Goal: Task Accomplishment & Management: Use online tool/utility

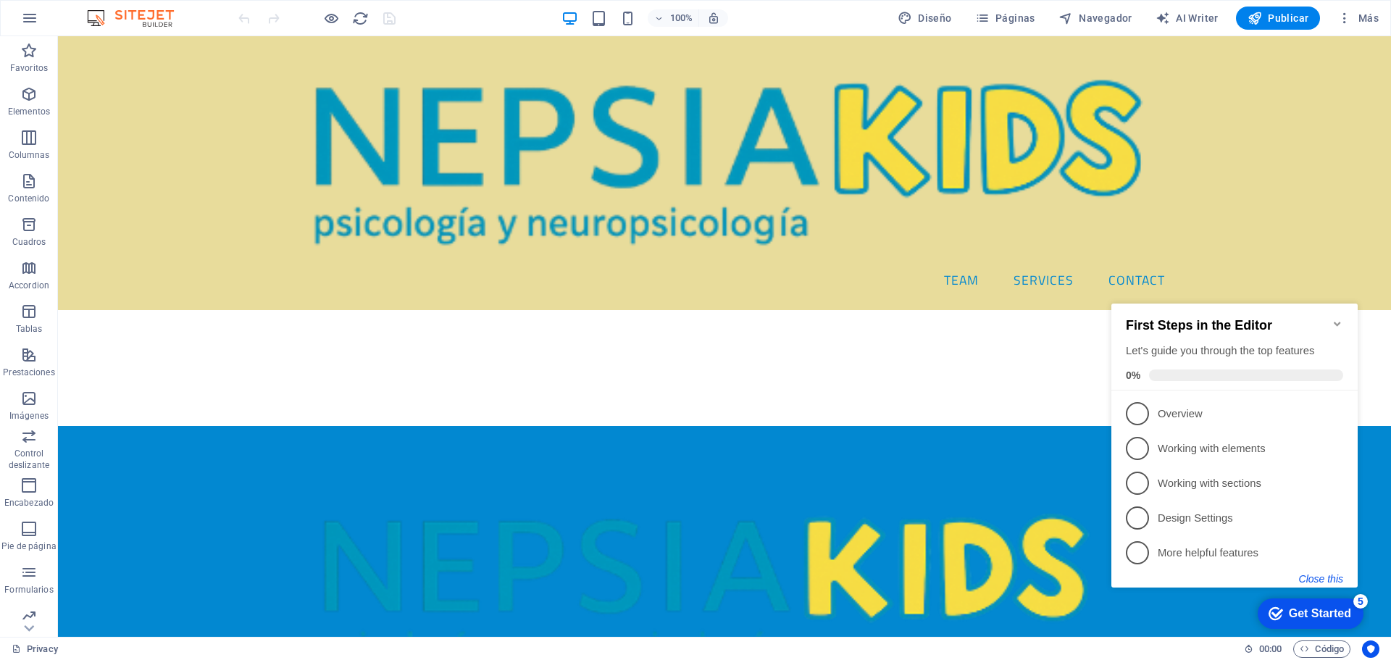
click at [1325, 576] on button "Close this" at bounding box center [1321, 579] width 44 height 12
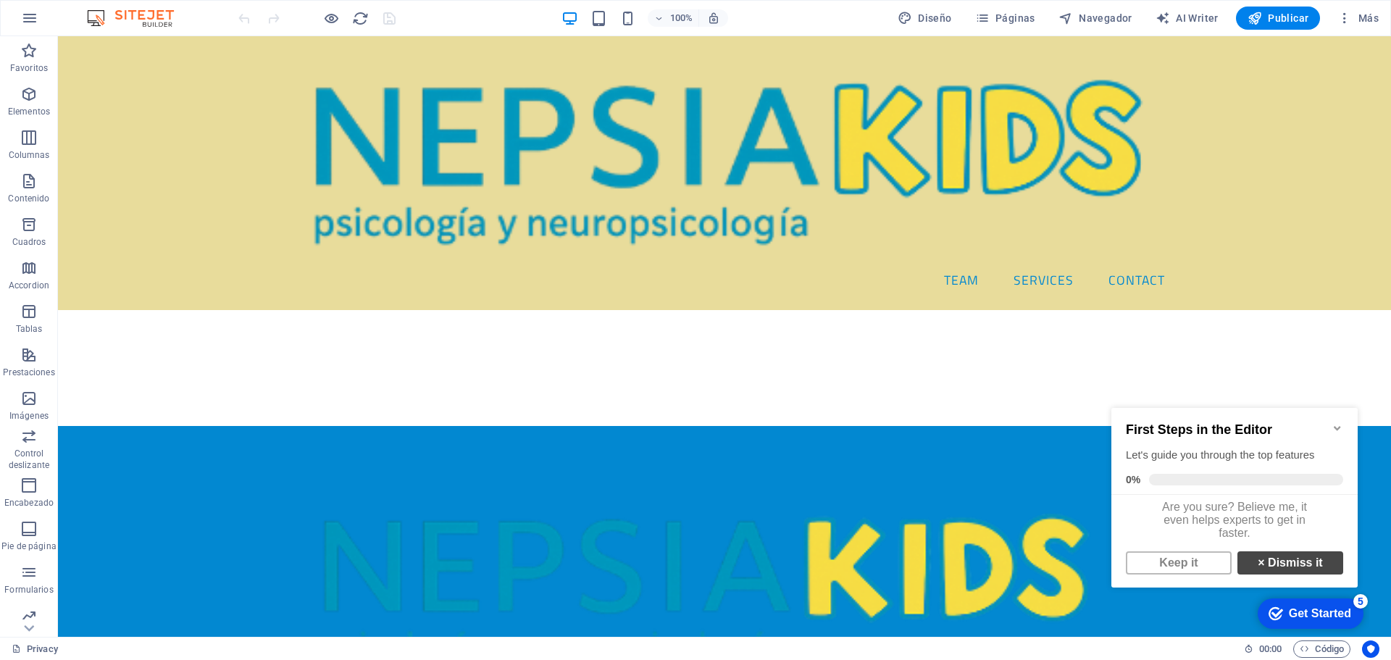
click at [1285, 572] on link "× Dismiss it" at bounding box center [1291, 562] width 106 height 23
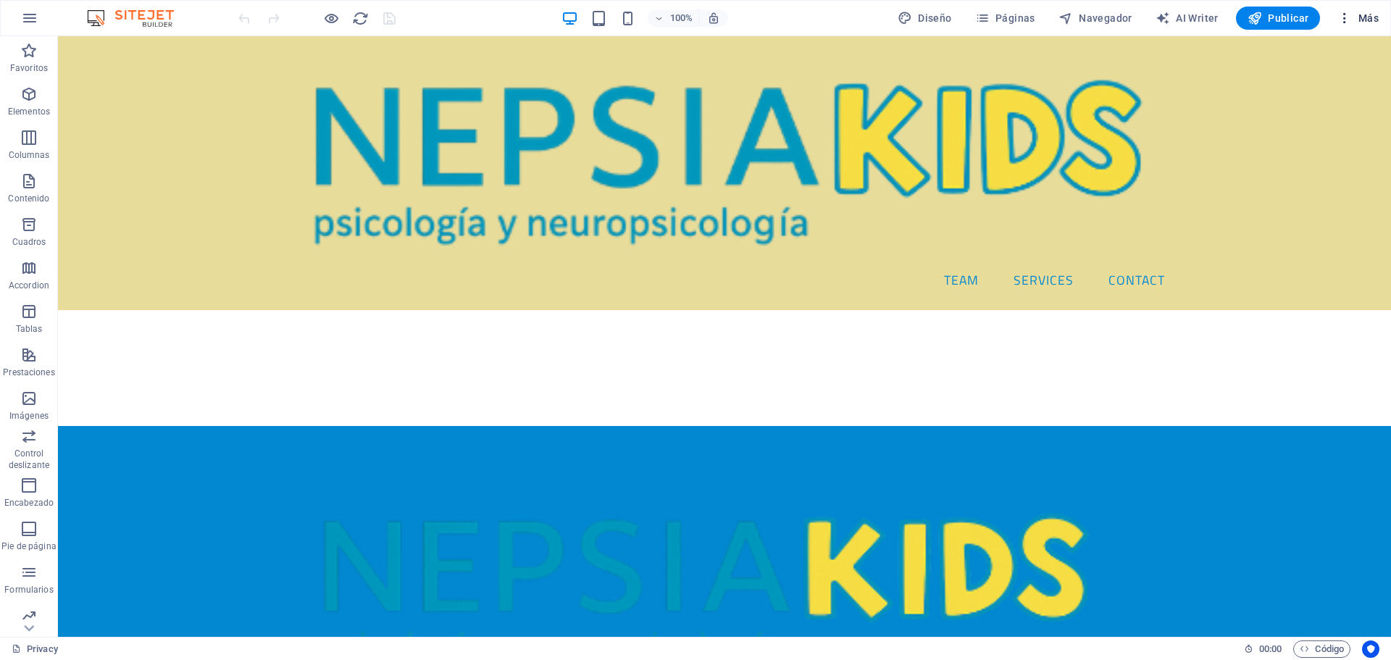
click at [1353, 14] on span "Más" at bounding box center [1358, 18] width 41 height 14
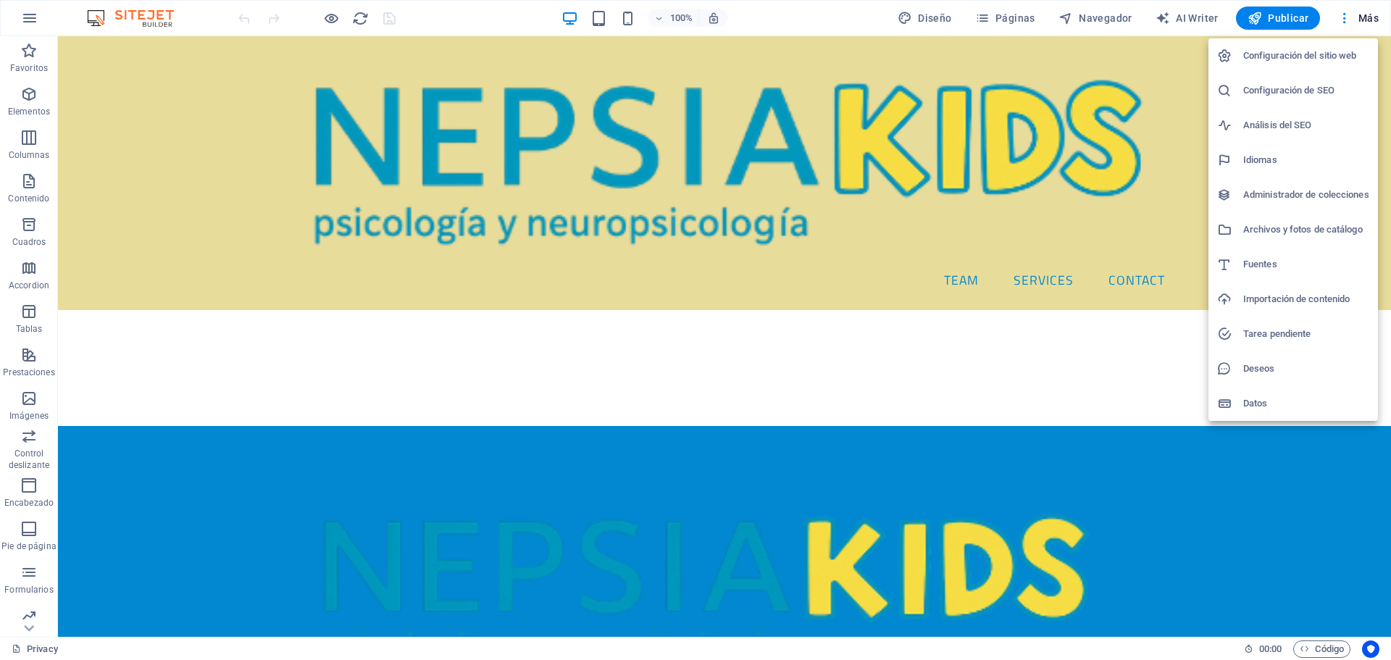
click at [991, 20] on div at bounding box center [695, 330] width 1391 height 660
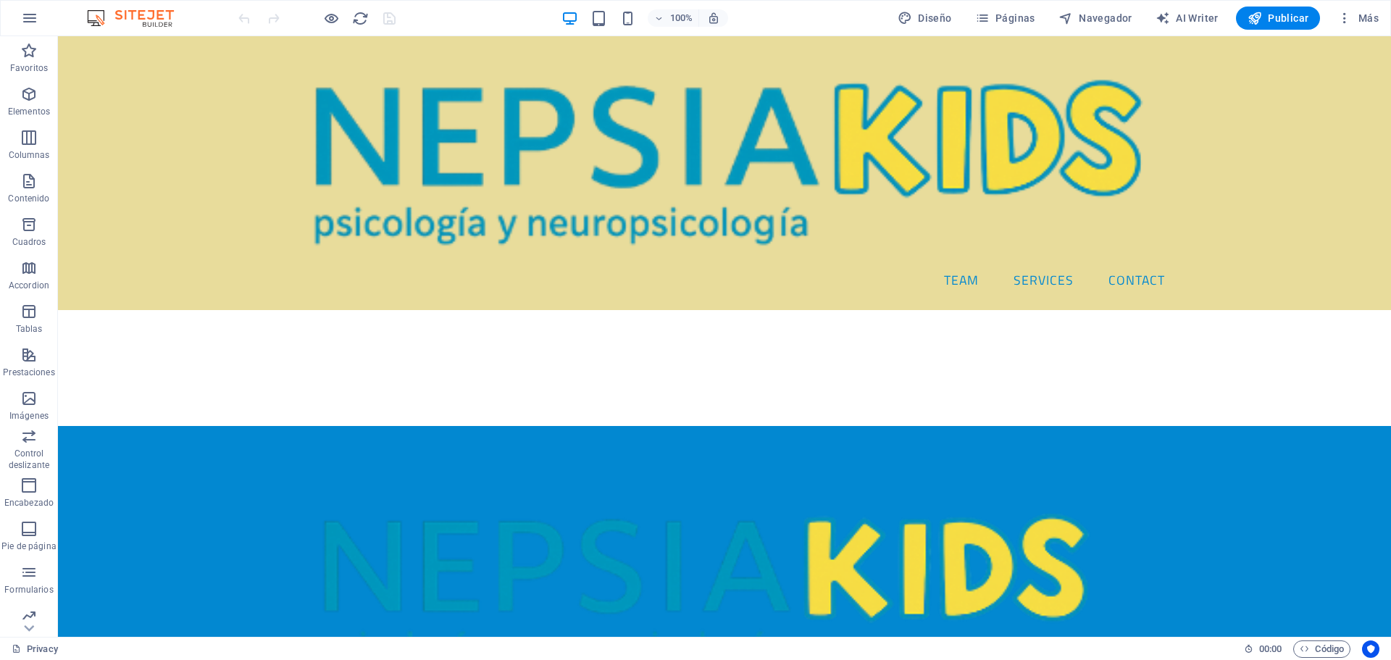
click at [990, 20] on icon "button" at bounding box center [982, 18] width 14 height 14
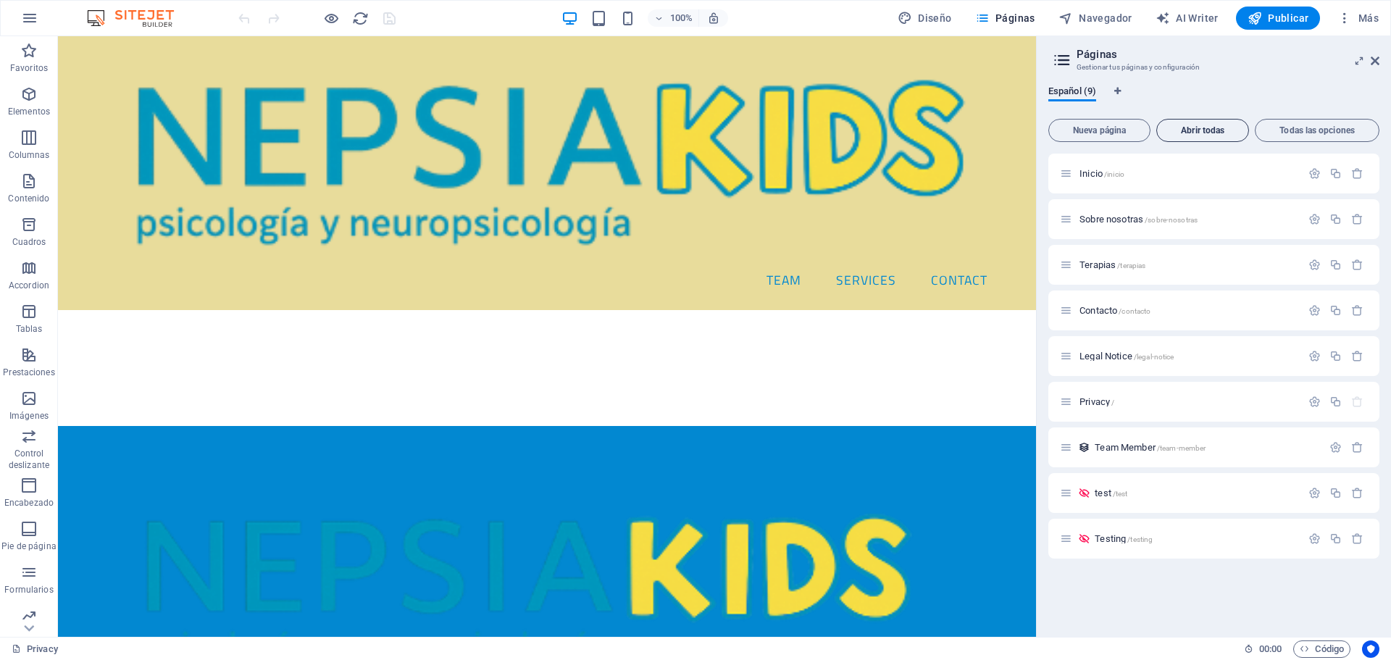
click at [1209, 126] on span "Abrir todas" at bounding box center [1203, 130] width 80 height 9
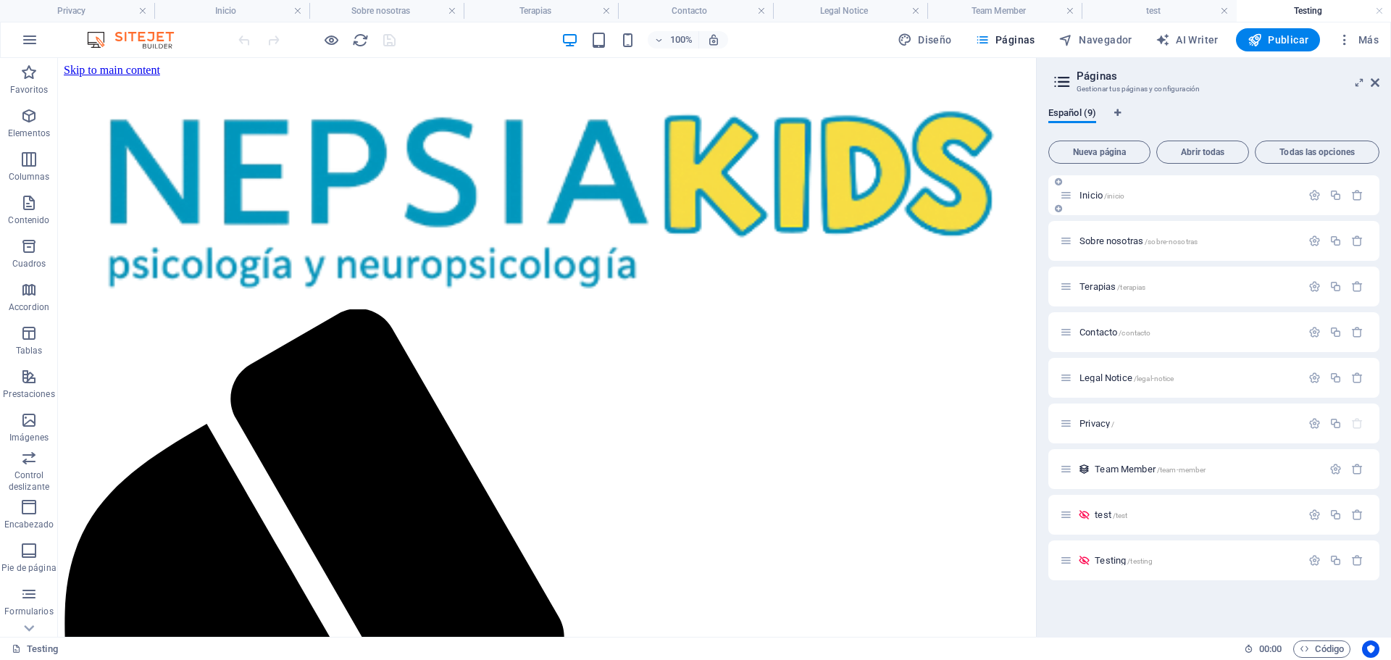
click at [1091, 195] on span "Inicio /inicio" at bounding box center [1102, 195] width 45 height 11
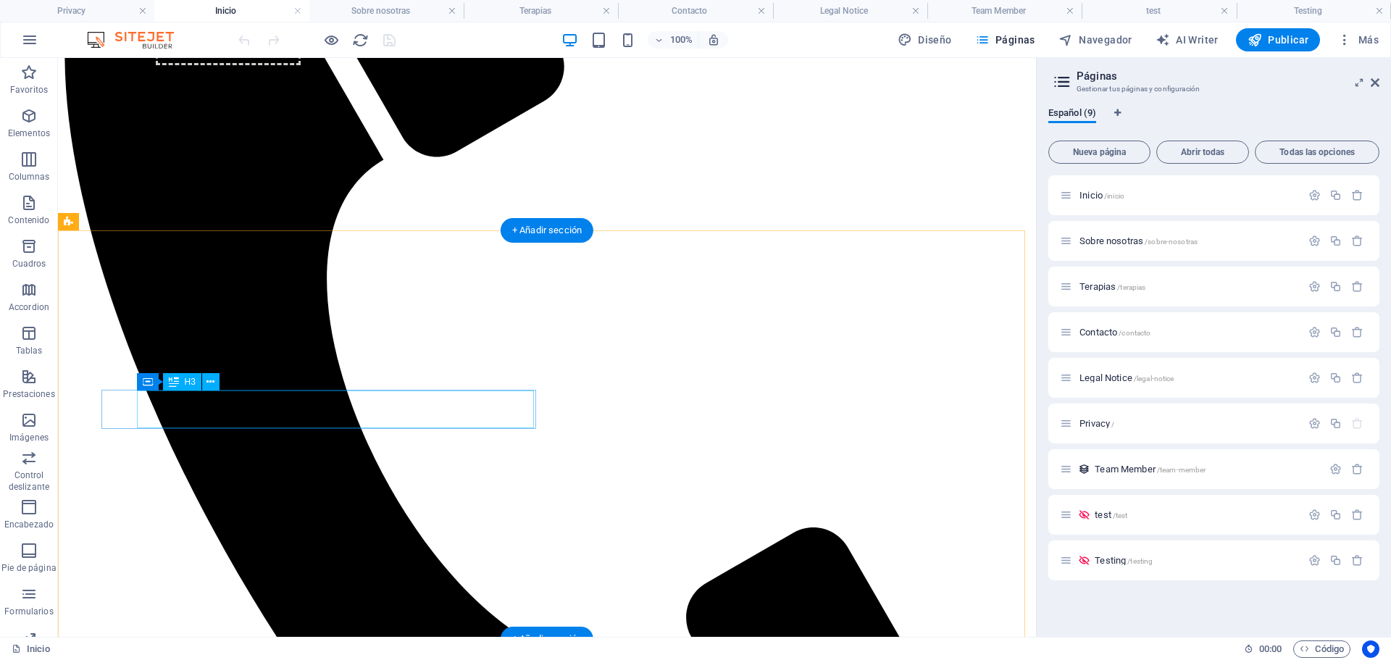
scroll to position [580, 0]
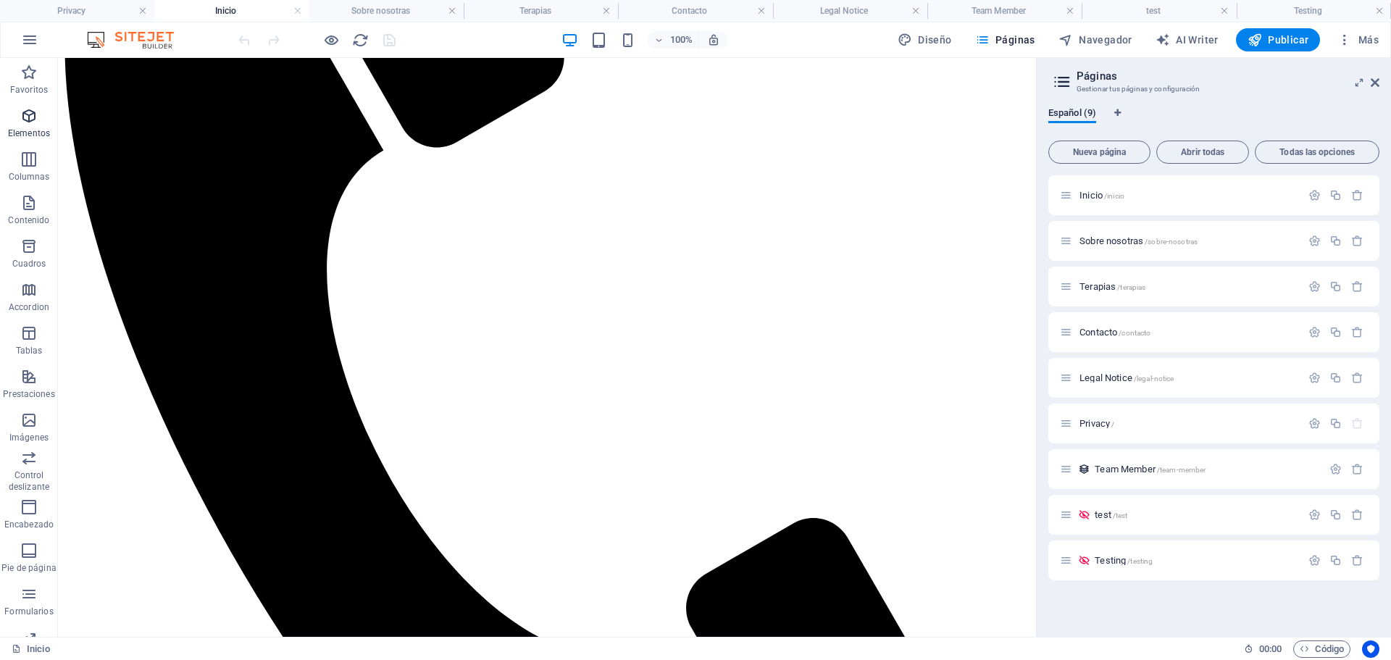
click at [33, 125] on span "Elementos" at bounding box center [29, 124] width 58 height 35
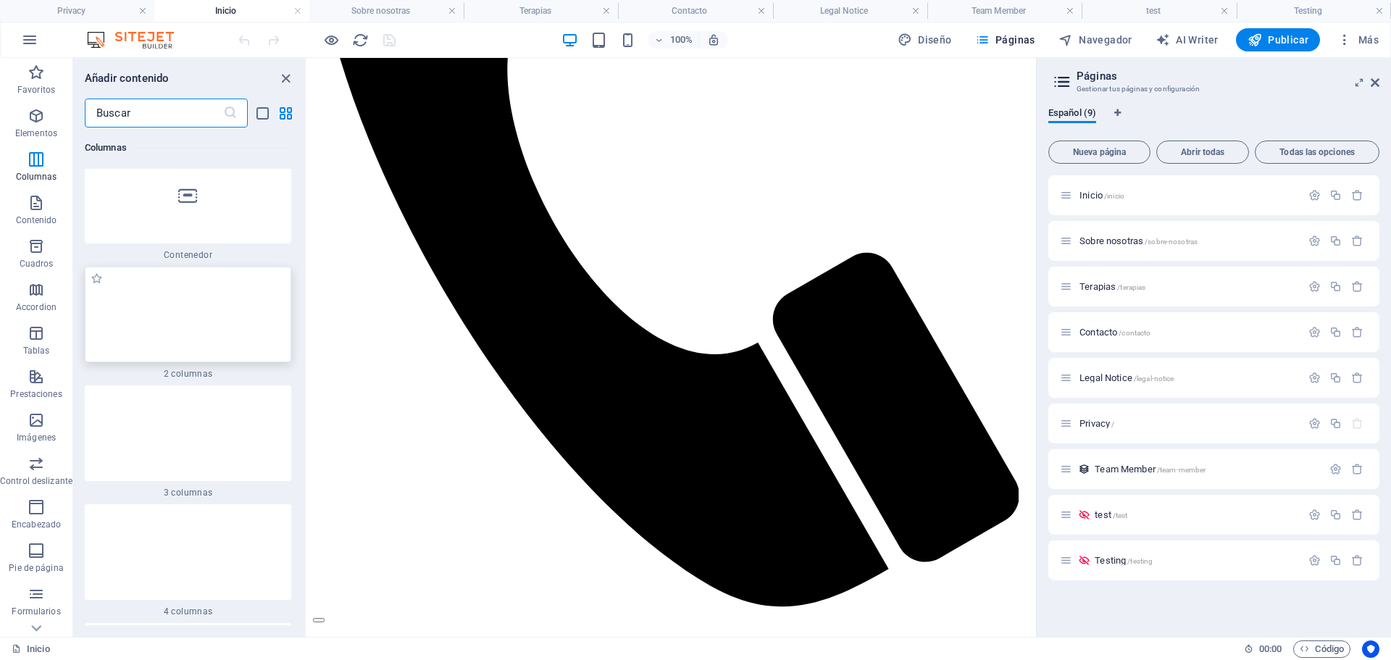
scroll to position [853, 0]
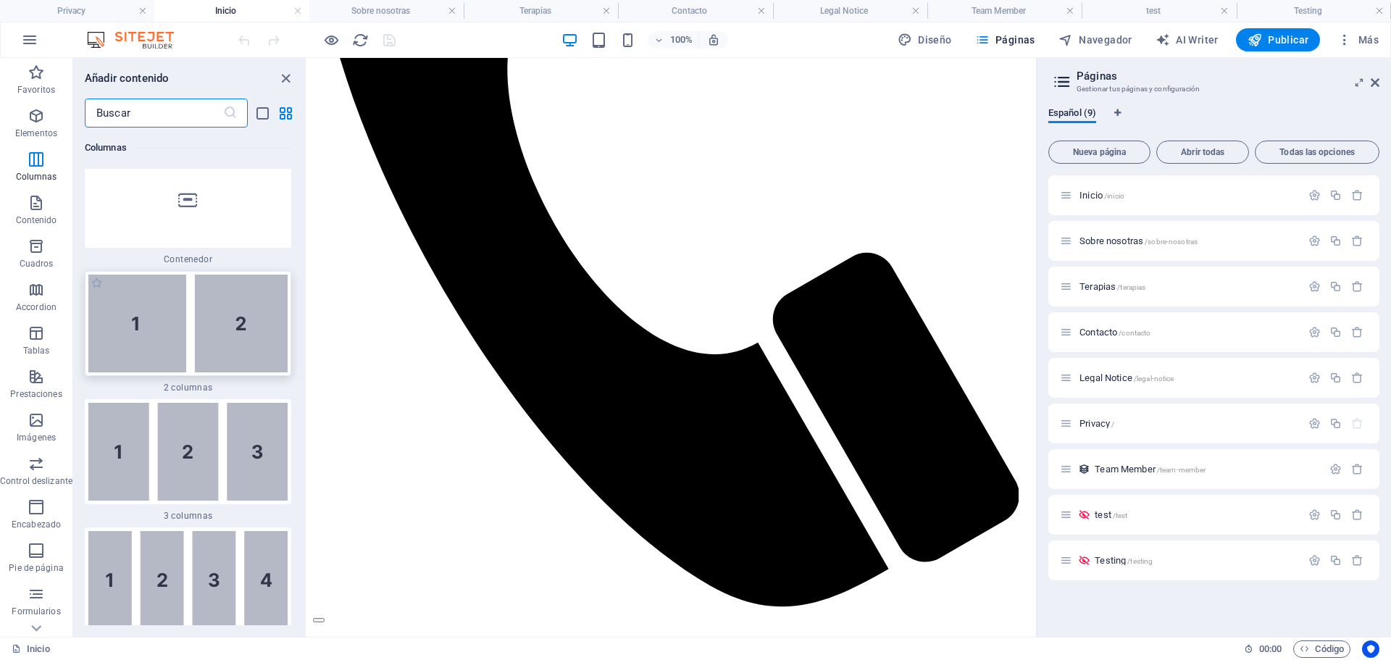
click at [206, 337] on img at bounding box center [187, 324] width 199 height 98
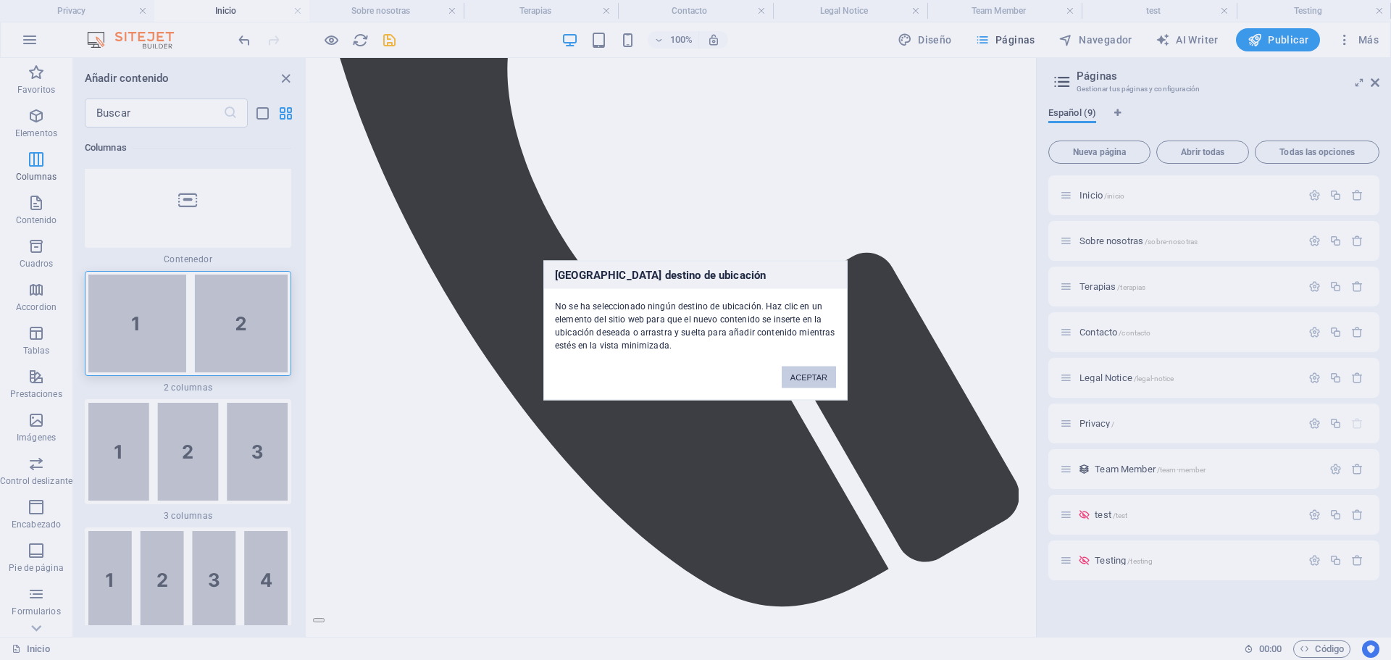
click at [454, 186] on div "[GEOGRAPHIC_DATA] destino de ubicación No se ha seleccionado ningún destino de …" at bounding box center [695, 330] width 1391 height 660
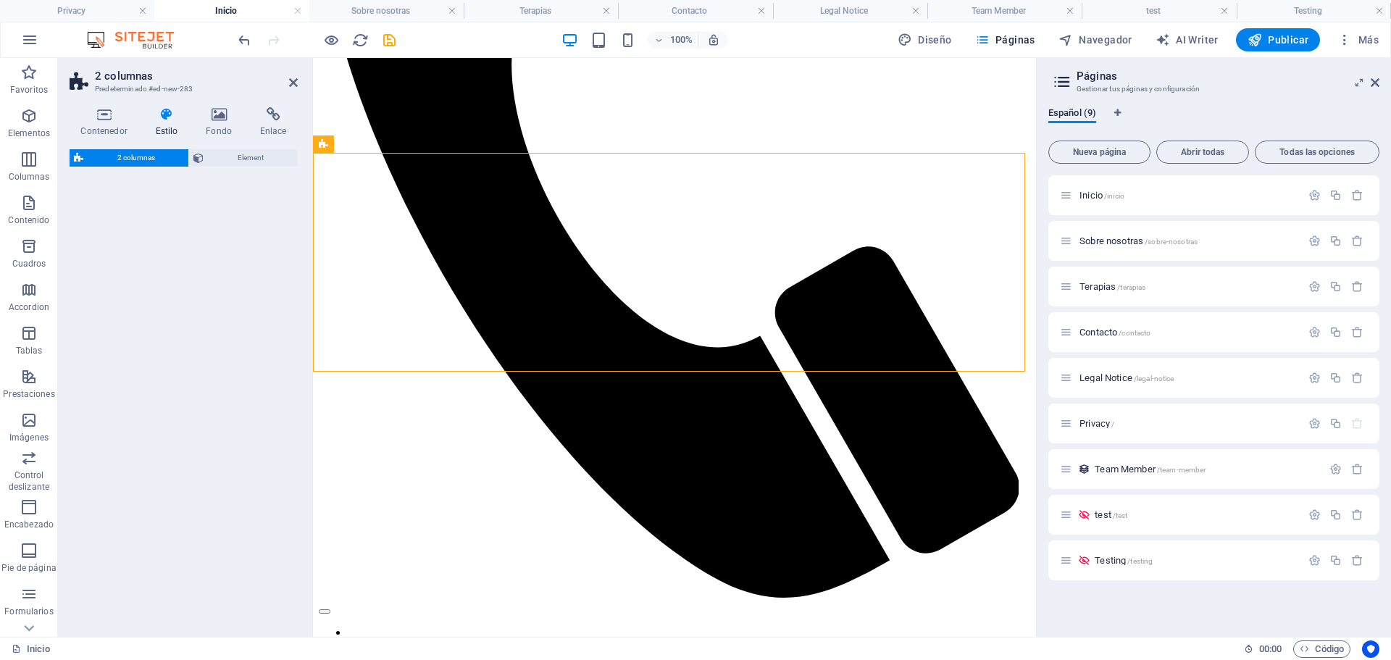
select select "rem"
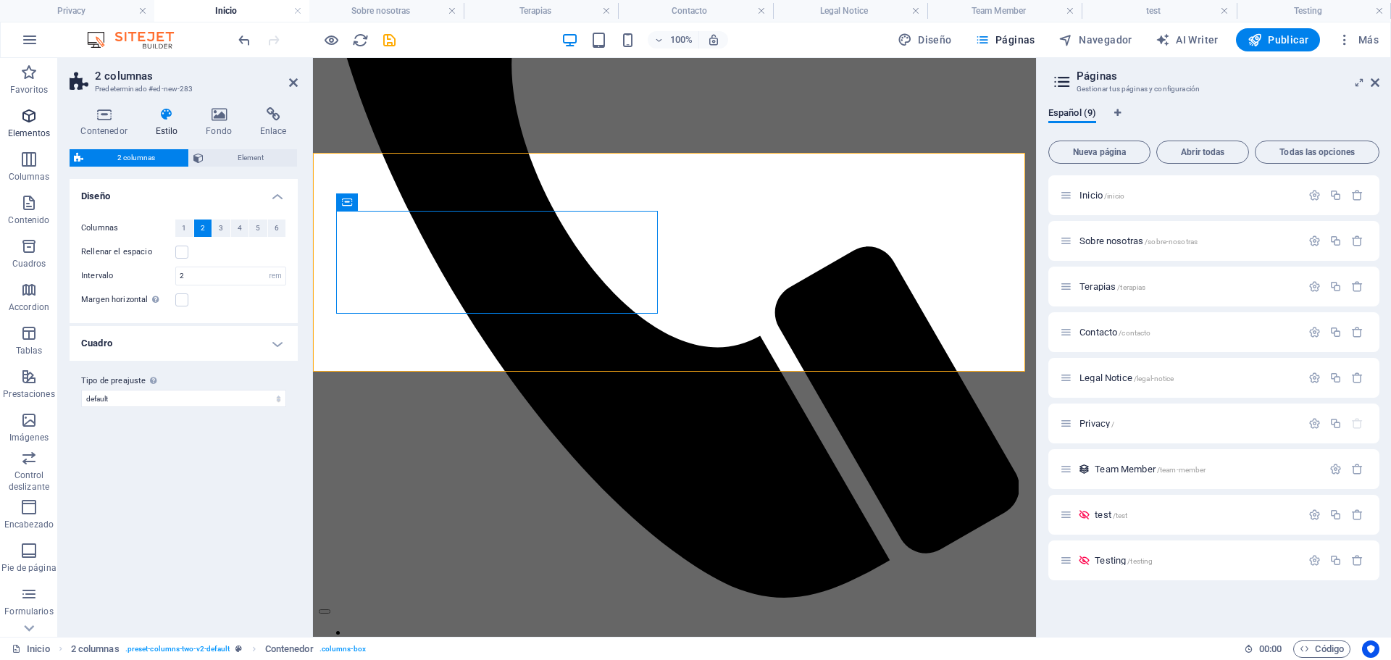
click at [30, 120] on icon "button" at bounding box center [28, 115] width 17 height 17
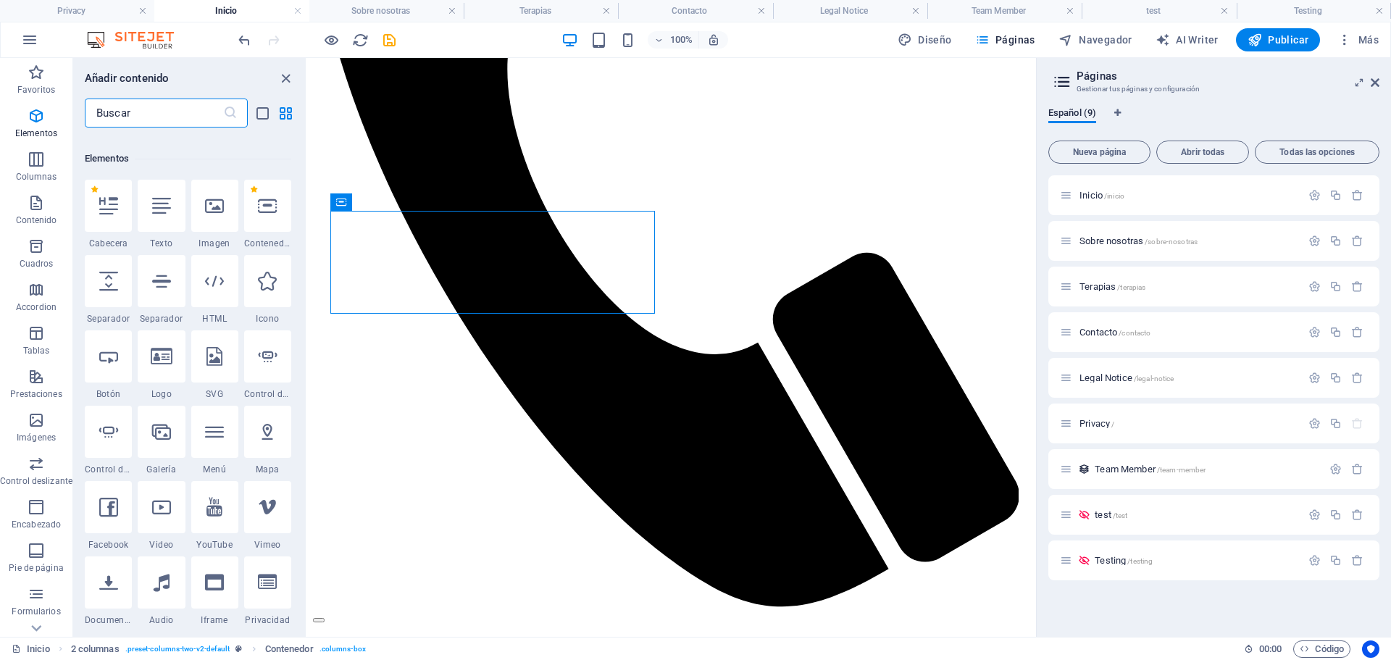
scroll to position [273, 0]
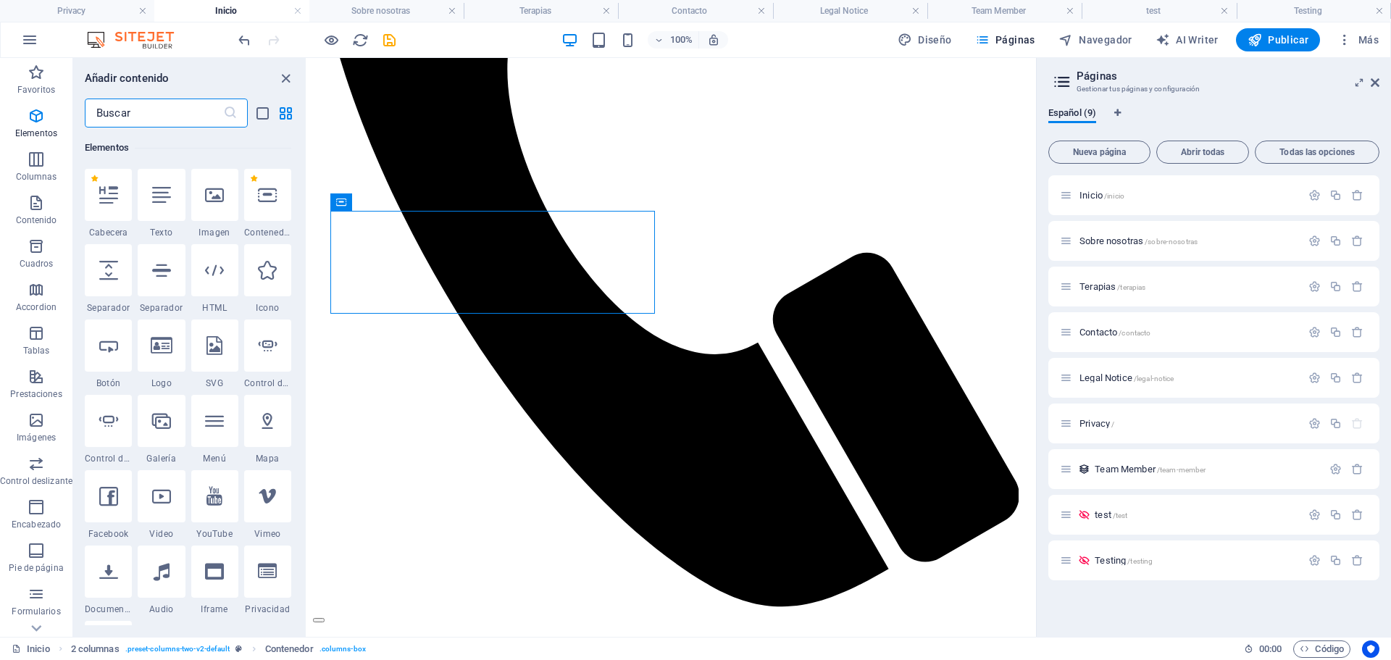
click at [149, 114] on input "text" at bounding box center [154, 113] width 138 height 29
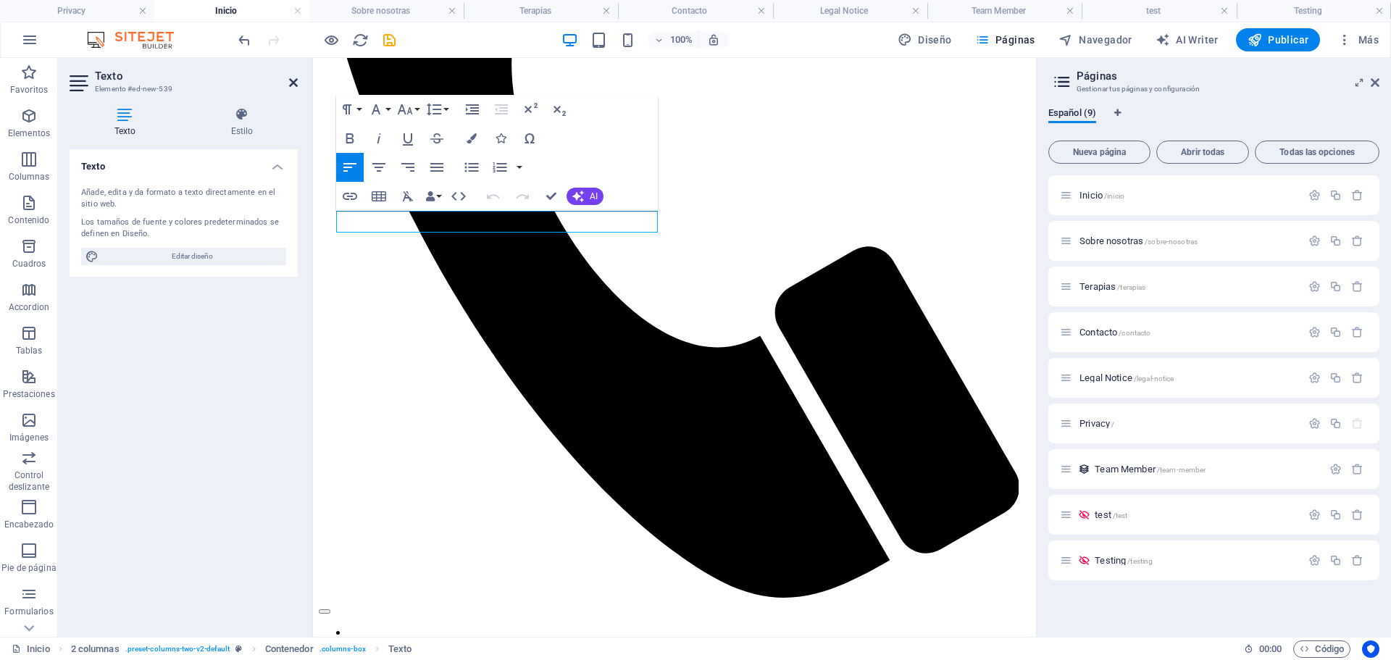
click at [294, 83] on icon at bounding box center [293, 83] width 9 height 12
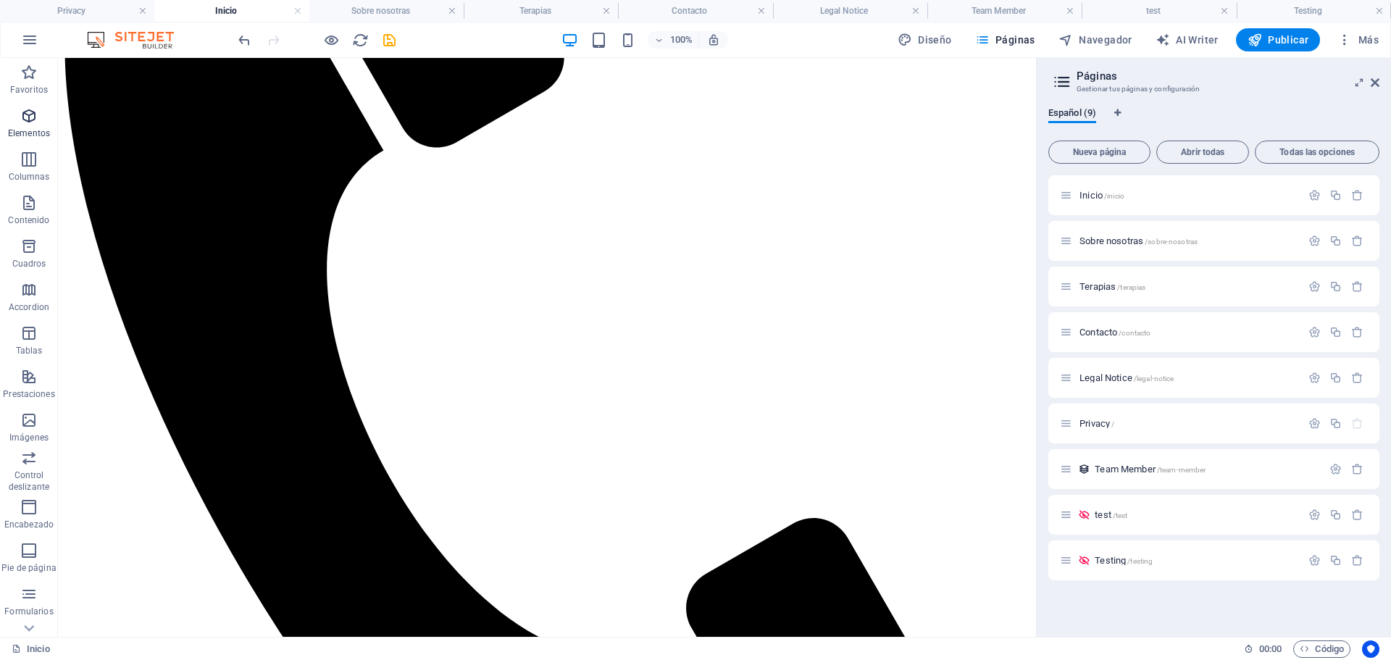
click at [27, 123] on icon "button" at bounding box center [28, 115] width 17 height 17
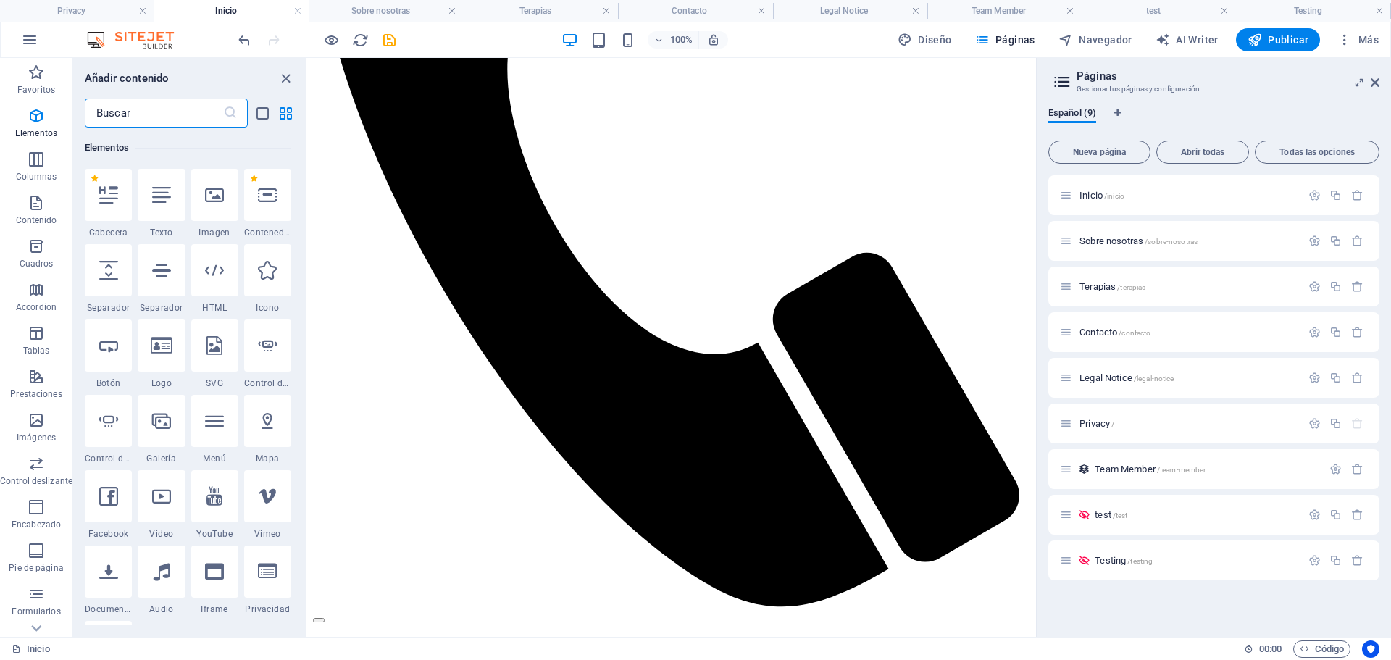
click at [148, 115] on input "text" at bounding box center [154, 113] width 138 height 29
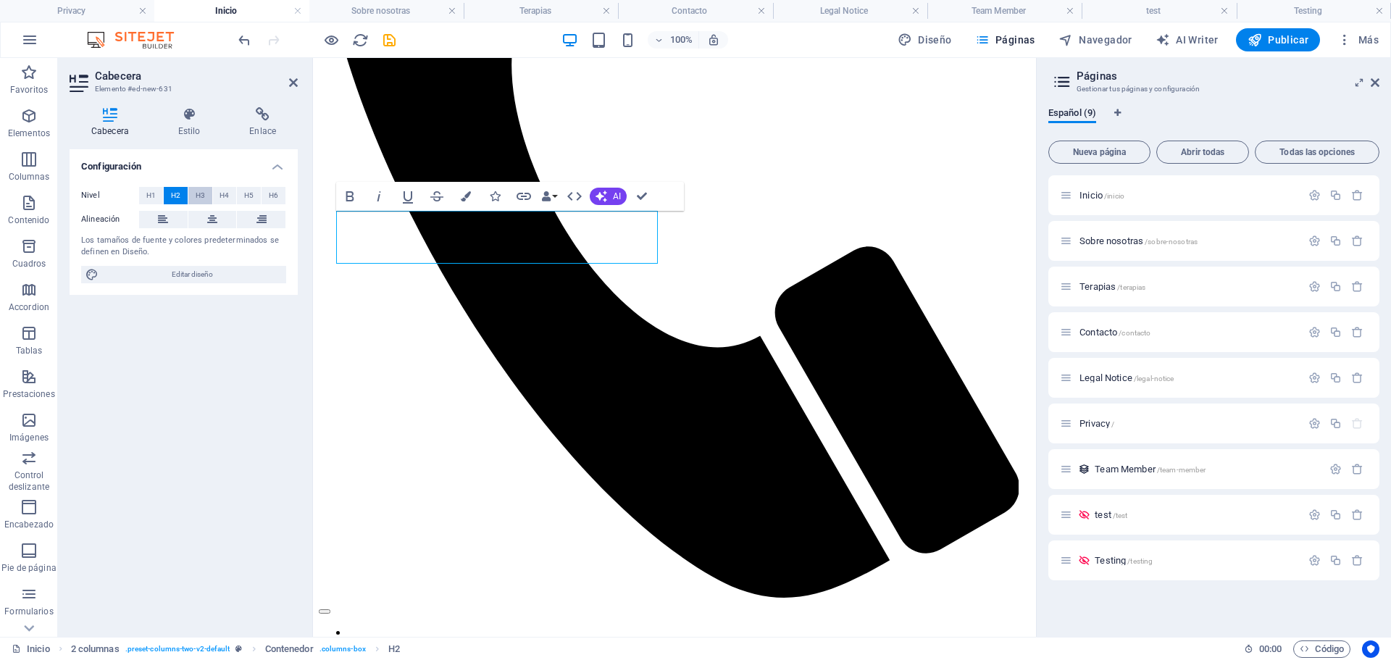
click at [201, 199] on span "H3" at bounding box center [200, 195] width 9 height 17
click at [199, 126] on h4 "Estilo" at bounding box center [193, 122] width 72 height 30
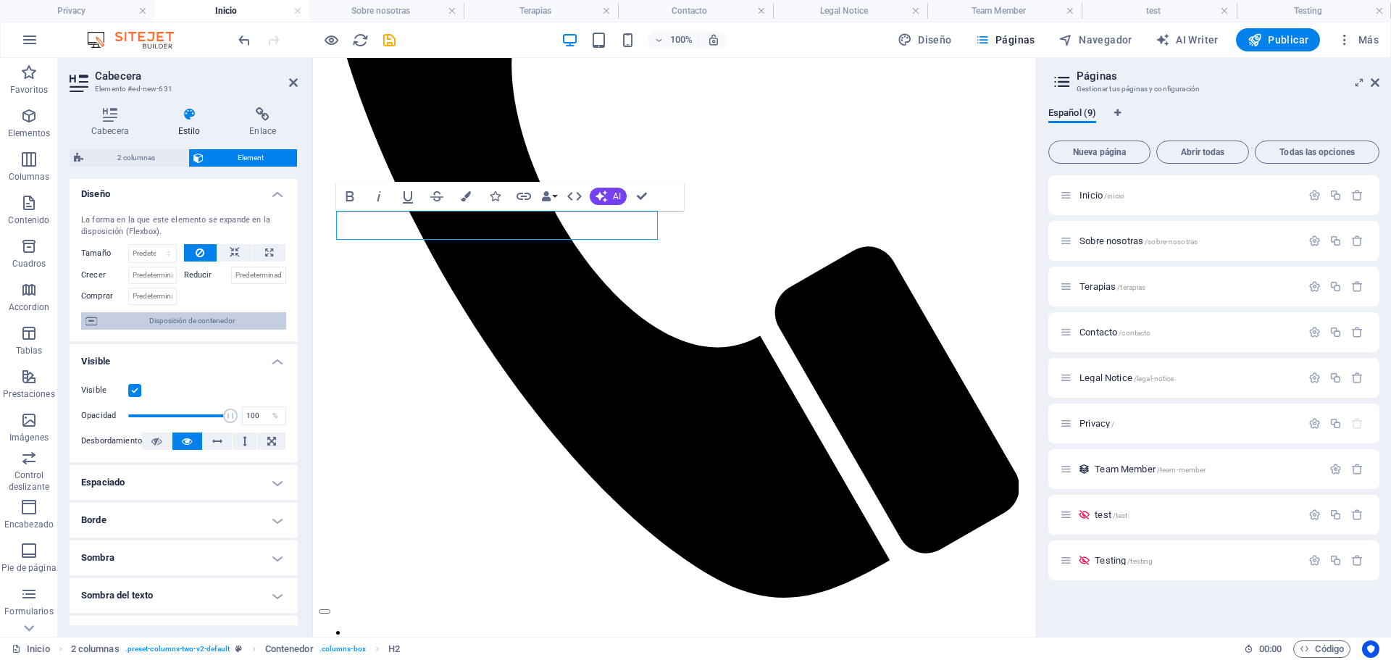
scroll to position [0, 0]
drag, startPoint x: 509, startPoint y: 225, endPoint x: 622, endPoint y: 301, distance: 136.9
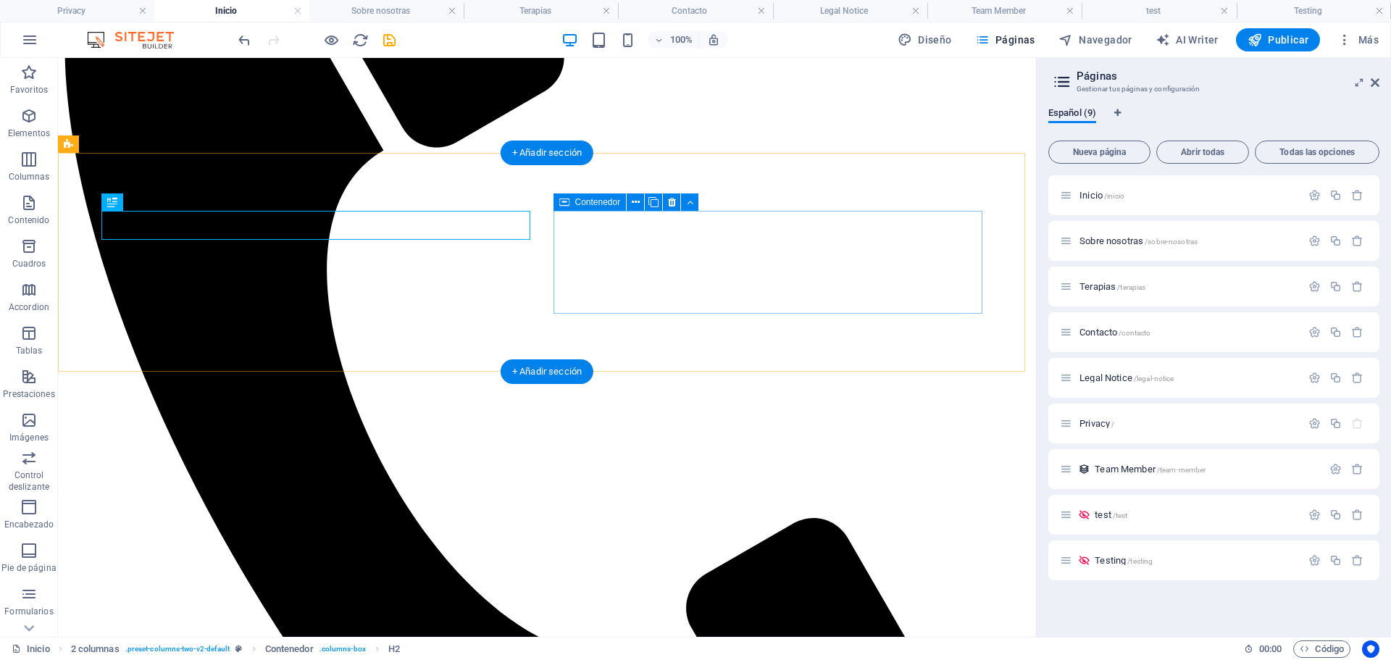
scroll to position [570, 0]
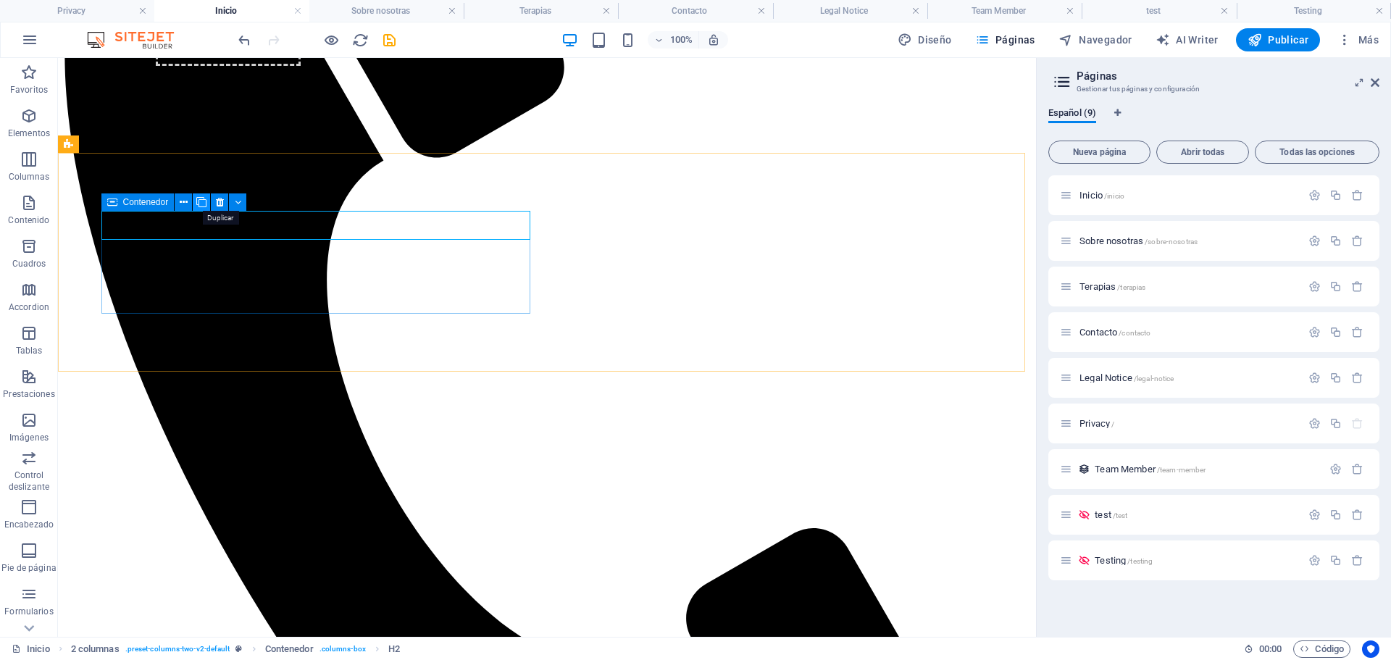
click at [196, 203] on button at bounding box center [201, 201] width 17 height 17
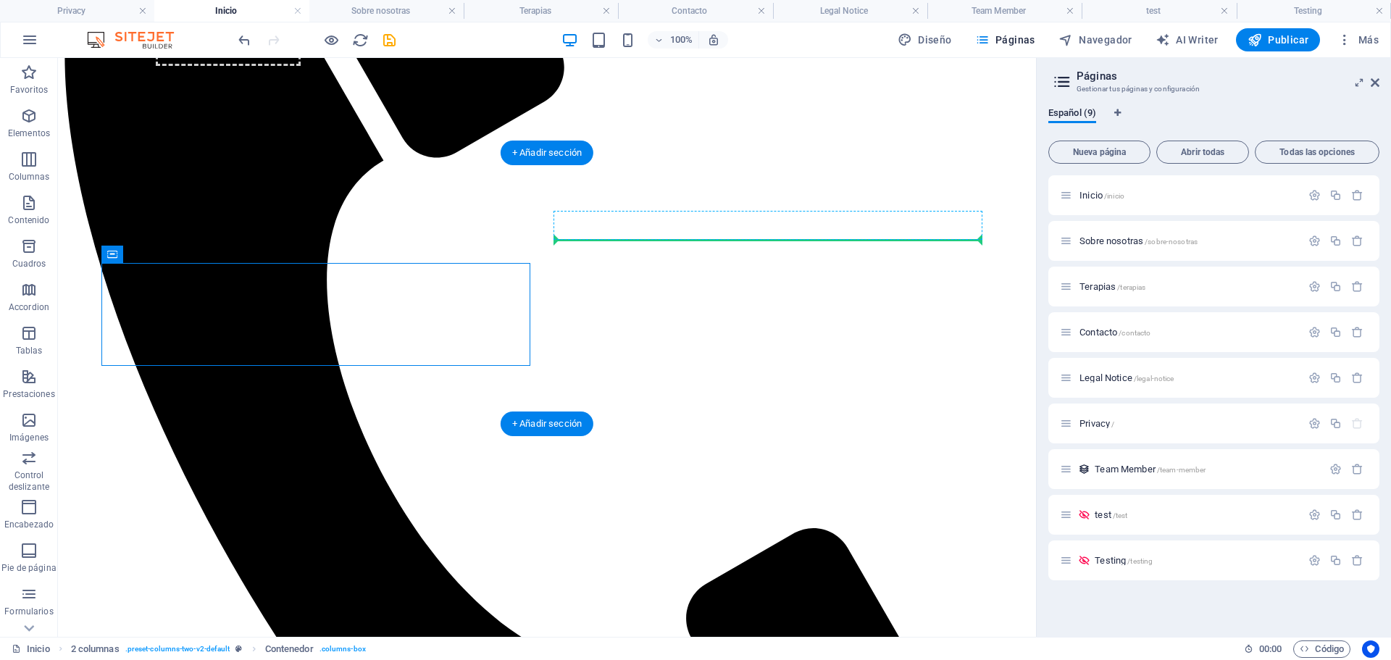
drag, startPoint x: 226, startPoint y: 278, endPoint x: 620, endPoint y: 233, distance: 396.8
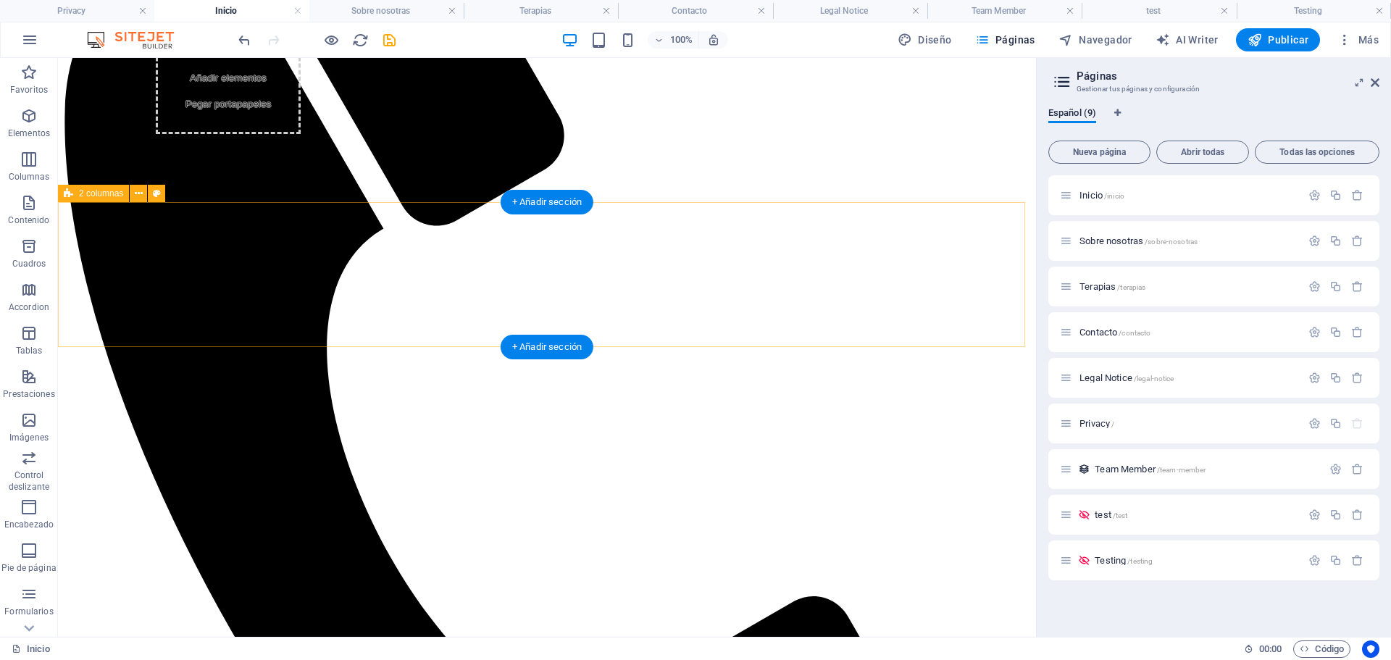
scroll to position [448, 0]
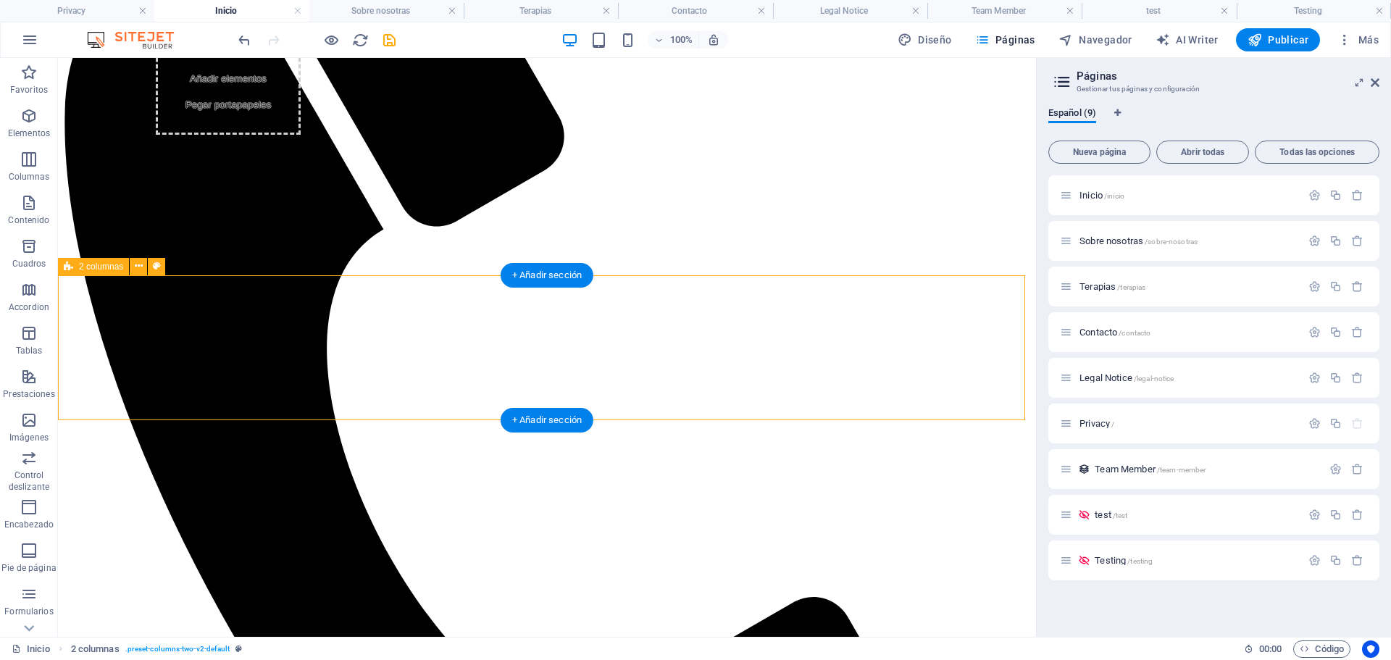
select select "rem"
select select "px"
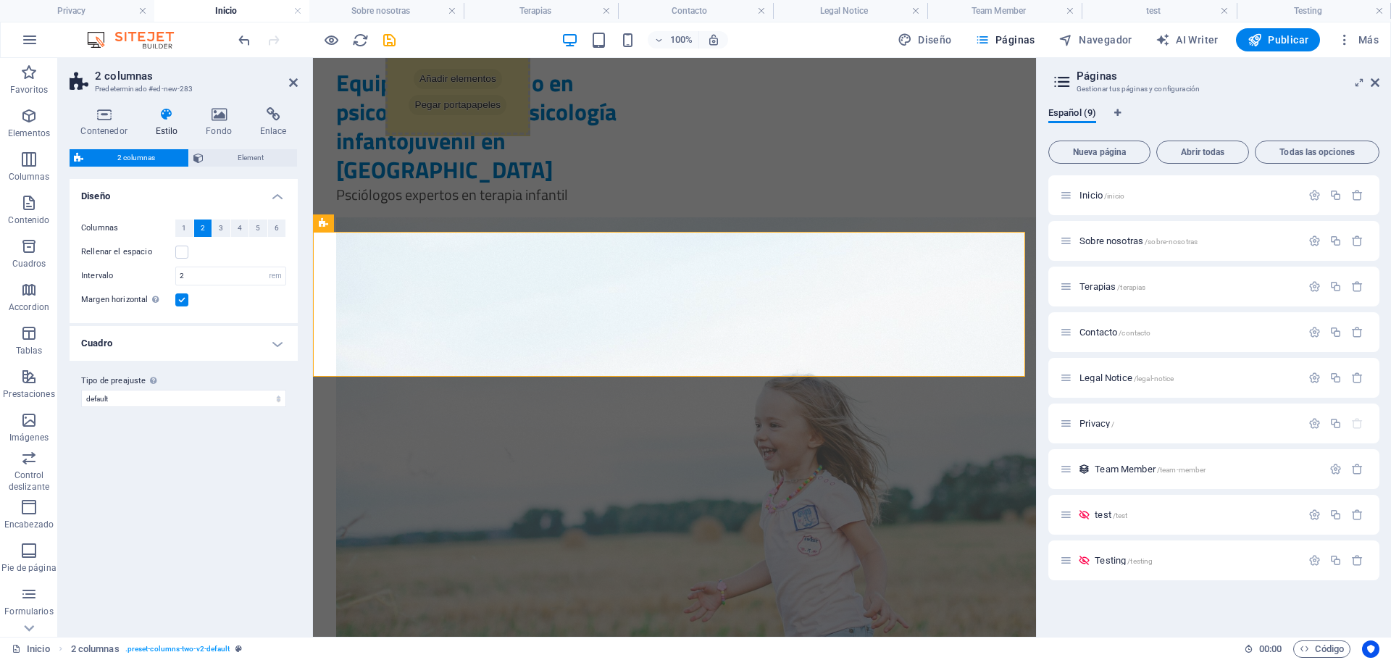
click at [178, 339] on h4 "Cuadro" at bounding box center [184, 343] width 228 height 35
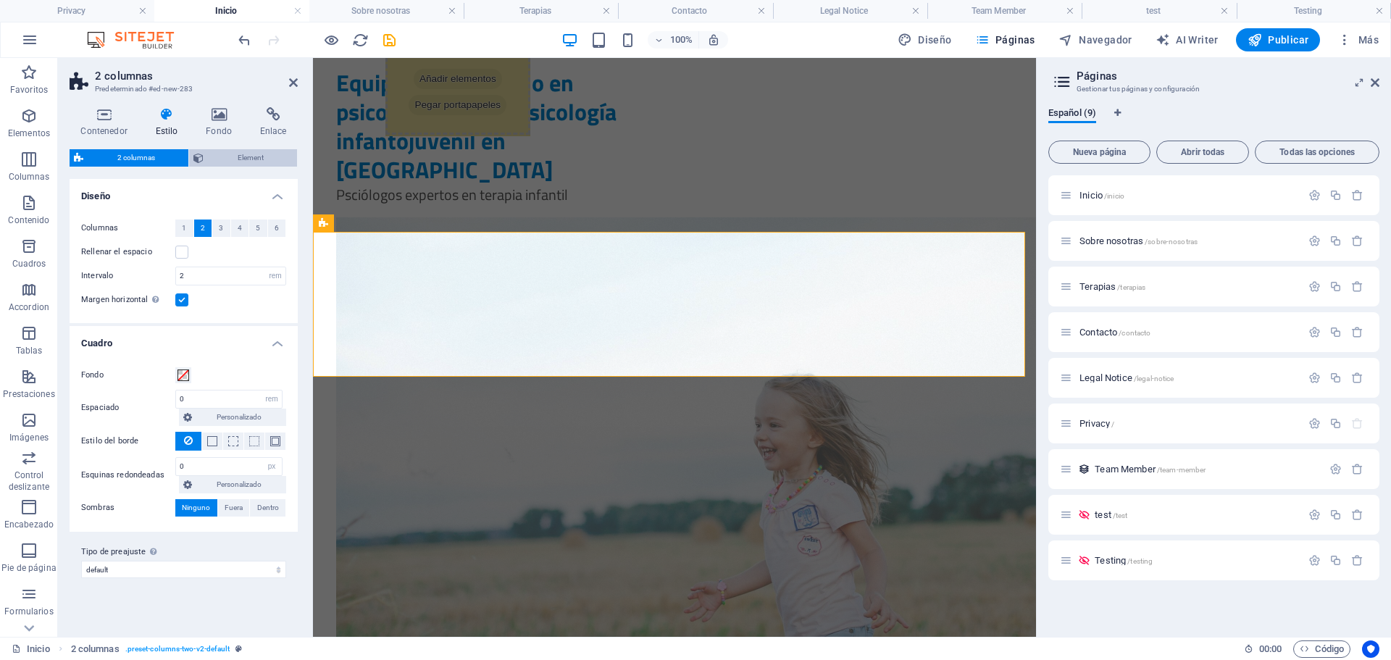
click at [236, 153] on span "Element" at bounding box center [250, 157] width 85 height 17
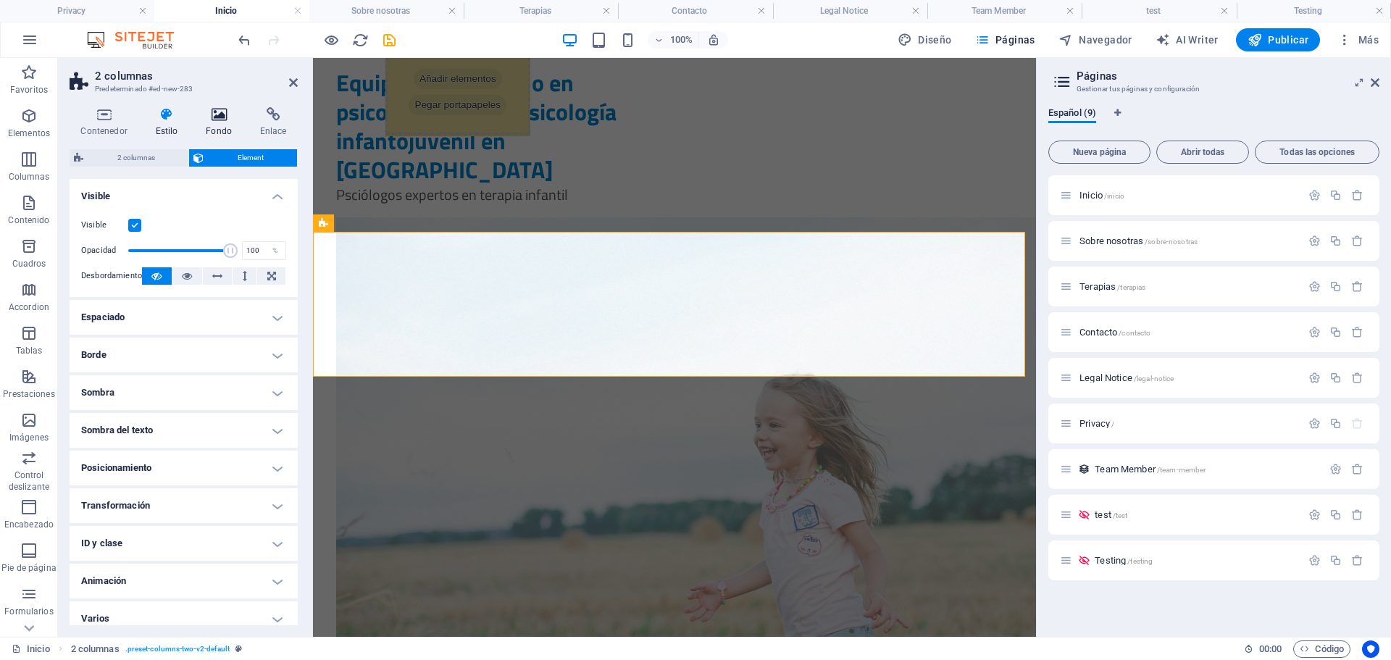
click at [228, 117] on icon at bounding box center [219, 114] width 49 height 14
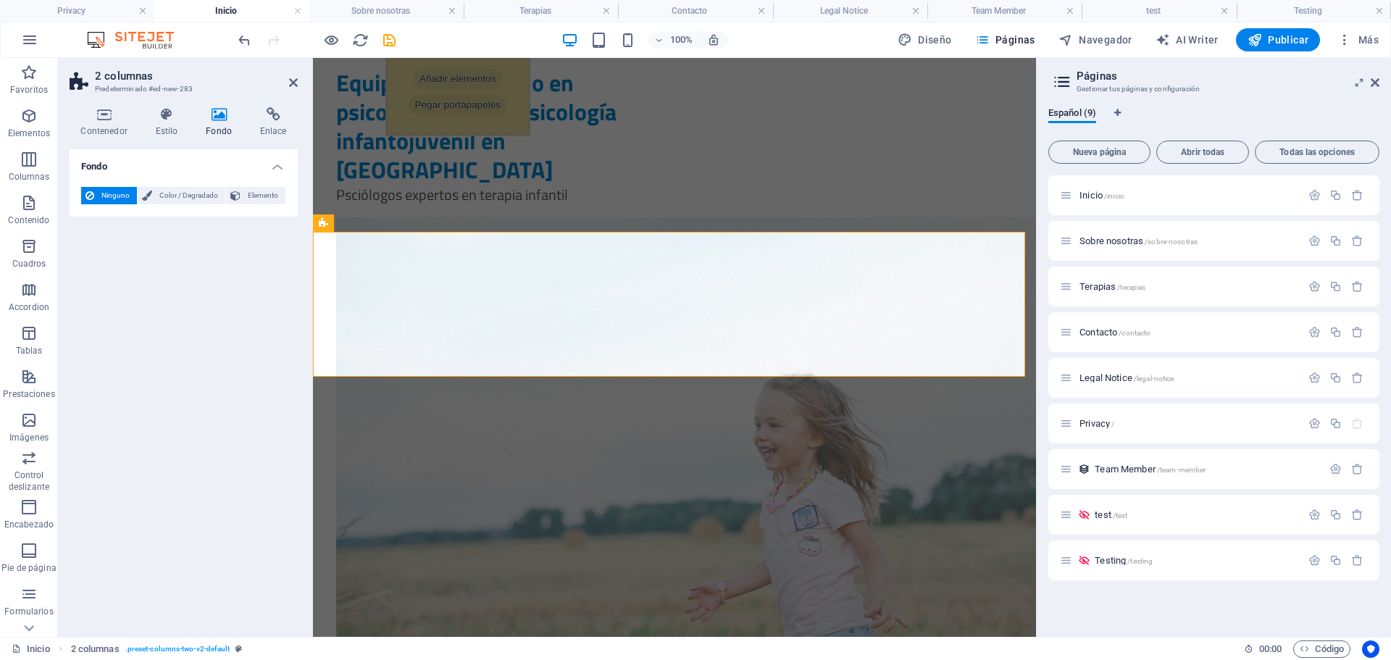
click at [189, 333] on div "Fondo Ninguno Color / Degradado Elemento Estirar fondo a ancho completo Superpo…" at bounding box center [184, 387] width 228 height 476
click at [663, 217] on div at bounding box center [499, 464] width 327 height 495
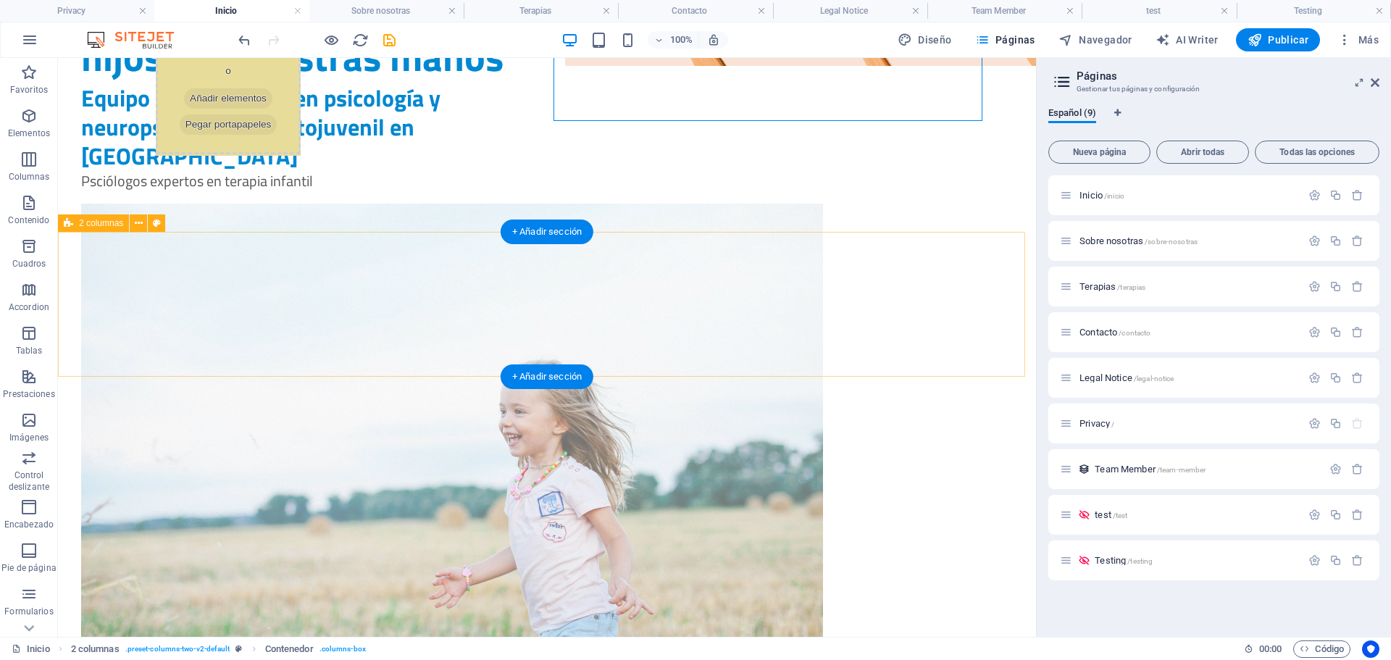
scroll to position [507, 0]
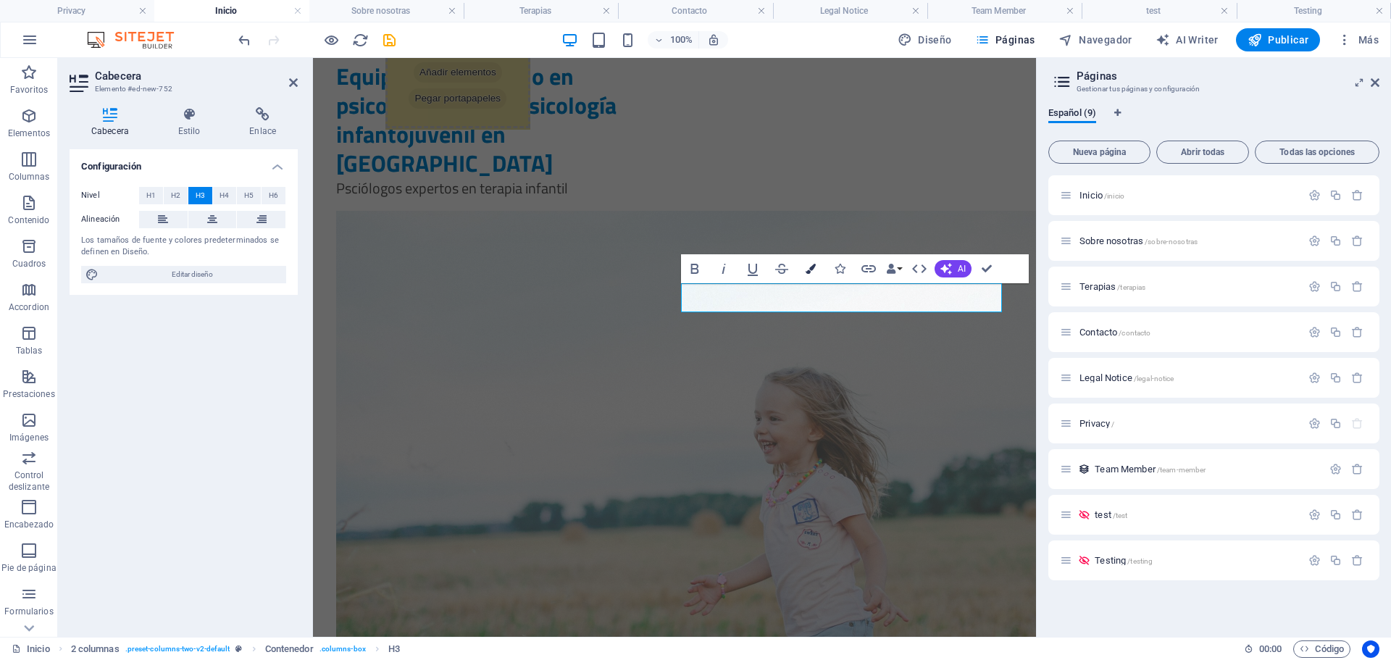
click at [815, 268] on icon "button" at bounding box center [811, 269] width 10 height 10
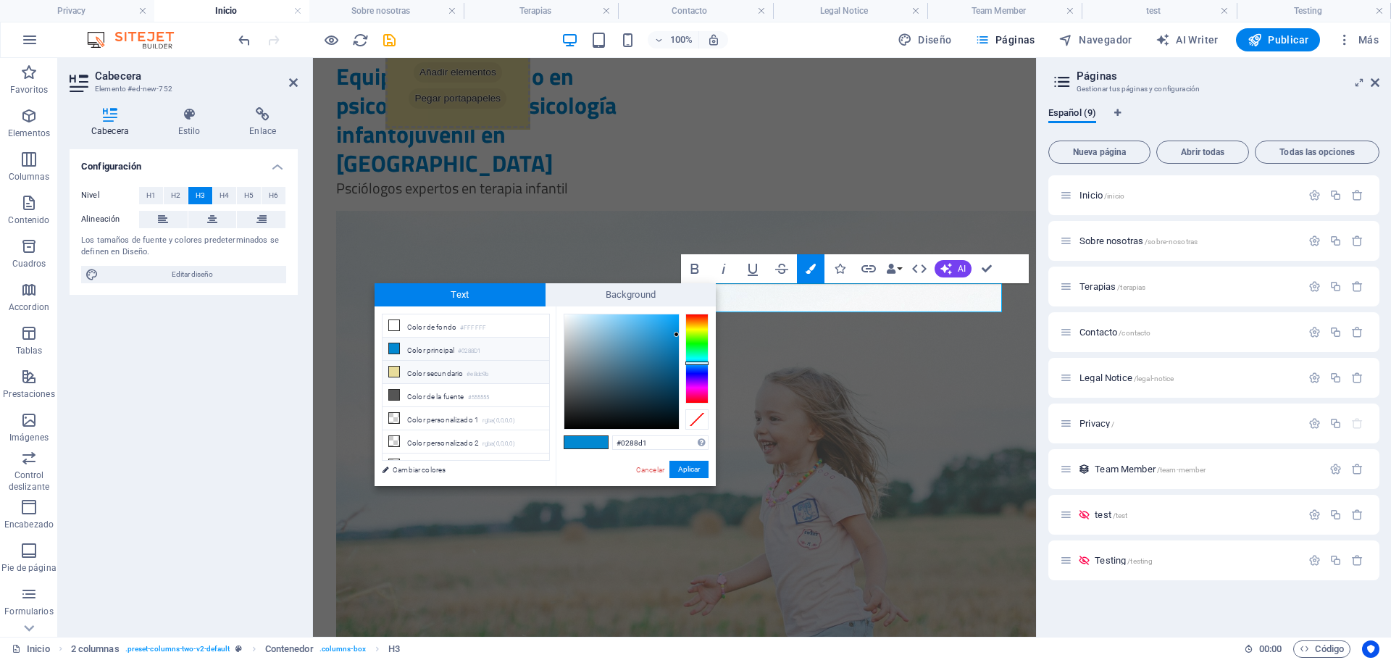
click at [441, 370] on li "Color secundario #e8dc9b" at bounding box center [466, 372] width 167 height 23
type input "#e8dc9b"
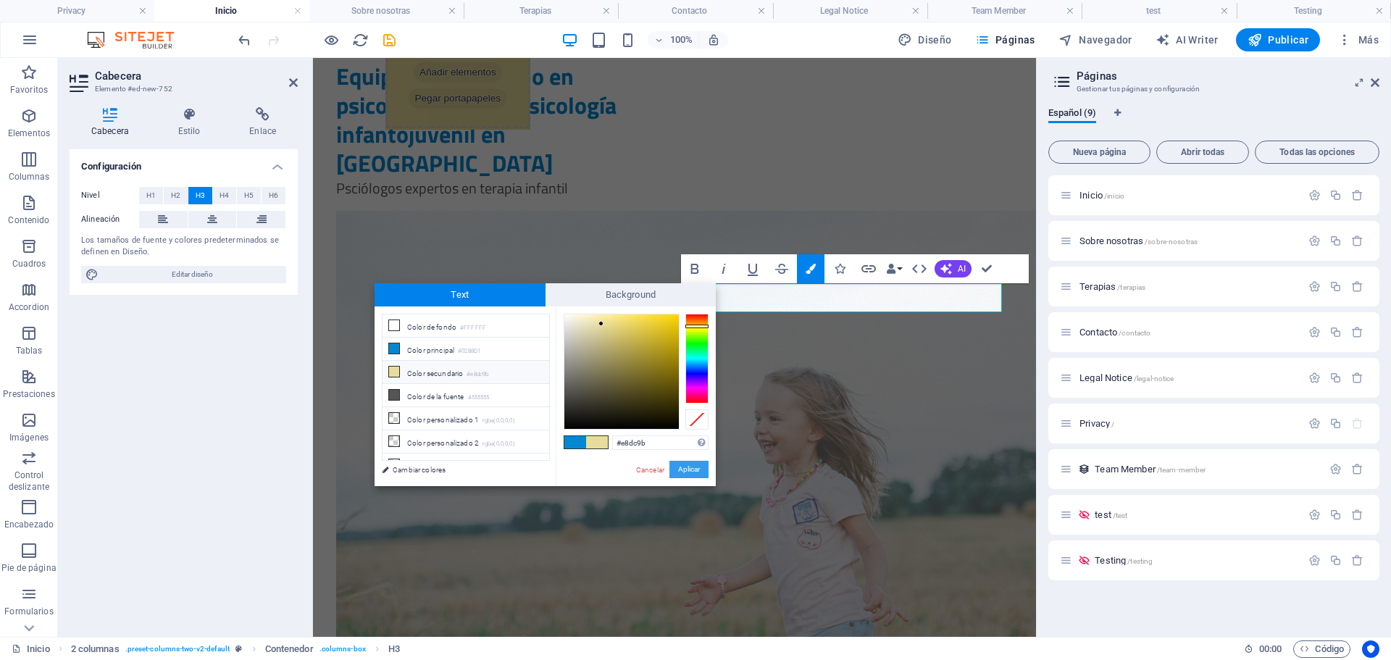
click at [684, 465] on button "Aplicar" at bounding box center [689, 469] width 39 height 17
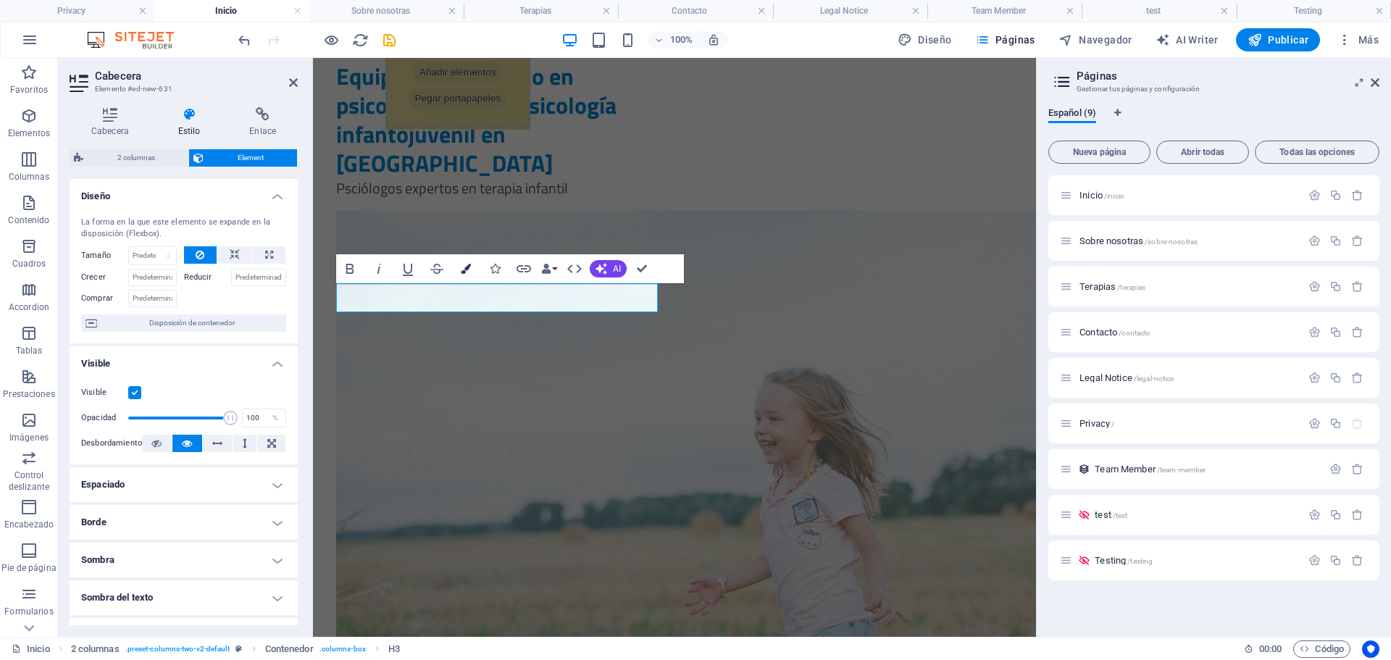
click at [468, 273] on icon "button" at bounding box center [466, 269] width 10 height 10
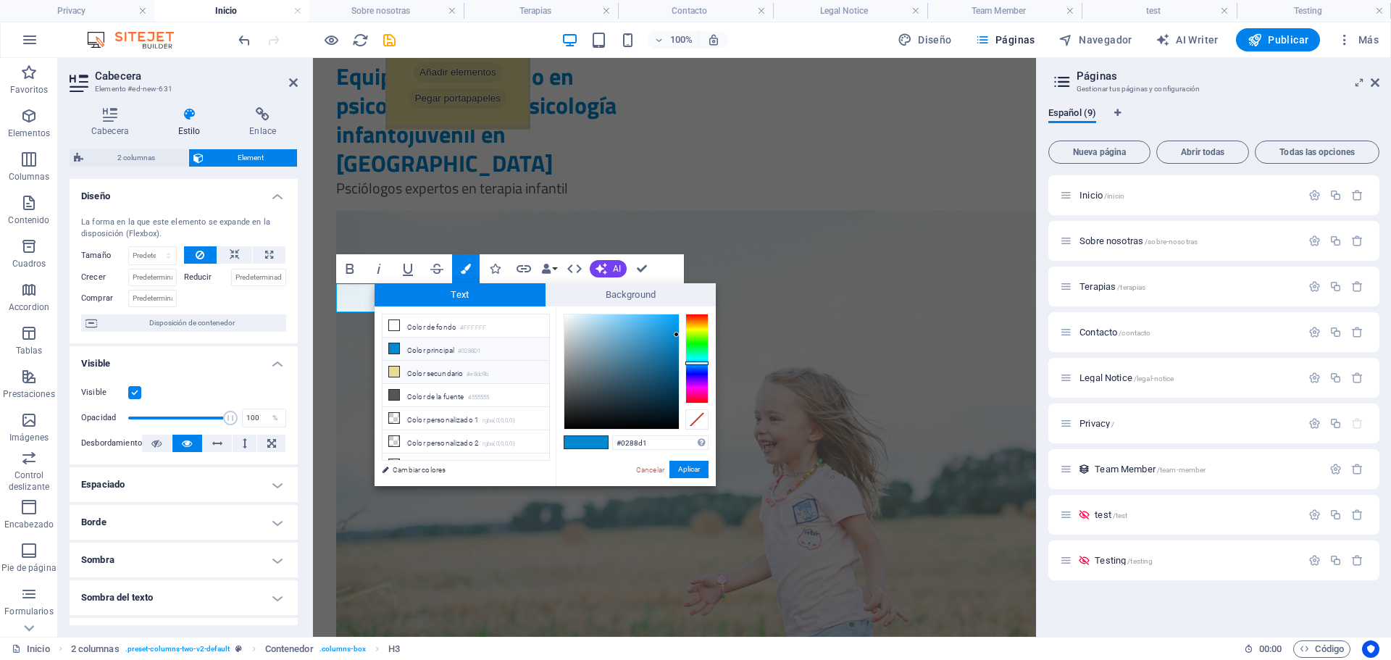
click at [457, 375] on li "Color secundario #e8dc9b" at bounding box center [466, 372] width 167 height 23
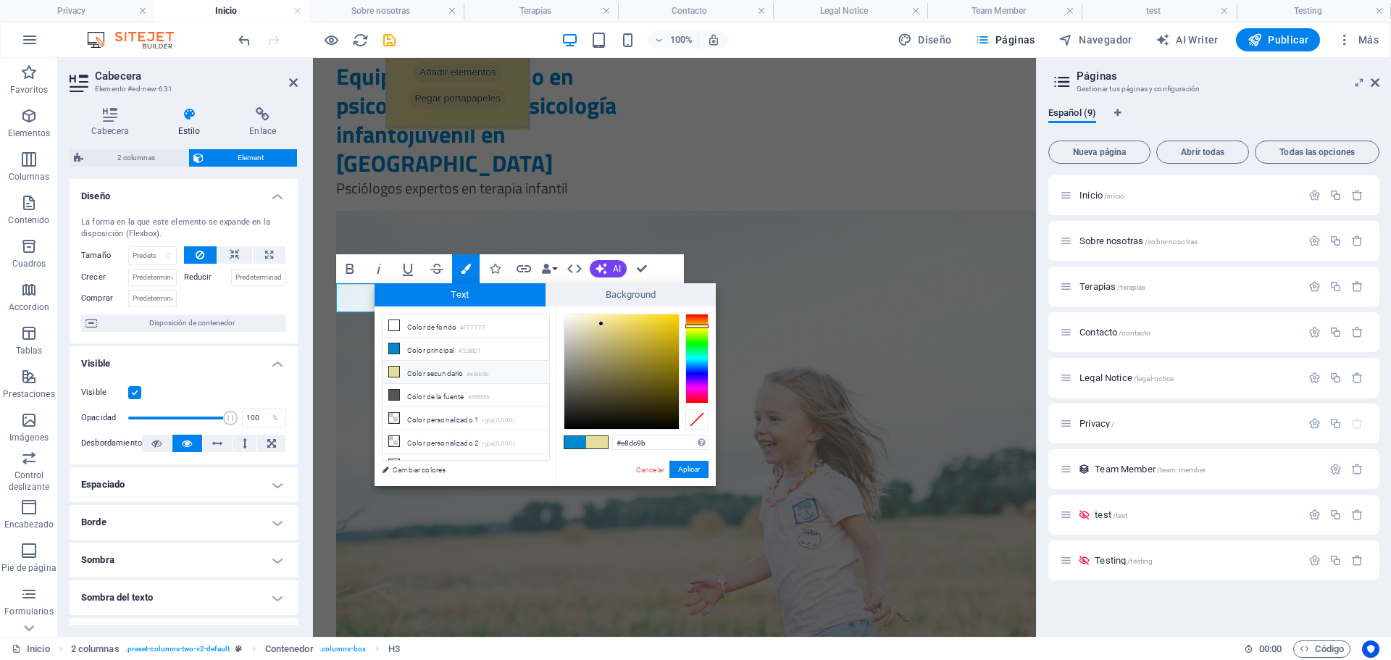
type input "#e9d985"
click at [613, 324] on div at bounding box center [622, 371] width 114 height 114
click at [686, 462] on button "Aplicar" at bounding box center [689, 469] width 39 height 17
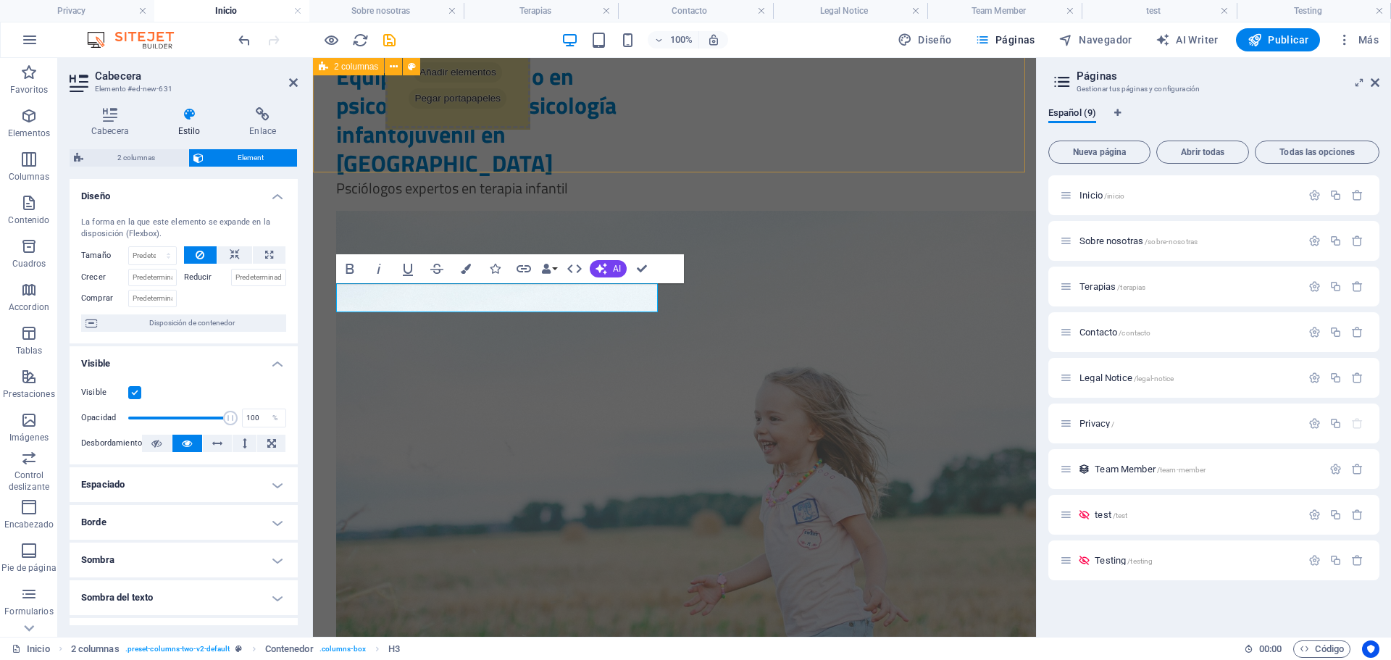
click at [620, 156] on div "La salud mental de tus hijos, en nuestras manos Equipo especializado en psicolo…" at bounding box center [674, 304] width 723 height 919
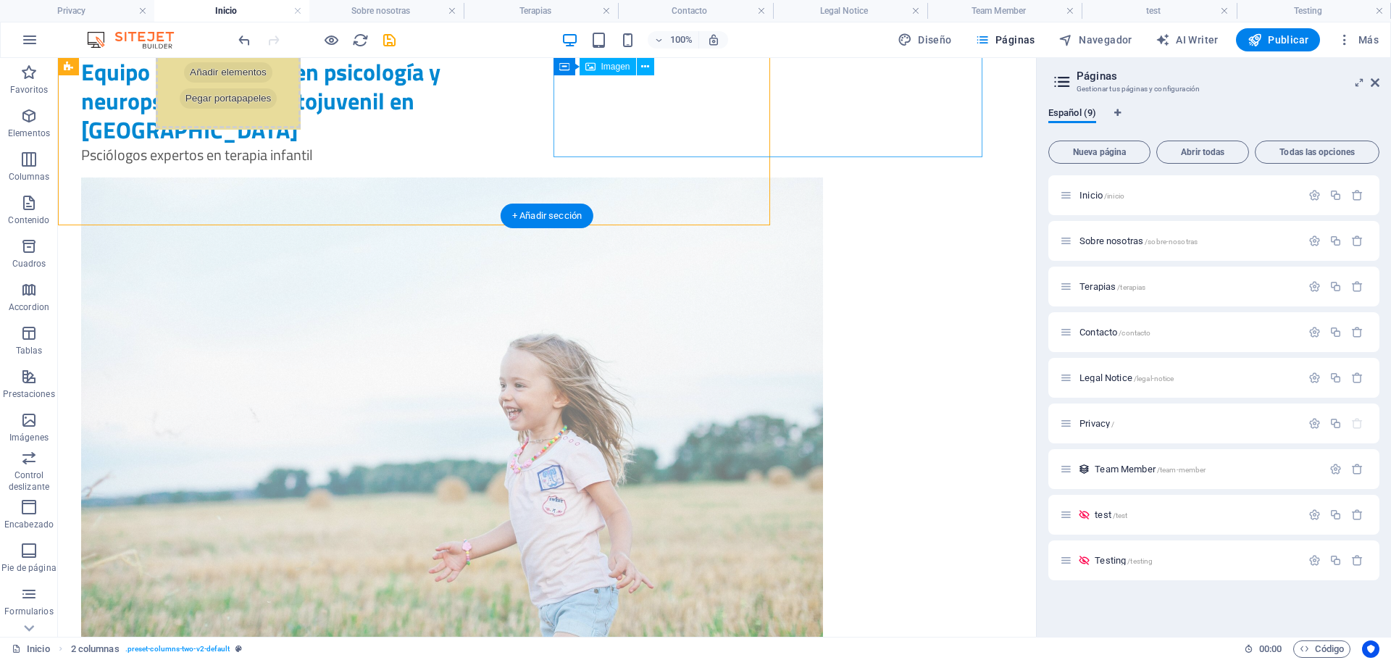
scroll to position [454, 0]
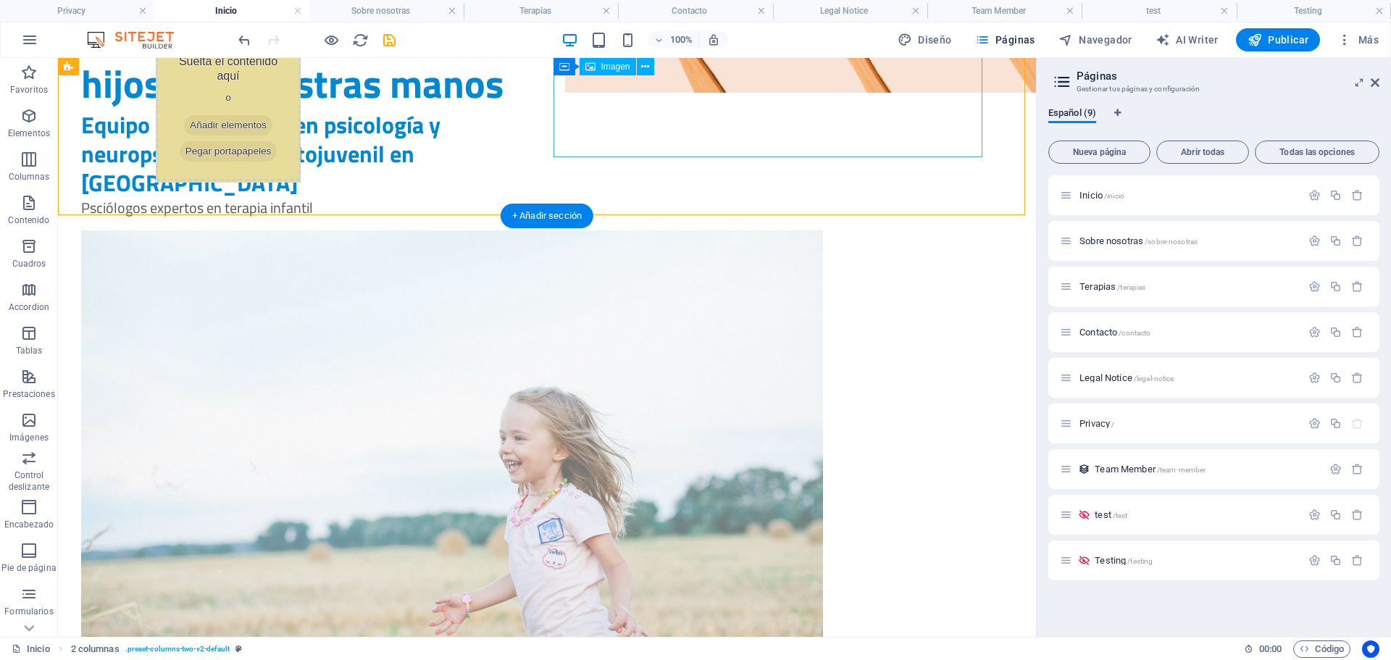
click at [510, 230] on figure at bounding box center [295, 477] width 429 height 495
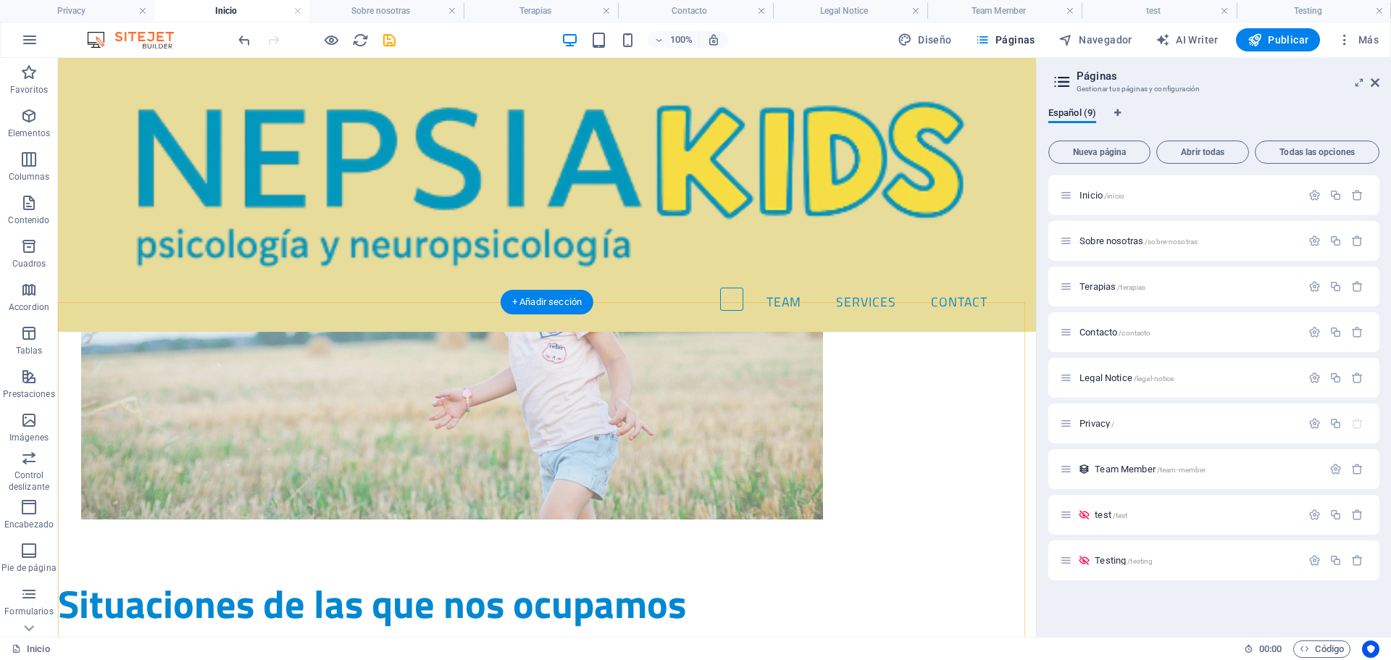
scroll to position [527, 0]
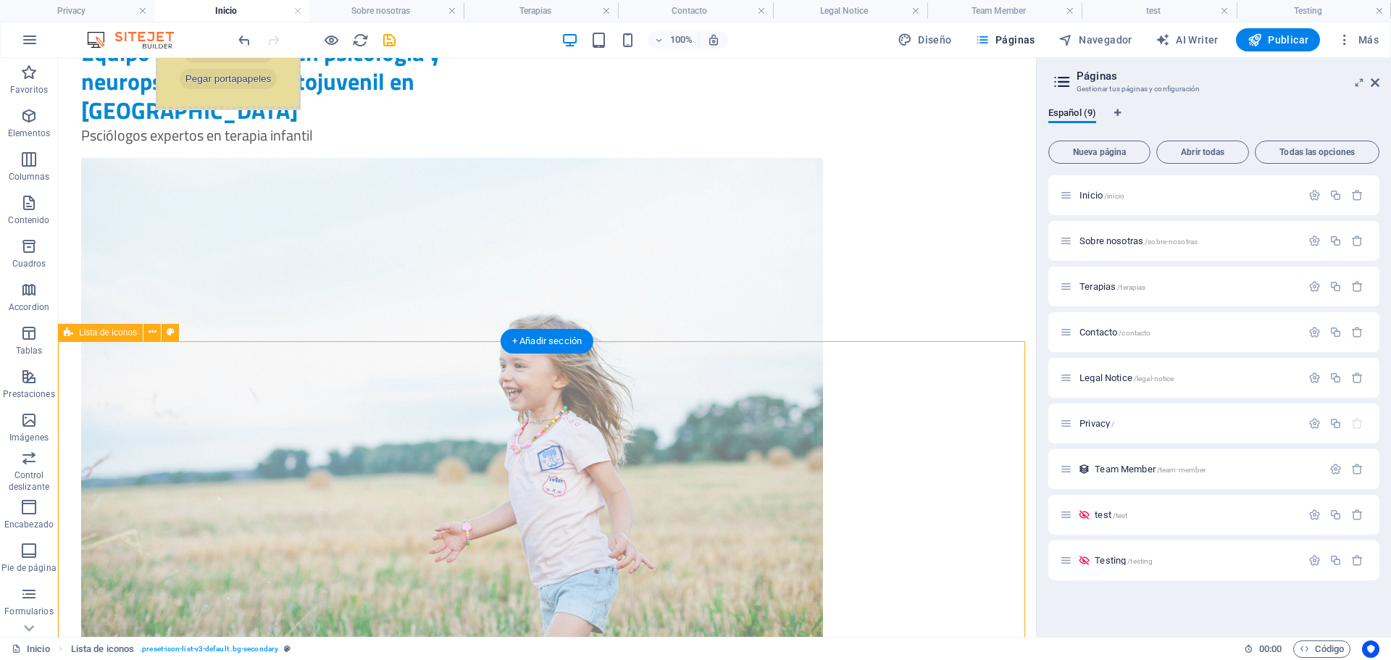
select select "presentation"
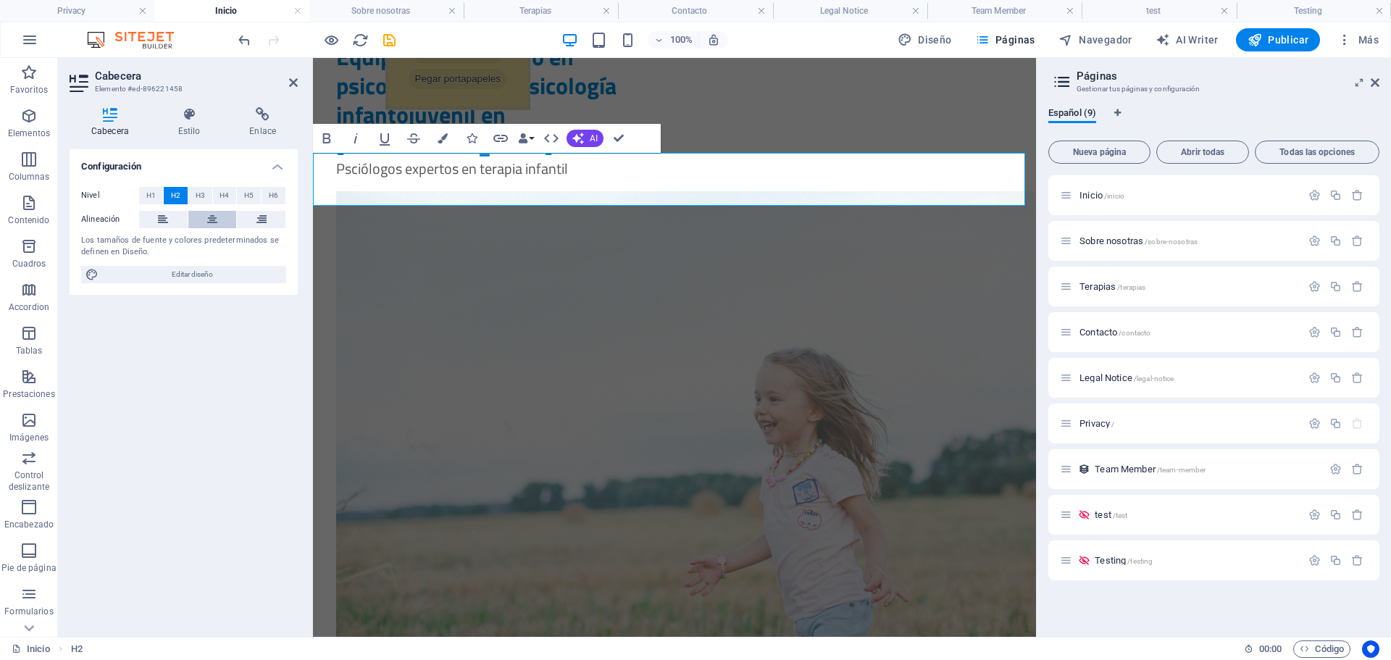
click at [214, 220] on icon at bounding box center [212, 219] width 10 height 17
click at [293, 81] on icon at bounding box center [293, 83] width 9 height 12
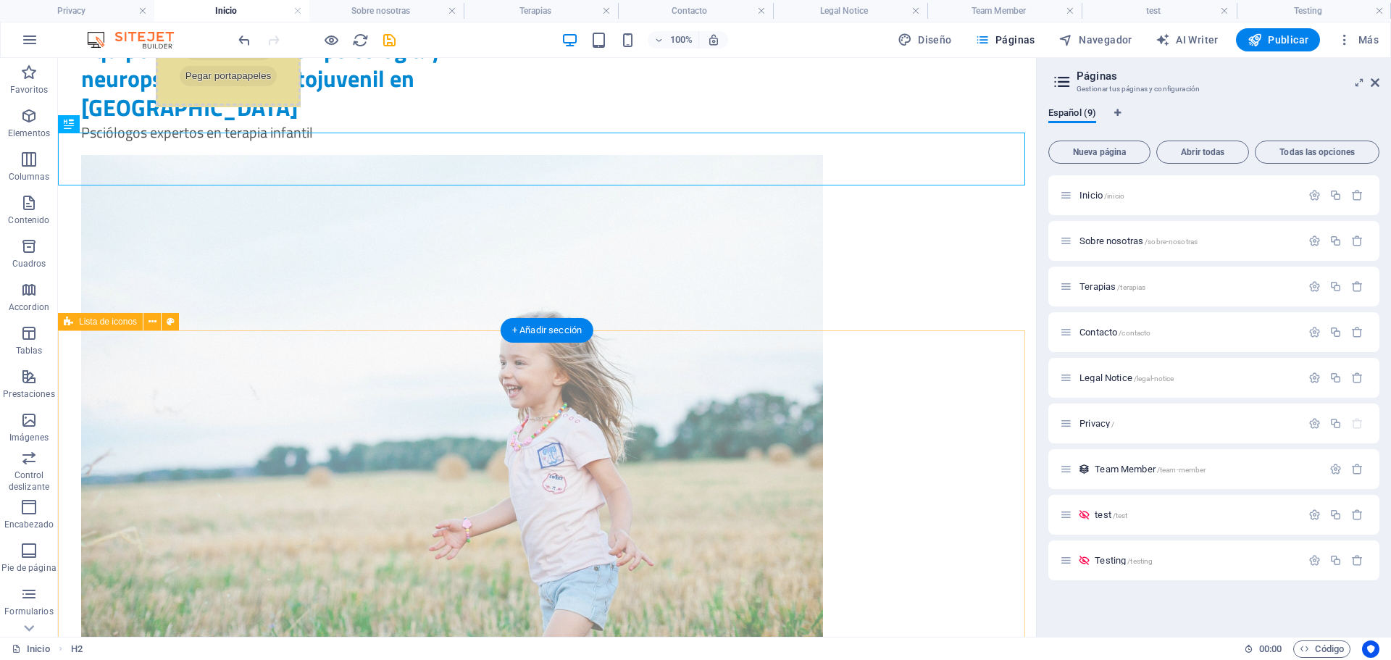
scroll to position [546, 0]
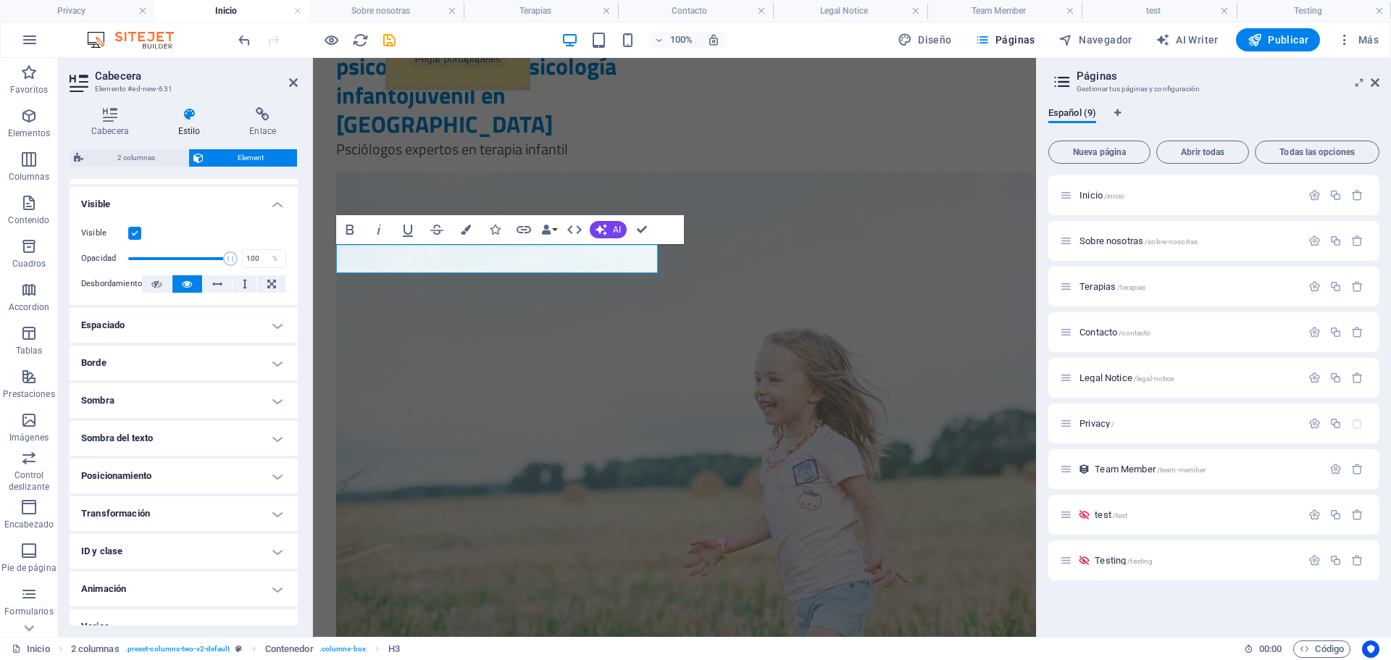
scroll to position [178, 0]
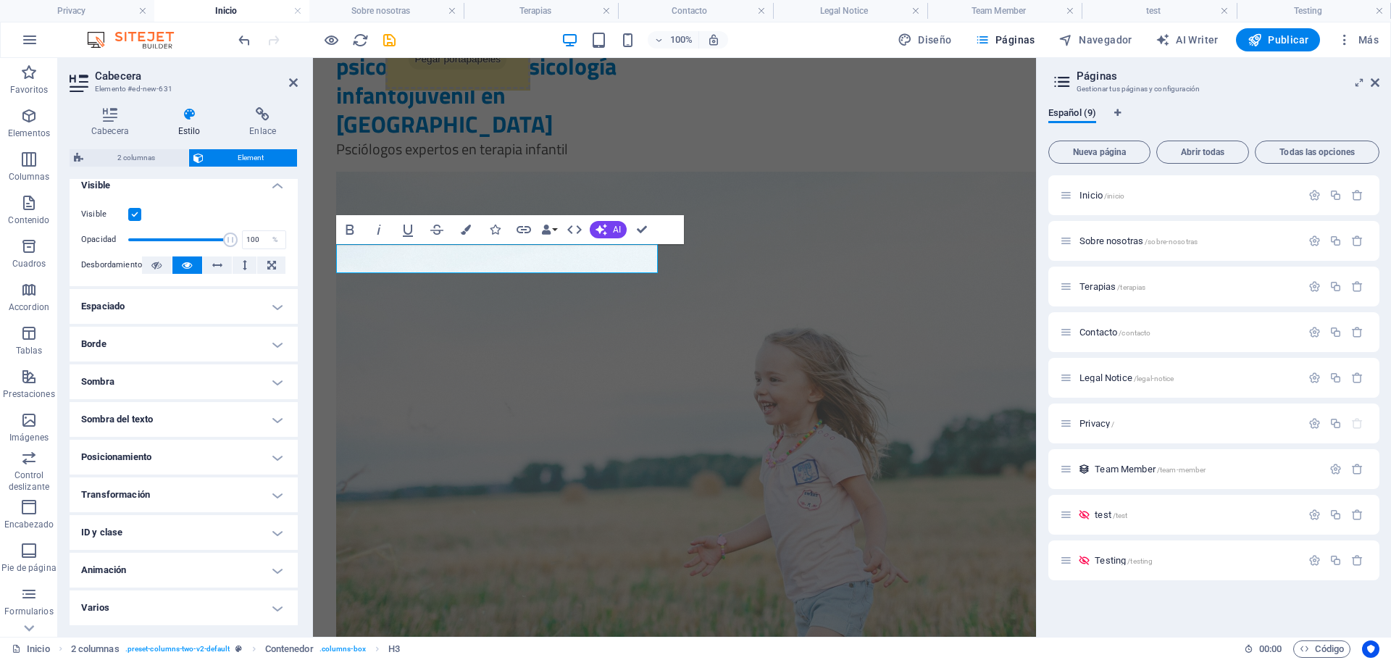
click at [157, 462] on h4 "Posicionamiento" at bounding box center [184, 457] width 228 height 35
click at [171, 488] on span "Estático" at bounding box center [163, 486] width 25 height 17
click at [219, 486] on button "Relativo" at bounding box center [201, 486] width 36 height 17
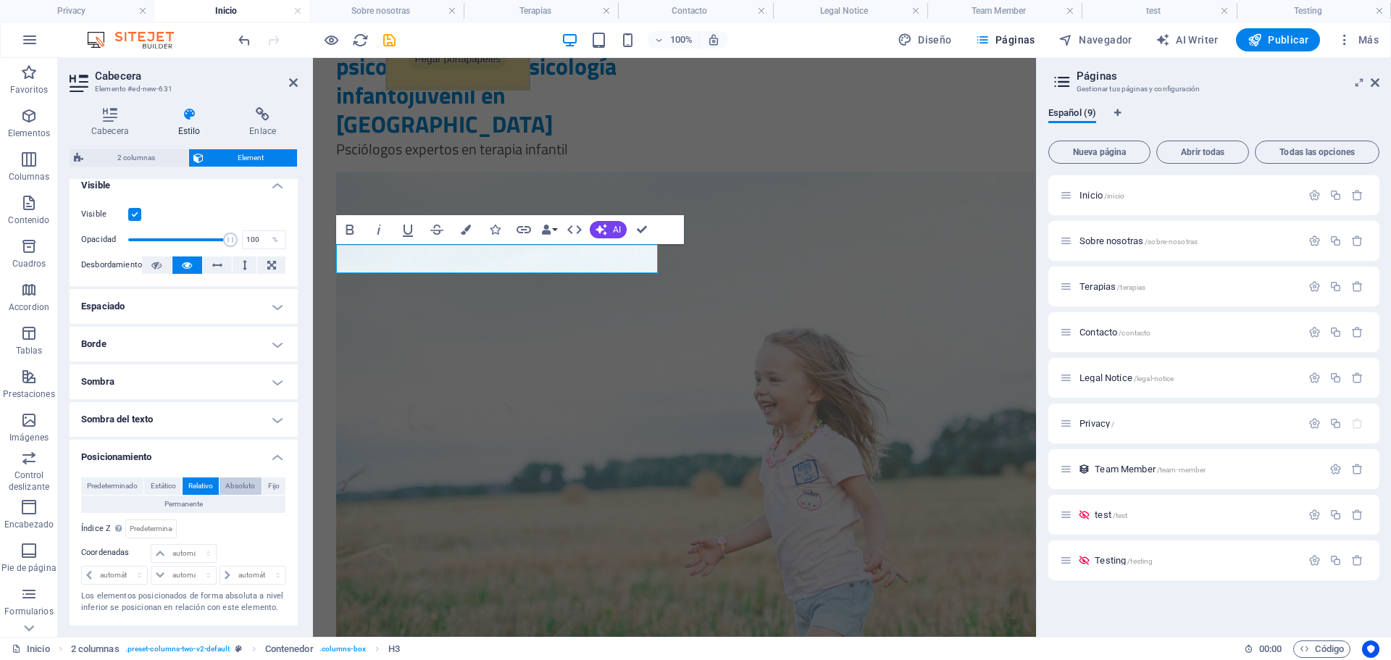
click at [251, 484] on span "Absoluto" at bounding box center [240, 486] width 30 height 17
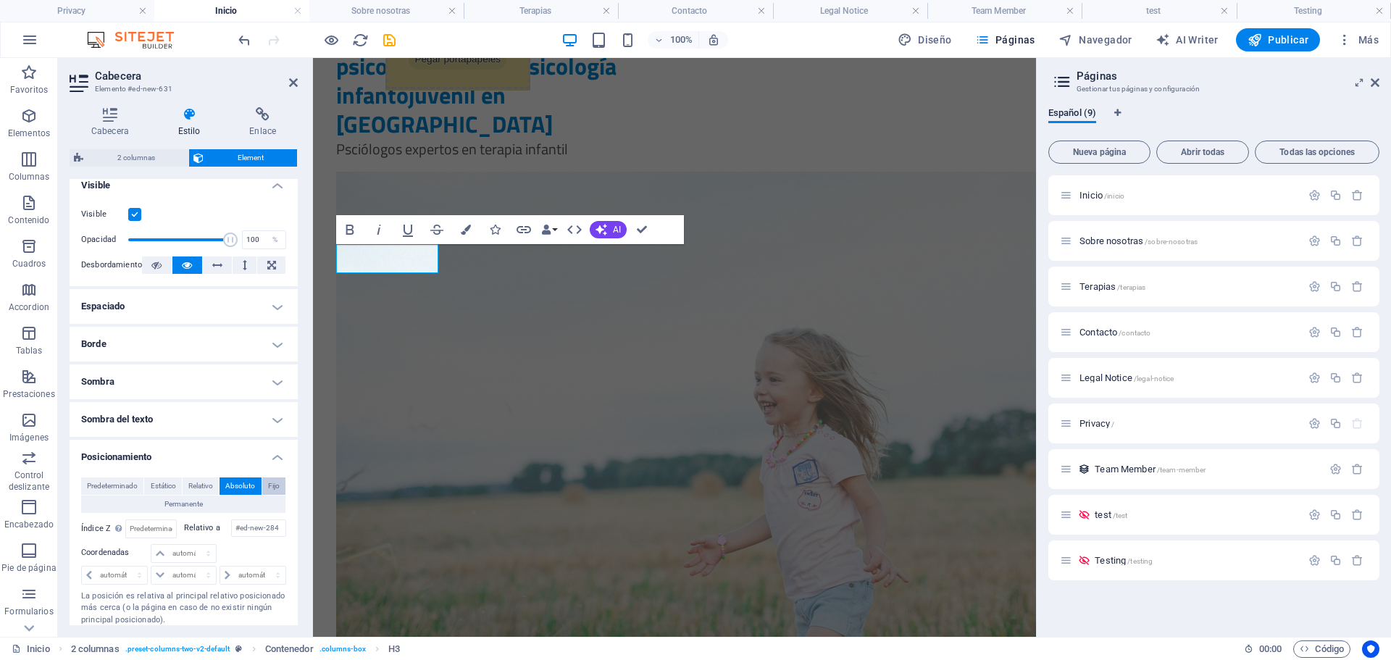
click at [269, 484] on span "Fijo" at bounding box center [274, 486] width 12 height 17
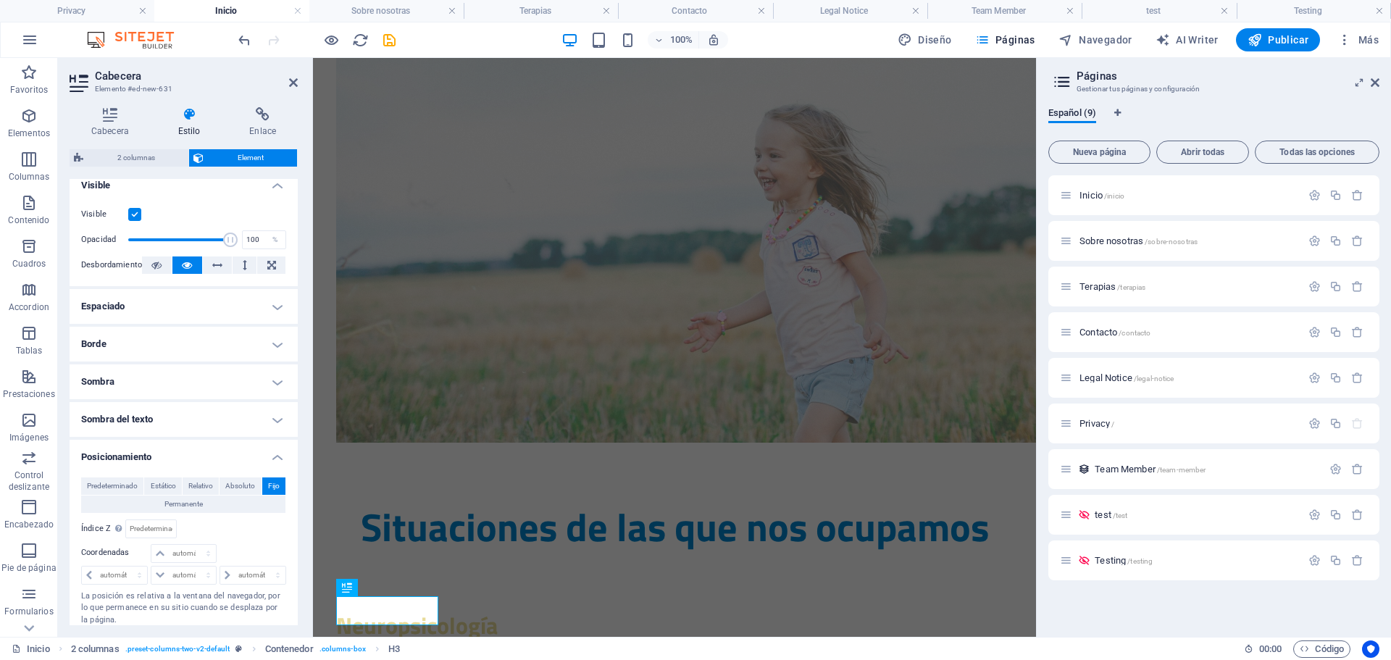
scroll to position [1462, 0]
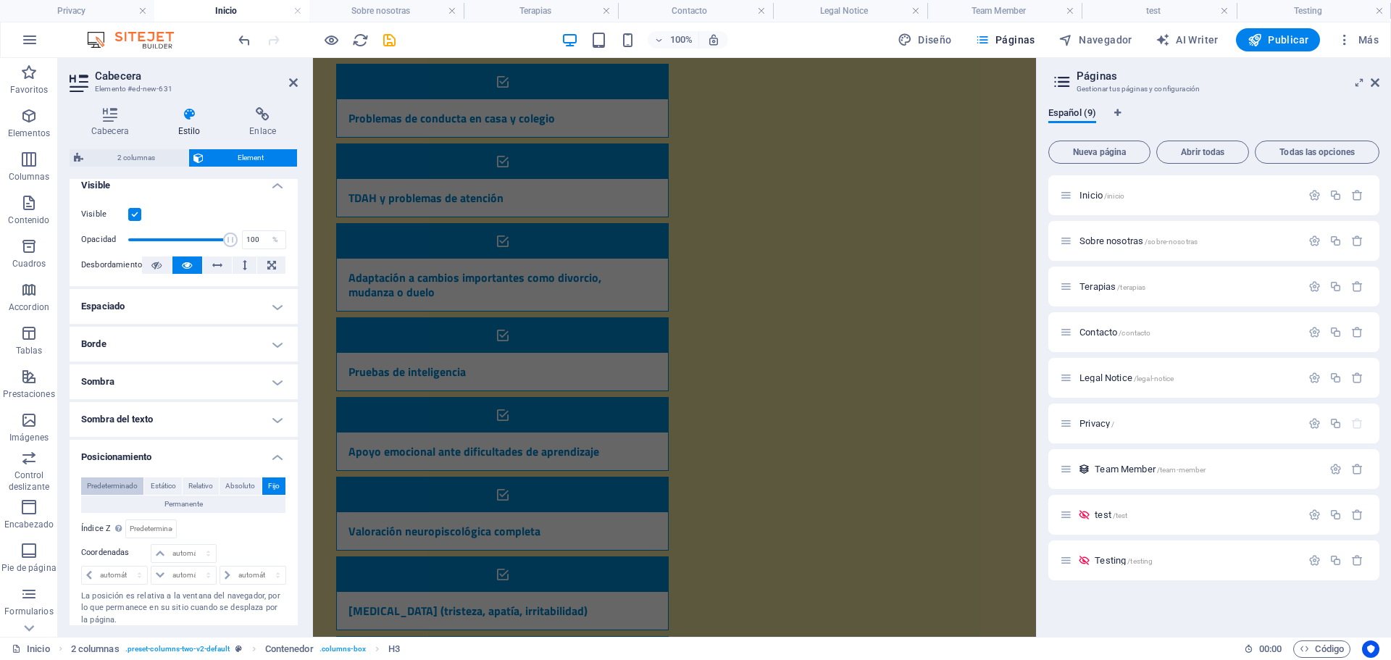
click at [131, 488] on span "Predeterminado" at bounding box center [112, 486] width 51 height 17
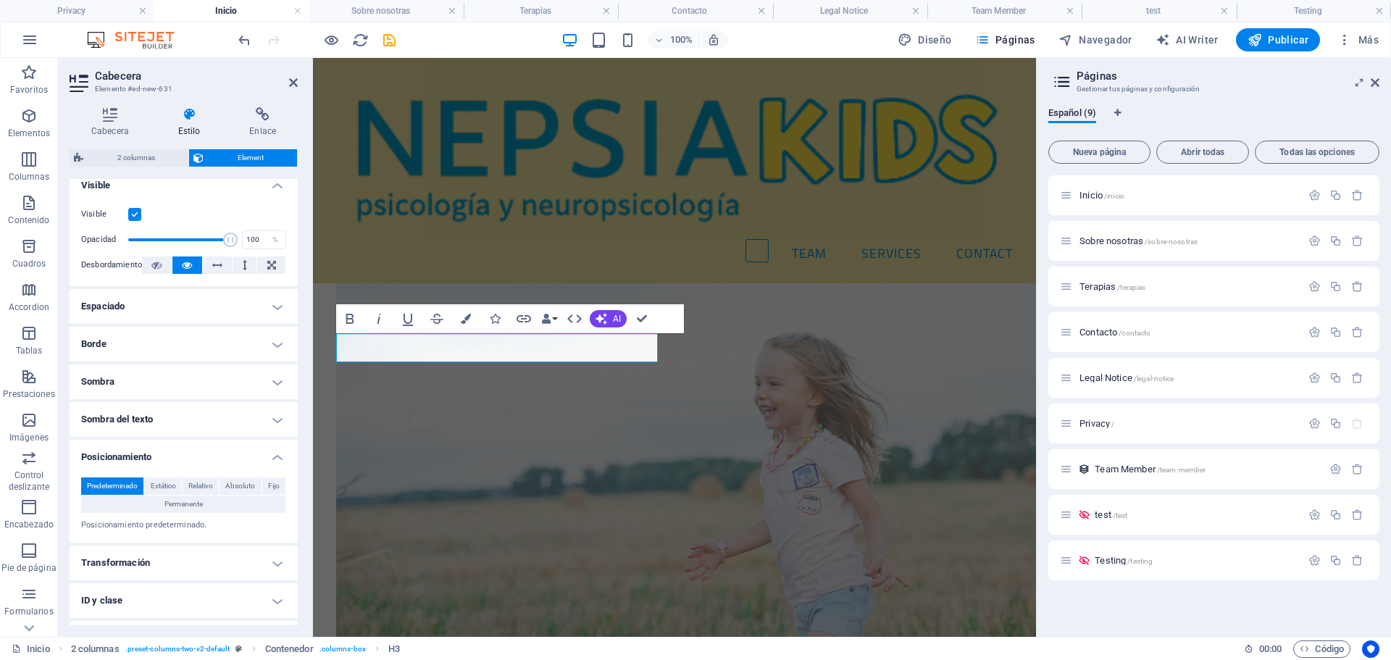
scroll to position [246, 0]
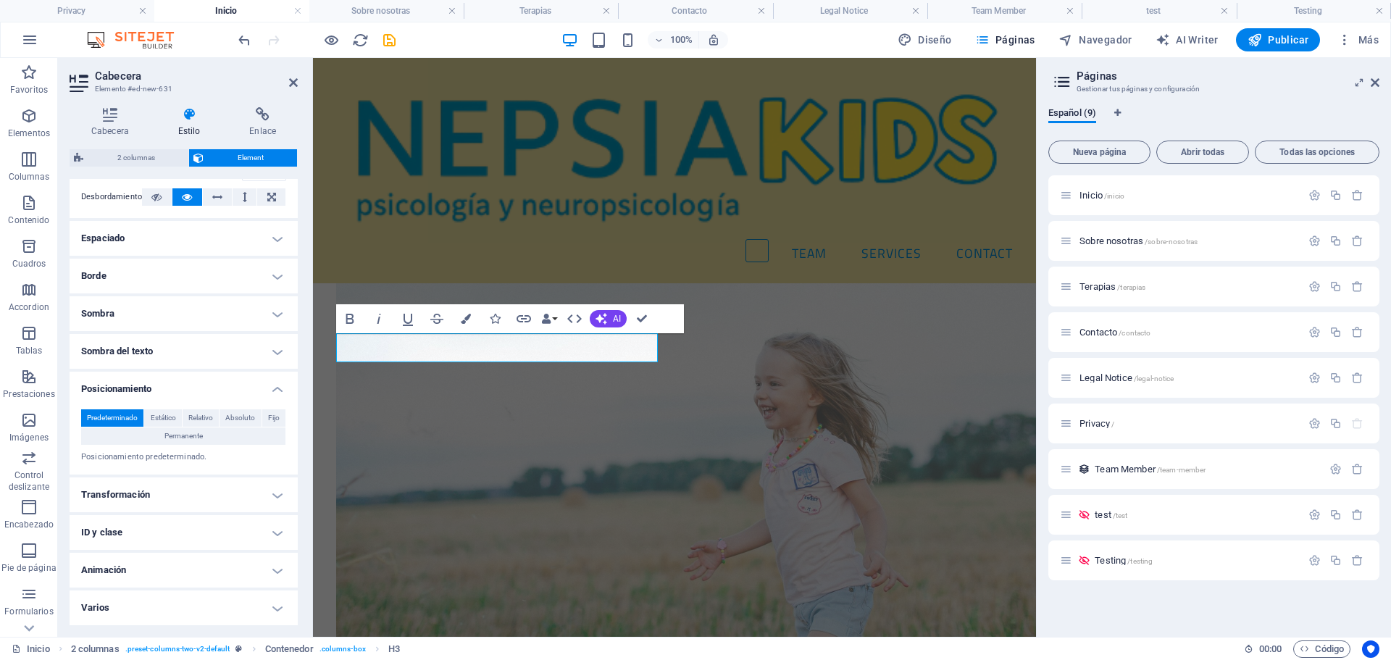
click at [172, 493] on h4 "Transformación" at bounding box center [184, 495] width 228 height 35
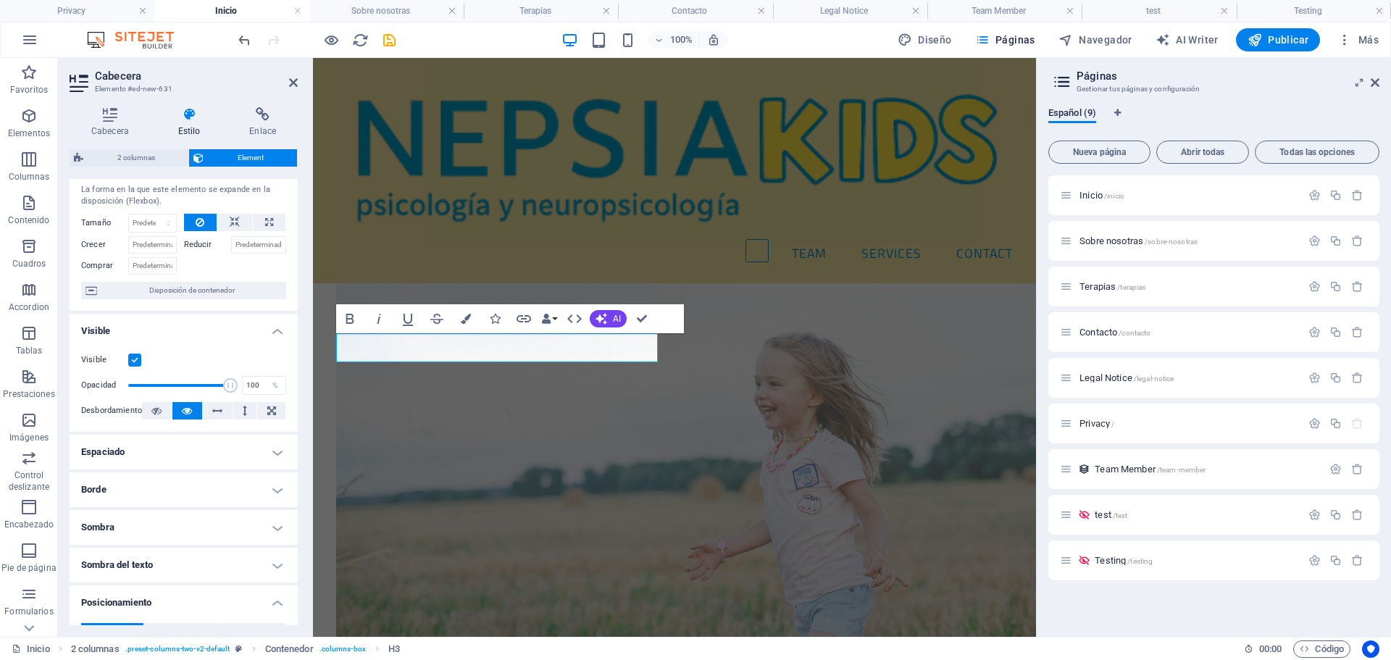
scroll to position [0, 0]
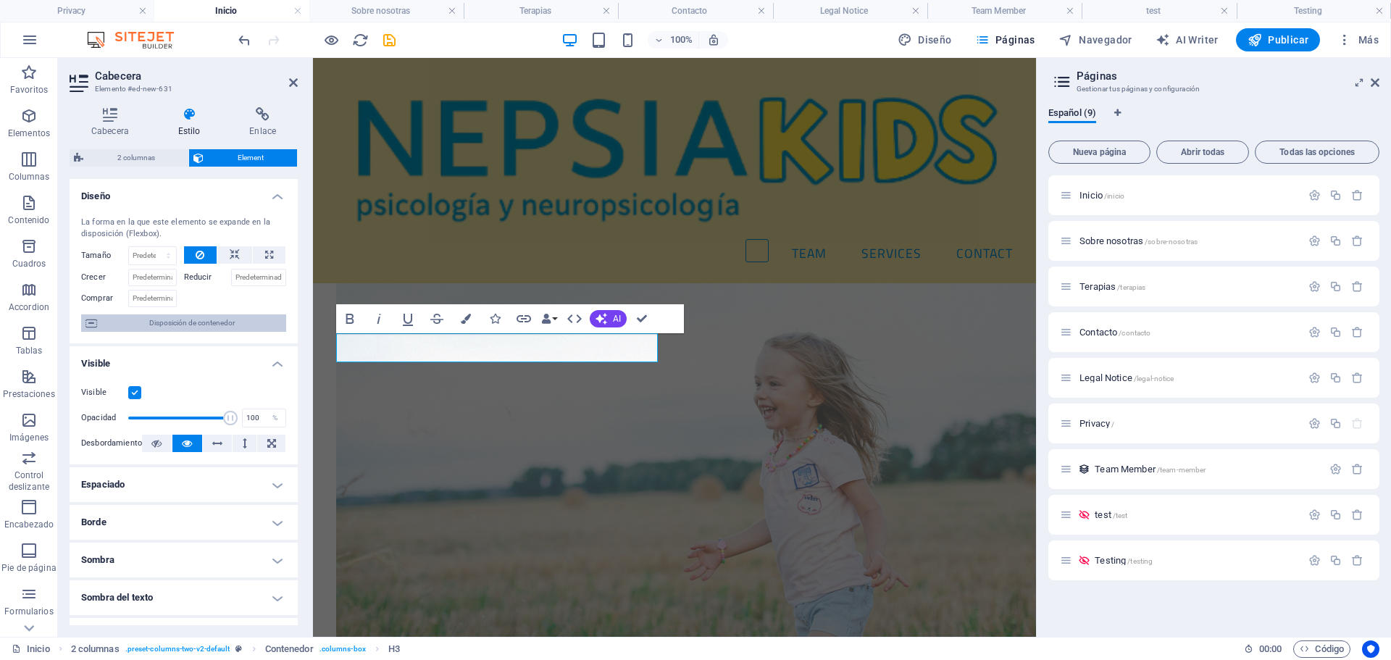
click at [184, 324] on span "Disposición de contenedor" at bounding box center [191, 322] width 180 height 17
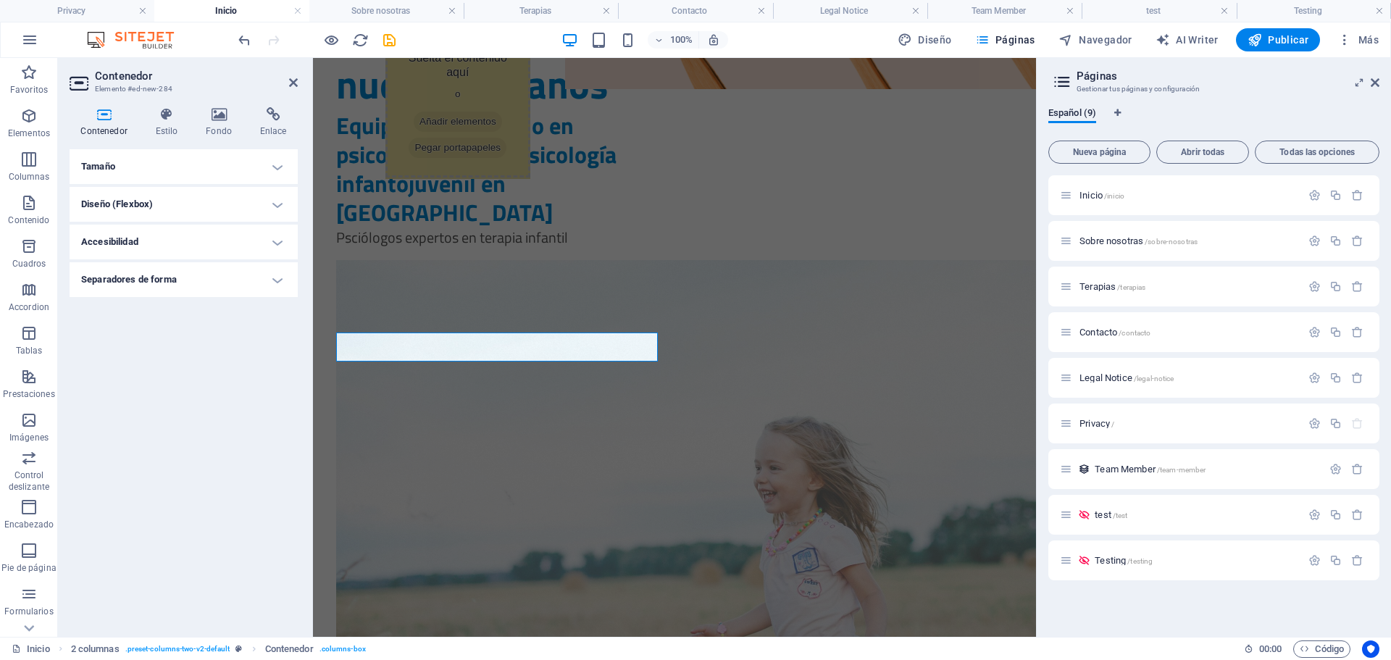
click at [193, 167] on h4 "Tamaño" at bounding box center [184, 166] width 228 height 35
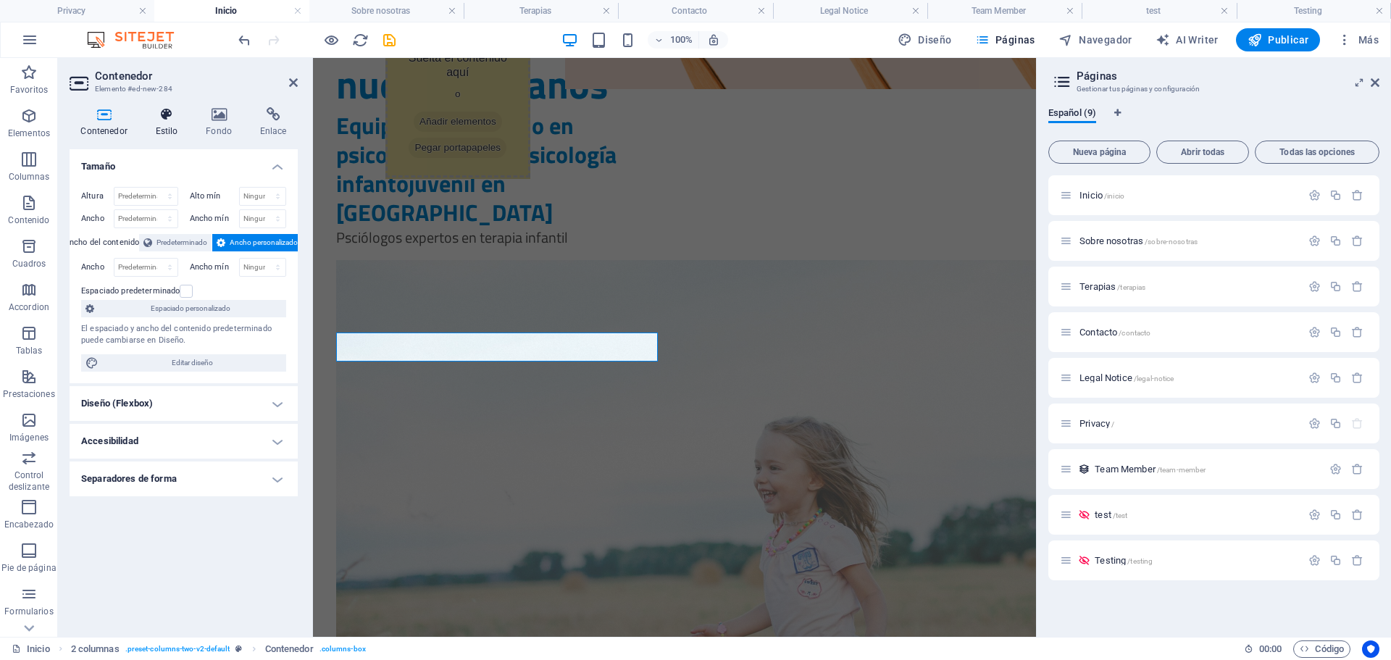
click at [154, 122] on h4 "Estilo" at bounding box center [169, 122] width 51 height 30
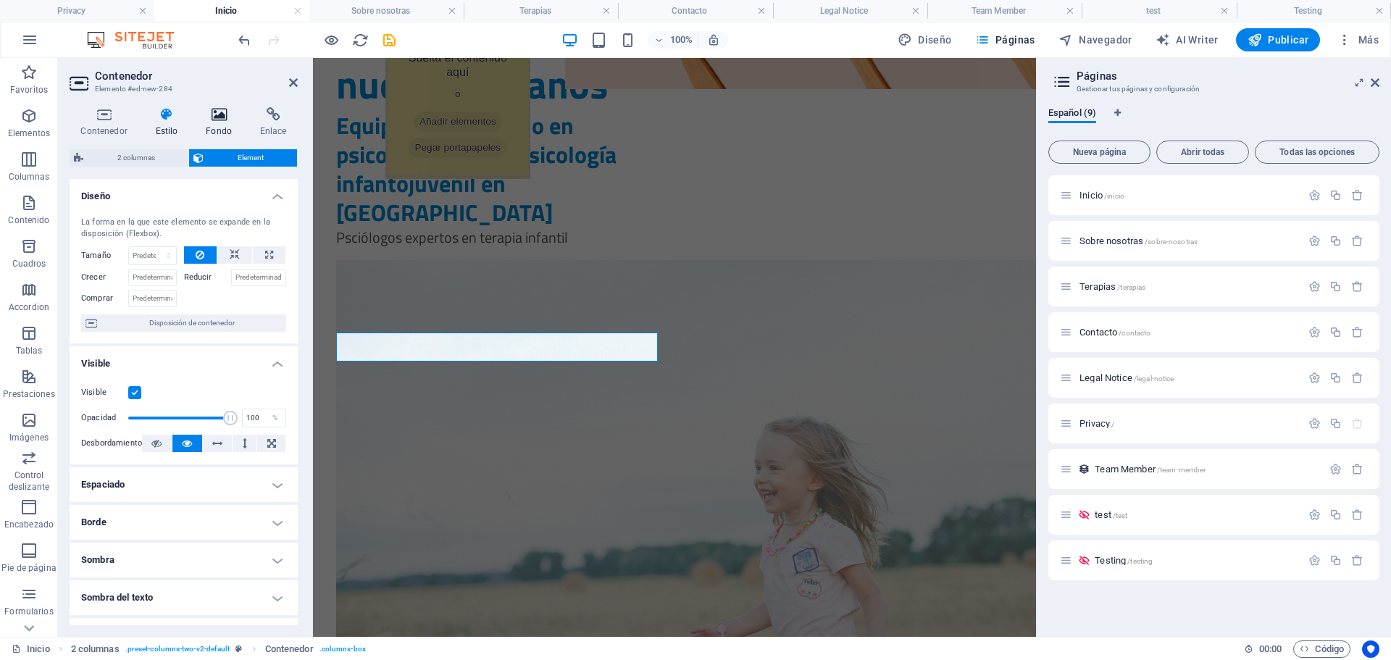
click at [209, 114] on icon at bounding box center [219, 114] width 49 height 14
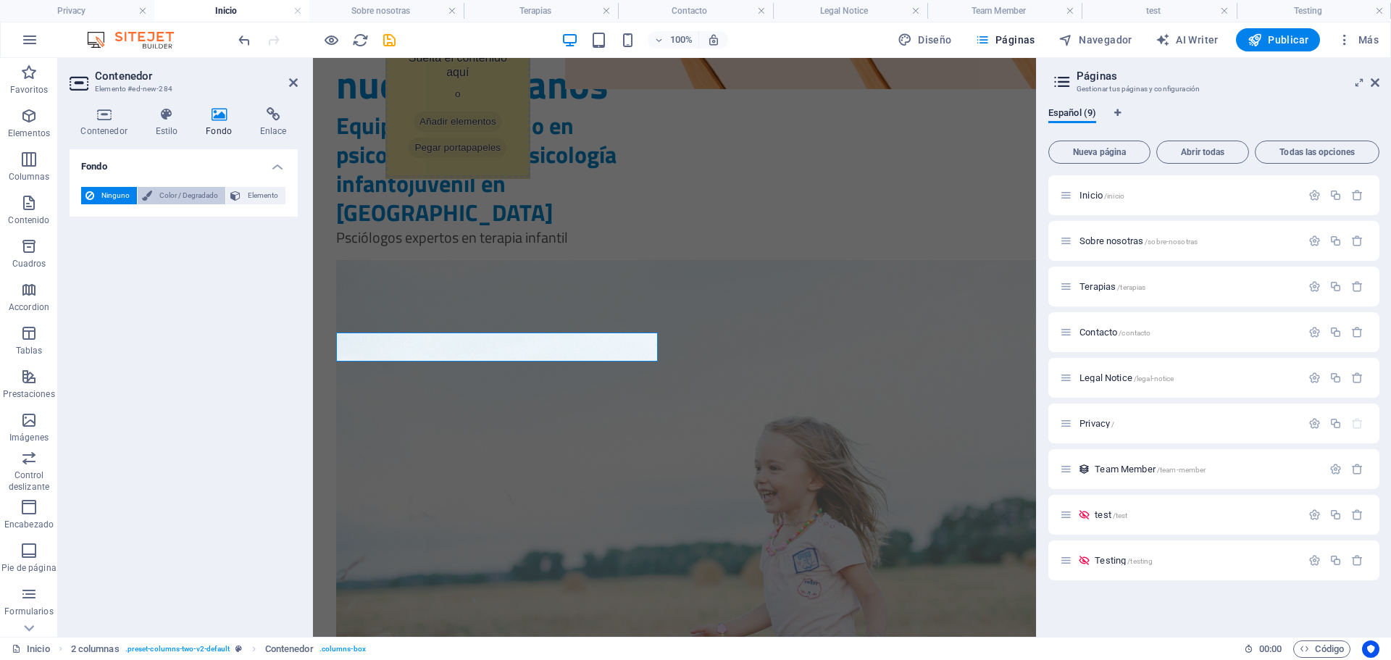
click at [175, 195] on span "Color / Degradado" at bounding box center [189, 195] width 64 height 17
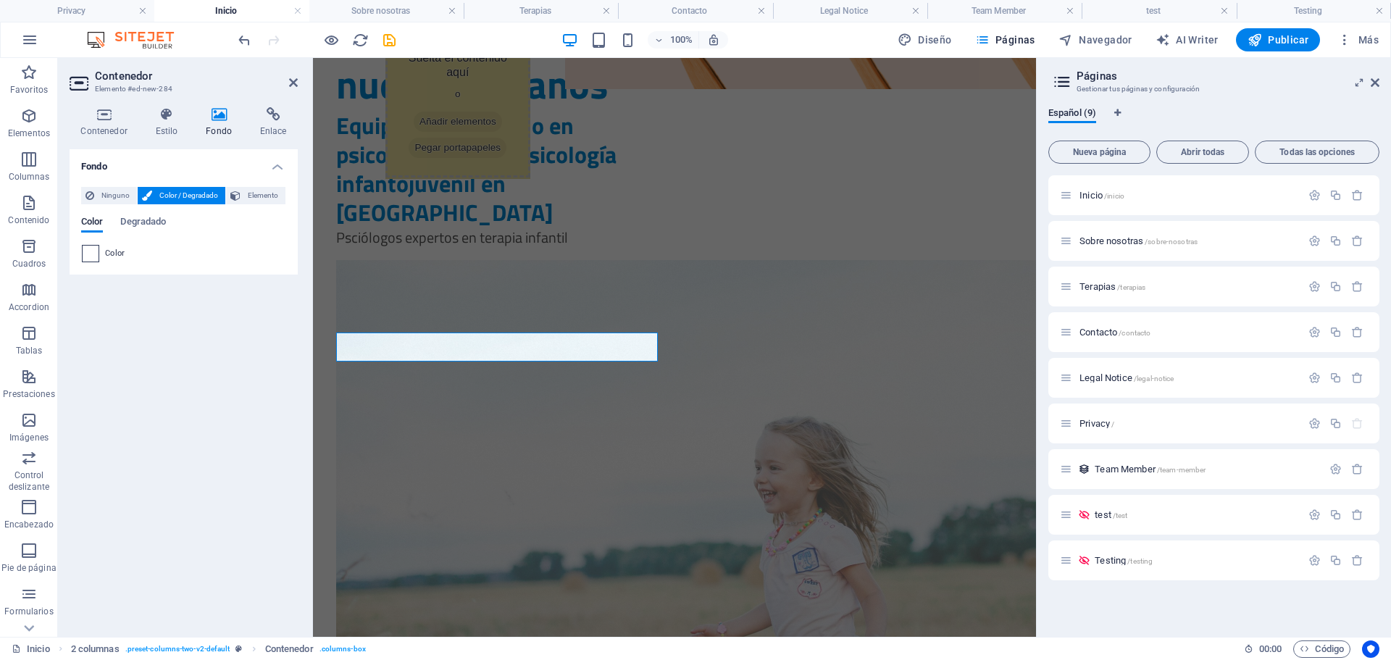
click at [93, 255] on span at bounding box center [91, 254] width 16 height 16
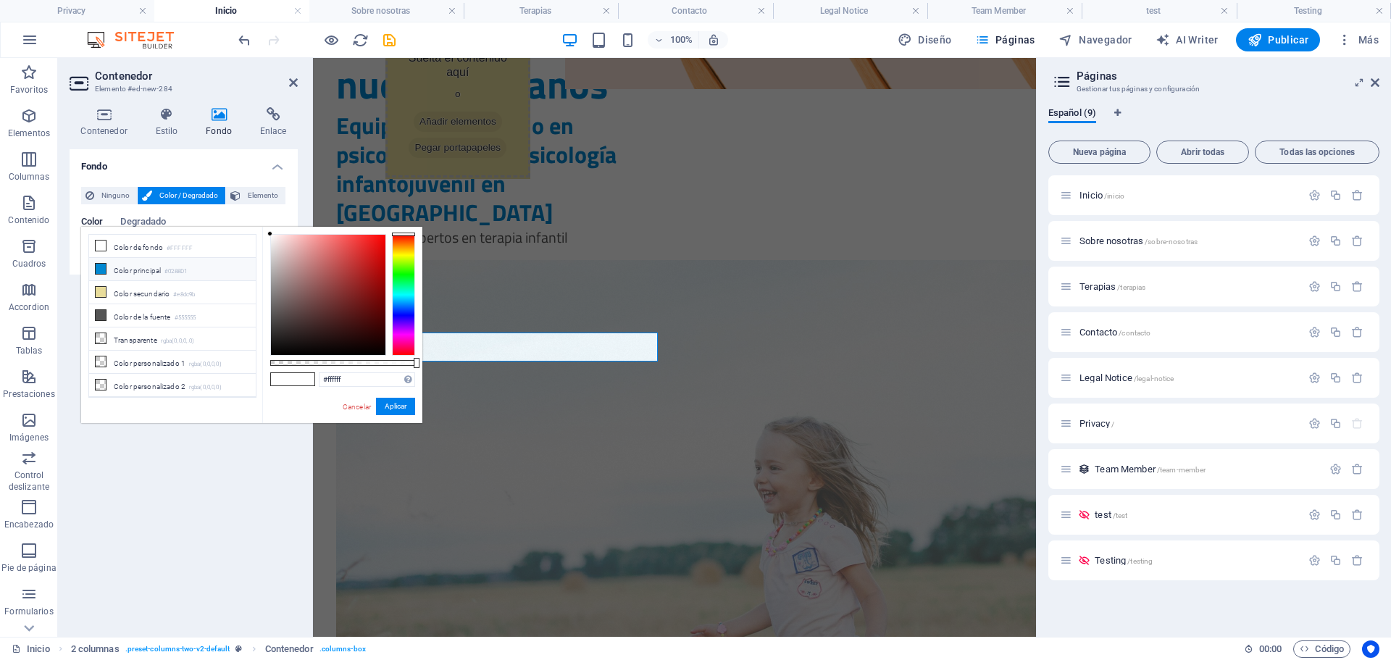
click at [159, 267] on li "Color principal #0288D1" at bounding box center [172, 269] width 167 height 23
type input "#0288d1"
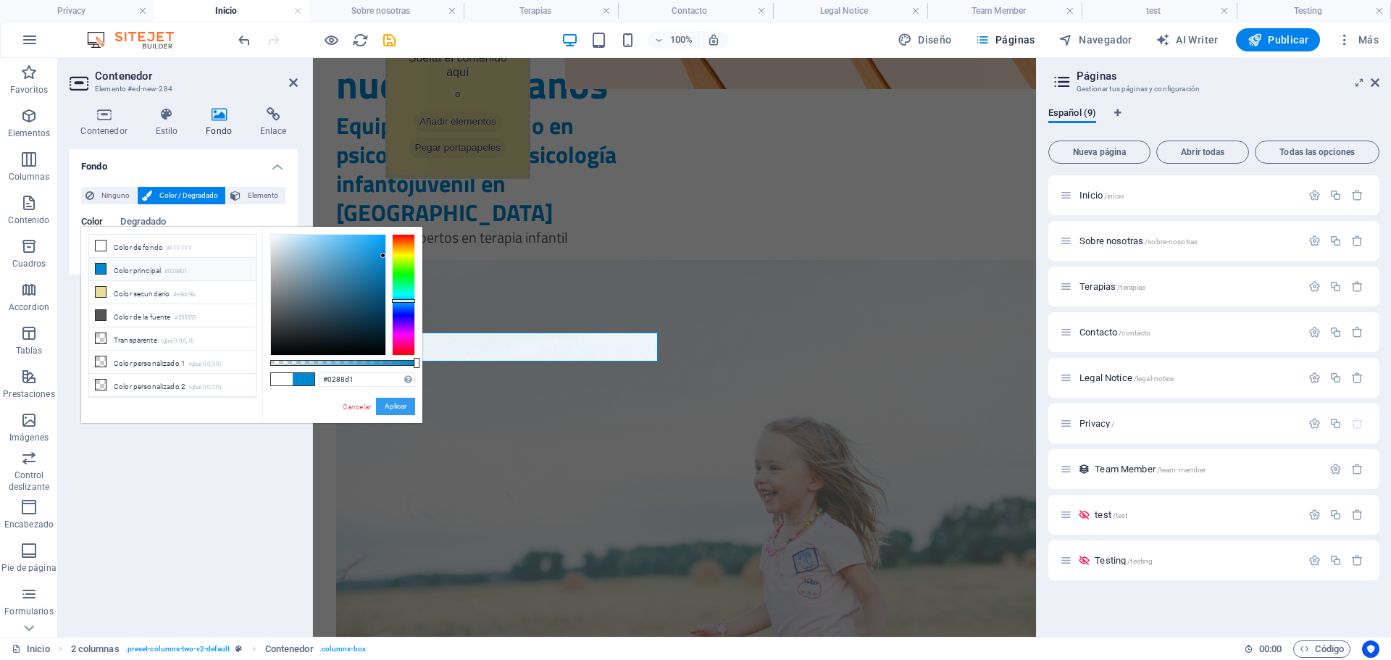
click at [389, 410] on button "Aplicar" at bounding box center [395, 406] width 39 height 17
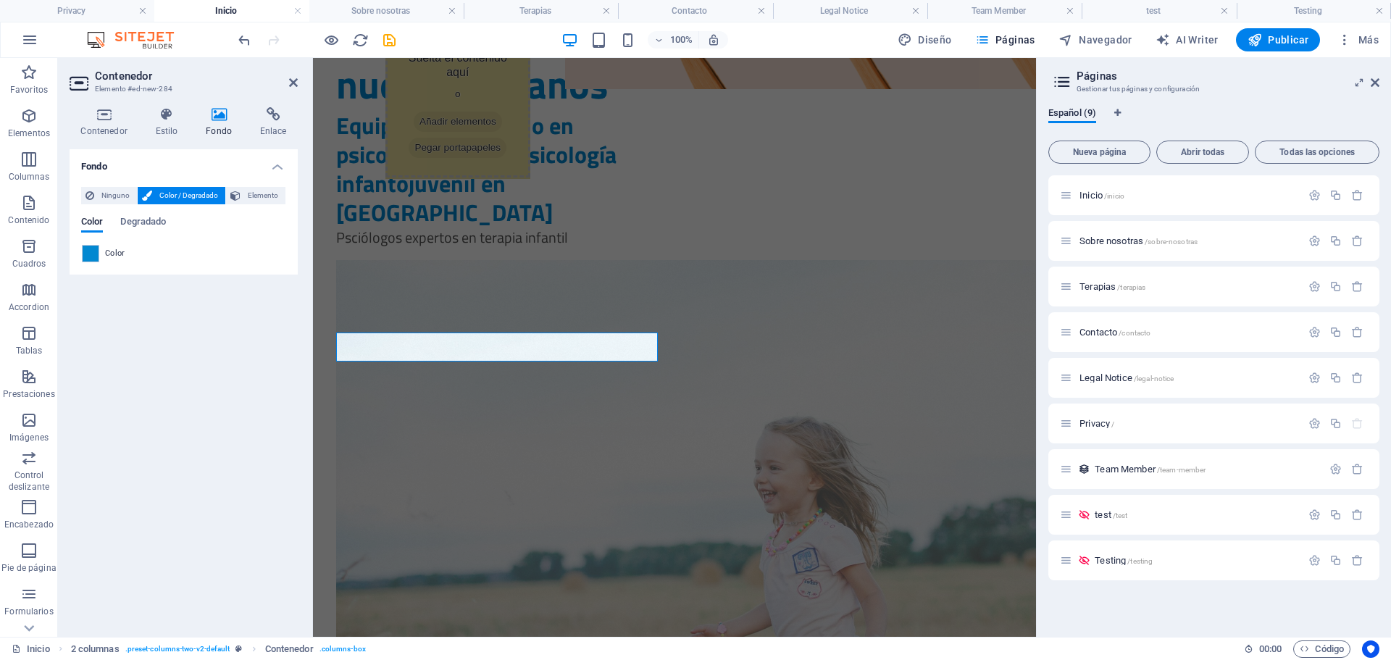
click at [78, 418] on div "Fondo Ninguno Color / Degradado Elemento Estirar fondo a ancho completo Superpo…" at bounding box center [184, 387] width 228 height 476
click at [291, 83] on icon at bounding box center [293, 83] width 9 height 12
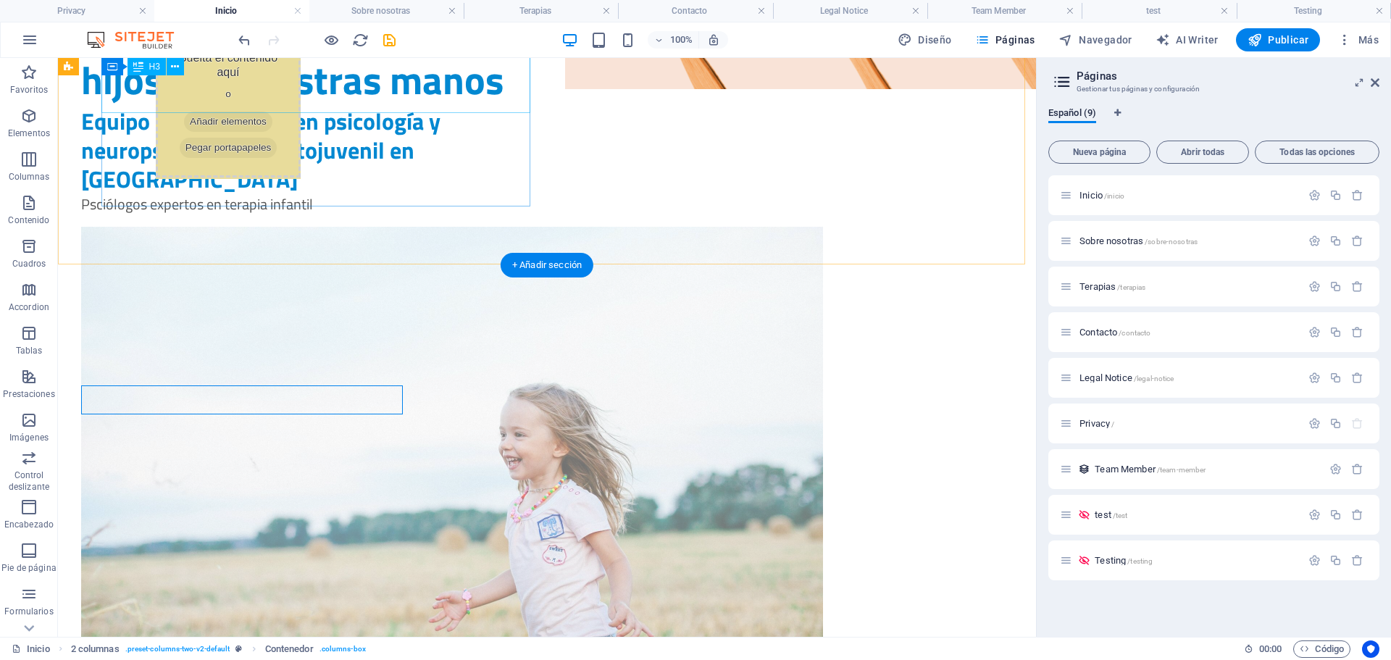
scroll to position [405, 0]
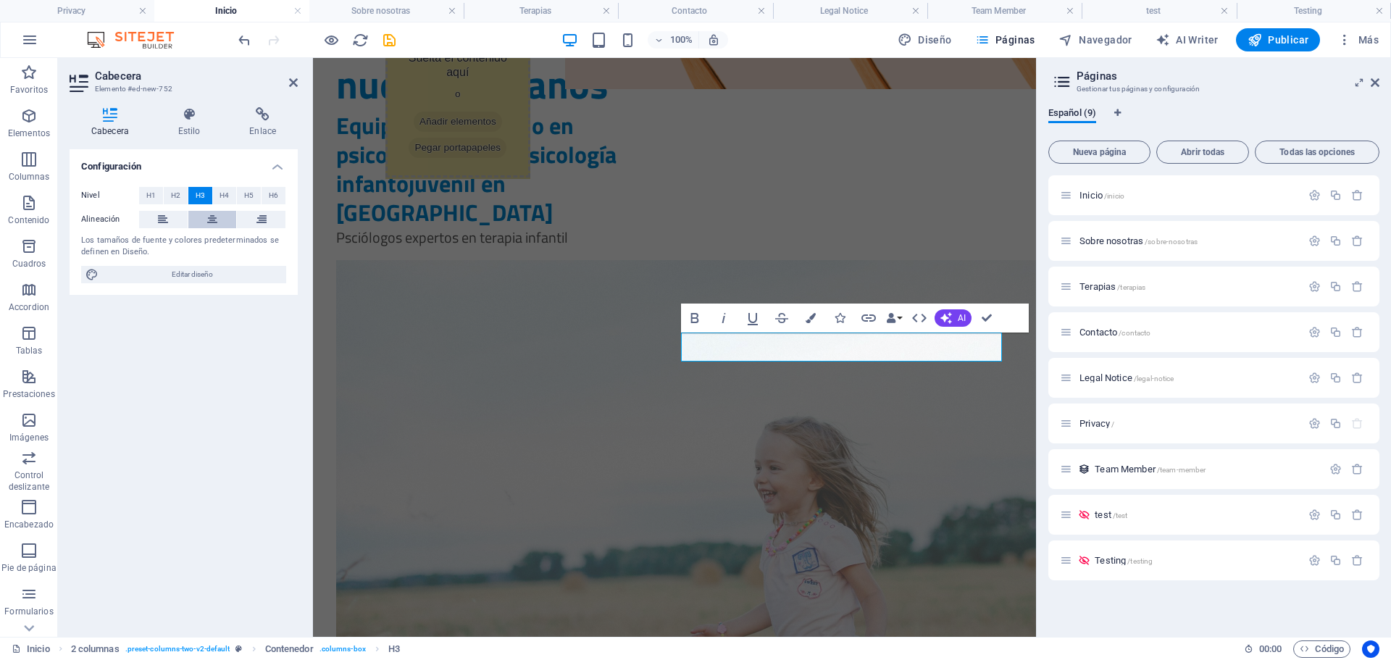
click at [203, 217] on button at bounding box center [212, 219] width 49 height 17
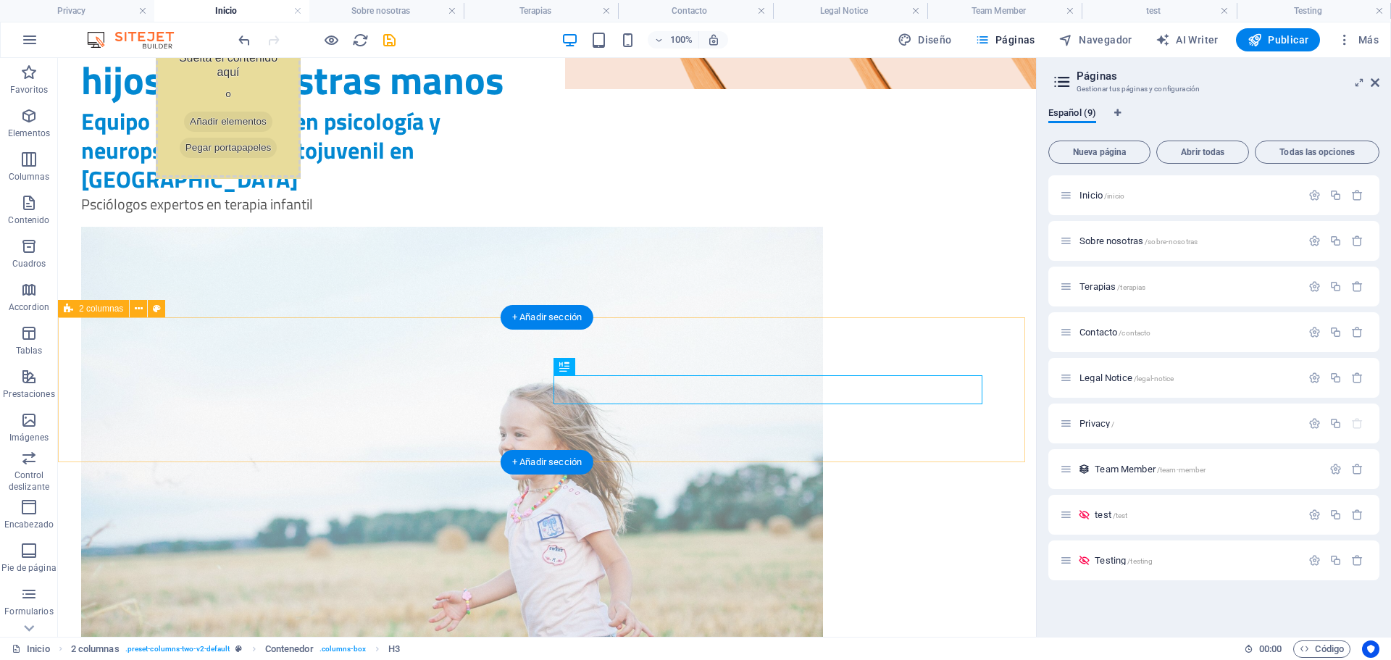
scroll to position [405, 0]
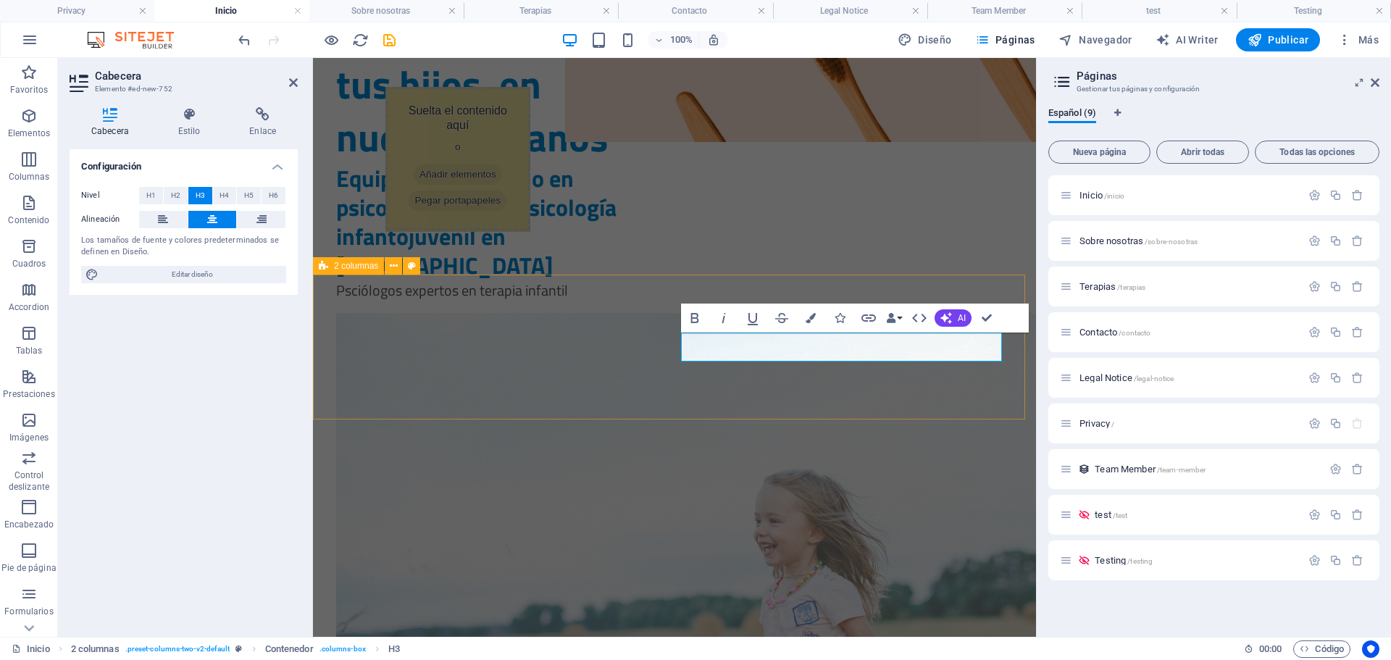
scroll to position [458, 0]
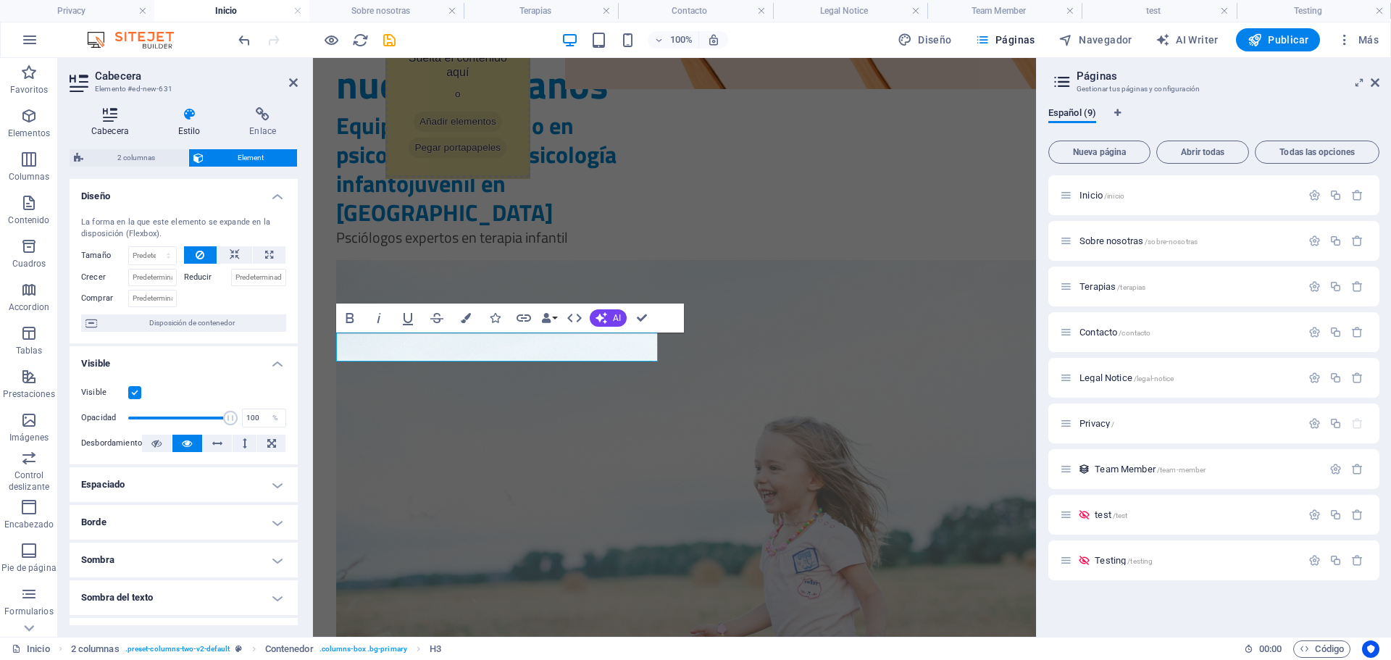
click at [107, 117] on icon at bounding box center [110, 114] width 81 height 14
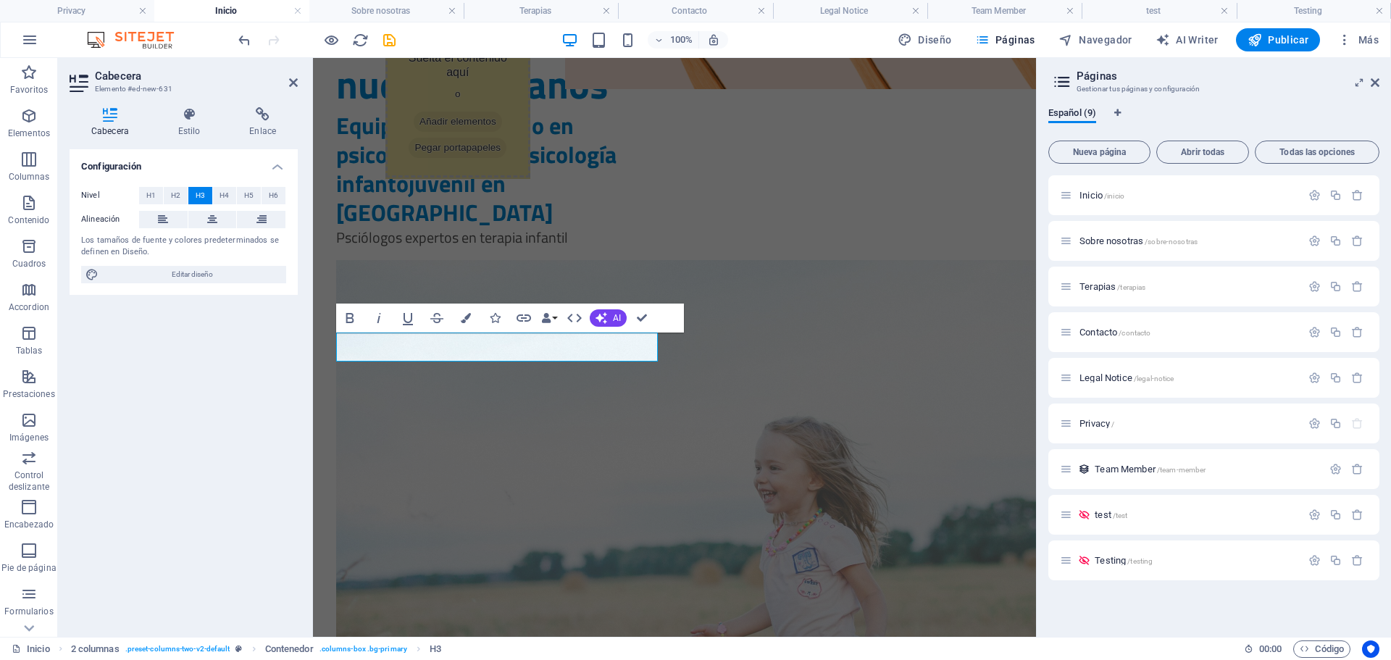
click at [217, 229] on div "Nivel H1 H2 H3 H4 H5 H6 Alineación Los tamaños de fuente y colores predetermina…" at bounding box center [184, 235] width 228 height 120
click at [215, 220] on icon at bounding box center [212, 219] width 10 height 17
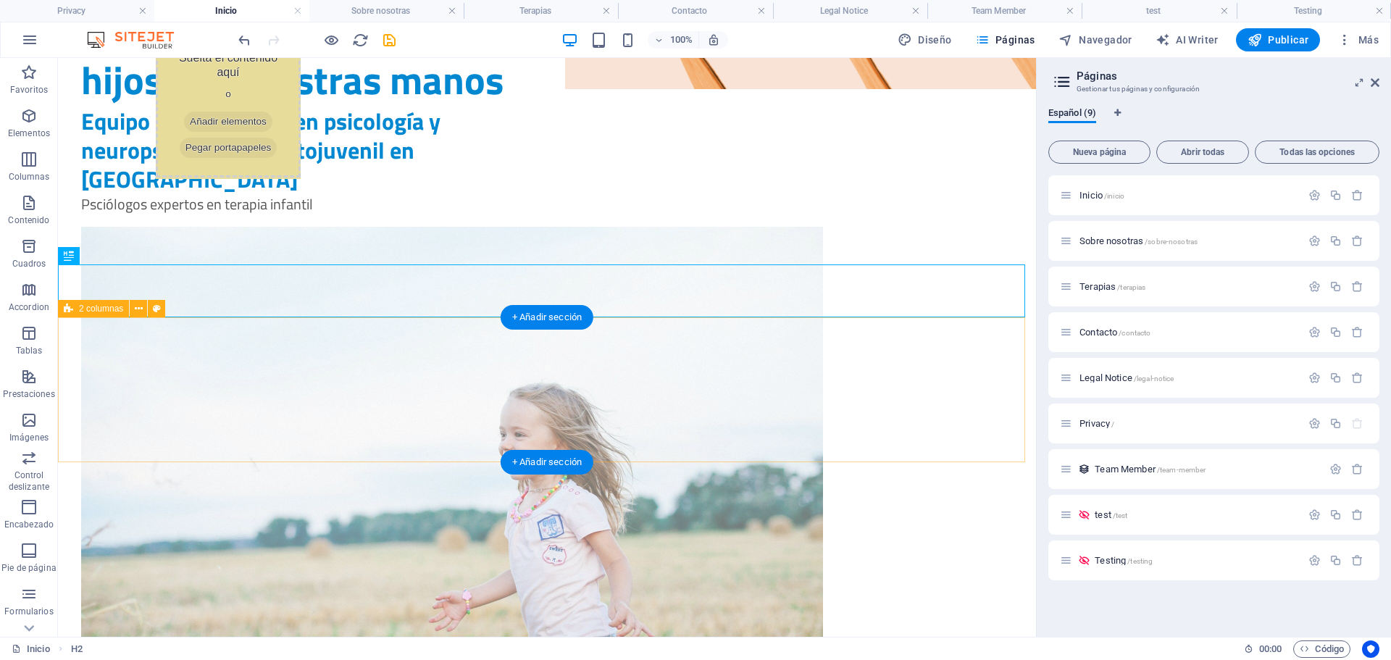
scroll to position [405, 0]
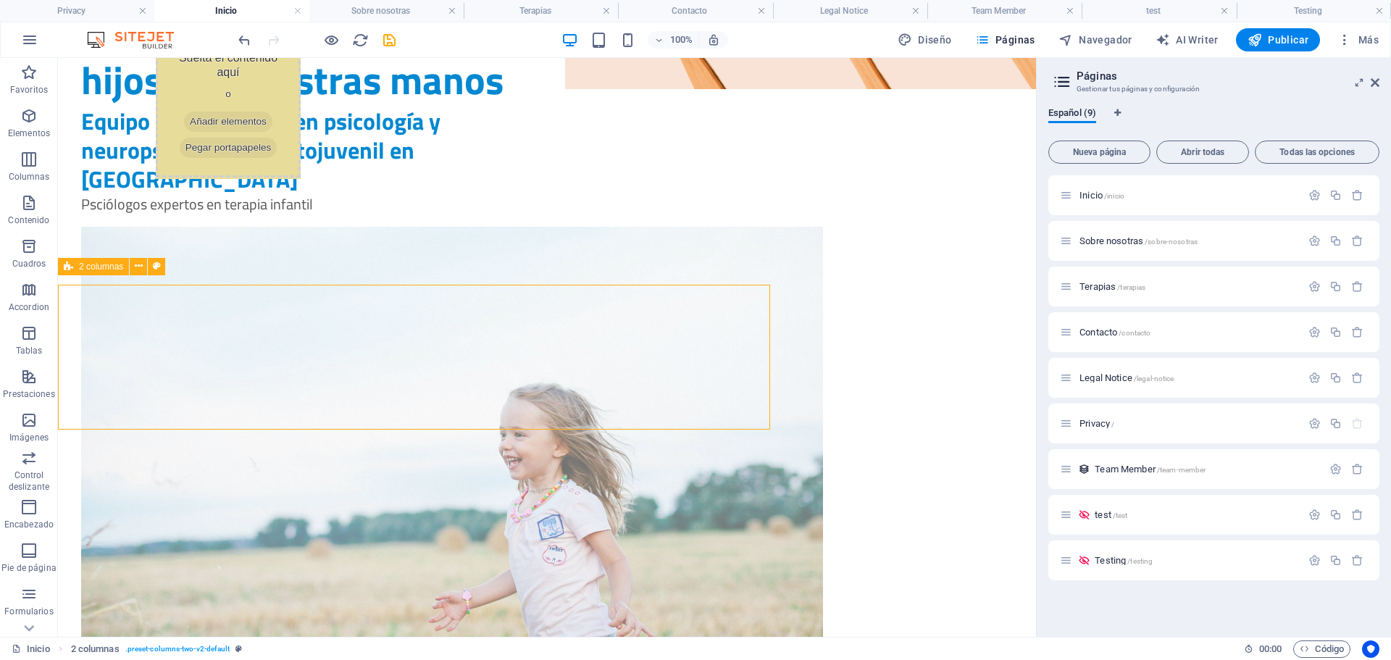
scroll to position [448, 0]
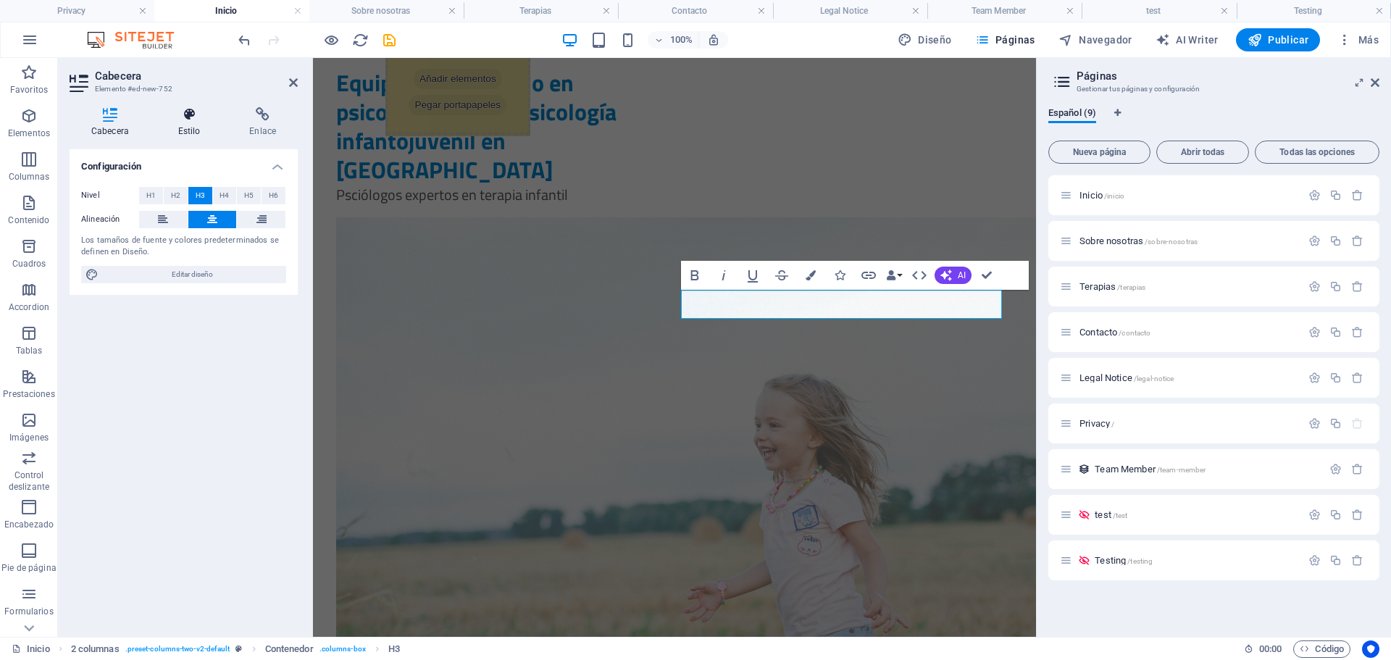
click at [199, 131] on h4 "Estilo" at bounding box center [193, 122] width 72 height 30
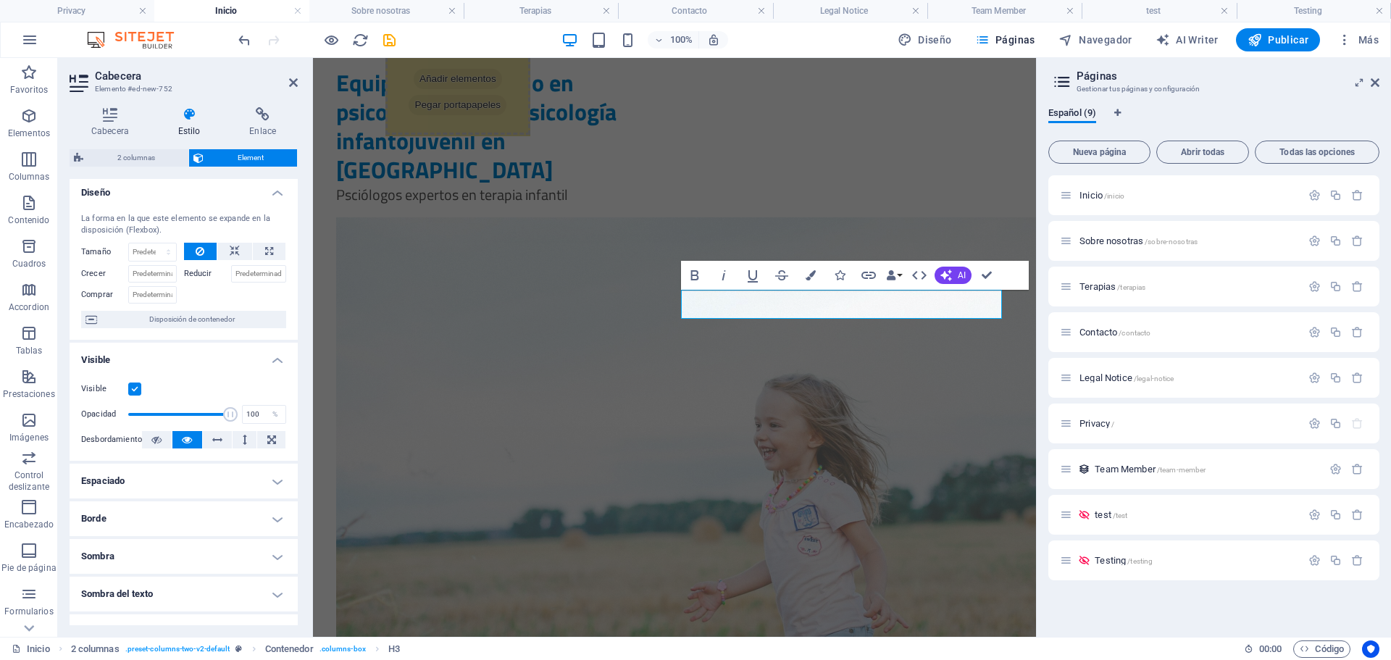
scroll to position [0, 0]
click at [806, 278] on icon "button" at bounding box center [811, 275] width 10 height 10
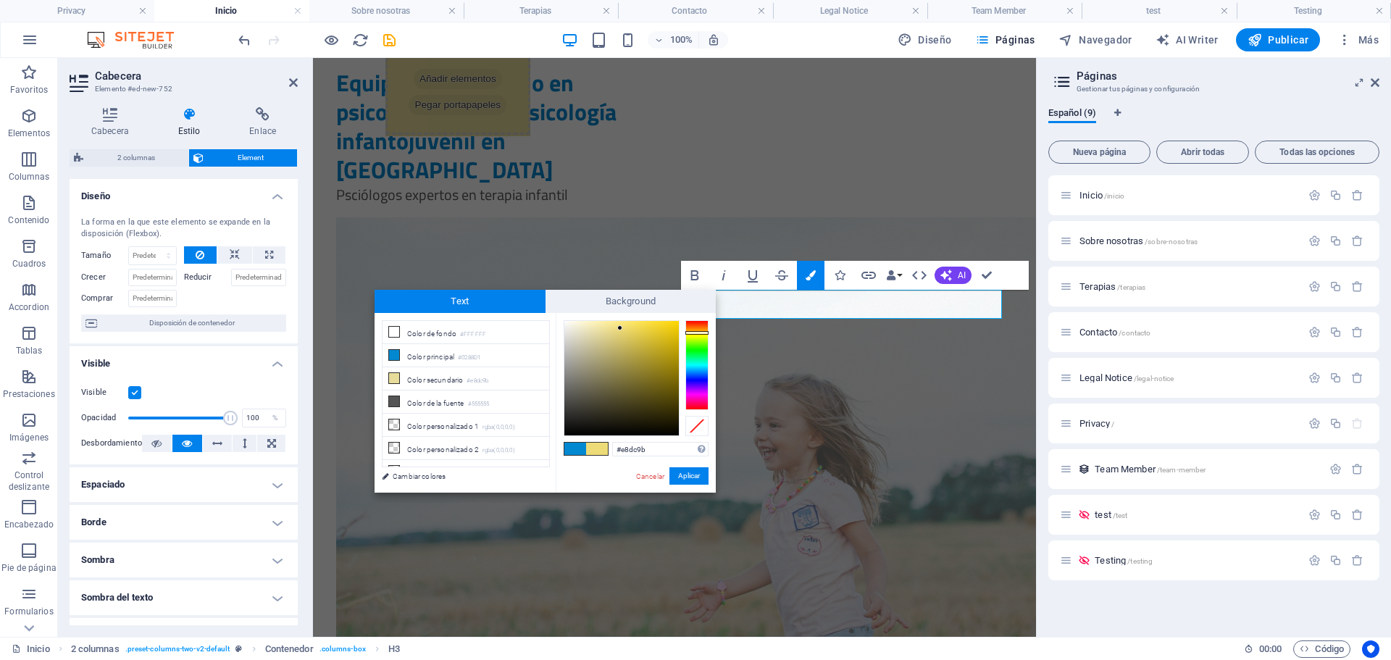
type input "#eddb78"
click at [620, 328] on div at bounding box center [622, 378] width 114 height 114
click at [694, 469] on button "Aplicar" at bounding box center [689, 475] width 39 height 17
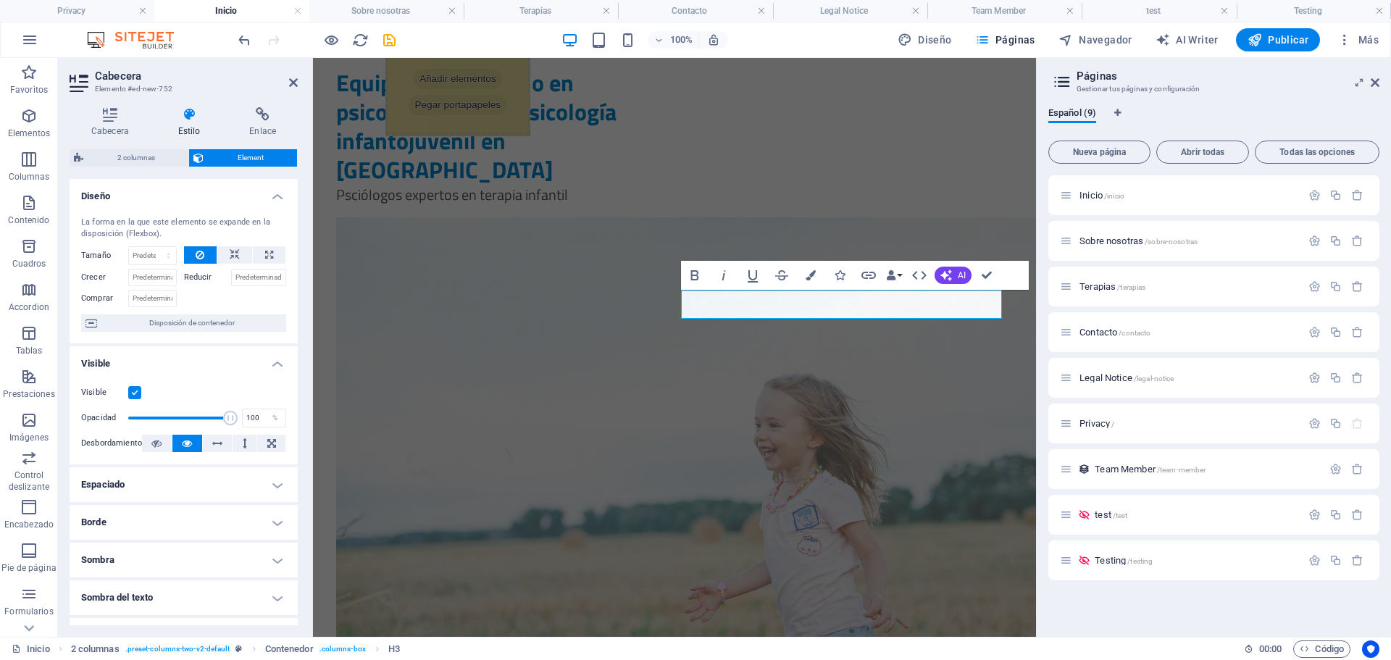
click at [176, 122] on h4 "Estilo" at bounding box center [193, 122] width 72 height 30
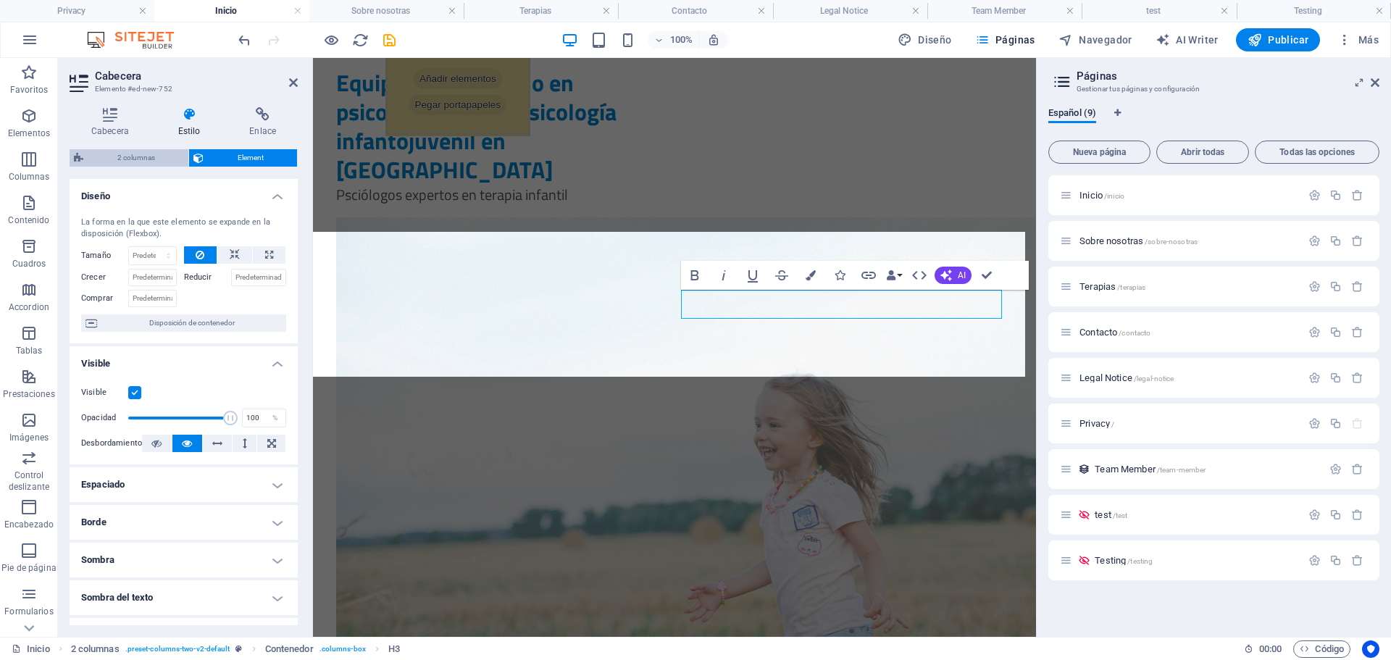
click at [148, 154] on span "2 columnas" at bounding box center [136, 157] width 96 height 17
select select "rem"
select select "px"
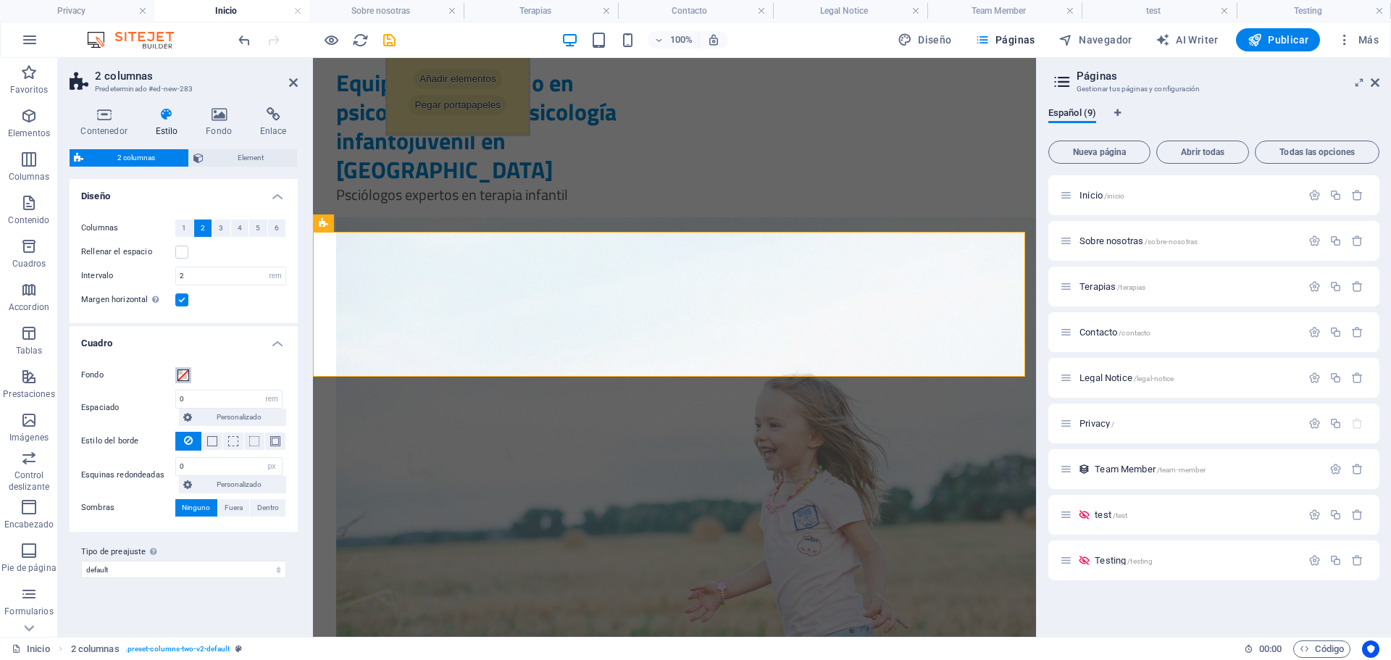
click at [181, 376] on span at bounding box center [184, 376] width 12 height 12
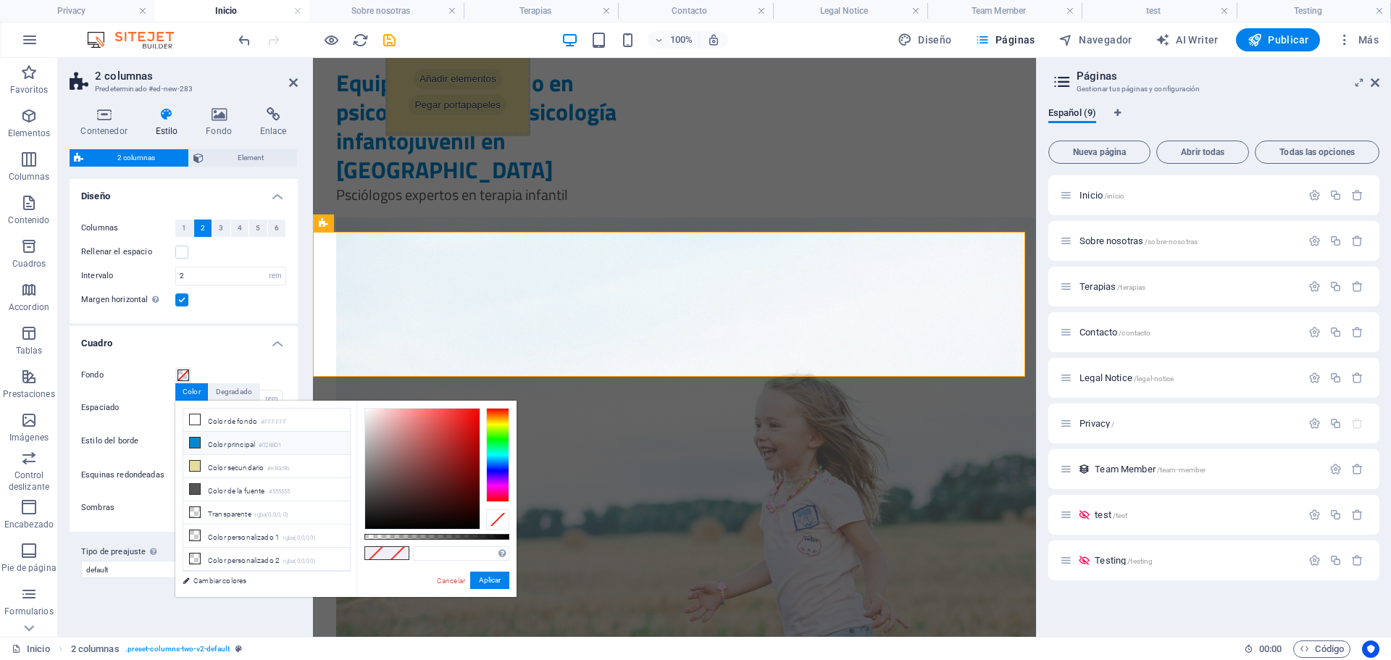
click at [238, 446] on li "Color principal #0288D1" at bounding box center [266, 443] width 167 height 23
type input "#0288d1"
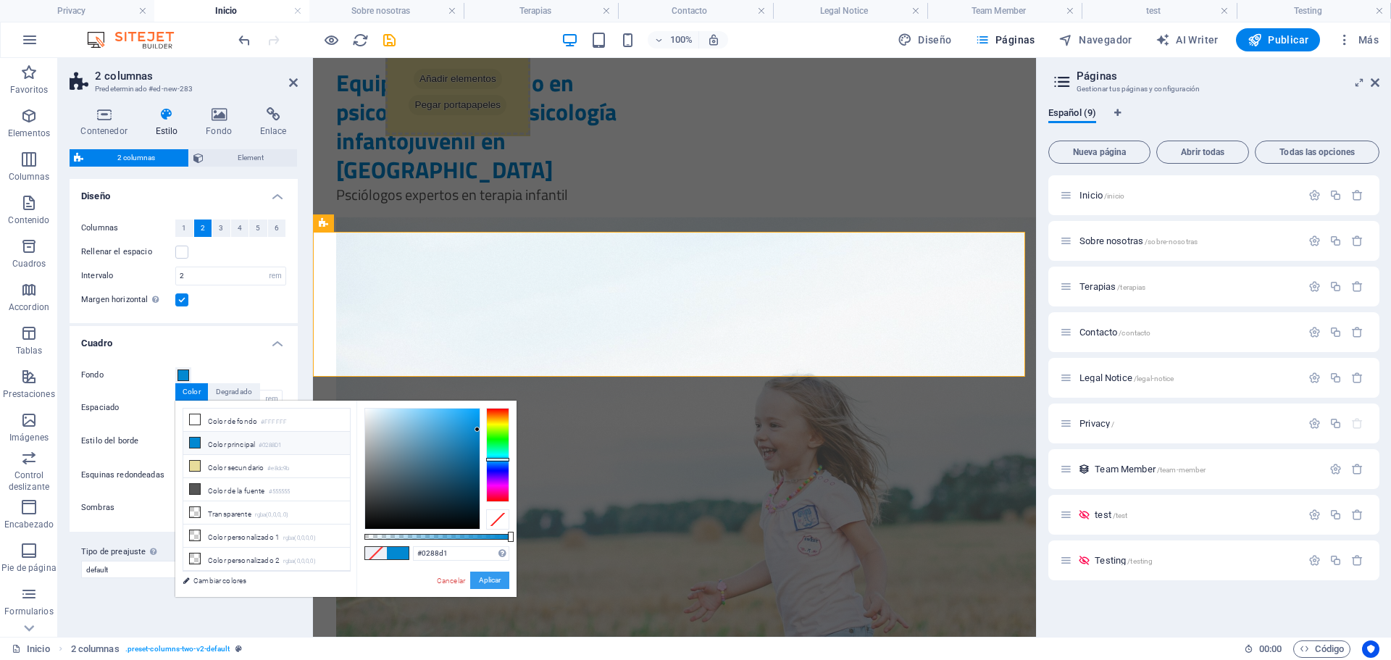
click at [488, 578] on button "Aplicar" at bounding box center [489, 580] width 39 height 17
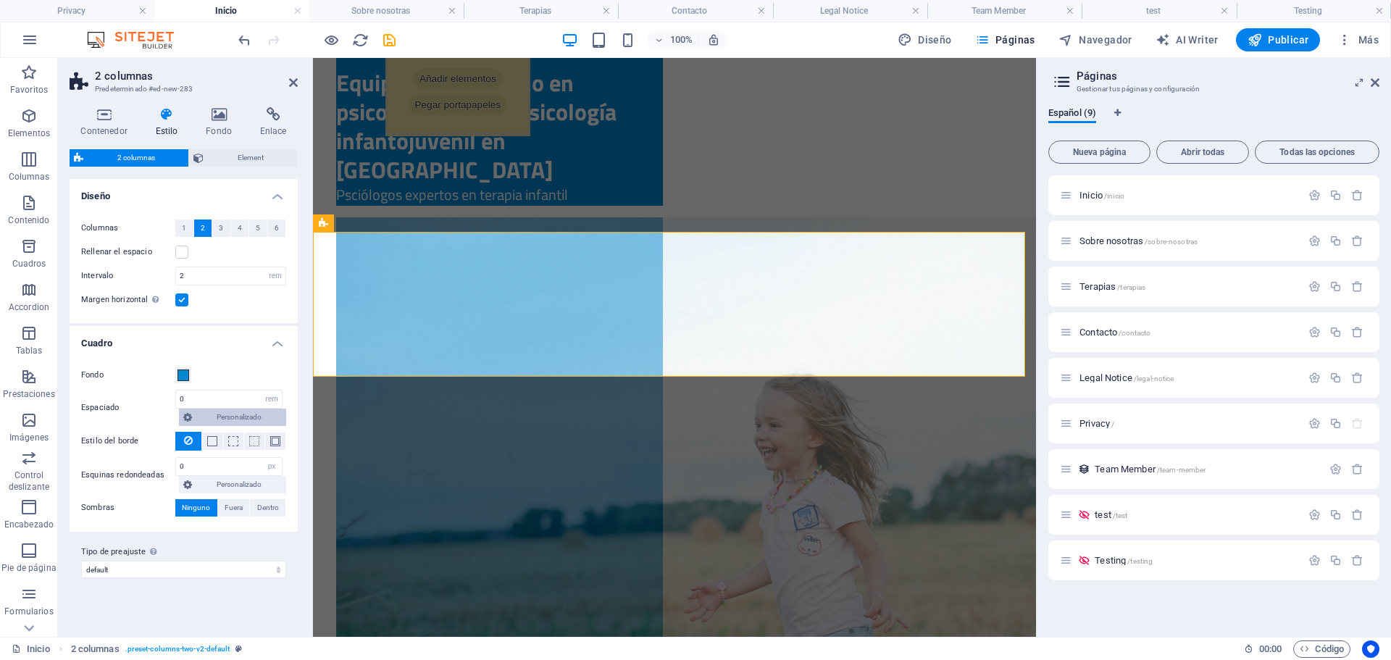
click at [238, 418] on span "Personalizado" at bounding box center [239, 417] width 86 height 17
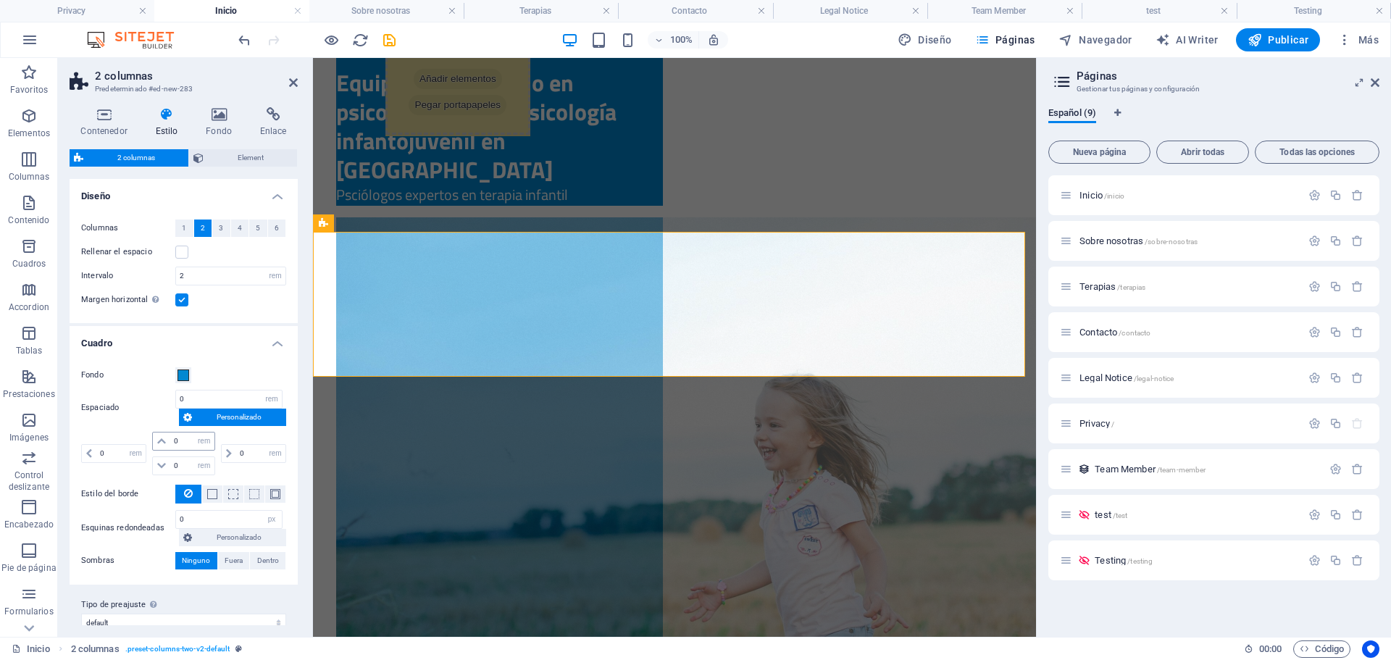
click at [160, 441] on icon at bounding box center [161, 441] width 9 height 9
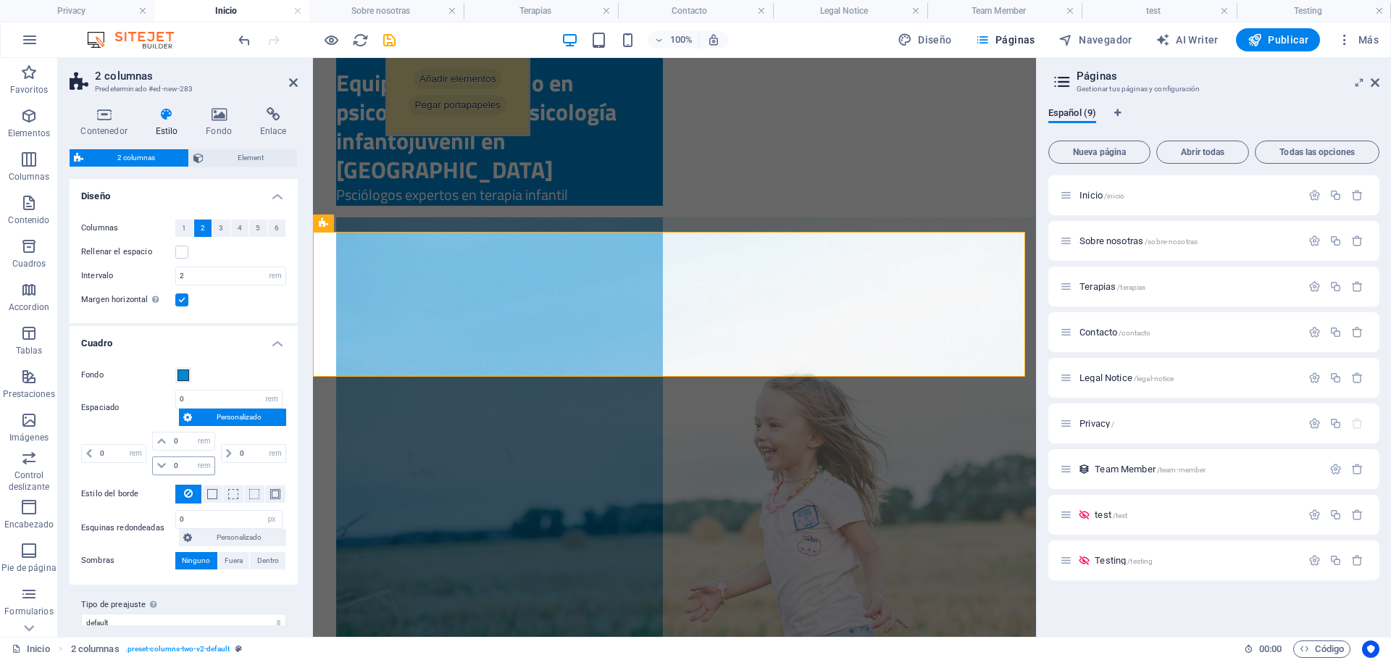
click at [159, 465] on icon at bounding box center [161, 466] width 9 height 9
click at [186, 442] on input "0" at bounding box center [191, 441] width 43 height 17
click at [185, 304] on label at bounding box center [181, 299] width 13 height 13
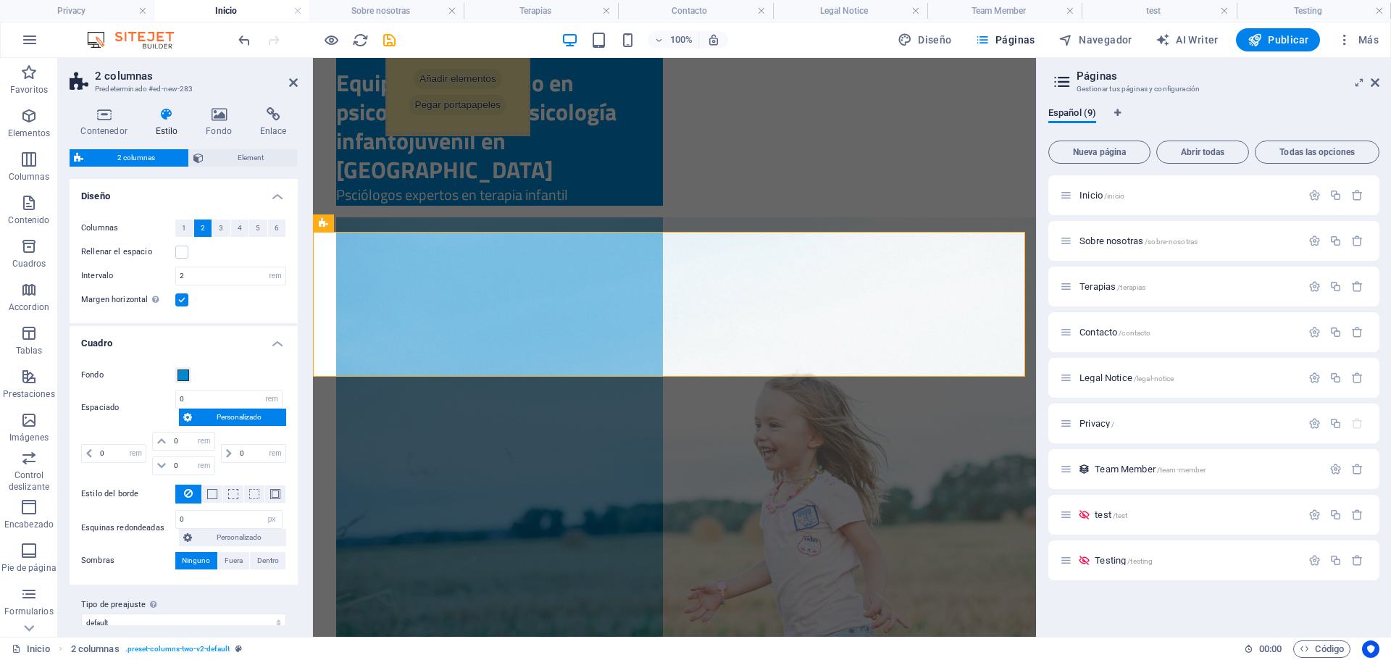
click at [0, 0] on input "Margen horizontal Solo si el "Ancho del contenido" de los contenedores no se ha…" at bounding box center [0, 0] width 0 height 0
click at [184, 259] on div "Rellenar el espacio" at bounding box center [183, 251] width 205 height 17
drag, startPoint x: 183, startPoint y: 254, endPoint x: 4, endPoint y: 61, distance: 263.6
click at [183, 254] on label at bounding box center [181, 252] width 13 height 13
click at [0, 0] on input "Rellenar el espacio" at bounding box center [0, 0] width 0 height 0
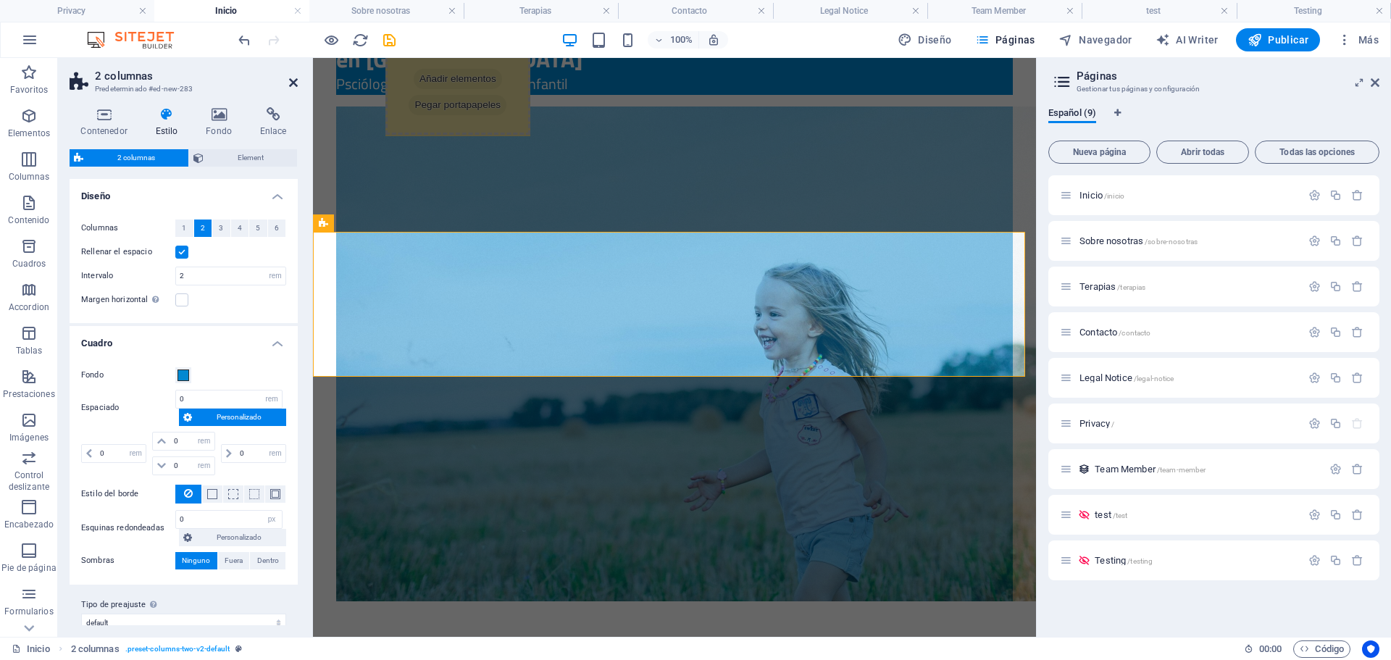
click at [295, 81] on icon at bounding box center [293, 83] width 9 height 12
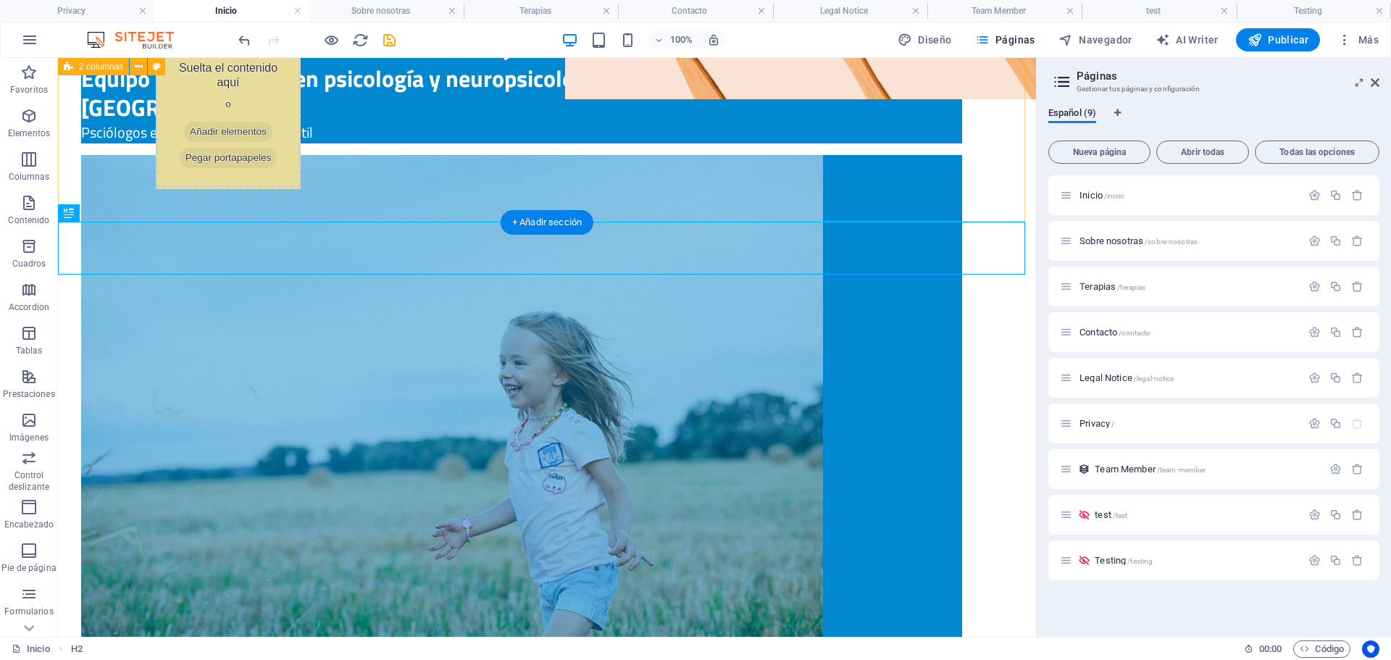
click at [898, 196] on div "La salud mental de tus hijos, en nuestras manos Equipo especializado en psicolo…" at bounding box center [547, 330] width 978 height 755
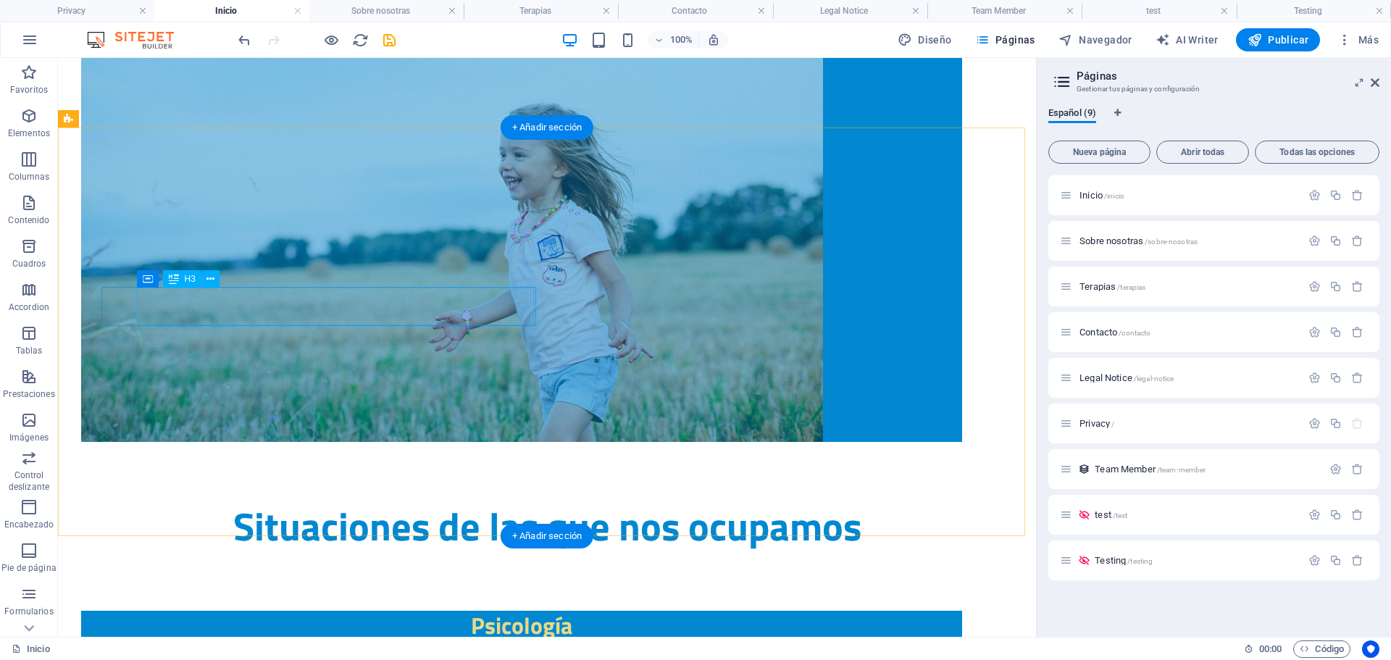
scroll to position [883, 0]
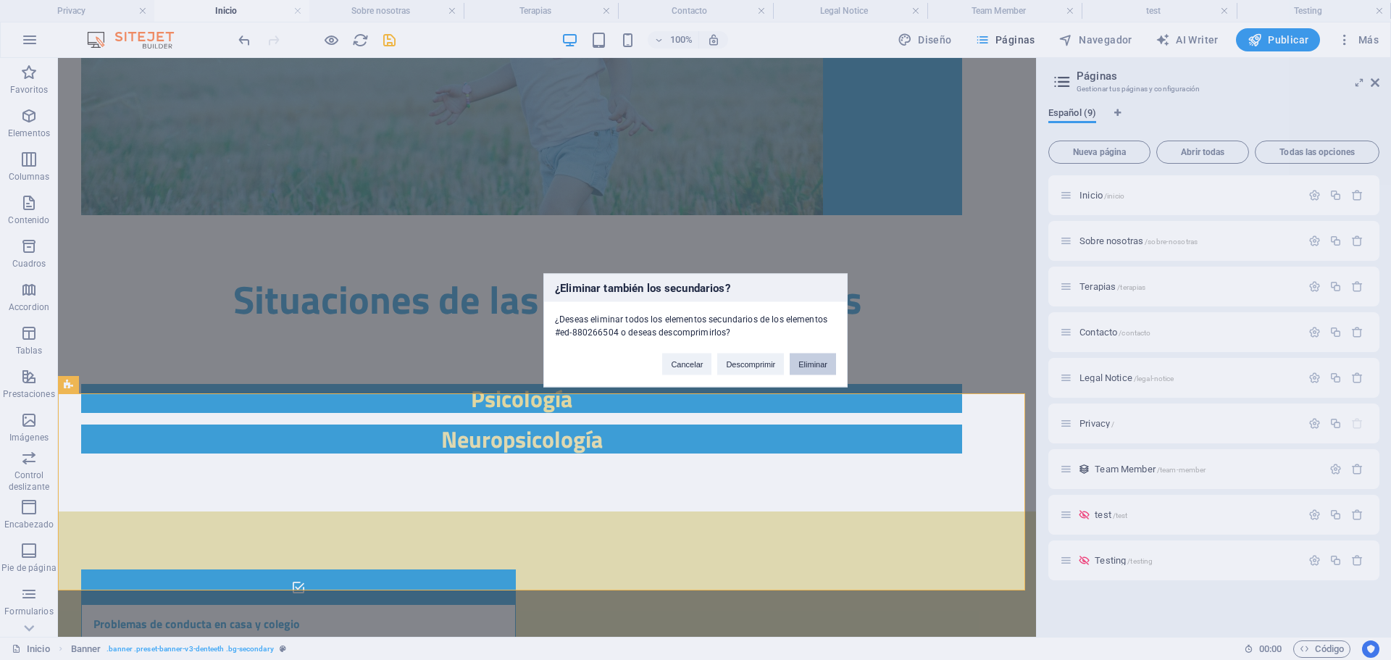
click at [815, 365] on button "Eliminar" at bounding box center [813, 364] width 46 height 22
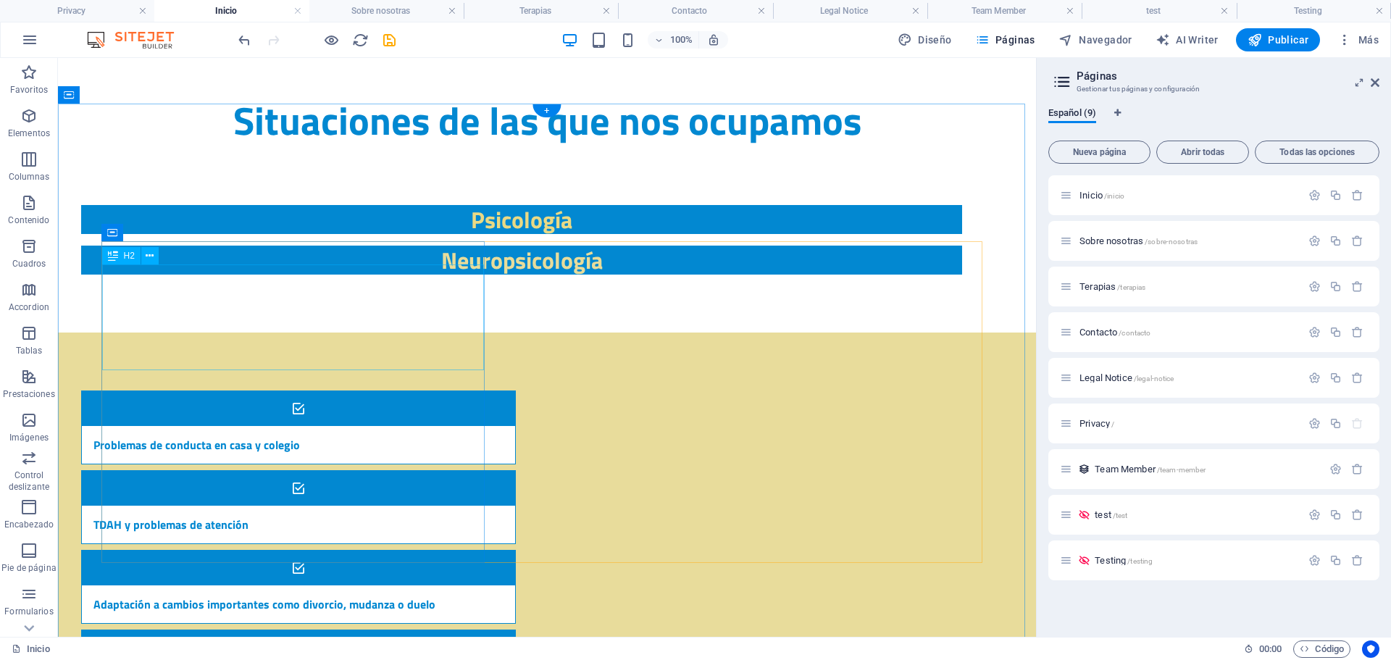
scroll to position [1172, 0]
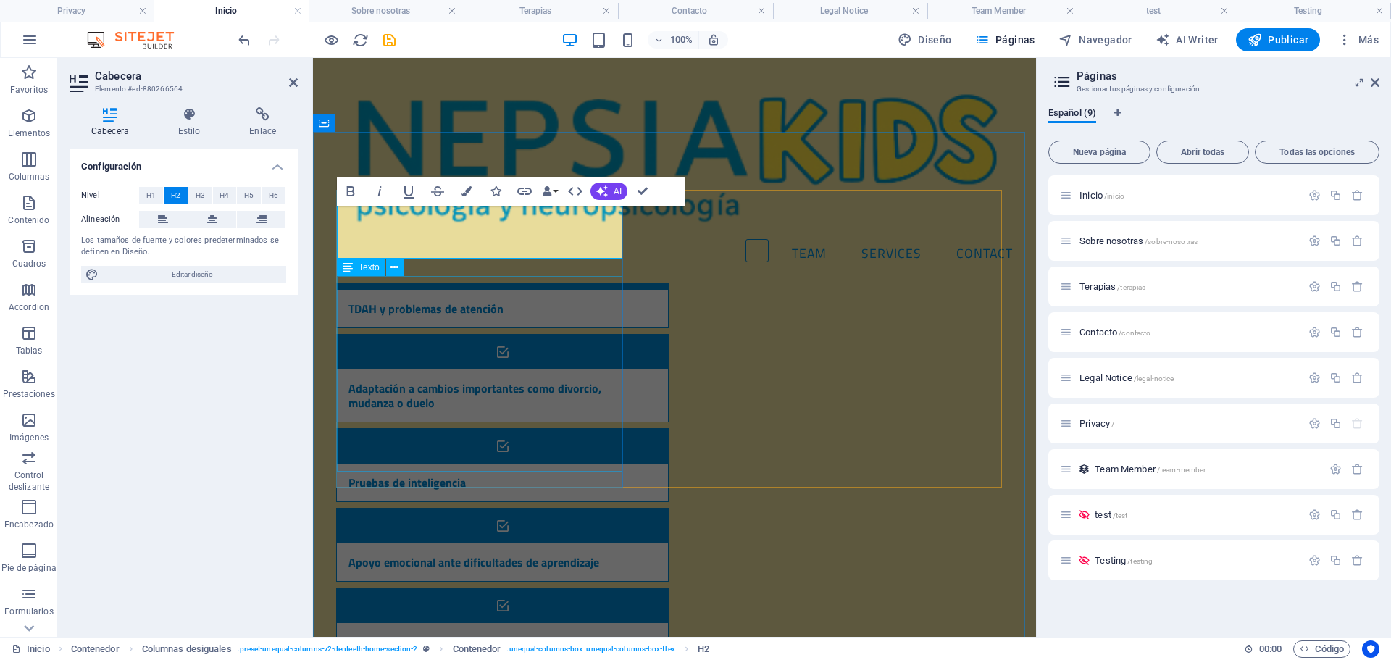
scroll to position [1183, 0]
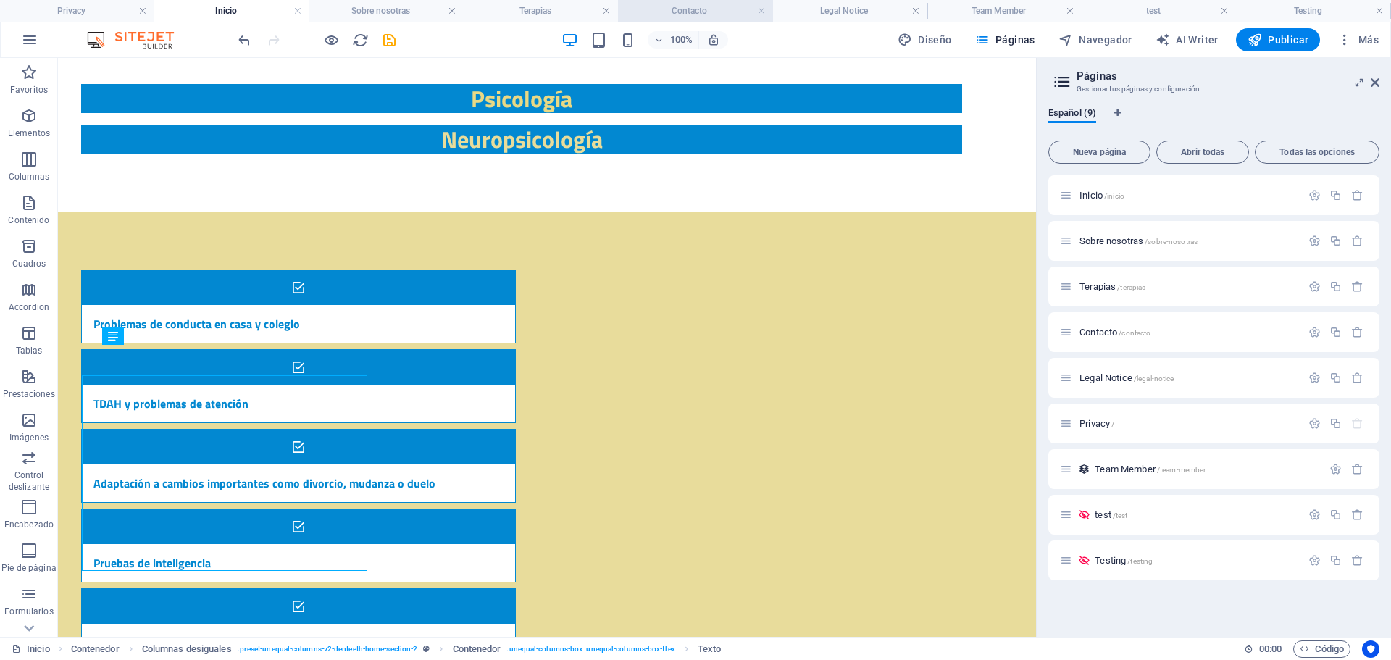
scroll to position [1136, 0]
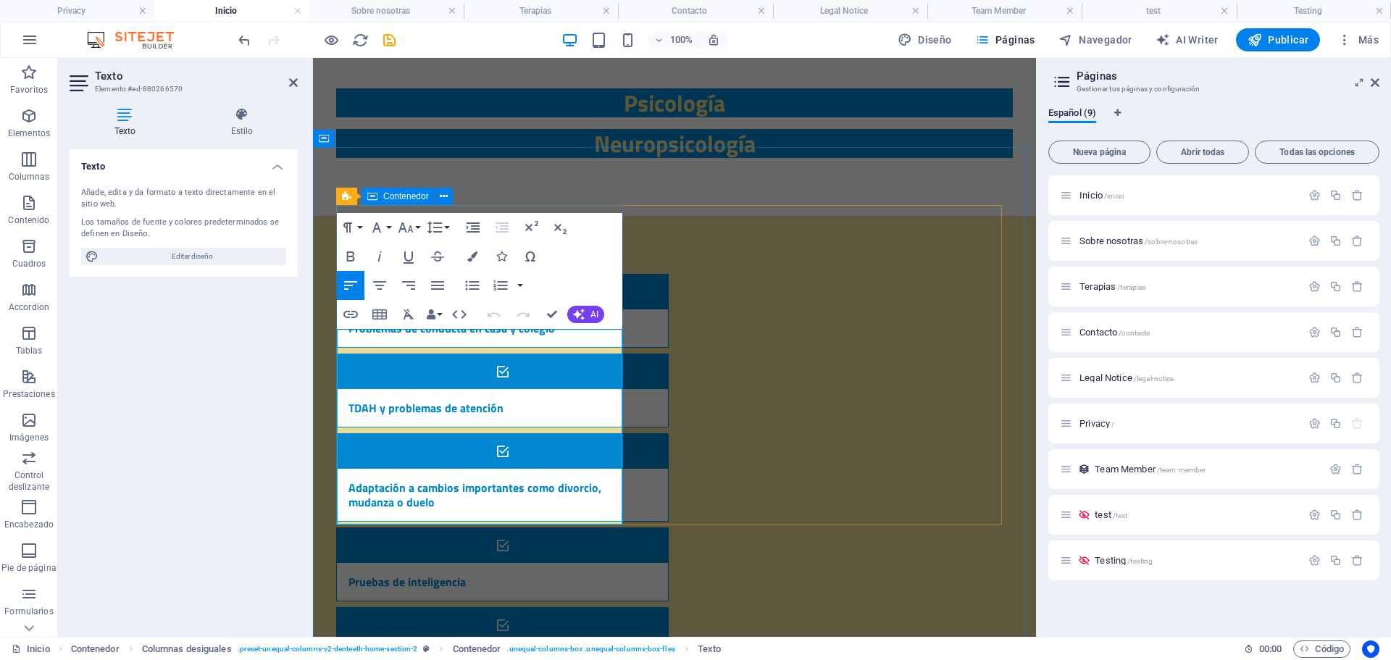
drag, startPoint x: 429, startPoint y: 517, endPoint x: 336, endPoint y: 344, distance: 196.5
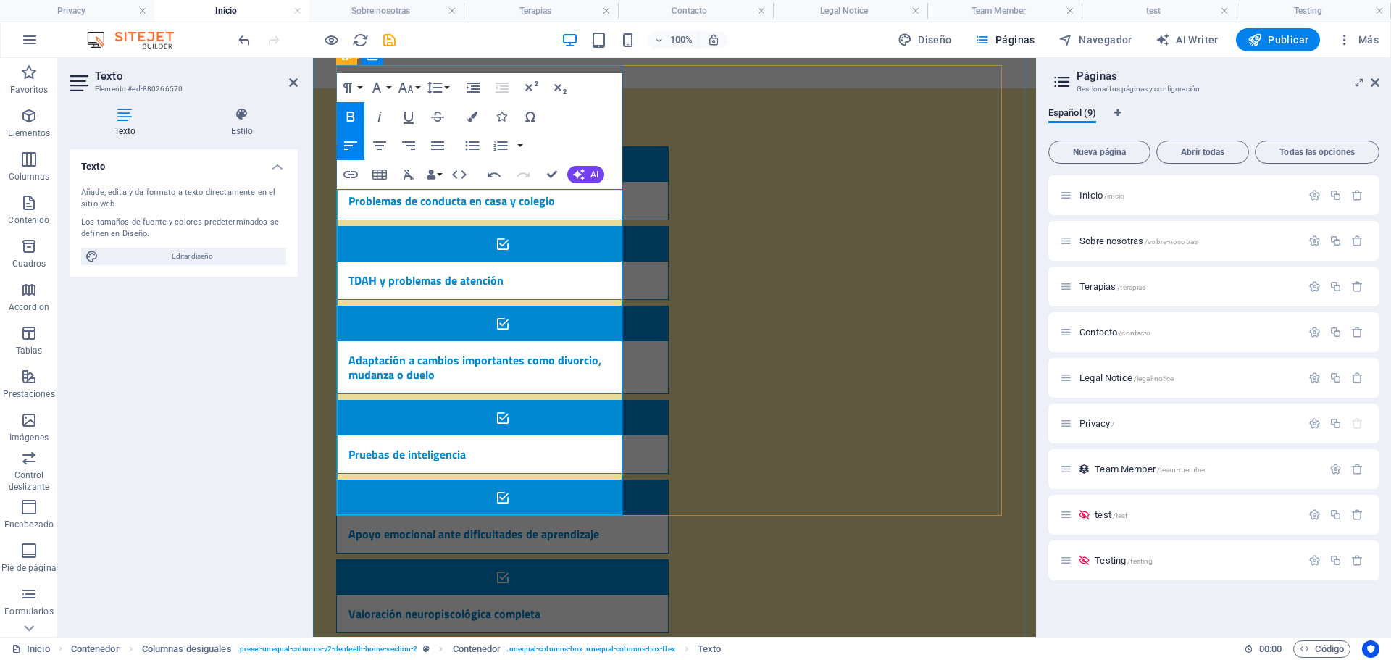
scroll to position [1328, 0]
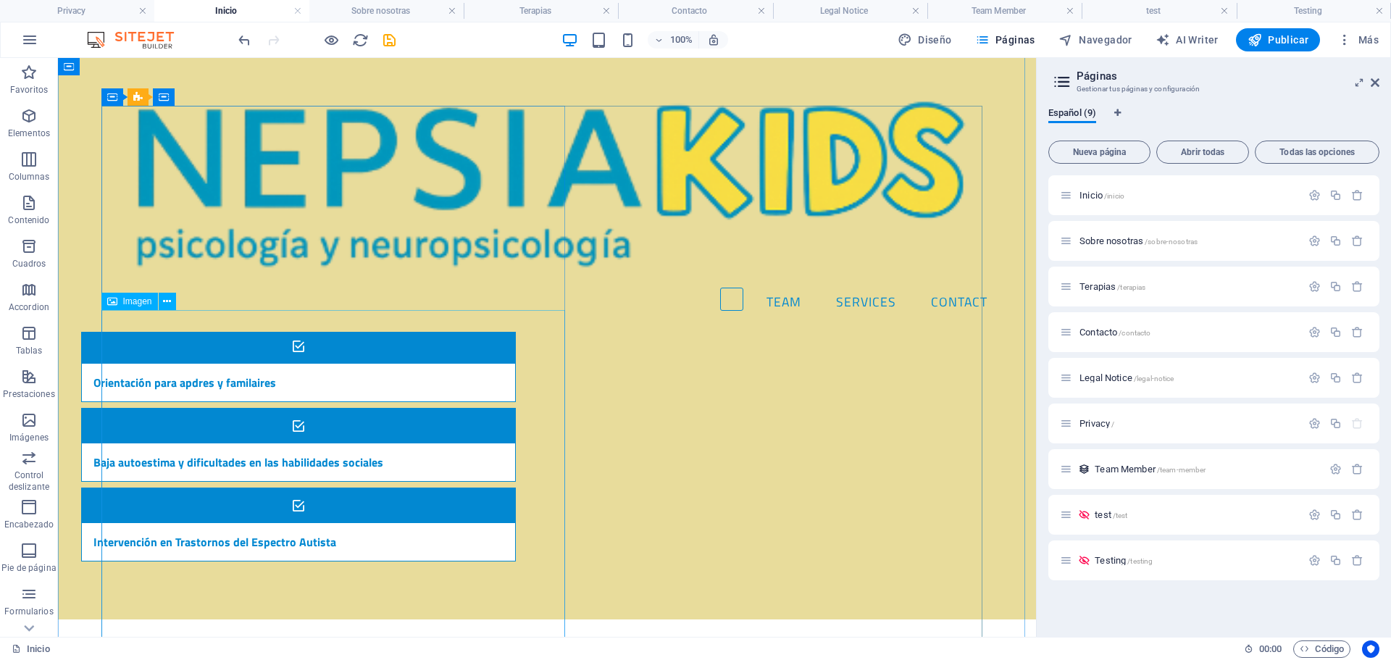
scroll to position [1419, 0]
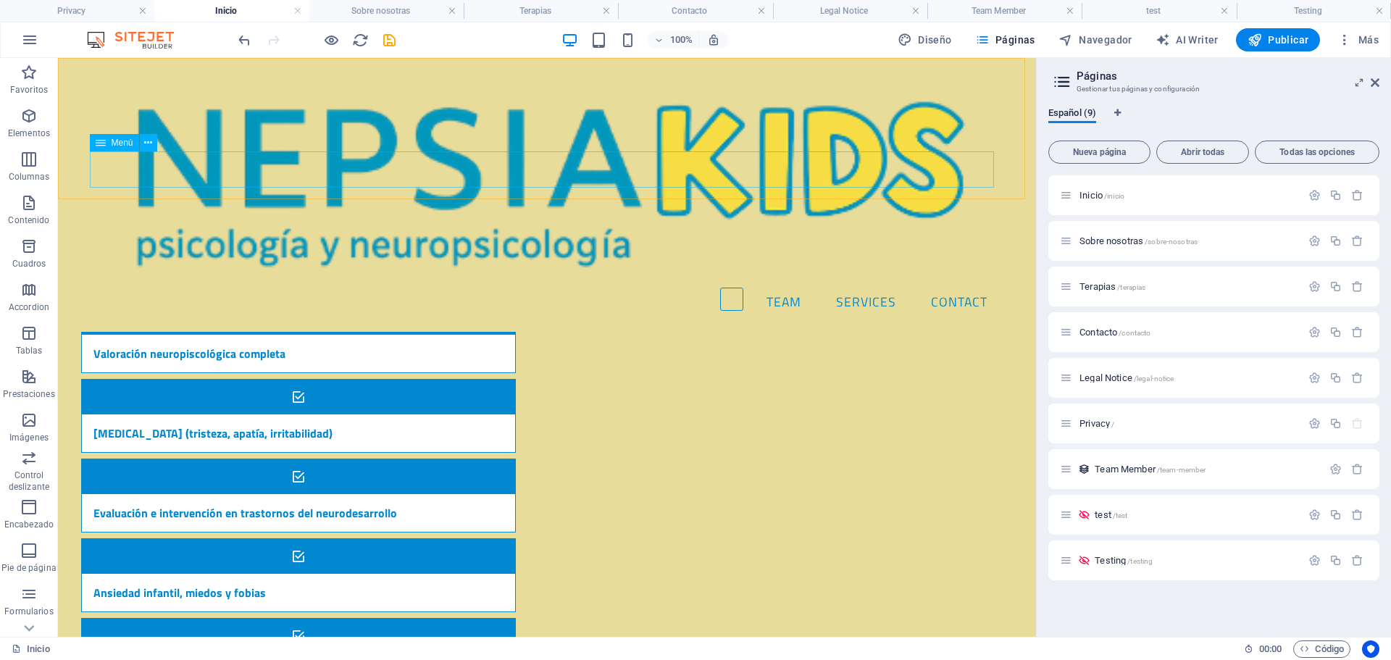
click at [722, 284] on nav "Team Services Contact" at bounding box center [547, 302] width 904 height 36
click at [1380, 82] on aside "Páginas Gestionar tus páginas y configuración Español (9) Nueva página Abrir to…" at bounding box center [1213, 347] width 355 height 579
click at [1378, 82] on icon at bounding box center [1375, 83] width 9 height 12
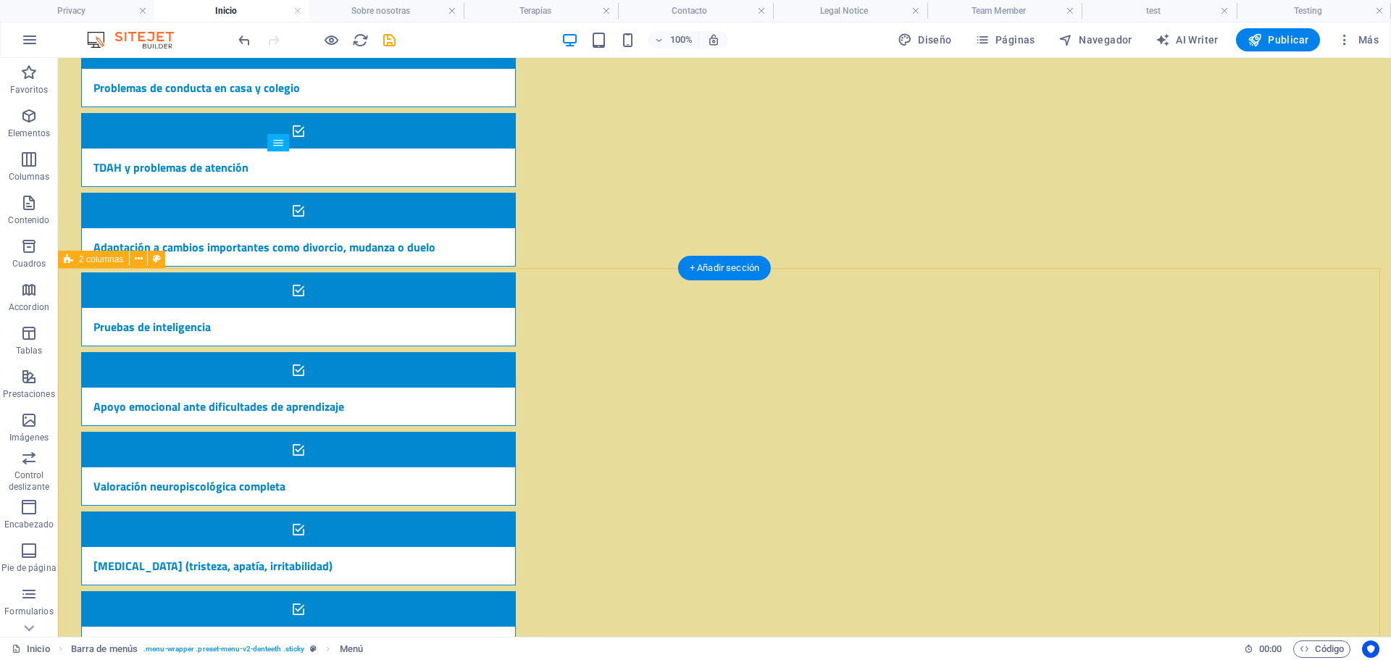
scroll to position [0, 0]
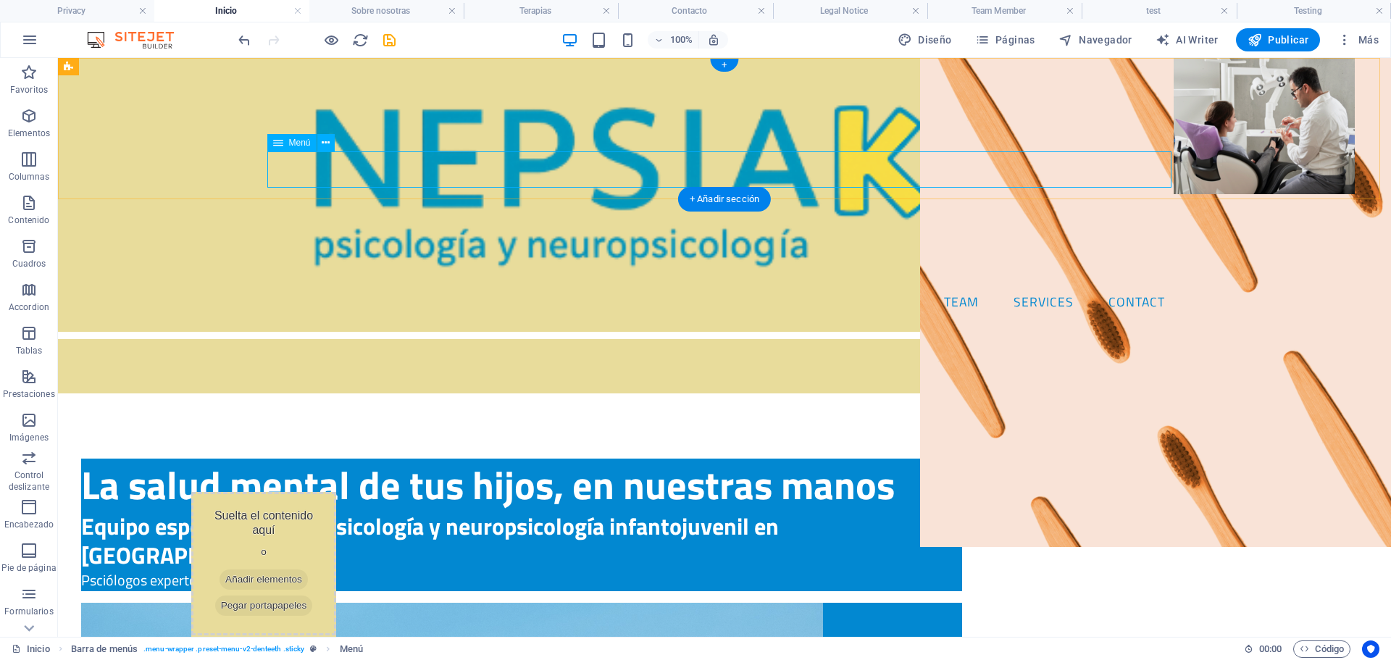
click at [913, 284] on nav "Team Services Contact" at bounding box center [724, 302] width 904 height 36
click at [856, 284] on nav "Team Services Contact" at bounding box center [724, 302] width 904 height 36
click at [322, 284] on nav "Team Services Contact" at bounding box center [724, 302] width 904 height 36
click at [302, 143] on span "Menú" at bounding box center [300, 142] width 22 height 9
click at [326, 142] on icon at bounding box center [326, 143] width 8 height 15
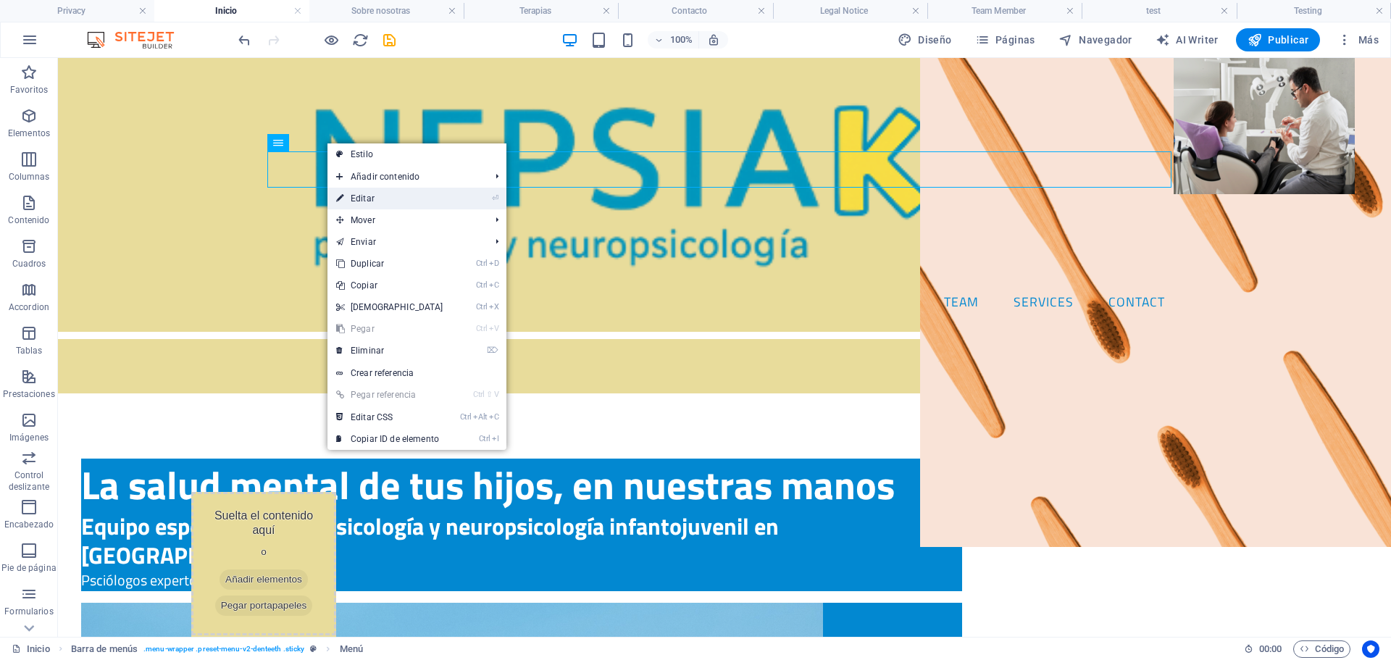
click at [405, 202] on link "⏎ Editar" at bounding box center [390, 199] width 125 height 22
select select
select select "1"
select select
select select "2"
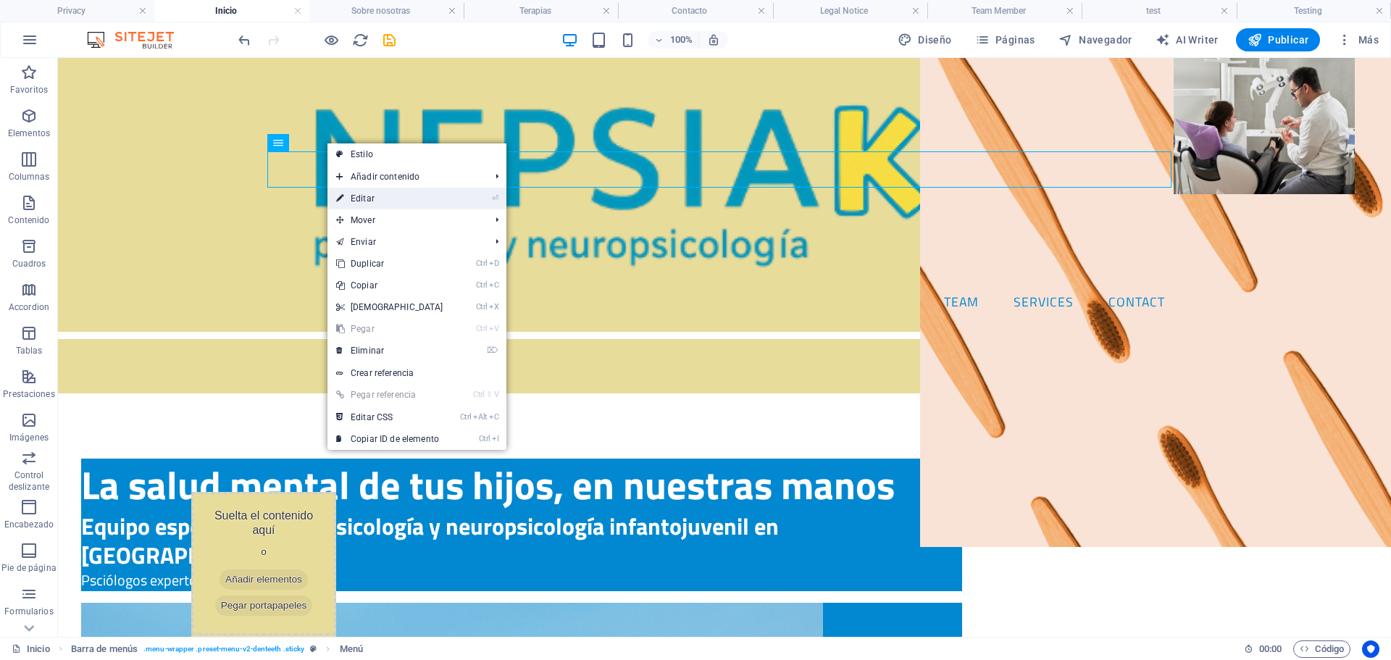
select select
select select "3"
select select
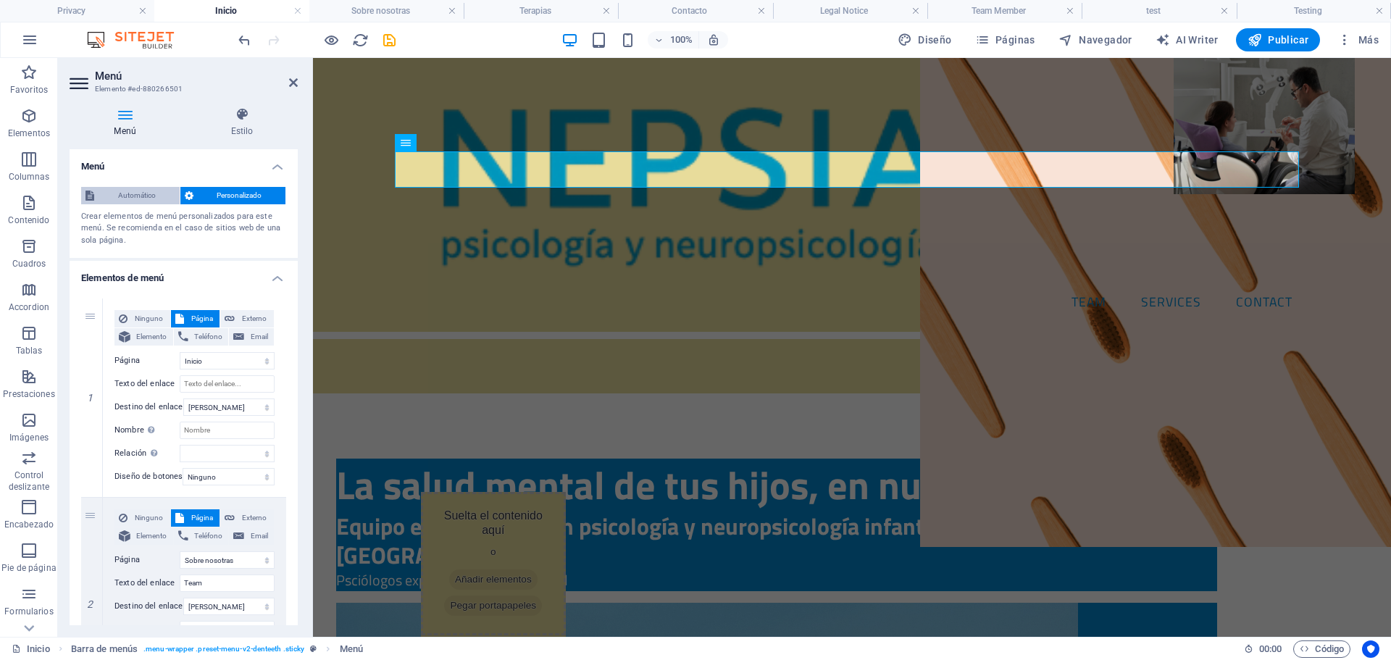
click at [143, 193] on span "Automático" at bounding box center [137, 195] width 77 height 17
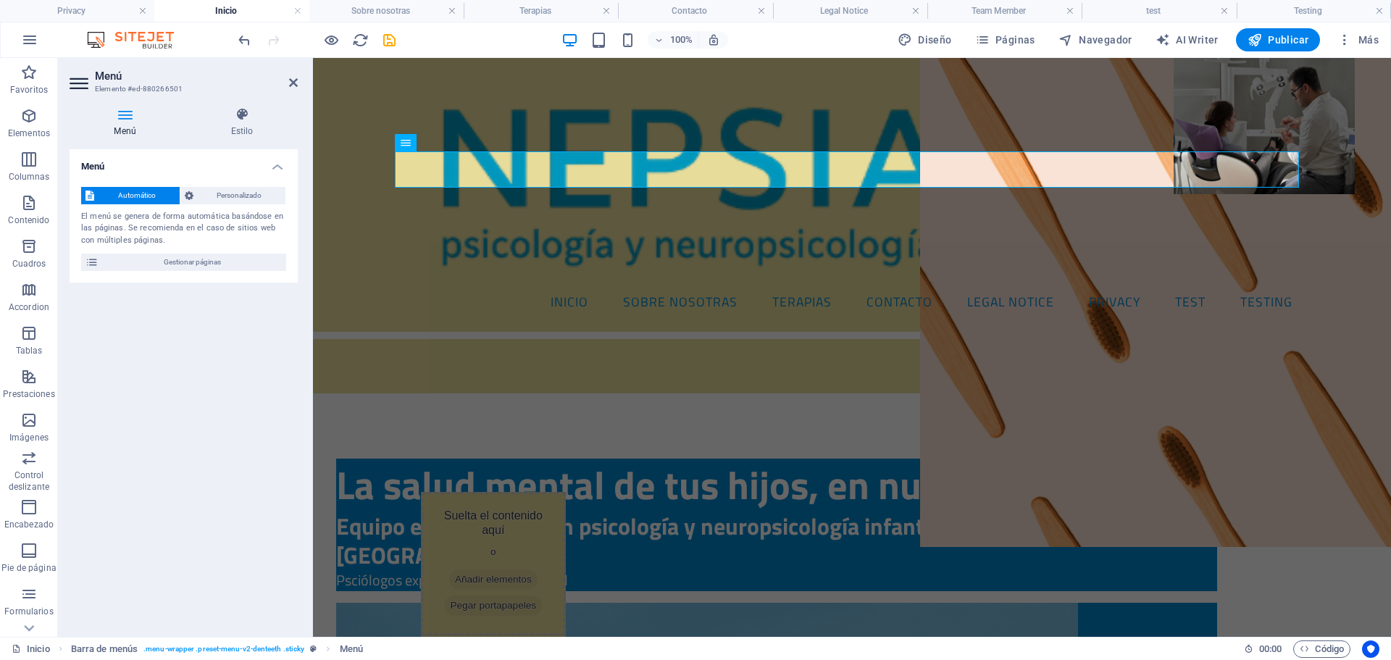
click at [178, 356] on div "Menú Automático Personalizado El menú se genera de forma automática basándose e…" at bounding box center [184, 387] width 228 height 476
click at [296, 82] on icon at bounding box center [293, 83] width 9 height 12
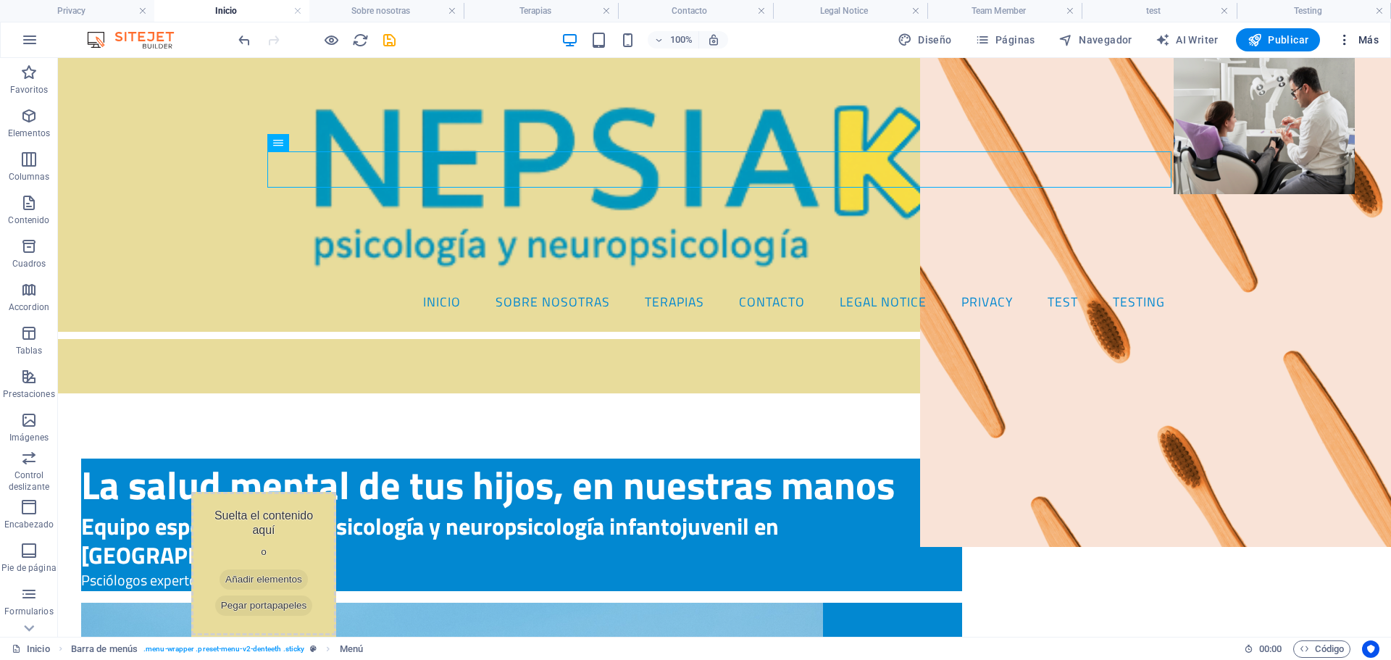
click at [1367, 41] on span "Más" at bounding box center [1358, 40] width 41 height 14
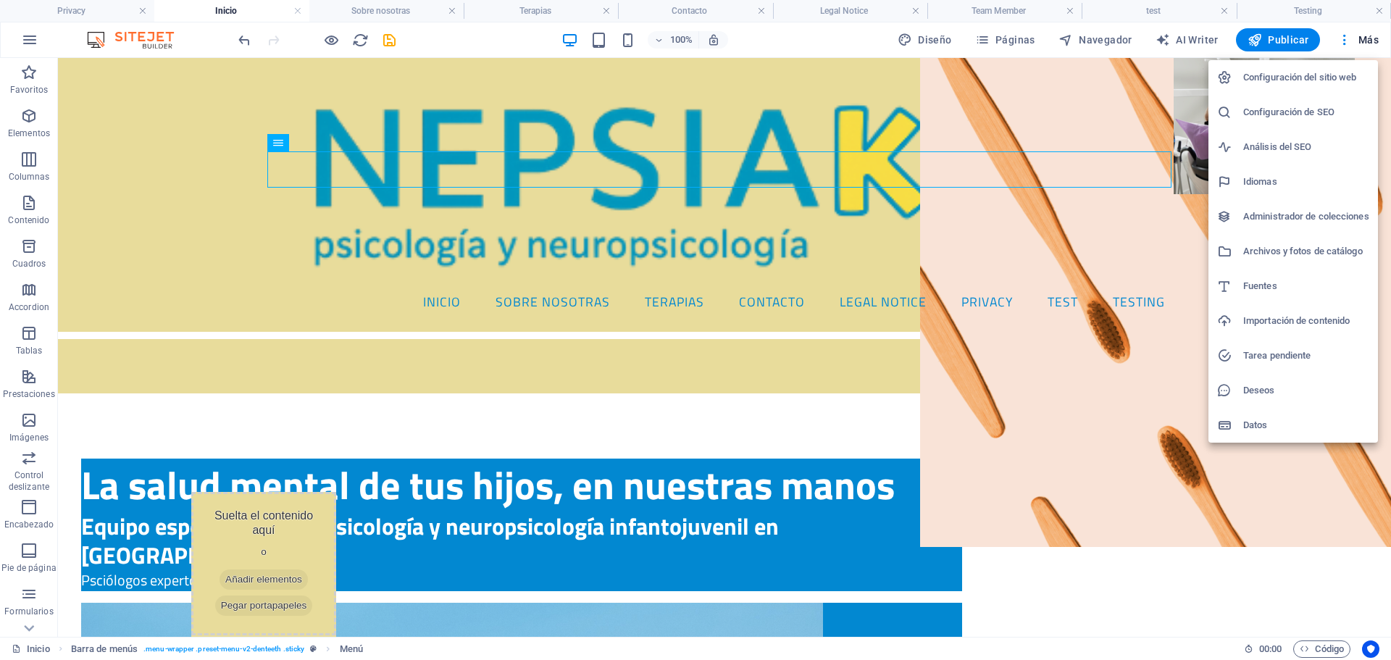
click at [1014, 39] on div at bounding box center [695, 330] width 1391 height 660
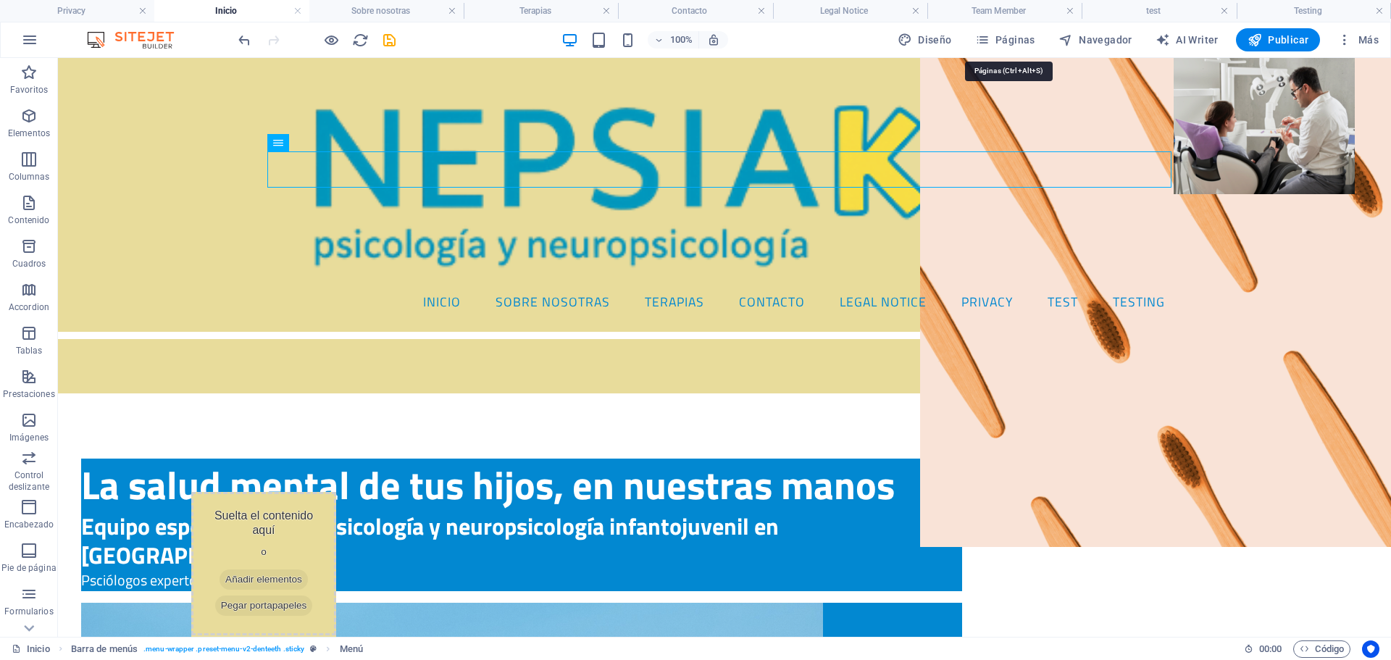
click at [1004, 39] on span "Páginas" at bounding box center [1005, 40] width 60 height 14
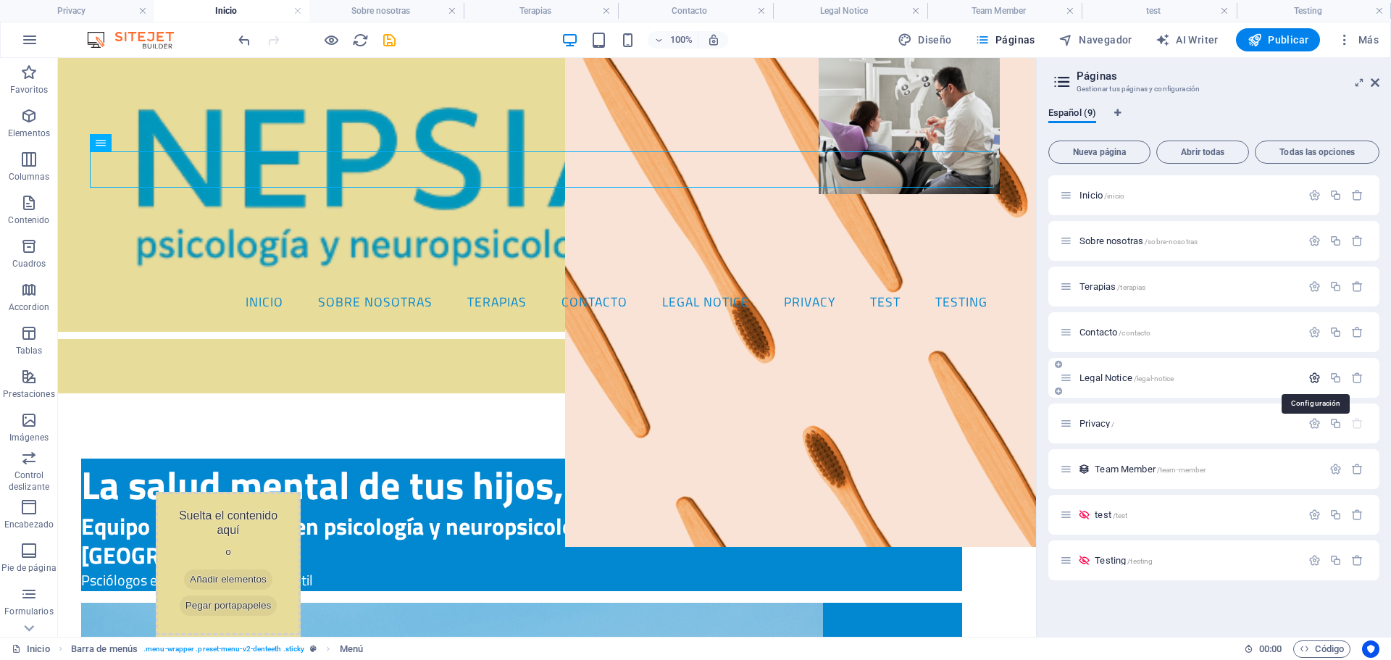
click at [1314, 379] on icon "button" at bounding box center [1315, 378] width 12 height 12
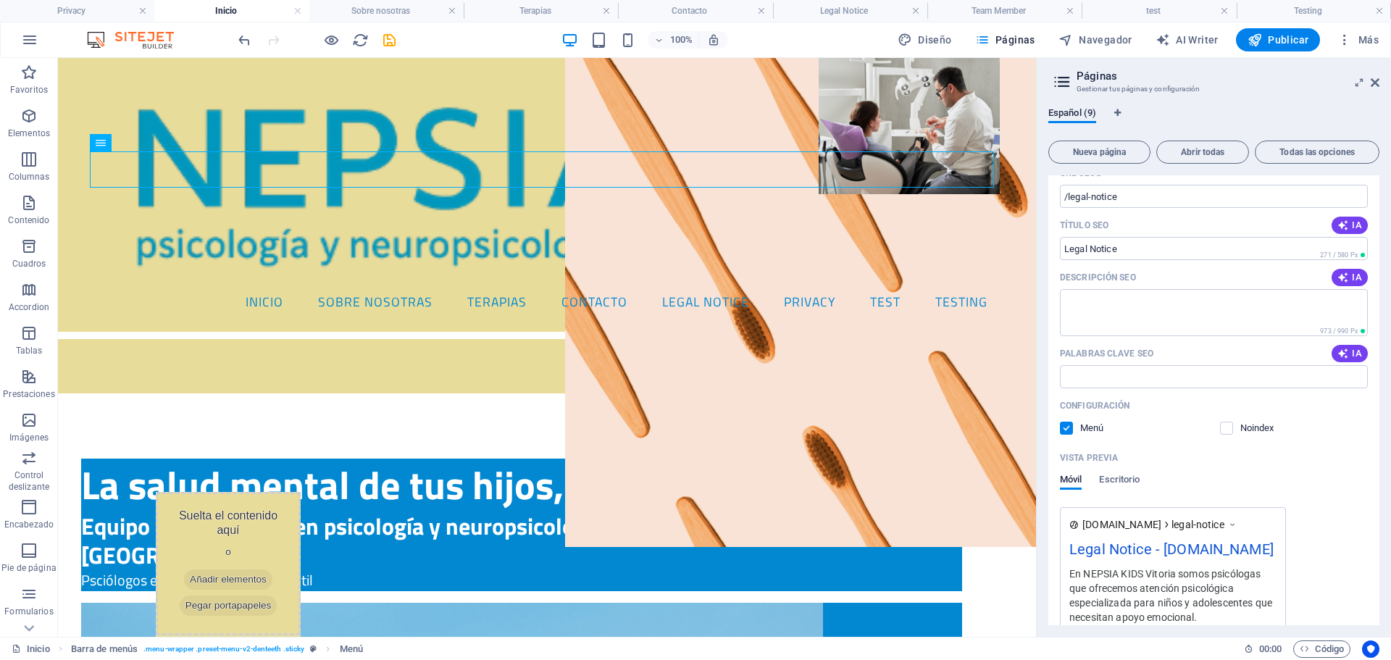
scroll to position [290, 0]
click at [1230, 425] on label at bounding box center [1226, 426] width 13 height 13
click at [0, 0] on input "checkbox" at bounding box center [0, 0] width 0 height 0
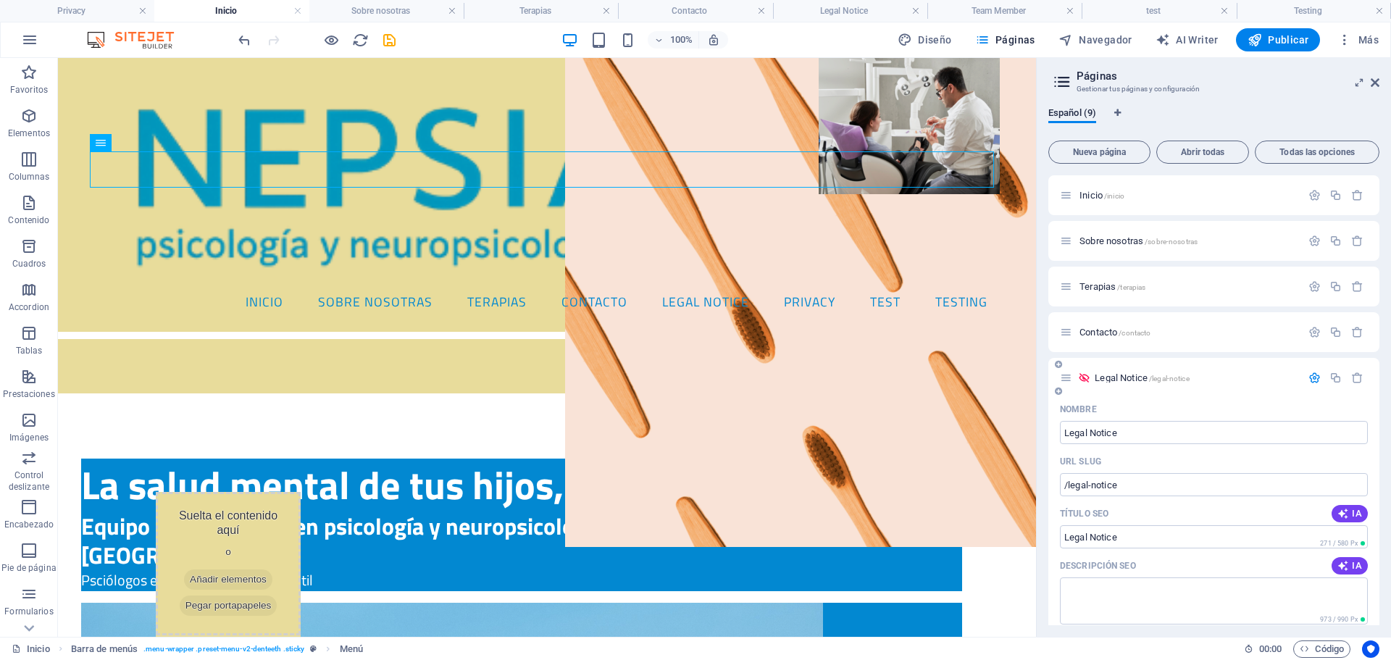
click at [1166, 378] on span "/legal-notice" at bounding box center [1169, 379] width 41 height 8
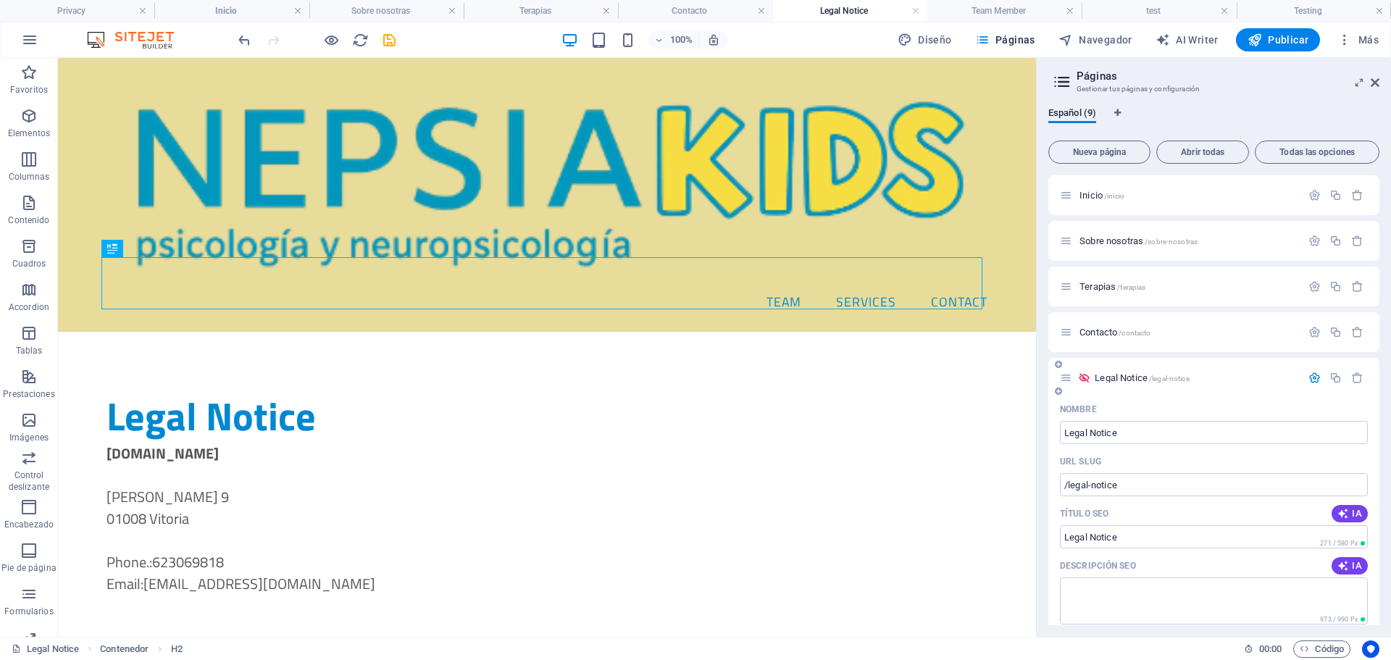
click at [1309, 378] on icon "button" at bounding box center [1315, 378] width 12 height 12
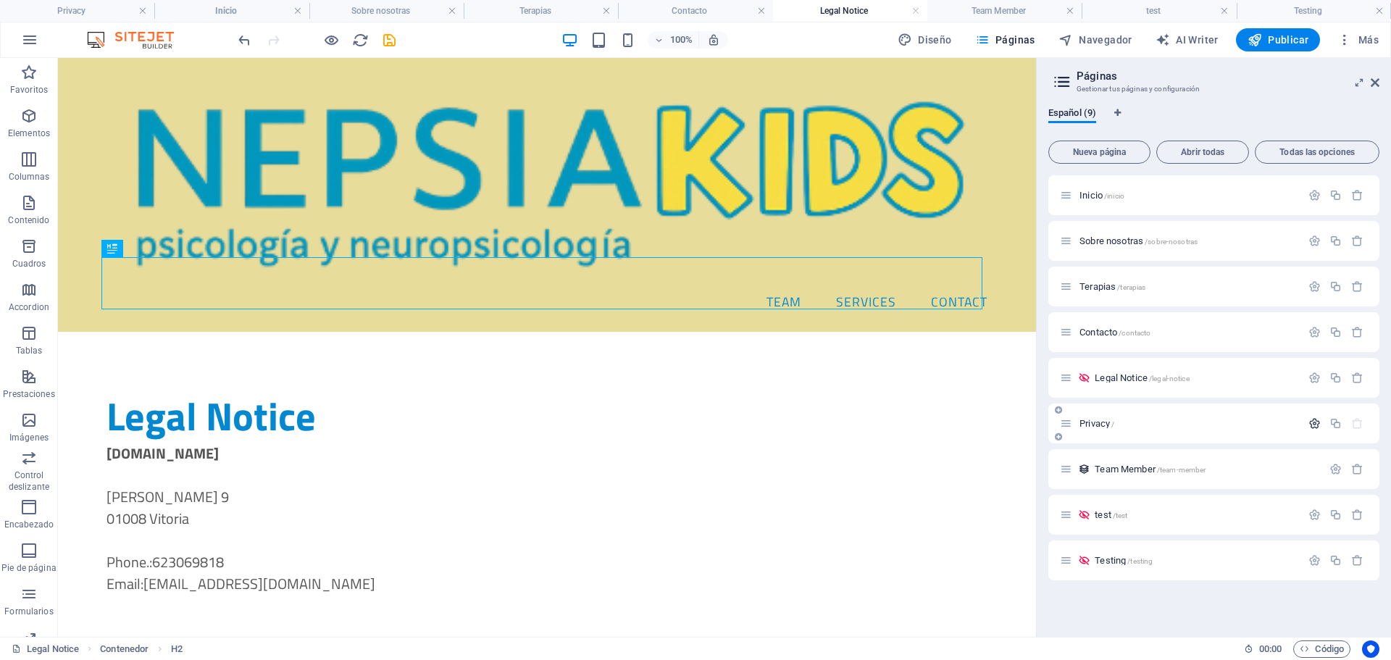
click at [1312, 422] on icon "button" at bounding box center [1315, 423] width 12 height 12
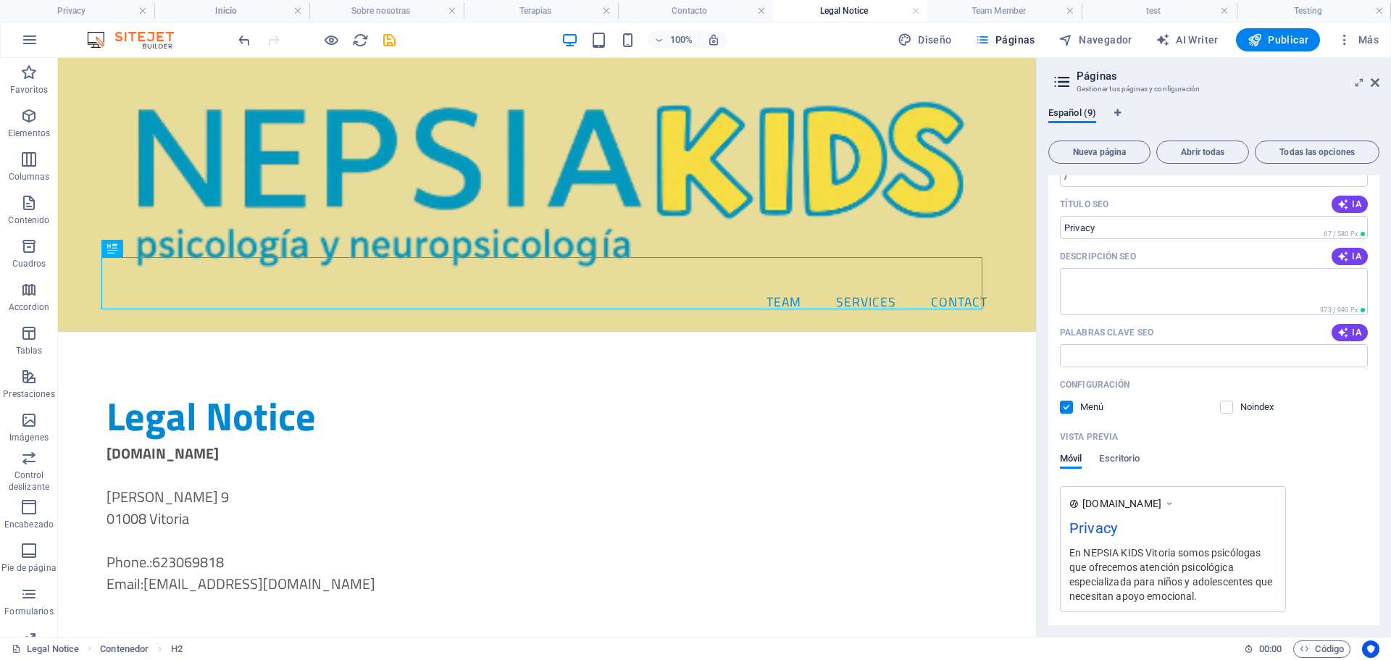
scroll to position [362, 0]
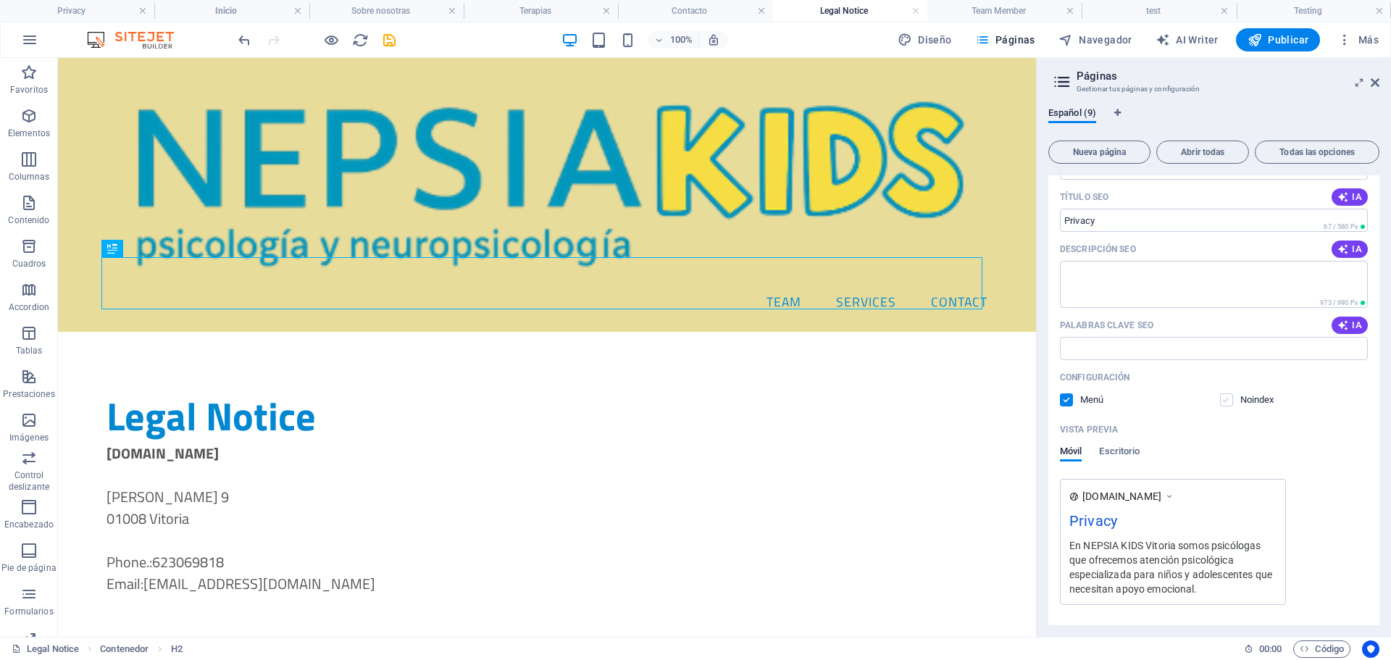
click at [1228, 399] on label at bounding box center [1226, 399] width 13 height 13
click at [0, 0] on input "checkbox" at bounding box center [0, 0] width 0 height 0
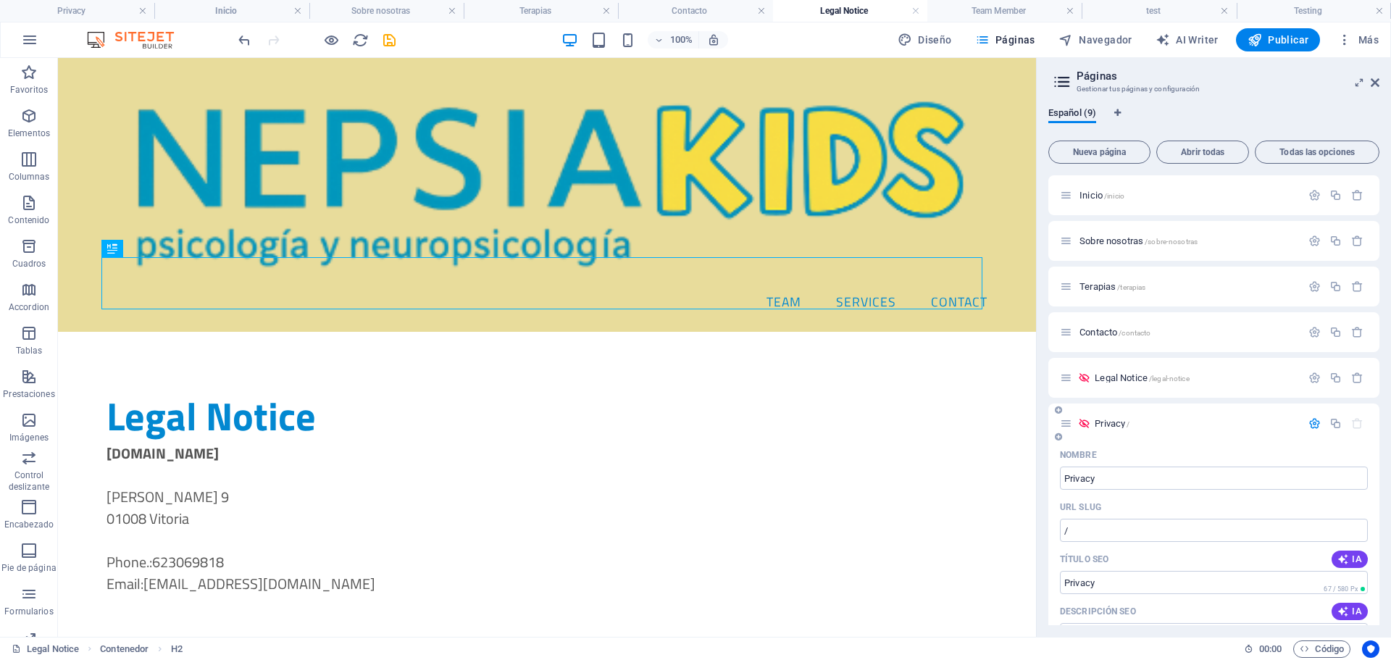
click at [1315, 426] on icon "button" at bounding box center [1315, 423] width 12 height 12
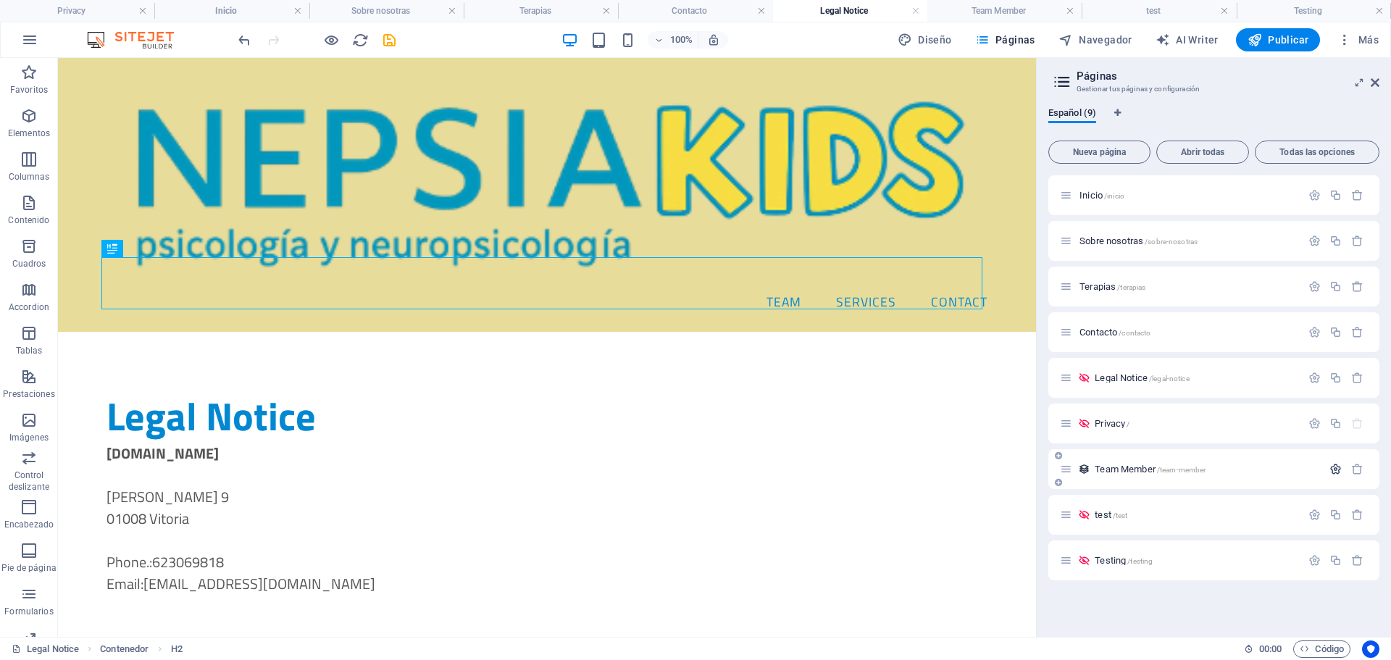
click at [1330, 467] on icon "button" at bounding box center [1336, 469] width 12 height 12
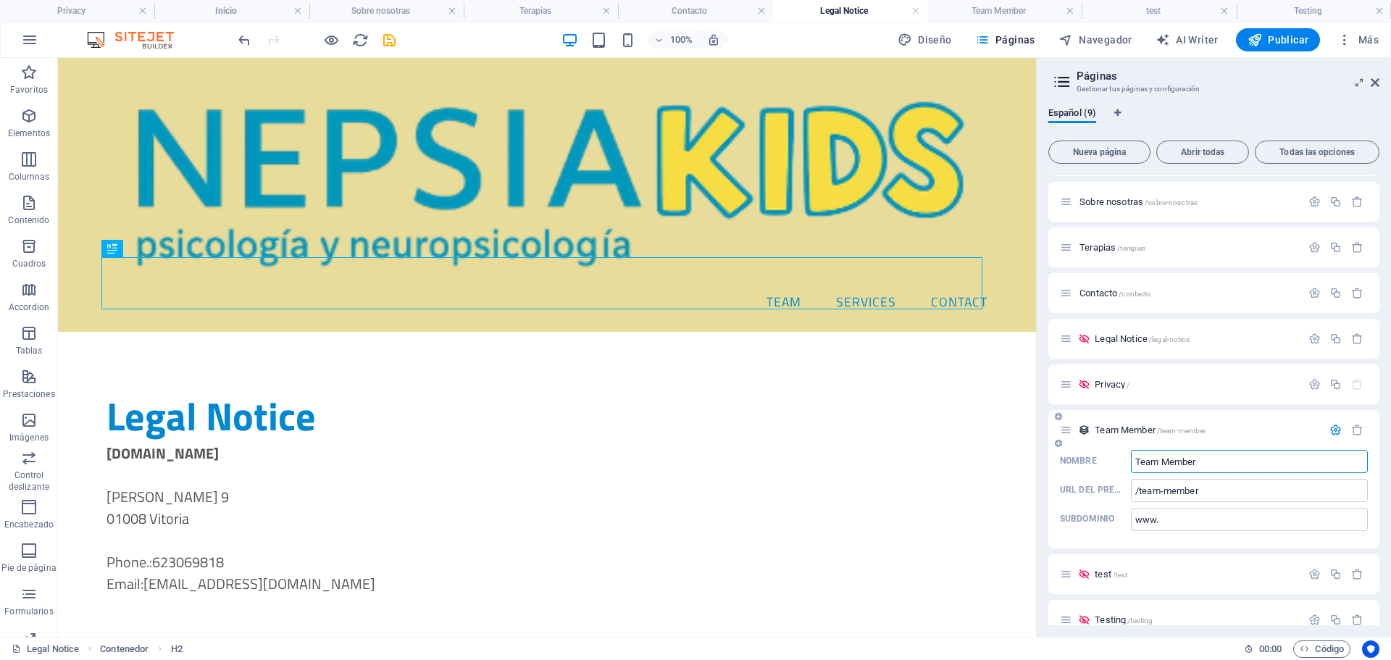
scroll to position [59, 0]
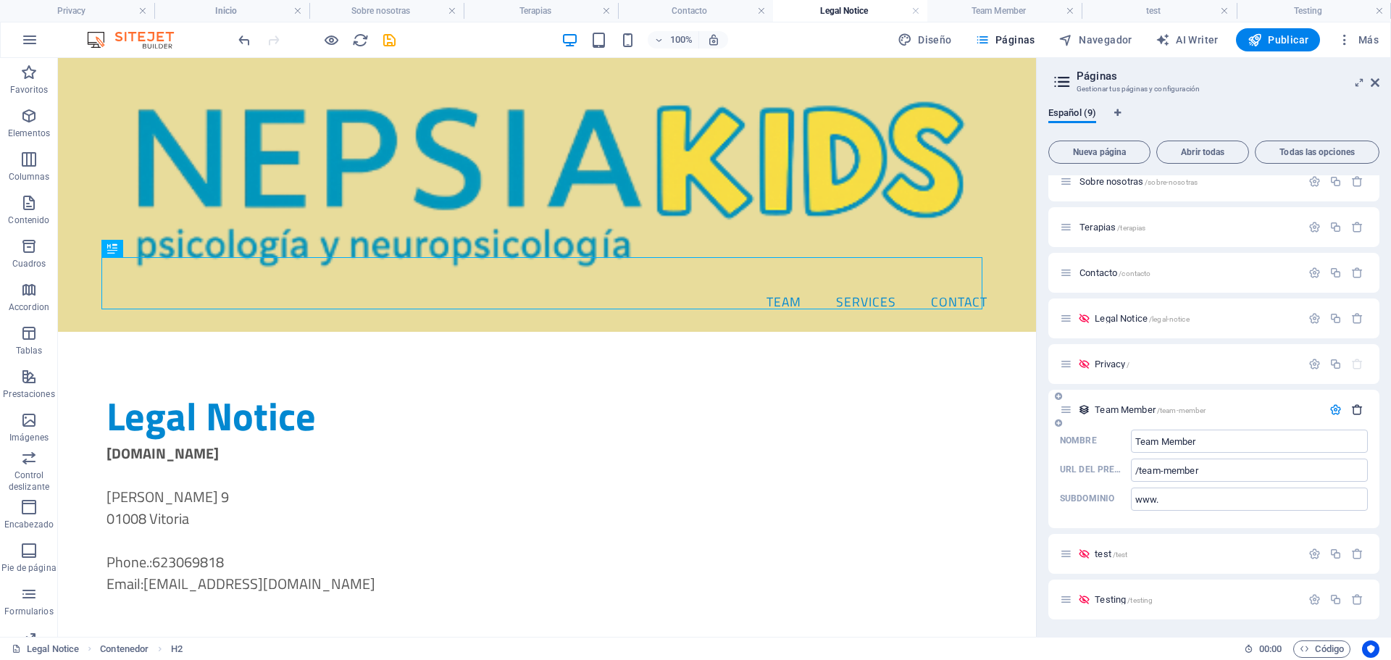
click at [1354, 409] on icon "button" at bounding box center [1357, 410] width 12 height 12
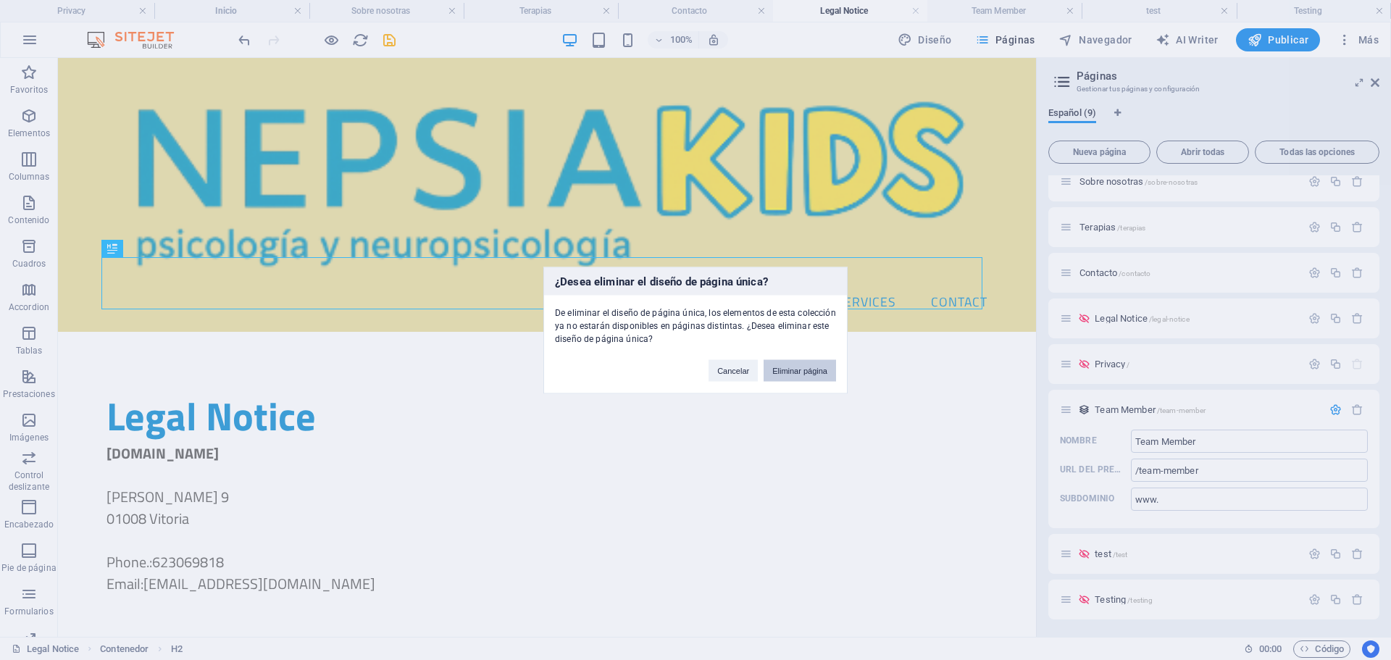
click at [796, 367] on button "Eliminar página" at bounding box center [800, 370] width 72 height 22
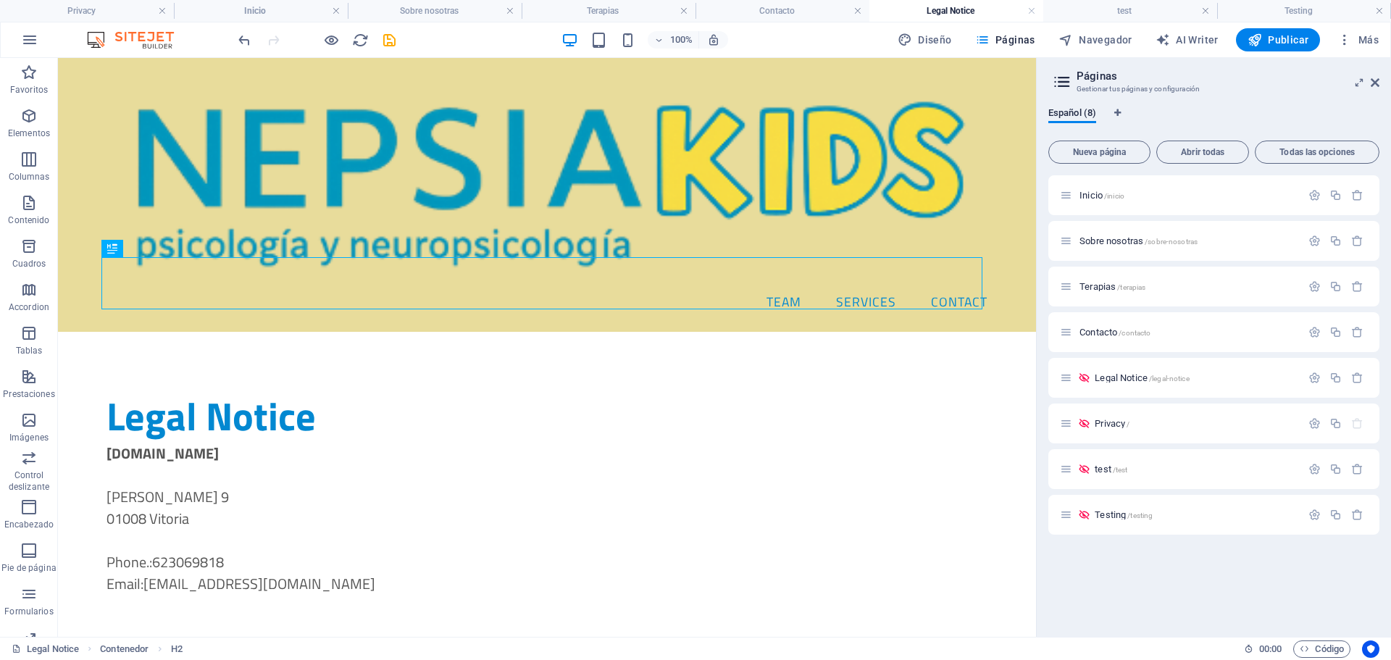
scroll to position [0, 0]
click at [1380, 84] on aside "Páginas Gestionar tus páginas y configuración Español (8) Nueva página Abrir to…" at bounding box center [1213, 347] width 355 height 579
drag, startPoint x: 1376, startPoint y: 84, endPoint x: 935, endPoint y: 49, distance: 442.7
click at [1376, 84] on icon at bounding box center [1375, 83] width 9 height 12
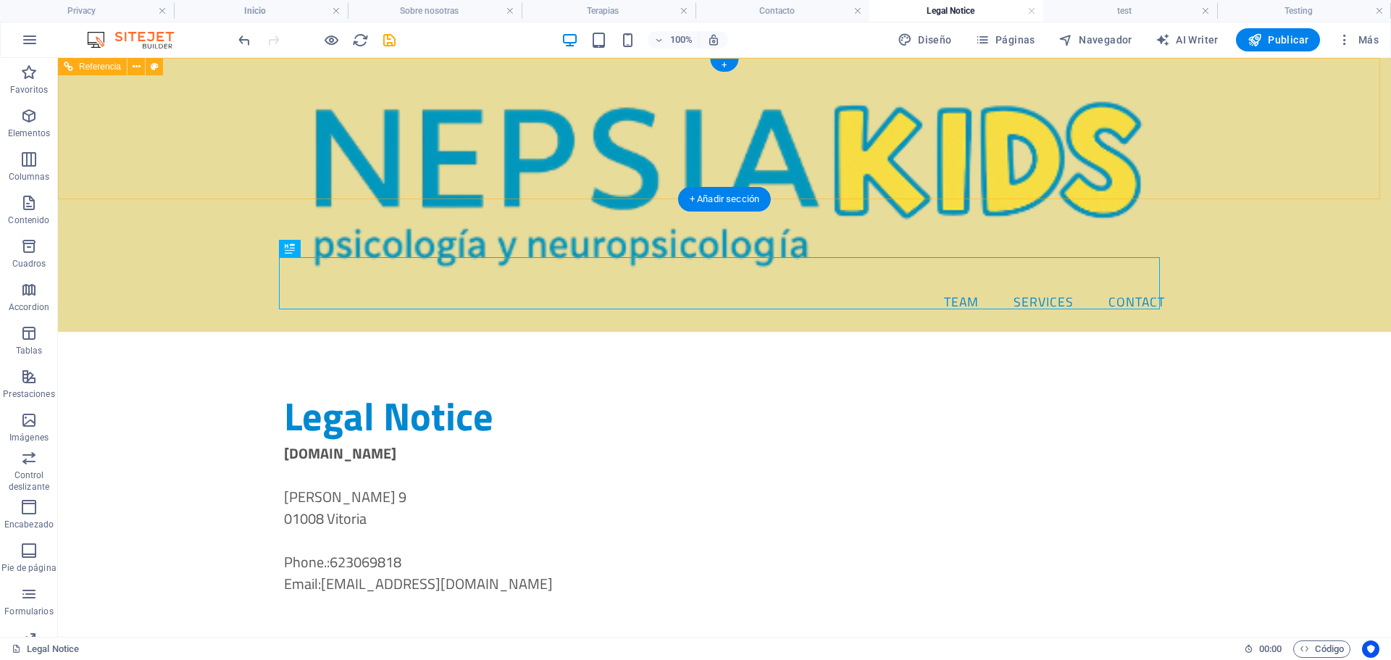
click at [969, 284] on nav "Team Services Contact" at bounding box center [724, 302] width 904 height 36
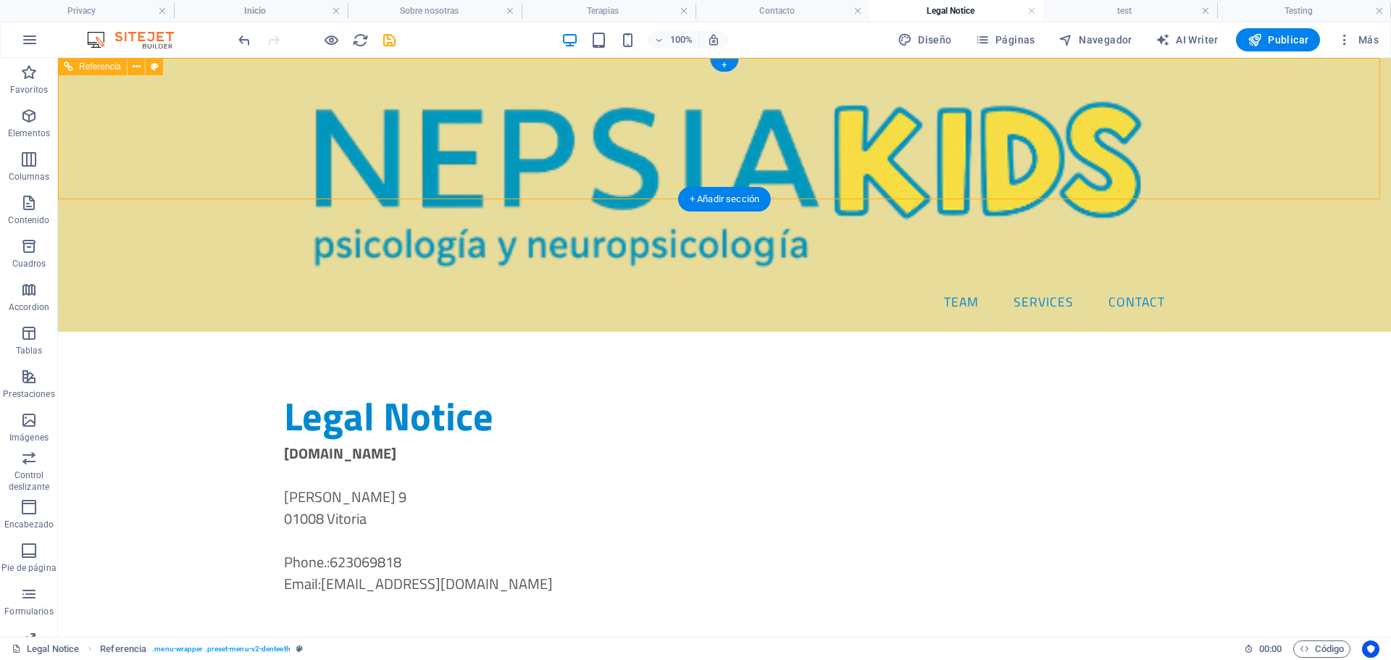
click at [965, 284] on nav "Team Services Contact" at bounding box center [724, 302] width 904 height 36
click at [954, 284] on nav "Team Services Contact" at bounding box center [724, 302] width 904 height 36
click at [989, 284] on nav "Team Services Contact" at bounding box center [724, 302] width 904 height 36
click at [456, 284] on nav "Team Services Contact" at bounding box center [724, 302] width 904 height 36
click at [98, 66] on span "Referencia" at bounding box center [100, 66] width 42 height 9
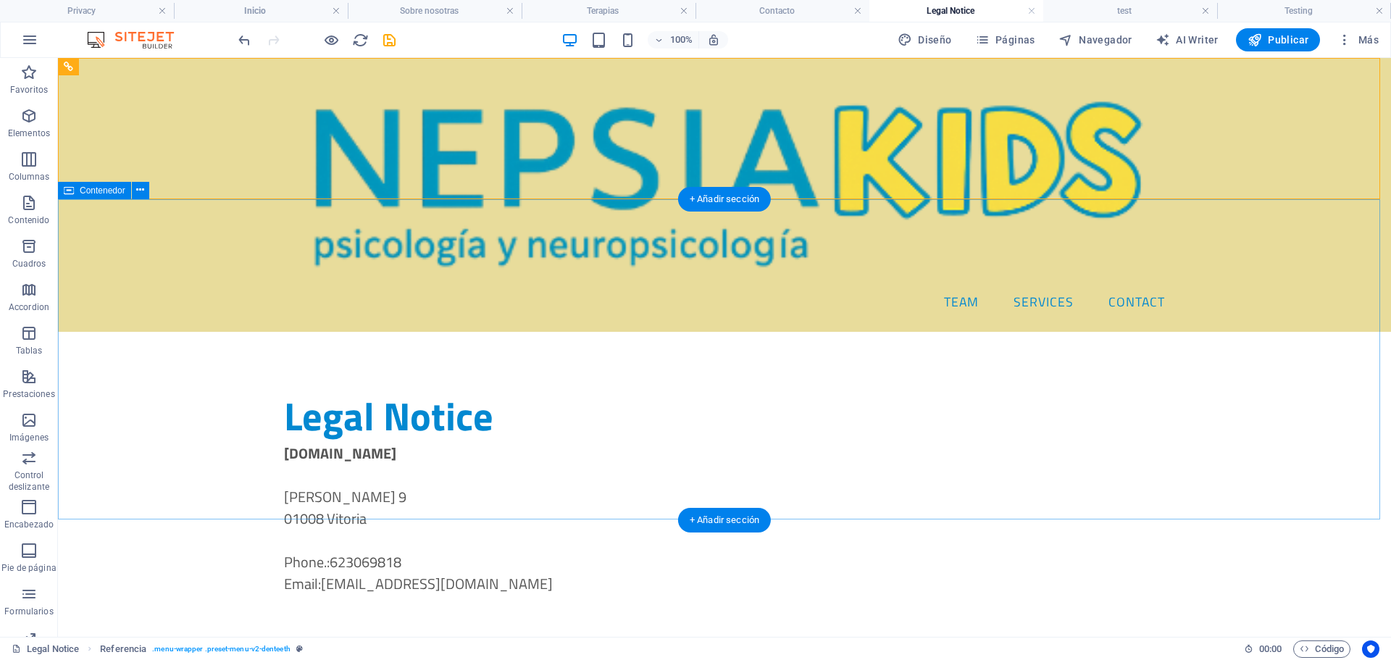
click at [1320, 337] on div "Legal Notice [DOMAIN_NAME] [PERSON_NAME] 9 01008 [GEOGRAPHIC_DATA] Phone.: 6230…" at bounding box center [724, 492] width 1333 height 321
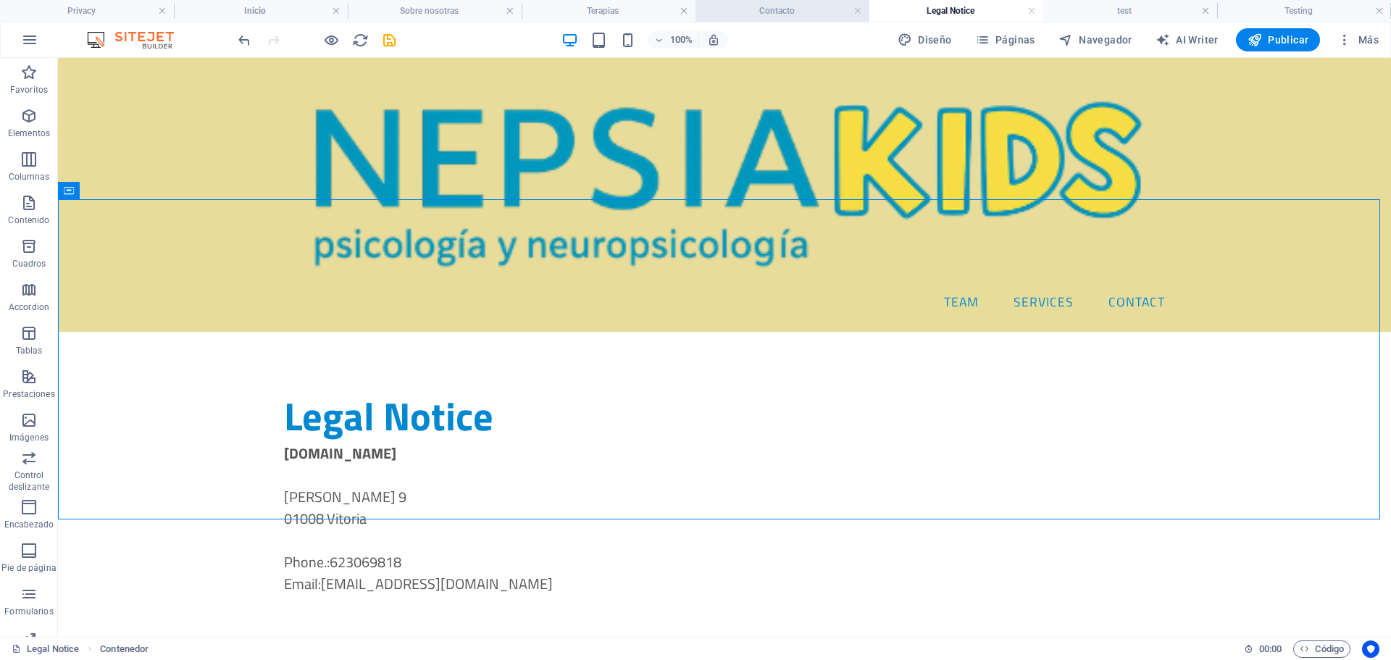
click at [687, 7] on link at bounding box center [684, 11] width 9 height 14
click at [696, 7] on h4 "Contacto" at bounding box center [783, 11] width 174 height 16
click at [696, 9] on h4 "Contacto" at bounding box center [783, 11] width 174 height 16
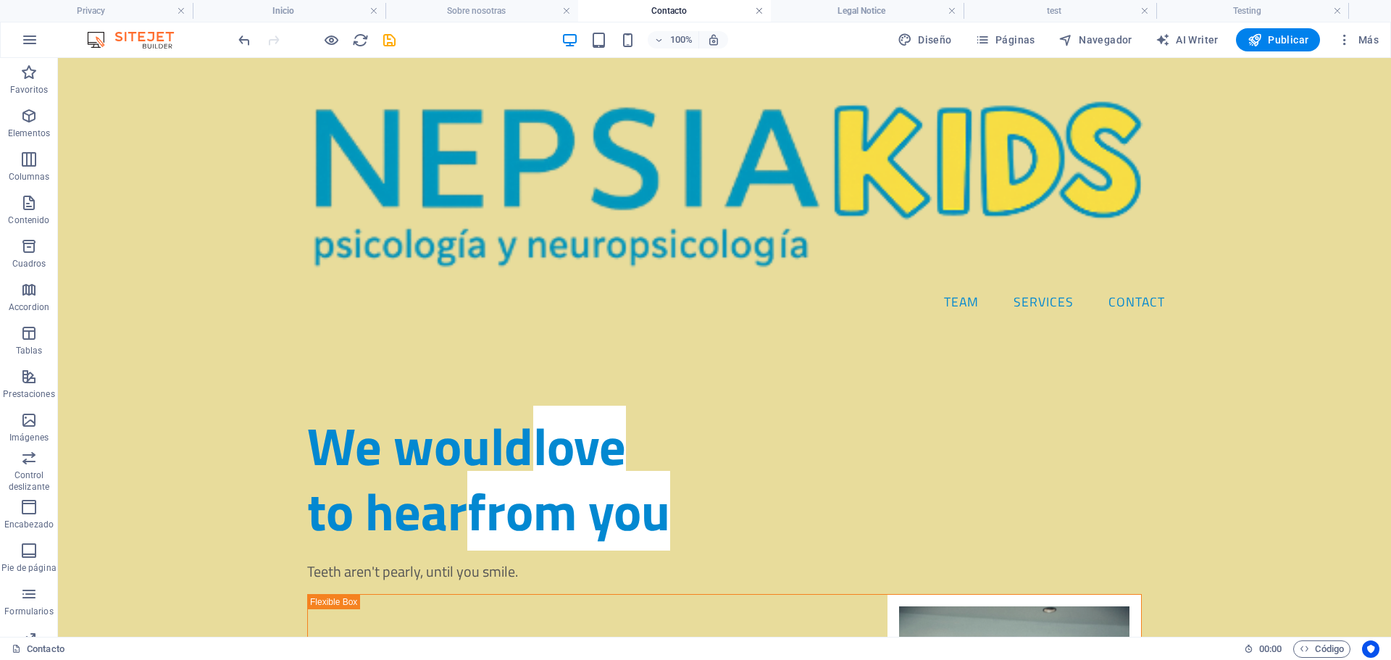
click at [759, 9] on link at bounding box center [759, 11] width 9 height 14
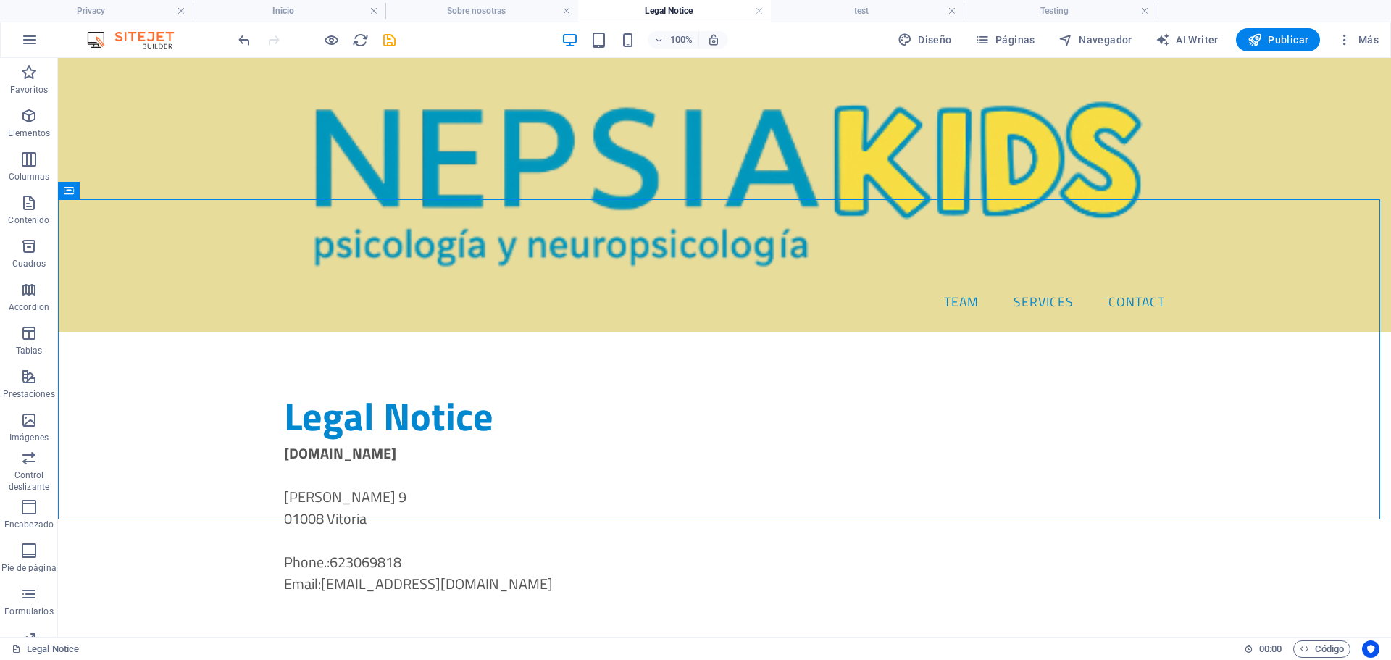
click at [759, 9] on link at bounding box center [759, 11] width 9 height 14
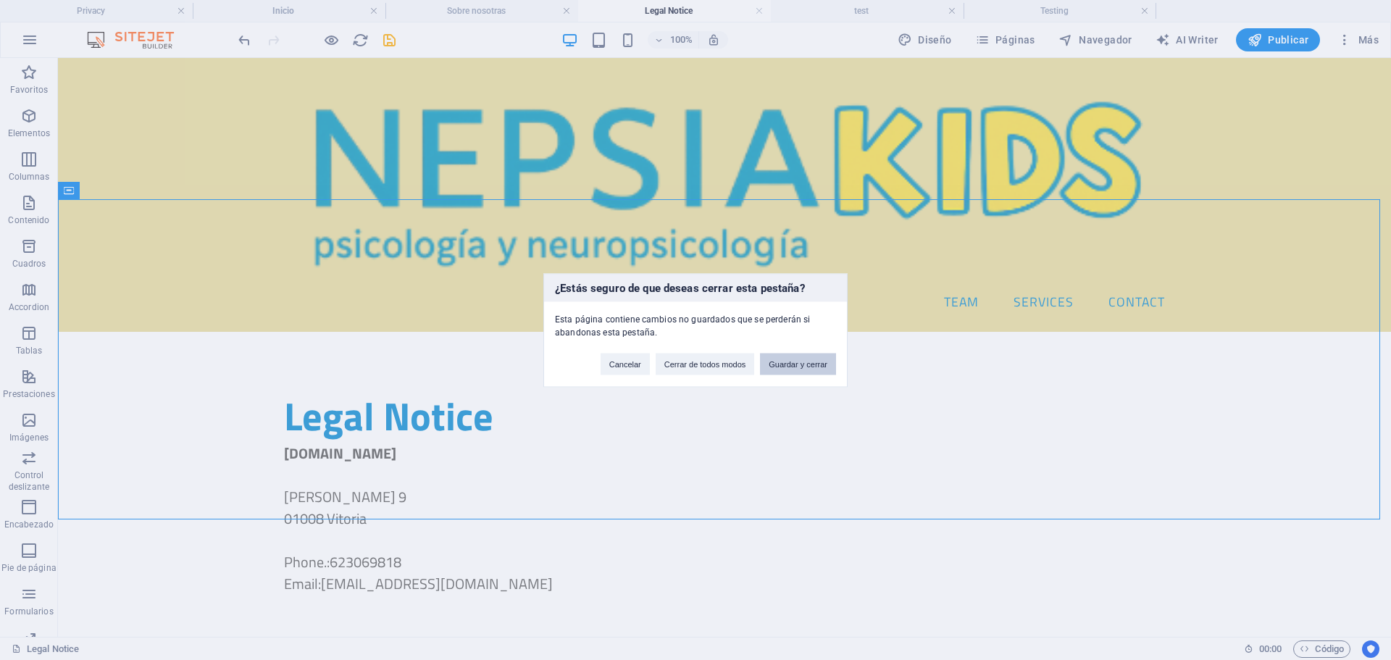
click at [796, 360] on button "Guardar y cerrar" at bounding box center [798, 364] width 76 height 22
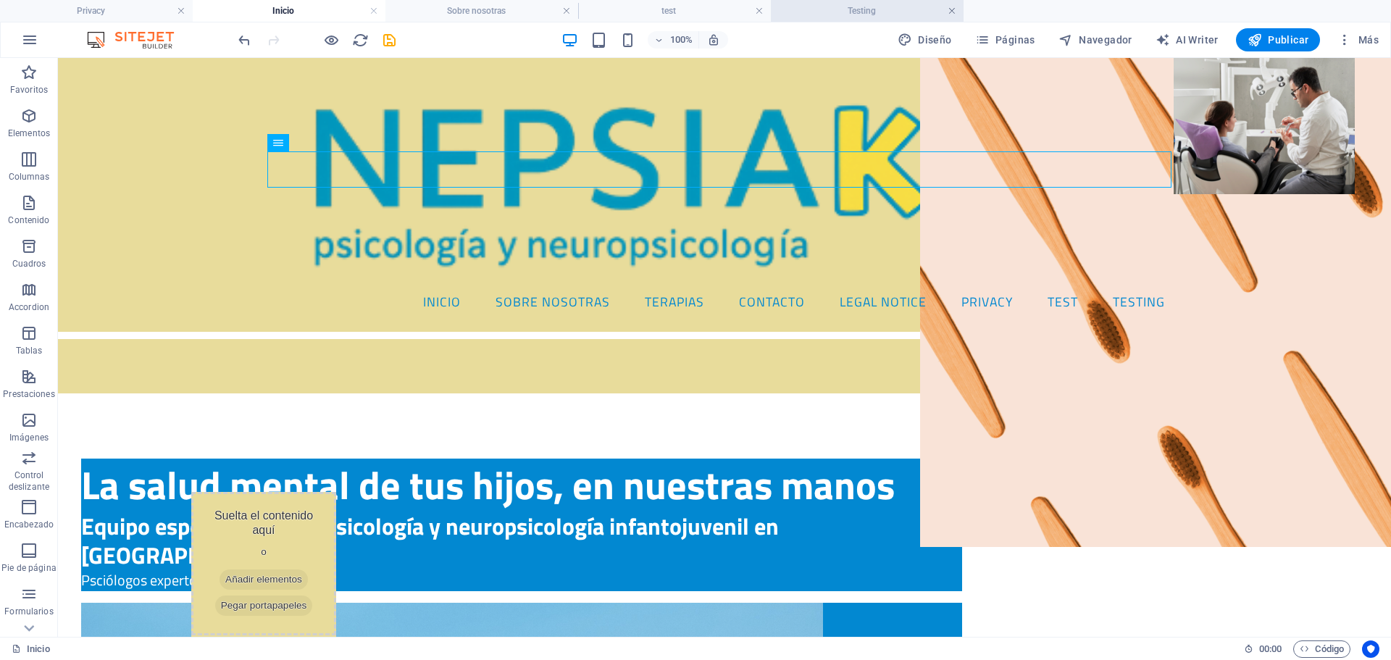
click at [949, 10] on link at bounding box center [952, 11] width 9 height 14
click at [760, 10] on link at bounding box center [759, 11] width 9 height 14
click at [505, 12] on h4 "Sobre nosotras" at bounding box center [482, 11] width 193 height 16
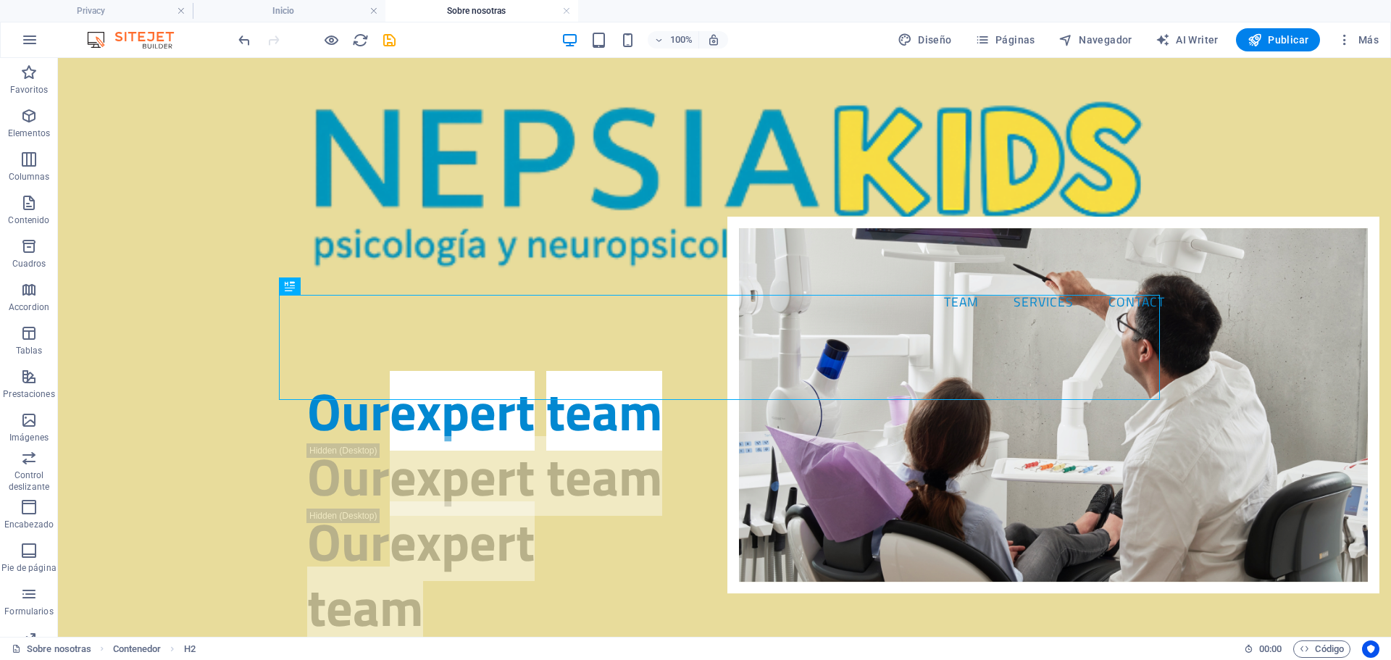
scroll to position [774, 0]
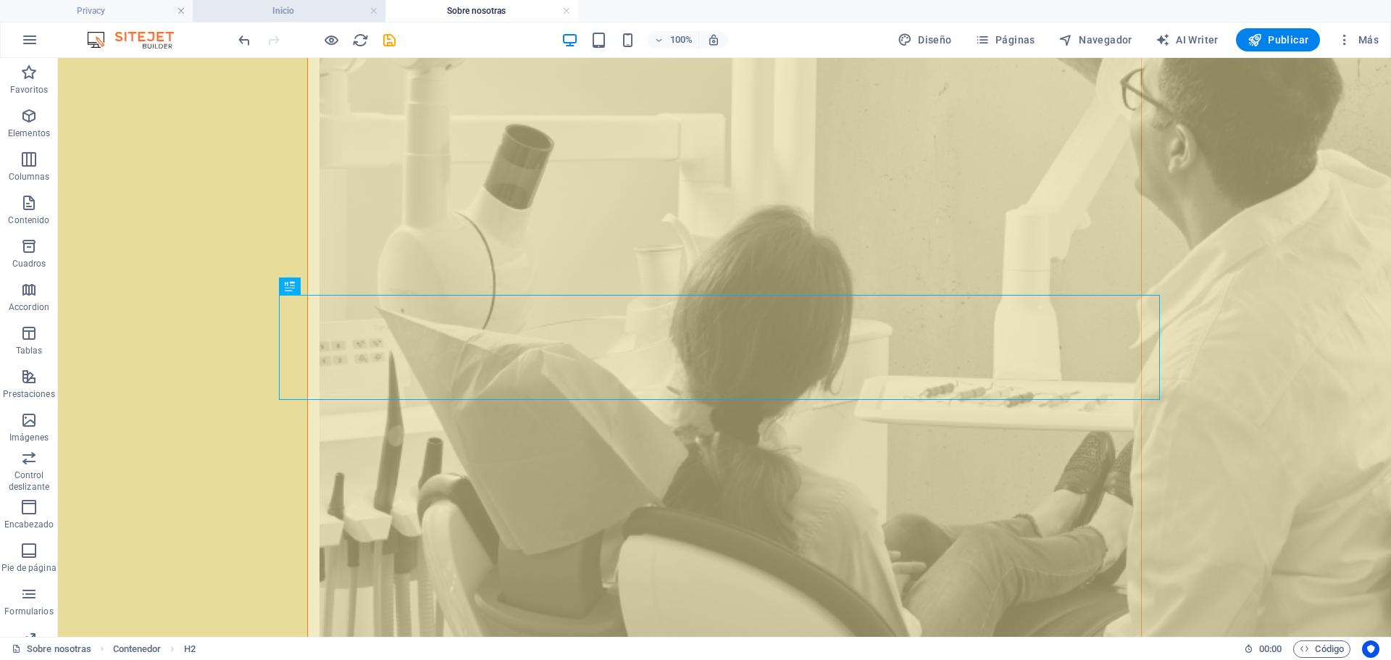
click at [315, 10] on h4 "Inicio" at bounding box center [289, 11] width 193 height 16
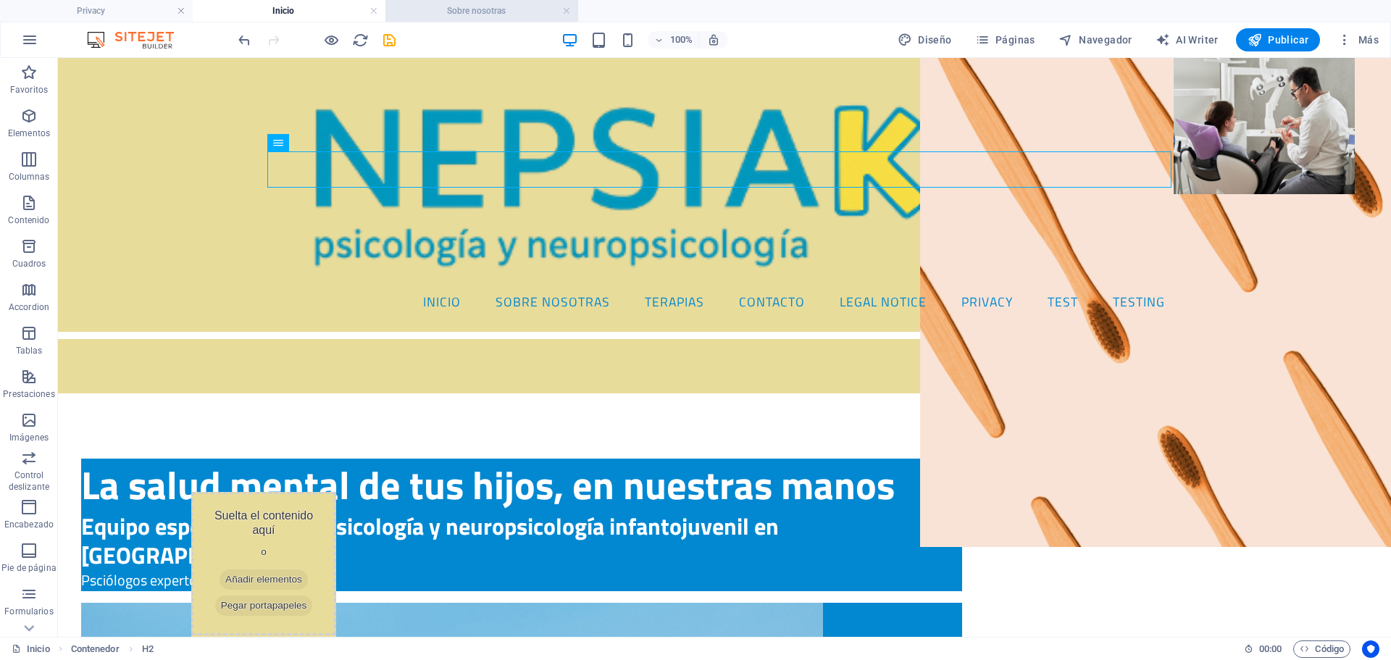
scroll to position [0, 0]
click at [569, 9] on link at bounding box center [566, 11] width 9 height 14
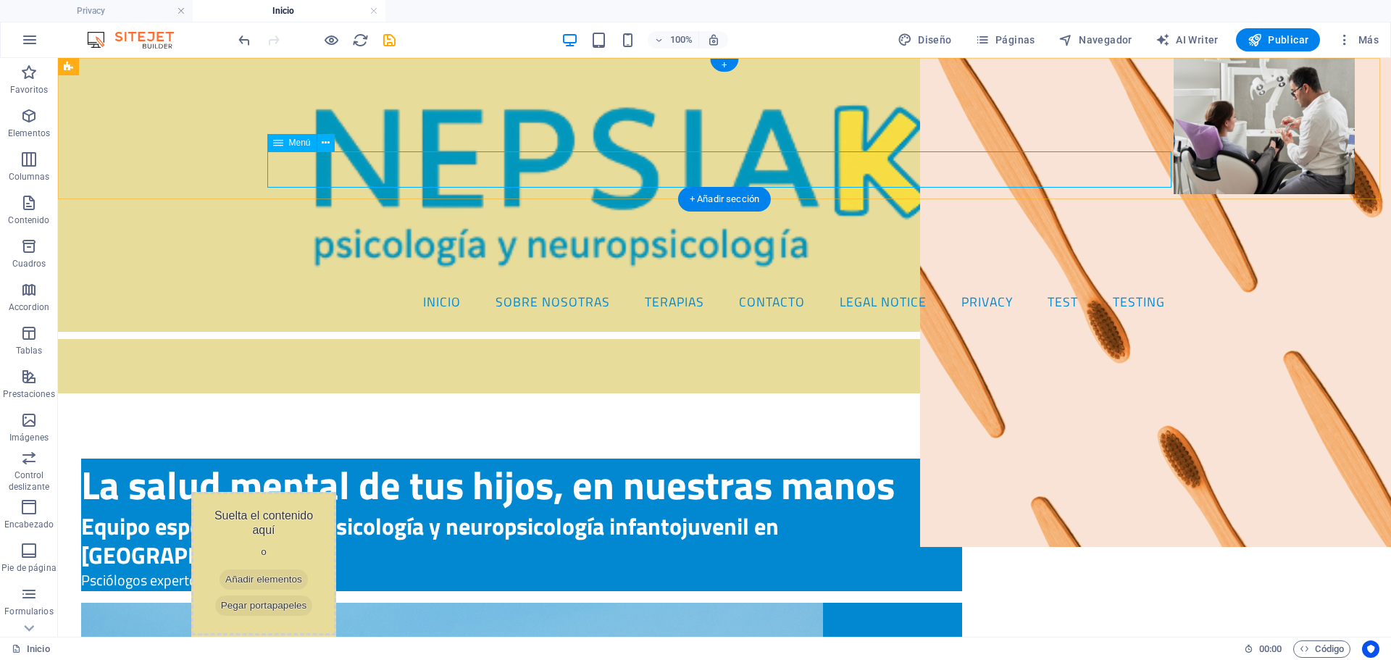
click at [316, 284] on nav "Inicio Sobre nosotras Terapias Contacto Legal Notice Privacy test Testing" at bounding box center [724, 302] width 904 height 36
click at [323, 146] on icon at bounding box center [326, 143] width 8 height 15
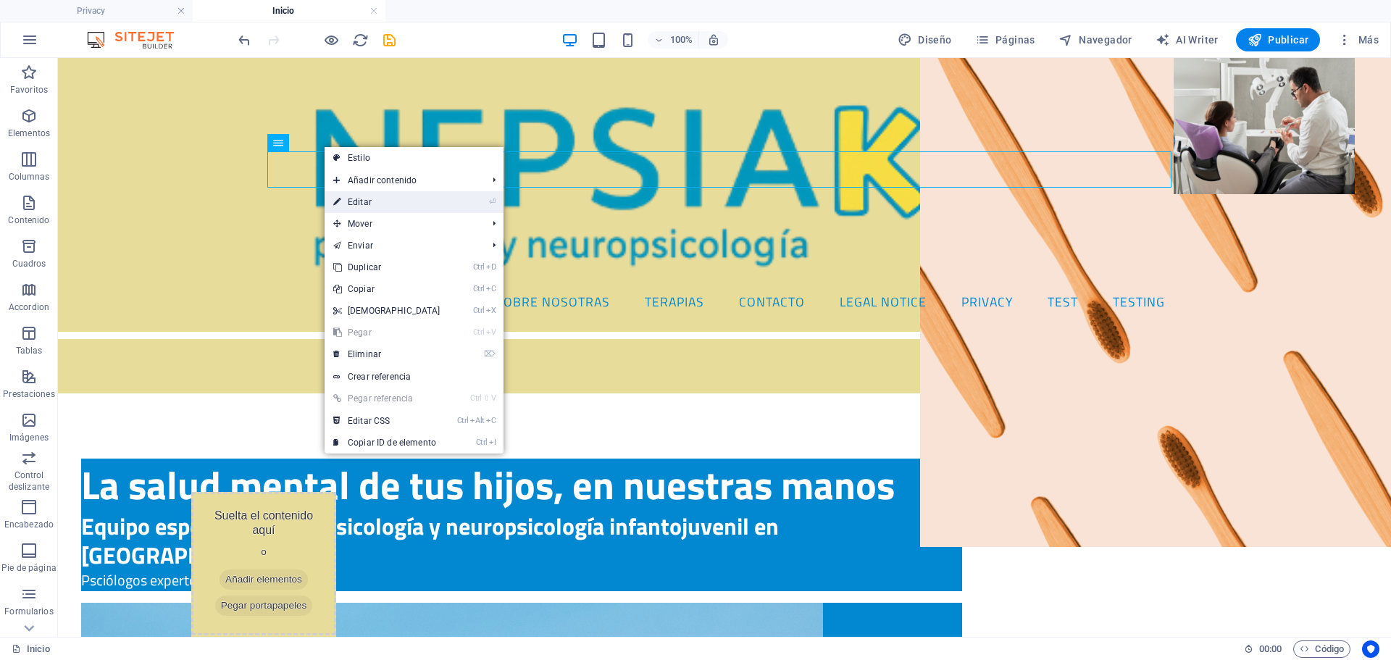
click at [383, 196] on link "⏎ Editar" at bounding box center [387, 202] width 125 height 22
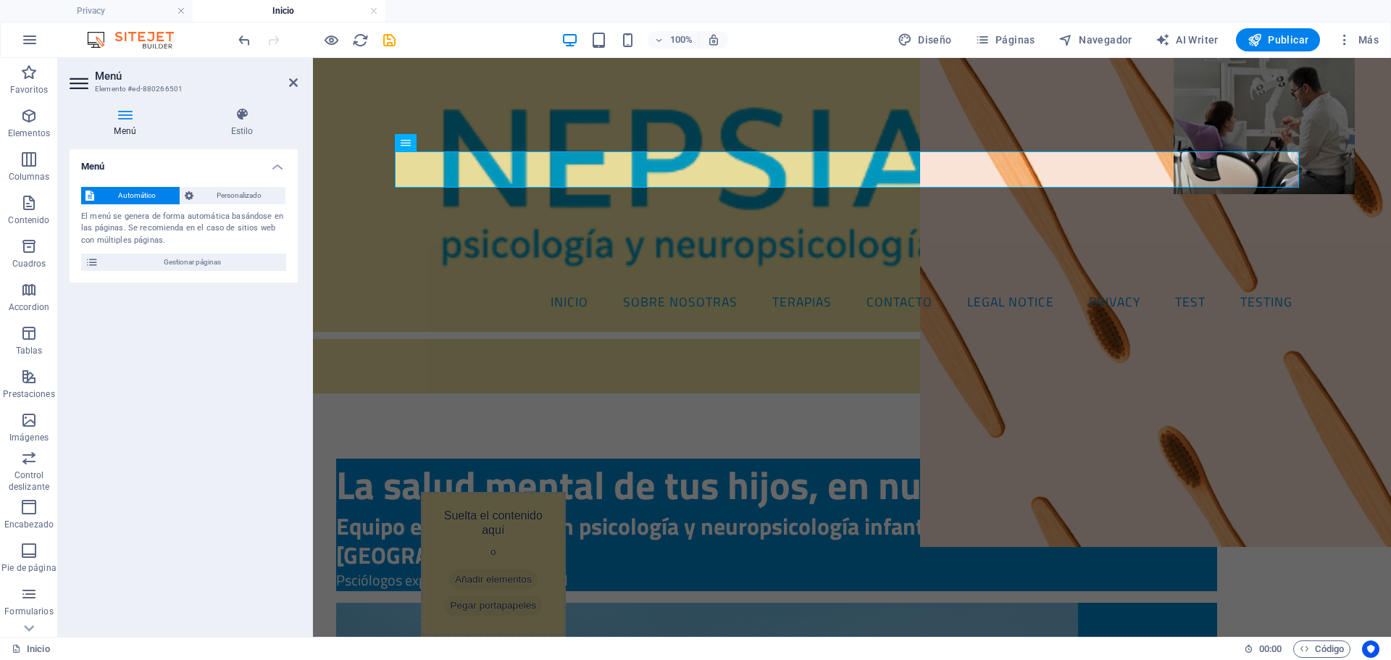
click at [130, 196] on span "Automático" at bounding box center [137, 195] width 77 height 17
click at [167, 260] on span "Gestionar páginas" at bounding box center [192, 262] width 179 height 17
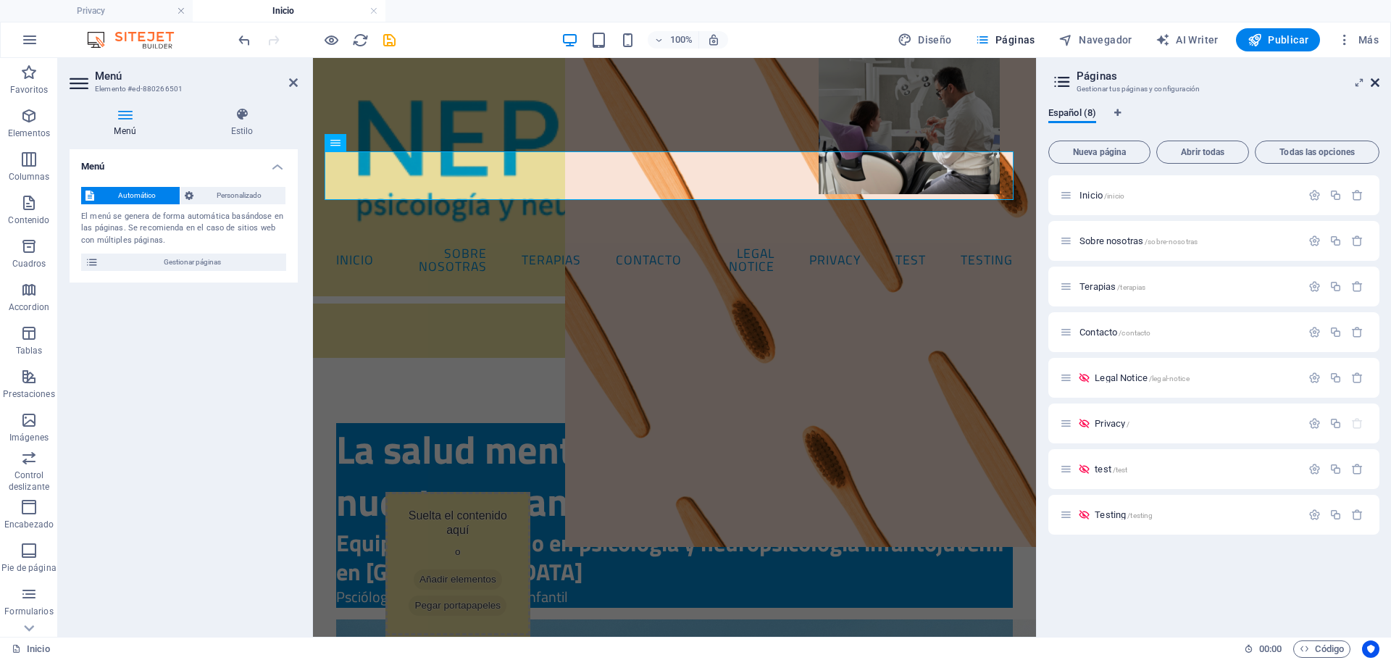
click at [1377, 84] on icon at bounding box center [1375, 83] width 9 height 12
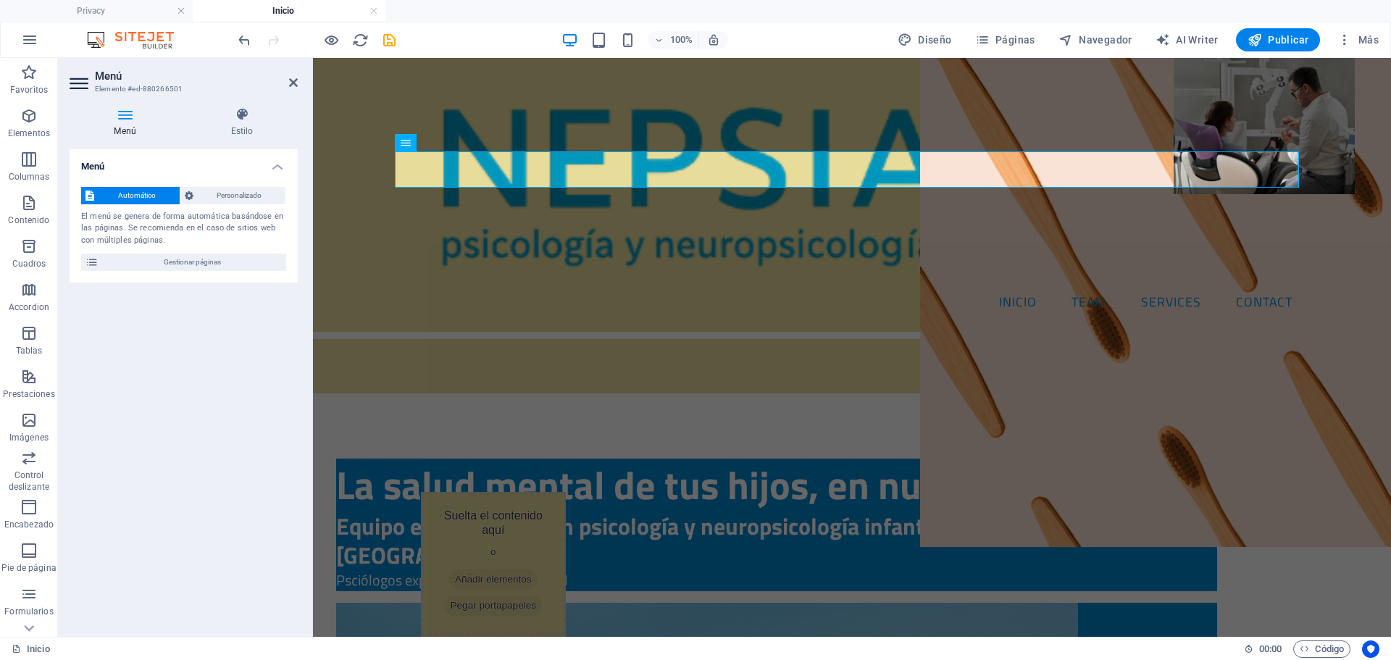
click at [133, 196] on span "Automático" at bounding box center [137, 195] width 77 height 17
click at [212, 188] on span "Personalizado" at bounding box center [240, 195] width 84 height 17
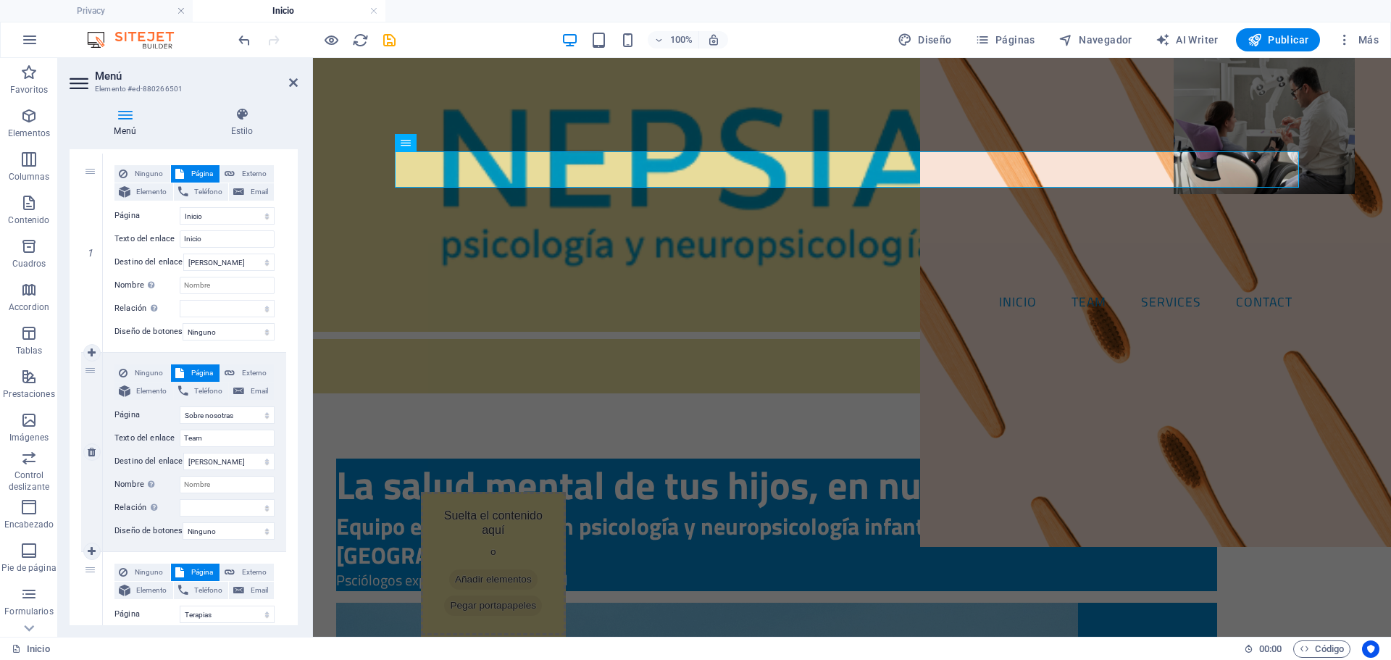
scroll to position [217, 0]
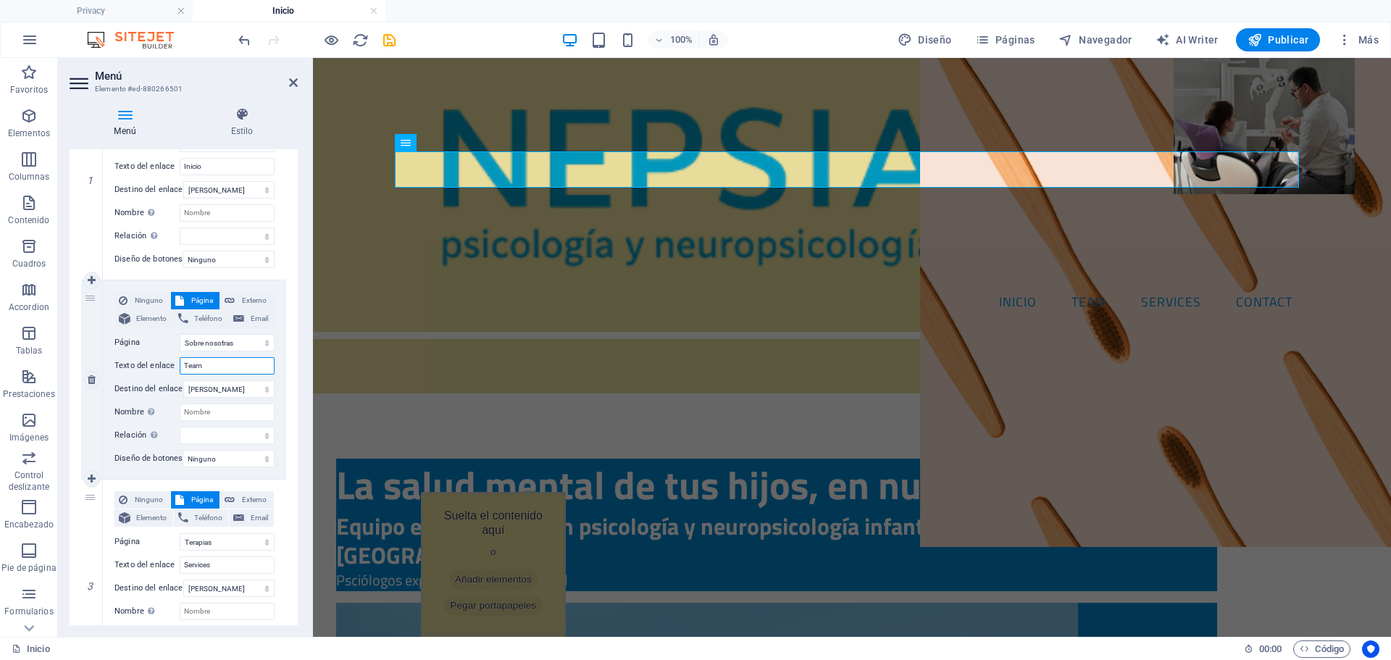
drag, startPoint x: 228, startPoint y: 364, endPoint x: 139, endPoint y: 360, distance: 88.5
click at [139, 360] on div "Texto del enlace Team" at bounding box center [194, 365] width 160 height 17
type input "NOS"
select select
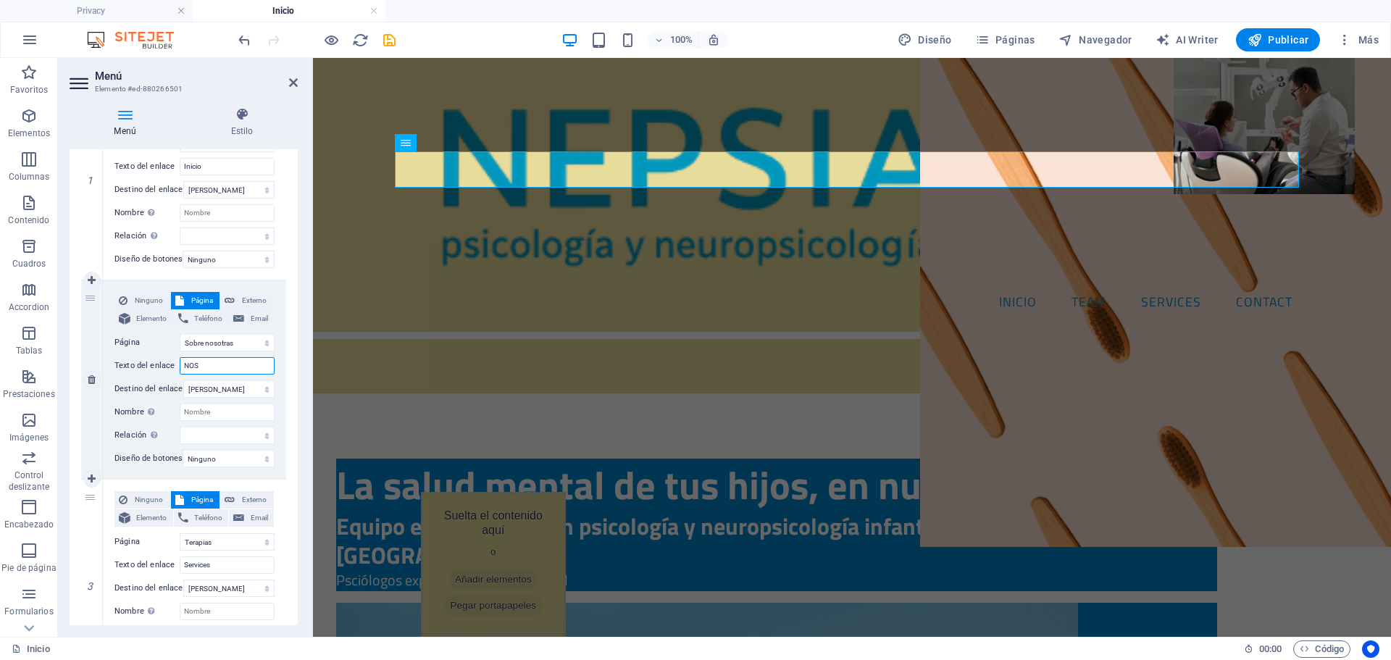
select select
type input "NOSOTRAS"
select select
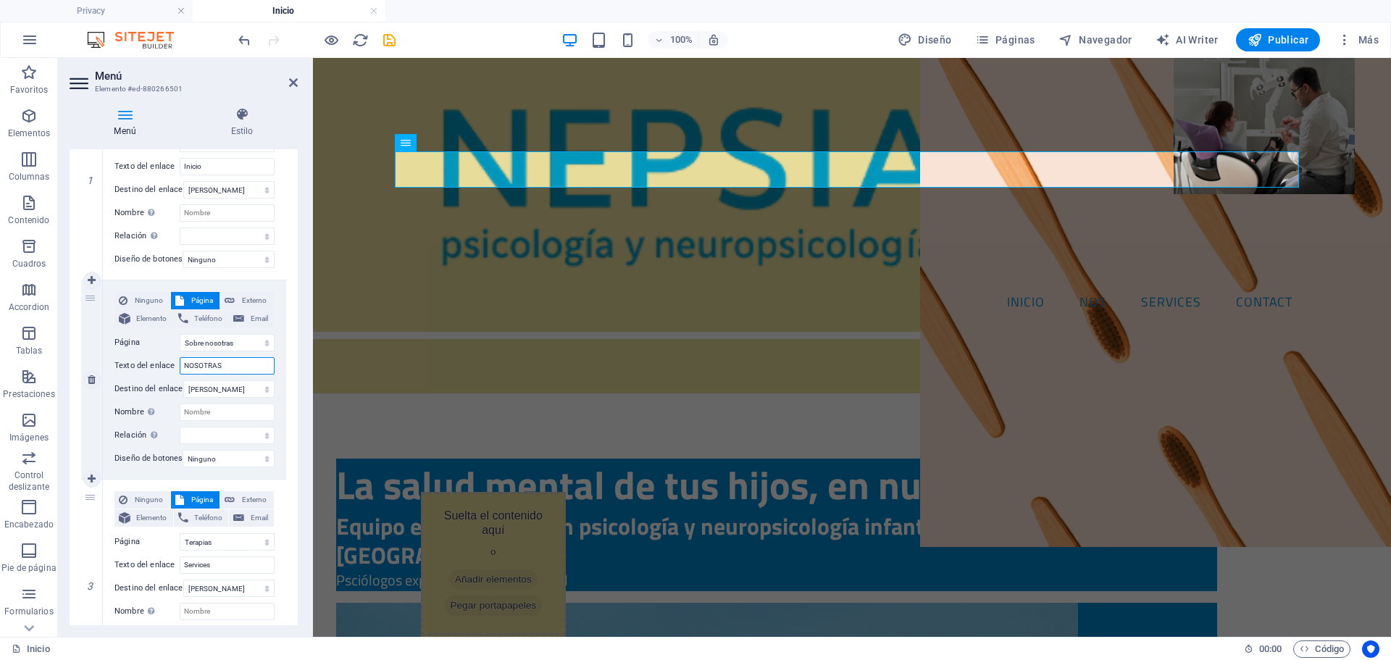
select select
type input "NOSOTRAS"
click at [212, 393] on select "Nueva pestaña Misma pestaña Superposición" at bounding box center [228, 388] width 91 height 17
click at [183, 380] on select "Nueva pestaña Misma pestaña Superposición" at bounding box center [228, 388] width 91 height 17
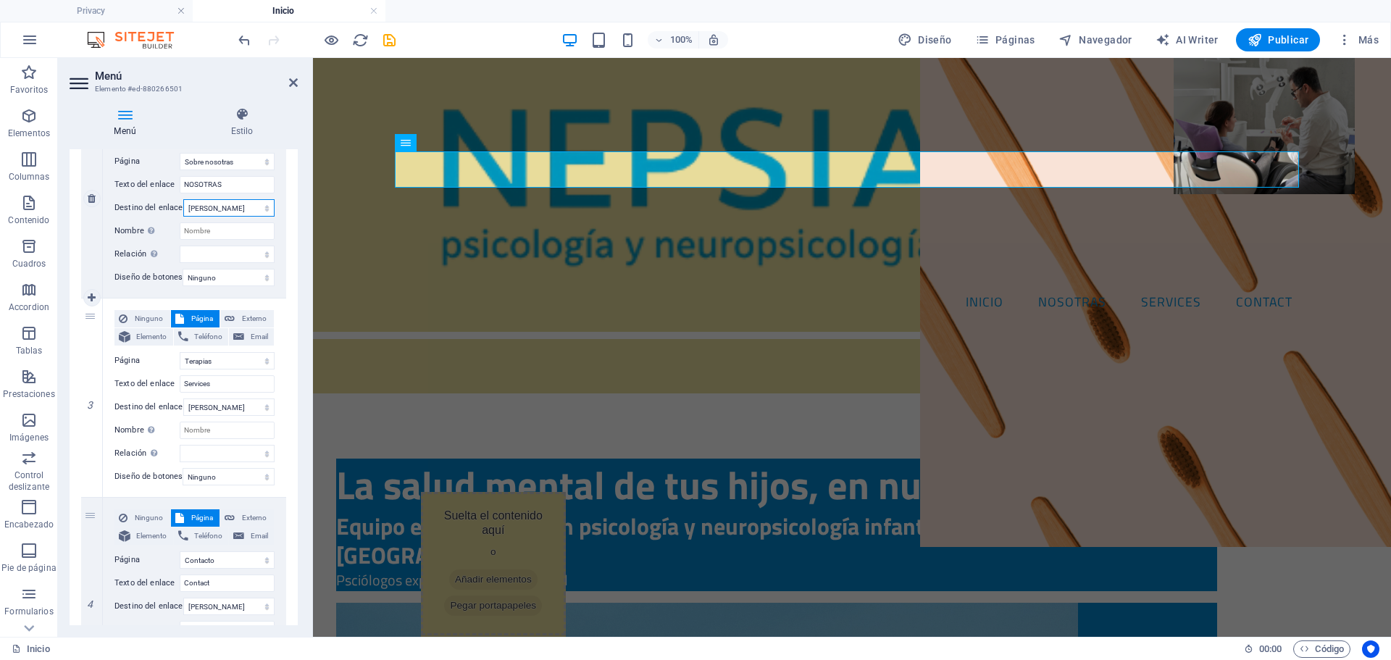
scroll to position [435, 0]
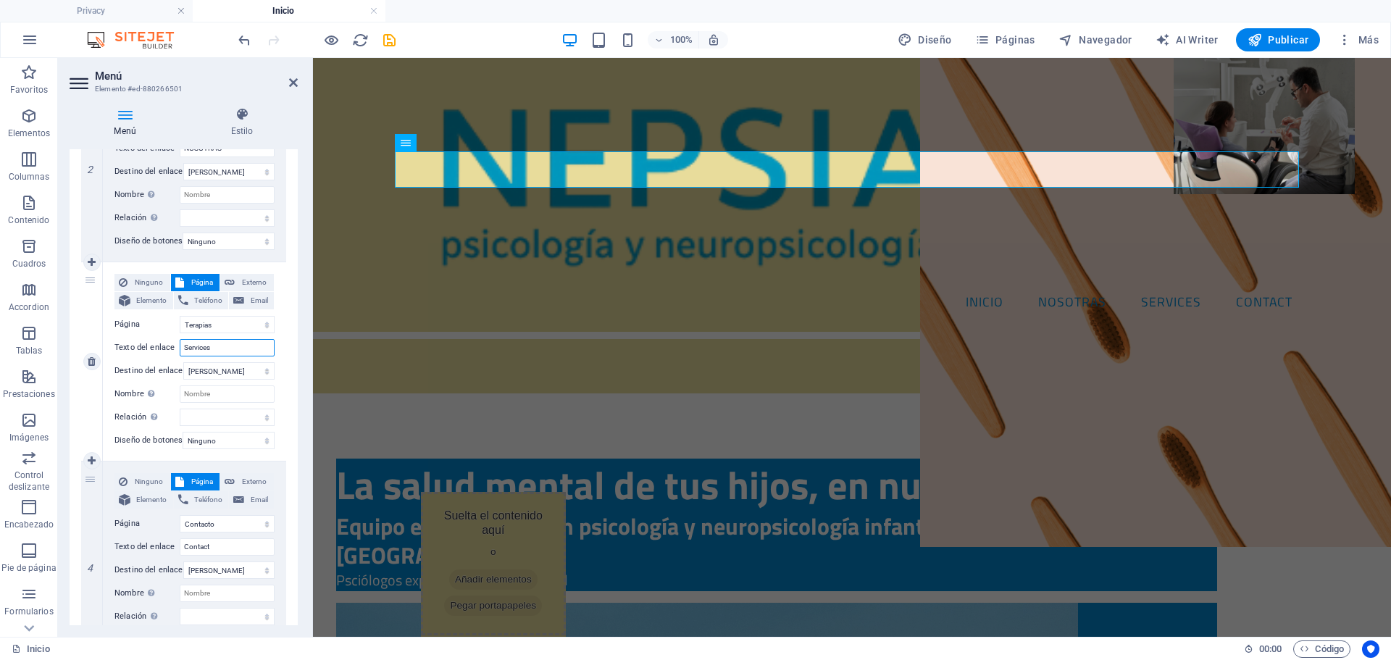
click at [235, 351] on input "Services" at bounding box center [227, 347] width 95 height 17
drag, startPoint x: 239, startPoint y: 351, endPoint x: 154, endPoint y: 354, distance: 84.8
click at [154, 354] on div "Texto del enlace Services" at bounding box center [194, 347] width 160 height 17
type input "NUESTROS SERV"
select select
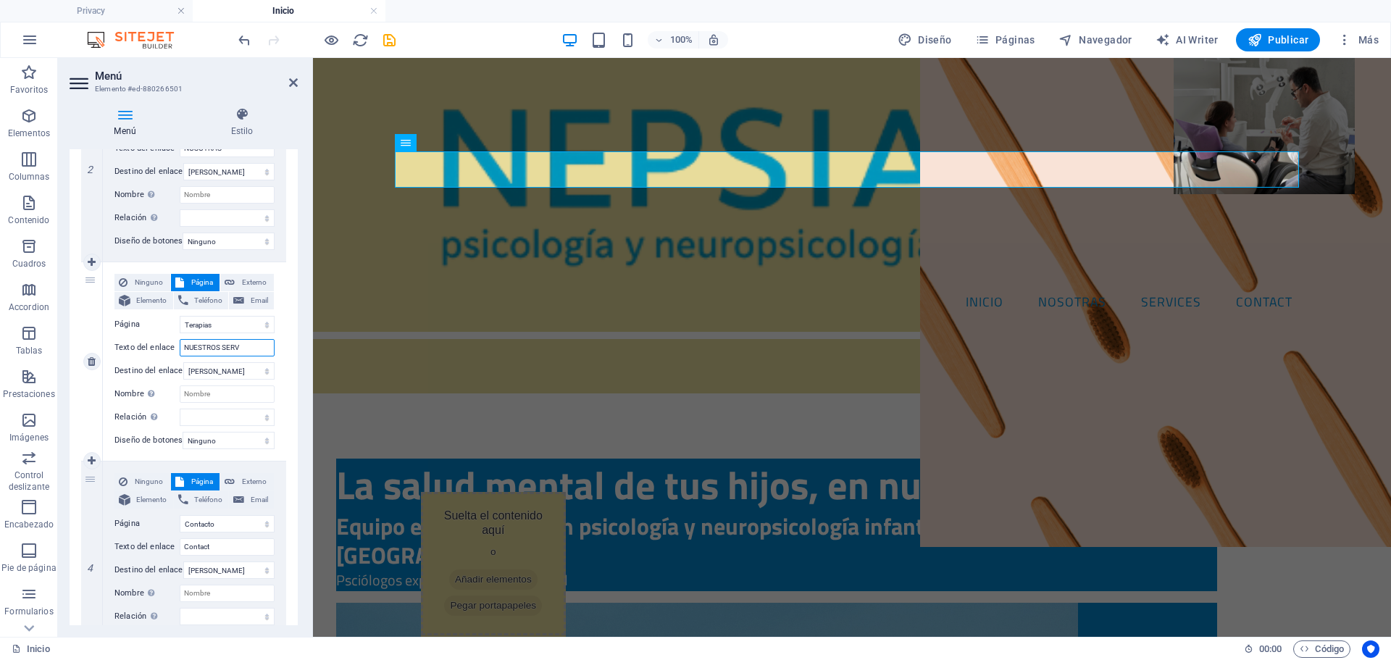
select select
type input "NUESTROS SERVCIOS"
select select
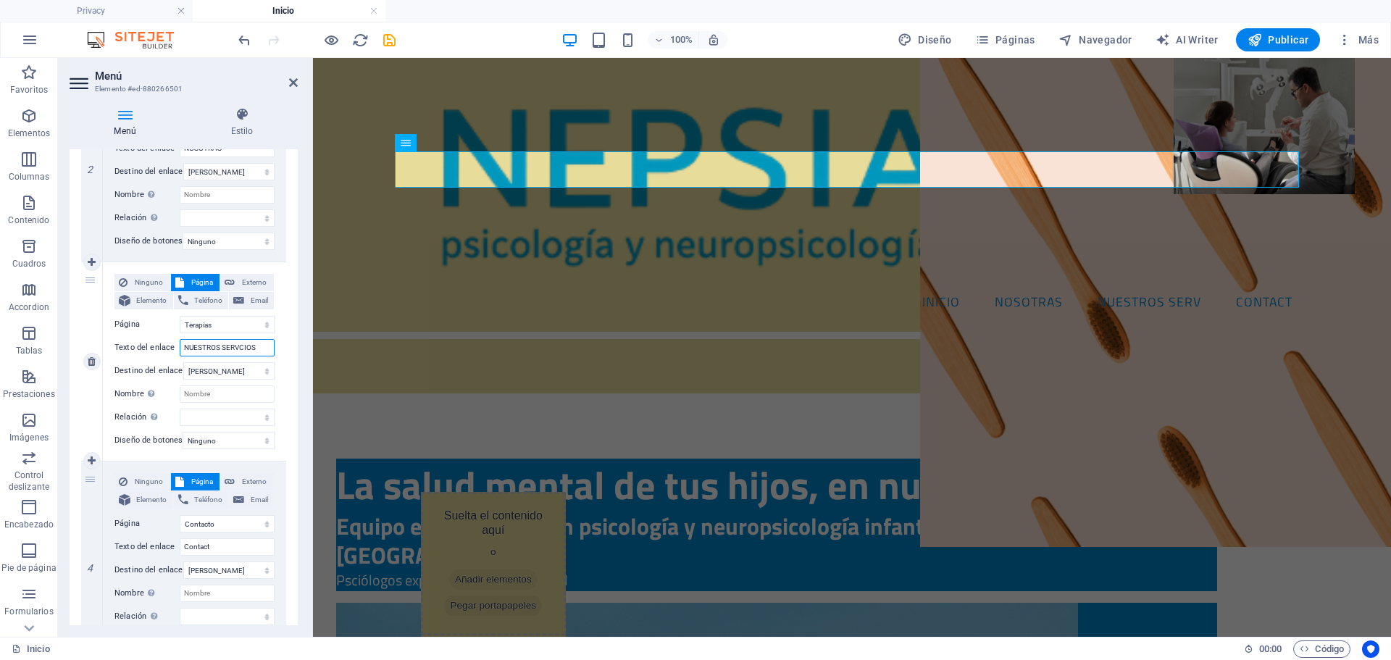
select select
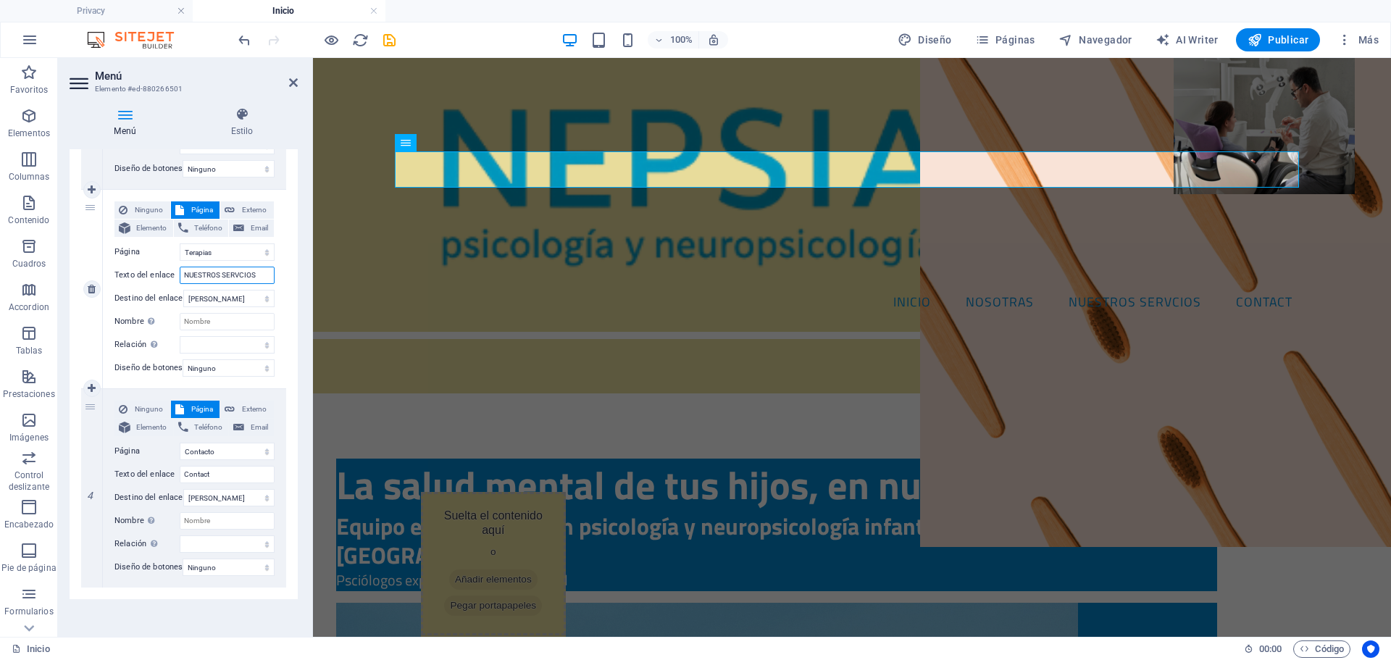
scroll to position [520, 0]
type input "NUESTROS SERVCIOS"
click at [228, 357] on select "Ninguno Predeterminado Principal Secundario" at bounding box center [229, 364] width 92 height 17
click at [157, 441] on label "Página" at bounding box center [146, 447] width 65 height 17
click at [180, 441] on select "Inicio Sobre nosotras Terapias Contacto Legal Notice Privacy test Testing" at bounding box center [227, 447] width 95 height 17
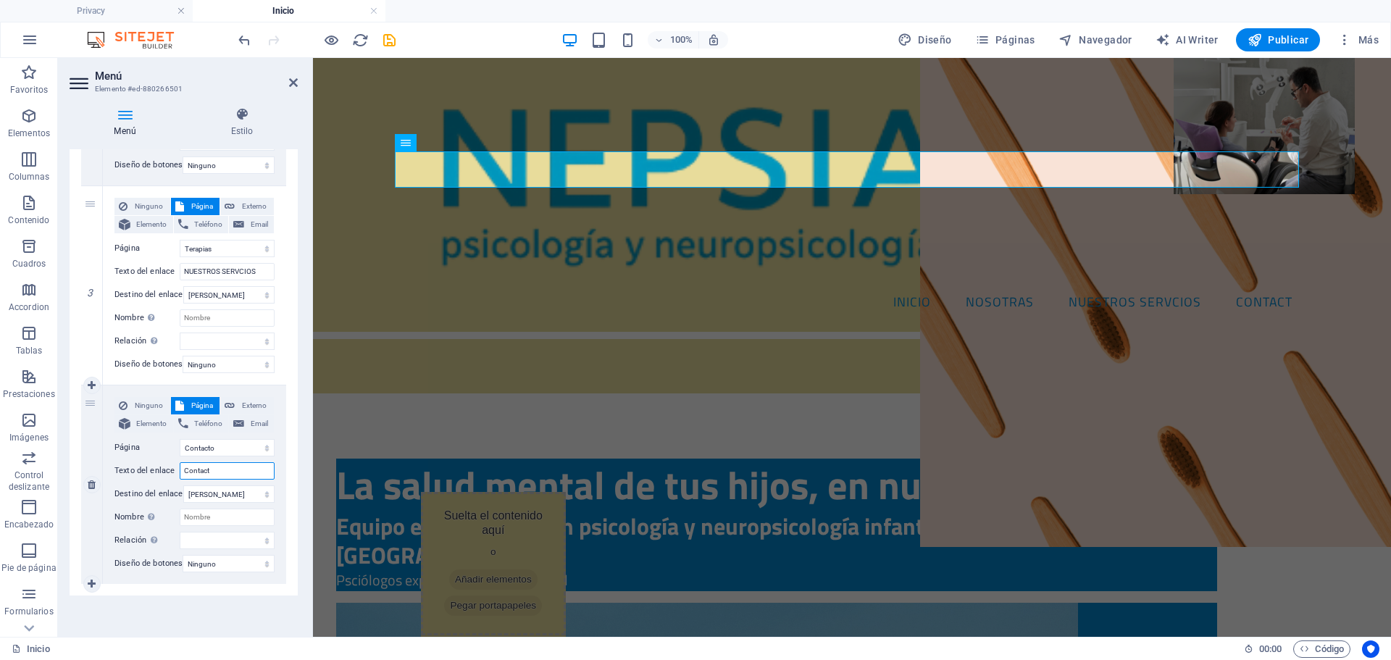
click at [227, 466] on input "Contact" at bounding box center [227, 470] width 95 height 17
type input "Contacto"
select select
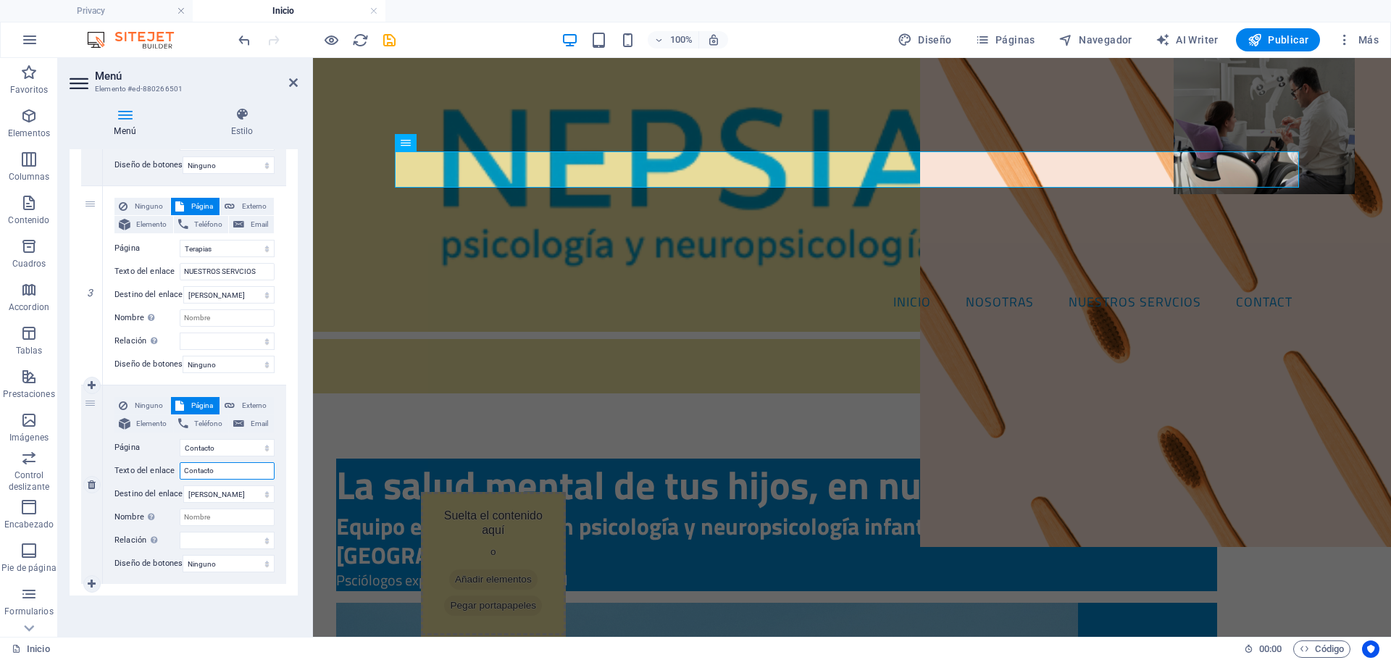
select select
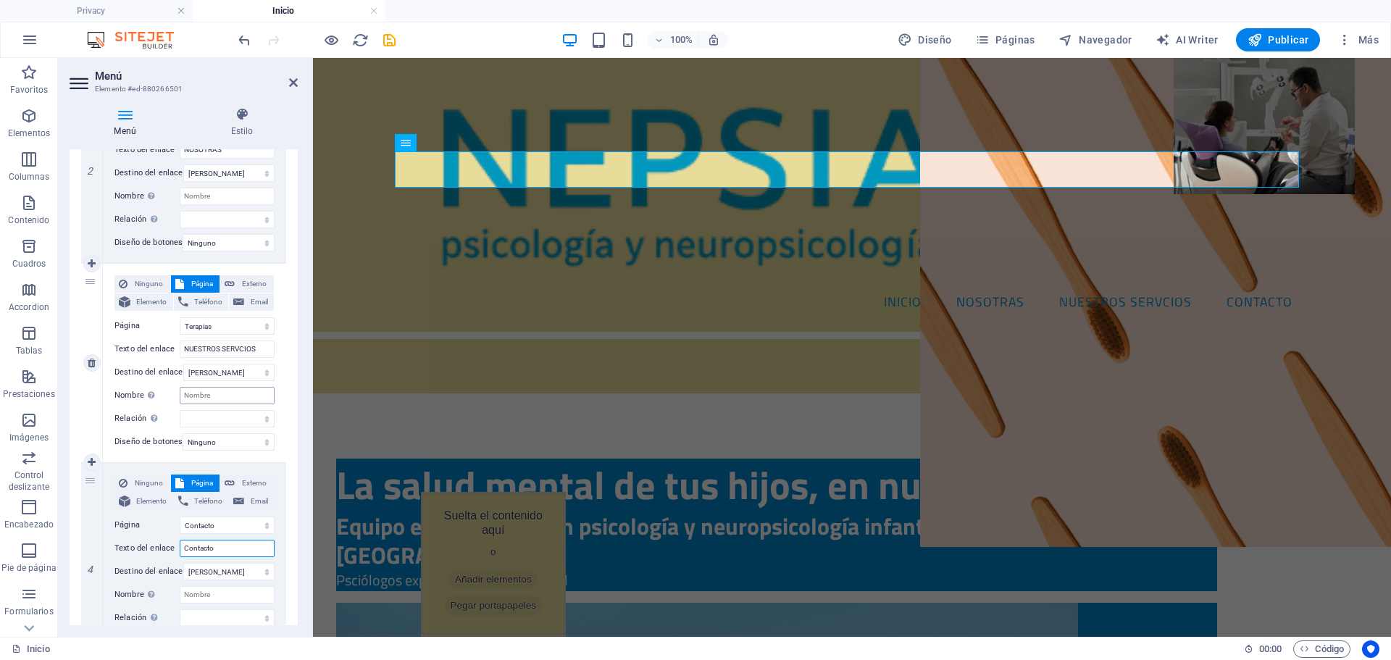
scroll to position [435, 0]
type input "Contacto"
click at [238, 349] on input "NUESTROS SERVCIOS" at bounding box center [227, 347] width 95 height 17
type input "NUESTROS SERViCIOS"
select select
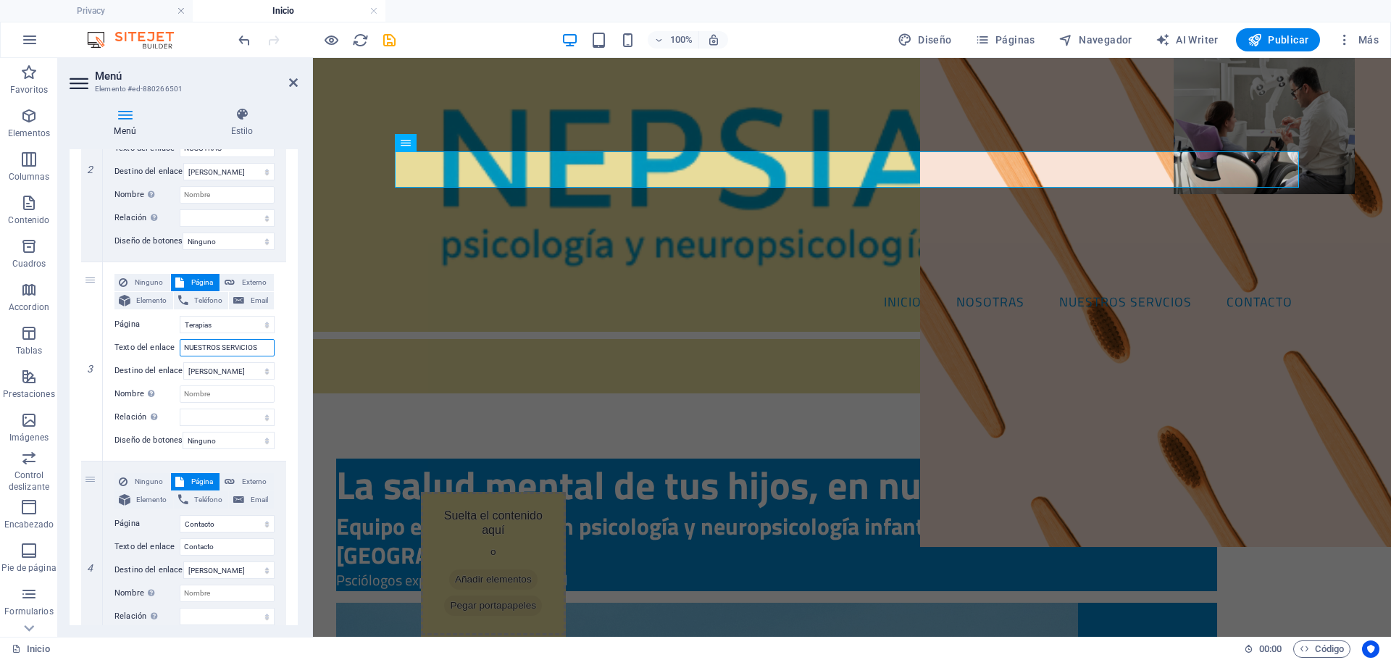
select select
type input "NUESTROS SERVCIOS"
select select
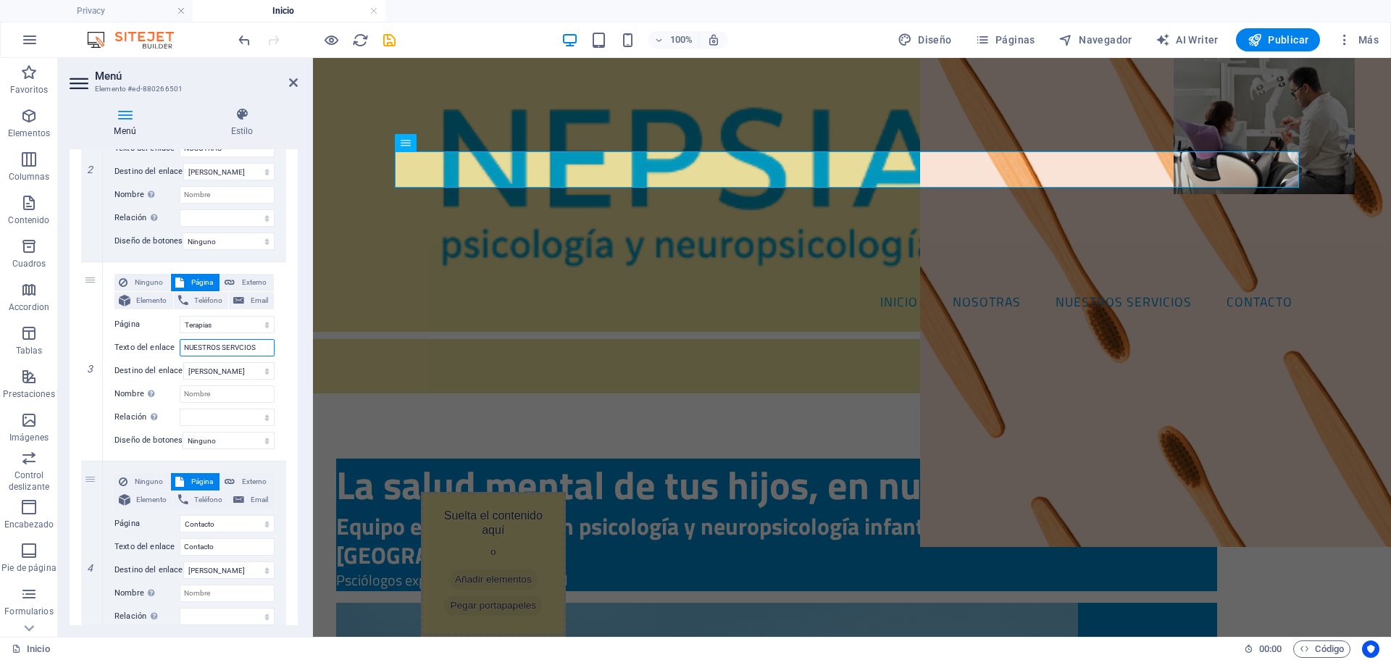
select select
type input "NUESTROS SERVICIOS"
select select
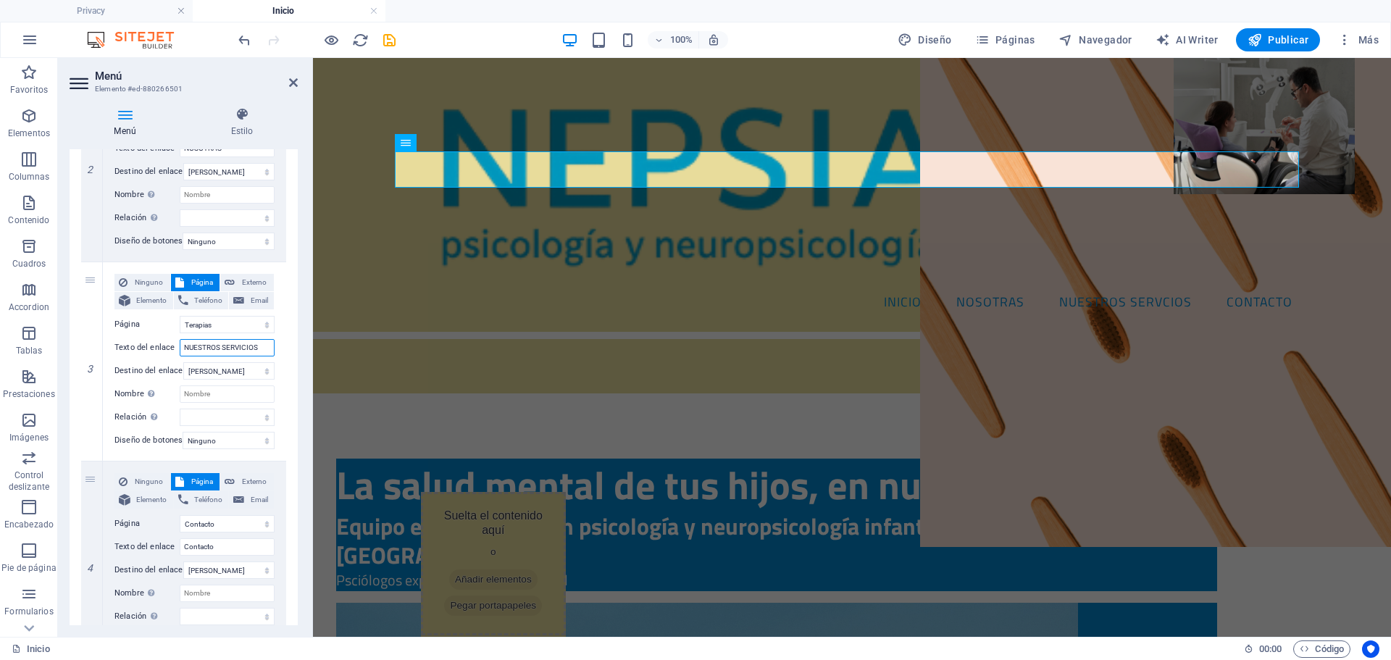
select select
type input "NUESTROS SERVICIOS"
click at [294, 78] on icon at bounding box center [293, 83] width 9 height 12
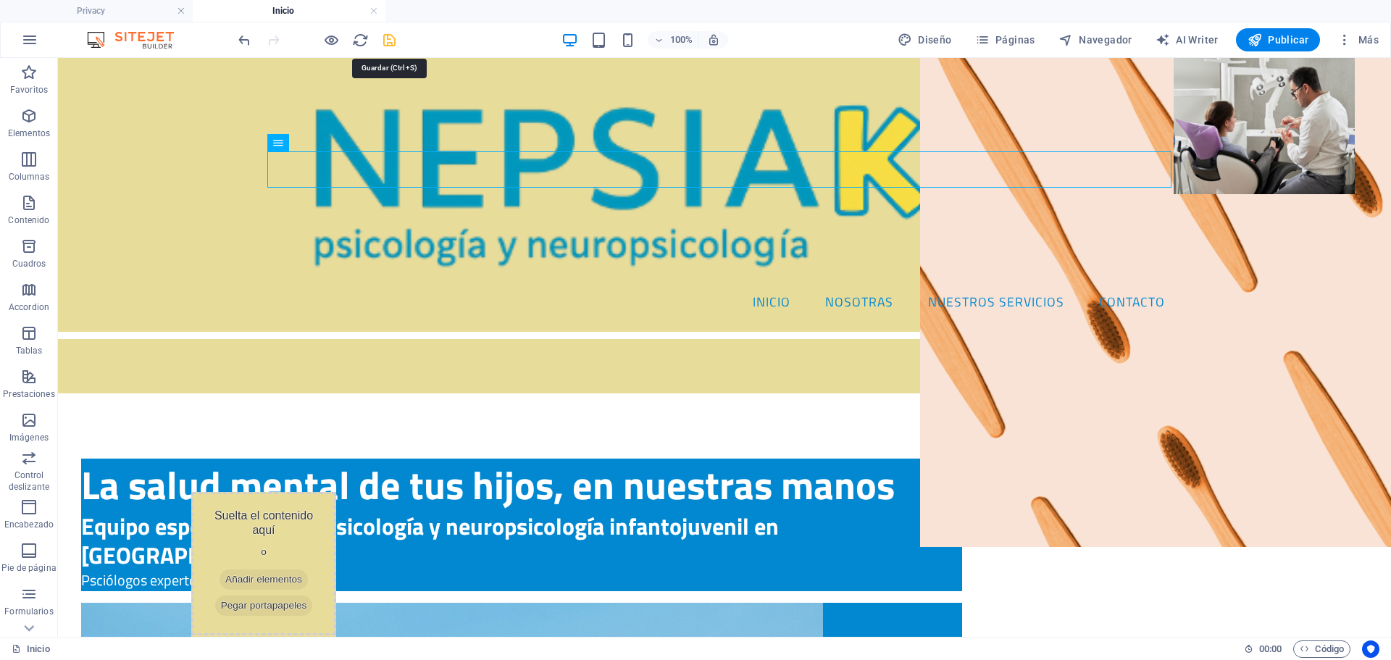
click at [393, 45] on icon "save" at bounding box center [389, 40] width 17 height 17
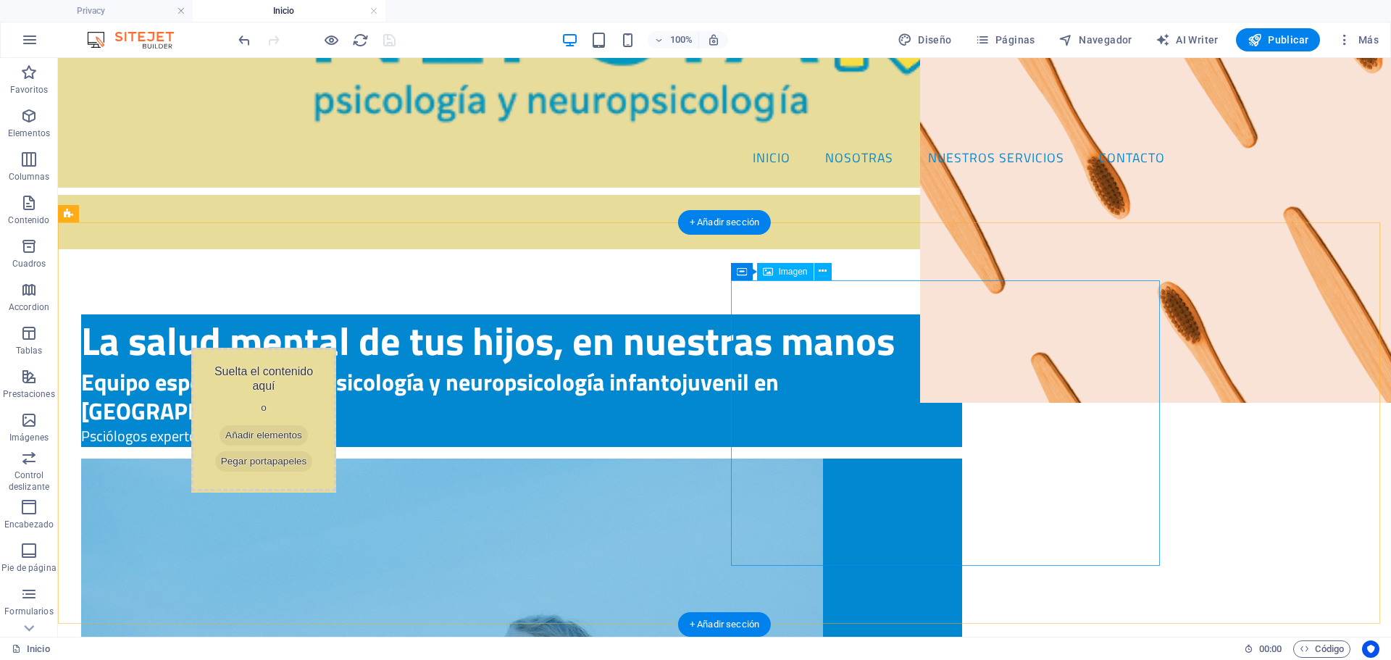
scroll to position [145, 0]
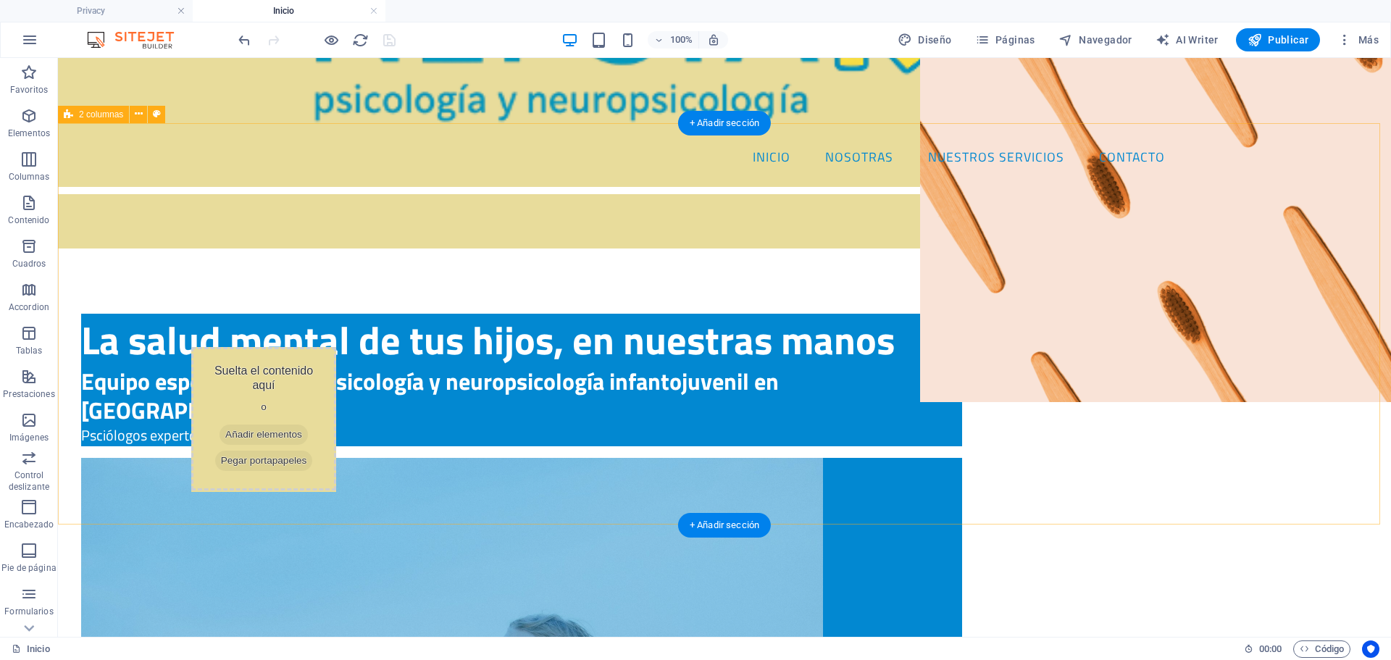
click at [1286, 298] on div "La salud mental de tus hijos, en nuestras manos Equipo especializado en psicolo…" at bounding box center [724, 633] width 1333 height 755
click at [575, 420] on div "La salud mental de tus hijos, en nuestras manos Equipo especializado en psicolo…" at bounding box center [521, 380] width 881 height 133
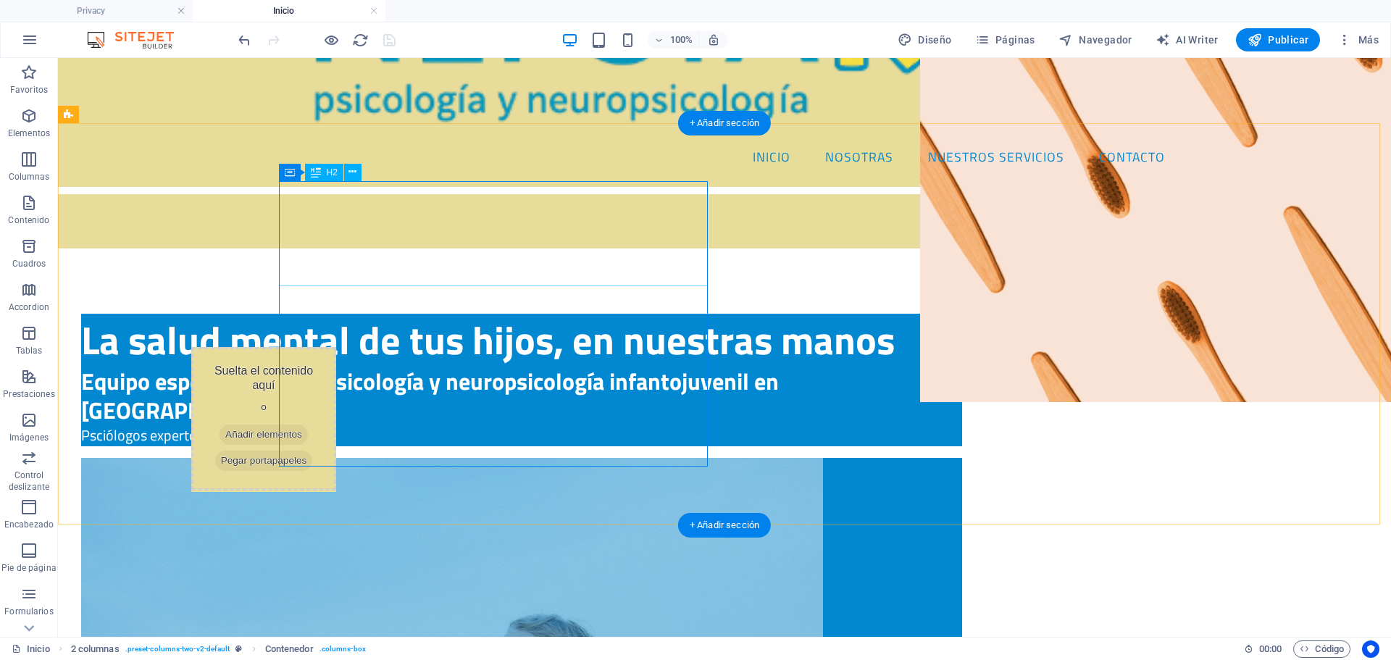
click at [307, 314] on div "La salud mental de tus hijos, en nuestras manos" at bounding box center [521, 340] width 881 height 53
click at [354, 175] on icon at bounding box center [353, 171] width 8 height 15
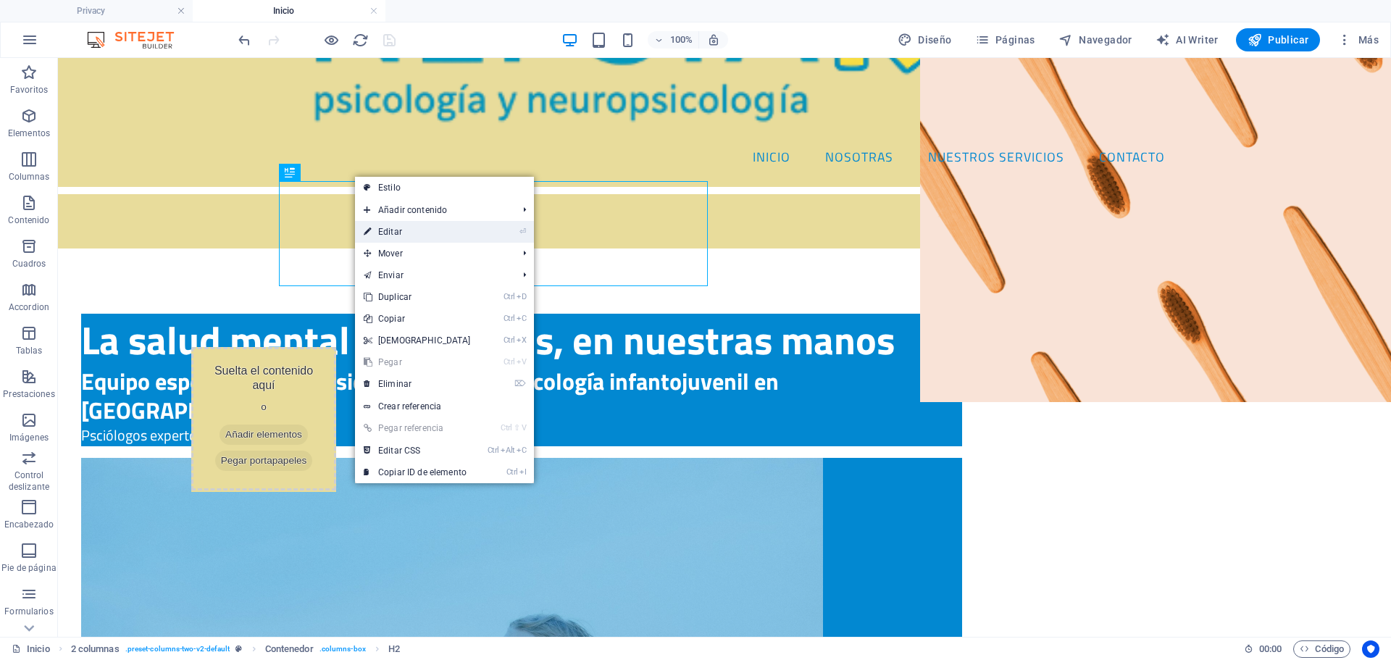
click at [408, 239] on link "⏎ Editar" at bounding box center [417, 232] width 125 height 22
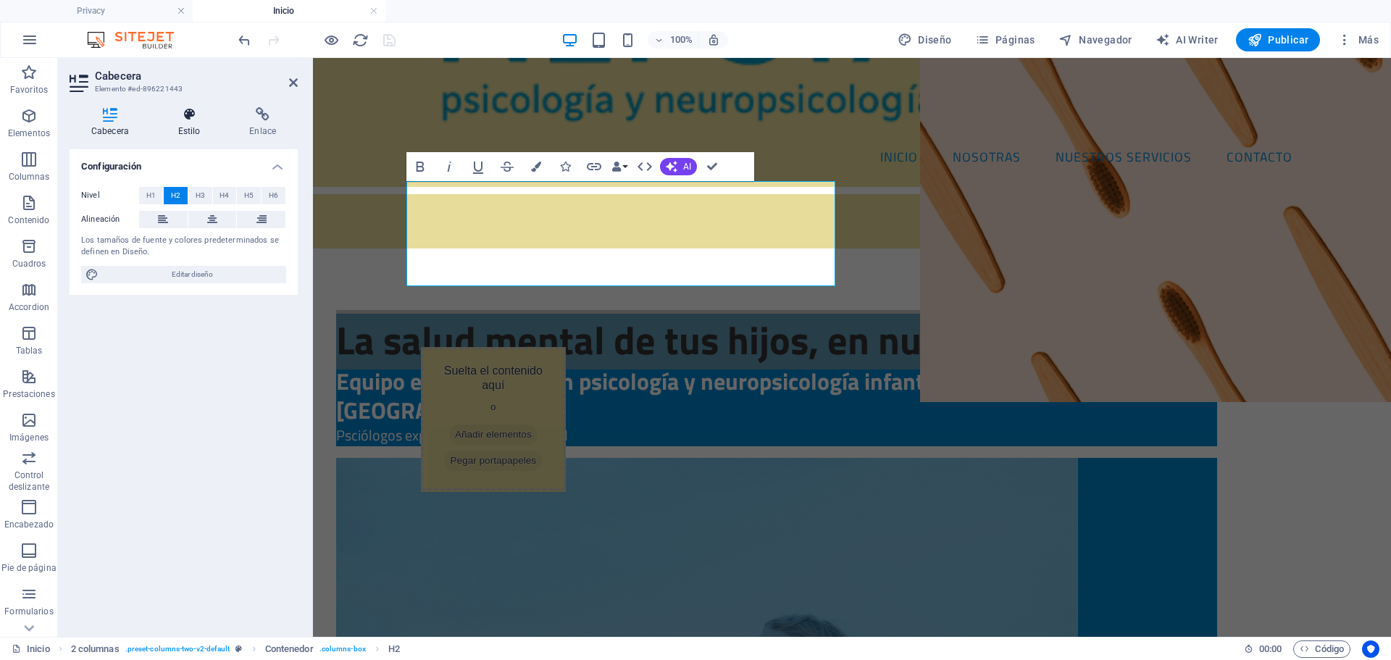
click at [181, 114] on icon at bounding box center [190, 114] width 66 height 14
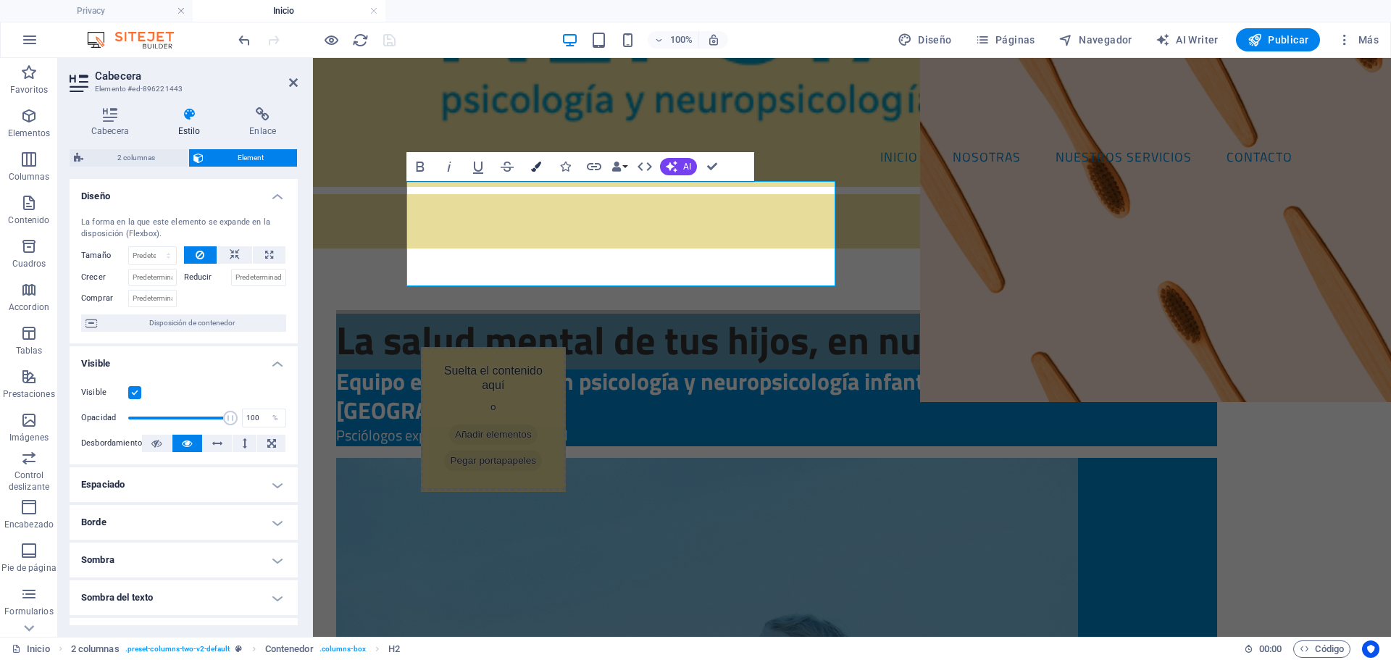
click at [533, 166] on icon "button" at bounding box center [536, 167] width 10 height 10
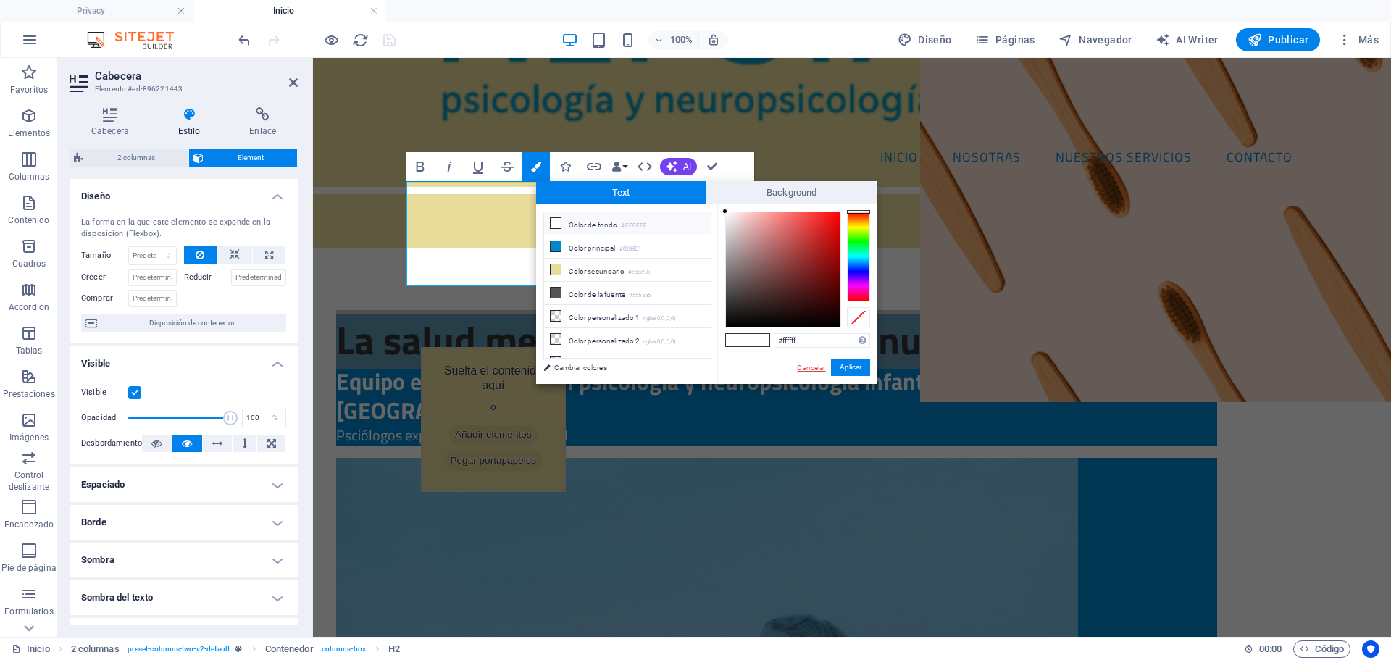
click at [816, 367] on link "Cancelar" at bounding box center [811, 367] width 31 height 11
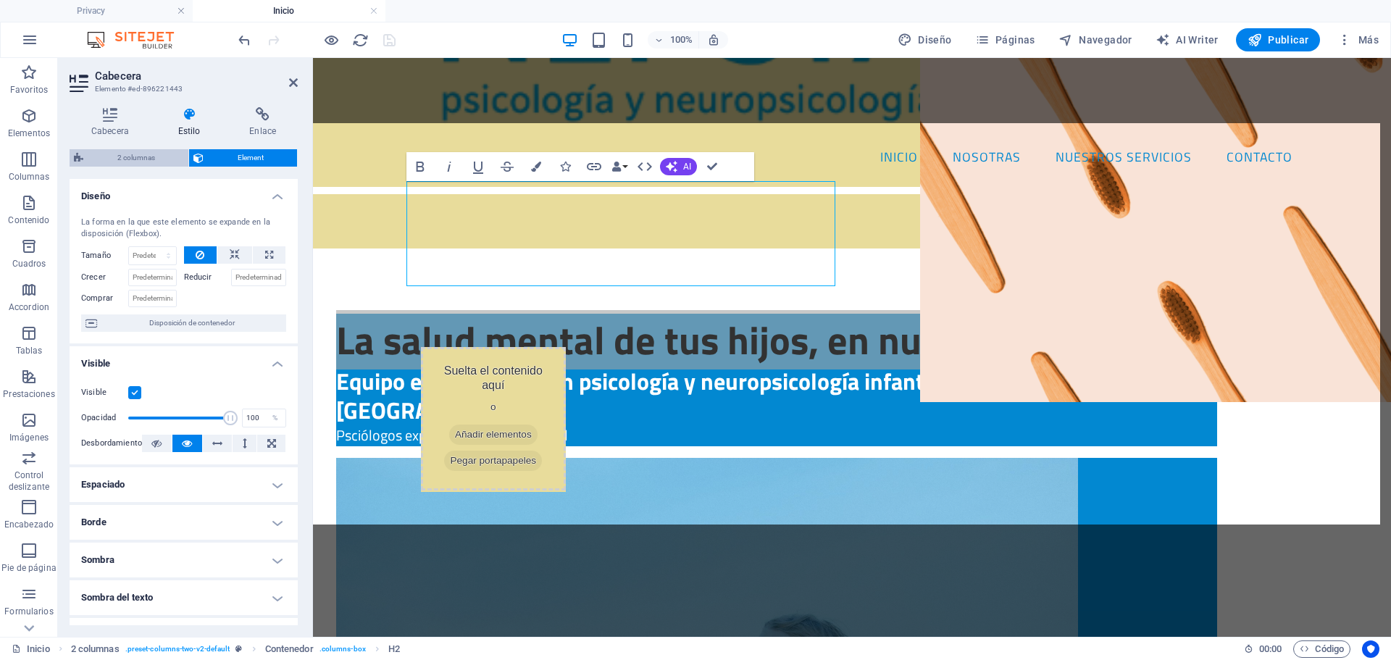
click at [151, 161] on span "2 columnas" at bounding box center [136, 157] width 96 height 17
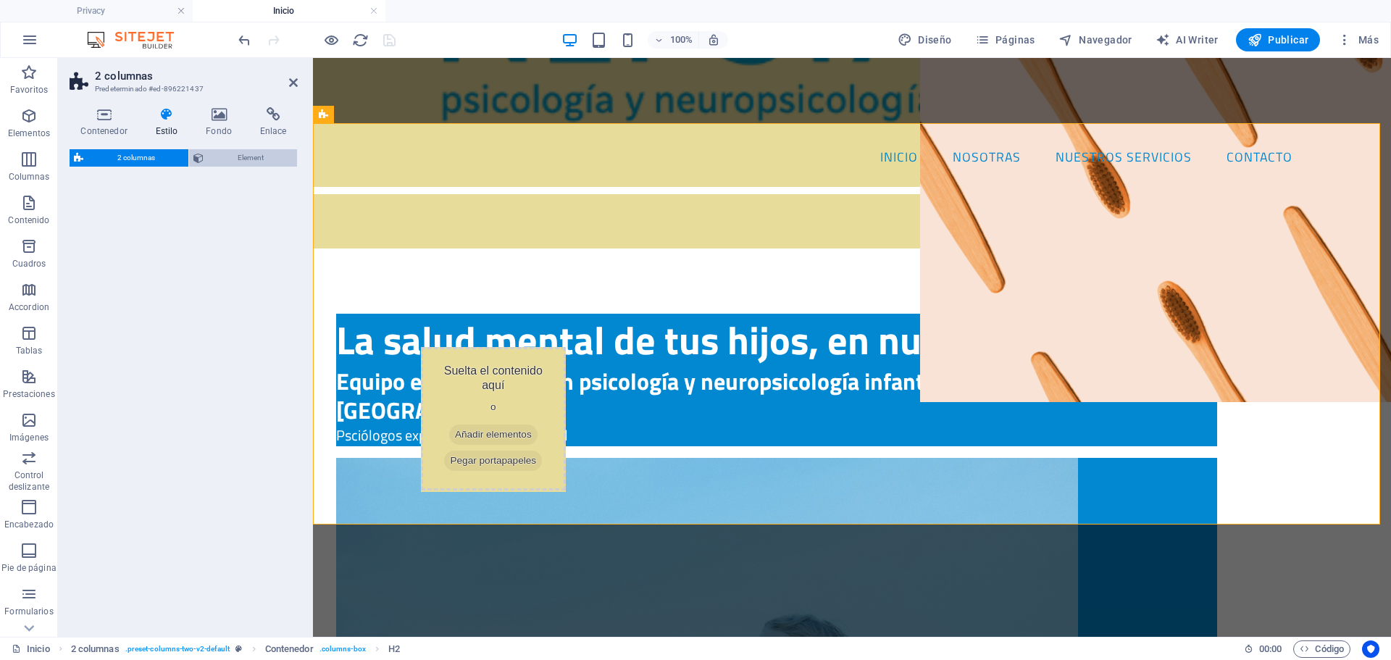
select select "rem"
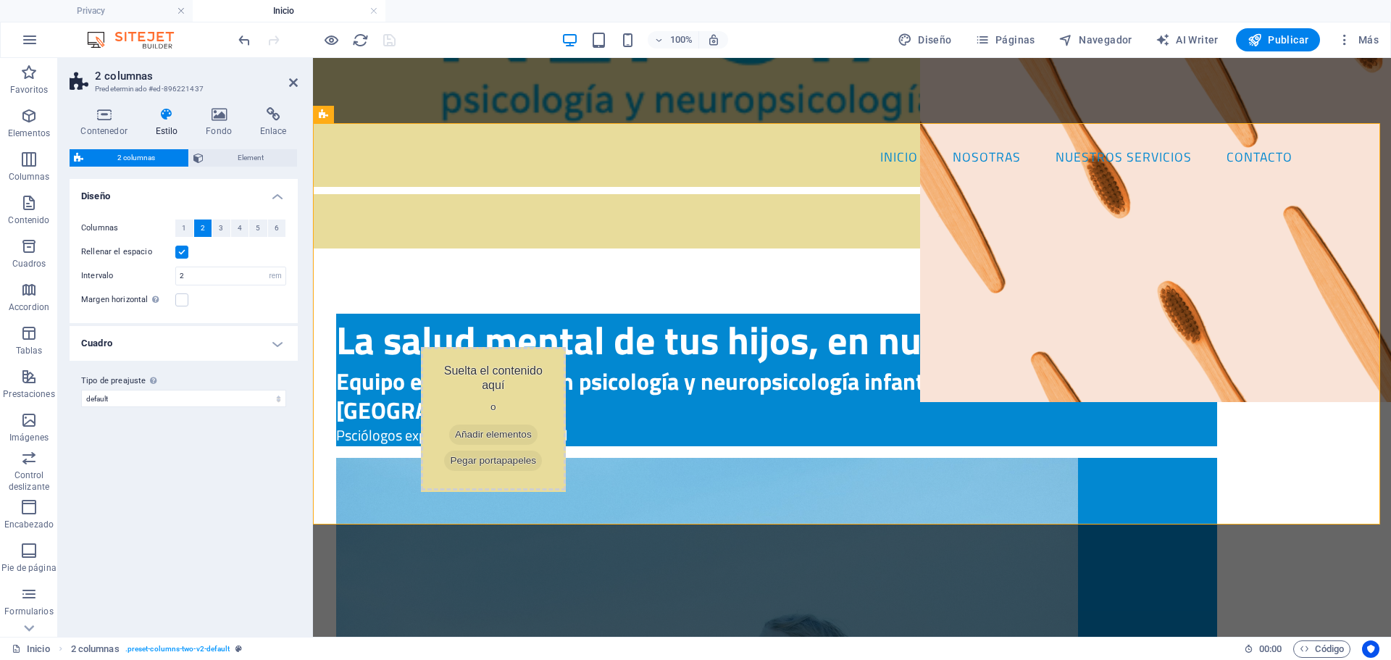
click at [252, 336] on h4 "Cuadro" at bounding box center [184, 343] width 228 height 35
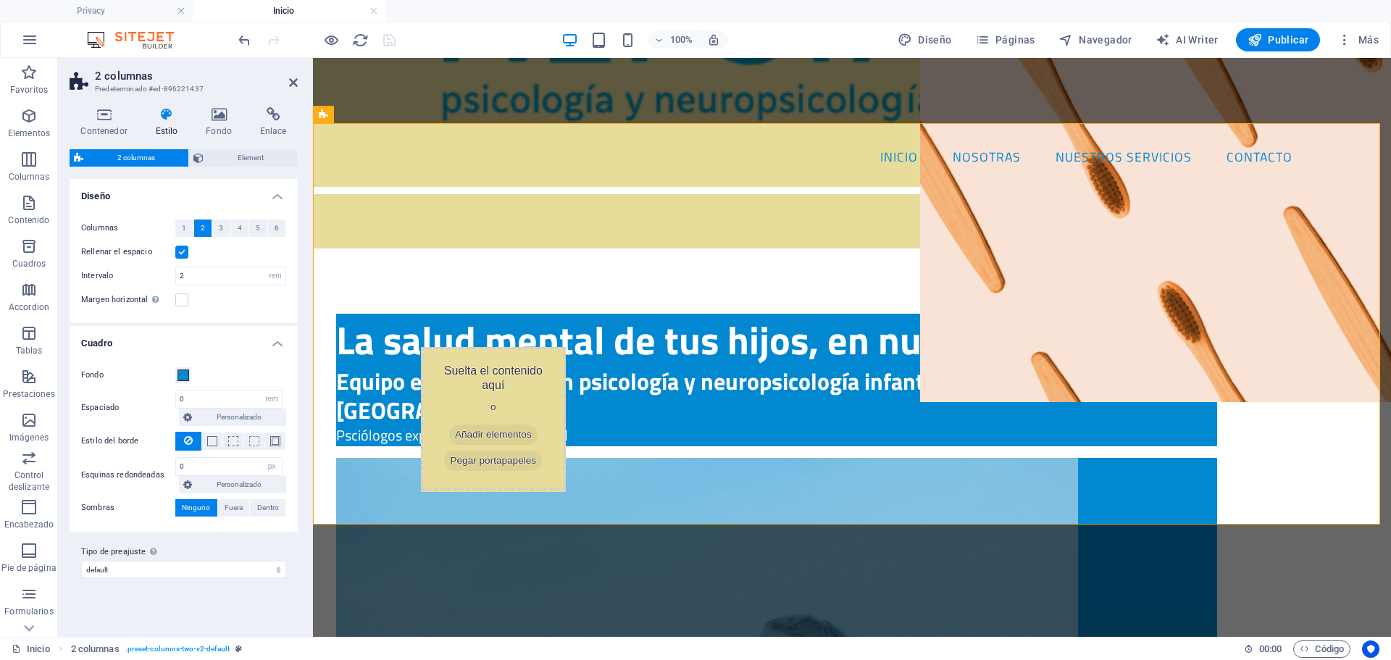
drag, startPoint x: 293, startPoint y: 79, endPoint x: 206, endPoint y: 9, distance: 111.8
click at [293, 79] on icon at bounding box center [293, 83] width 9 height 12
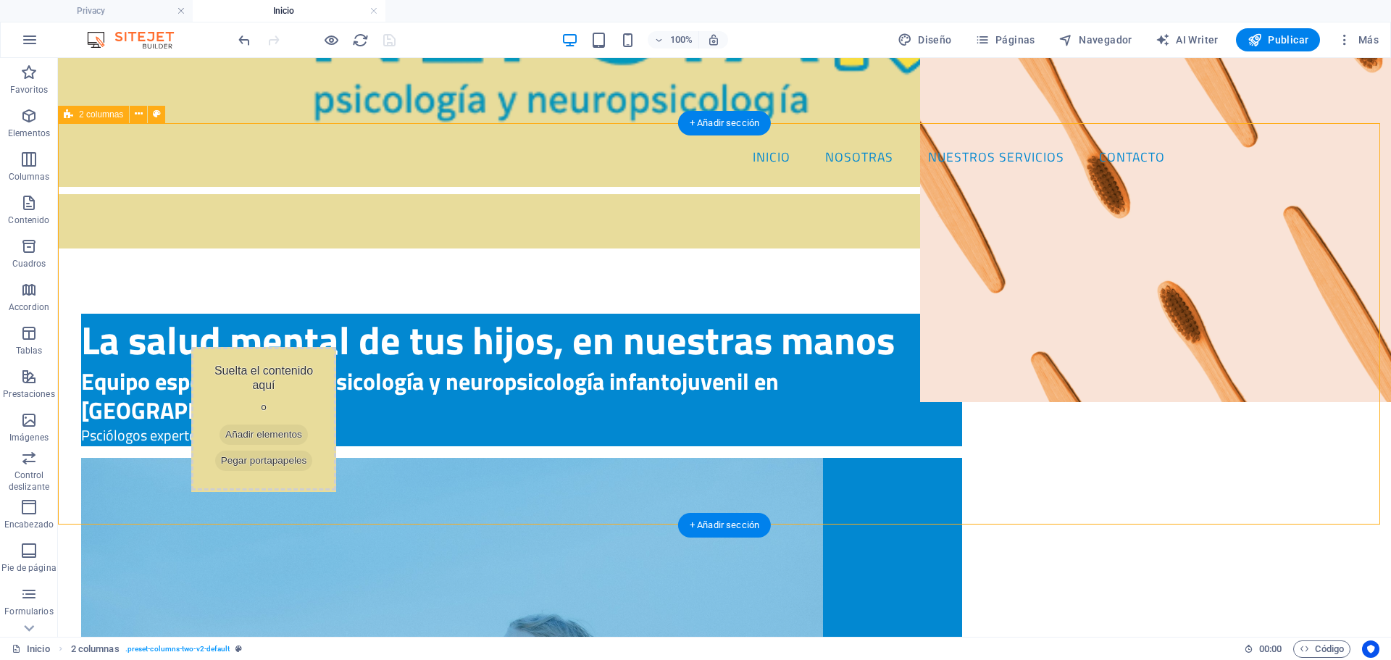
click at [1311, 256] on div "La salud mental de tus hijos, en nuestras manos Equipo especializado en psicolo…" at bounding box center [724, 633] width 1333 height 755
click at [646, 425] on div "Psciólogos expertos en terapia infantil" at bounding box center [521, 436] width 881 height 22
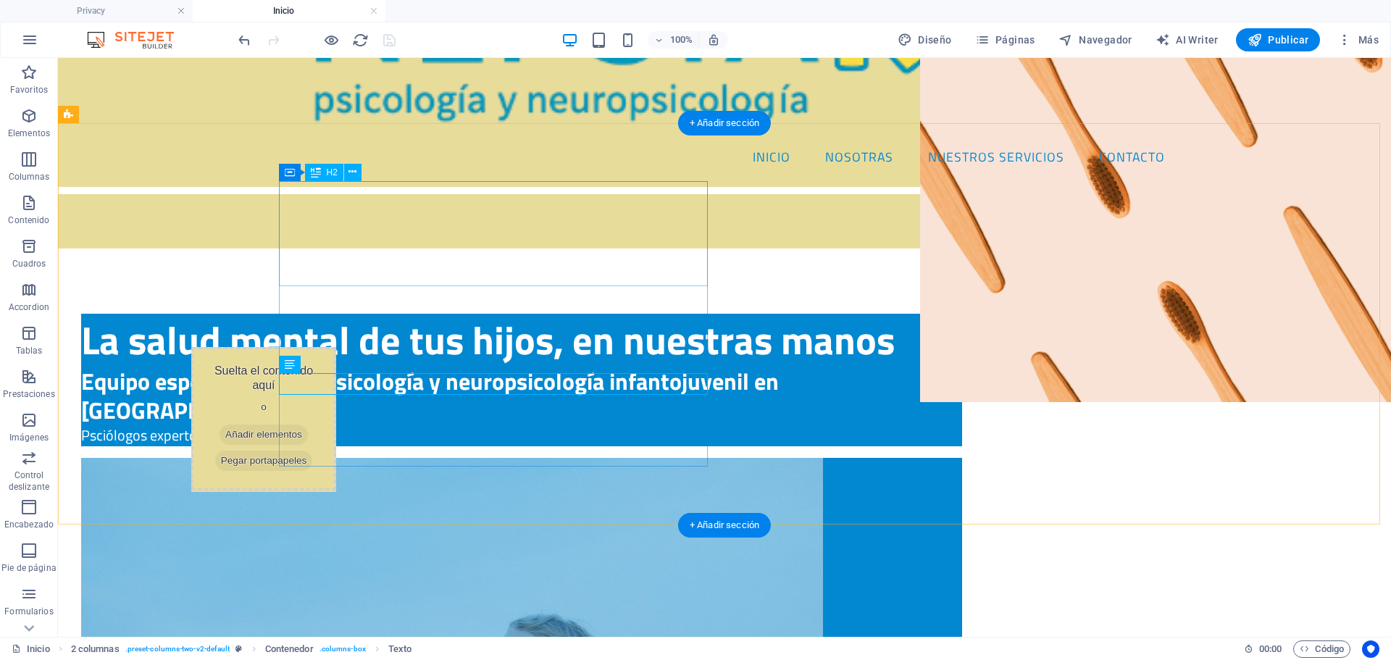
click at [672, 314] on div "La salud mental de tus hijos, en nuestras manos" at bounding box center [521, 340] width 881 height 53
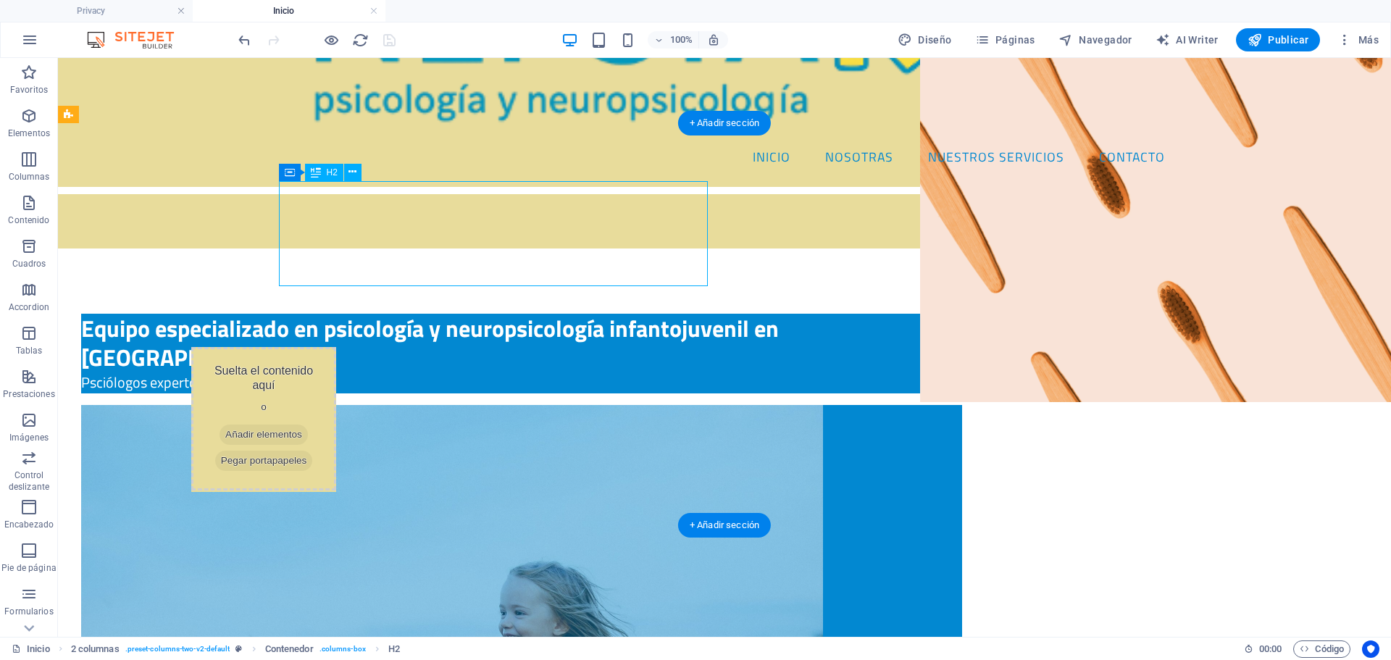
click at [417, 314] on div "Equipo especializado en psicología y neuropsicología infantojuvenil en [GEOGRAP…" at bounding box center [521, 354] width 881 height 80
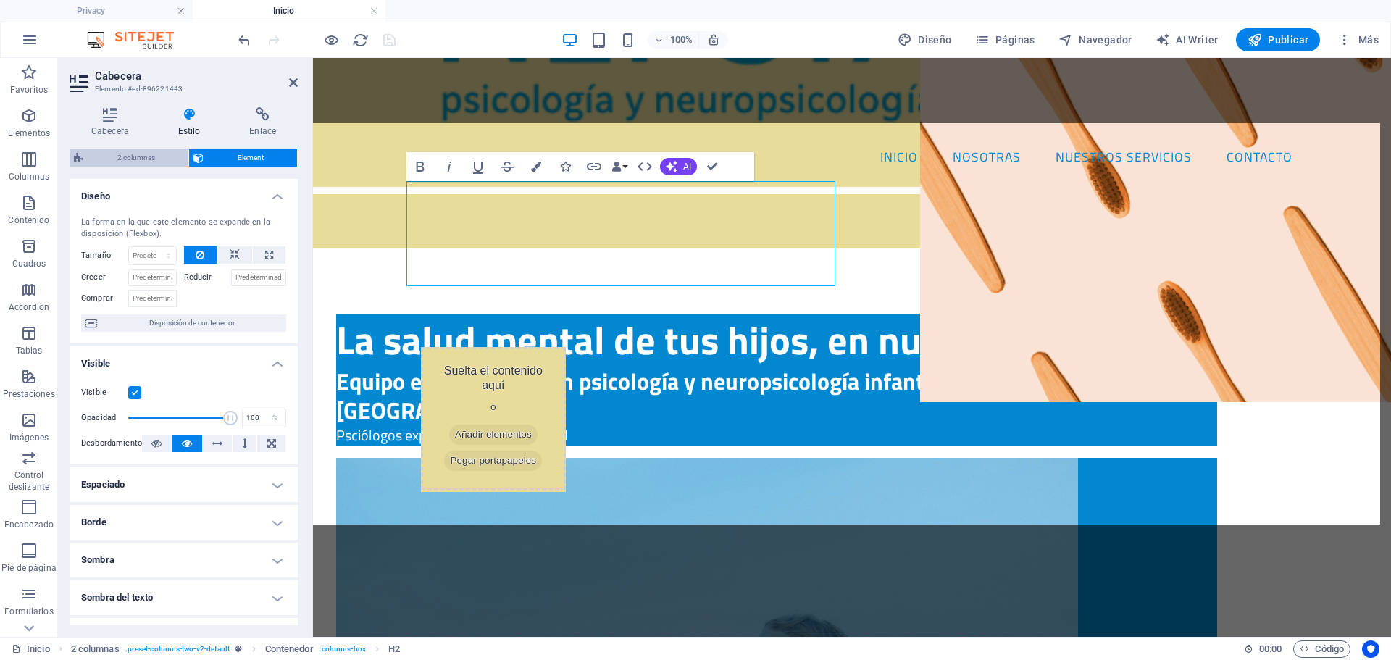
click at [114, 157] on span "2 columnas" at bounding box center [136, 157] width 96 height 17
select select "rem"
select select "px"
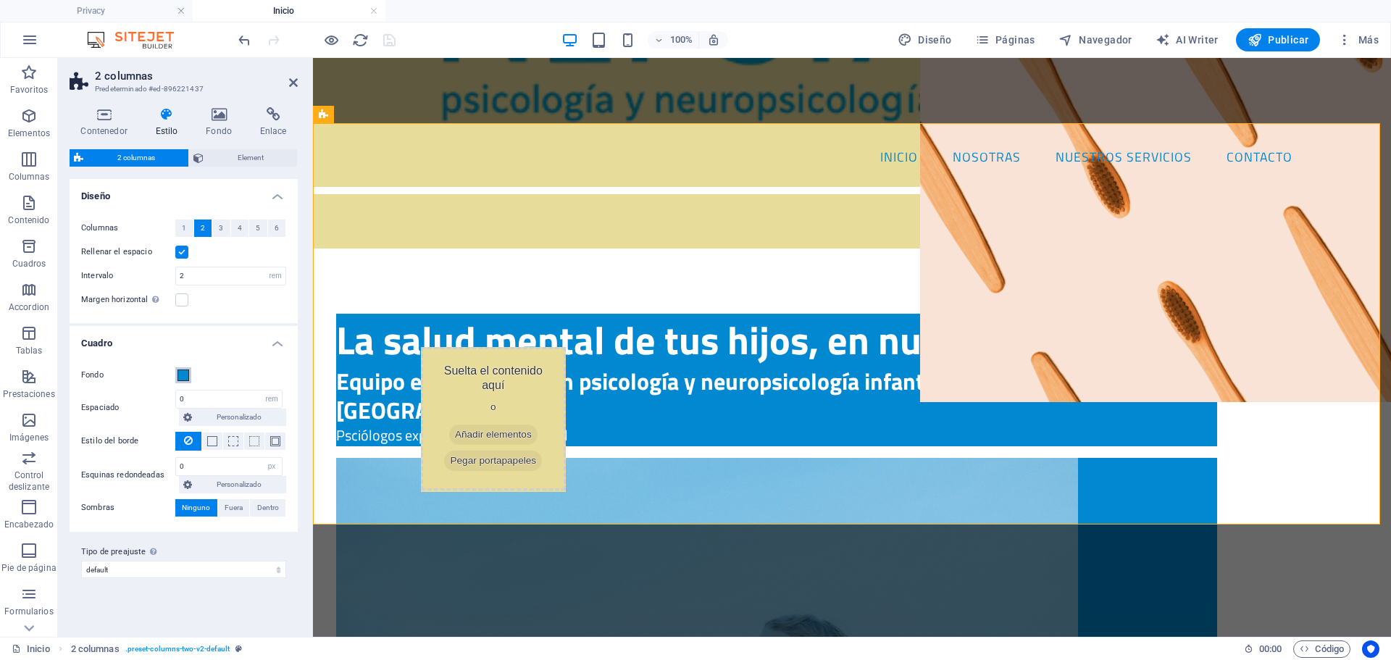
click at [181, 375] on span at bounding box center [184, 376] width 12 height 12
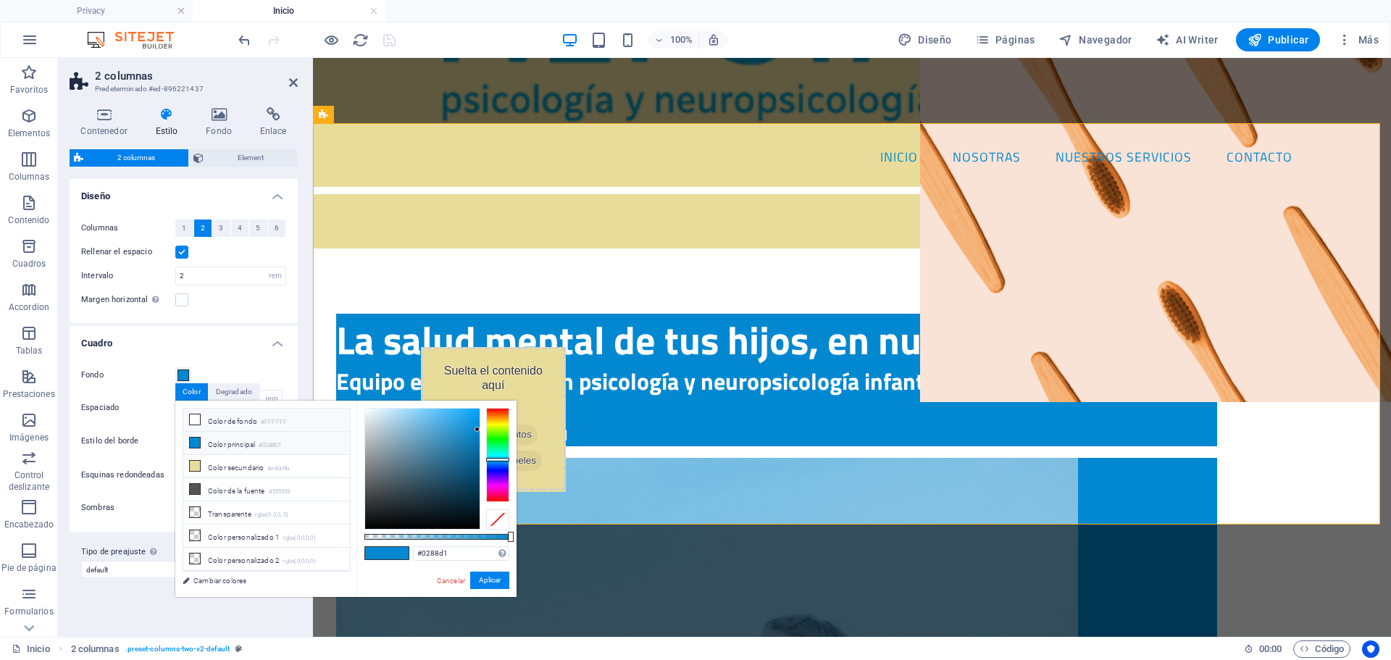
click at [229, 421] on li "Color de fondo #FFFFFF" at bounding box center [266, 420] width 167 height 23
type input "#ffffff"
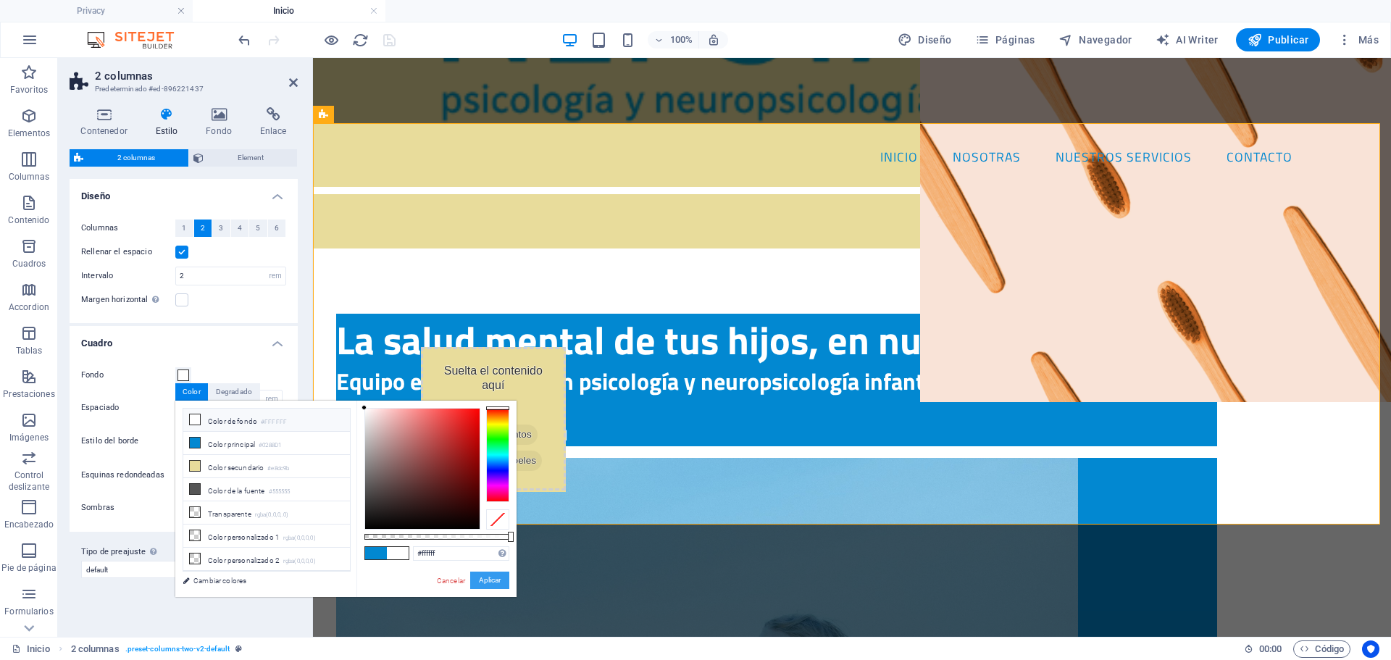
click at [499, 580] on button "Aplicar" at bounding box center [489, 580] width 39 height 17
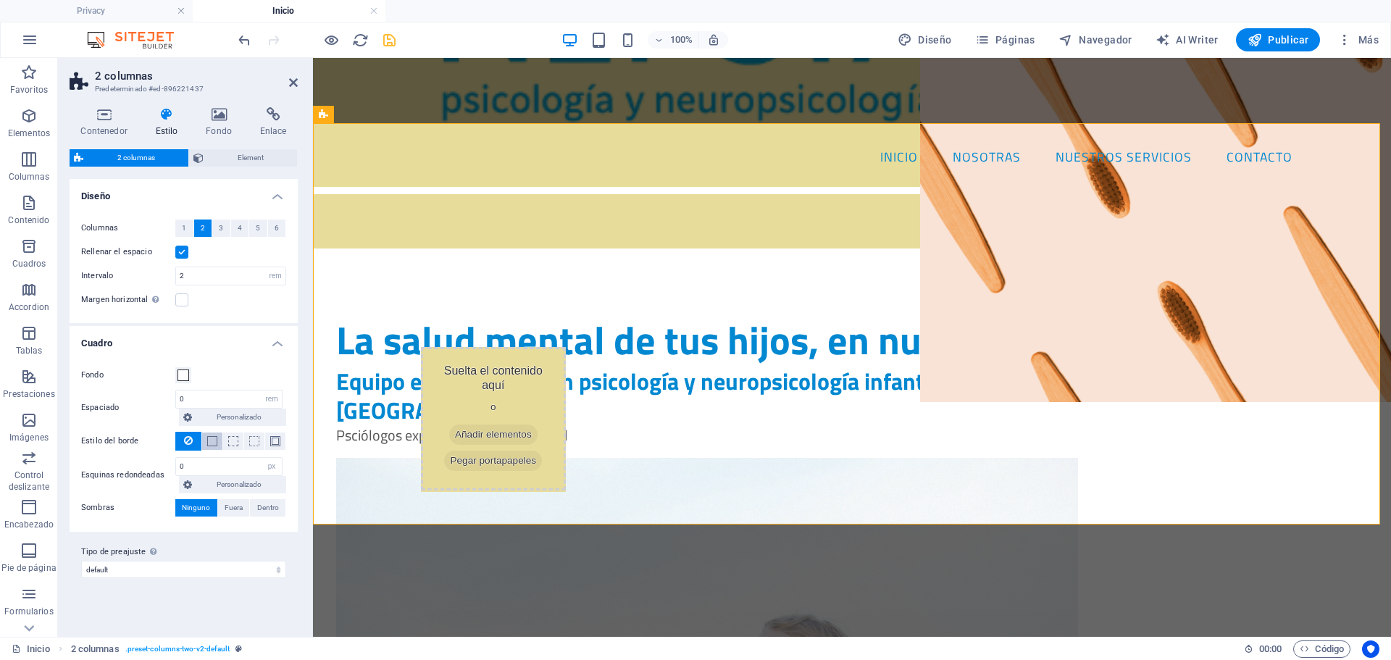
click at [212, 442] on span at bounding box center [212, 441] width 10 height 10
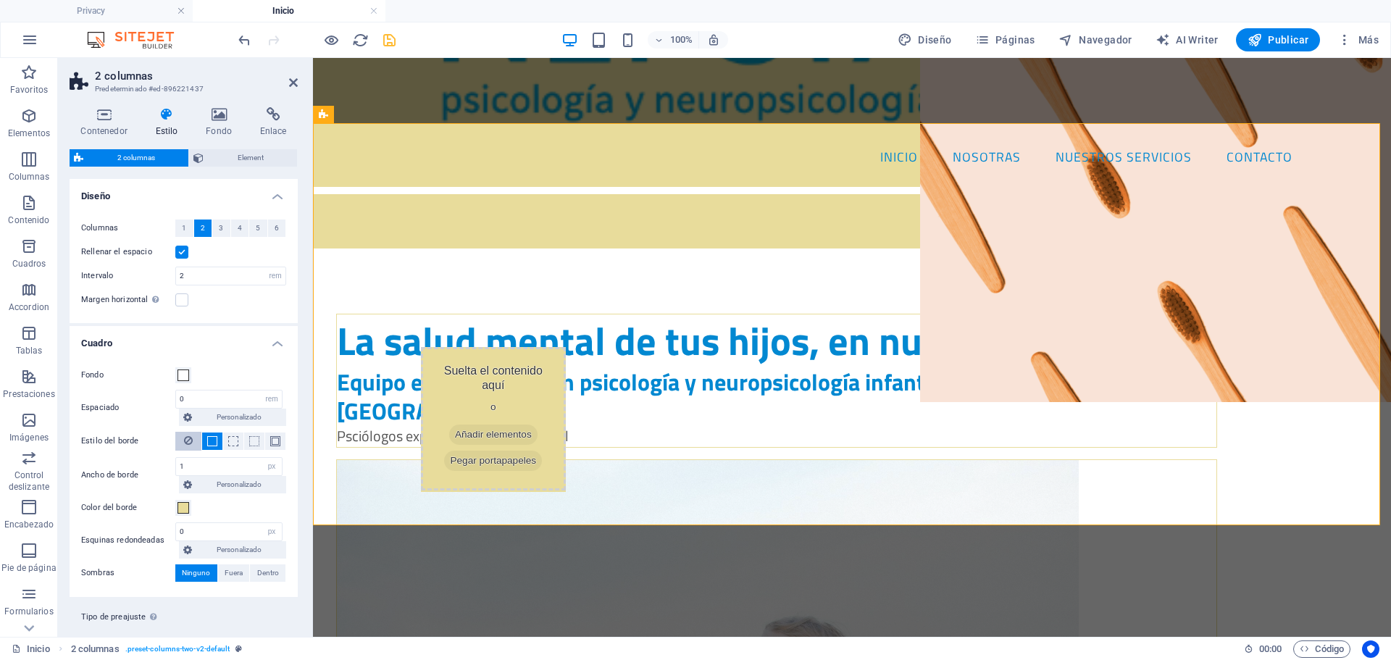
click at [192, 441] on icon at bounding box center [188, 440] width 9 height 17
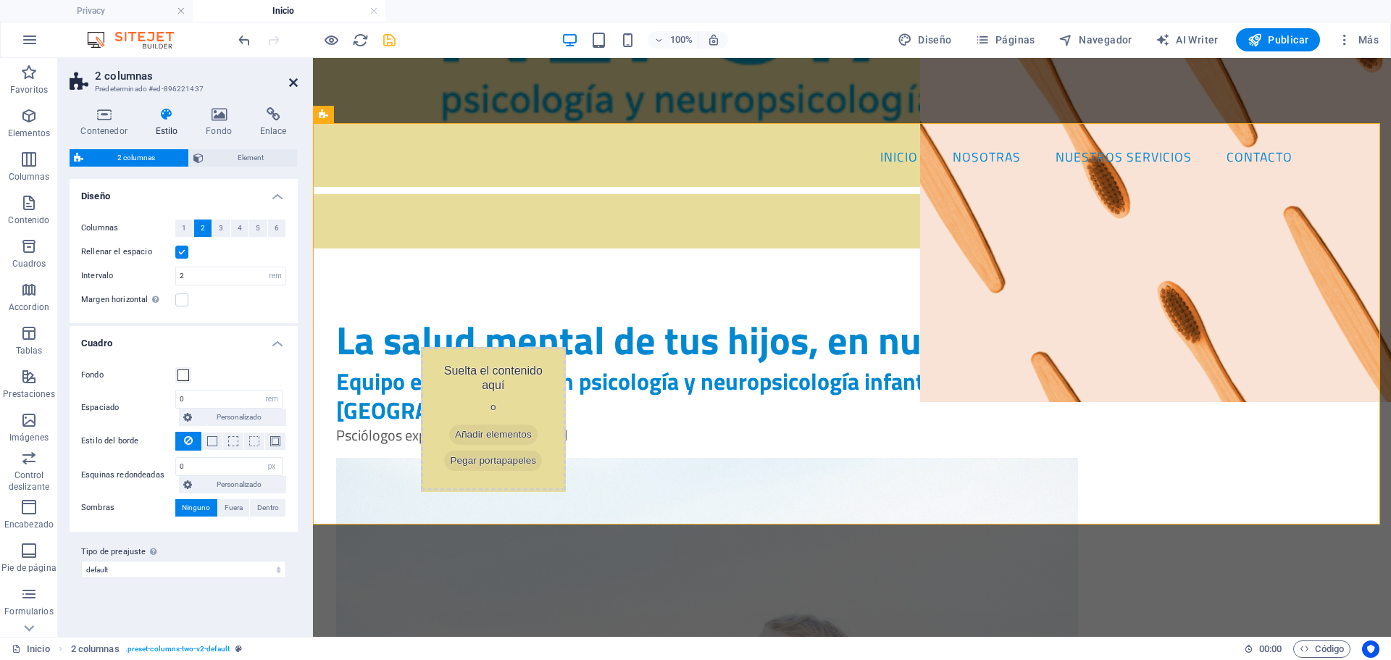
click at [295, 80] on icon at bounding box center [293, 83] width 9 height 12
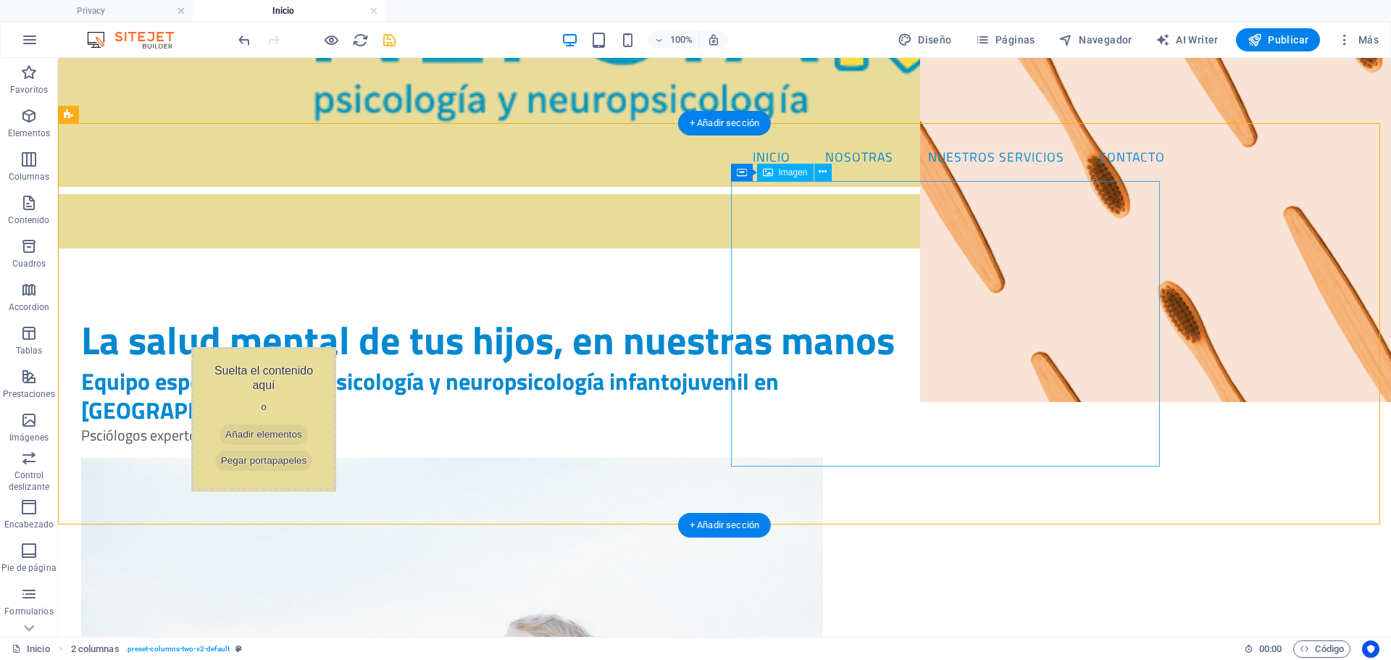
scroll to position [0, 0]
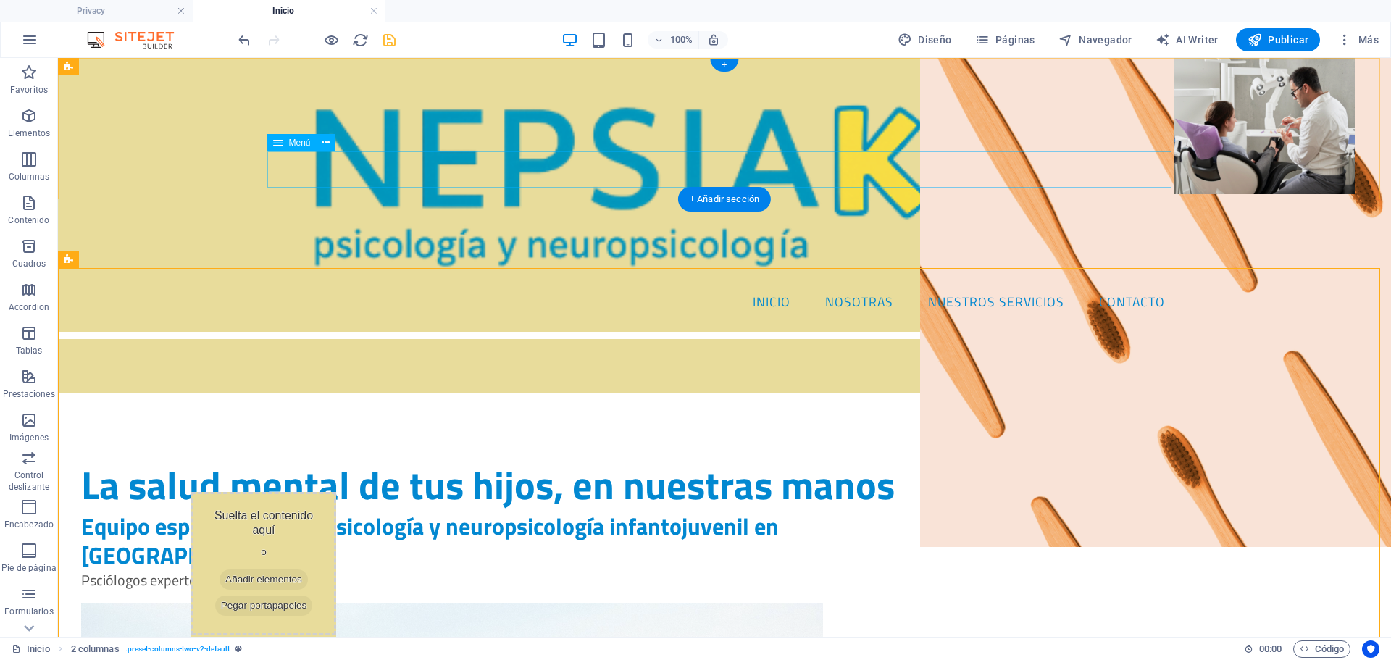
click at [780, 284] on nav "Inicio NOSOTRAS NUESTROS SERVICIOS Contacto" at bounding box center [724, 302] width 904 height 36
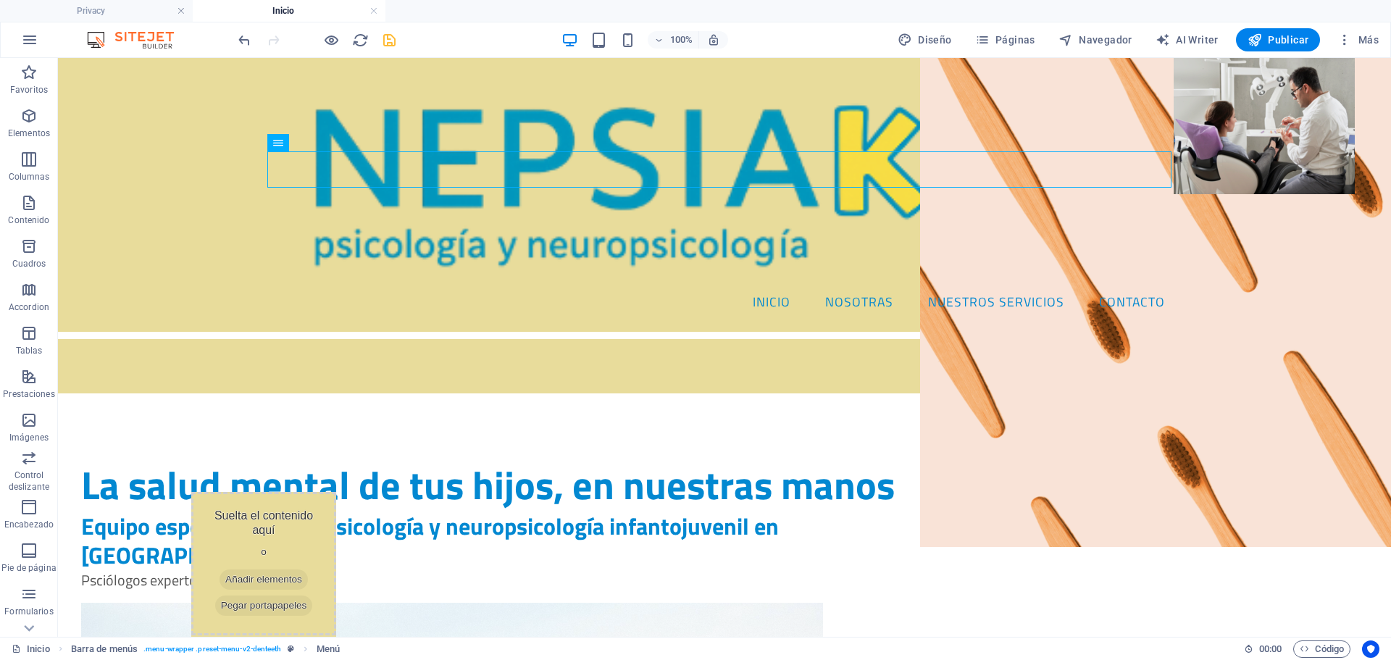
click at [312, 16] on h4 "Inicio" at bounding box center [289, 11] width 193 height 16
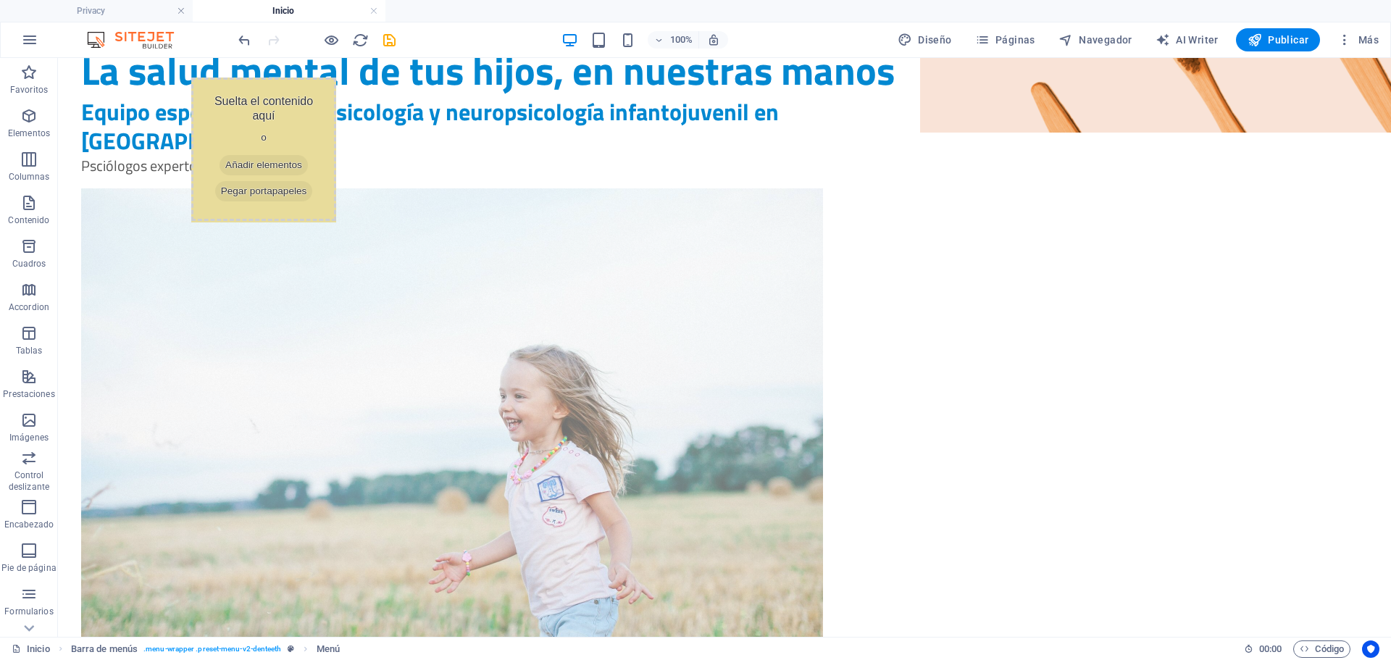
scroll to position [430, 0]
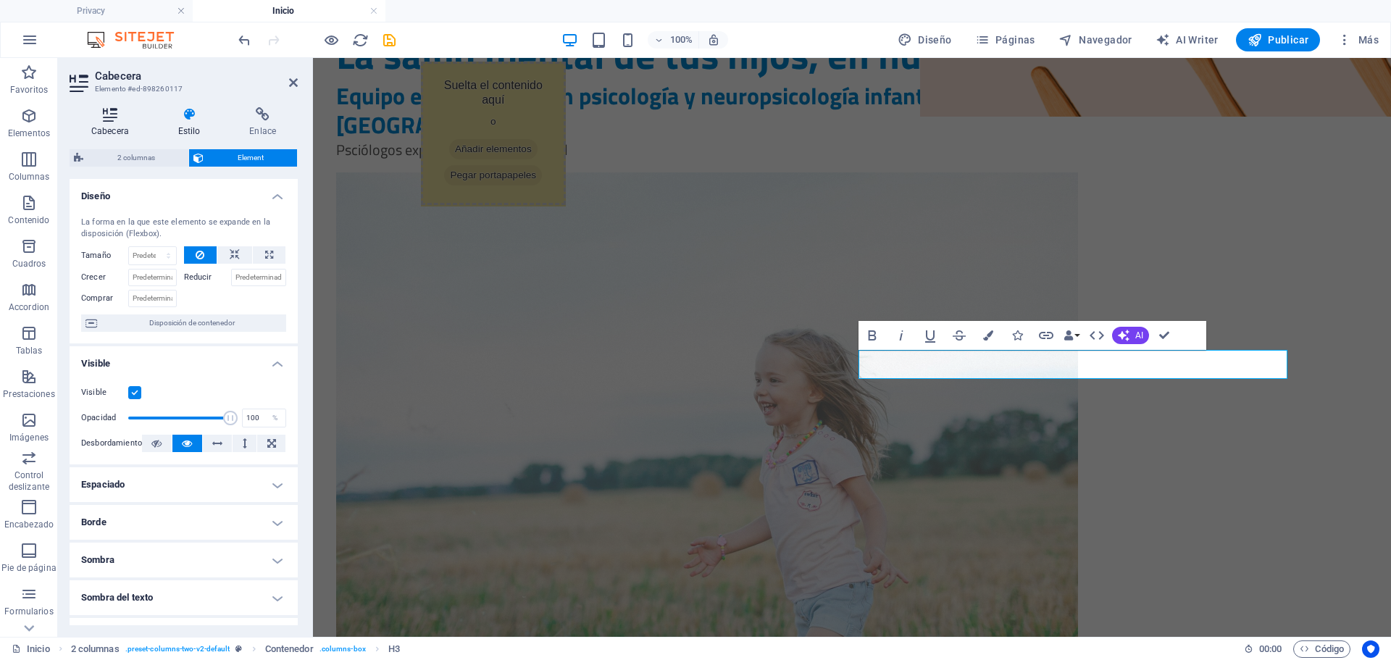
click at [136, 127] on h4 "Cabecera" at bounding box center [113, 122] width 87 height 30
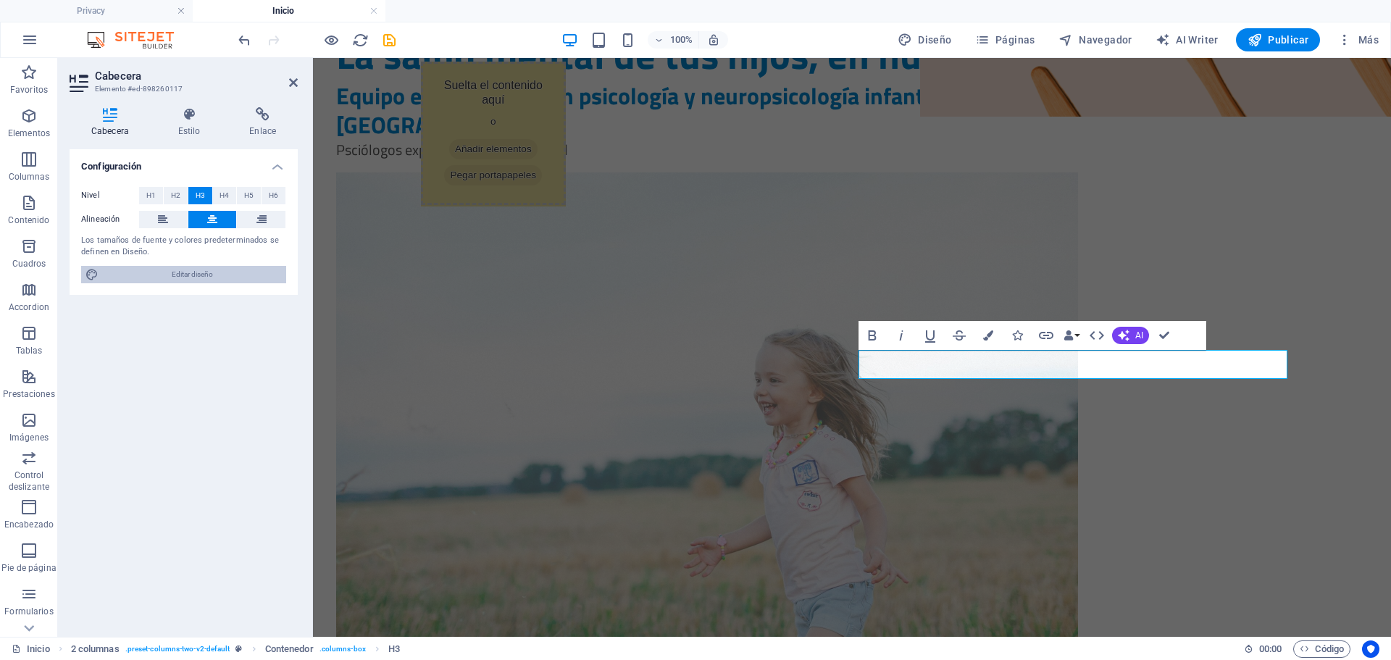
click at [220, 275] on span "Editar diseño" at bounding box center [192, 274] width 179 height 17
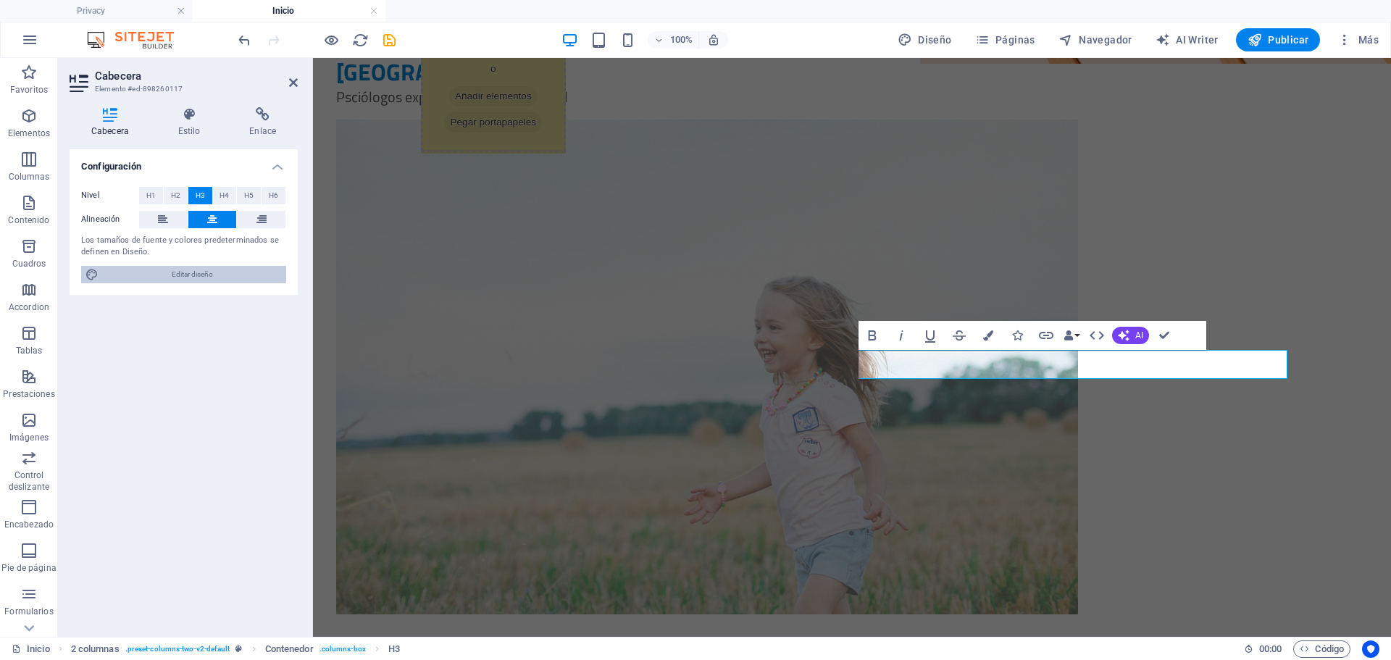
select select "px"
select select "400"
select select "px"
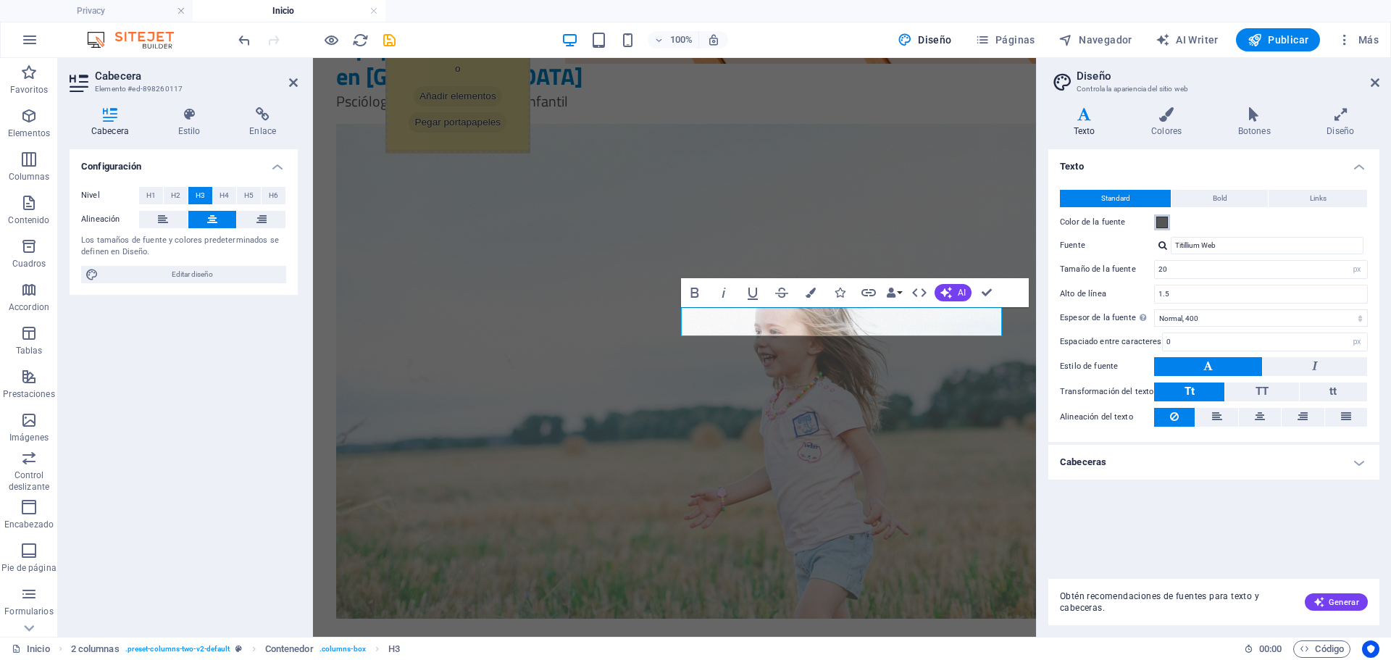
click at [1157, 220] on span at bounding box center [1163, 223] width 12 height 12
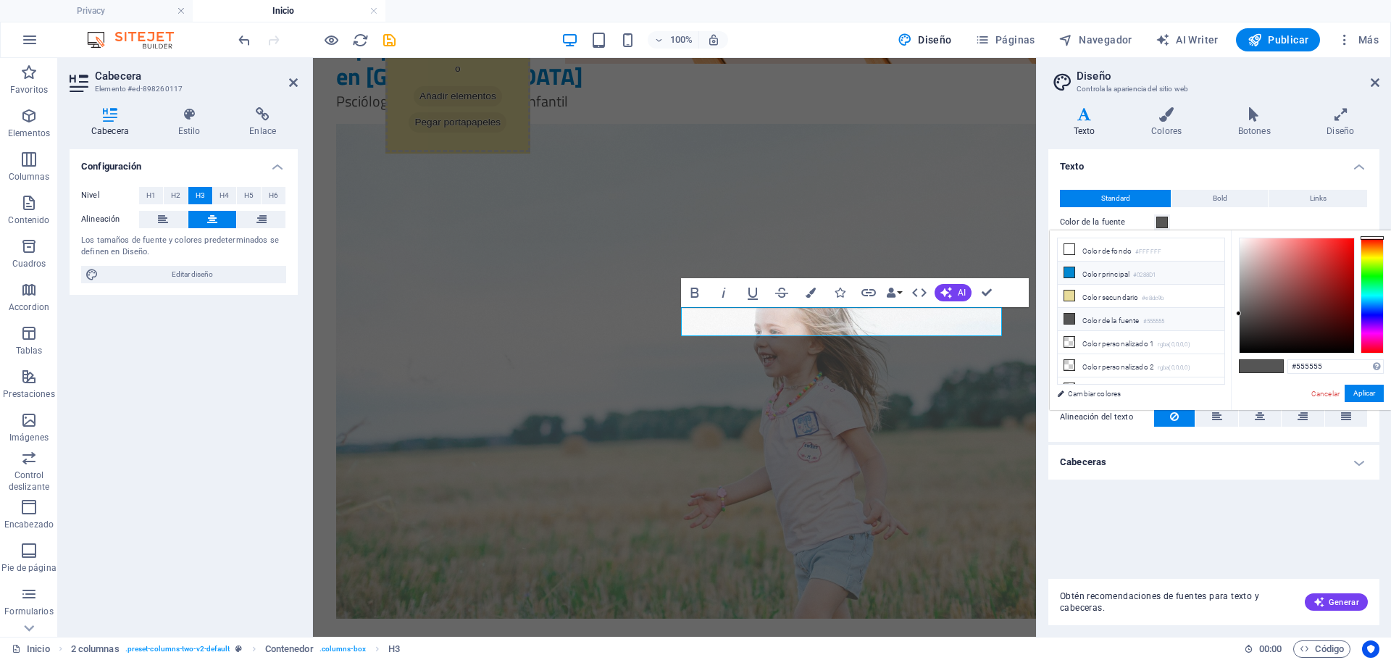
click at [1135, 275] on li "Color principal #0288D1" at bounding box center [1141, 273] width 167 height 23
type input "#0288d1"
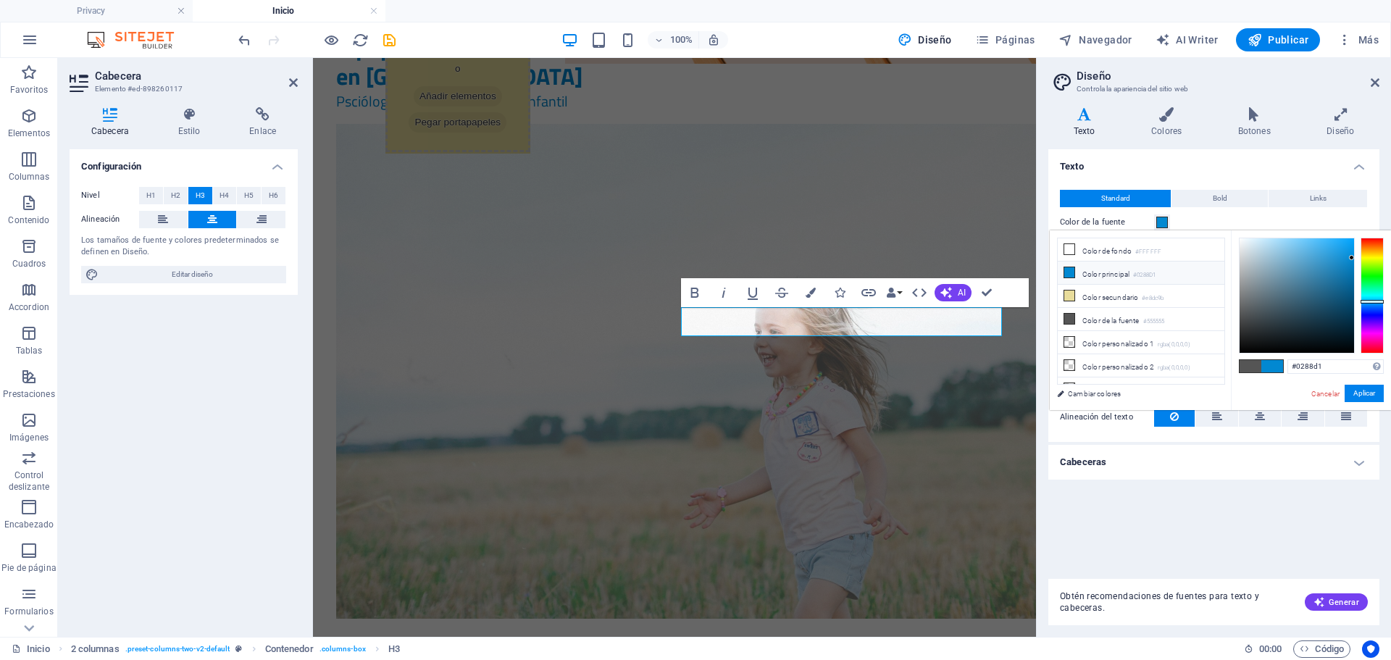
click at [1116, 270] on li "Color principal #0288D1" at bounding box center [1141, 273] width 167 height 23
click at [1378, 85] on icon at bounding box center [1375, 83] width 9 height 12
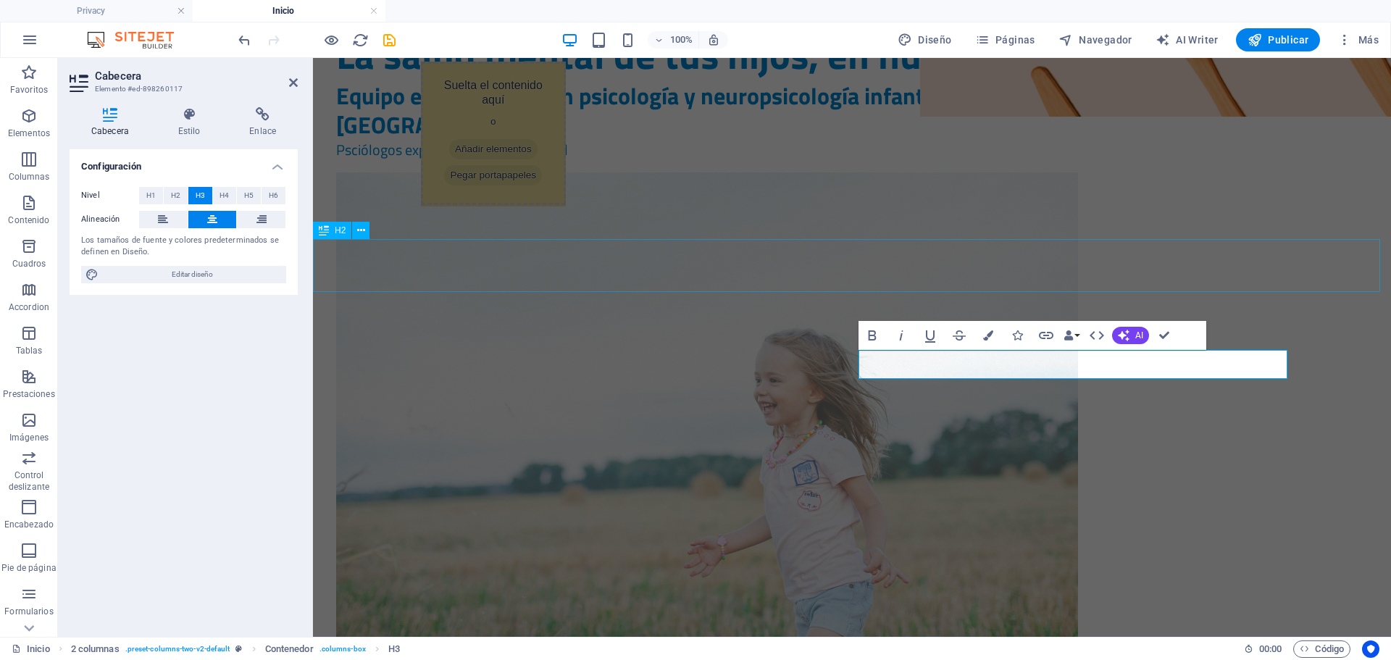
click at [1391, 228] on div "La salud mental de tus hijos, en nuestras manos Equipo especializado en psicolo…" at bounding box center [852, 347] width 1078 height 755
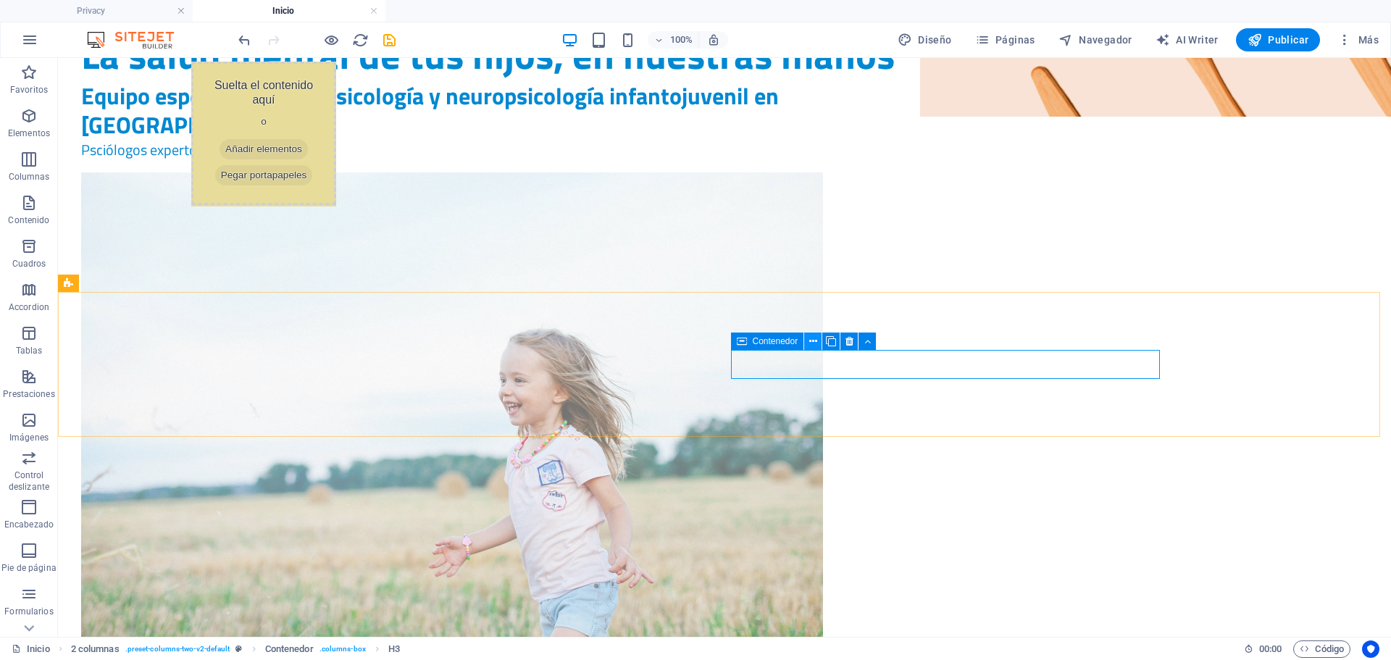
click at [817, 344] on icon at bounding box center [813, 341] width 8 height 15
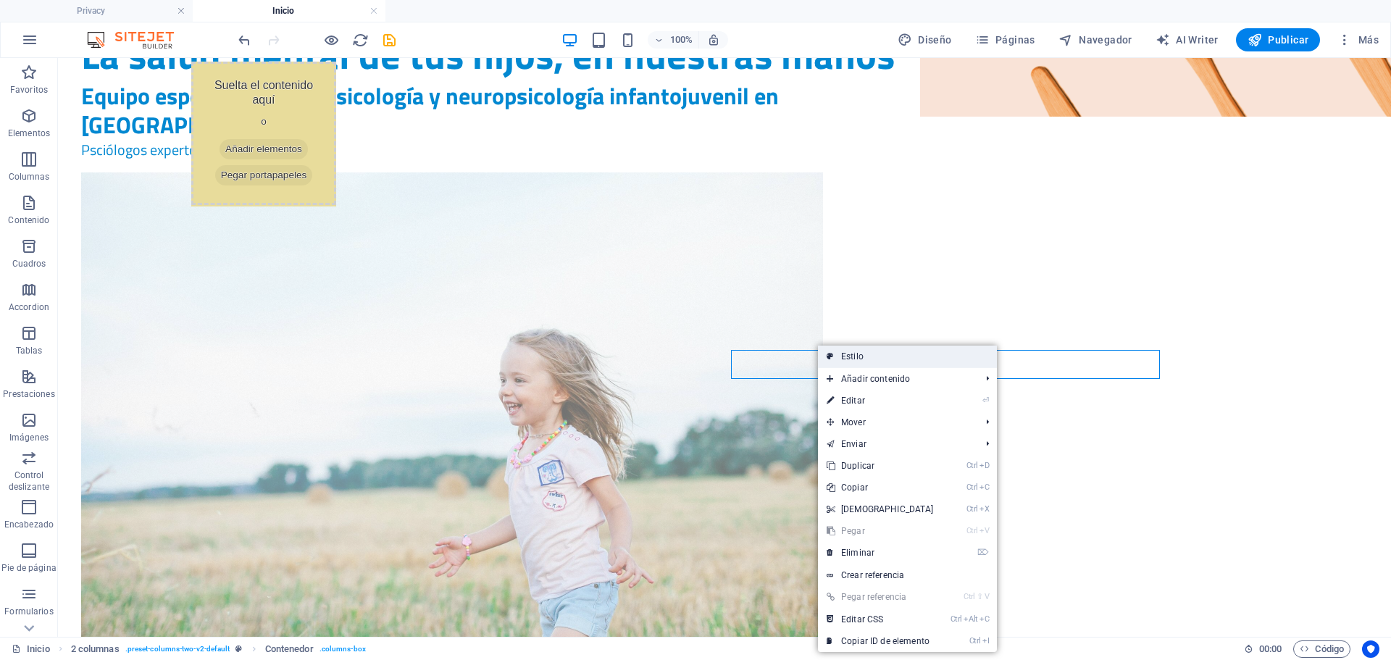
click at [836, 352] on link "Estilo" at bounding box center [907, 357] width 179 height 22
select select "rem"
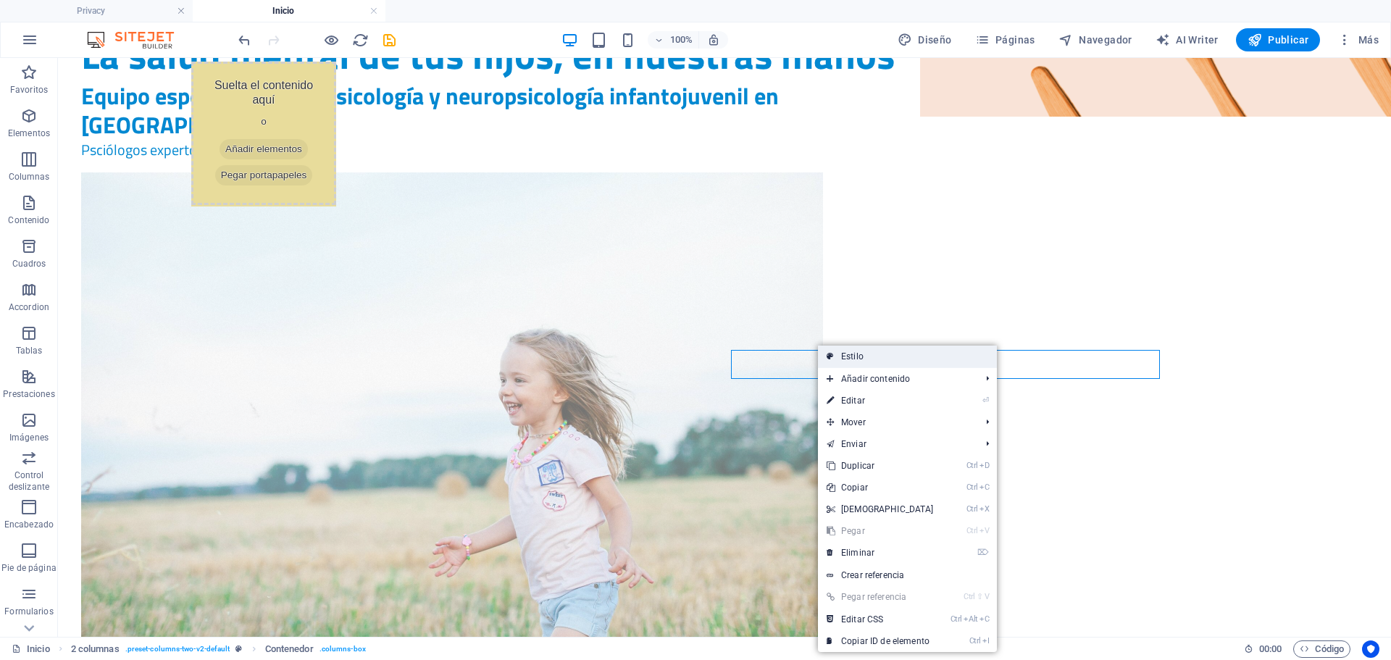
select select "rem"
select select "px"
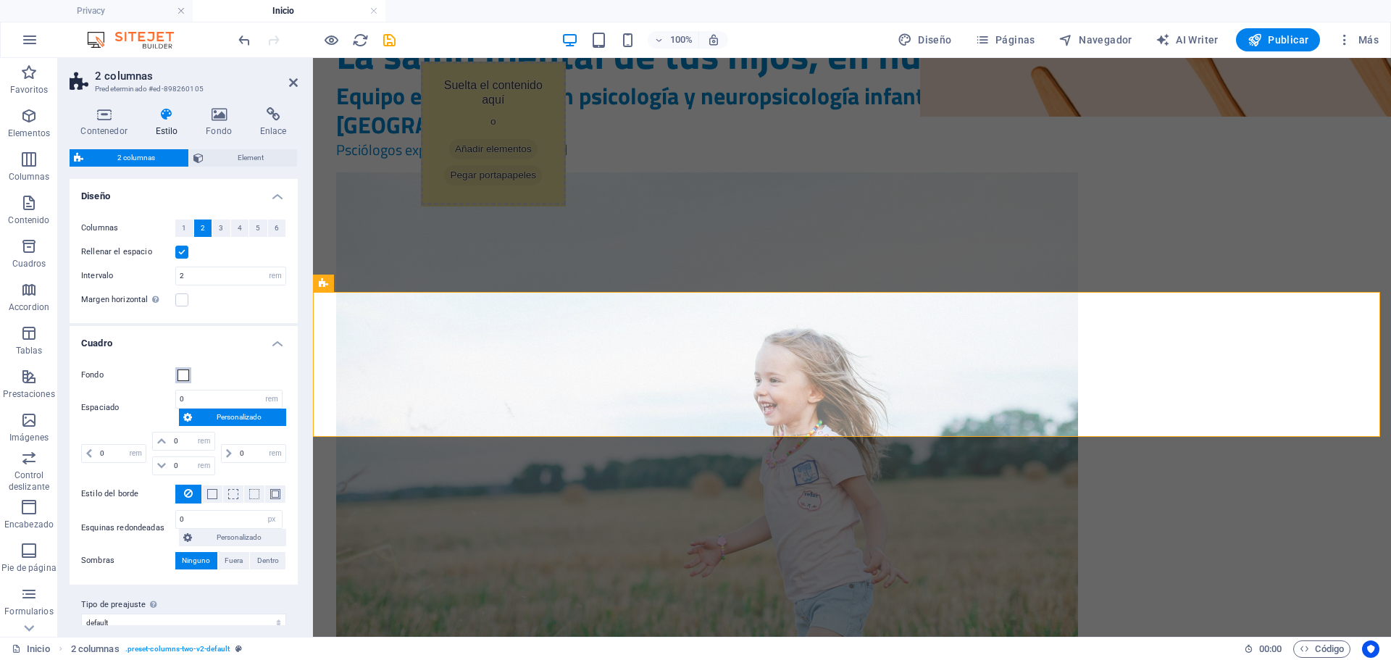
click at [183, 377] on span at bounding box center [184, 376] width 12 height 12
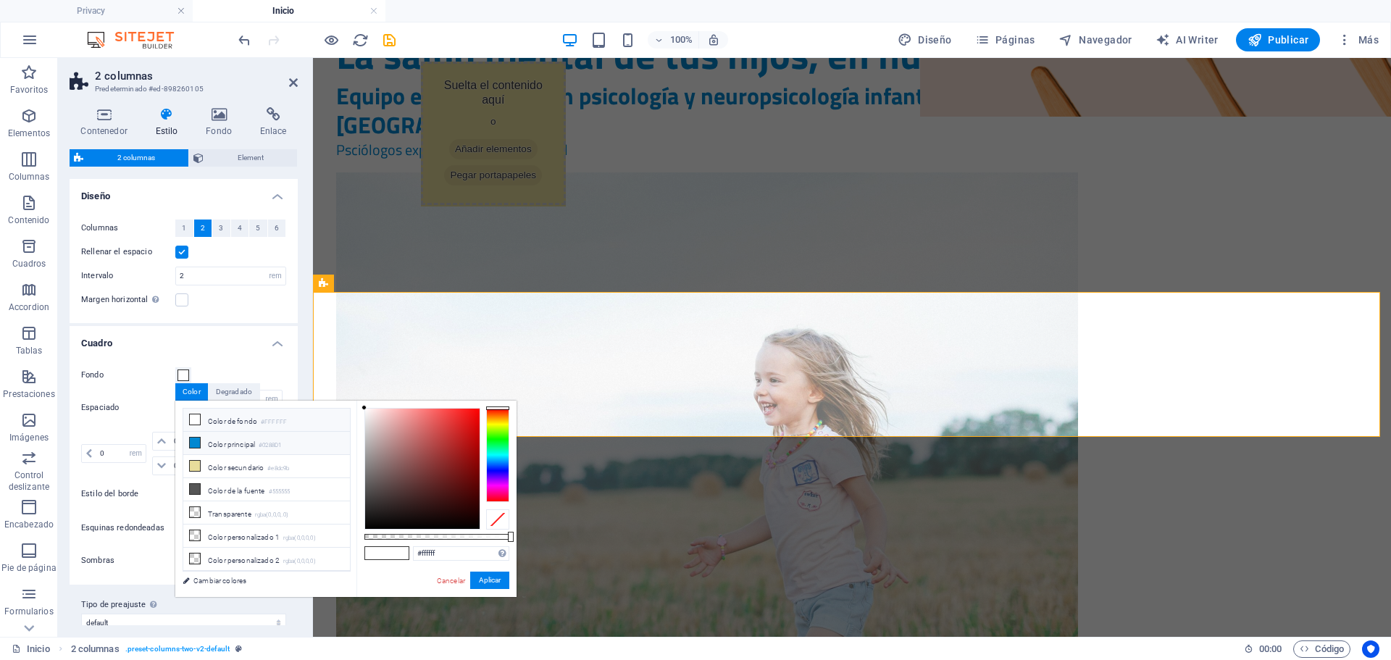
click at [233, 441] on li "Color principal #0288D1" at bounding box center [266, 443] width 167 height 23
type input "#0288d1"
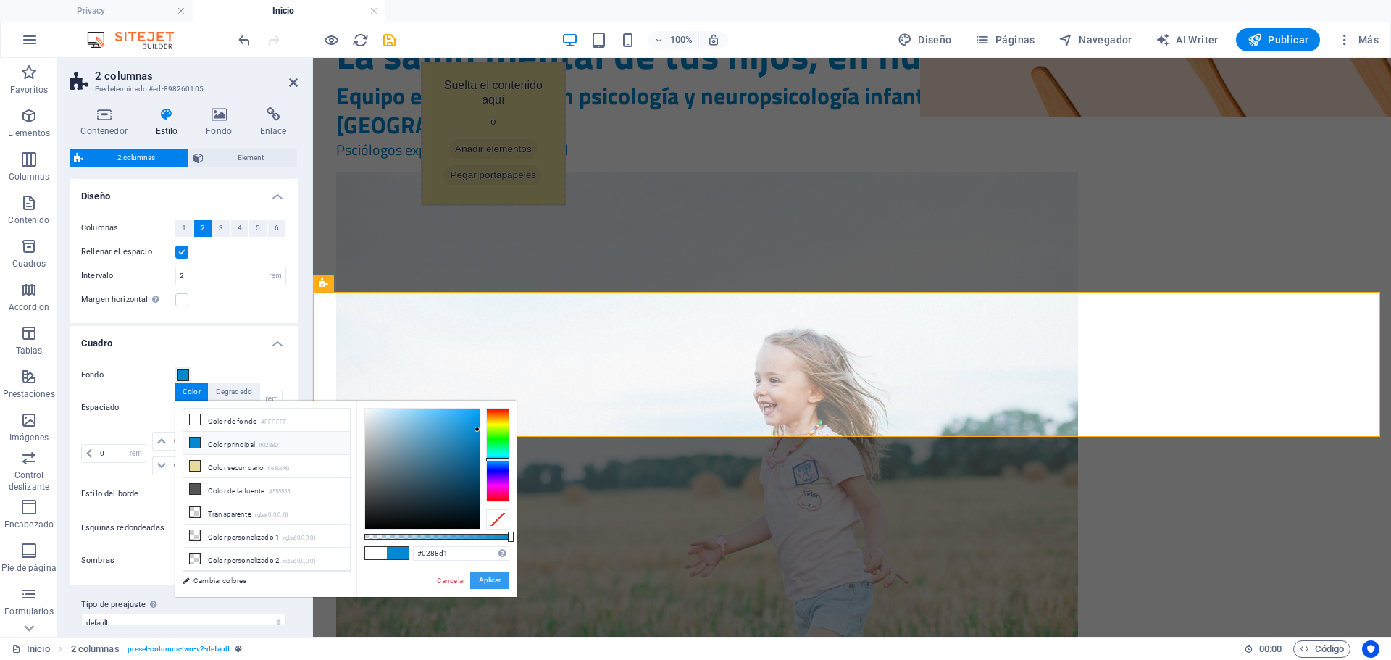
click at [508, 579] on button "Aplicar" at bounding box center [489, 580] width 39 height 17
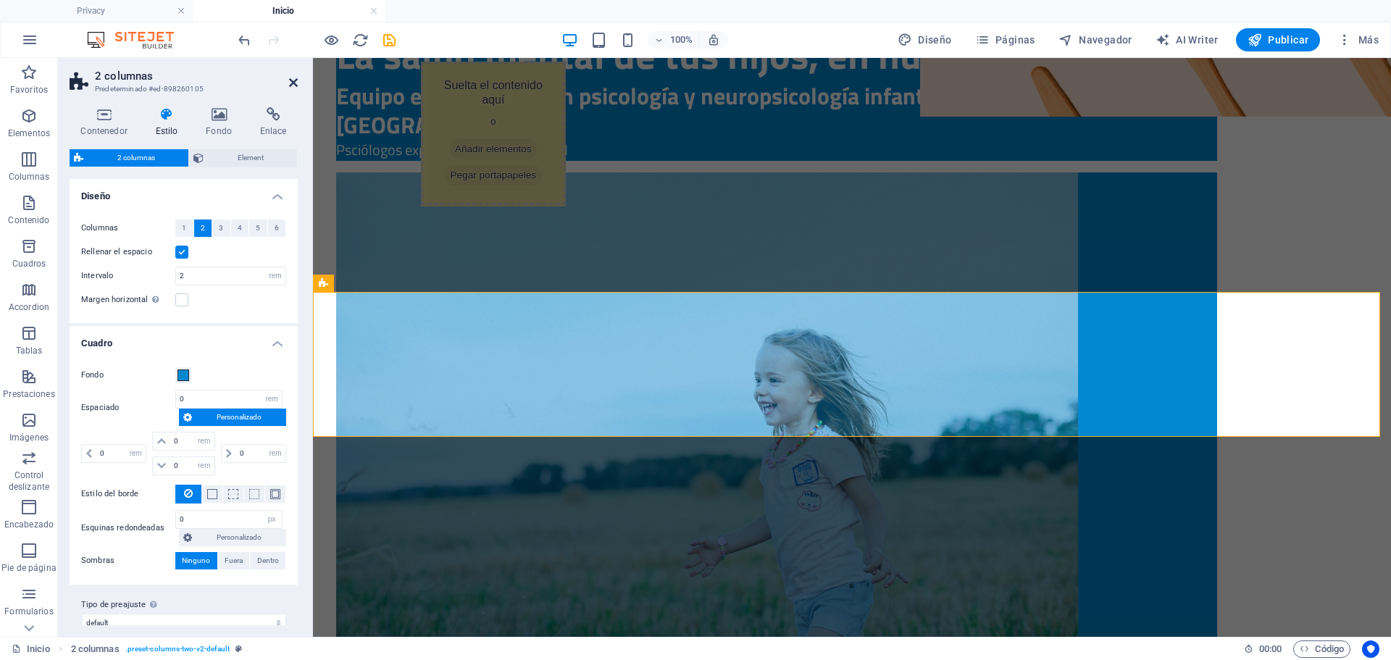
click at [293, 84] on icon at bounding box center [293, 83] width 9 height 12
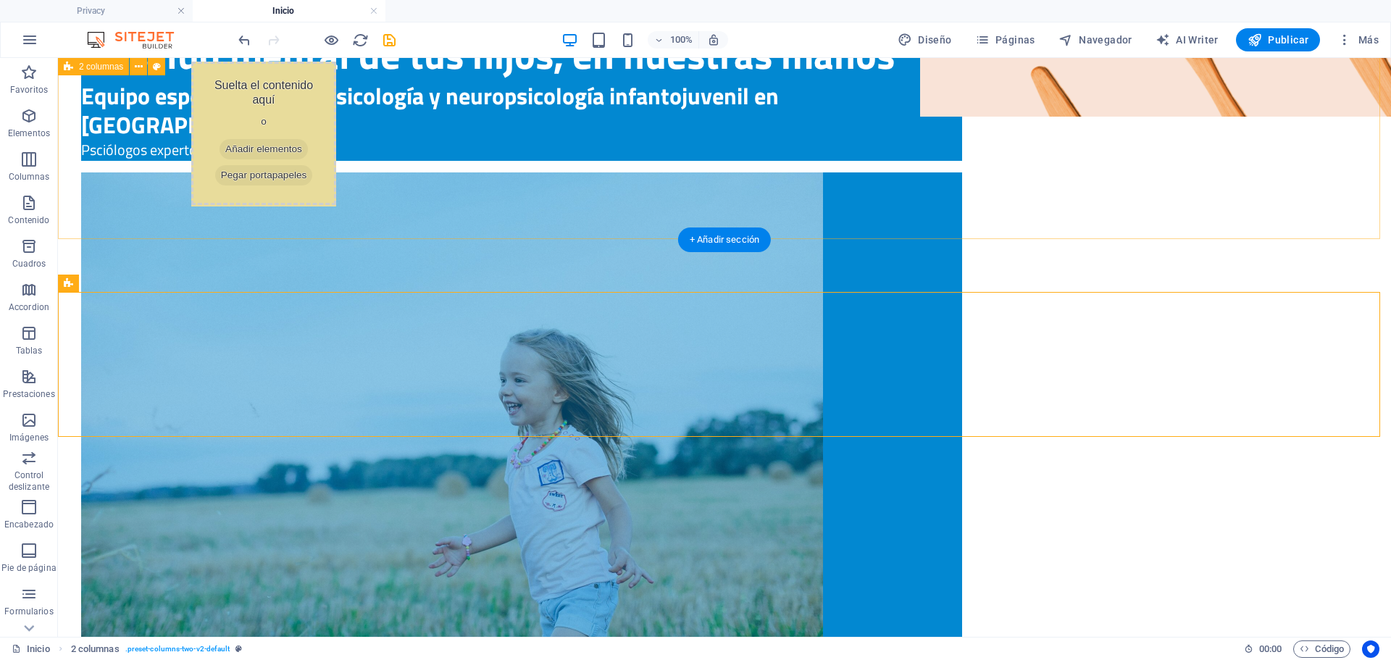
click at [1348, 210] on div "La salud mental de tus hijos, en nuestras manos Equipo especializado en psicolo…" at bounding box center [724, 347] width 1333 height 755
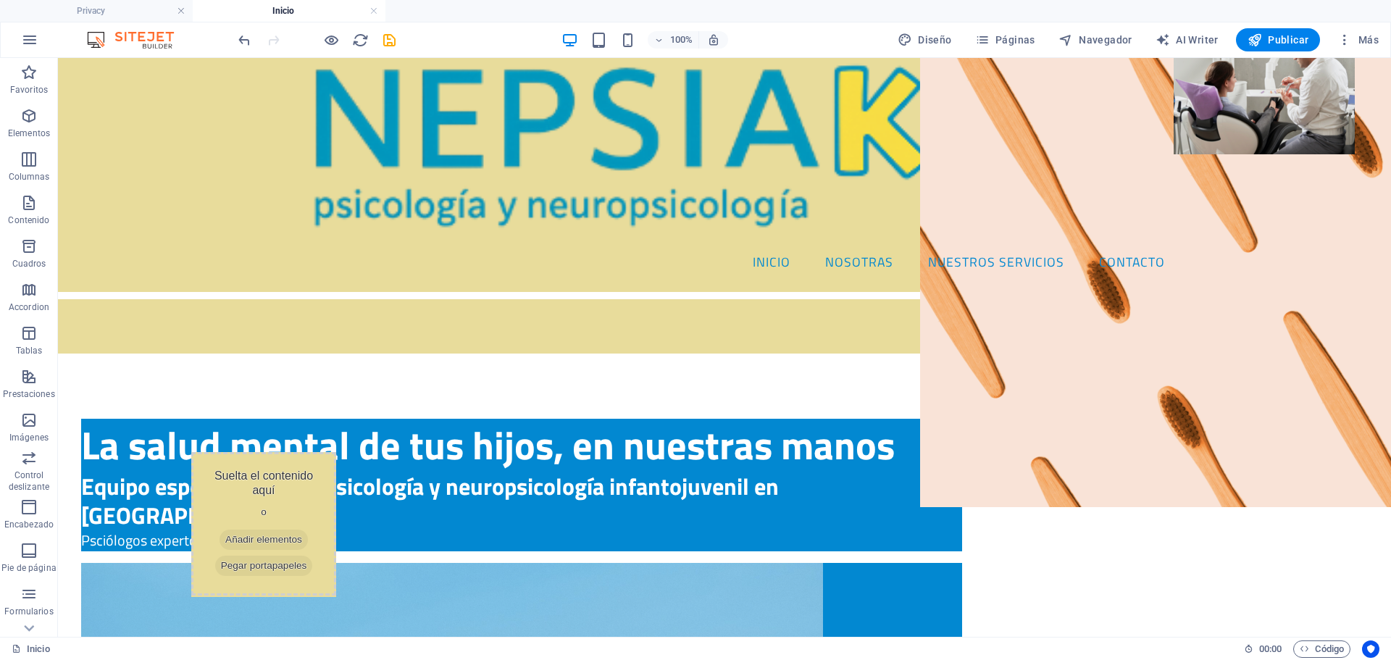
scroll to position [32, 0]
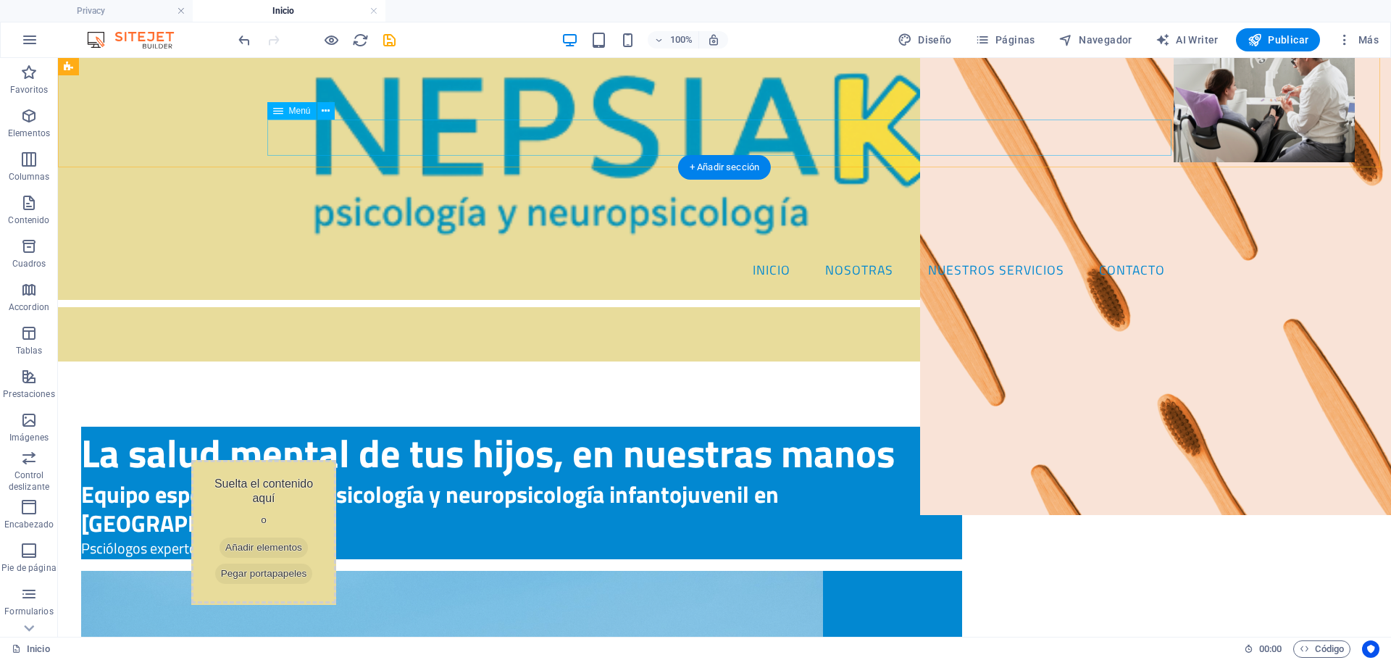
click at [795, 252] on nav "Inicio NOSOTRAS NUESTROS SERVICIOS Contacto" at bounding box center [724, 270] width 904 height 36
click at [324, 112] on icon at bounding box center [326, 111] width 8 height 15
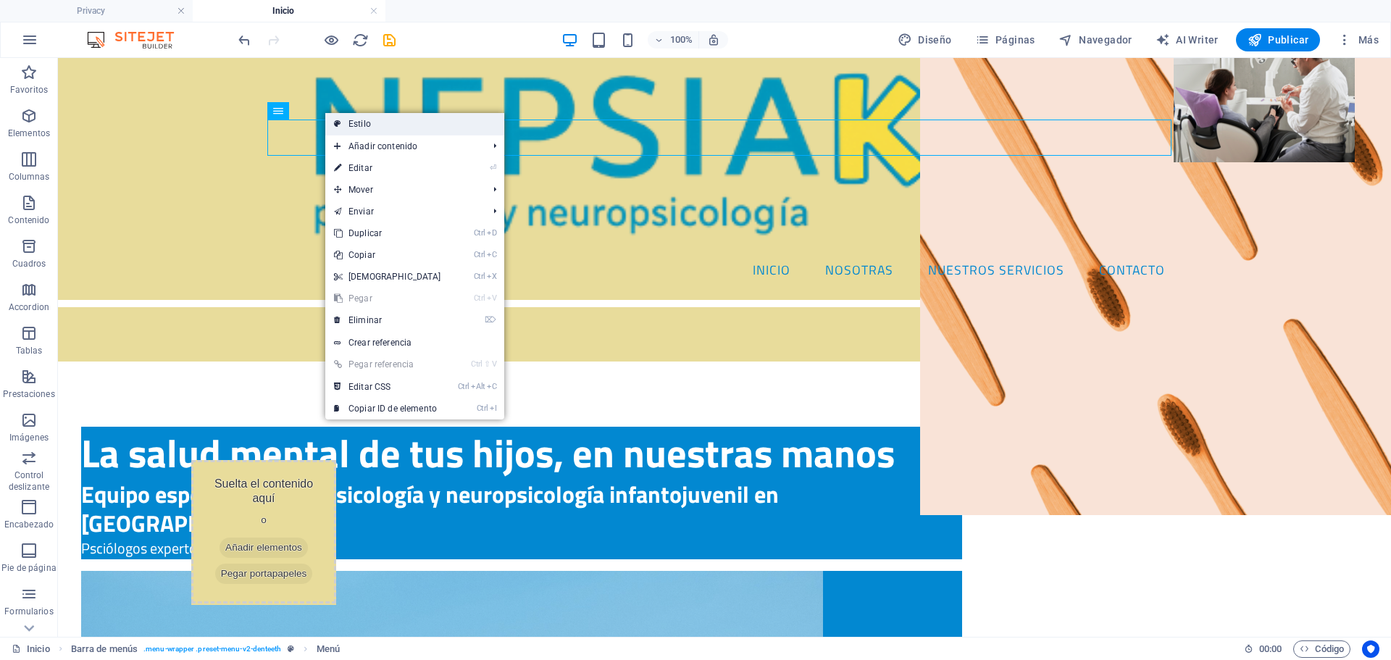
click at [353, 115] on link "Estilo" at bounding box center [414, 124] width 179 height 22
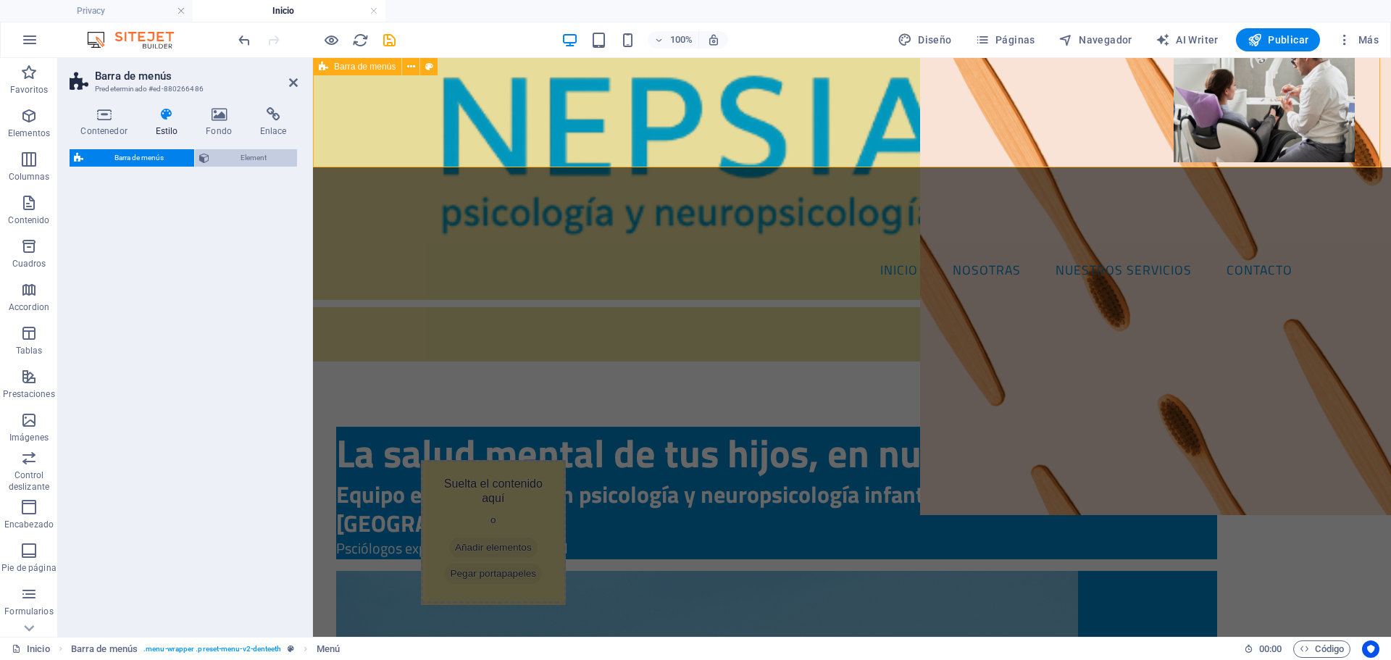
select select "rem"
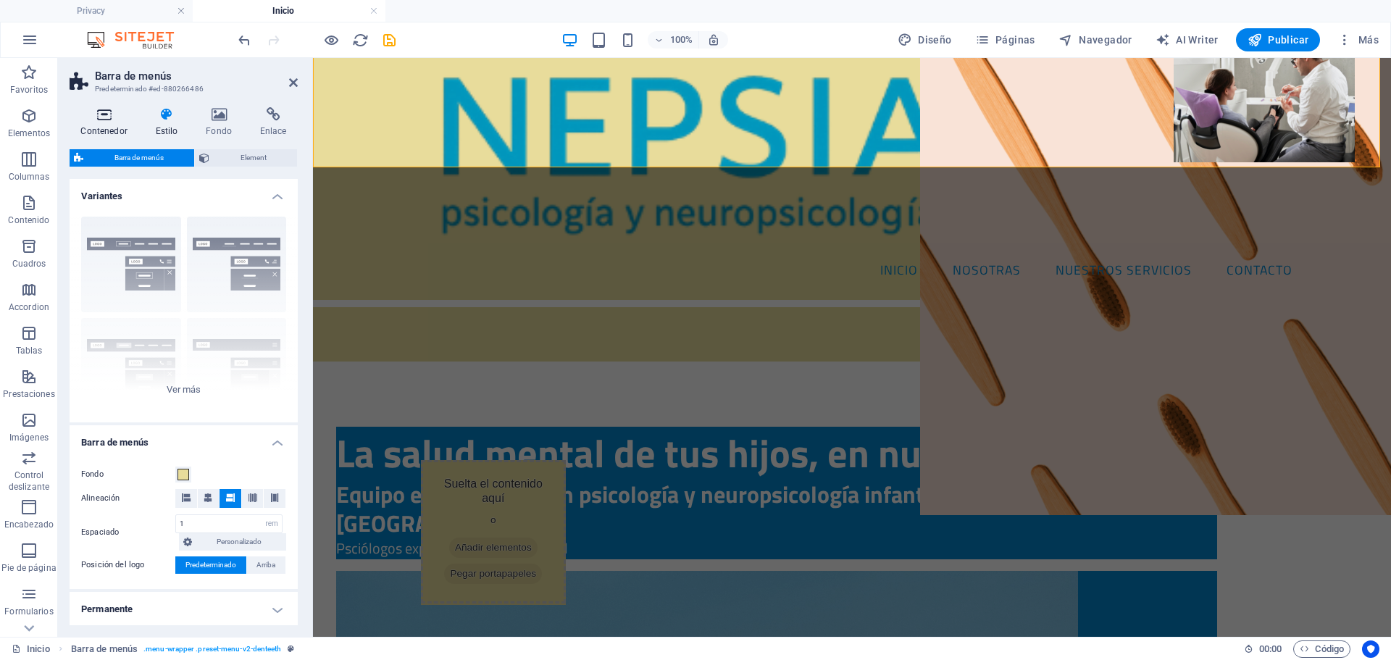
click at [125, 129] on h4 "Contenedor" at bounding box center [107, 122] width 75 height 30
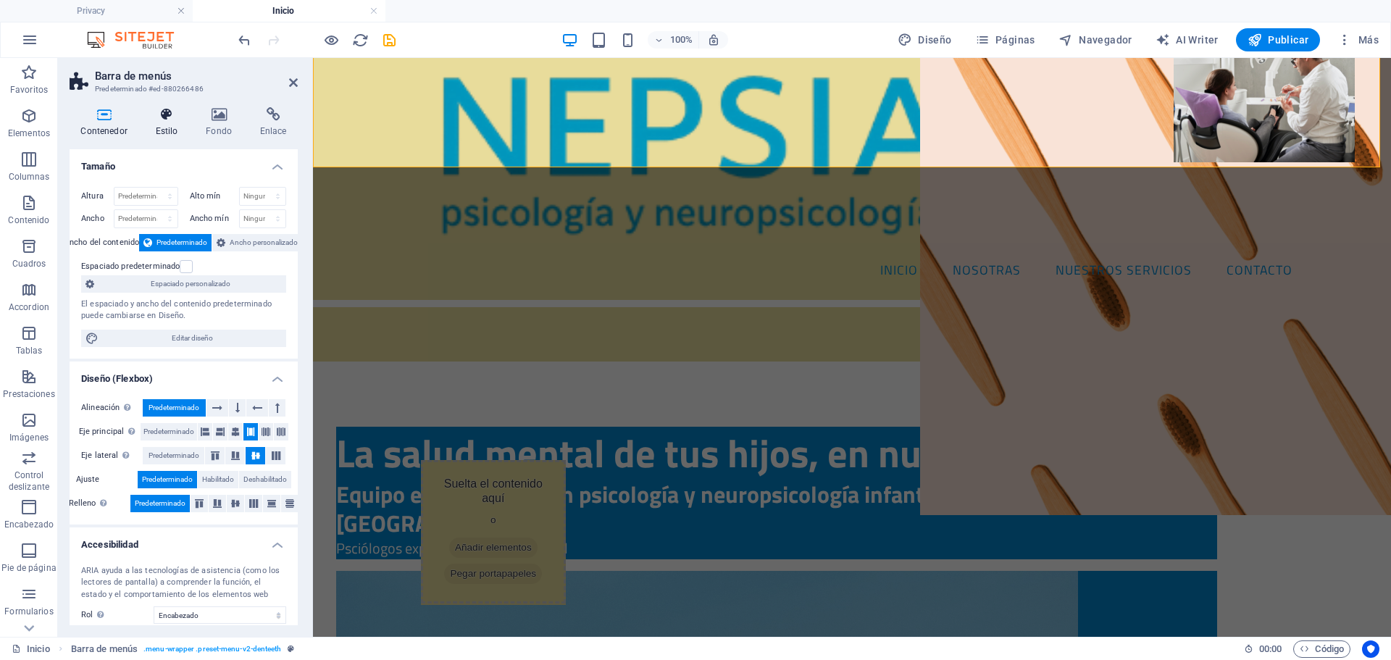
click at [172, 124] on h4 "Estilo" at bounding box center [169, 122] width 51 height 30
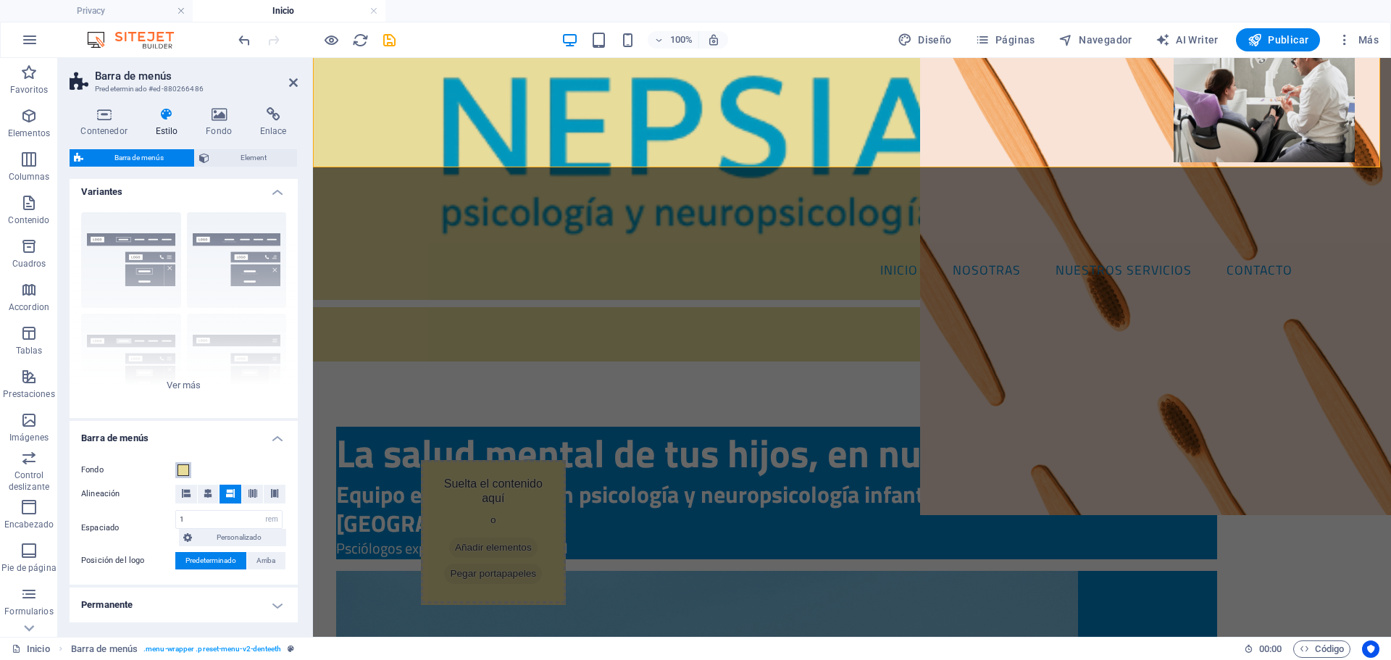
scroll to position [0, 0]
drag, startPoint x: 78, startPoint y: 122, endPoint x: 81, endPoint y: 132, distance: 9.9
click at [78, 121] on icon at bounding box center [104, 114] width 69 height 14
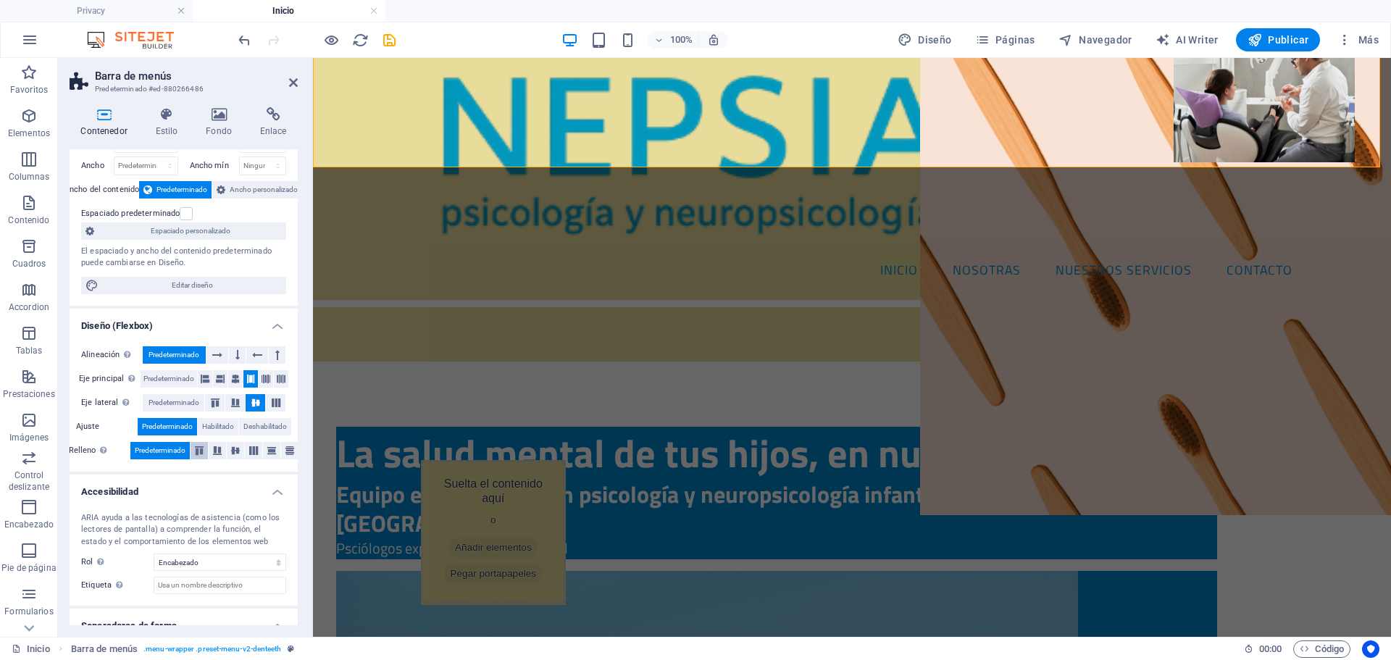
scroll to position [103, 0]
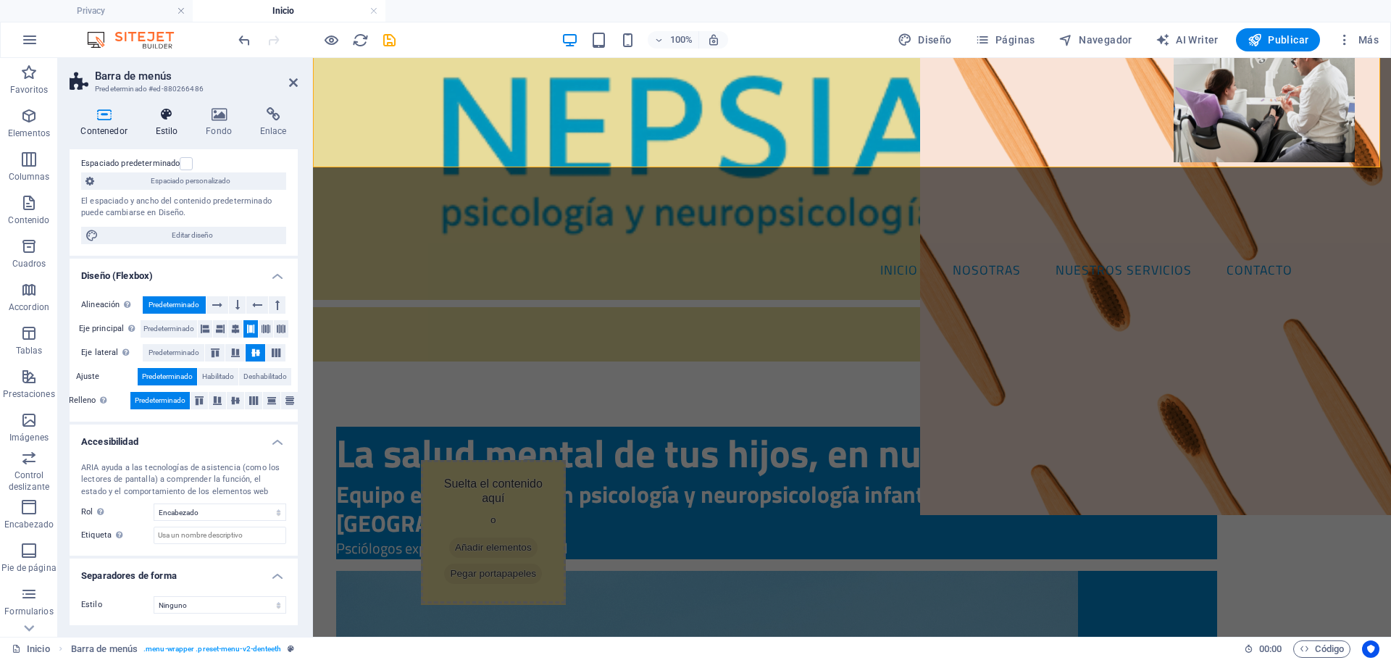
drag, startPoint x: 164, startPoint y: 130, endPoint x: 165, endPoint y: 122, distance: 8.7
click at [165, 123] on h4 "Estilo" at bounding box center [169, 122] width 51 height 30
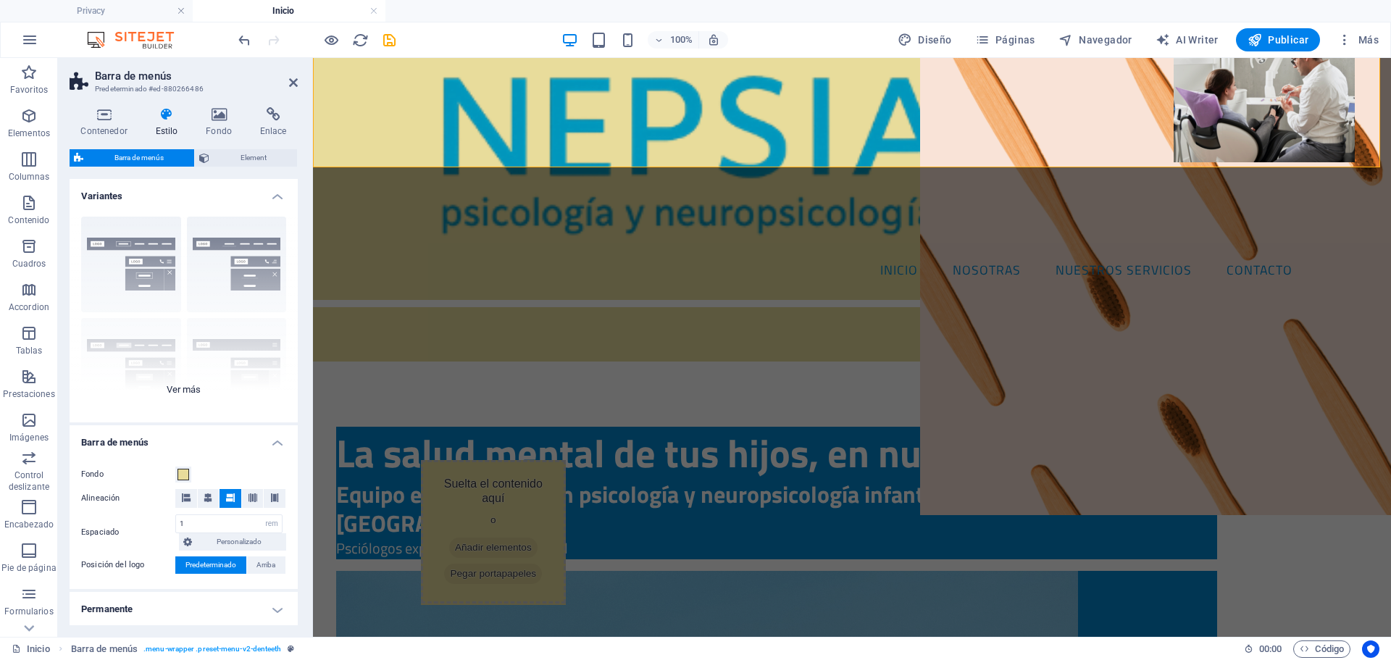
click at [214, 281] on div "Borde Centrado Predeterminado Fijo Loki Desencadenador Ancho XXL" at bounding box center [184, 313] width 228 height 217
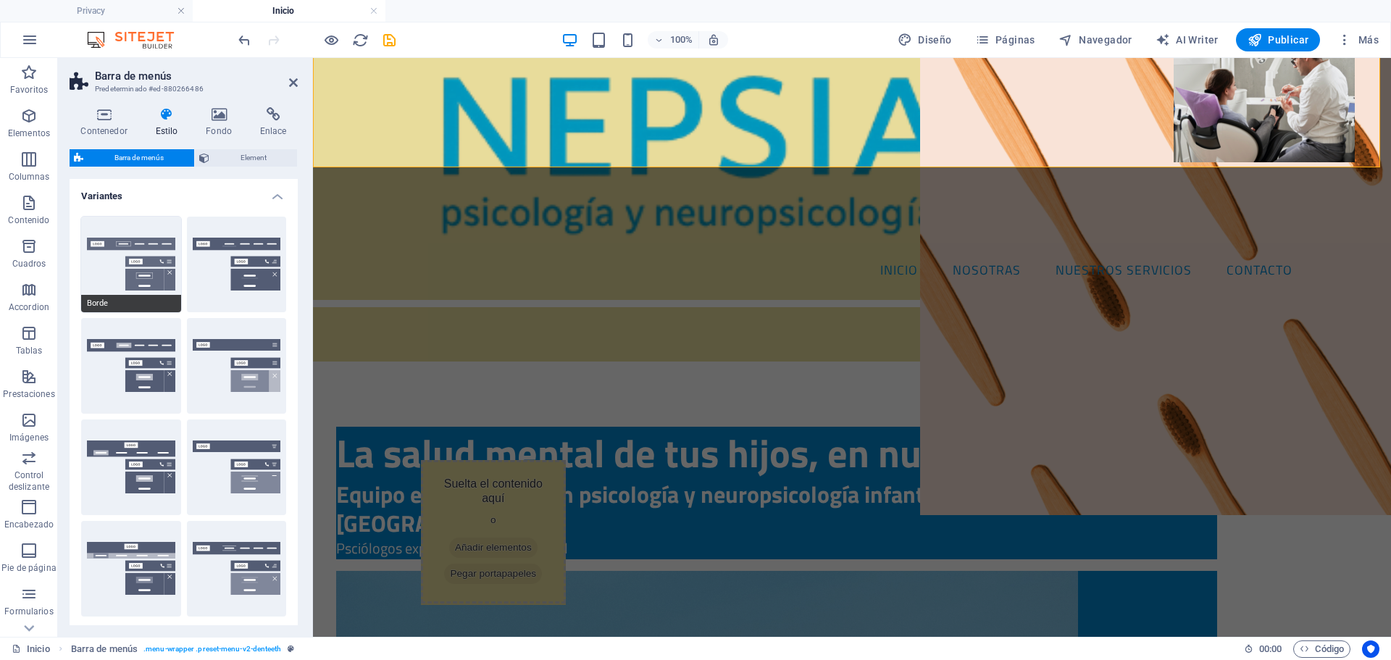
click at [128, 269] on button "Borde" at bounding box center [131, 265] width 100 height 96
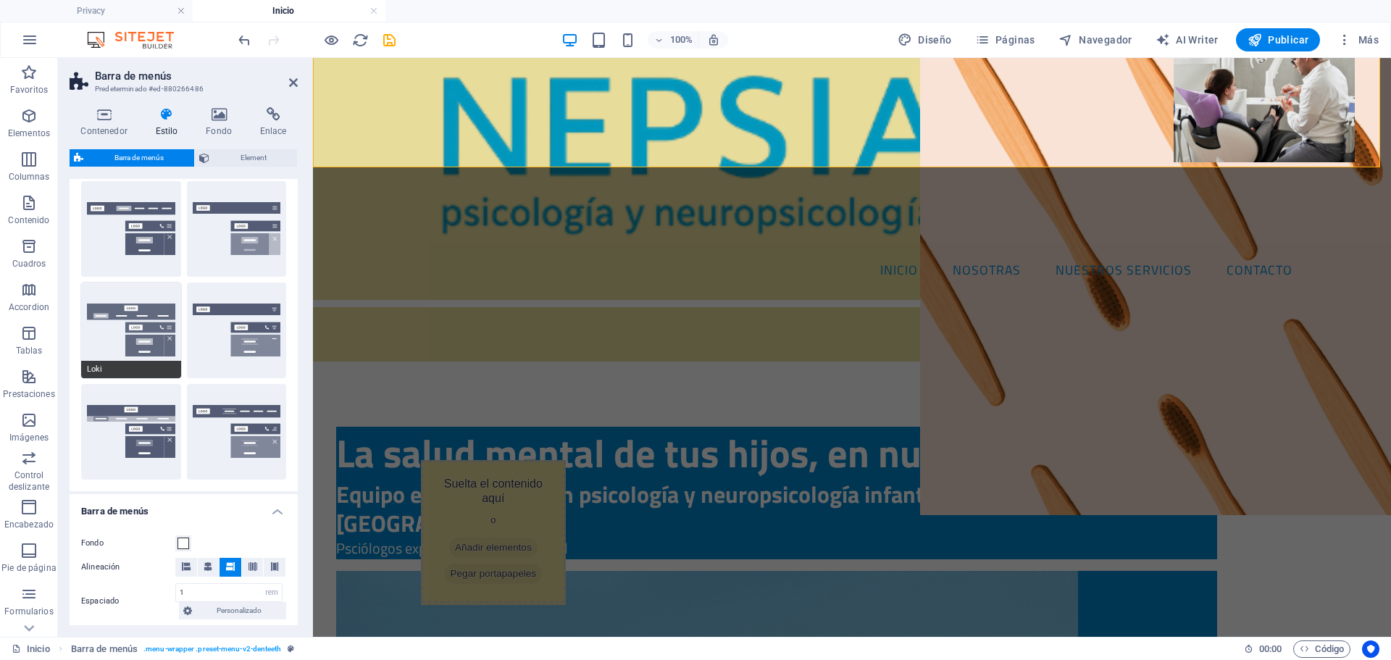
scroll to position [145, 0]
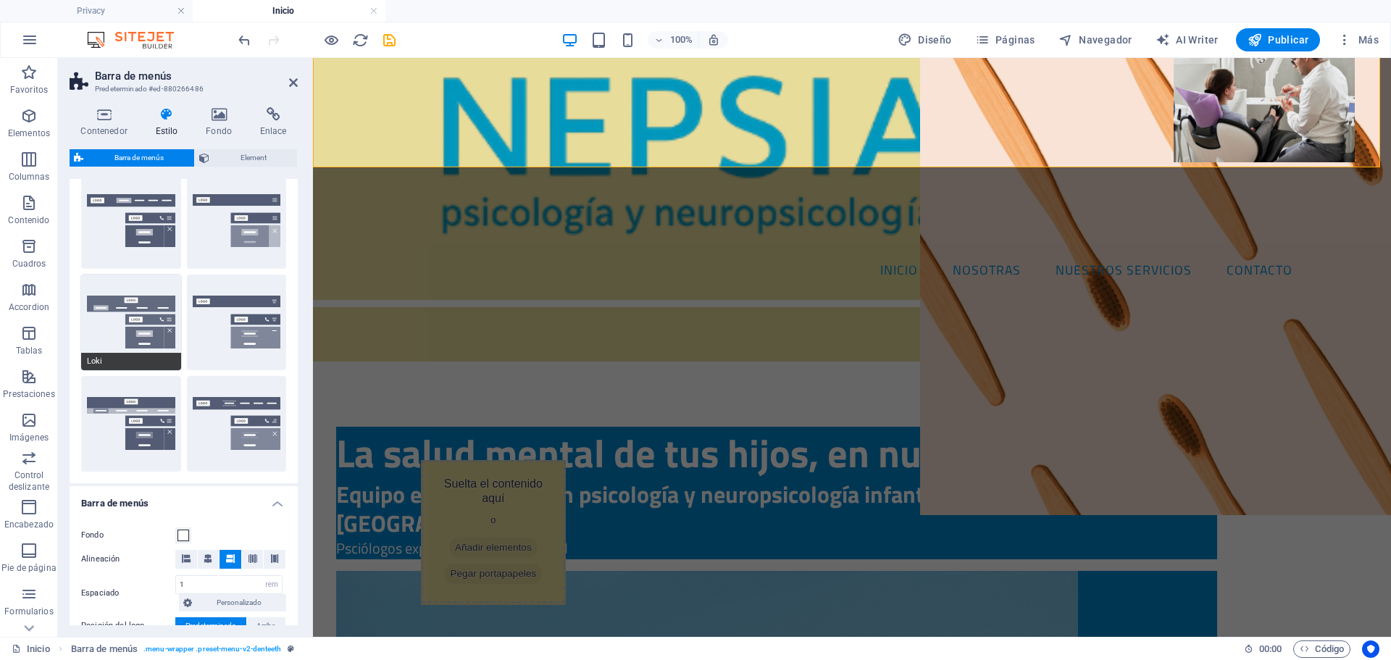
click at [137, 308] on button "Loki" at bounding box center [131, 323] width 100 height 96
type input "0"
select select "DISABLED_OPTION_VALUE"
type input "2"
type input "1"
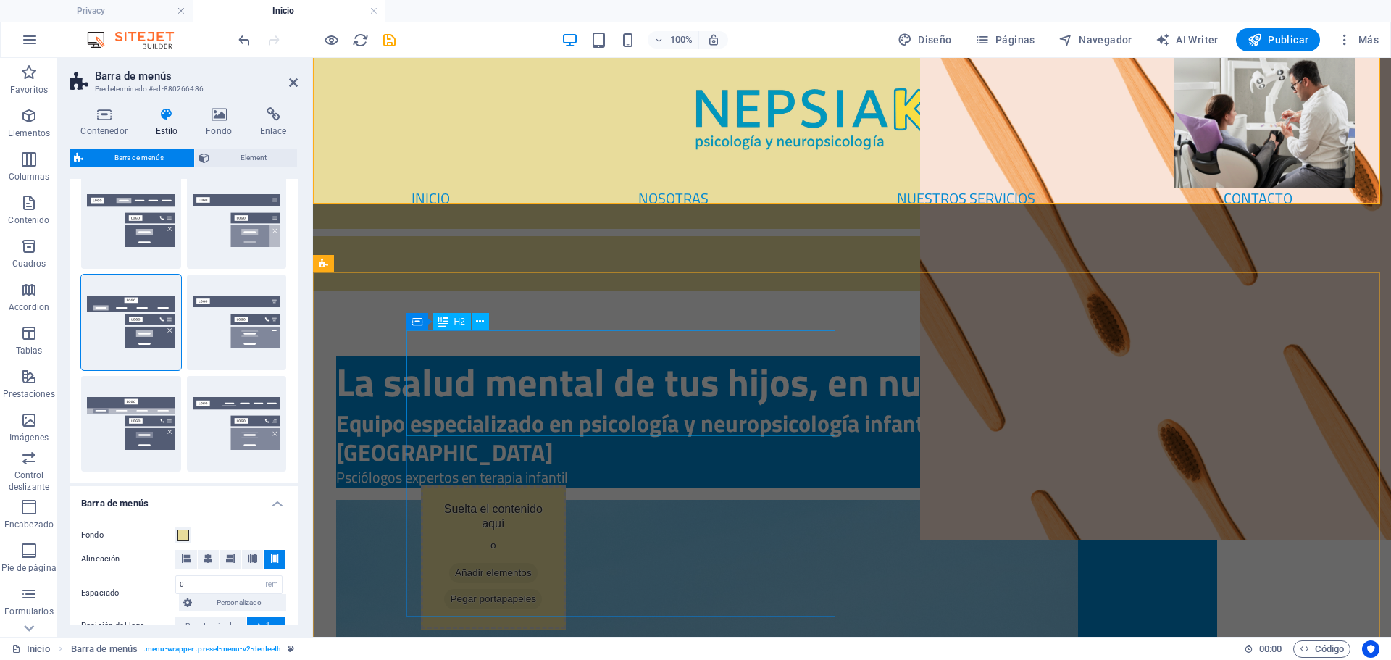
scroll to position [0, 0]
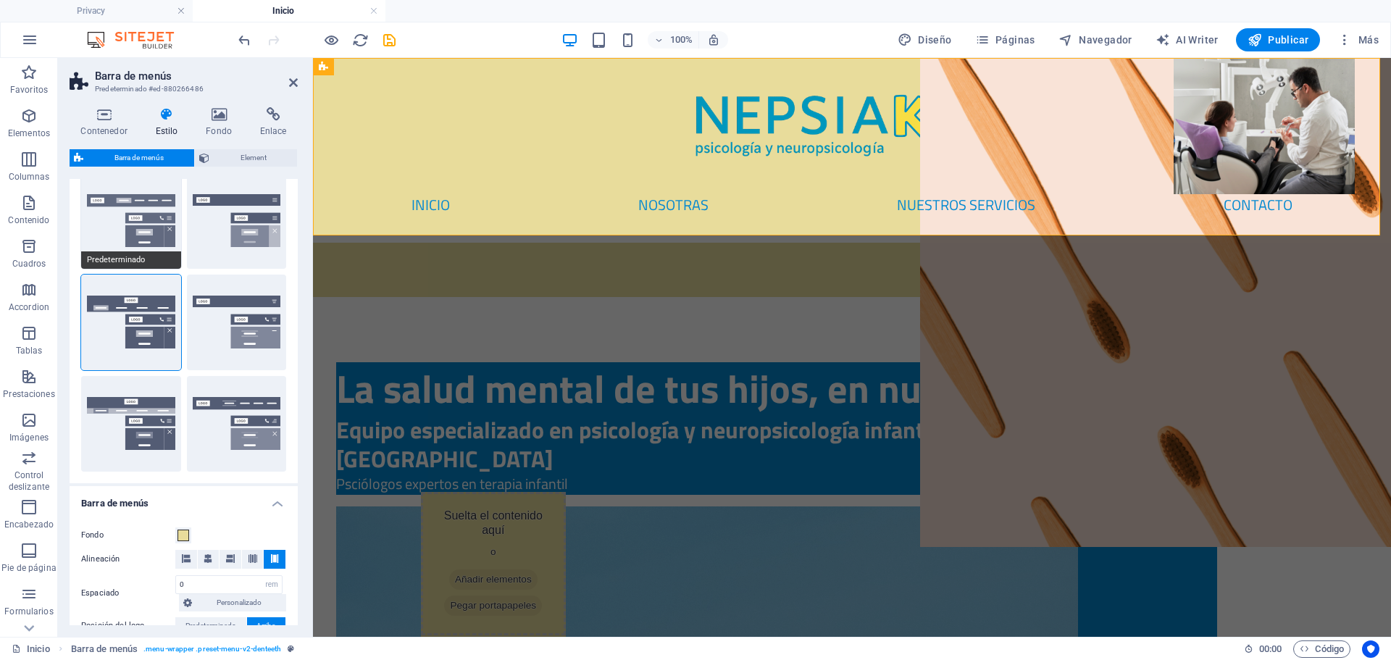
click at [114, 221] on button "Predeterminado" at bounding box center [131, 221] width 100 height 96
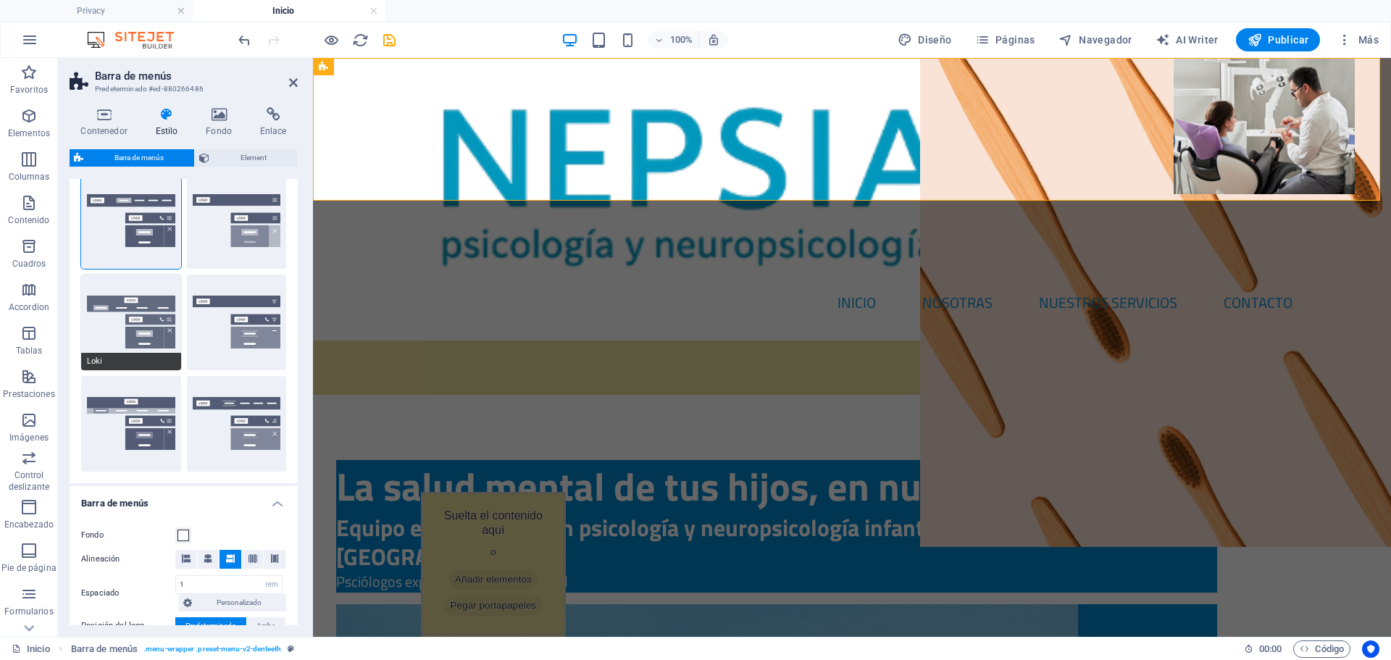
click at [136, 324] on button "Loki" at bounding box center [131, 323] width 100 height 96
type input "0"
select select "DISABLED_OPTION_VALUE"
type input "2"
type input "1"
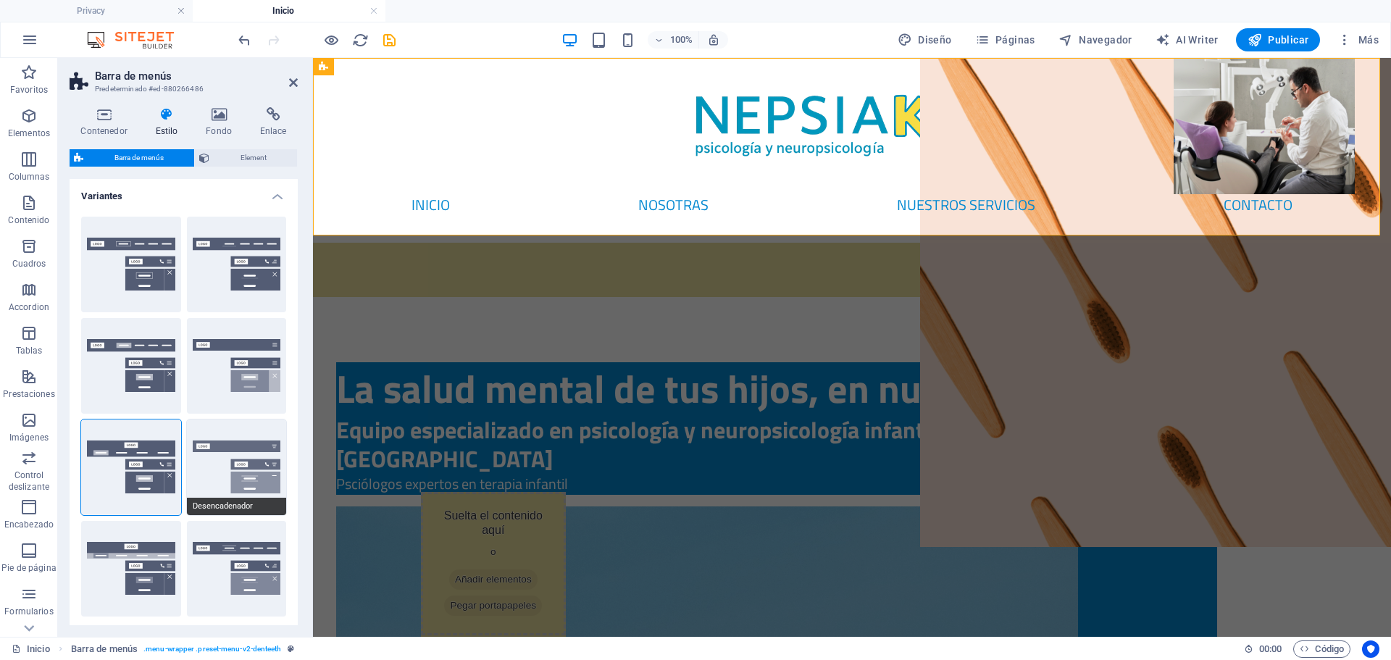
click at [241, 473] on button "Desencadenador" at bounding box center [237, 468] width 100 height 96
type input "1"
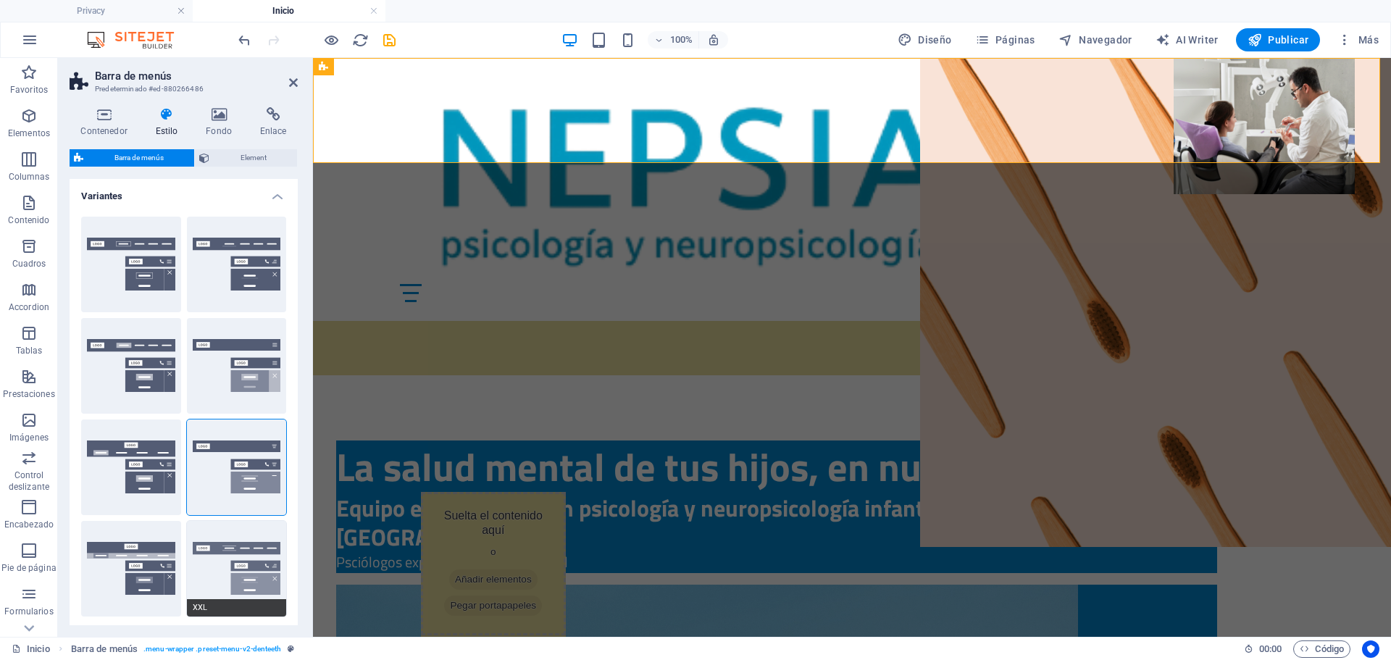
click at [255, 550] on button "XXL" at bounding box center [237, 569] width 100 height 96
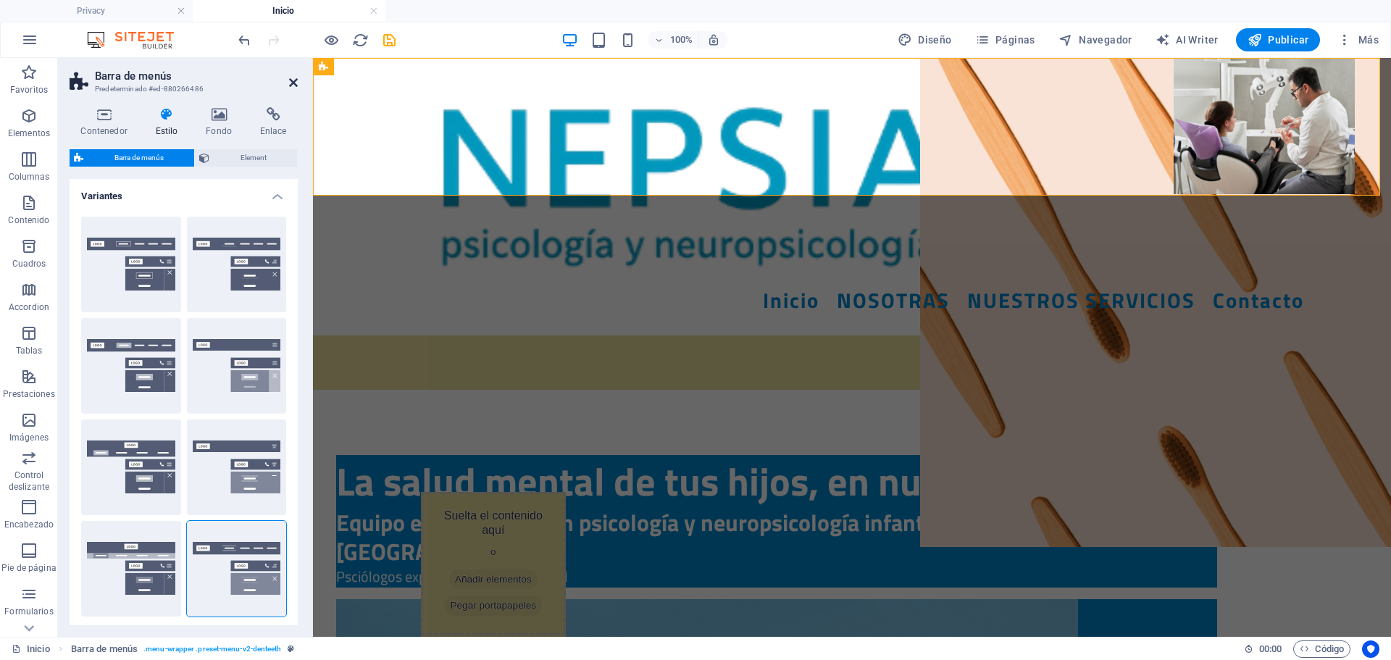
click at [296, 86] on icon at bounding box center [293, 83] width 9 height 12
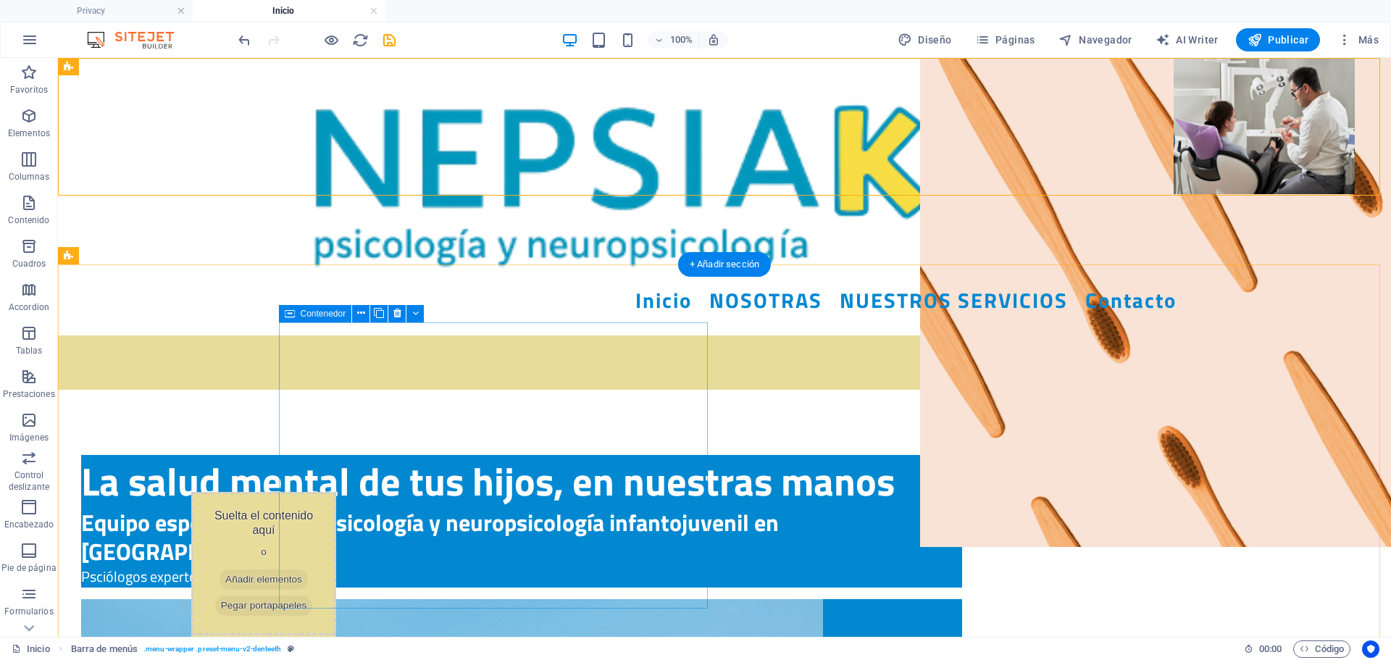
click at [636, 568] on div "La salud mental de tus hijos, en nuestras manos Equipo especializado en psicolo…" at bounding box center [521, 521] width 881 height 133
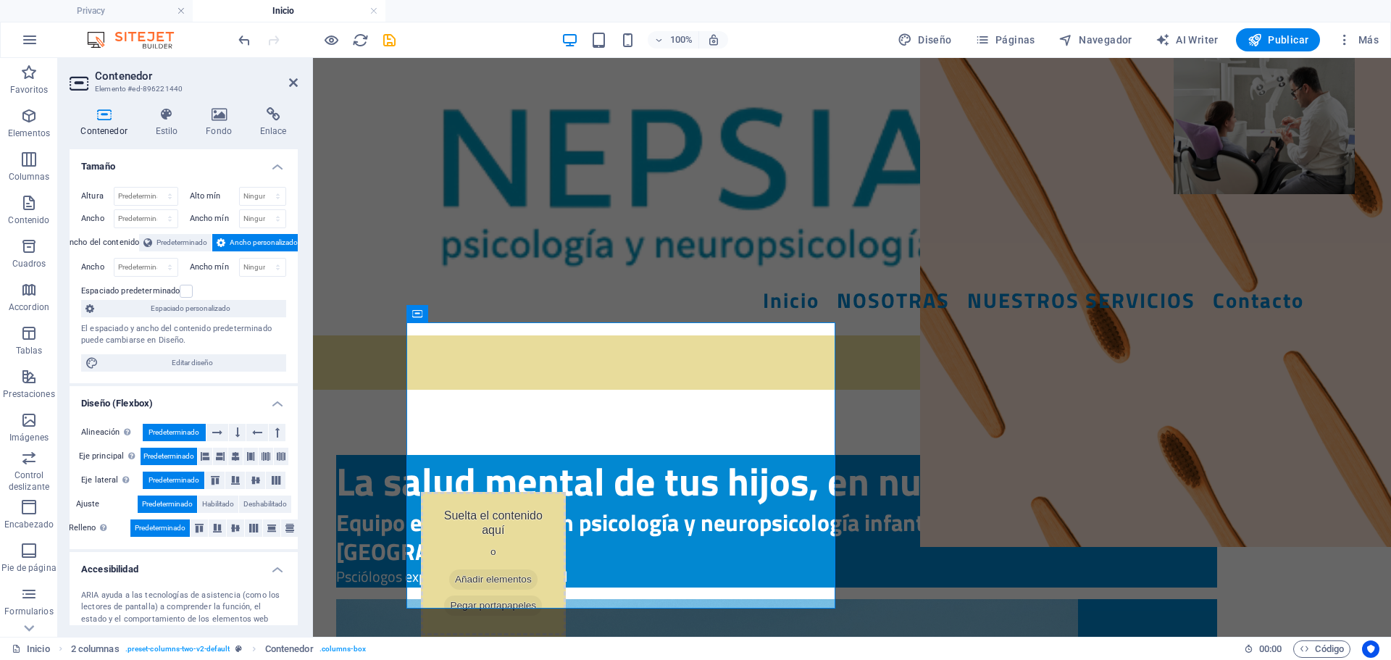
click at [288, 82] on h2 "Contenedor" at bounding box center [196, 76] width 203 height 13
drag, startPoint x: 291, startPoint y: 86, endPoint x: 670, endPoint y: 250, distance: 412.5
click at [291, 86] on icon at bounding box center [293, 83] width 9 height 12
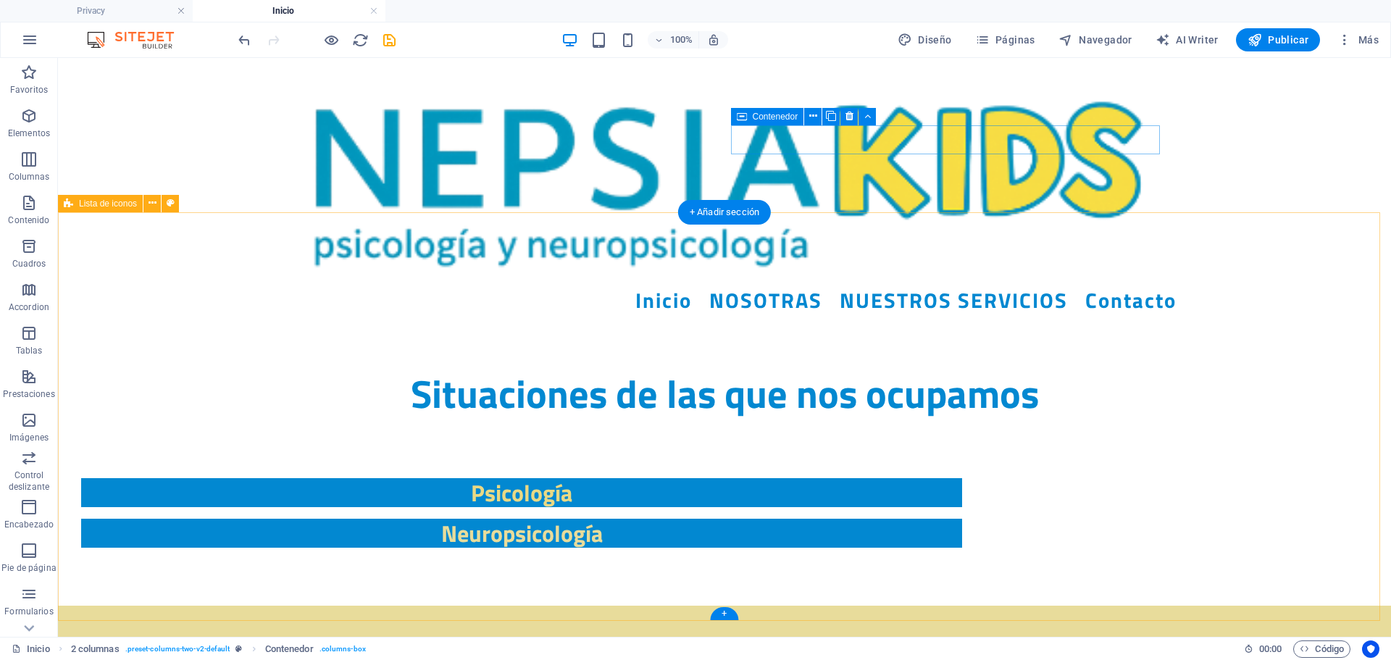
scroll to position [507, 0]
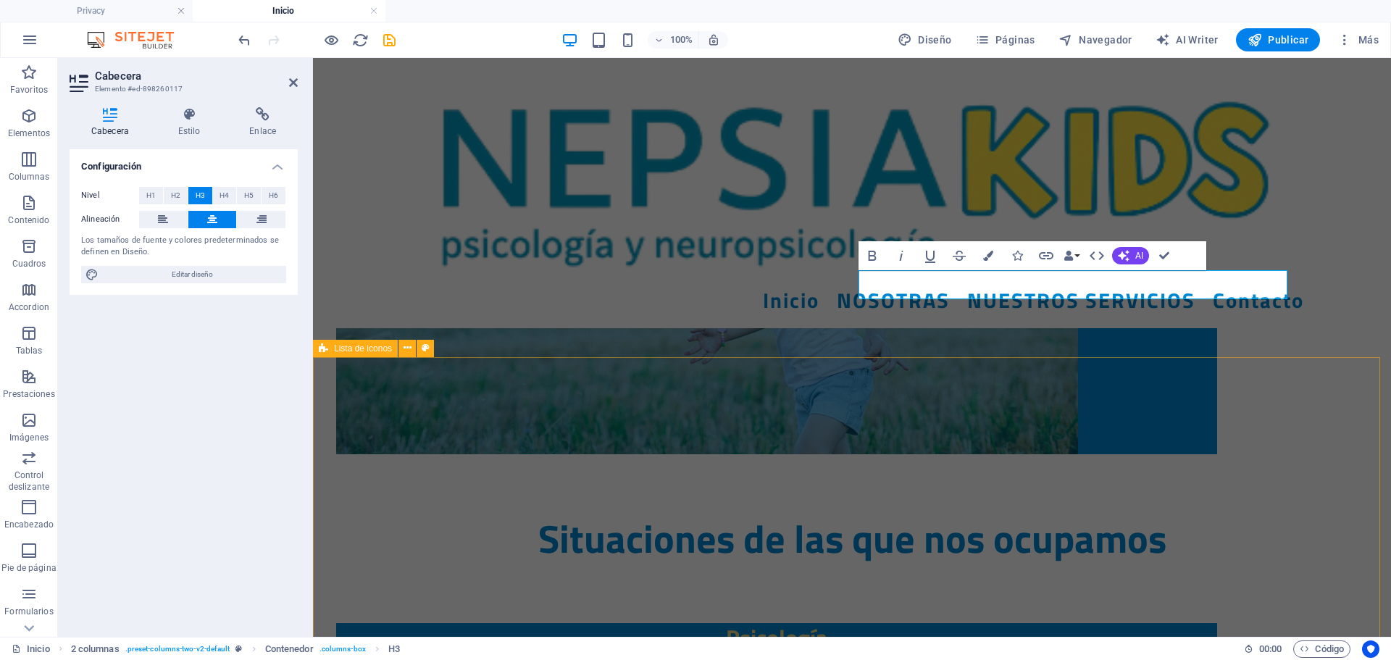
drag, startPoint x: 841, startPoint y: 403, endPoint x: 847, endPoint y: 409, distance: 8.7
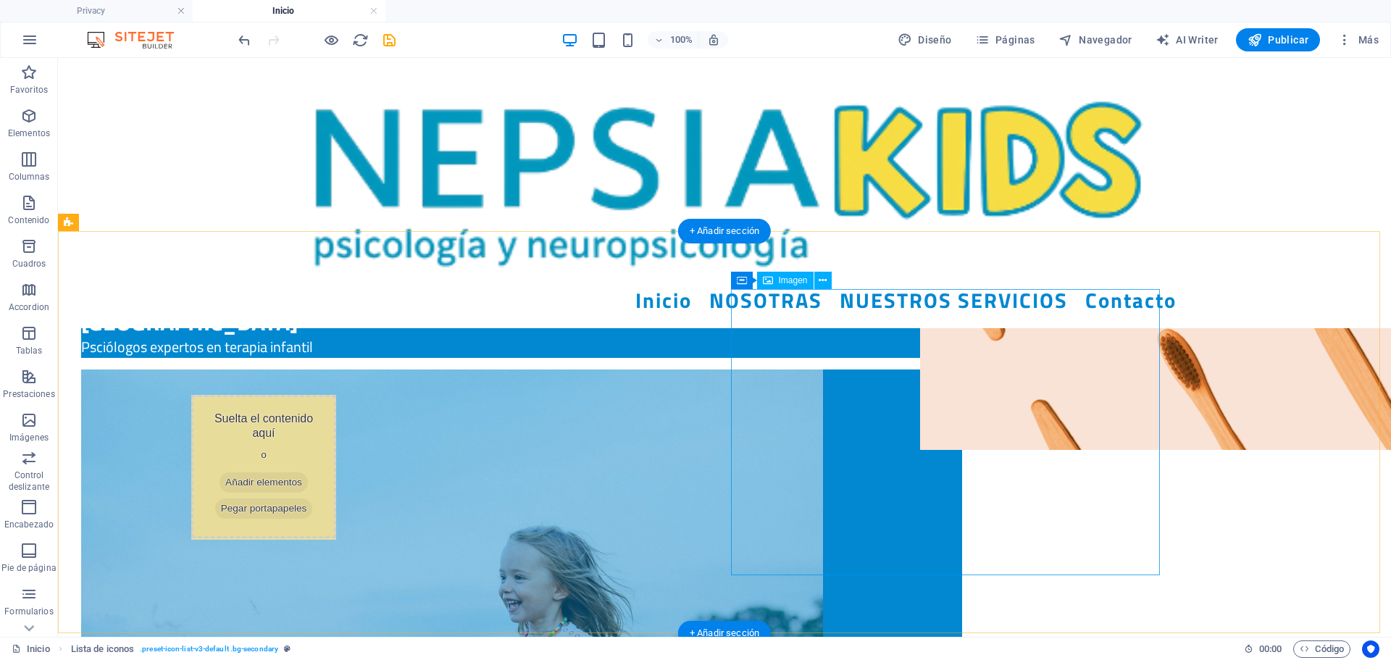
scroll to position [0, 0]
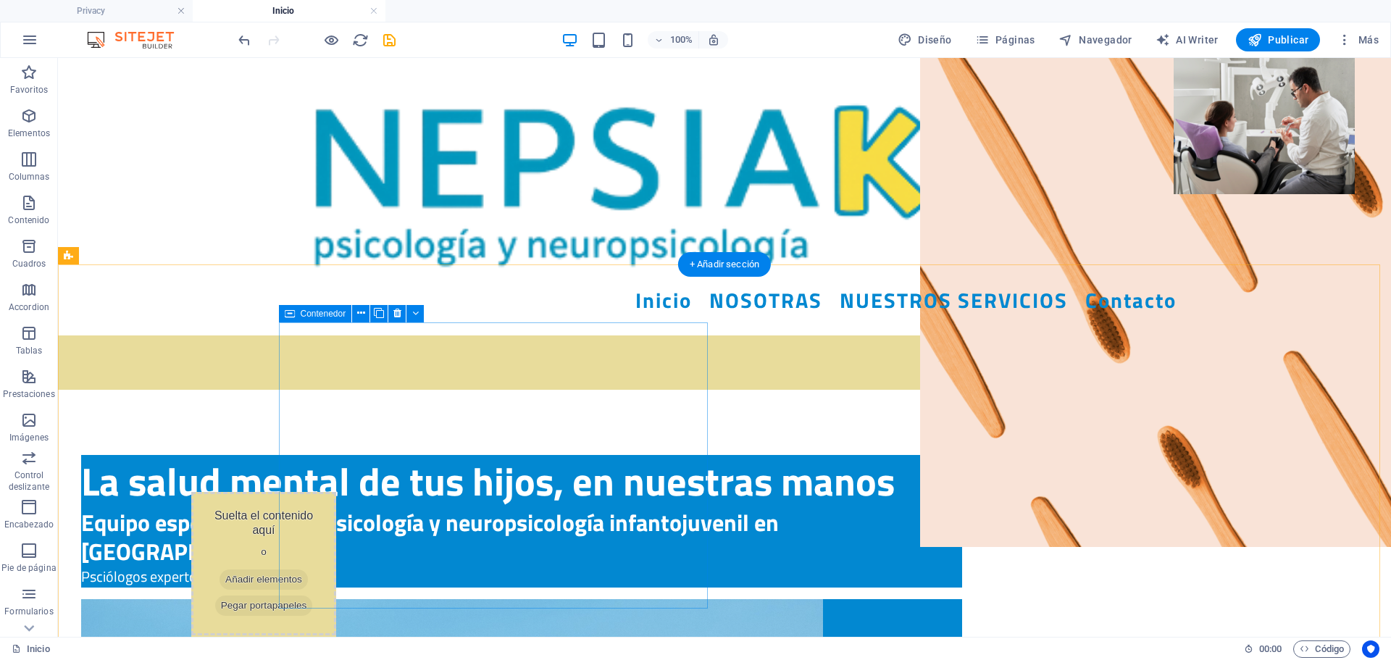
click at [664, 576] on div "La salud mental de tus hijos, en nuestras manos Equipo especializado en psicolo…" at bounding box center [521, 521] width 881 height 133
click at [363, 312] on icon at bounding box center [361, 313] width 8 height 15
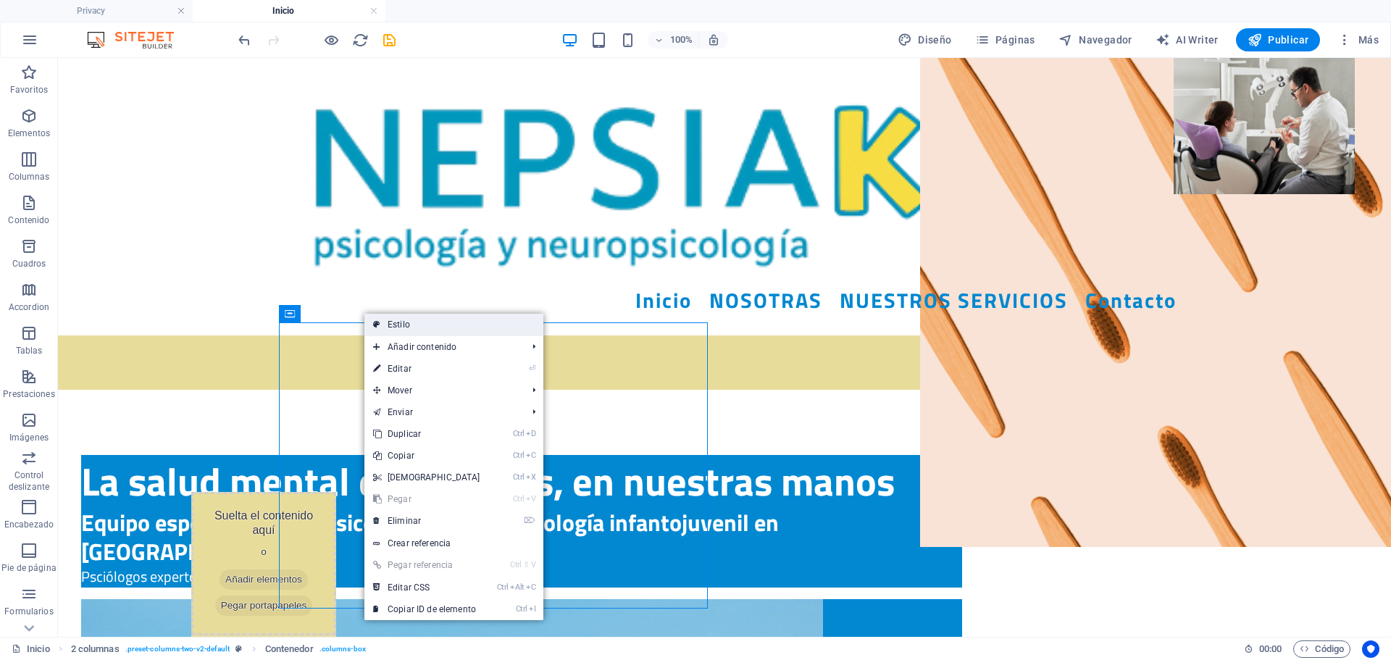
click at [412, 334] on link "Estilo" at bounding box center [454, 325] width 179 height 22
type input "#0288d1"
select select "rem"
select select "px"
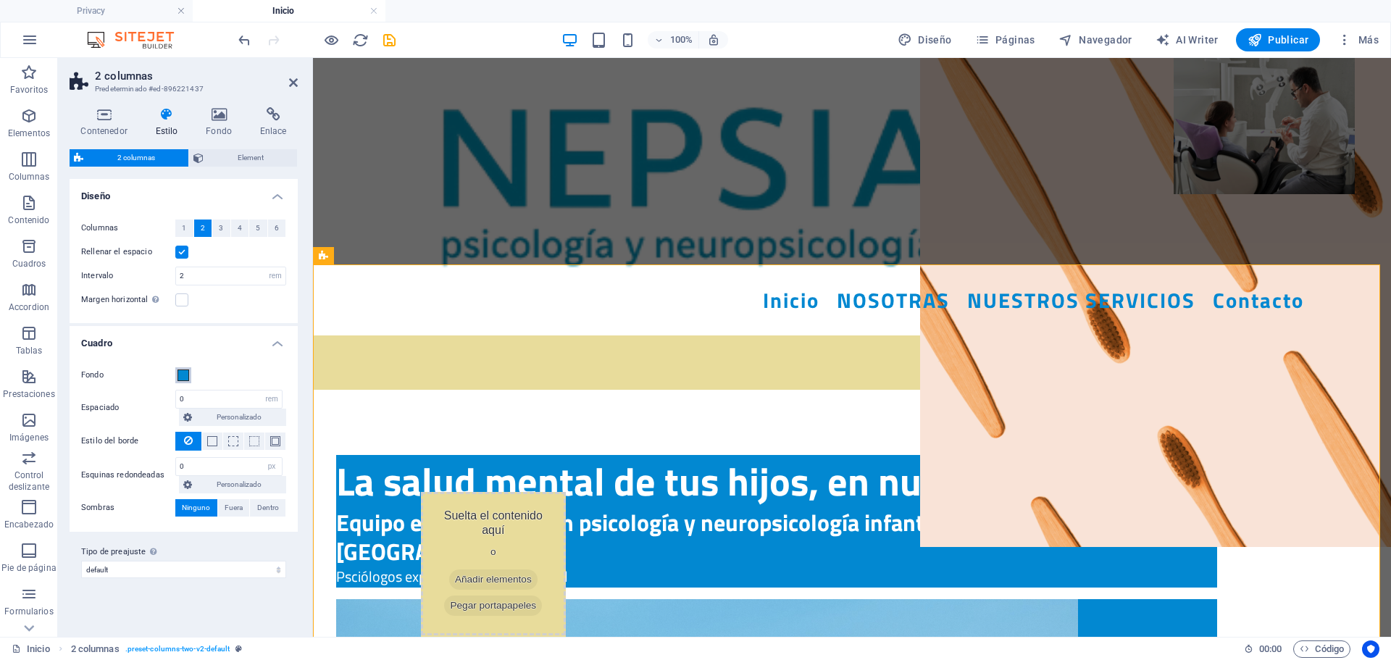
click at [185, 377] on span at bounding box center [184, 376] width 12 height 12
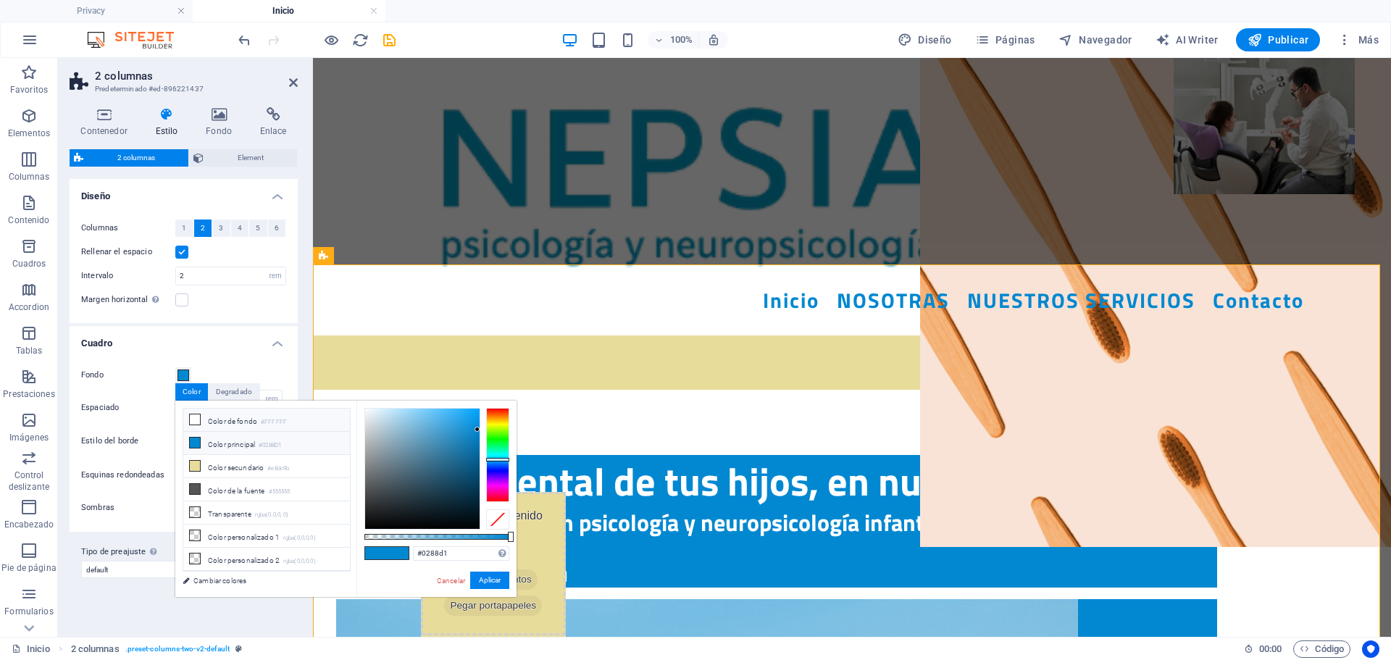
click at [206, 419] on li "Color de fondo #FFFFFF" at bounding box center [266, 420] width 167 height 23
type input "#ffffff"
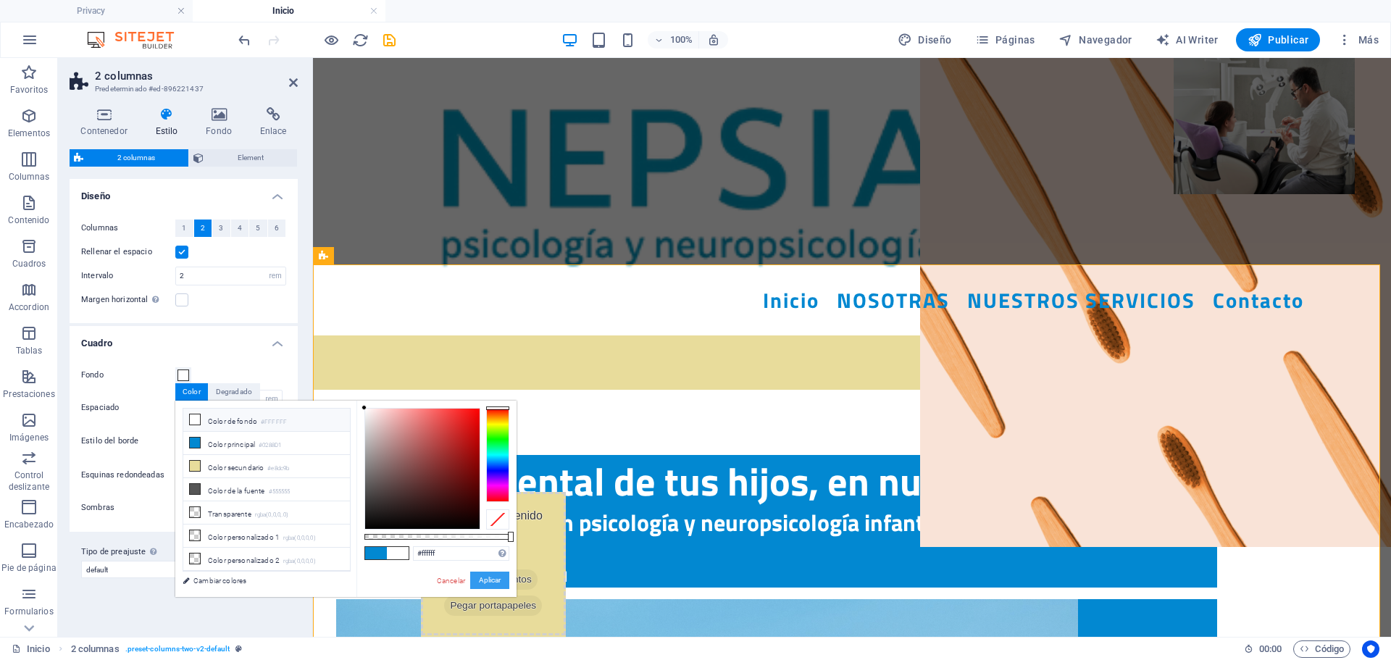
click at [489, 577] on button "Aplicar" at bounding box center [489, 580] width 39 height 17
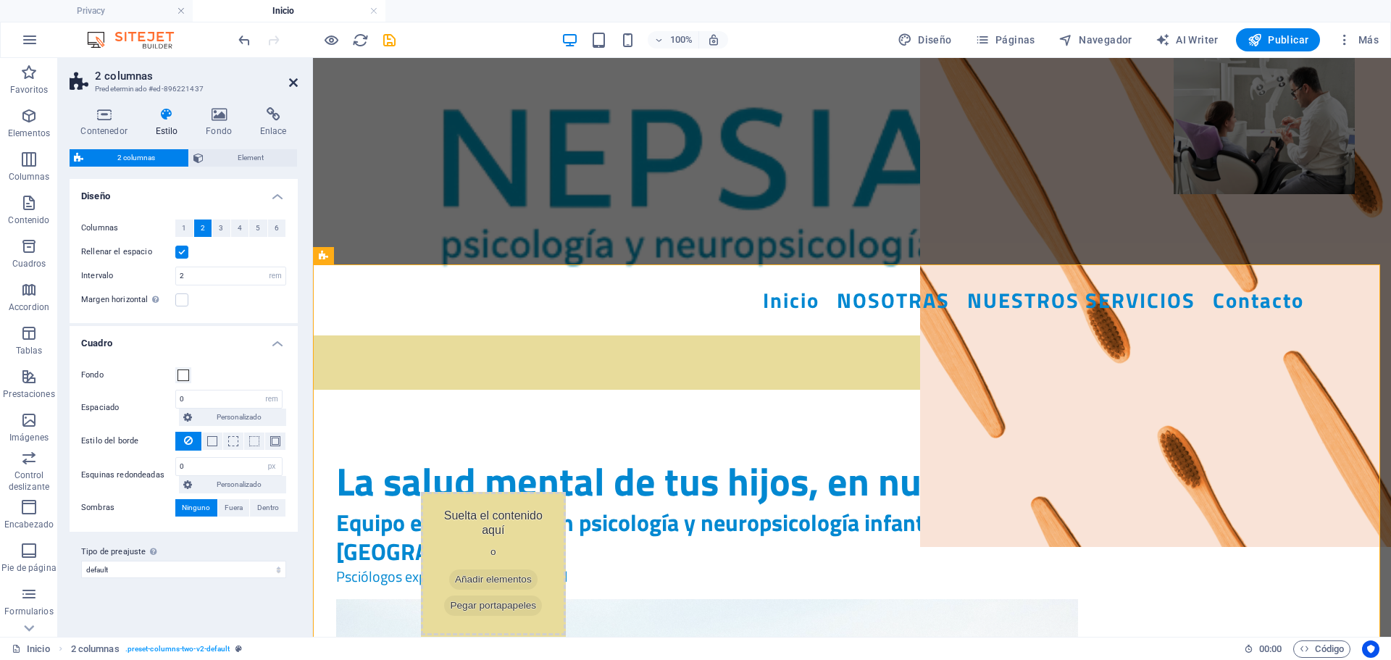
drag, startPoint x: 293, startPoint y: 88, endPoint x: 235, endPoint y: 29, distance: 83.0
click at [293, 88] on link at bounding box center [293, 83] width 9 height 12
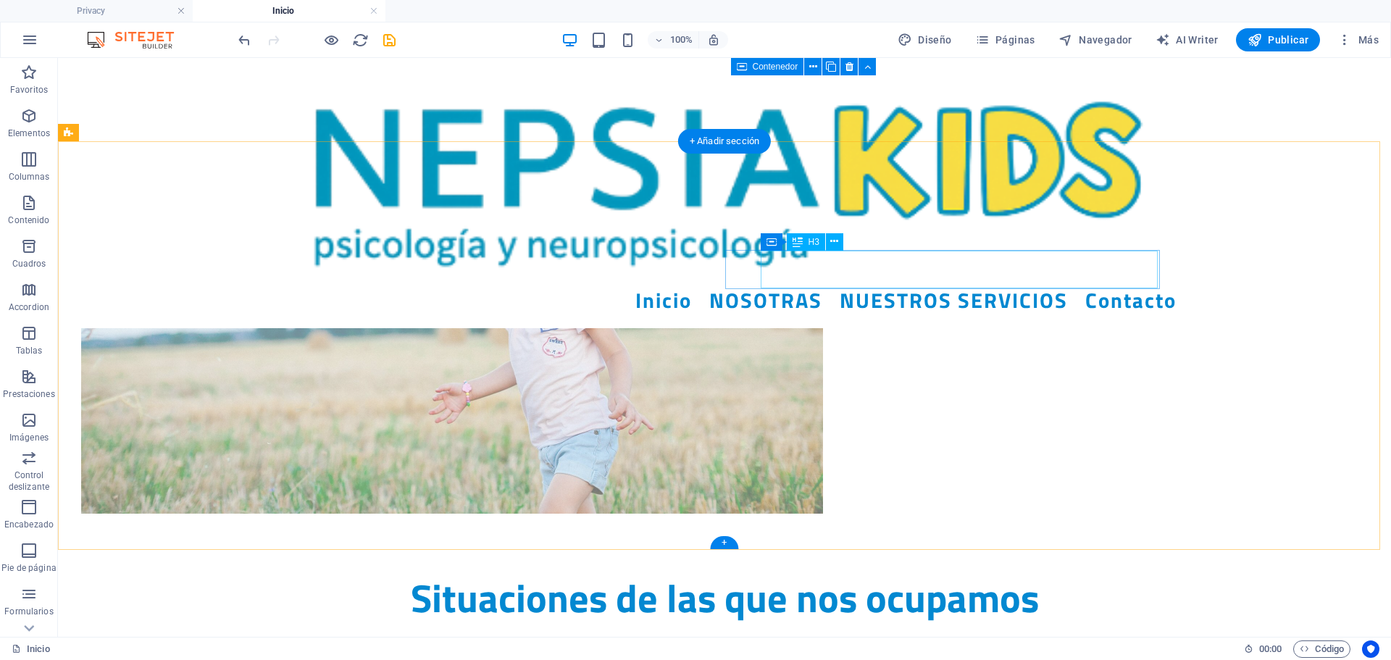
scroll to position [435, 0]
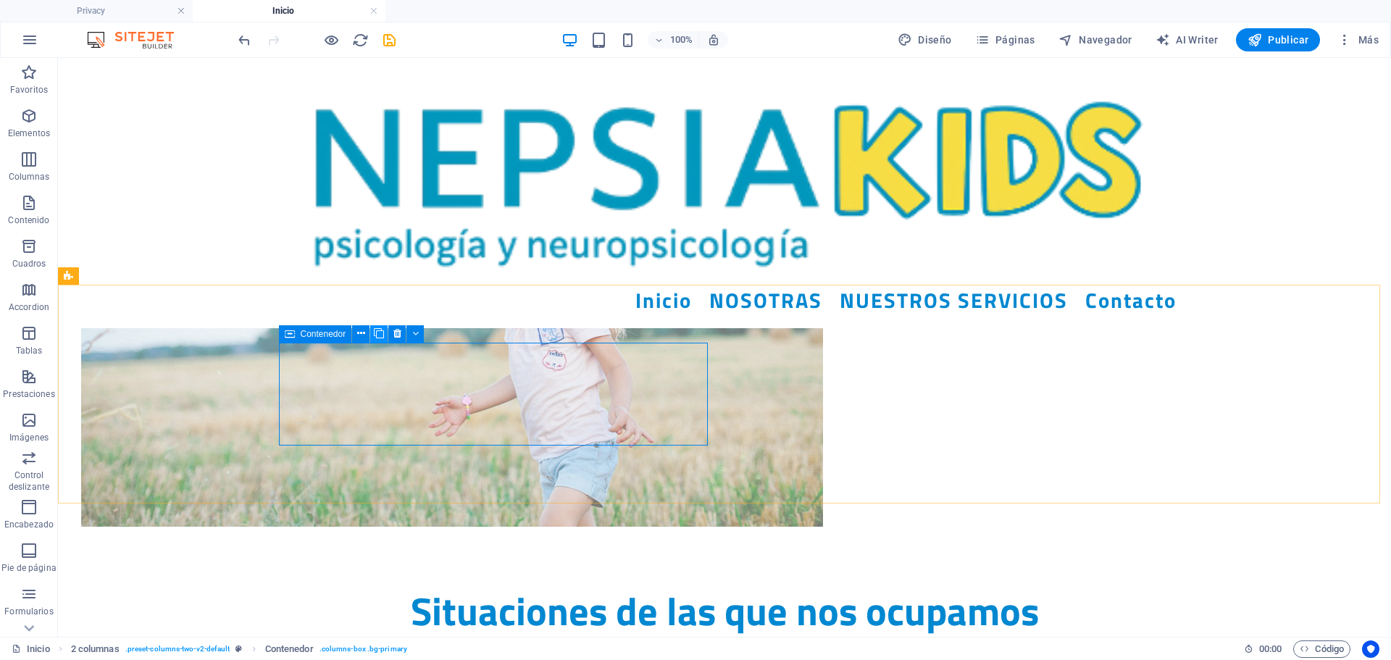
click at [382, 334] on icon at bounding box center [379, 333] width 10 height 15
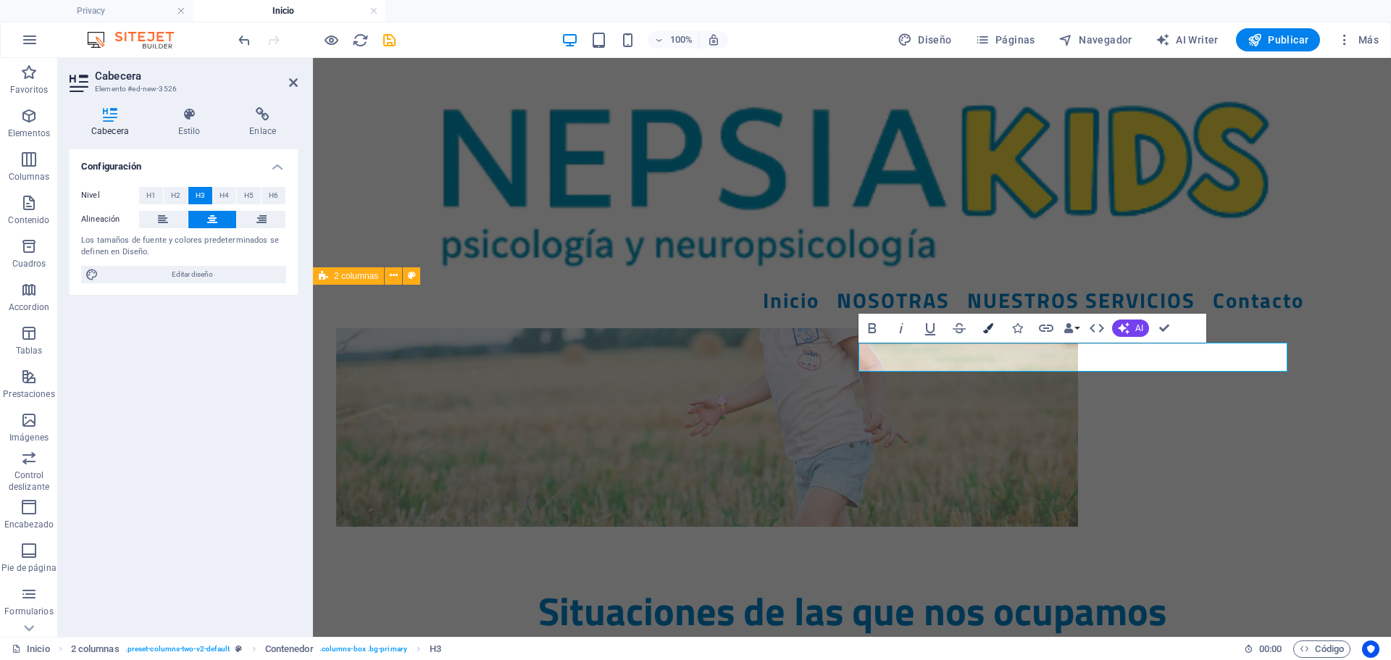
click at [992, 328] on icon "button" at bounding box center [988, 328] width 10 height 10
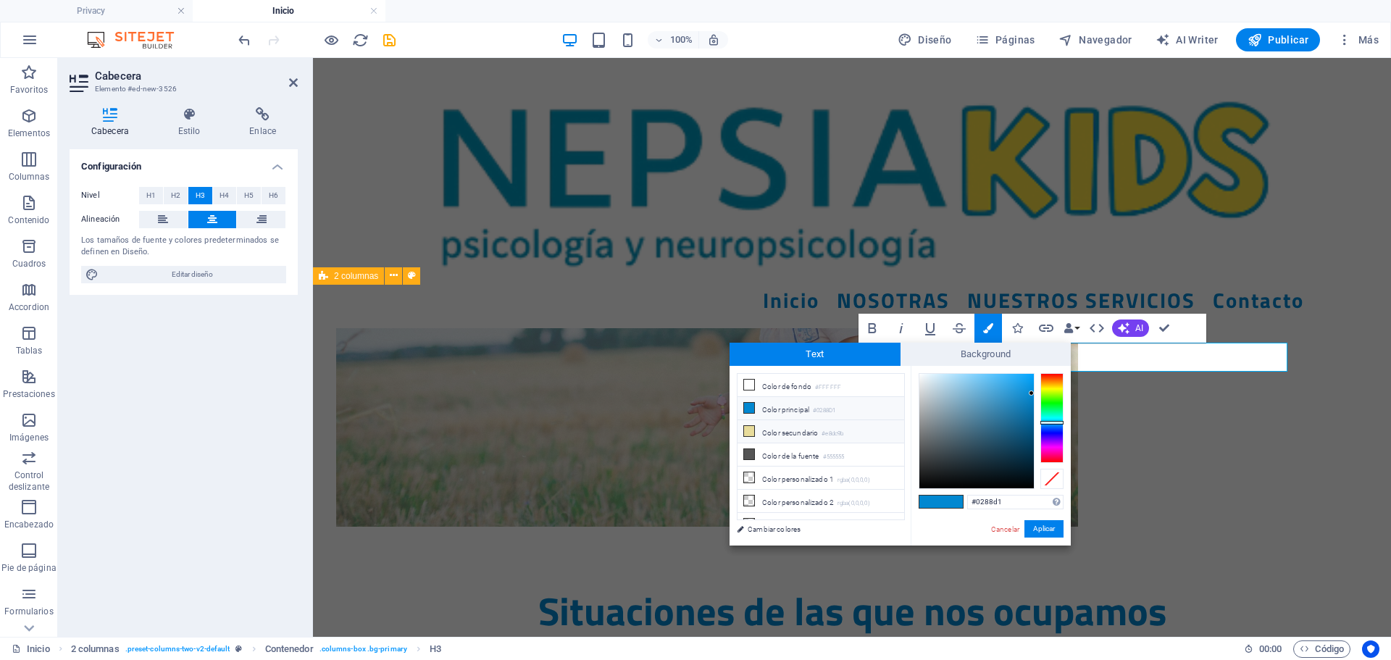
click at [804, 433] on li "Color secundario #e8dc9b" at bounding box center [821, 431] width 167 height 23
type input "#e8dc9b"
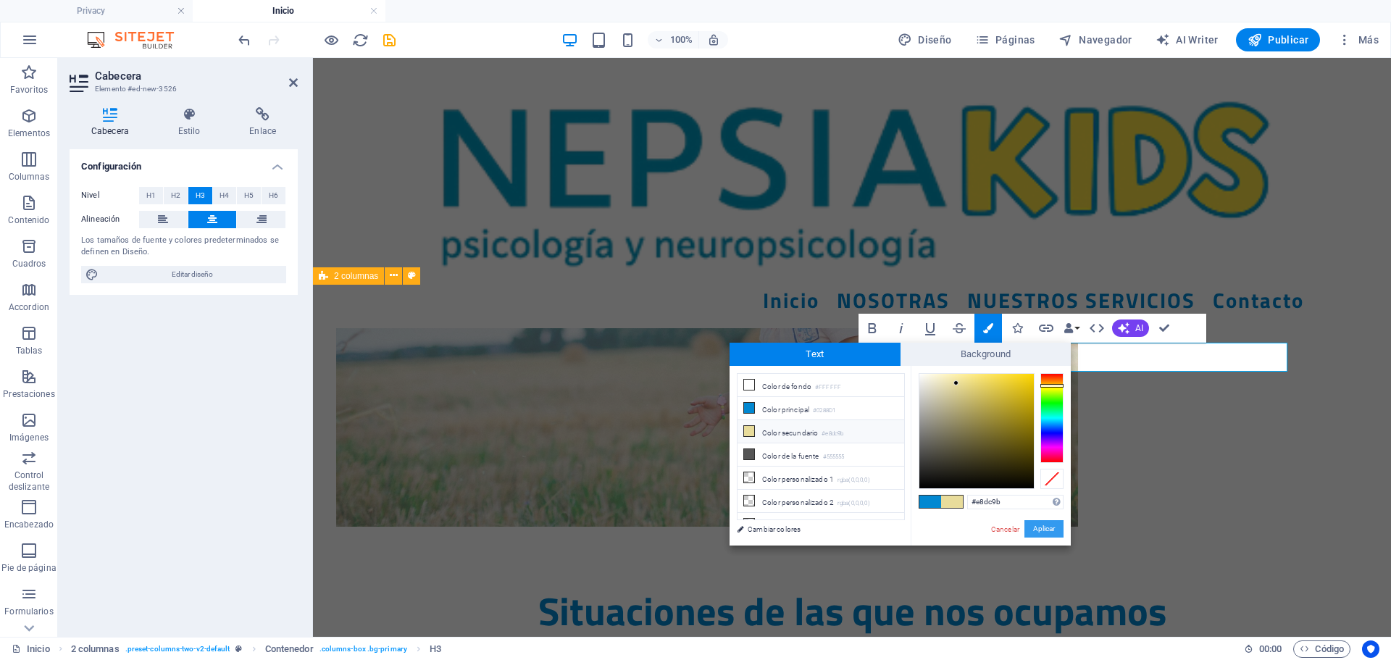
click at [1039, 528] on button "Aplicar" at bounding box center [1044, 528] width 39 height 17
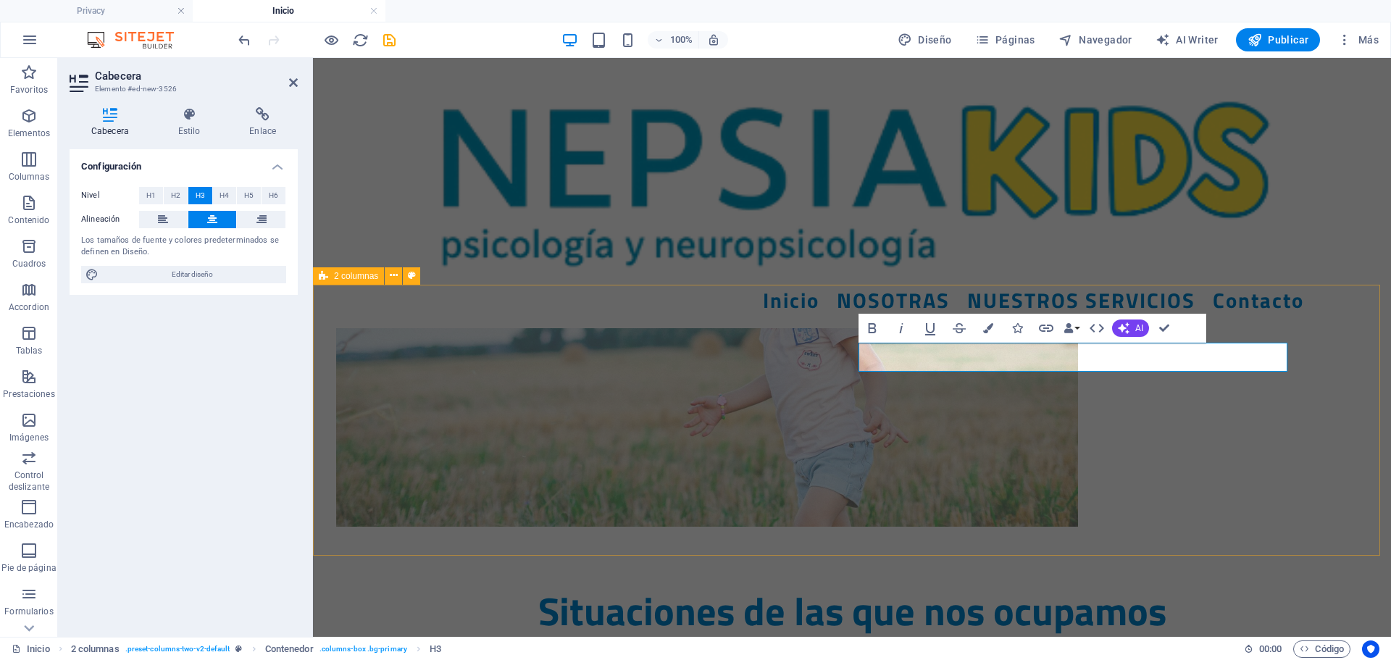
click at [1293, 585] on div "Situaciones de las que nos ocupamos" at bounding box center [852, 611] width 1078 height 53
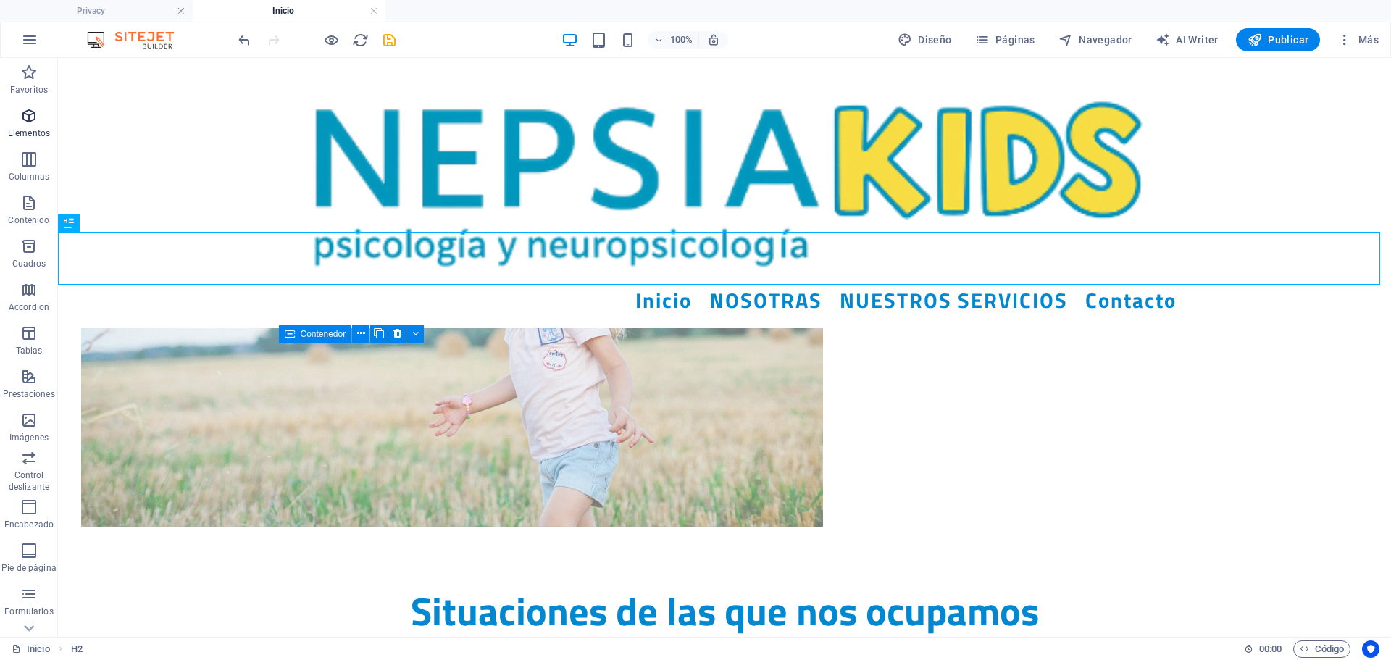
click at [28, 106] on button "Elementos" at bounding box center [29, 122] width 58 height 43
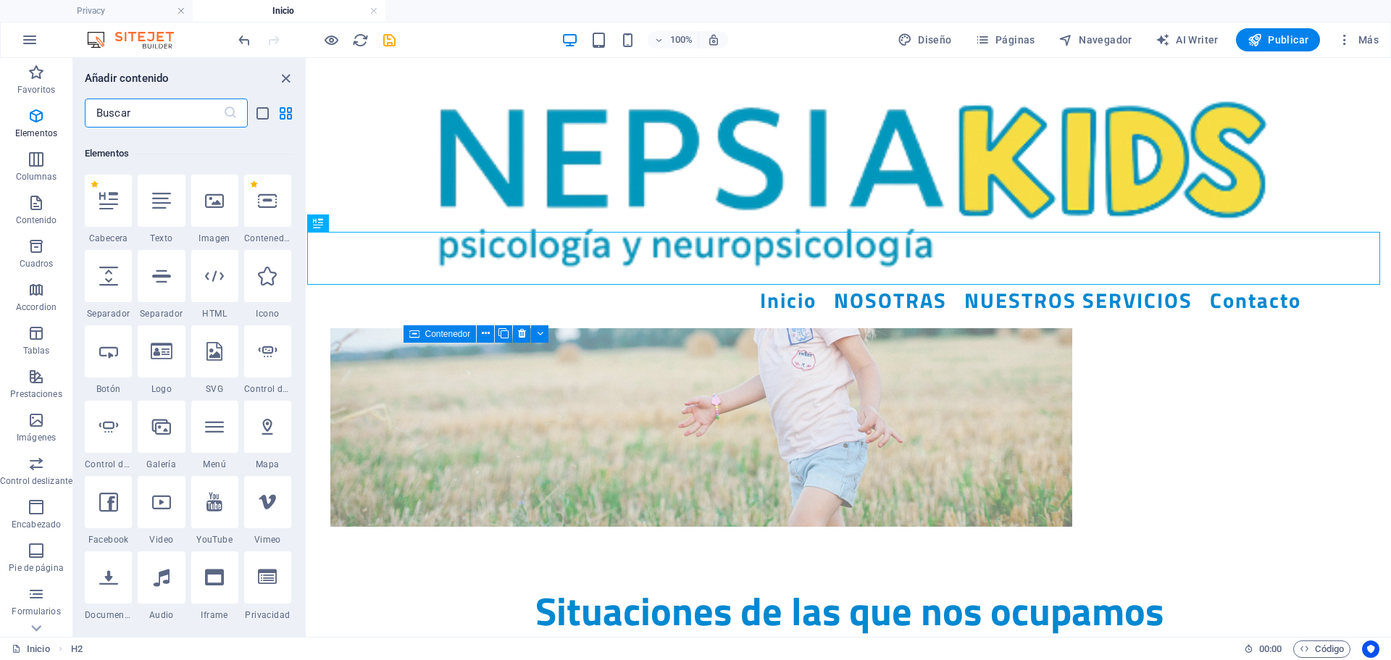
scroll to position [273, 0]
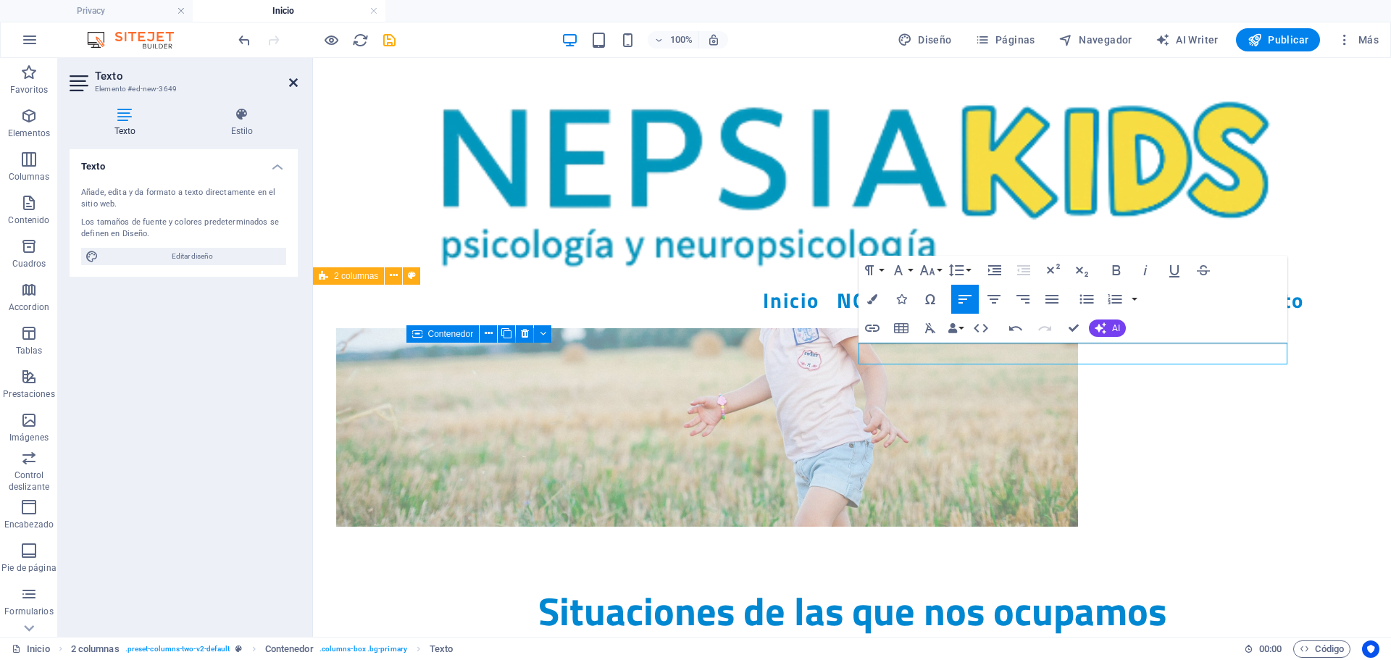
click at [289, 80] on icon at bounding box center [293, 83] width 9 height 12
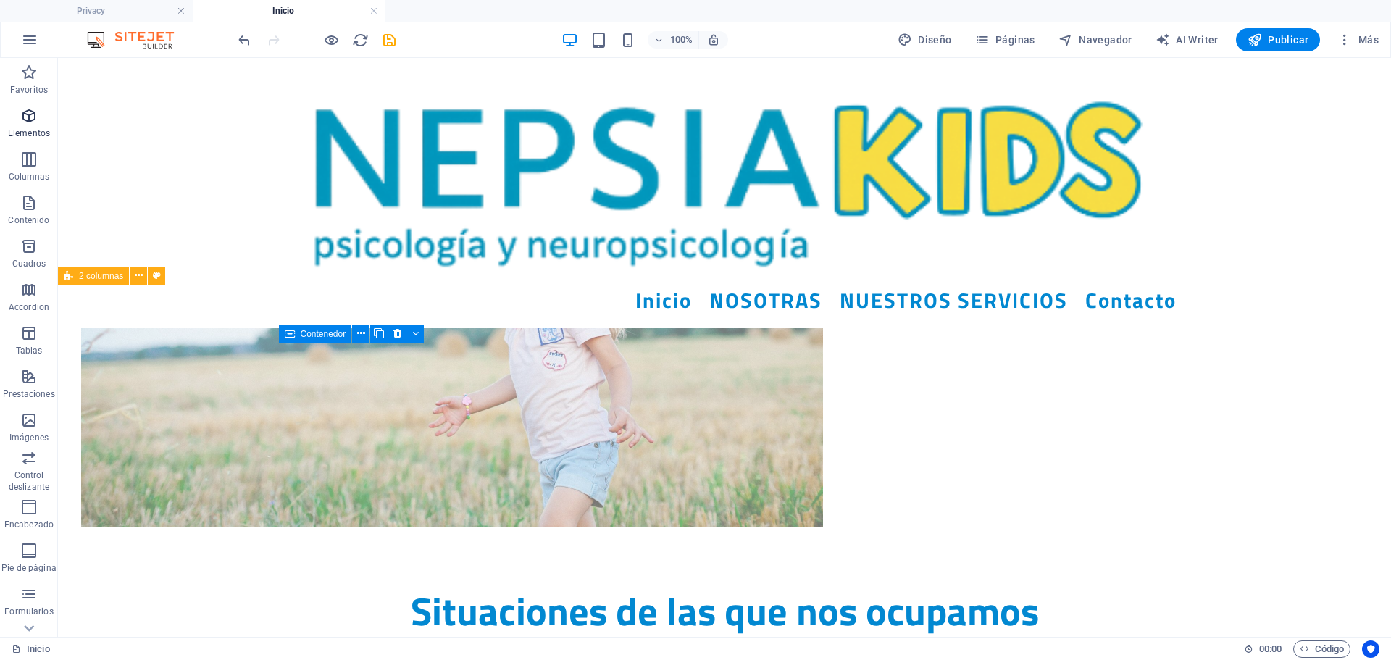
click at [43, 122] on span "Elementos" at bounding box center [29, 124] width 58 height 35
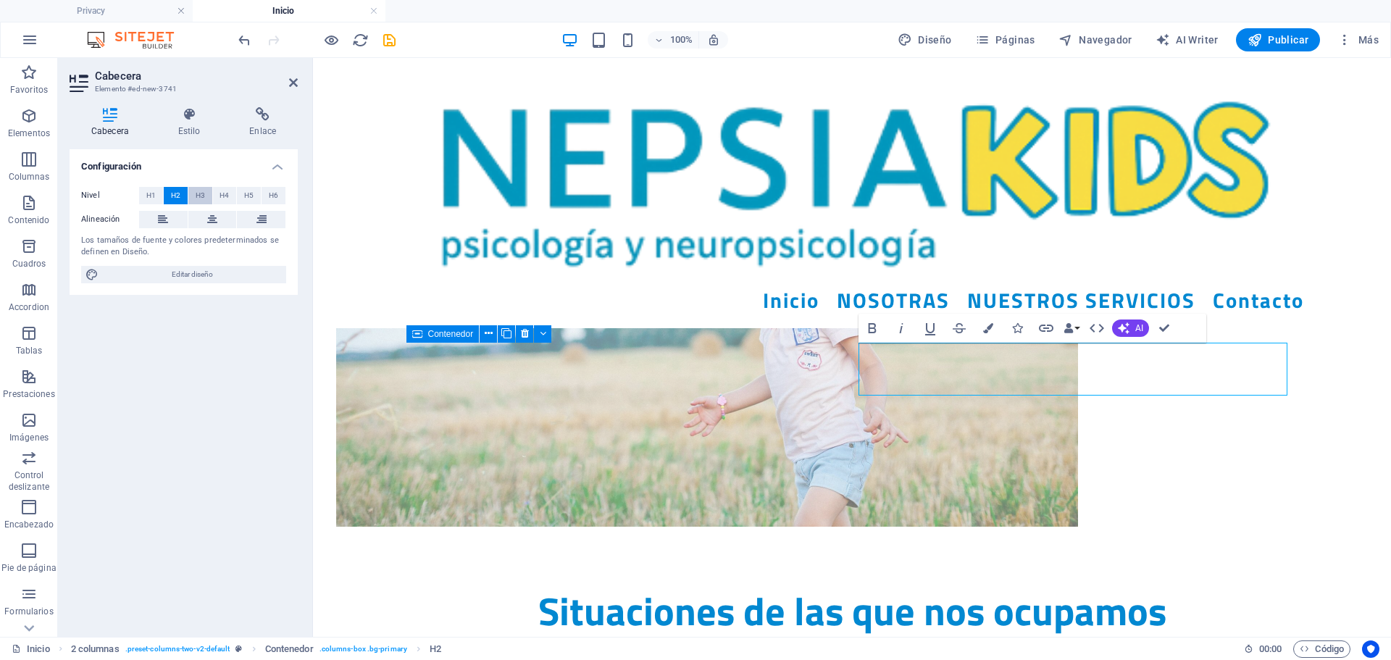
click at [204, 199] on span "H3" at bounding box center [200, 195] width 9 height 17
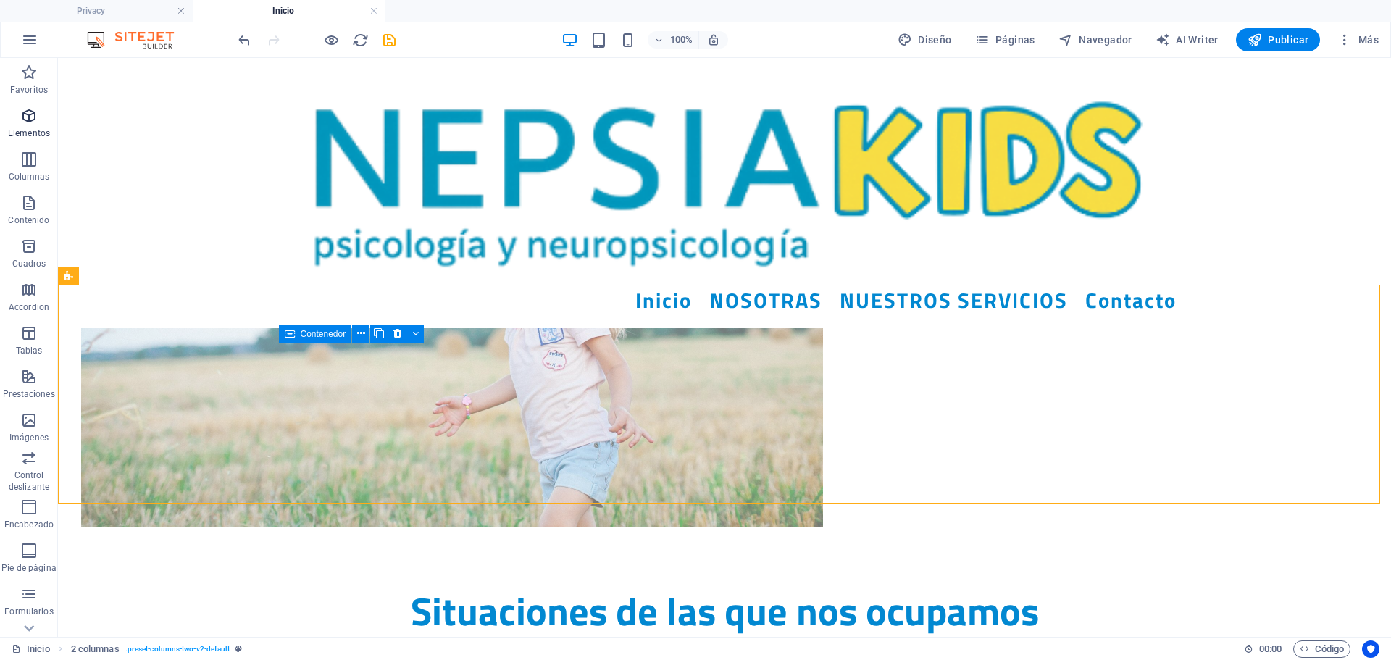
click at [26, 126] on span "Elementos" at bounding box center [29, 124] width 58 height 35
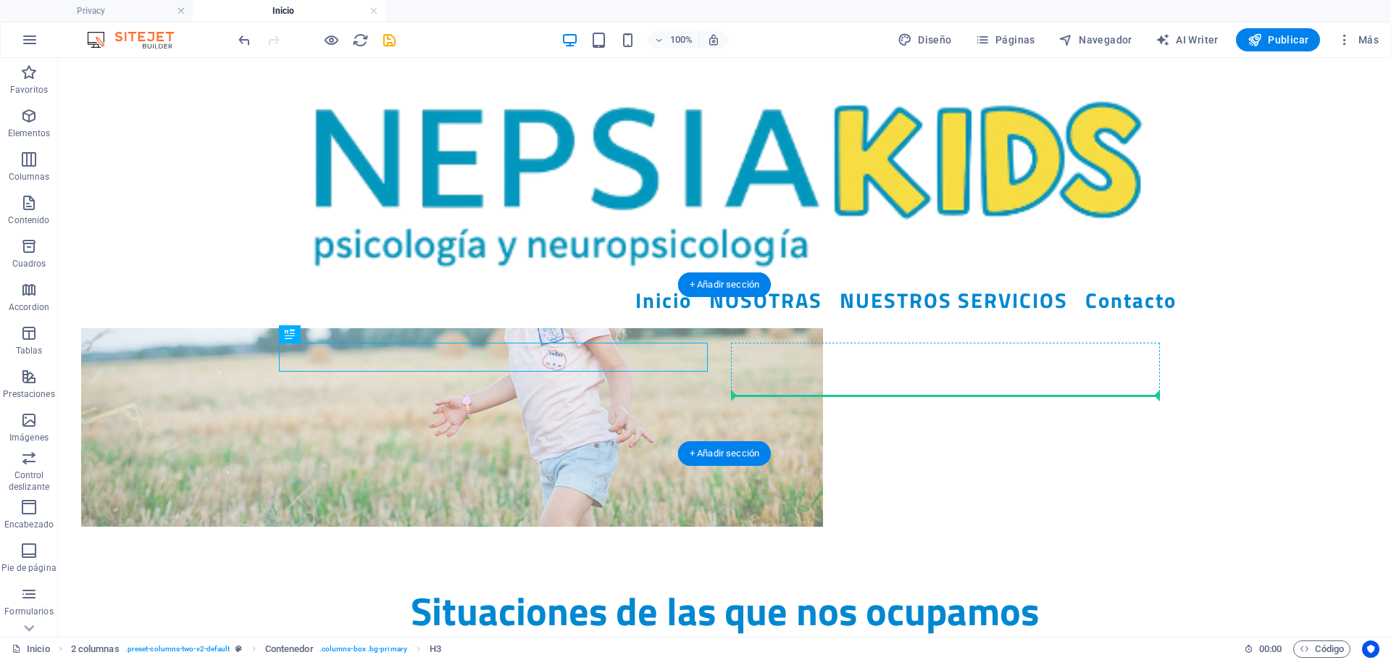
drag, startPoint x: 484, startPoint y: 359, endPoint x: 857, endPoint y: 373, distance: 372.7
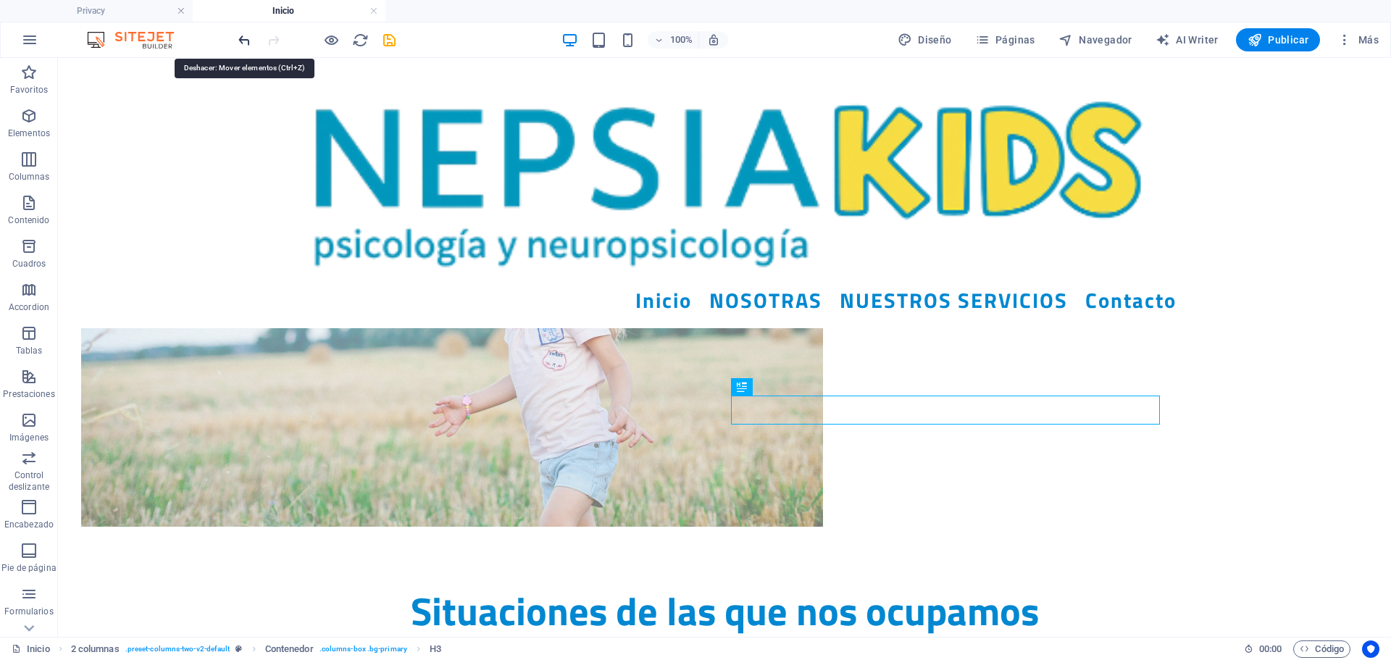
click at [238, 43] on icon "undo" at bounding box center [244, 40] width 17 height 17
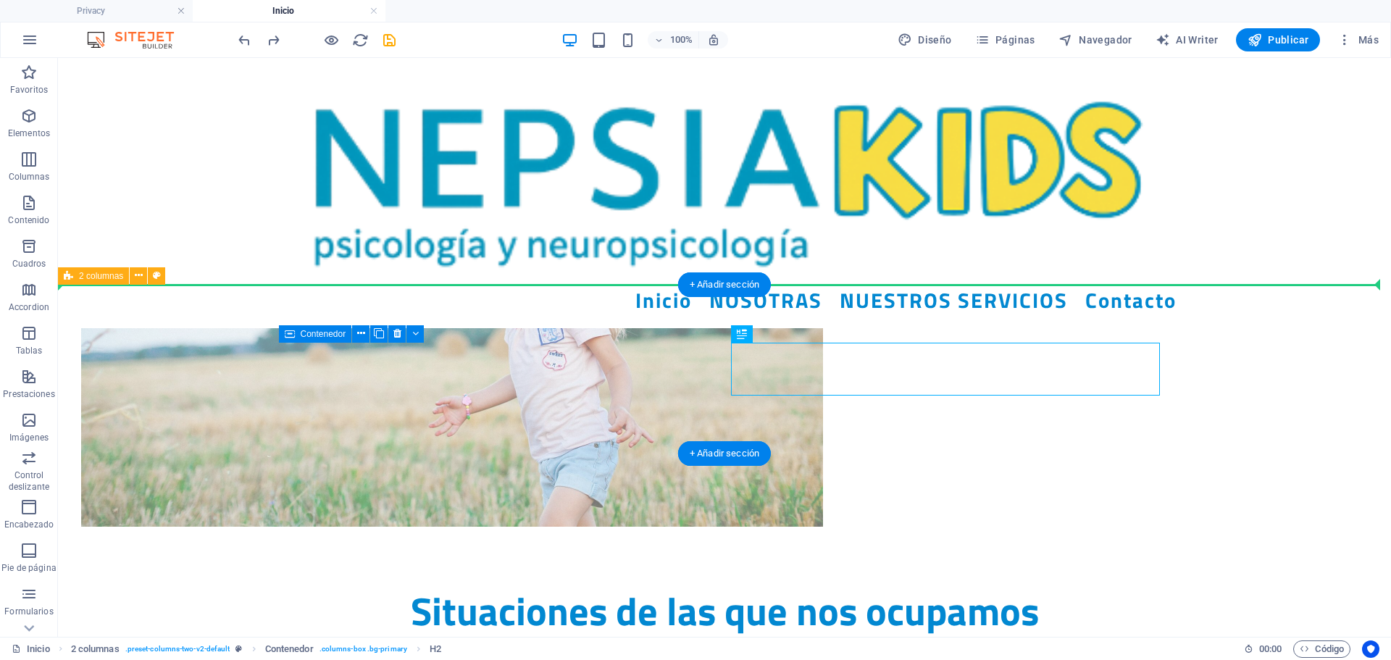
drag, startPoint x: 901, startPoint y: 371, endPoint x: 918, endPoint y: 322, distance: 51.3
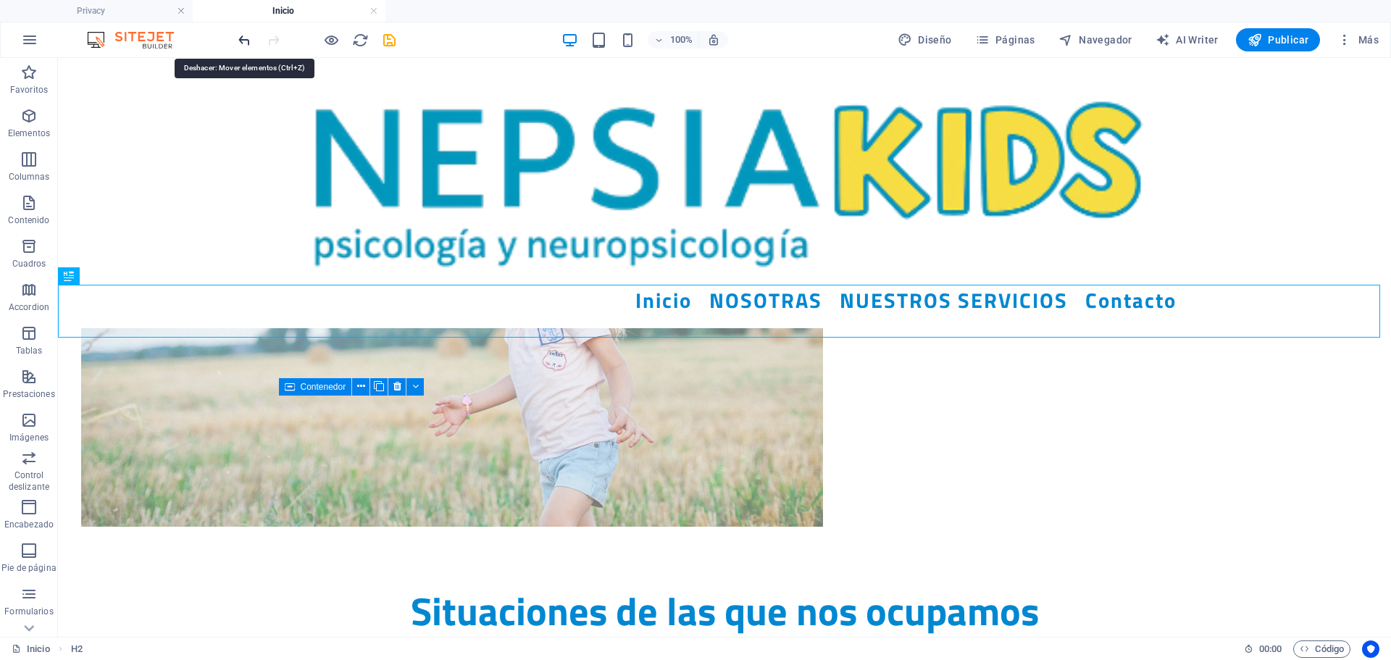
click at [237, 33] on icon "undo" at bounding box center [244, 40] width 17 height 17
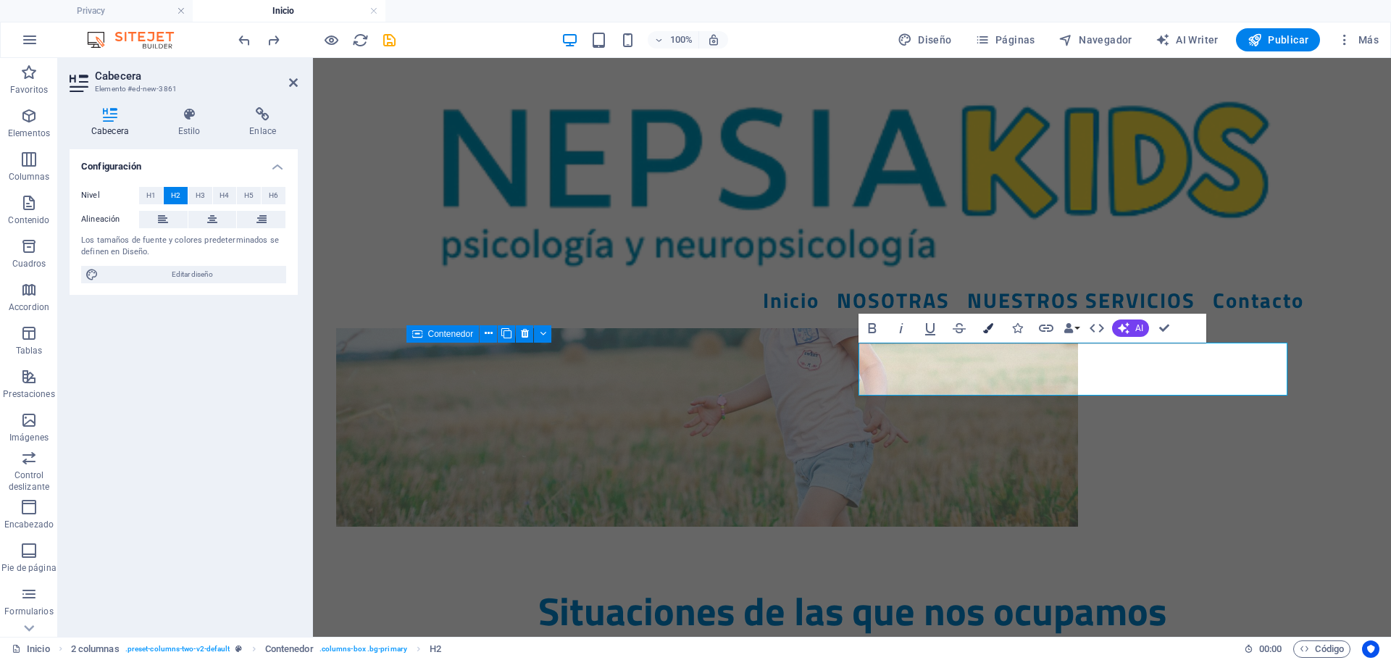
click at [986, 331] on icon "button" at bounding box center [988, 328] width 10 height 10
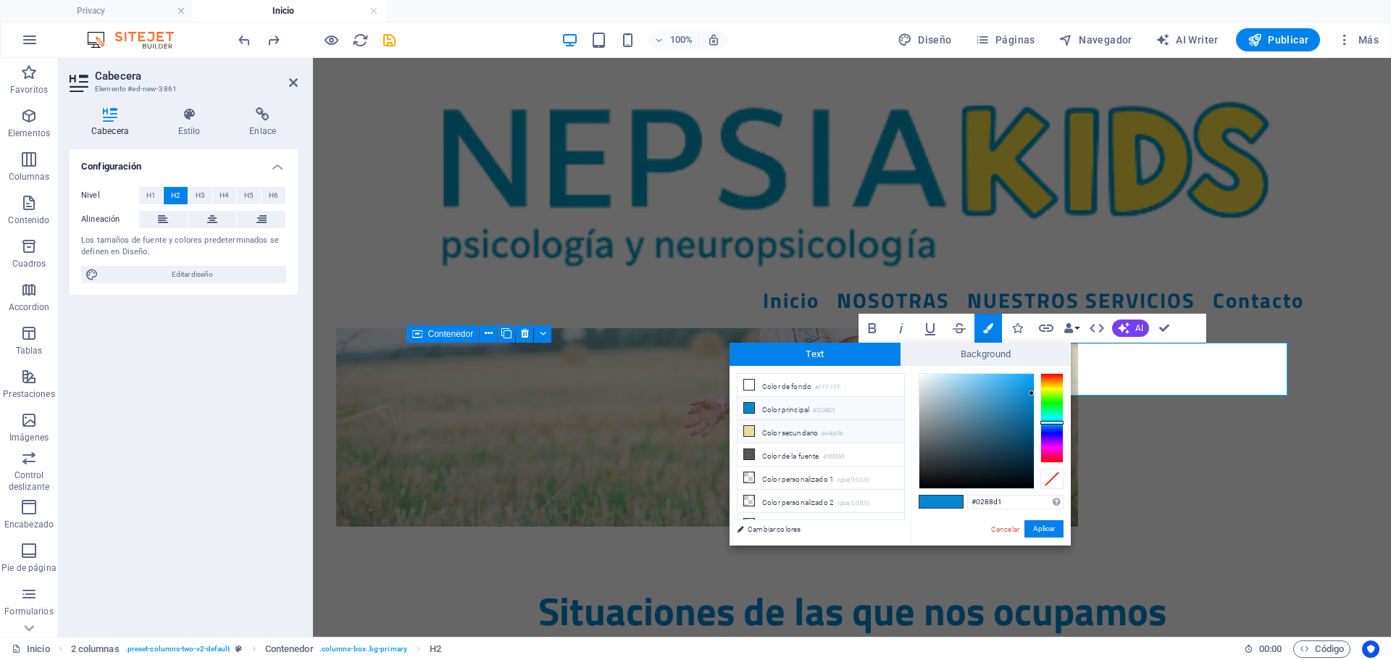
click at [765, 428] on li "Color secundario #e8dc9b" at bounding box center [821, 431] width 167 height 23
type input "#e8dc9b"
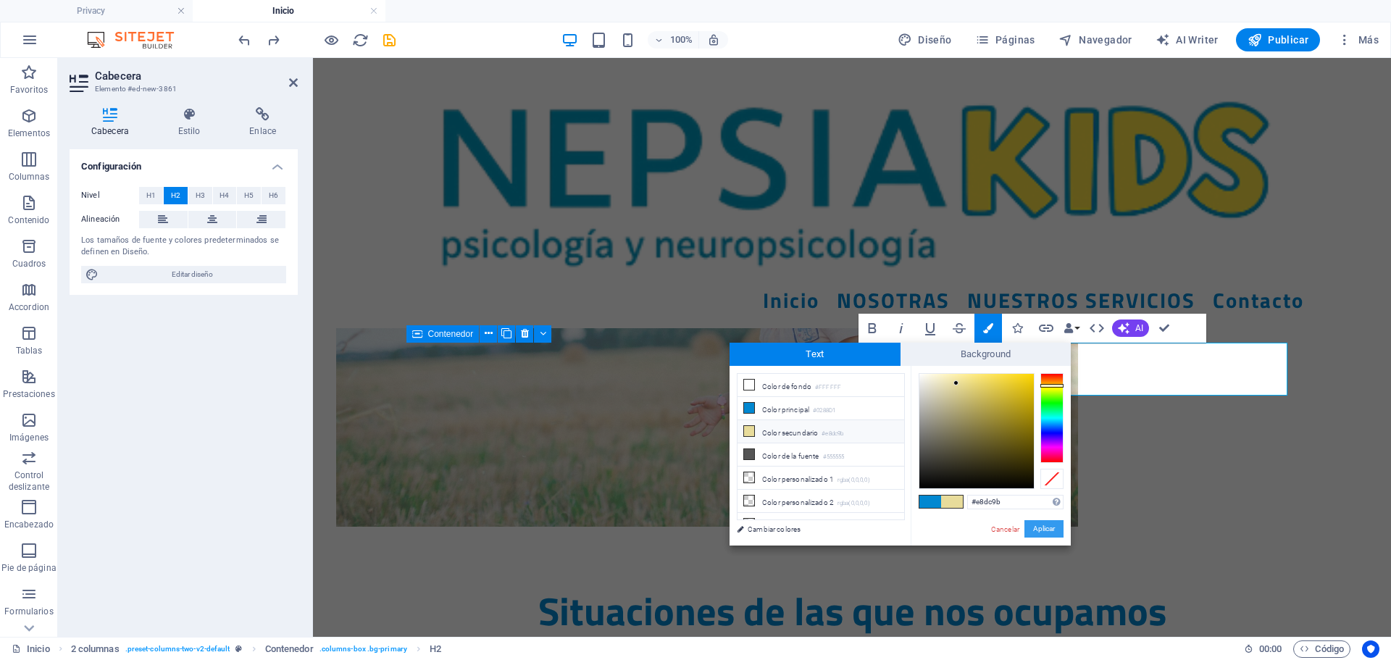
click at [1046, 533] on button "Aplicar" at bounding box center [1044, 528] width 39 height 17
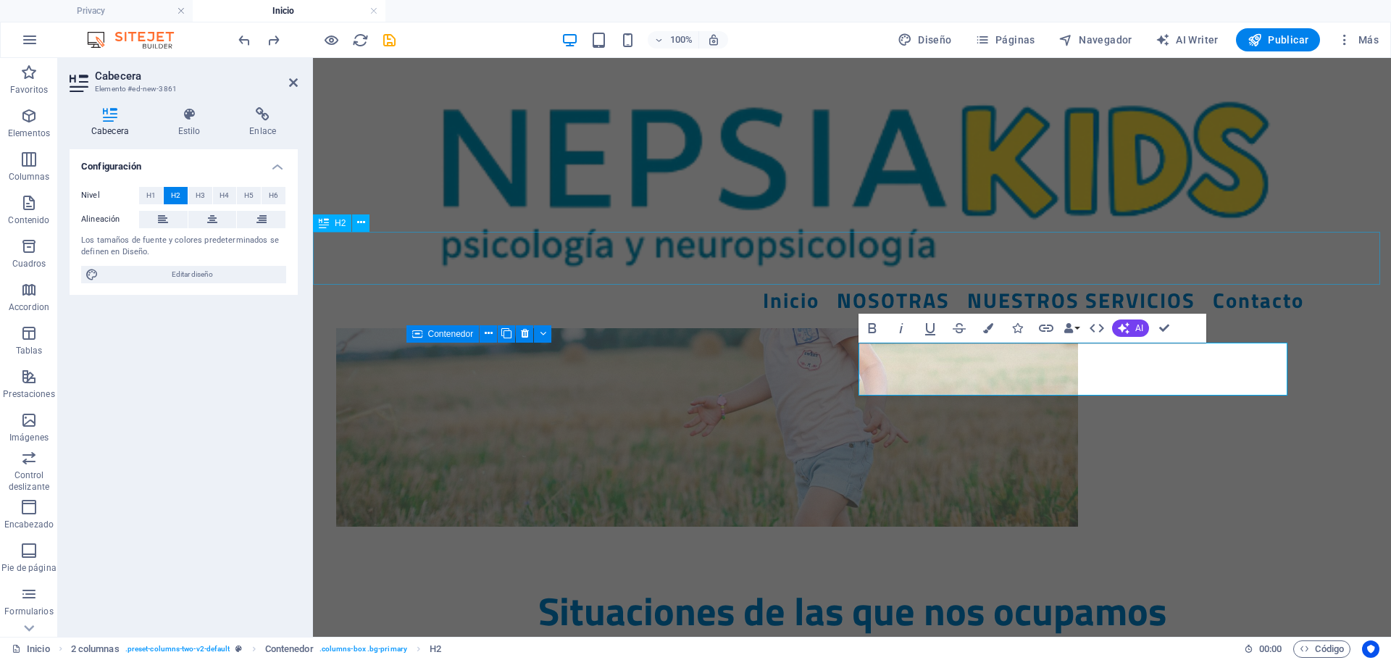
click at [1294, 585] on div "Situaciones de las que nos ocupamos" at bounding box center [852, 611] width 1078 height 53
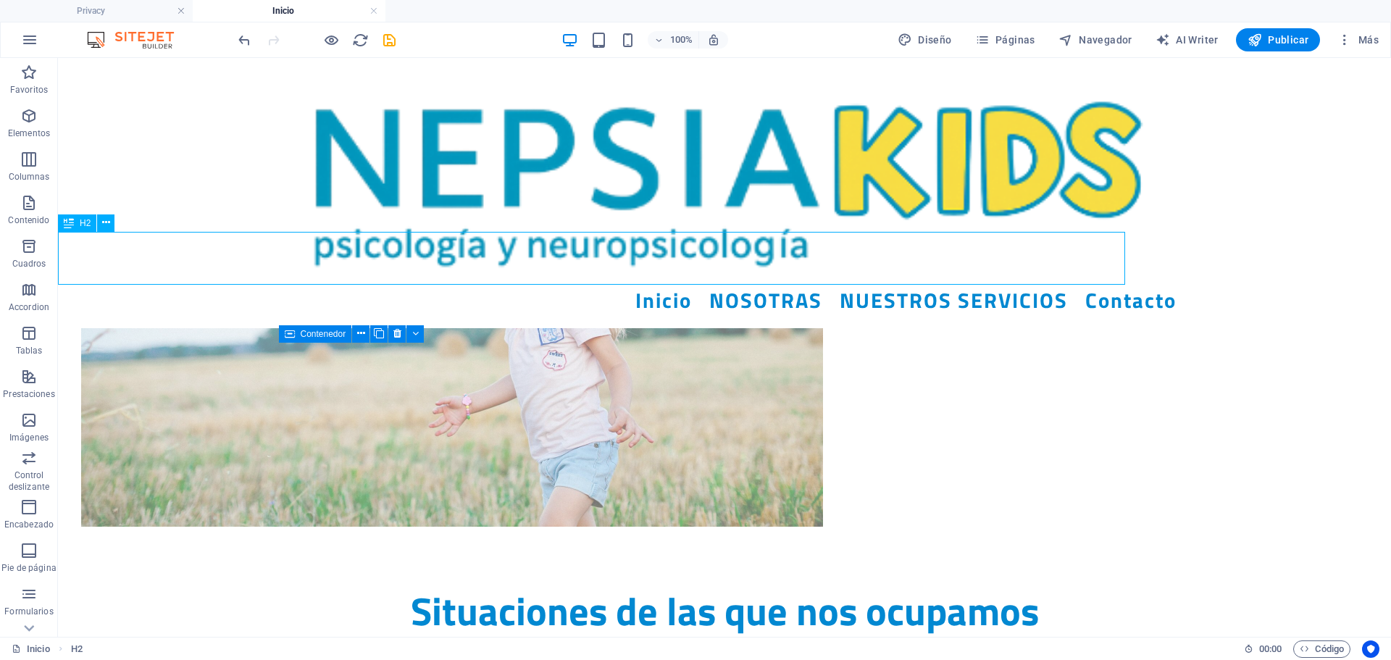
click at [1304, 222] on div "La salud mental de tus hijos, en nuestras manos Equipo especializado en psicolo…" at bounding box center [724, 207] width 1333 height 755
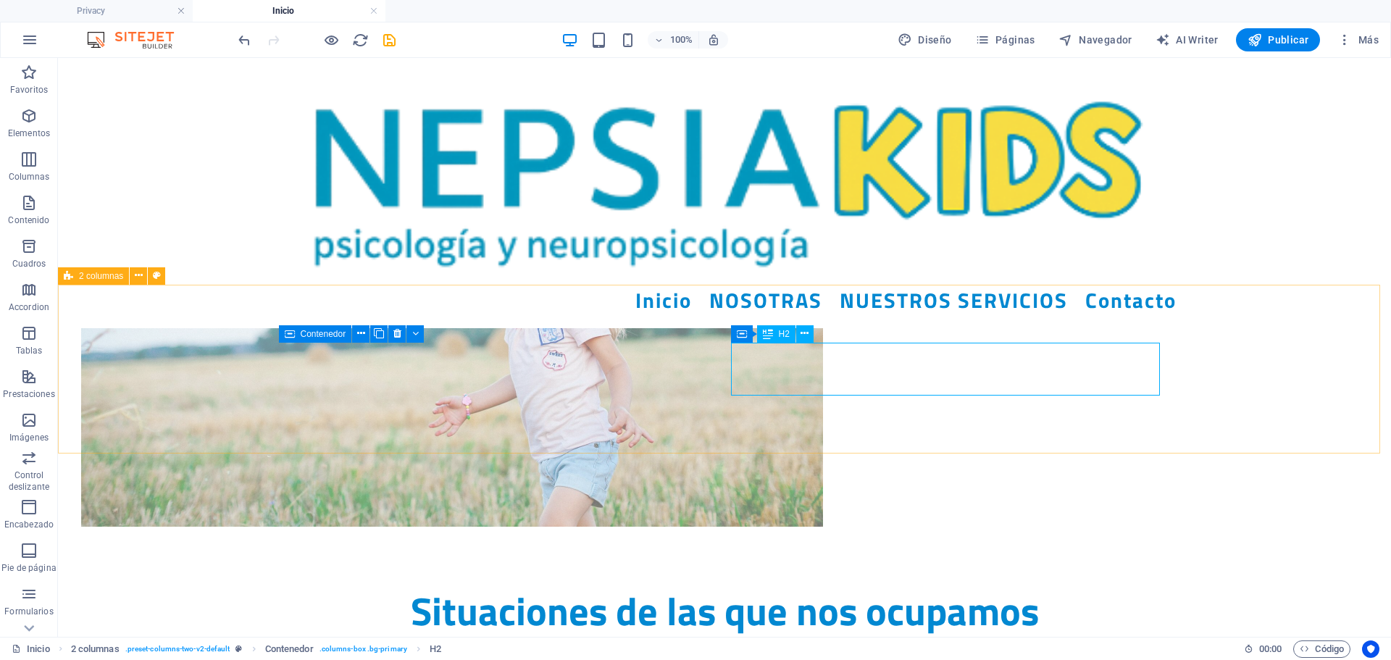
click at [788, 337] on span "H2" at bounding box center [784, 334] width 11 height 9
click at [783, 335] on span "H2" at bounding box center [784, 334] width 11 height 9
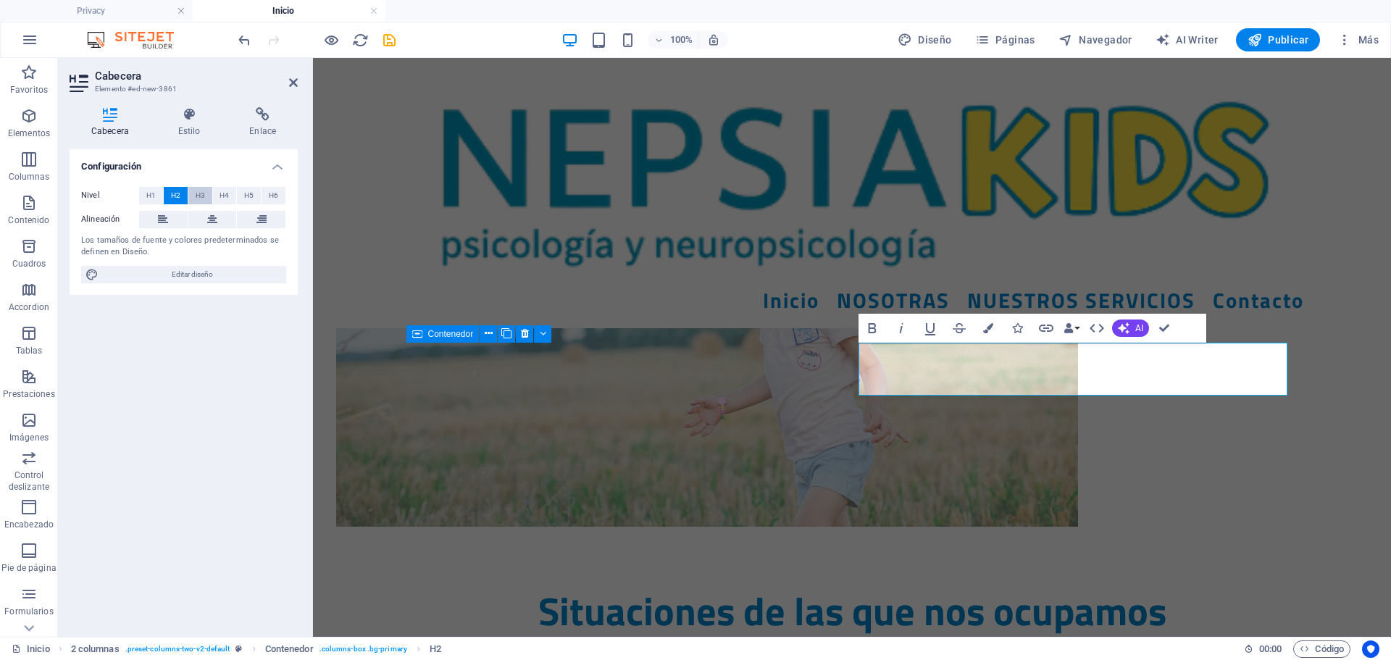
click at [194, 187] on button "H3" at bounding box center [200, 195] width 24 height 17
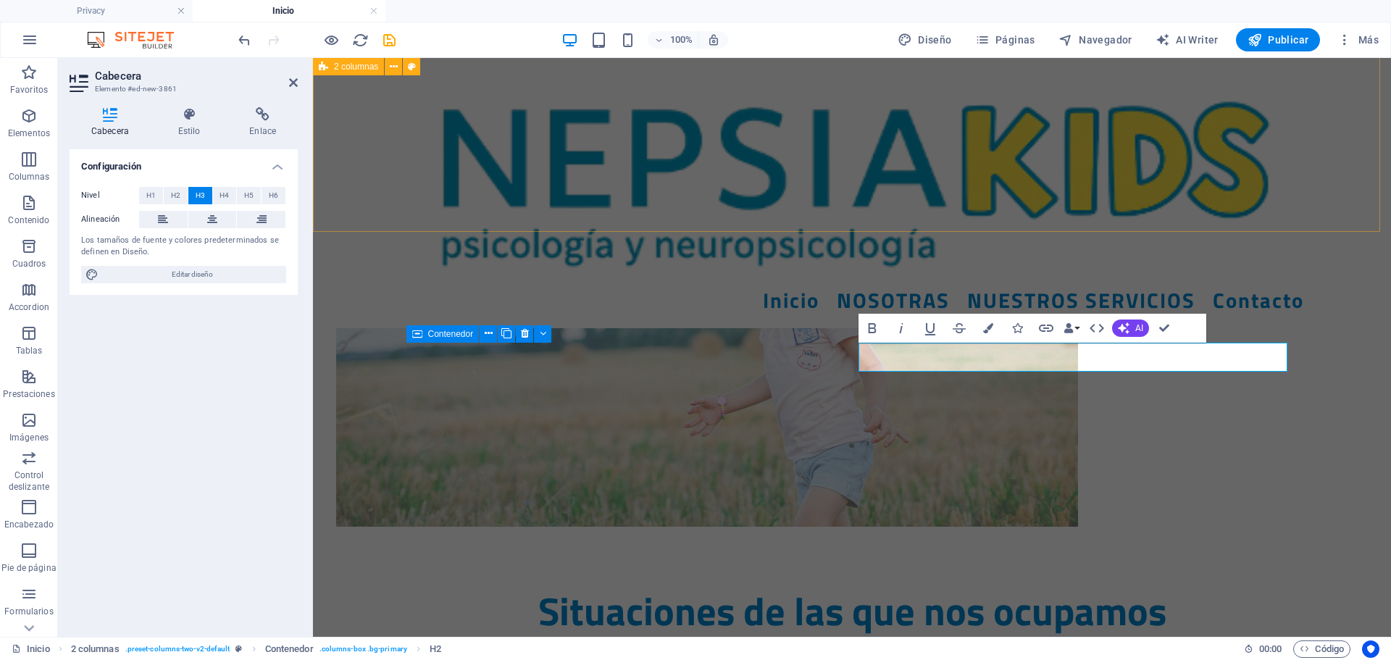
click at [1362, 220] on div "La salud mental de tus hijos, en nuestras manos Equipo especializado en psicolo…" at bounding box center [852, 207] width 1078 height 755
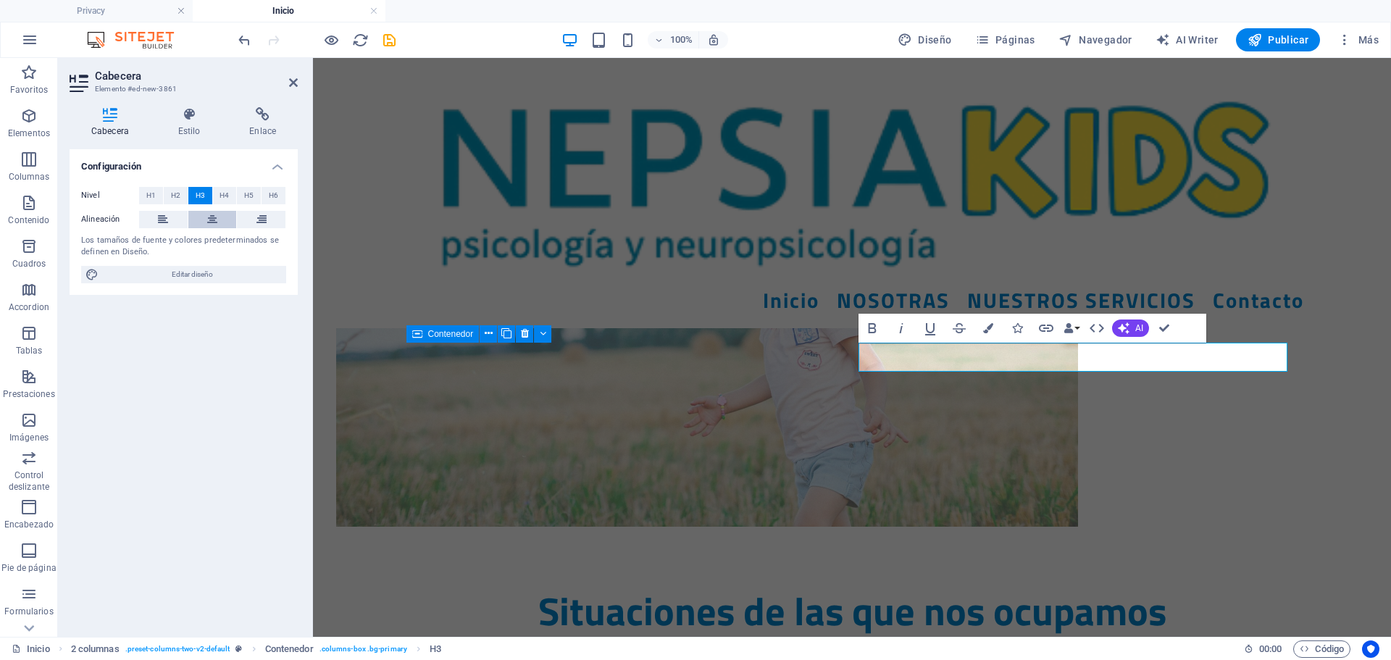
click at [214, 212] on icon at bounding box center [212, 219] width 10 height 17
click at [239, 37] on icon "undo" at bounding box center [244, 40] width 17 height 17
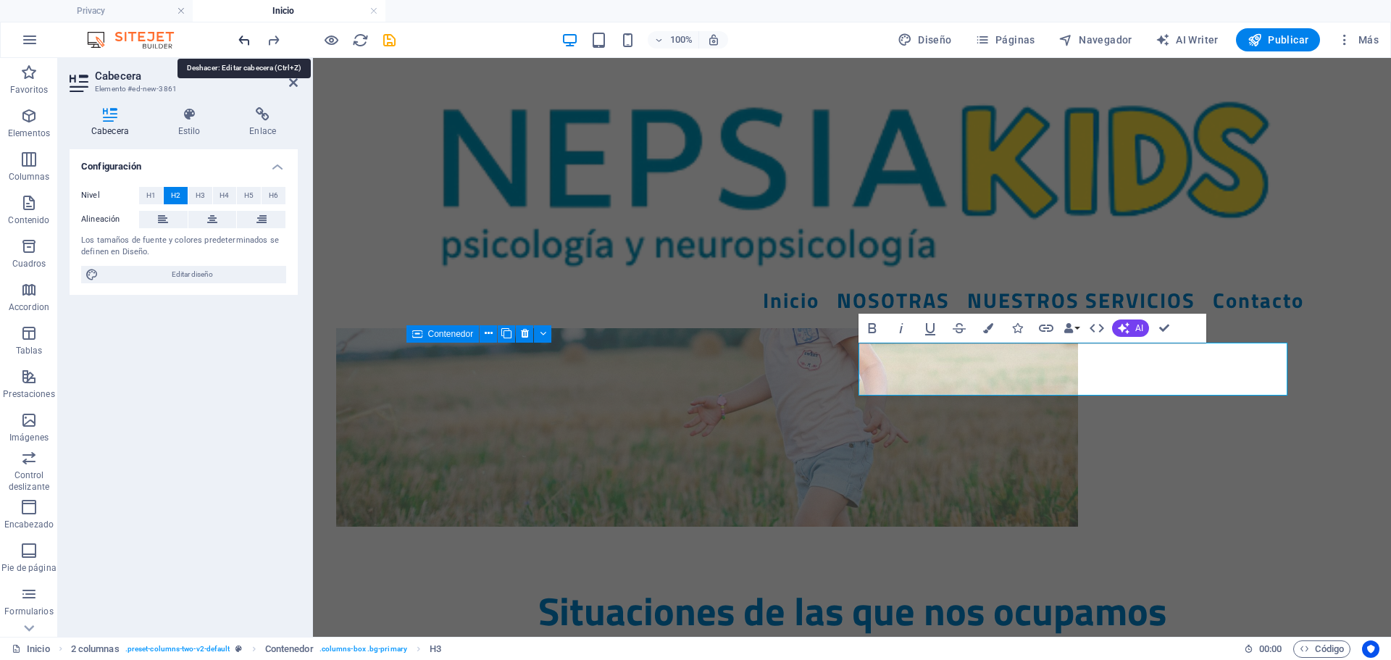
click at [239, 37] on icon "undo" at bounding box center [244, 40] width 17 height 17
click at [236, 38] on icon "undo" at bounding box center [244, 40] width 17 height 17
click at [991, 323] on icon "button" at bounding box center [988, 328] width 10 height 10
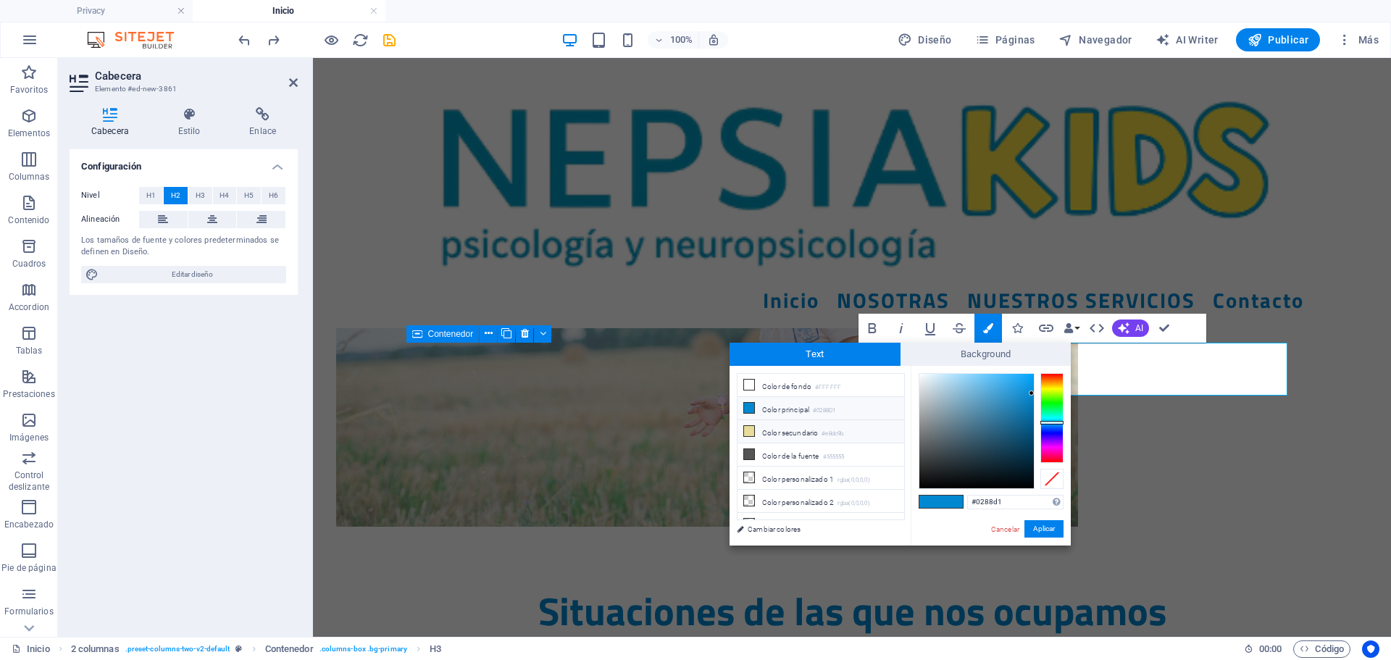
click at [812, 428] on li "Color secundario #e8dc9b" at bounding box center [821, 431] width 167 height 23
type input "#e8dc9b"
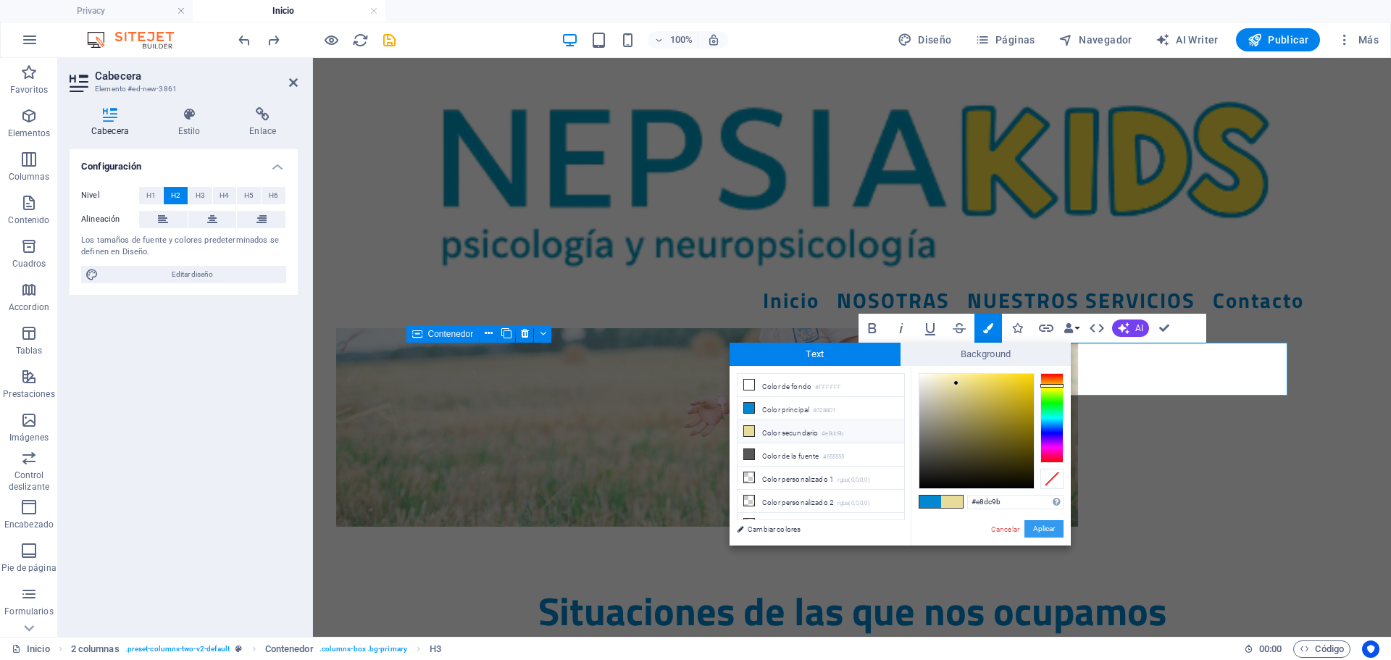
click at [1044, 522] on button "Aplicar" at bounding box center [1044, 528] width 39 height 17
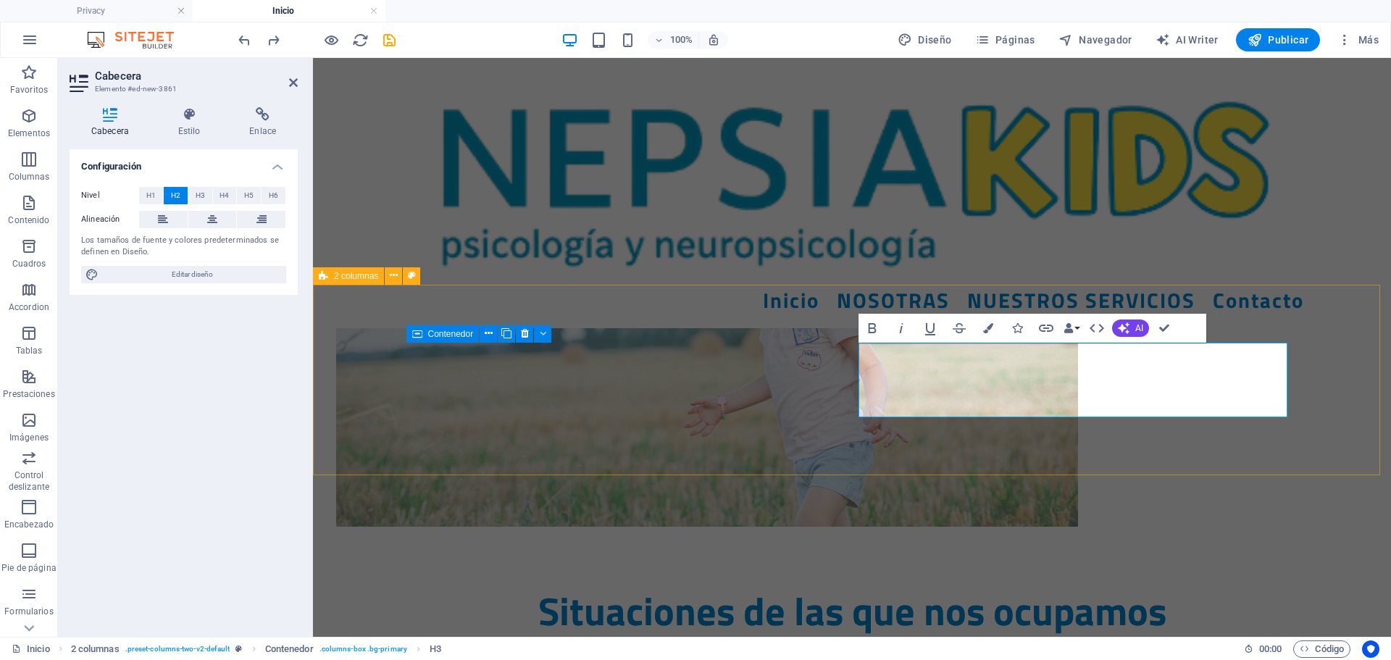
drag, startPoint x: 1066, startPoint y: 393, endPoint x: 815, endPoint y: 367, distance: 252.2
click at [987, 320] on button "Colors" at bounding box center [989, 328] width 28 height 29
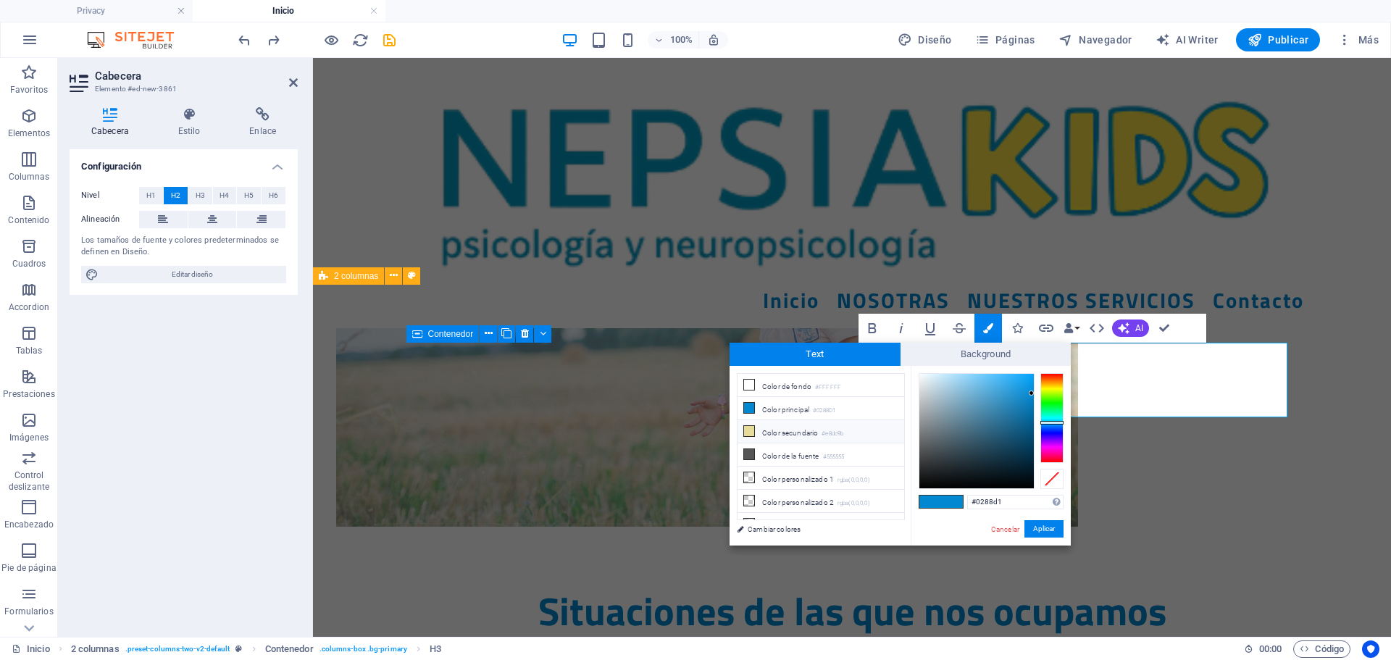
click at [825, 424] on li "Color secundario #e8dc9b" at bounding box center [821, 431] width 167 height 23
type input "#e8dc9b"
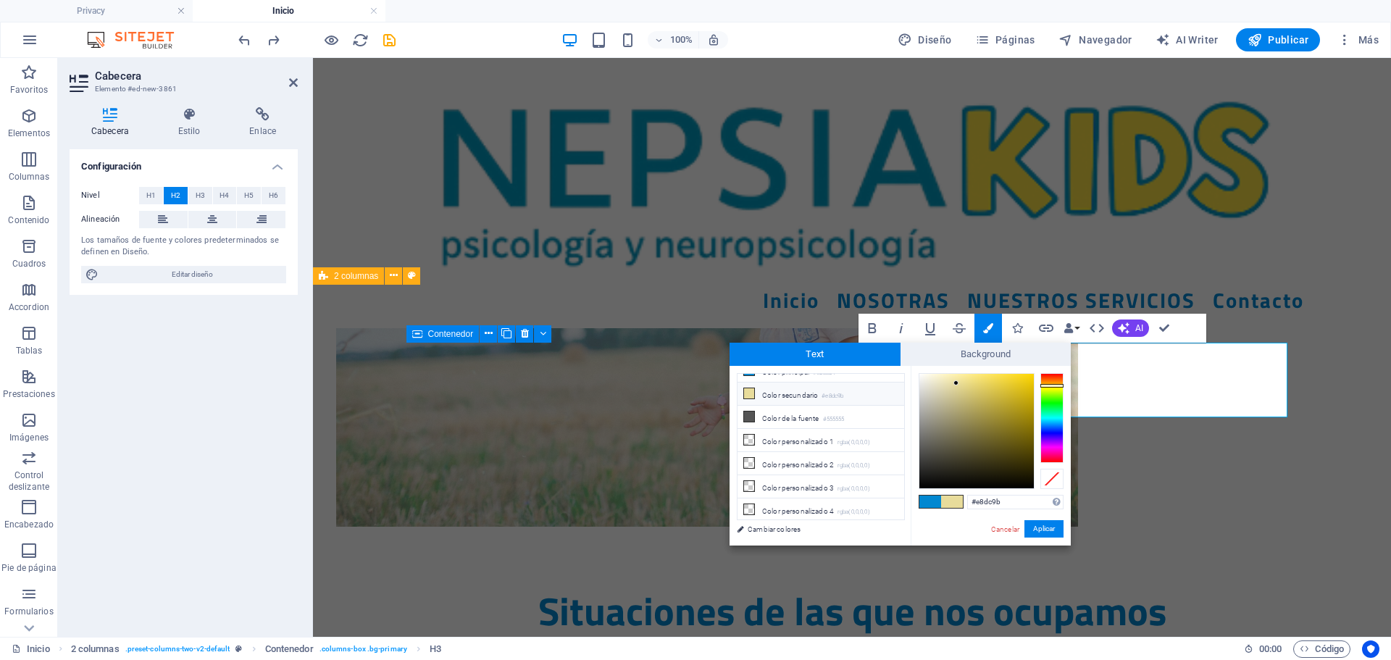
scroll to position [57, 0]
click at [1034, 524] on button "Aplicar" at bounding box center [1044, 528] width 39 height 17
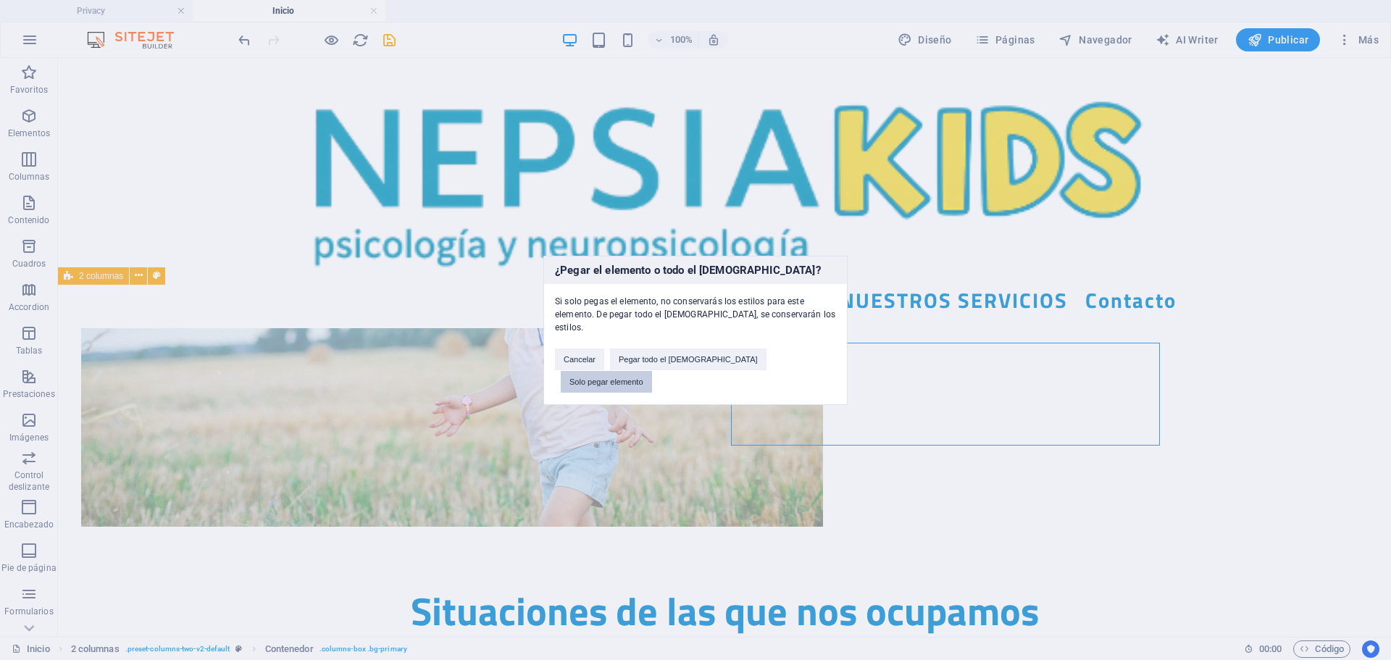
drag, startPoint x: 773, startPoint y: 362, endPoint x: 748, endPoint y: 307, distance: 60.6
click at [652, 371] on button "Solo pegar elemento" at bounding box center [606, 382] width 91 height 22
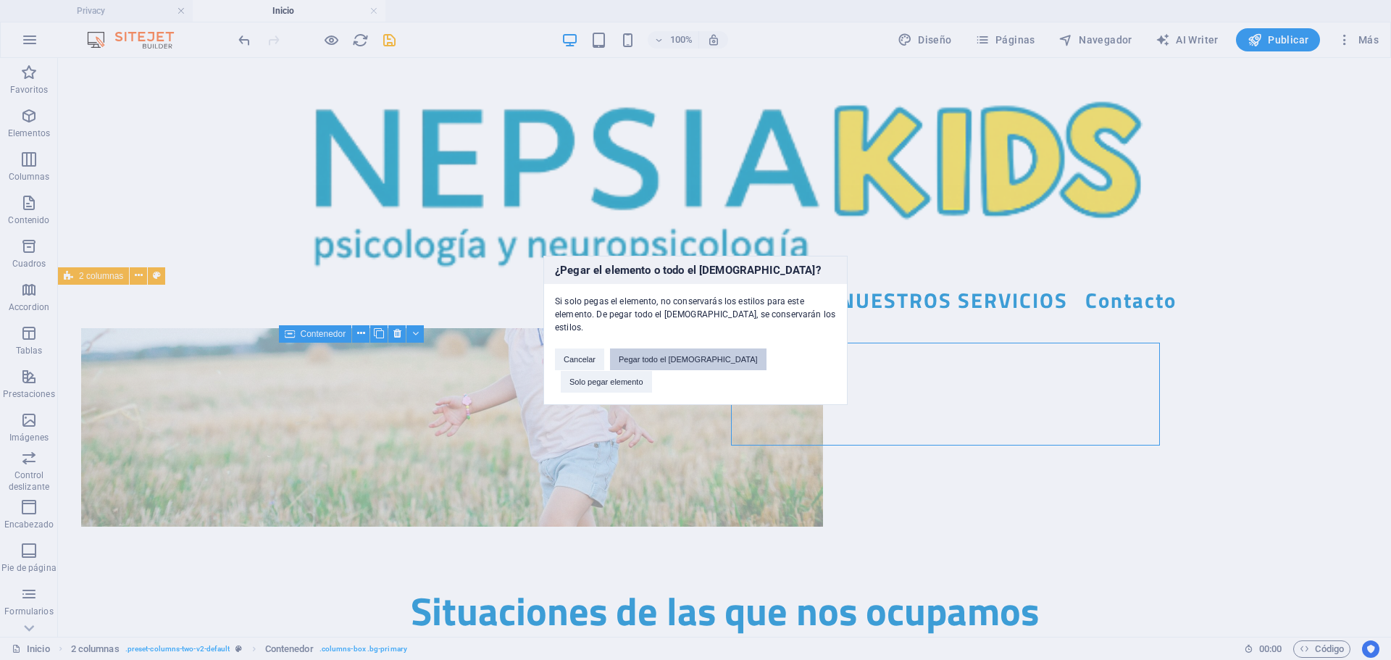
click at [694, 368] on button "Pegar todo el preajuste" at bounding box center [688, 360] width 157 height 22
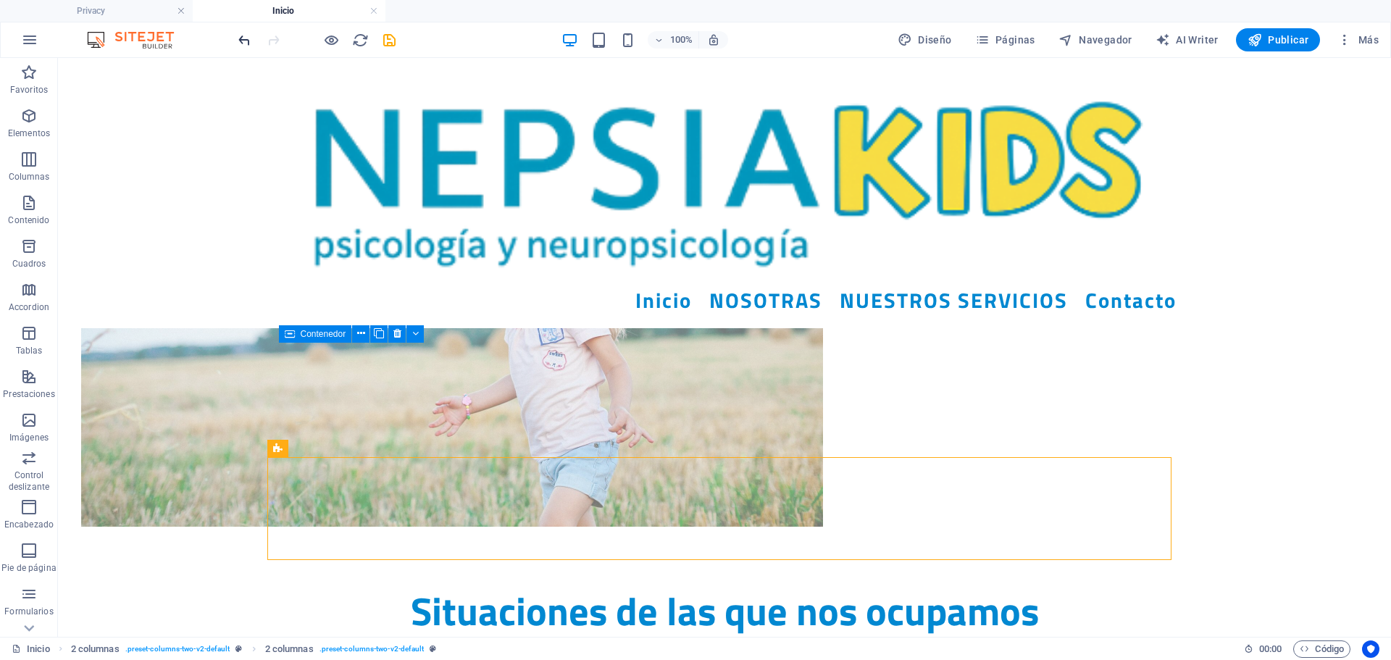
click at [243, 41] on icon "undo" at bounding box center [244, 40] width 17 height 17
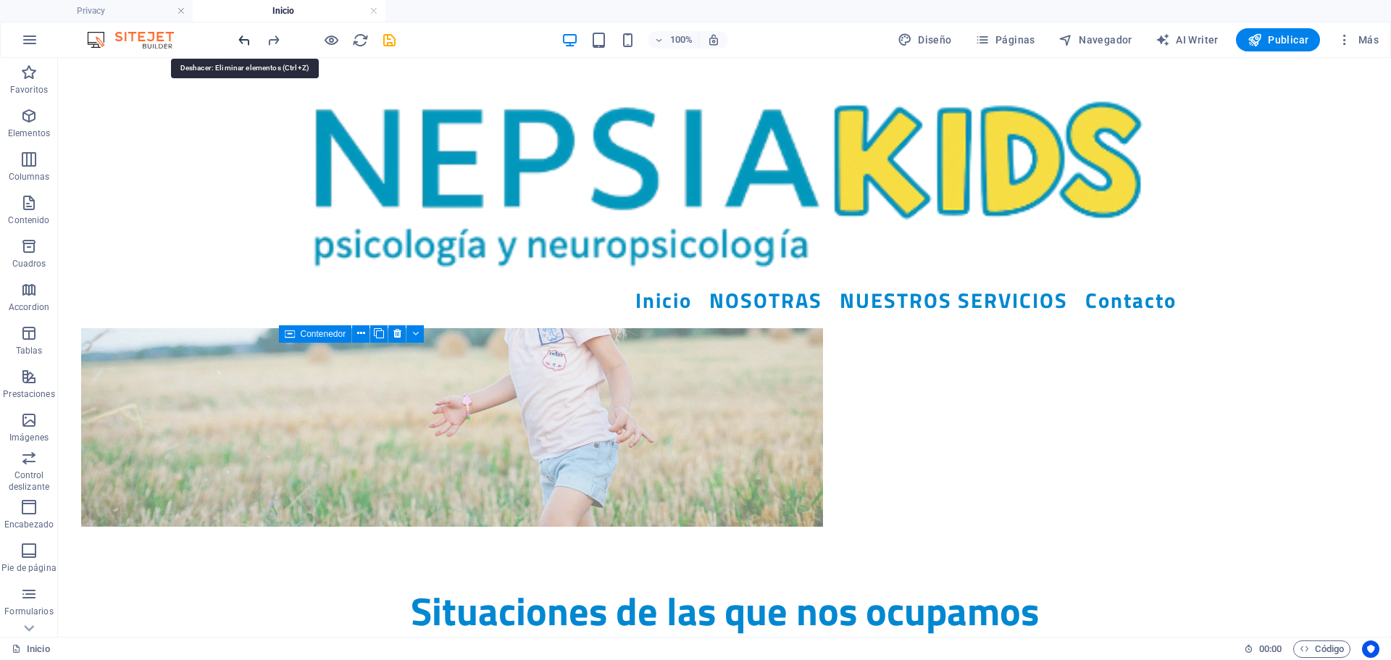
click at [246, 47] on icon "undo" at bounding box center [244, 40] width 17 height 17
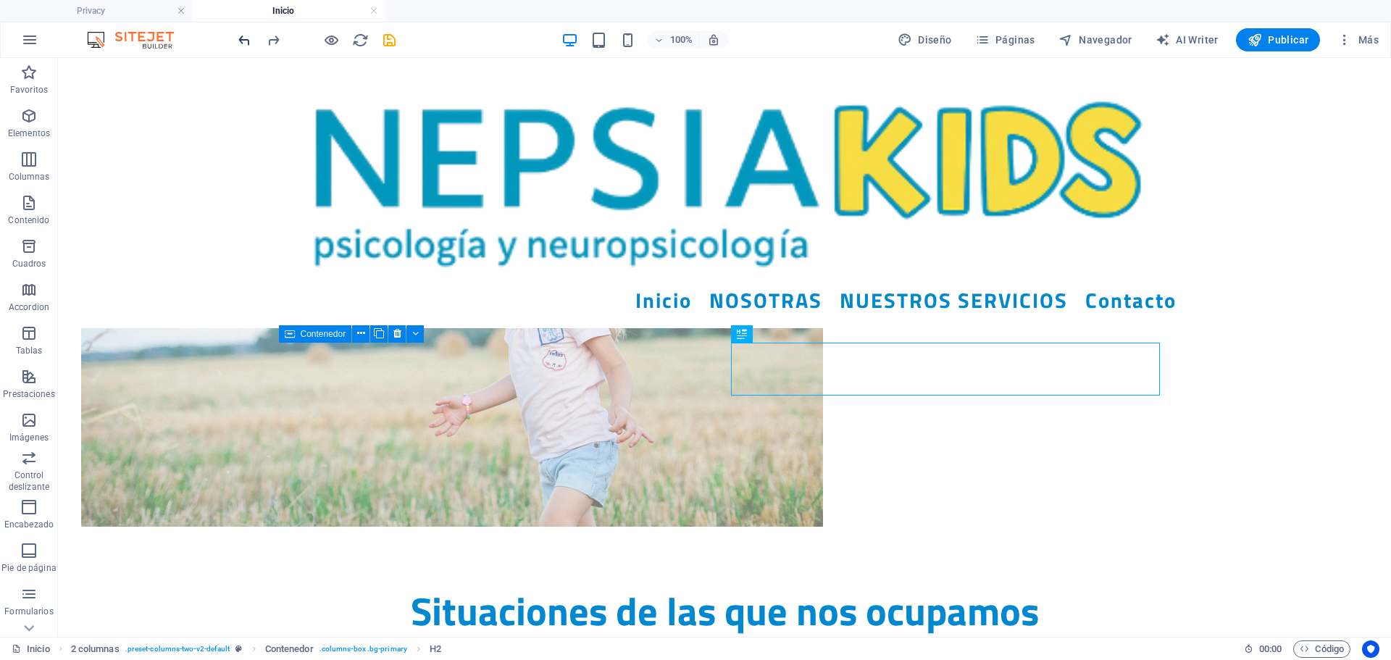
click at [246, 46] on icon "undo" at bounding box center [244, 40] width 17 height 17
click at [246, 45] on icon "undo" at bounding box center [244, 40] width 17 height 17
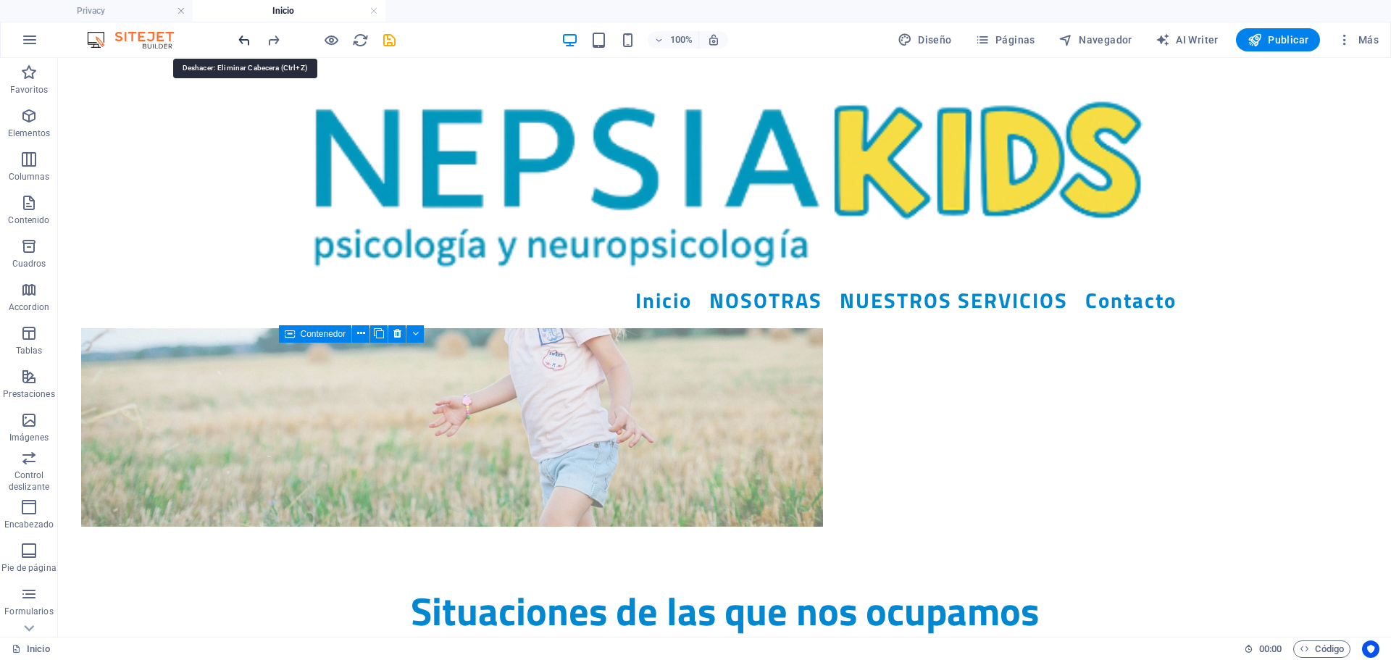
click at [246, 45] on icon "undo" at bounding box center [244, 40] width 17 height 17
click at [264, 43] on div at bounding box center [317, 39] width 162 height 23
click at [270, 41] on icon "redo" at bounding box center [273, 40] width 17 height 17
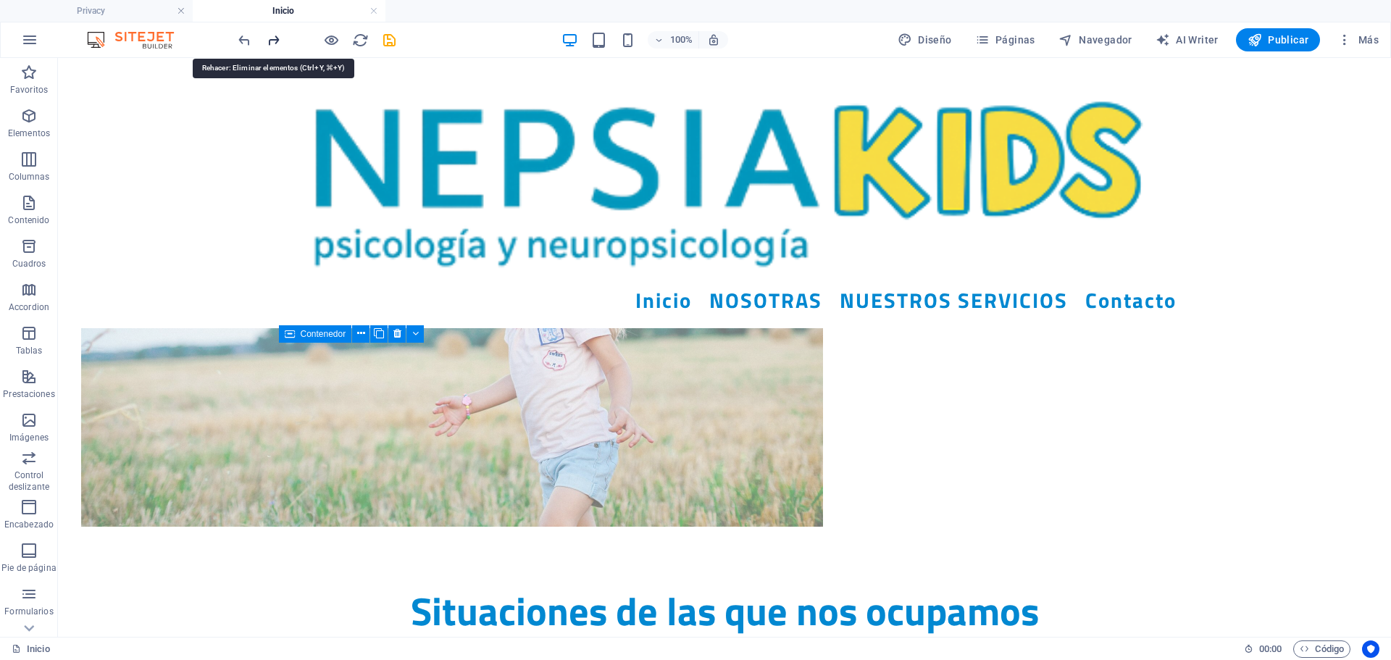
click at [270, 41] on icon "redo" at bounding box center [273, 40] width 17 height 17
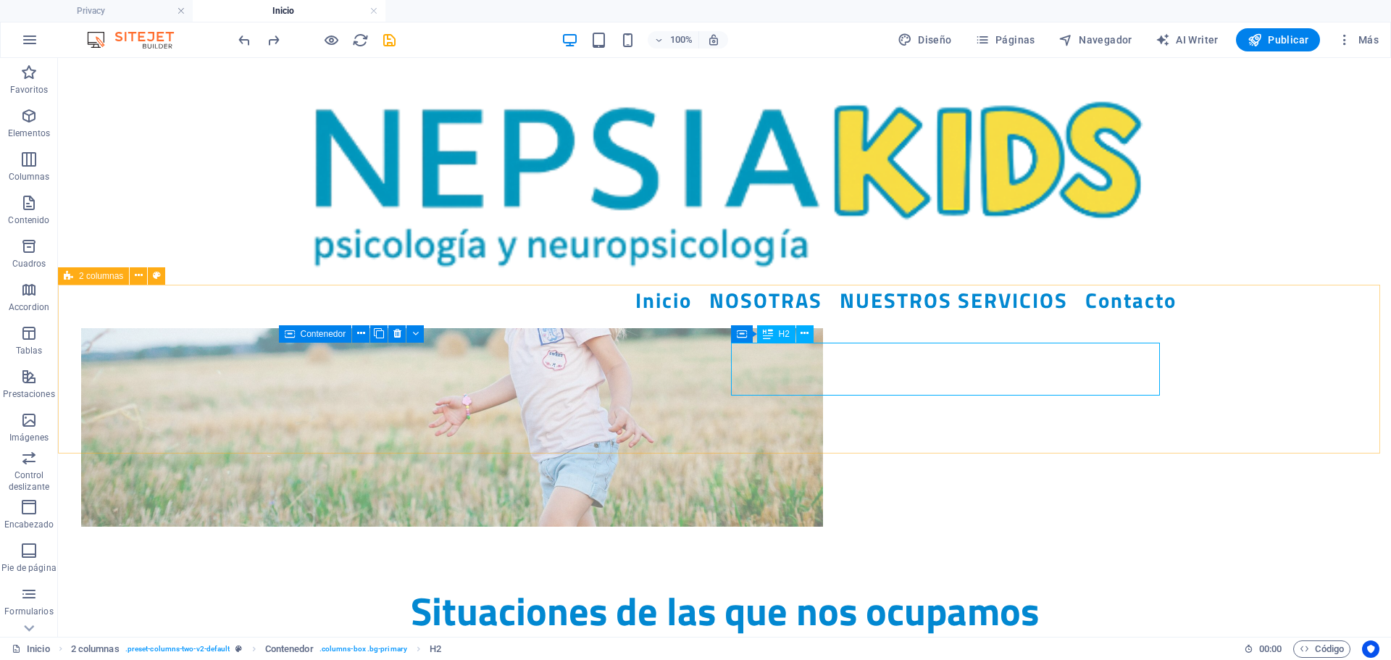
click at [771, 333] on icon at bounding box center [768, 333] width 10 height 17
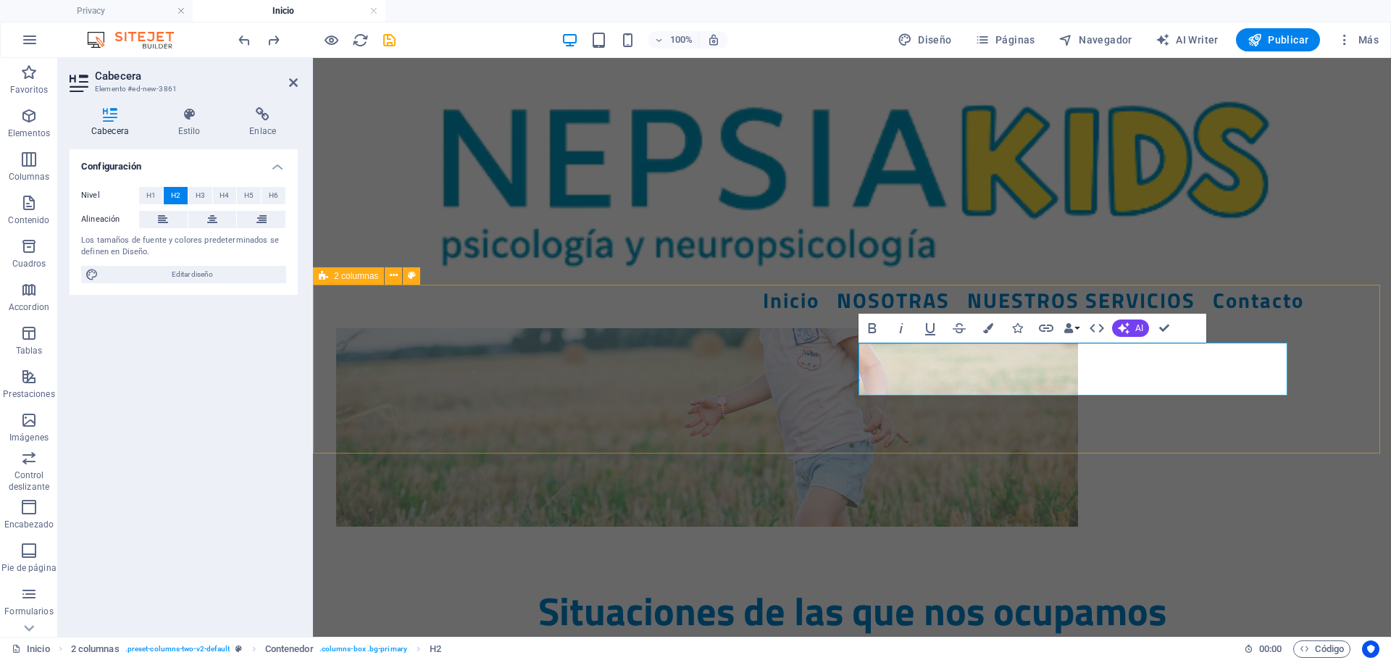
click at [1274, 585] on div "Situaciones de las que nos ocupamos" at bounding box center [852, 611] width 1078 height 53
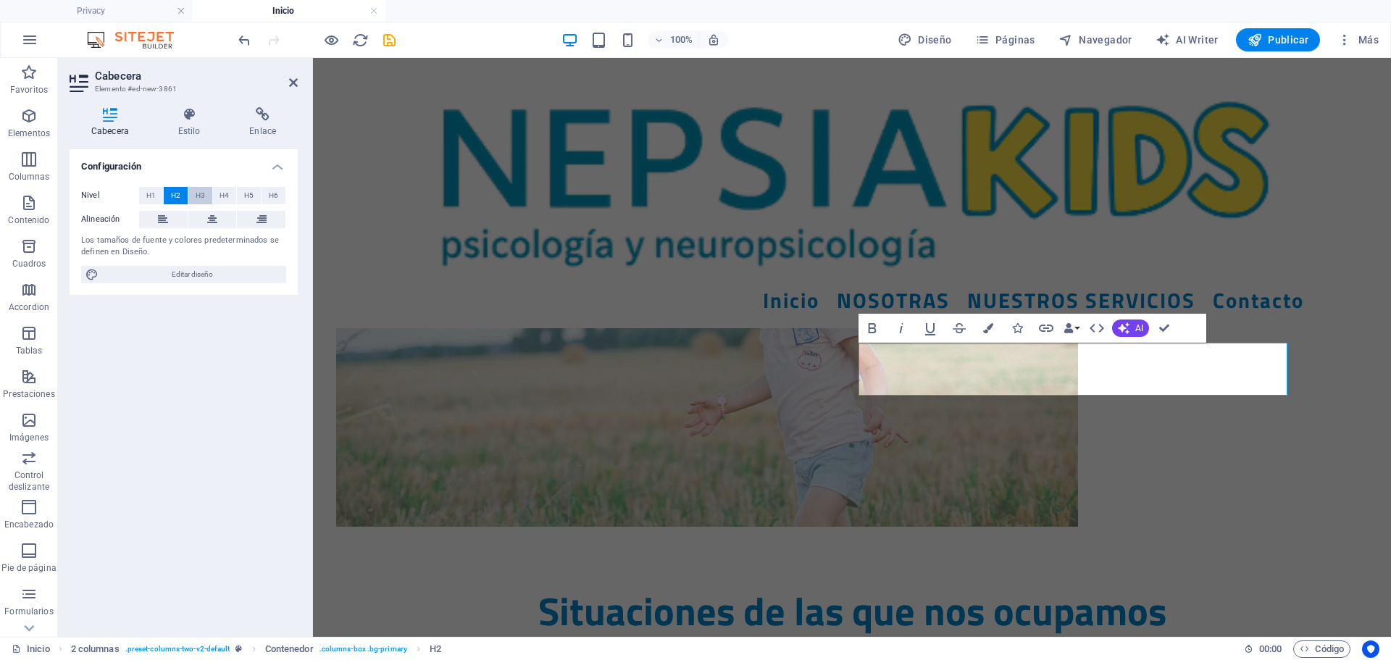
click at [191, 196] on button "H3" at bounding box center [200, 195] width 24 height 17
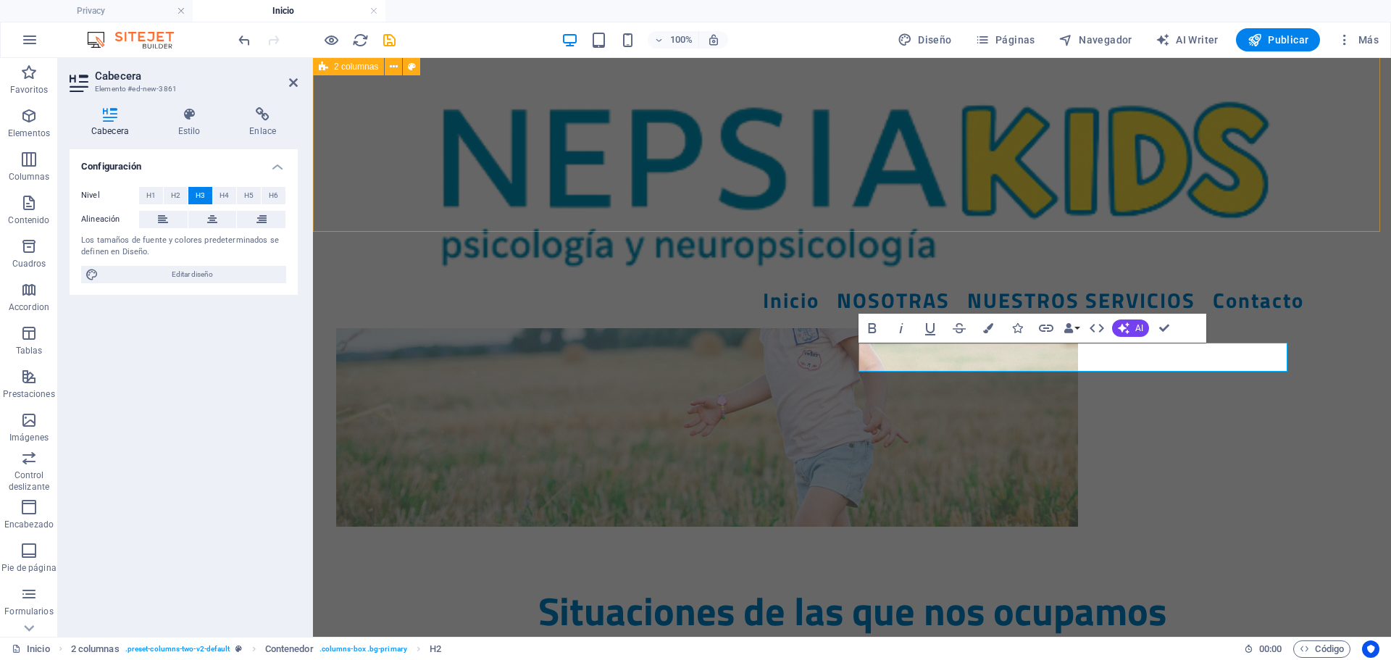
click at [1315, 202] on div "La salud mental de tus hijos, en nuestras manos Equipo especializado en psicolo…" at bounding box center [852, 207] width 1078 height 755
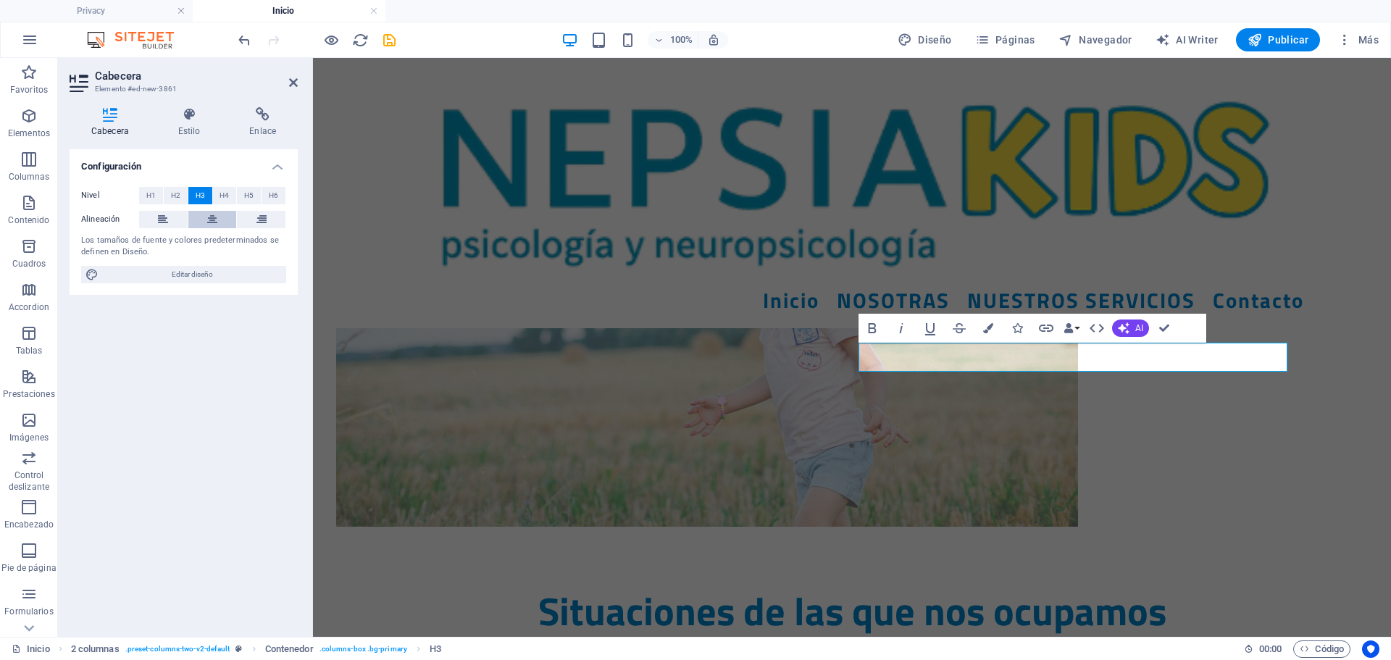
drag, startPoint x: 210, startPoint y: 217, endPoint x: 570, endPoint y: 163, distance: 363.5
click at [210, 217] on icon at bounding box center [212, 219] width 10 height 17
click at [1367, 162] on div "Inicio NOSOTRAS NUESTROS SERVICIOS Contacto" at bounding box center [852, 193] width 1078 height 270
select select "rem"
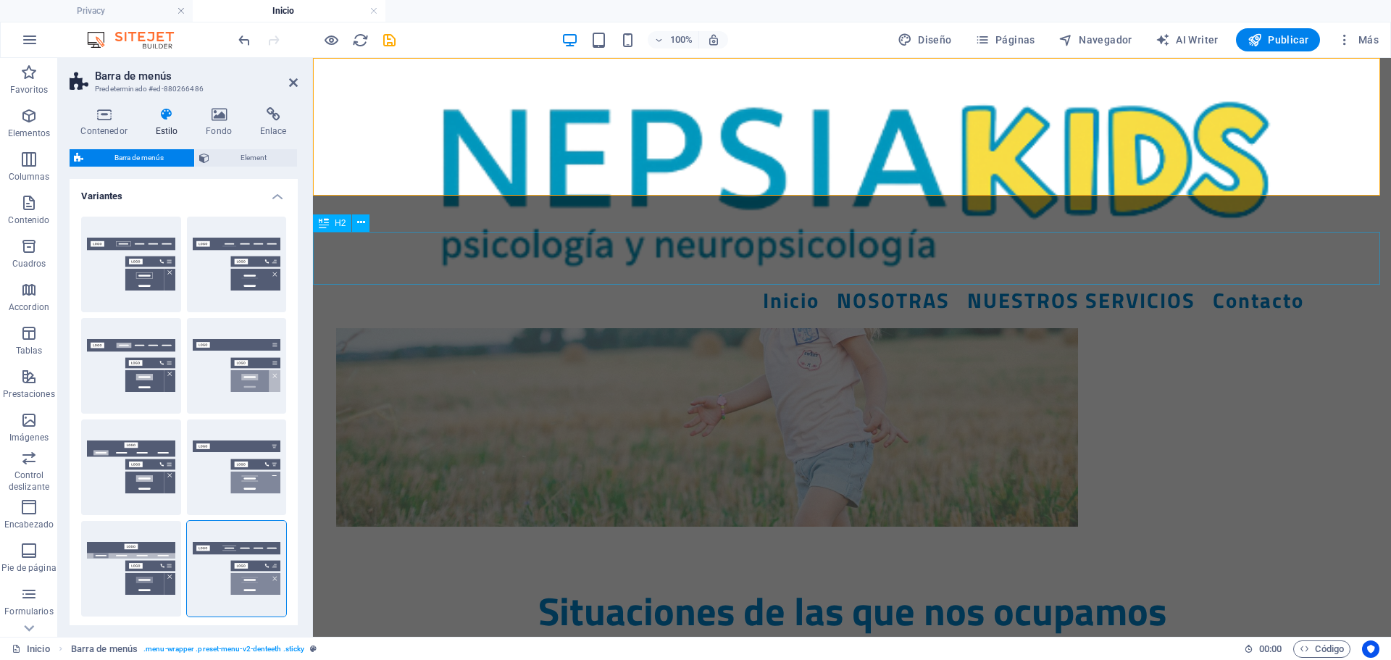
click at [1359, 585] on div "Situaciones de las que nos ocupamos" at bounding box center [852, 611] width 1078 height 53
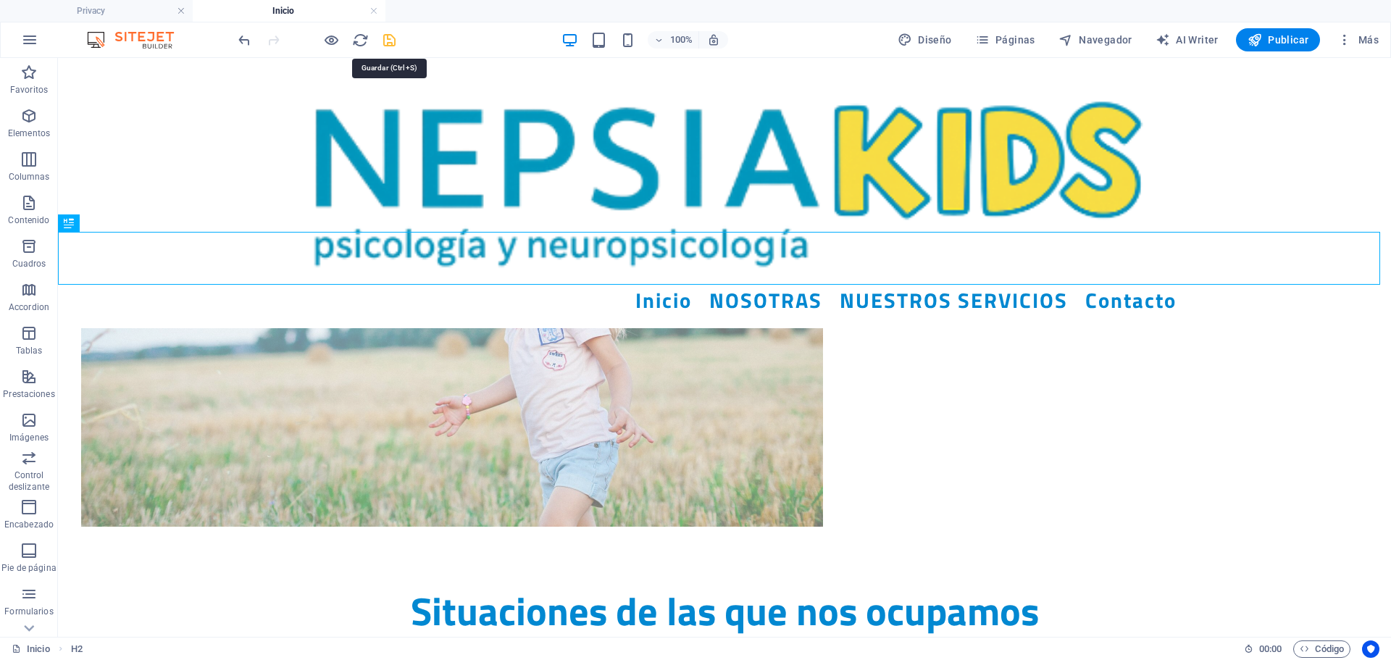
click at [391, 46] on icon "save" at bounding box center [389, 40] width 17 height 17
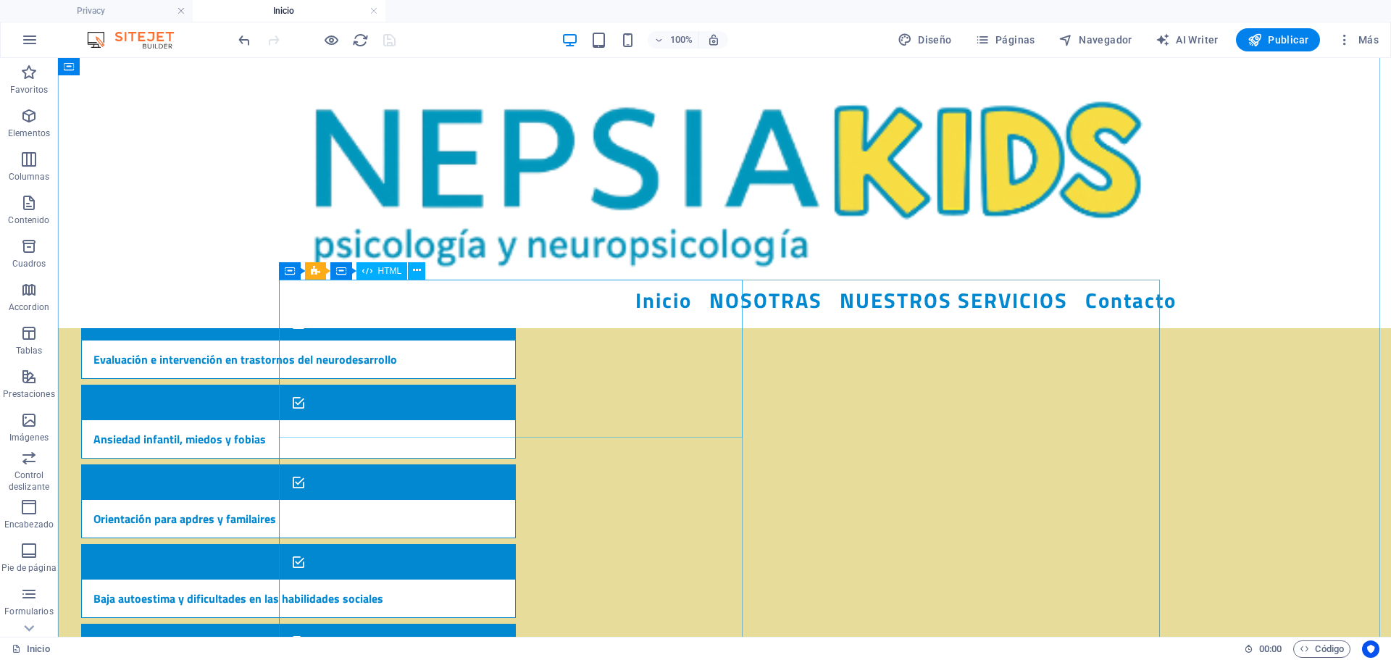
scroll to position [1594, 0]
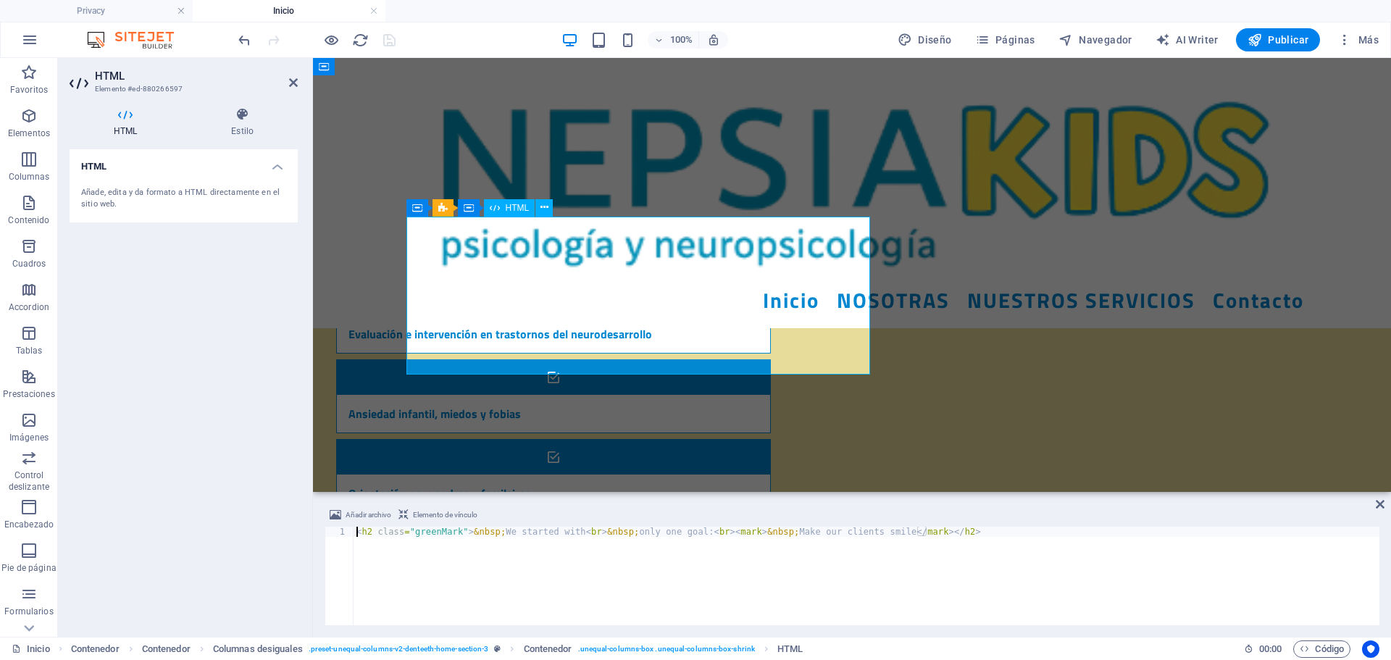
drag, startPoint x: 291, startPoint y: 82, endPoint x: 235, endPoint y: 24, distance: 80.5
click at [291, 82] on icon at bounding box center [293, 83] width 9 height 12
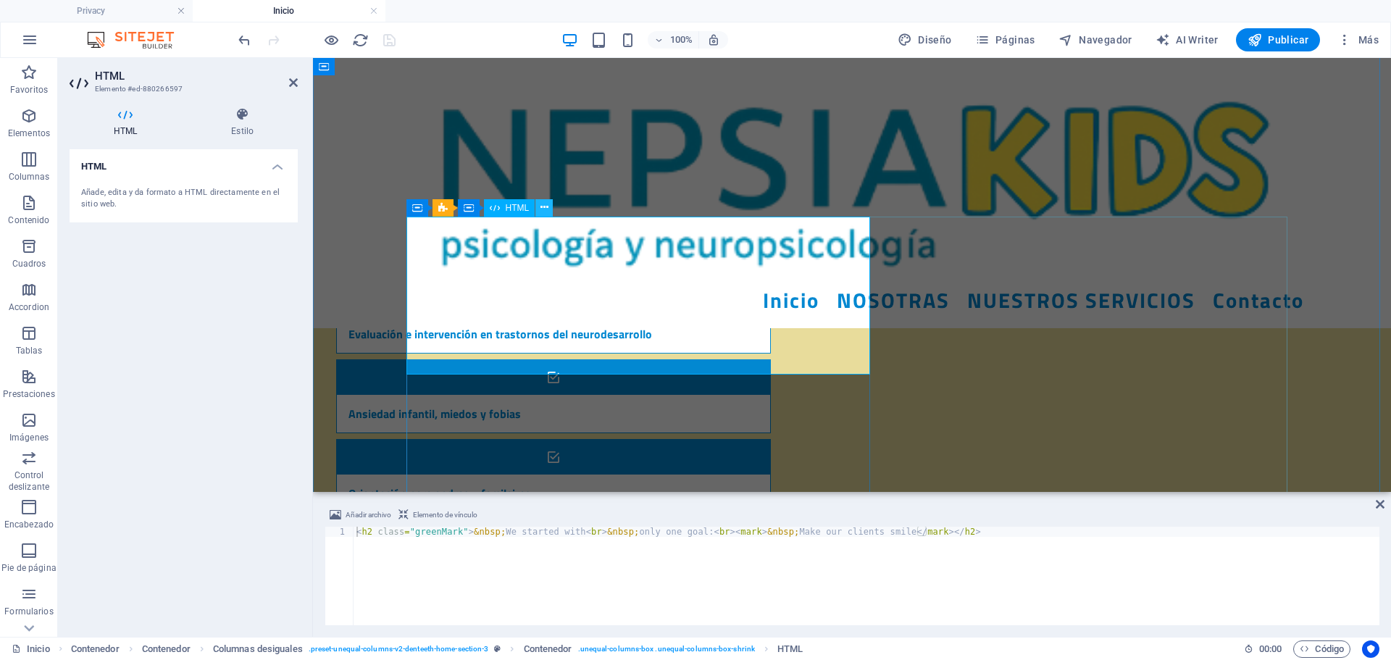
click at [541, 210] on icon at bounding box center [545, 207] width 8 height 15
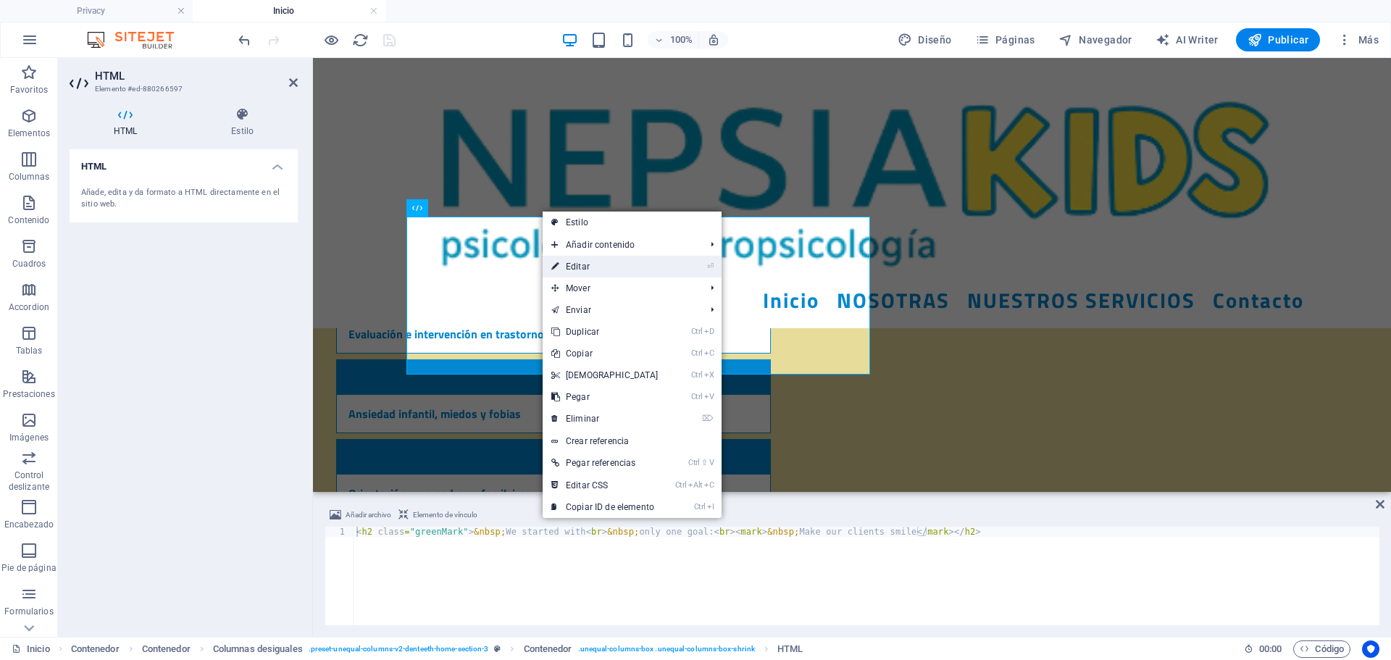
click at [584, 259] on link "⏎ Editar" at bounding box center [605, 267] width 125 height 22
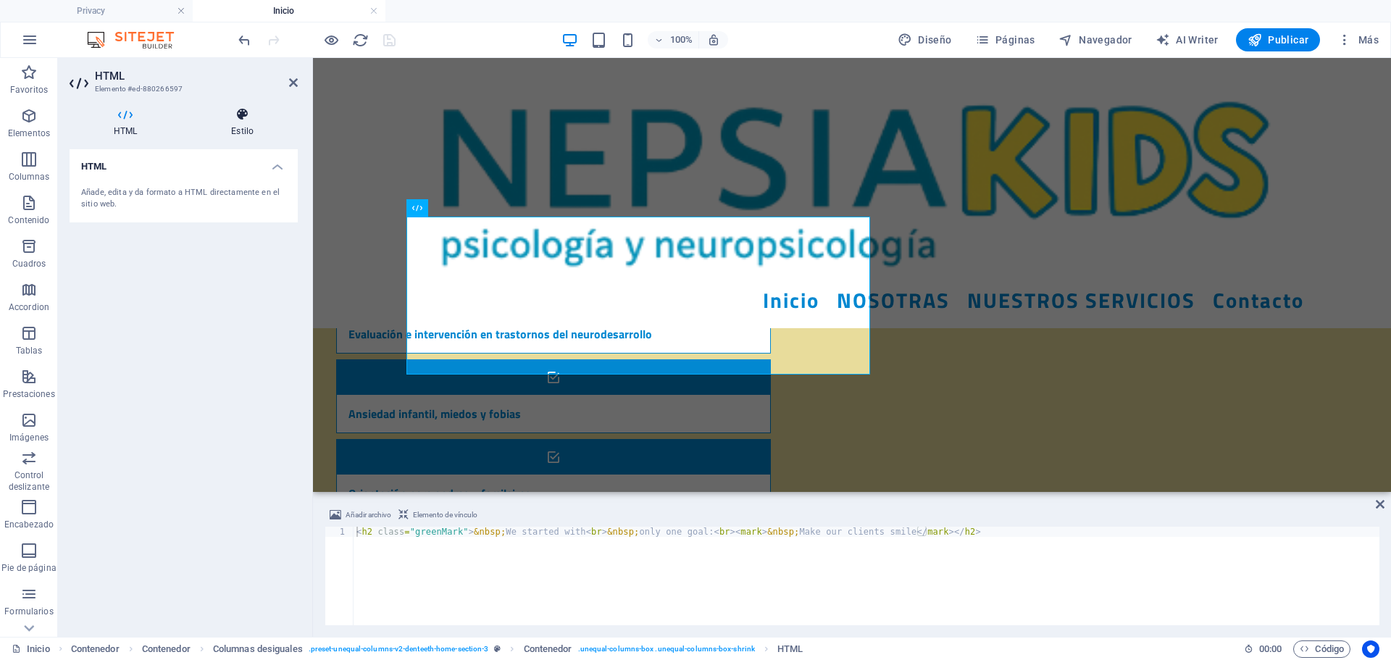
click at [242, 122] on h4 "Estilo" at bounding box center [242, 122] width 111 height 30
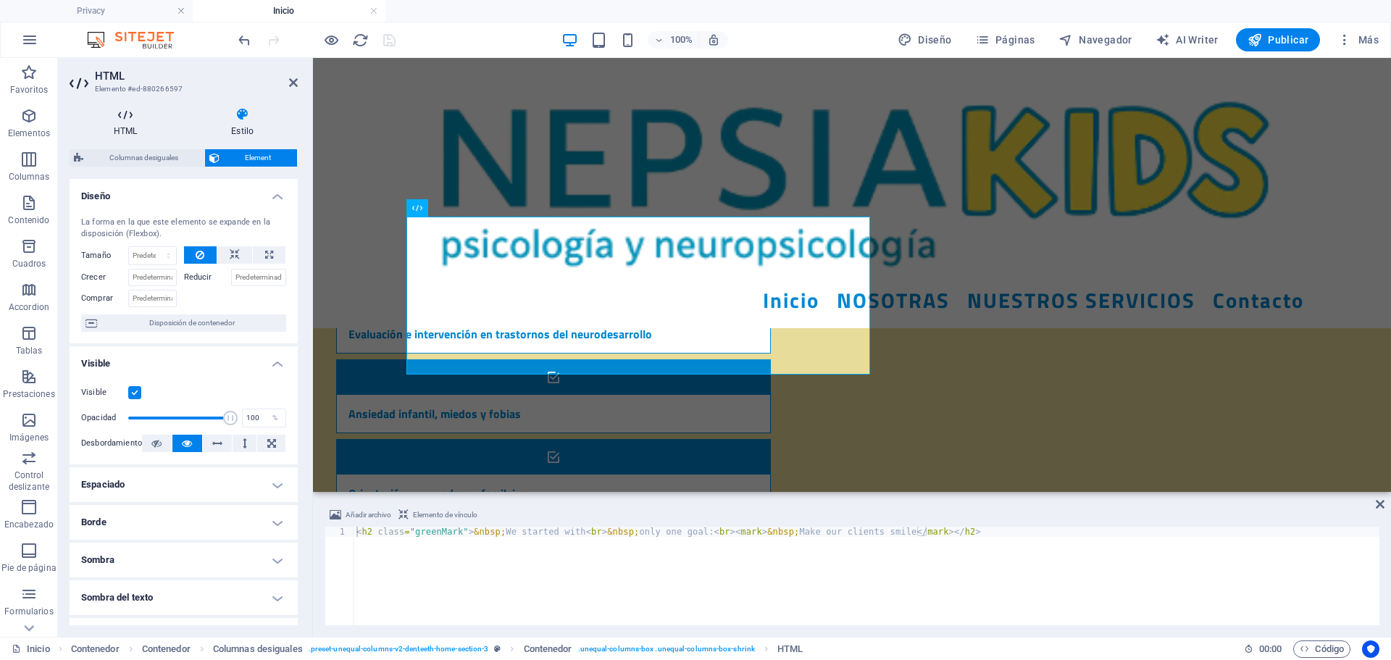
click at [122, 117] on icon at bounding box center [126, 114] width 112 height 14
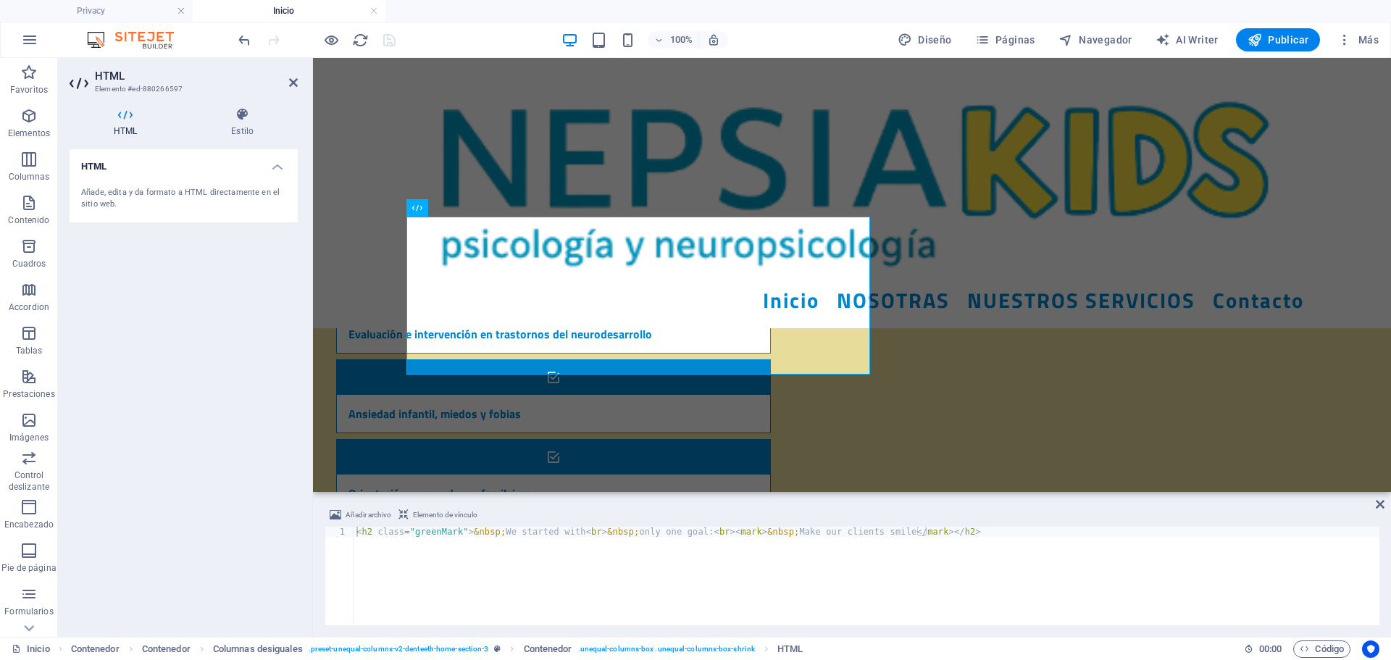
click at [288, 84] on header "HTML Elemento #ed-880266597" at bounding box center [184, 77] width 228 height 38
drag, startPoint x: 295, startPoint y: 83, endPoint x: 250, endPoint y: 34, distance: 66.2
click at [295, 83] on icon at bounding box center [293, 83] width 9 height 12
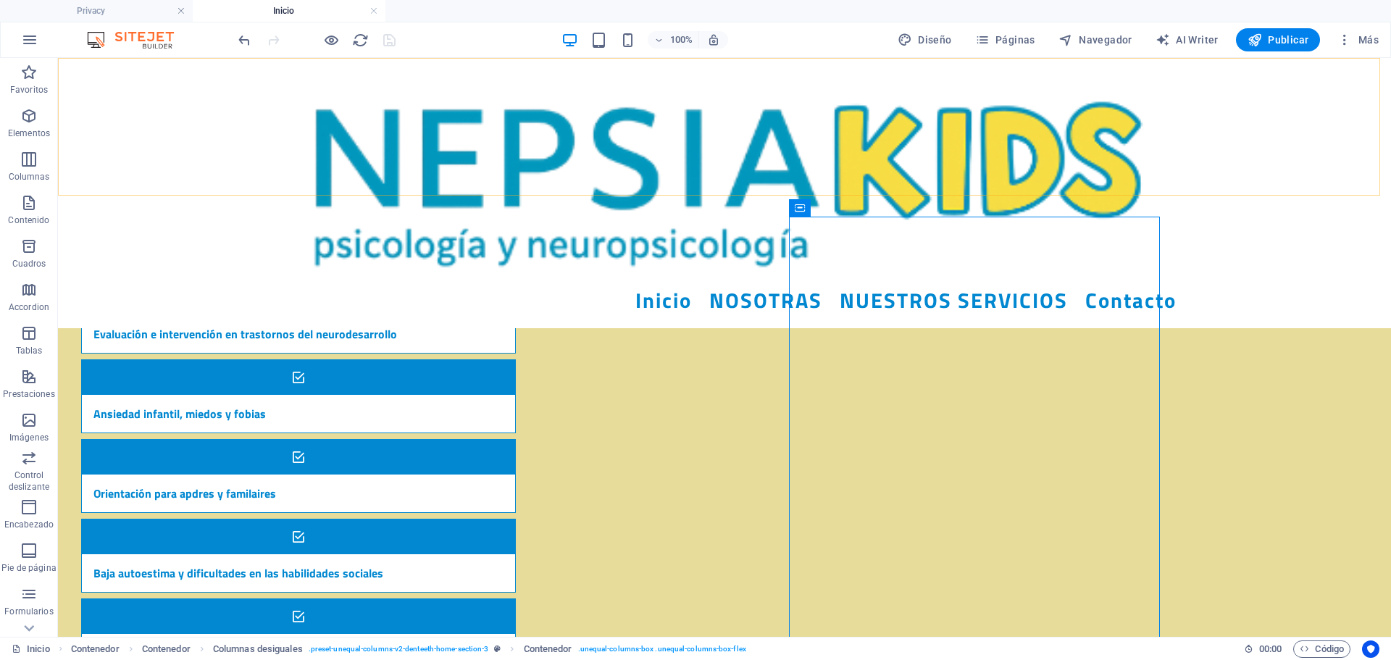
click at [854, 136] on div "Inicio NOSOTRAS NUESTROS SERVICIOS Contacto" at bounding box center [724, 193] width 1333 height 270
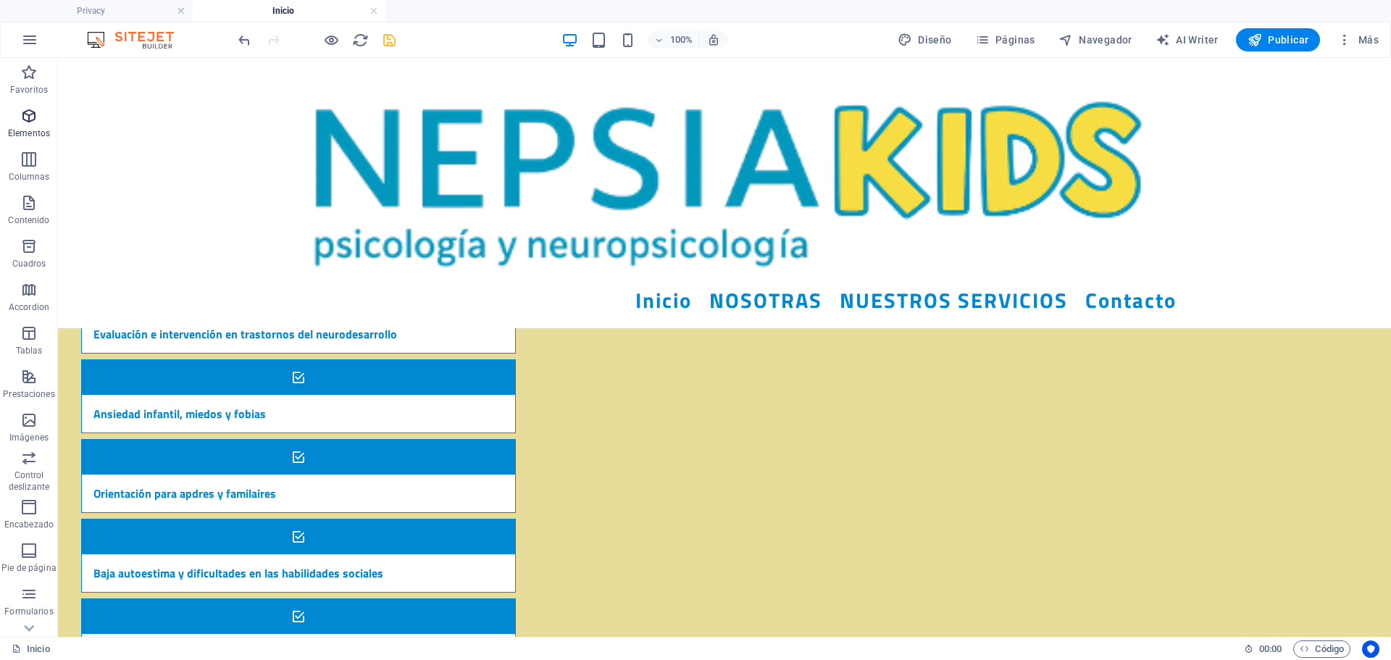
click at [15, 124] on span "Elementos" at bounding box center [29, 124] width 58 height 35
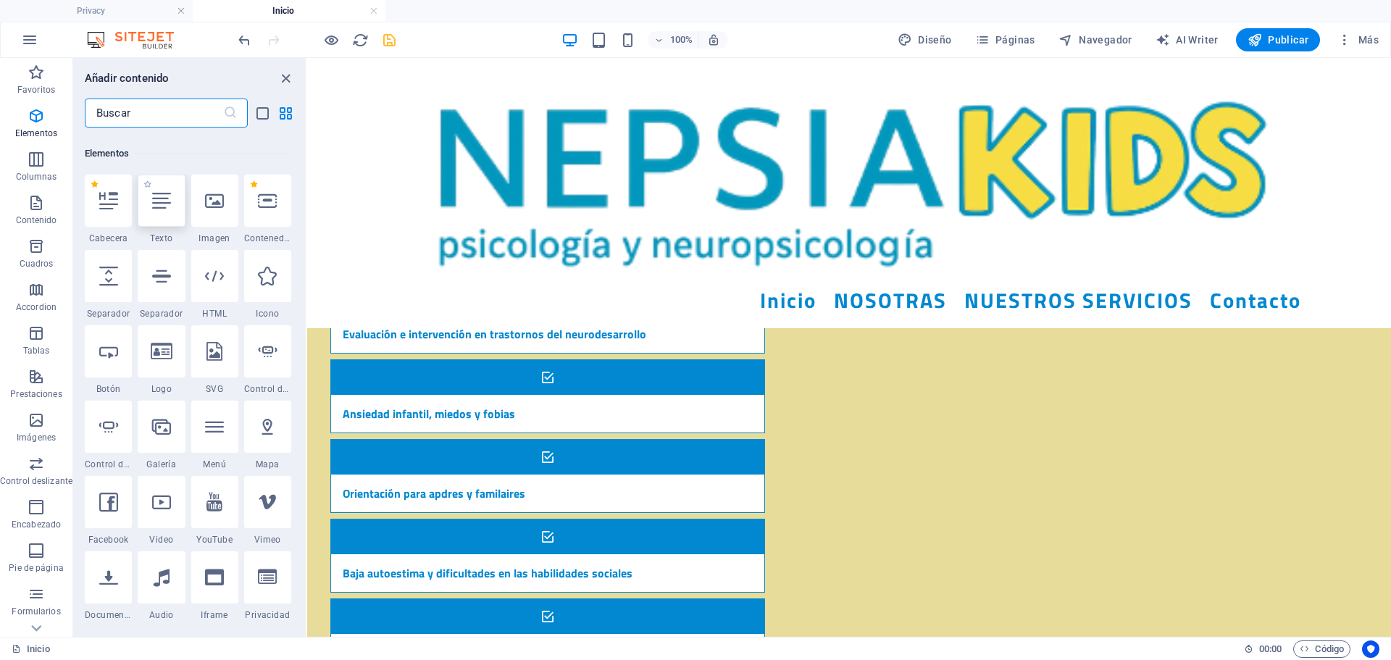
scroll to position [273, 0]
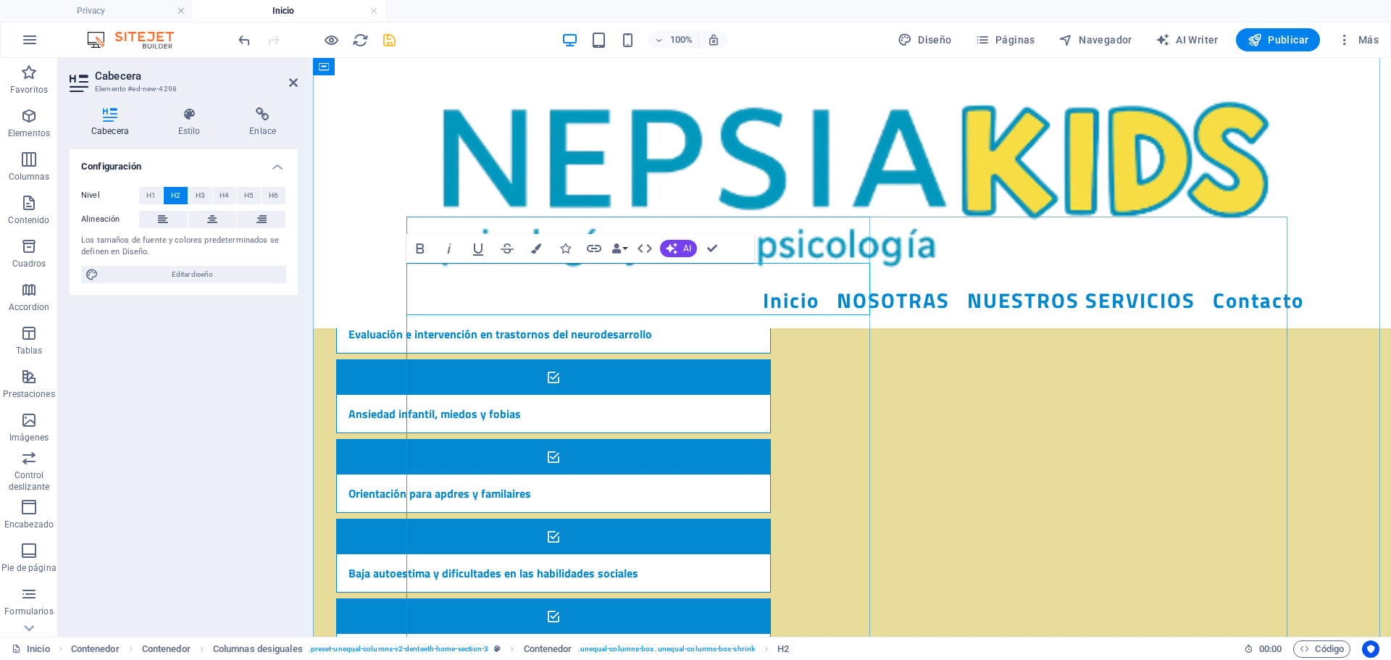
drag, startPoint x: 733, startPoint y: 297, endPoint x: 415, endPoint y: 304, distance: 318.2
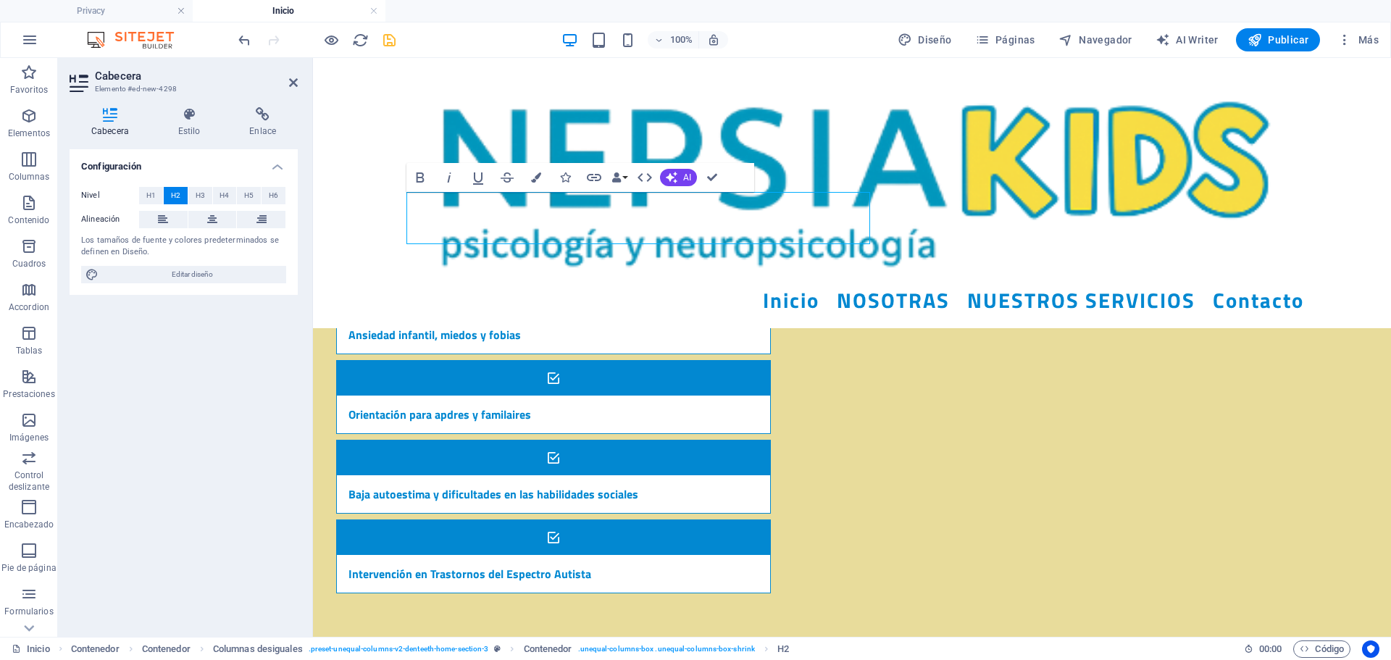
scroll to position [1587, 0]
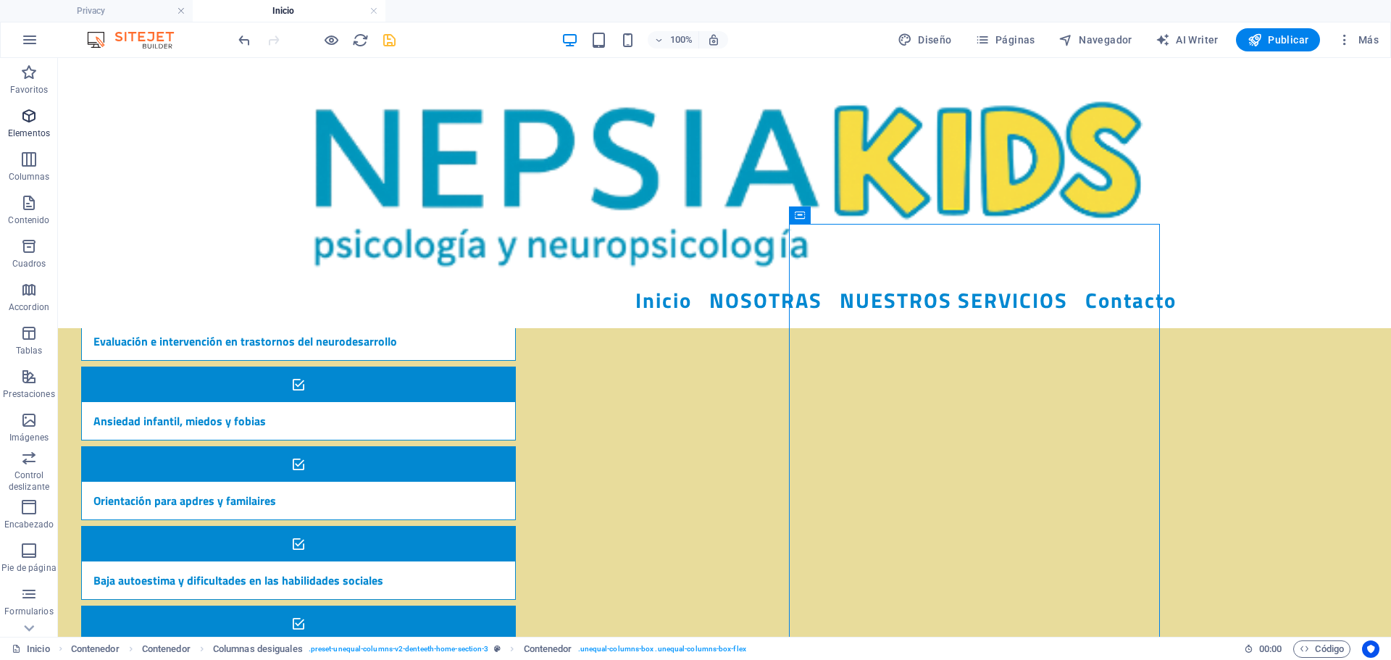
drag, startPoint x: 22, startPoint y: 131, endPoint x: 78, endPoint y: 112, distance: 58.9
click at [22, 131] on p "Elementos" at bounding box center [29, 134] width 42 height 12
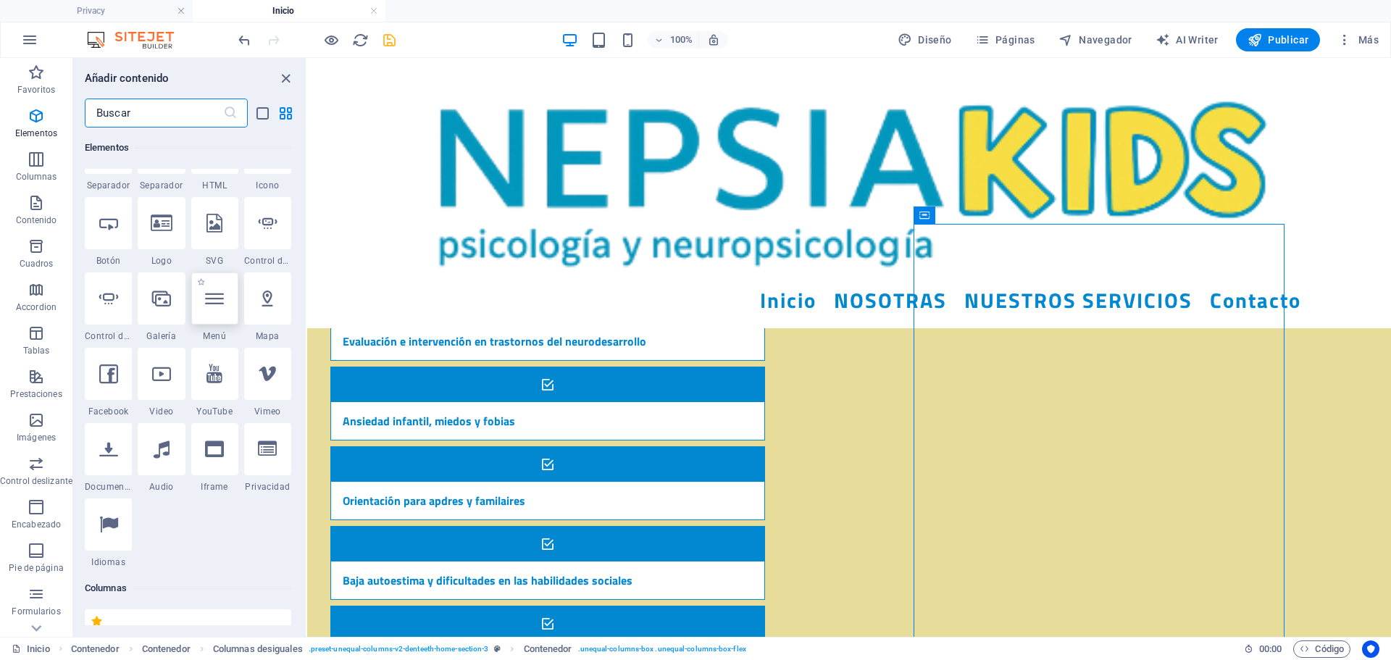
scroll to position [418, 0]
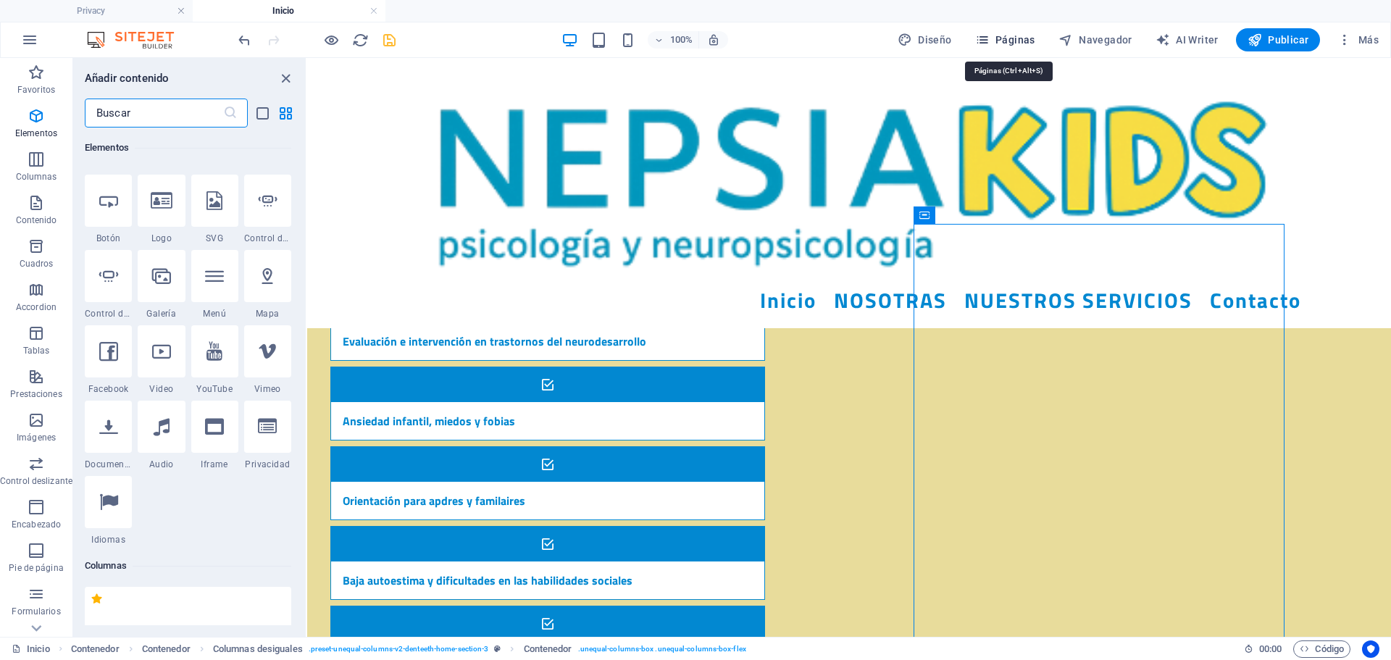
click at [1016, 43] on span "Páginas" at bounding box center [1005, 40] width 60 height 14
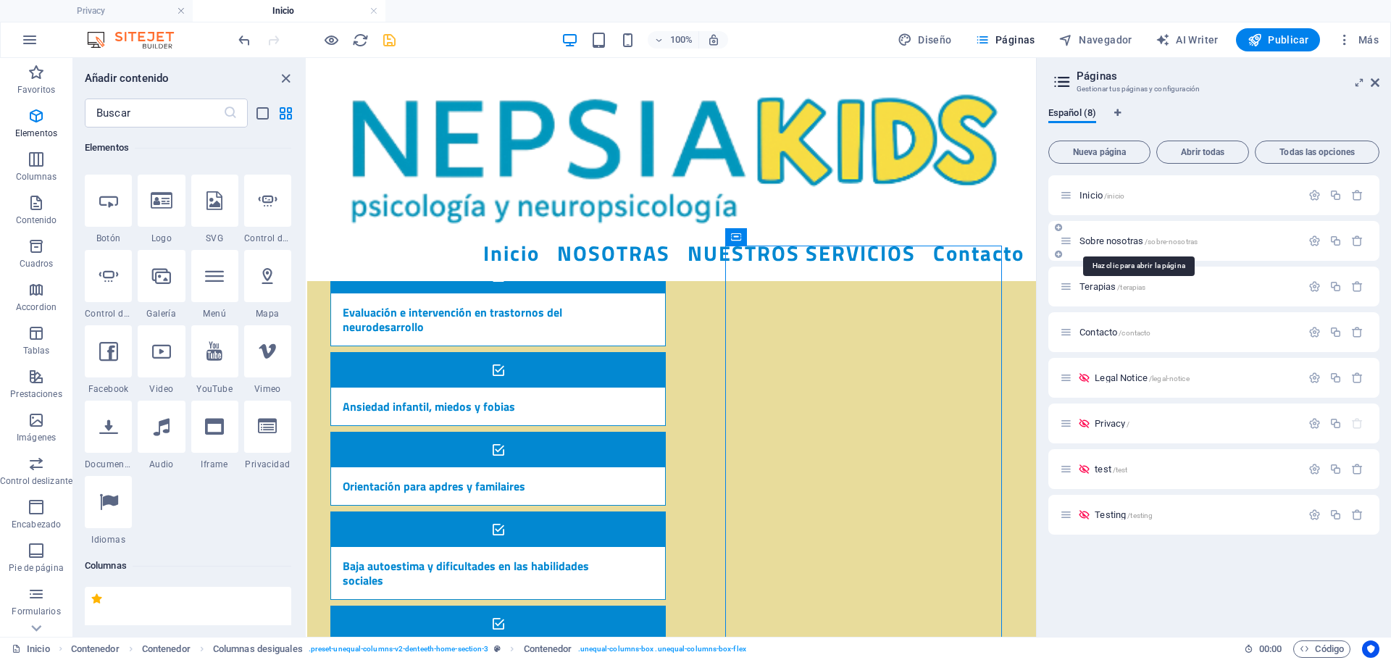
click at [1116, 243] on span "Sobre nosotras /sobre-nosotras" at bounding box center [1139, 241] width 118 height 11
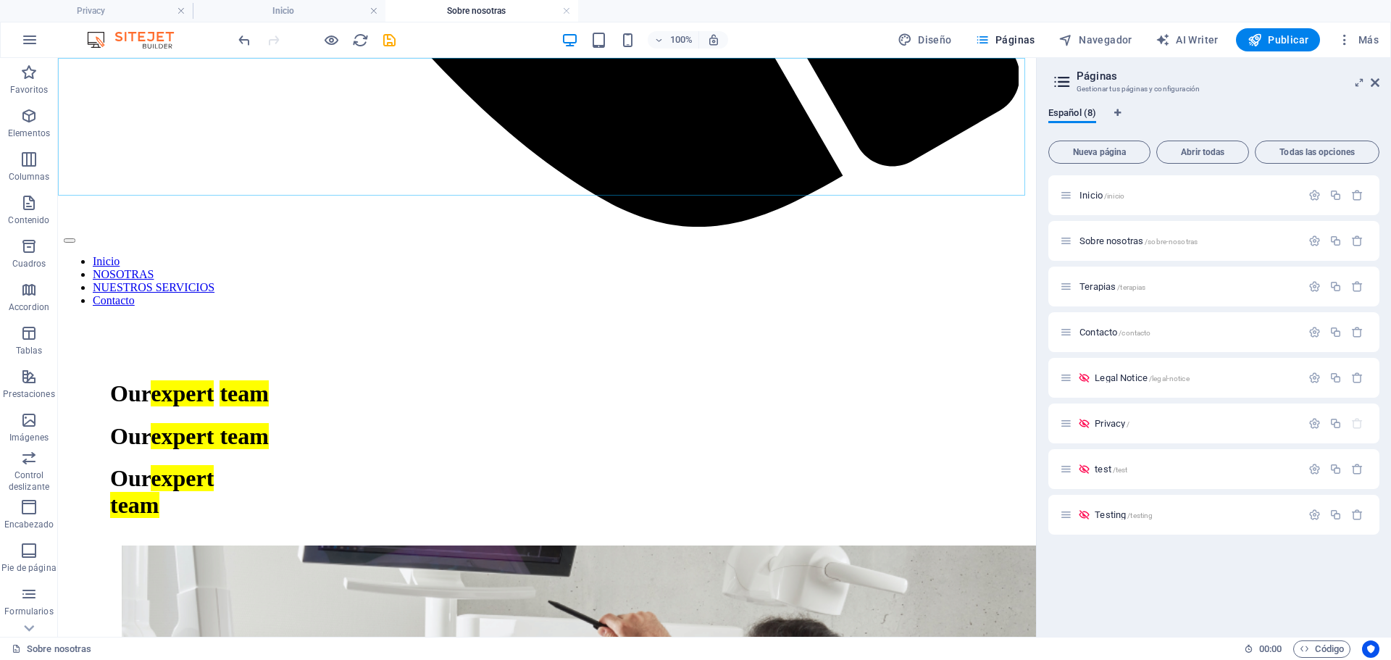
scroll to position [1060, 0]
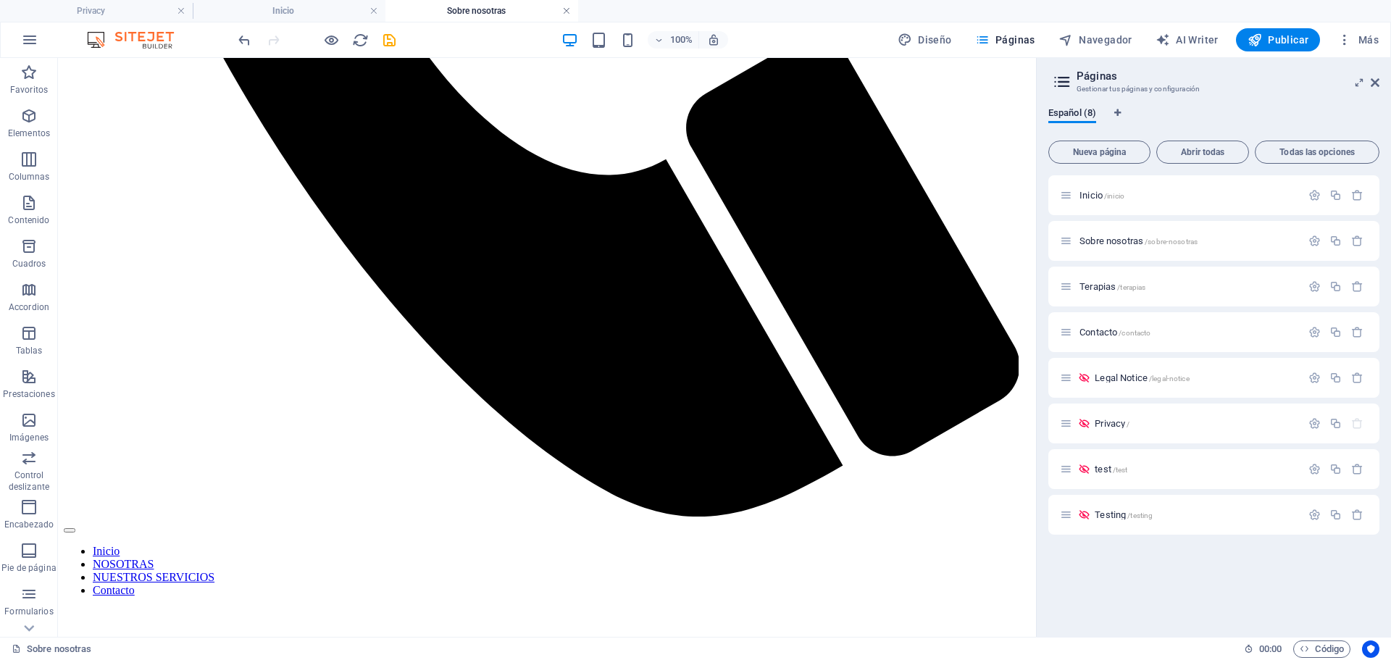
click at [565, 10] on link at bounding box center [566, 11] width 9 height 14
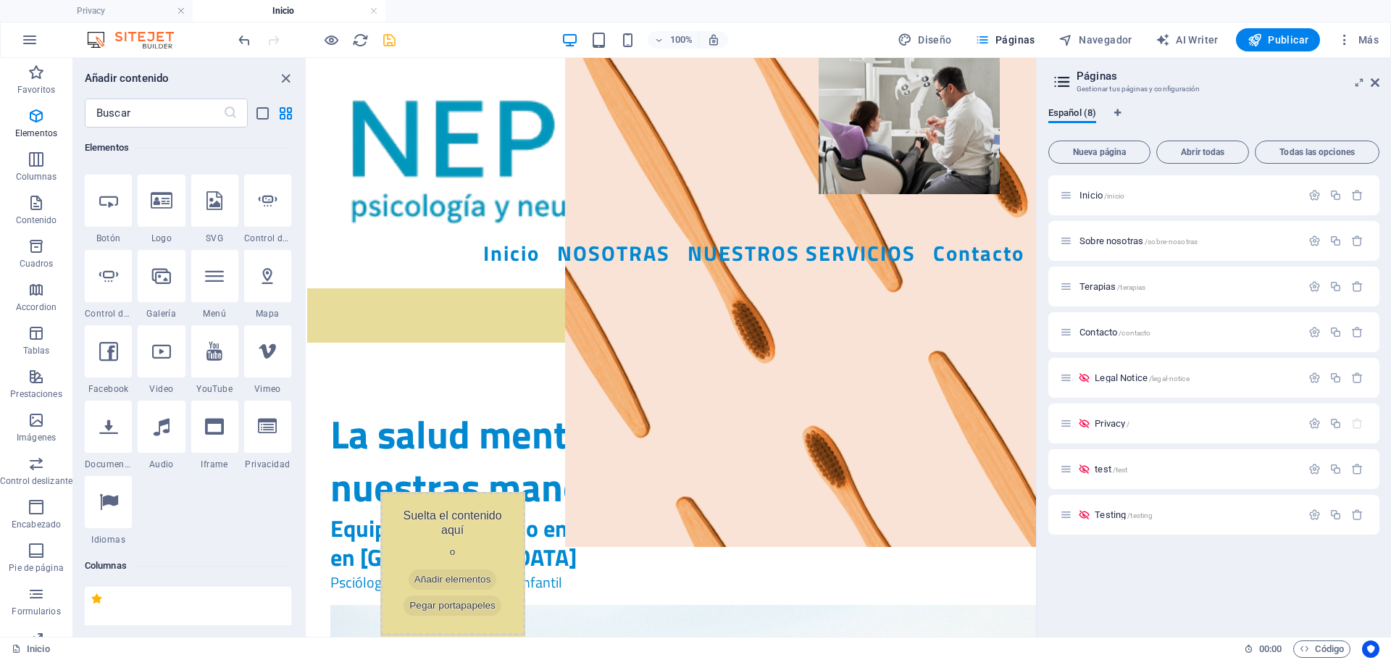
scroll to position [1683, 0]
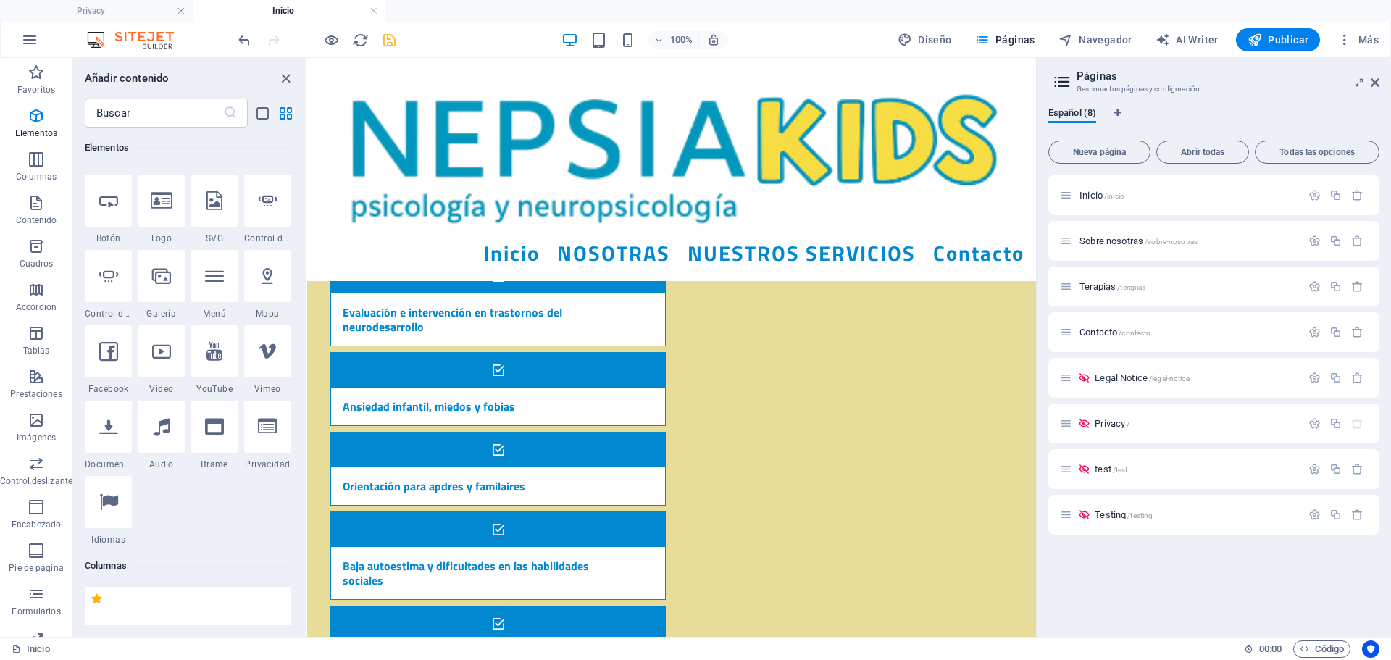
click at [570, 9] on ul "Privacy Inicio" at bounding box center [695, 11] width 1391 height 22
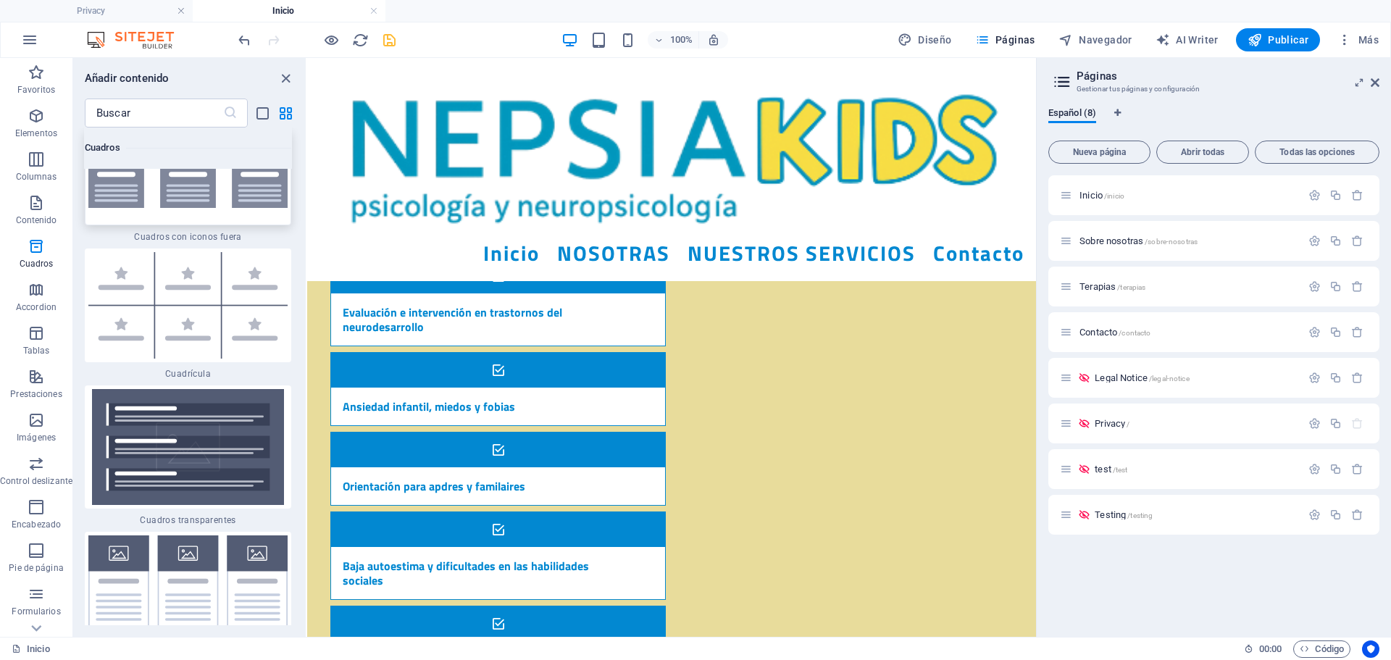
scroll to position [8382, 0]
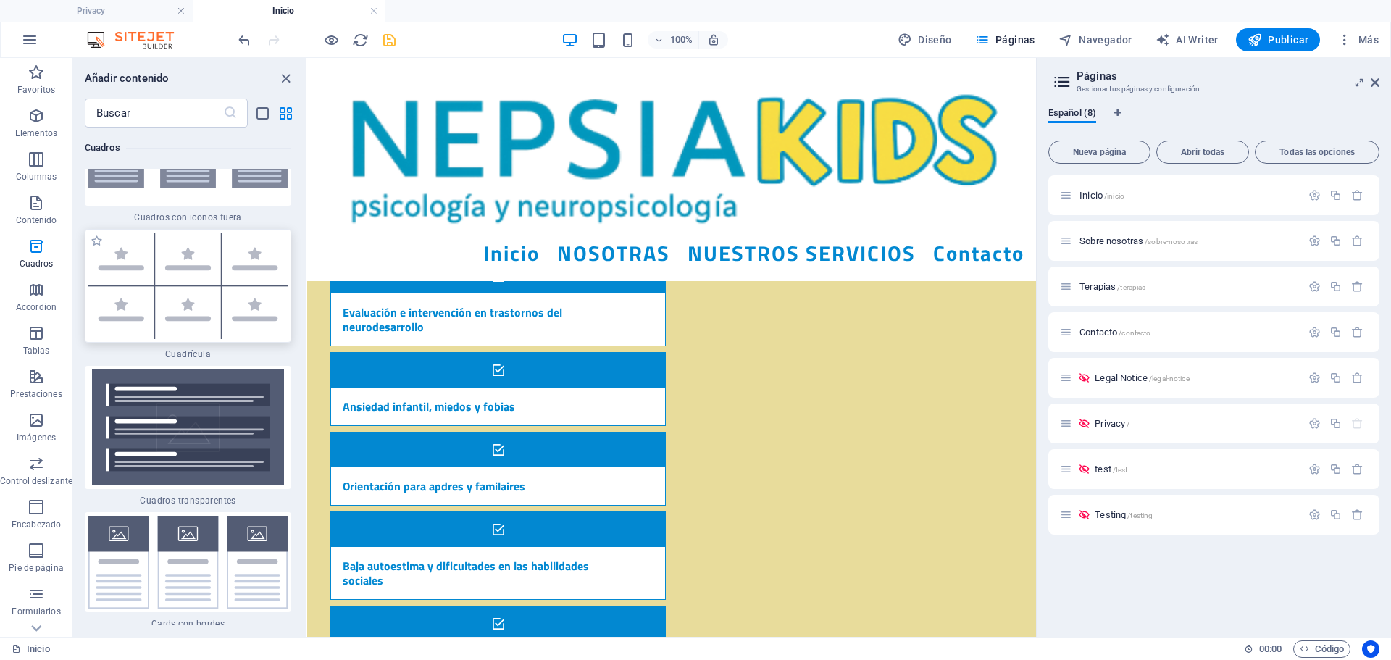
click at [182, 318] on img at bounding box center [187, 286] width 199 height 107
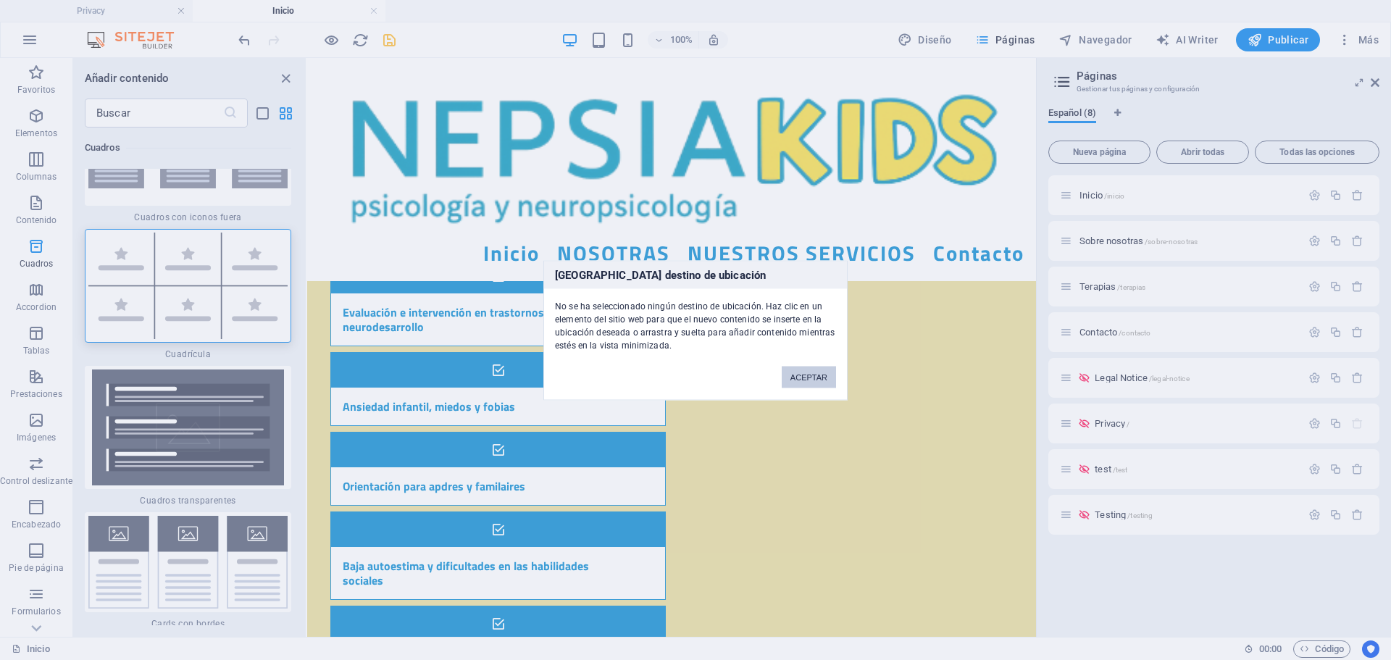
click at [579, 482] on div "[GEOGRAPHIC_DATA] destino de ubicación No se ha seleccionado ningún destino de …" at bounding box center [695, 330] width 1391 height 660
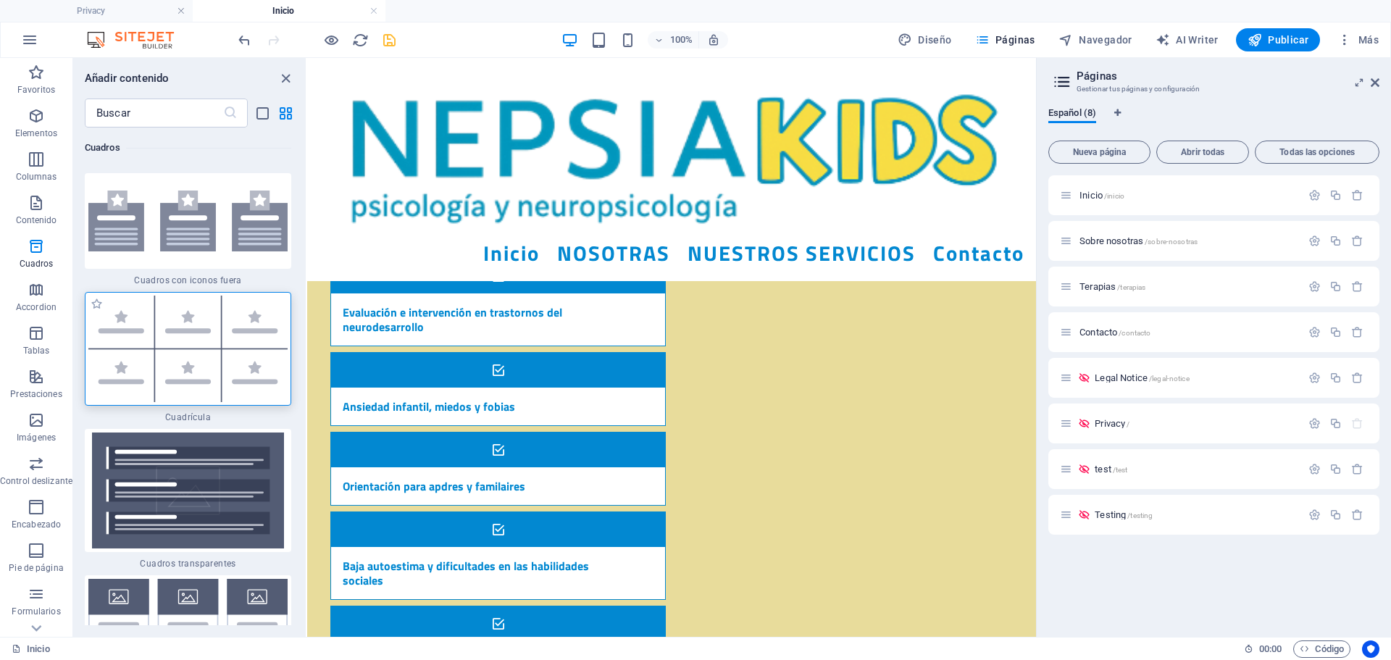
scroll to position [8237, 0]
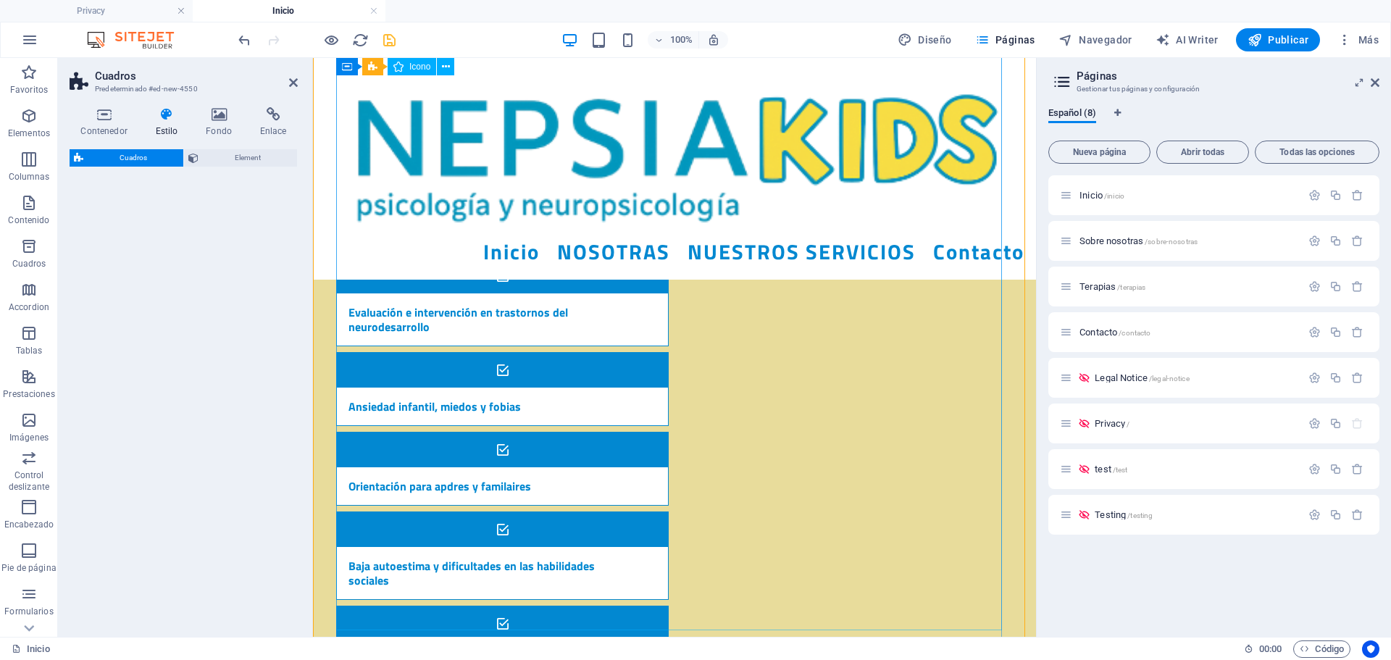
select select "rem"
select select "preset-boxes-v3-icons-outside"
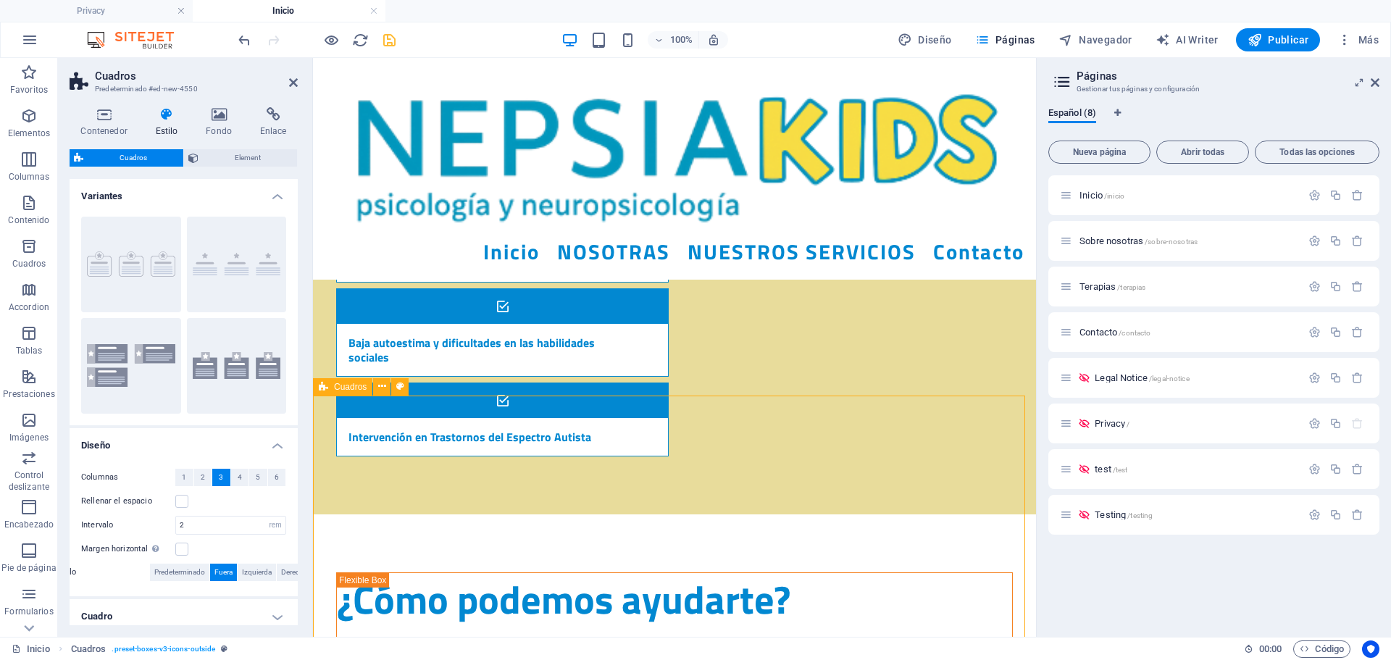
scroll to position [1749, 0]
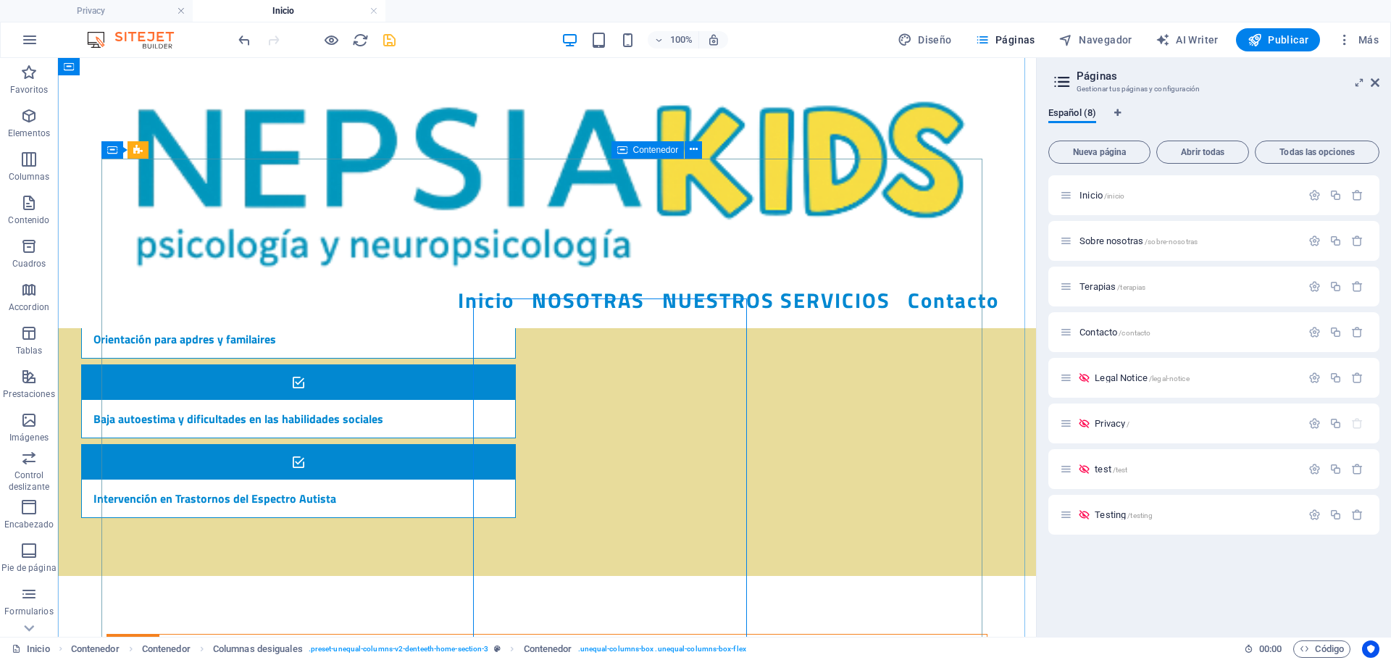
scroll to position [1652, 0]
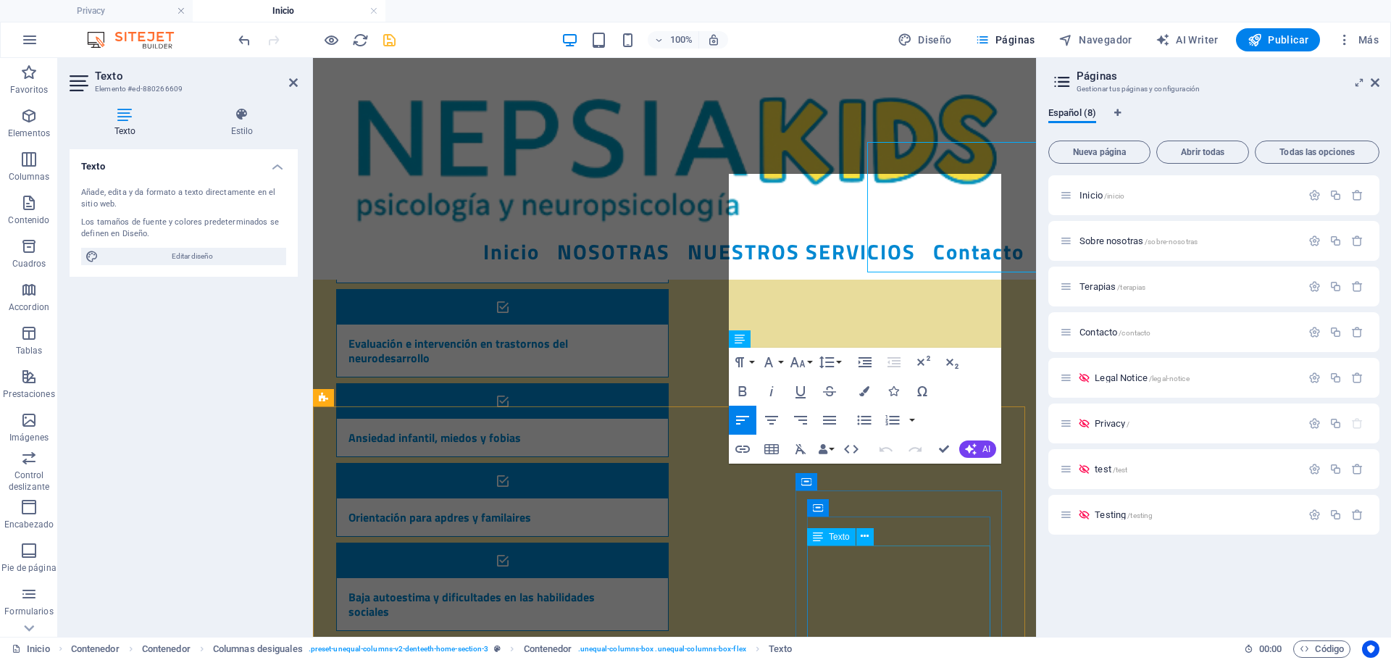
scroll to position [2100, 0]
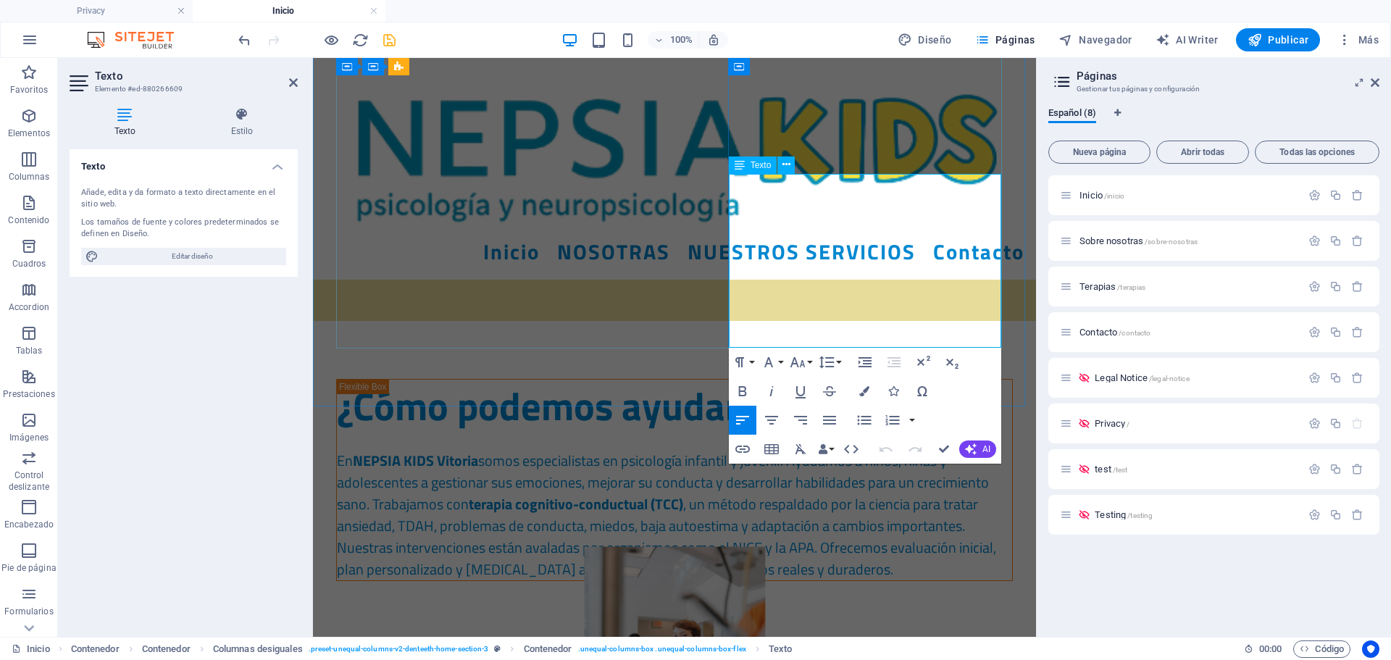
drag, startPoint x: 800, startPoint y: 341, endPoint x: 729, endPoint y: 187, distance: 169.2
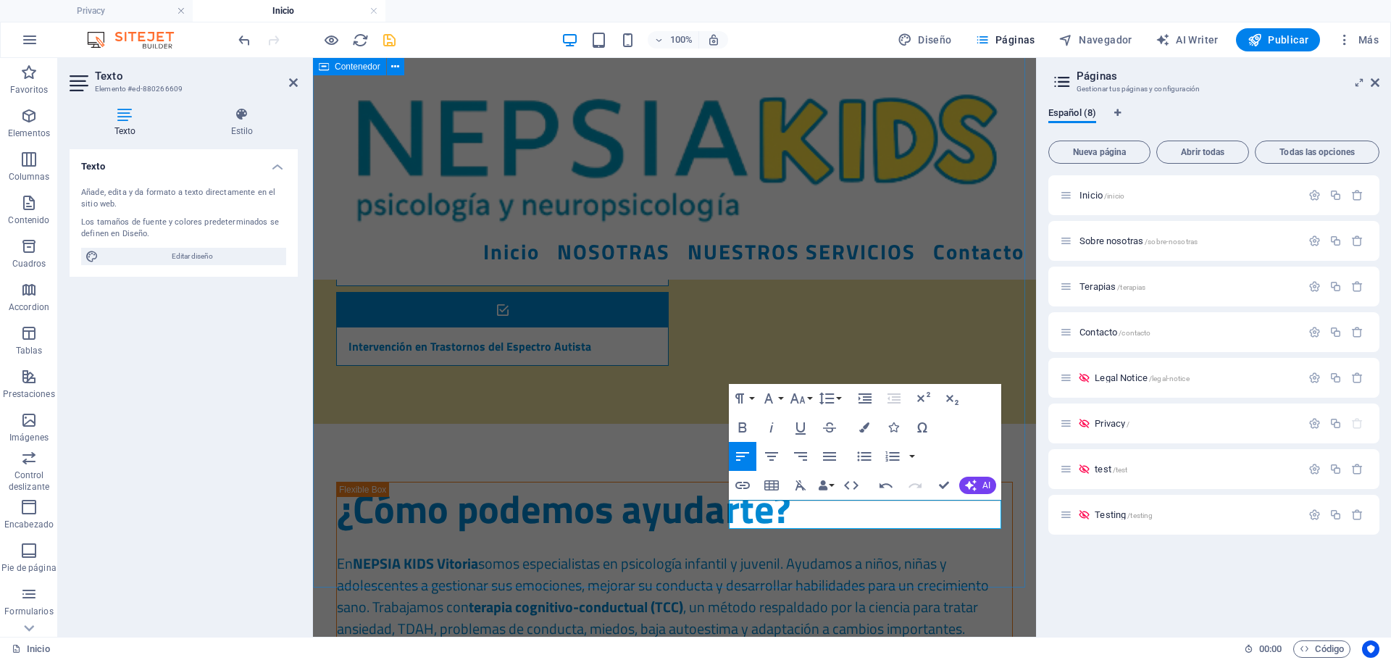
scroll to position [2028, 0]
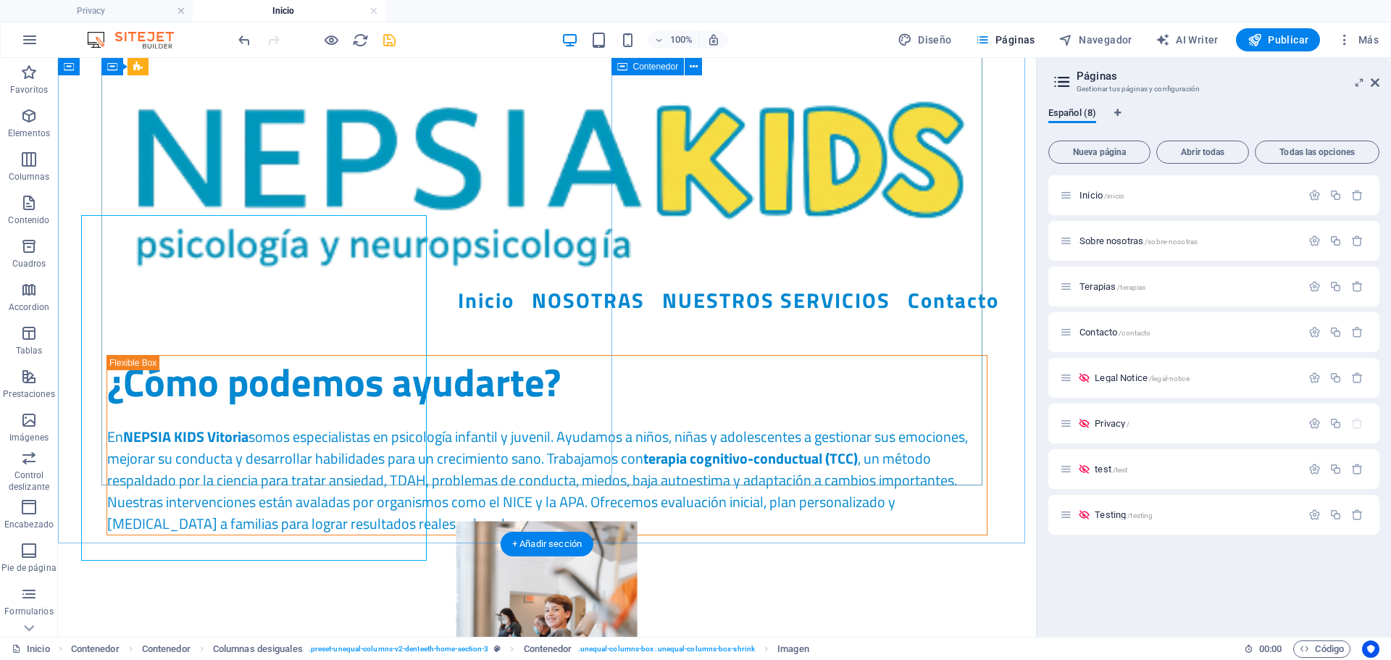
scroll to position [1888, 0]
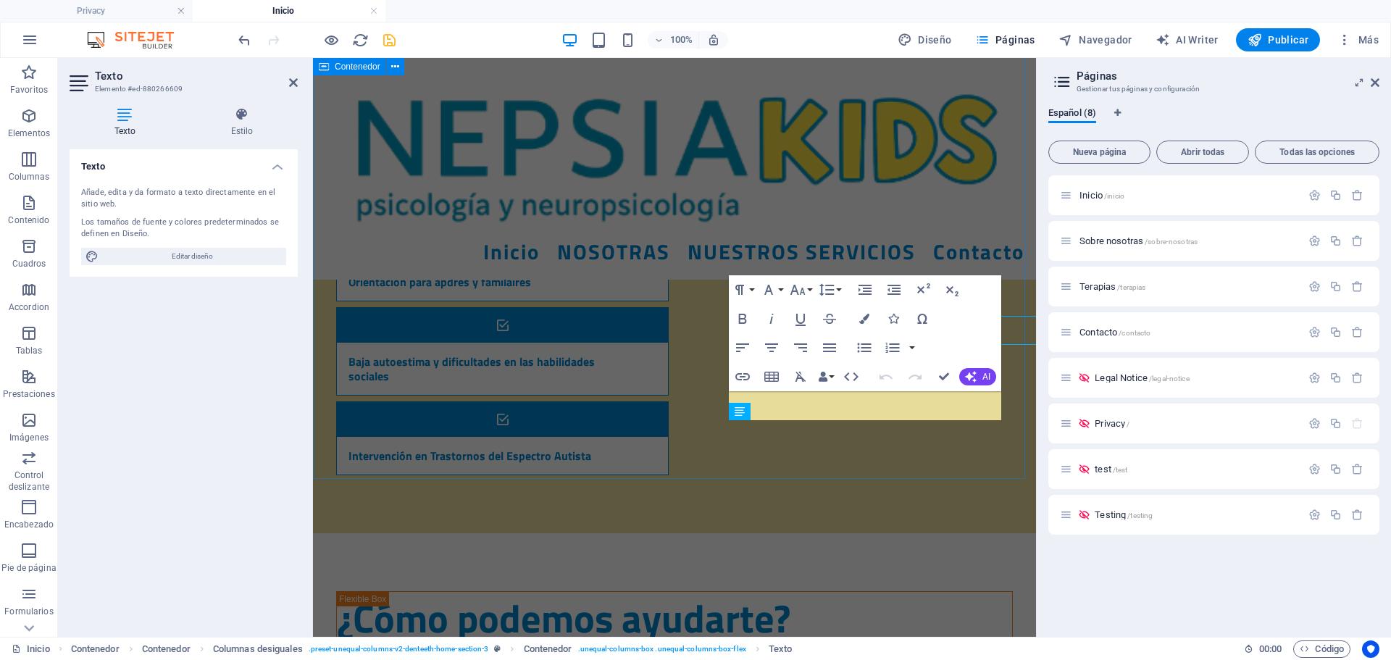
scroll to position [2028, 0]
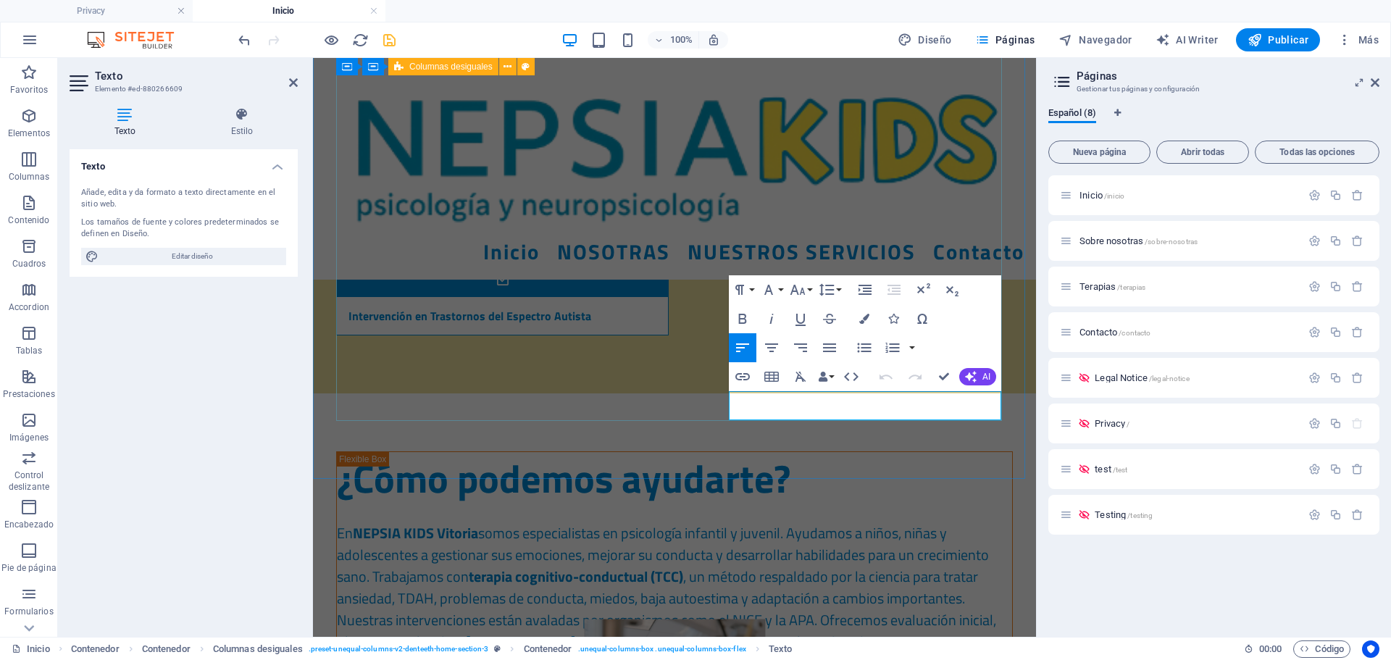
drag, startPoint x: 854, startPoint y: 409, endPoint x: 704, endPoint y: 408, distance: 150.0
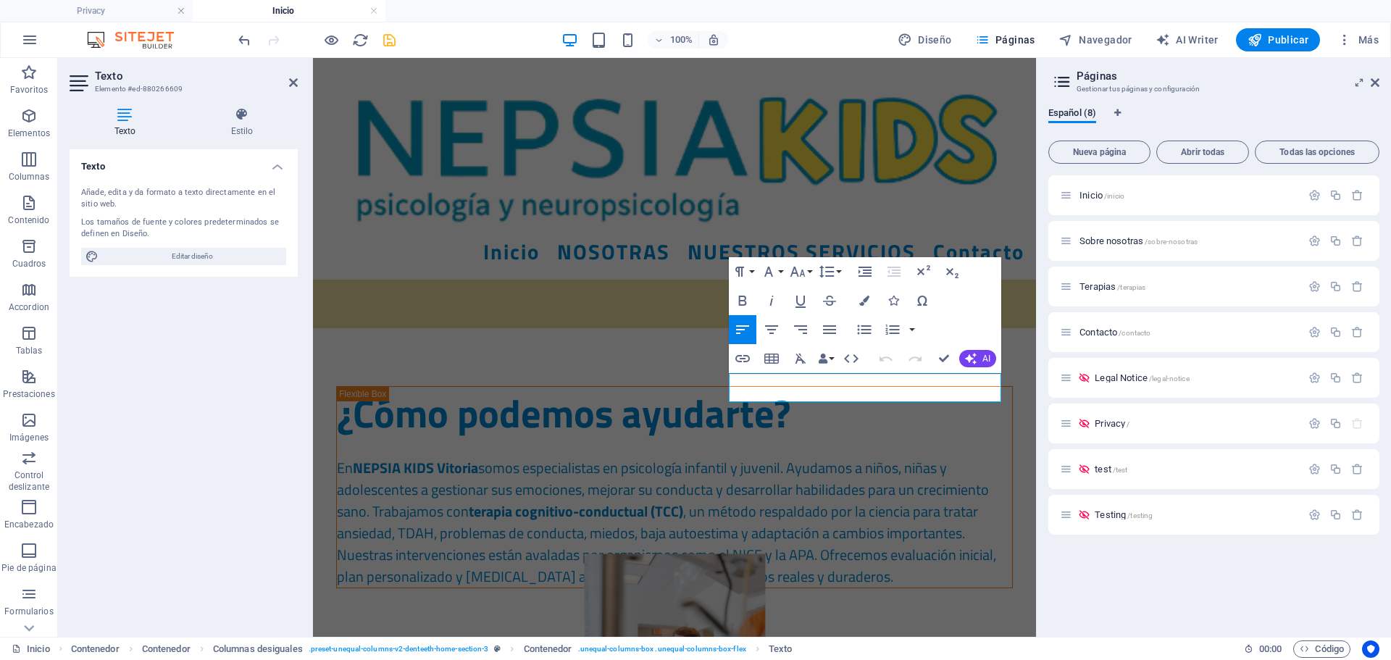
scroll to position [2100, 0]
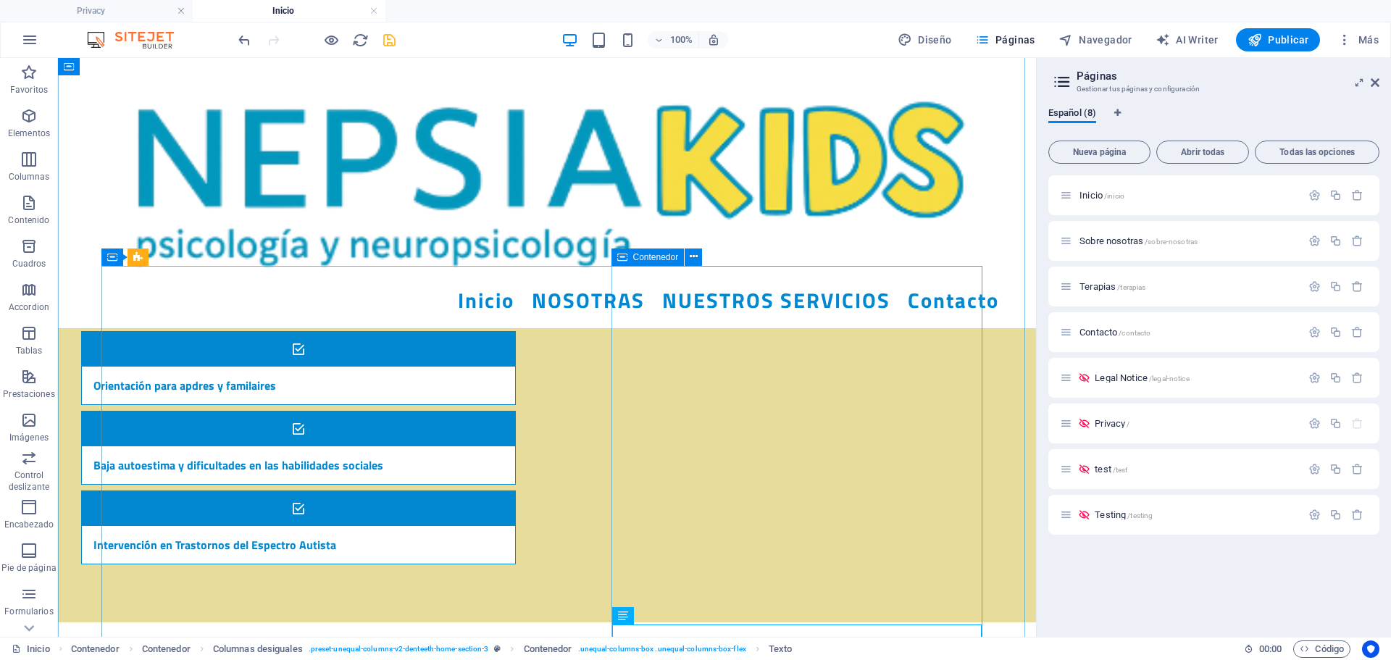
scroll to position [1707, 0]
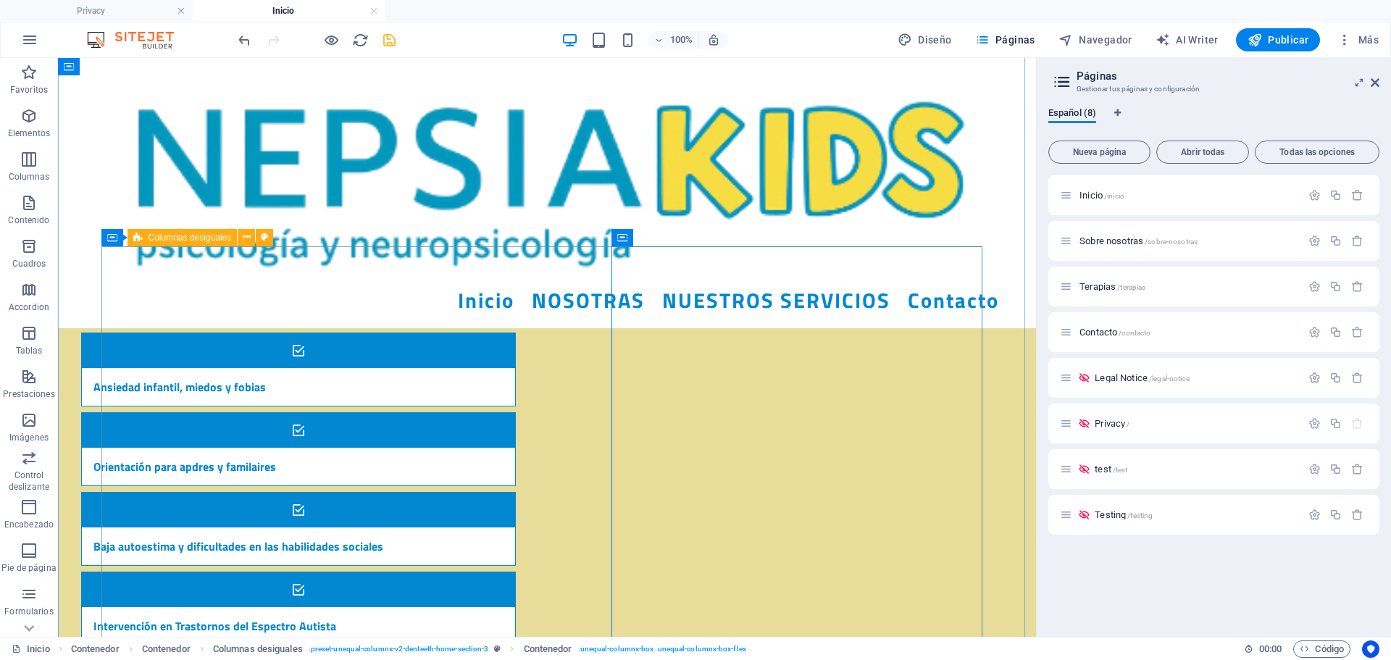
scroll to position [1417, 0]
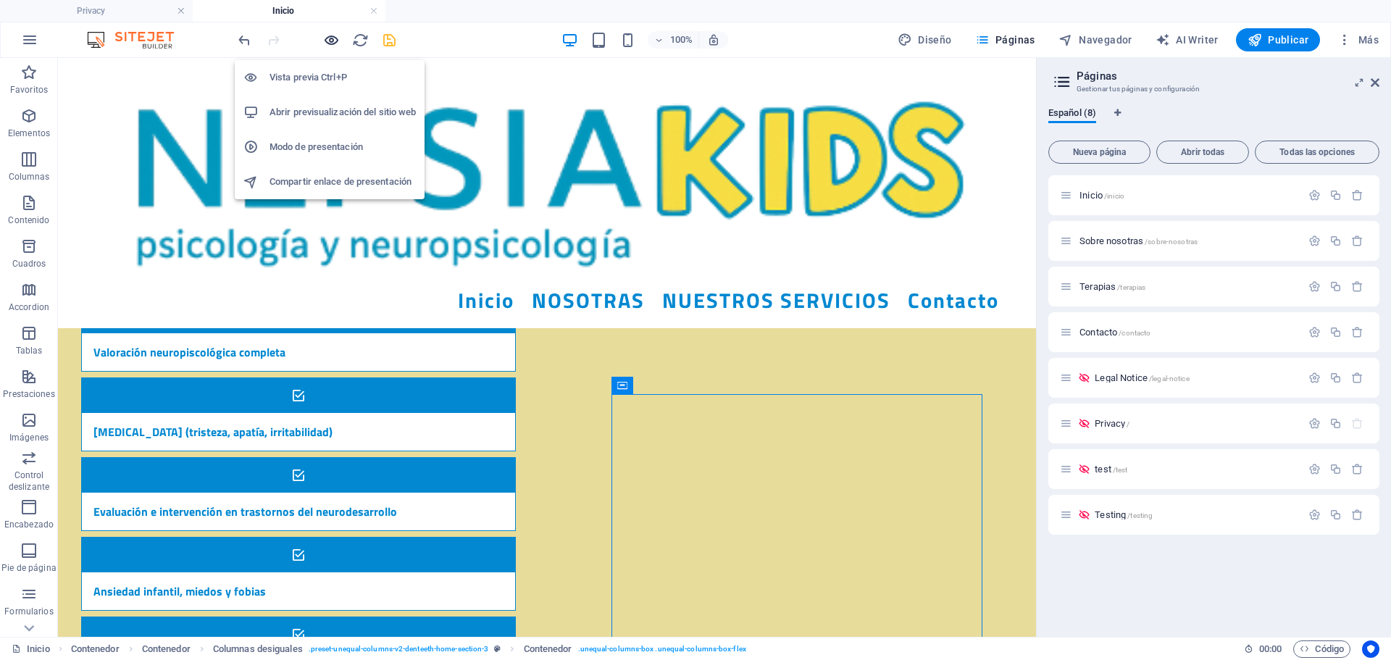
click at [328, 45] on icon "button" at bounding box center [331, 40] width 17 height 17
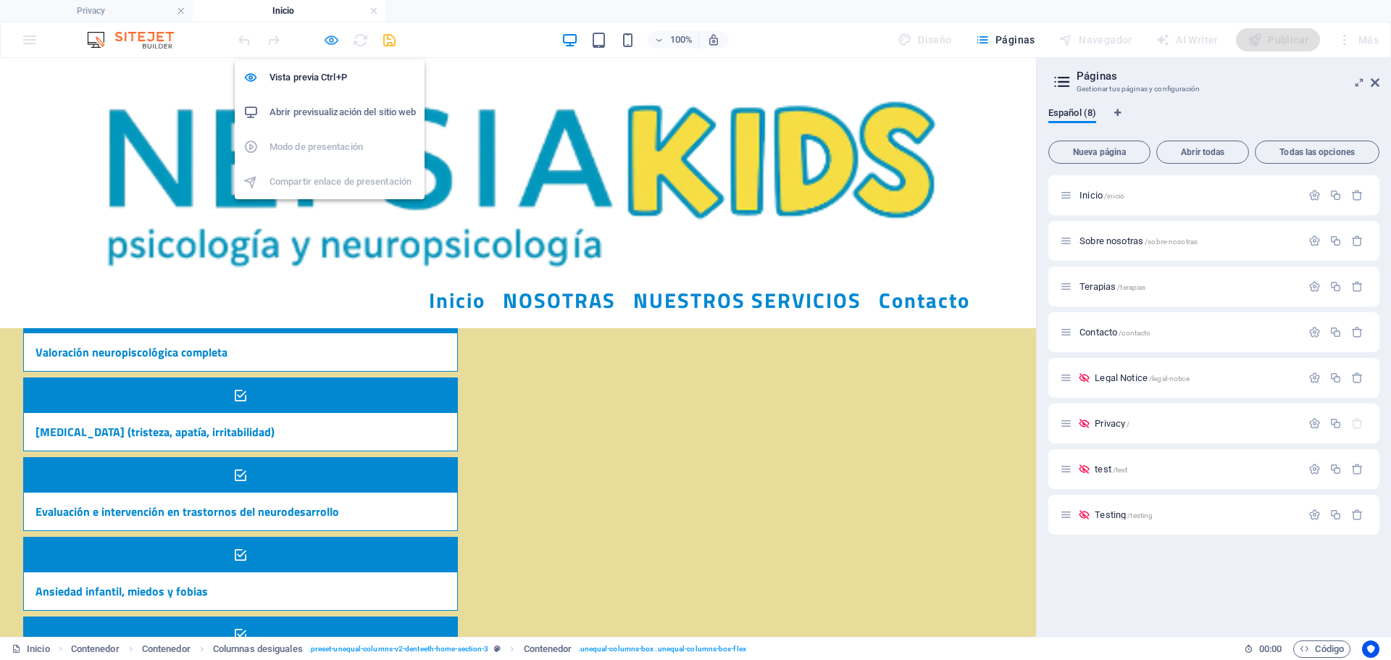
scroll to position [1416, 0]
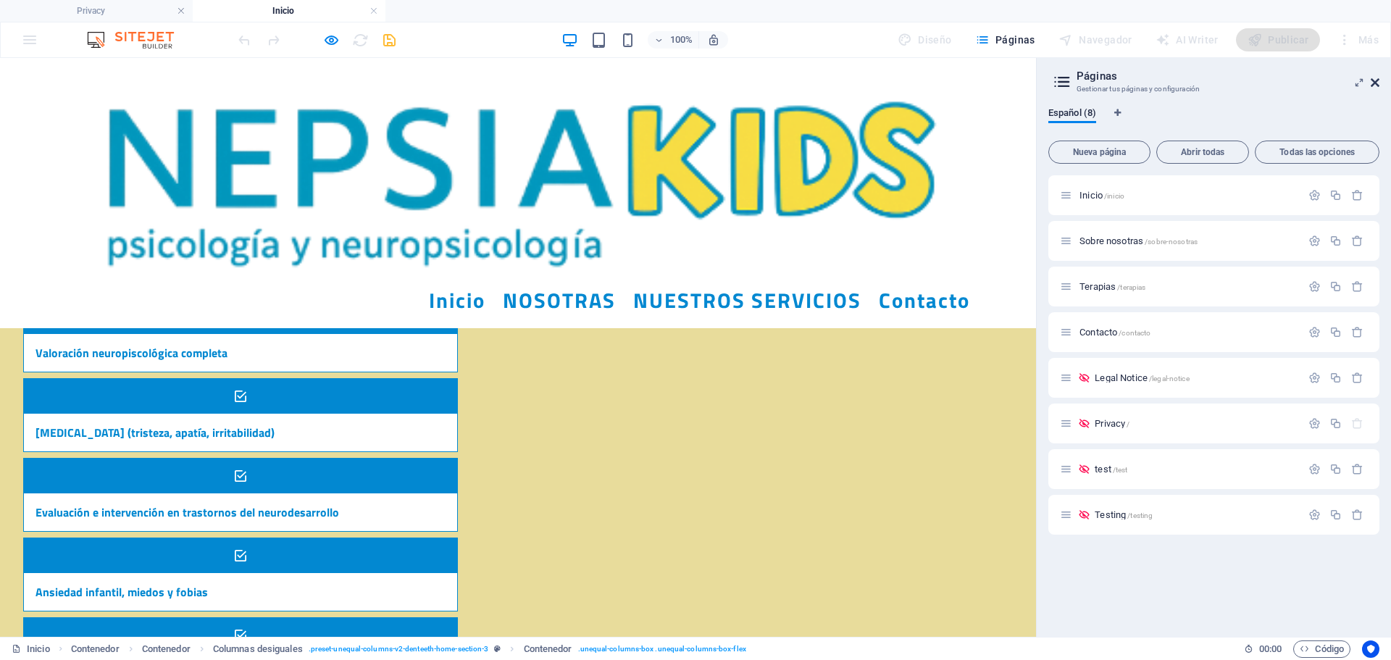
click at [1376, 77] on icon at bounding box center [1375, 83] width 9 height 12
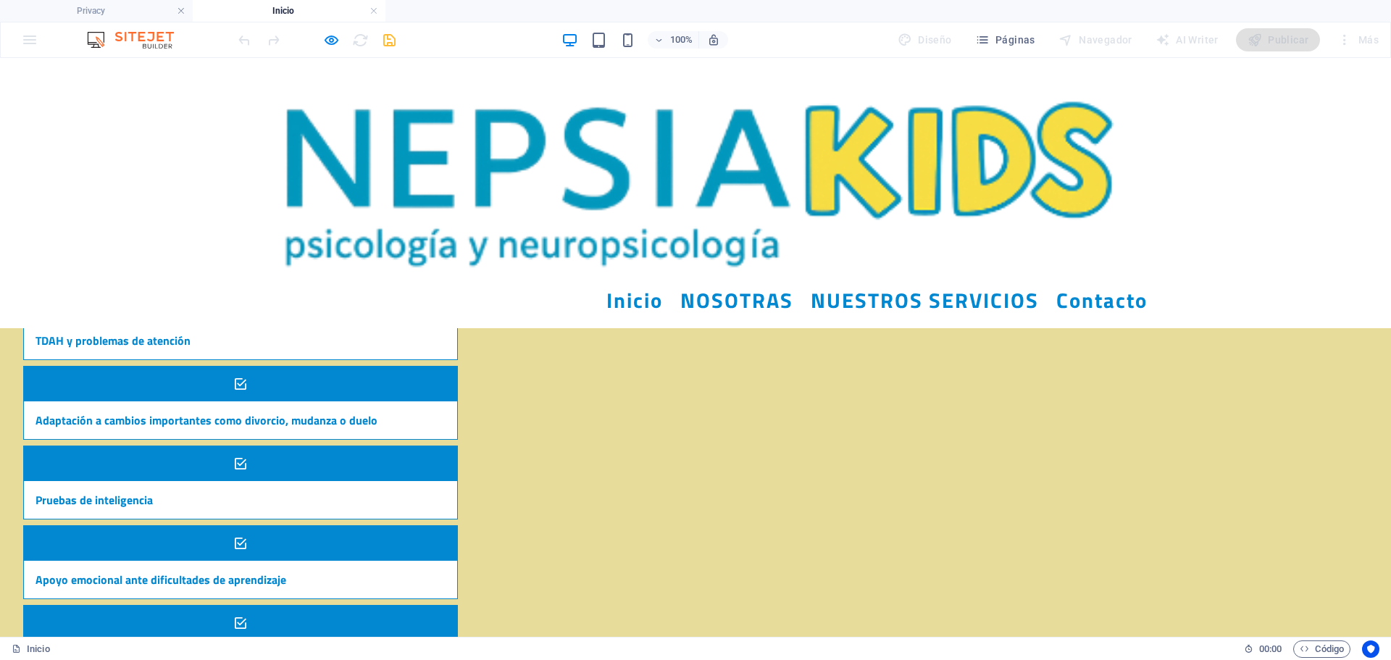
scroll to position [1117, 0]
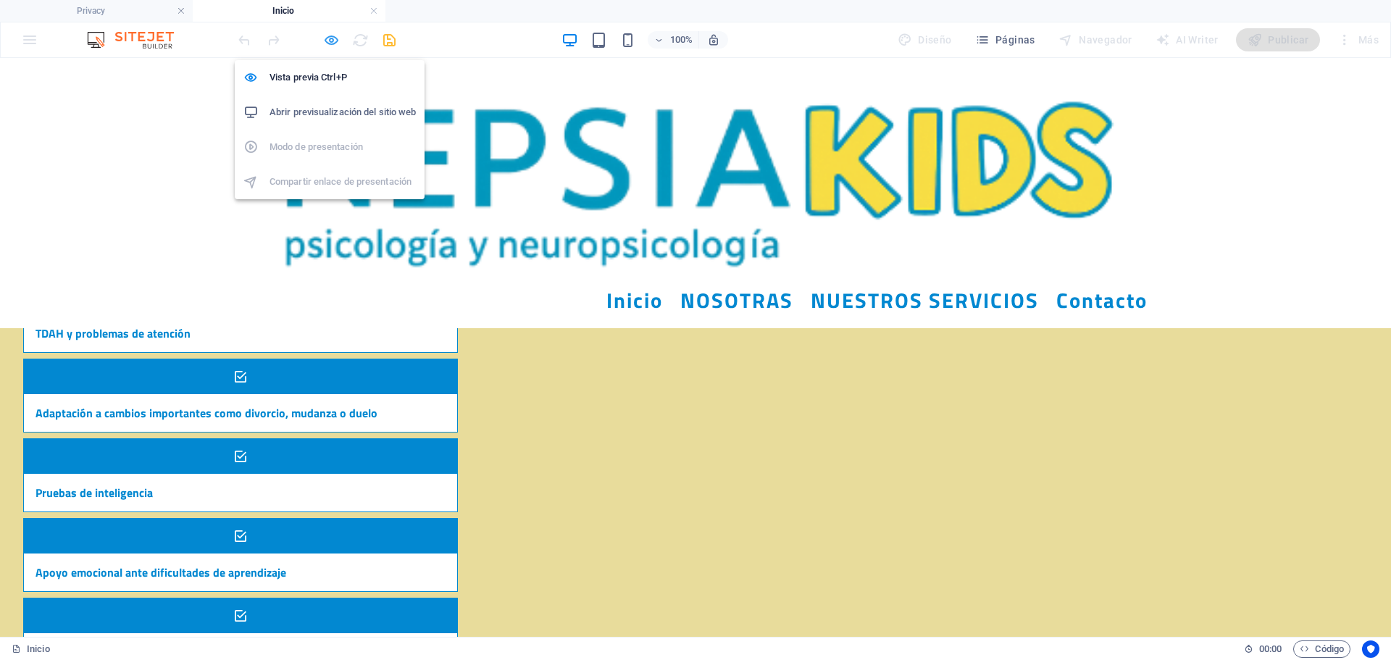
click at [329, 41] on icon "button" at bounding box center [331, 40] width 17 height 17
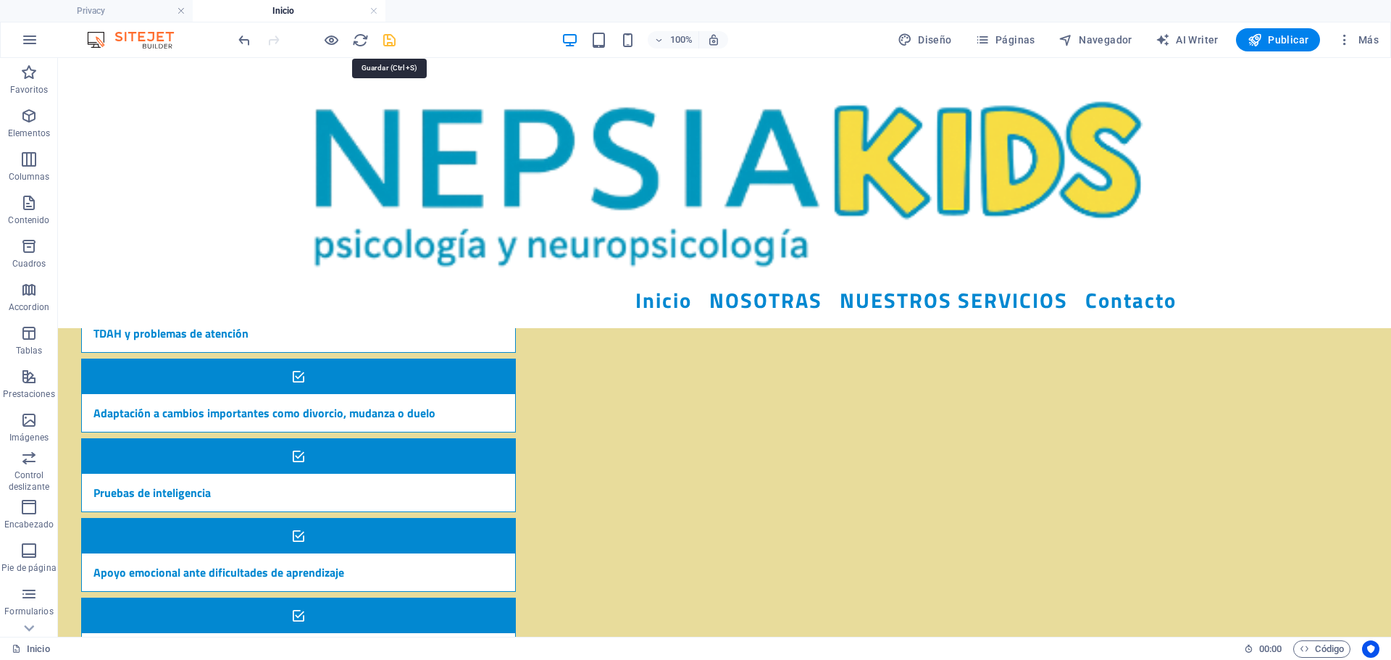
click at [389, 39] on icon "save" at bounding box center [389, 40] width 17 height 17
